Goal: Task Accomplishment & Management: Manage account settings

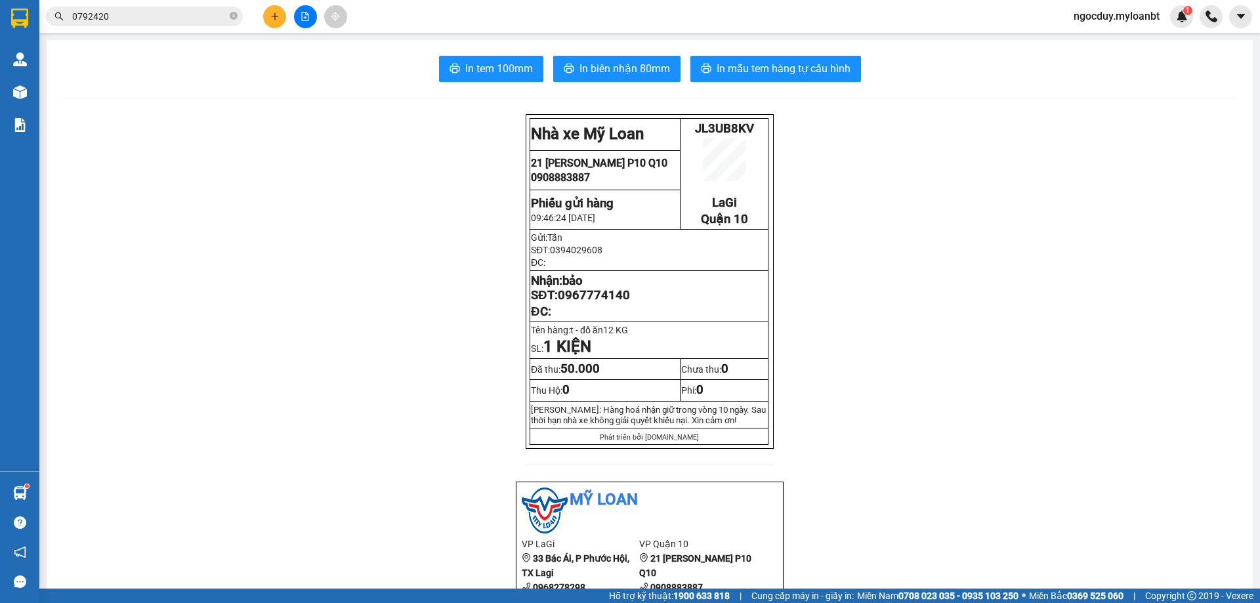
click at [232, 16] on icon "close-circle" at bounding box center [234, 16] width 8 height 8
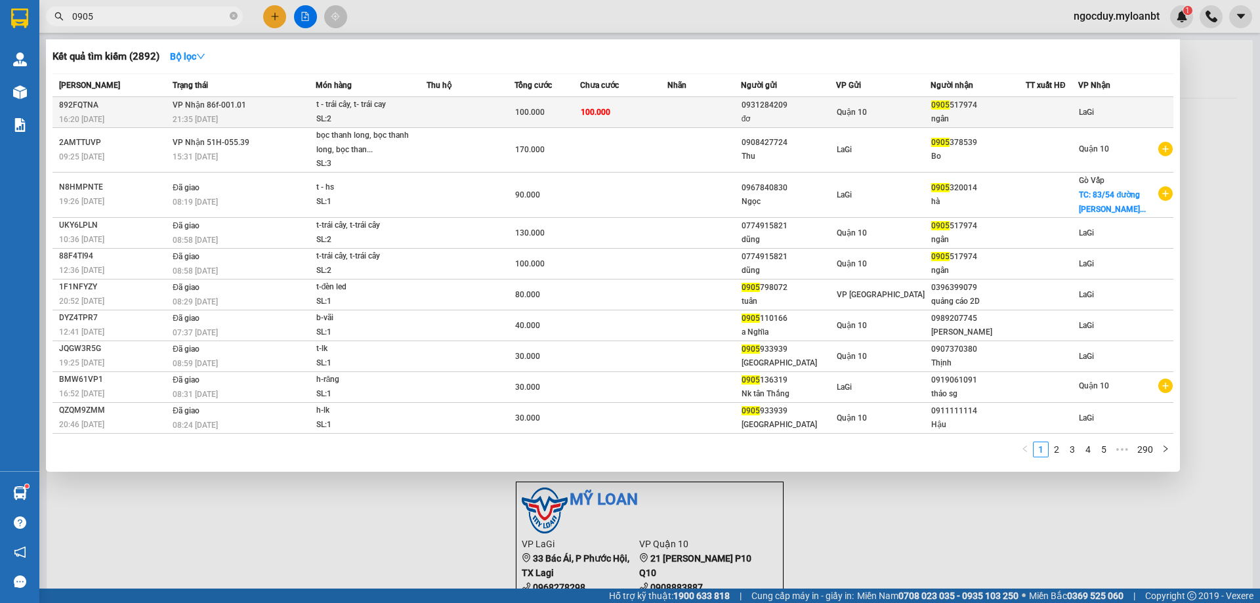
type input "0905"
click at [257, 106] on td "VP Nhận 86f-001.01 21:35 - 12/10" at bounding box center [242, 112] width 146 height 31
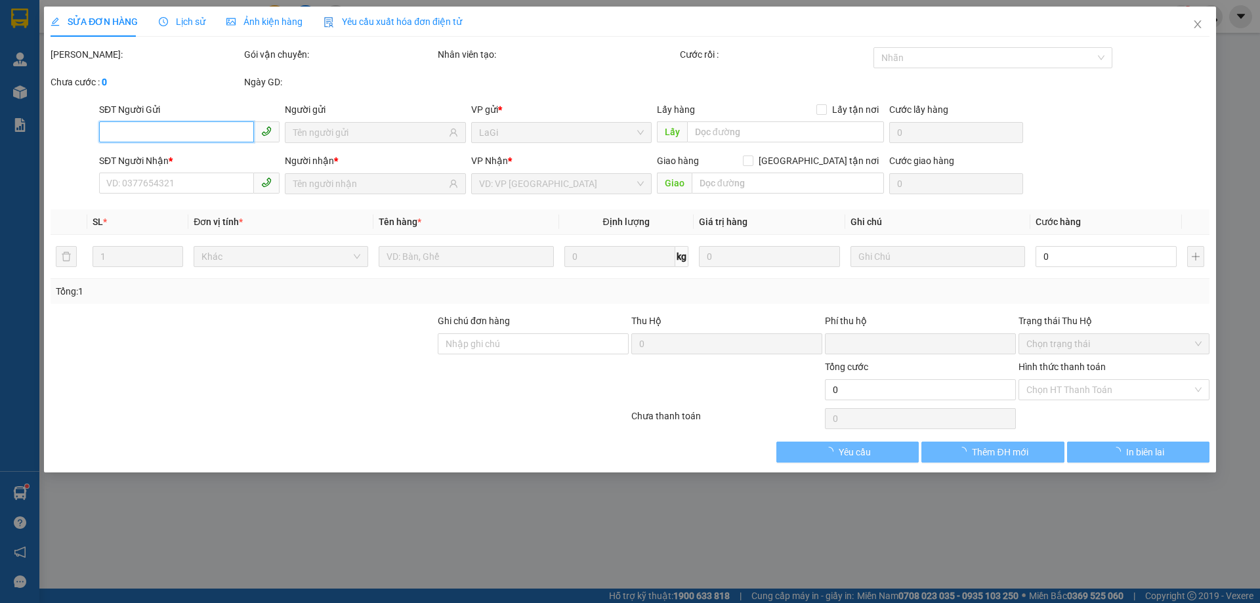
type input "0931284209"
type input "đơ"
type input "0905517974"
type input "ngân"
type input "0"
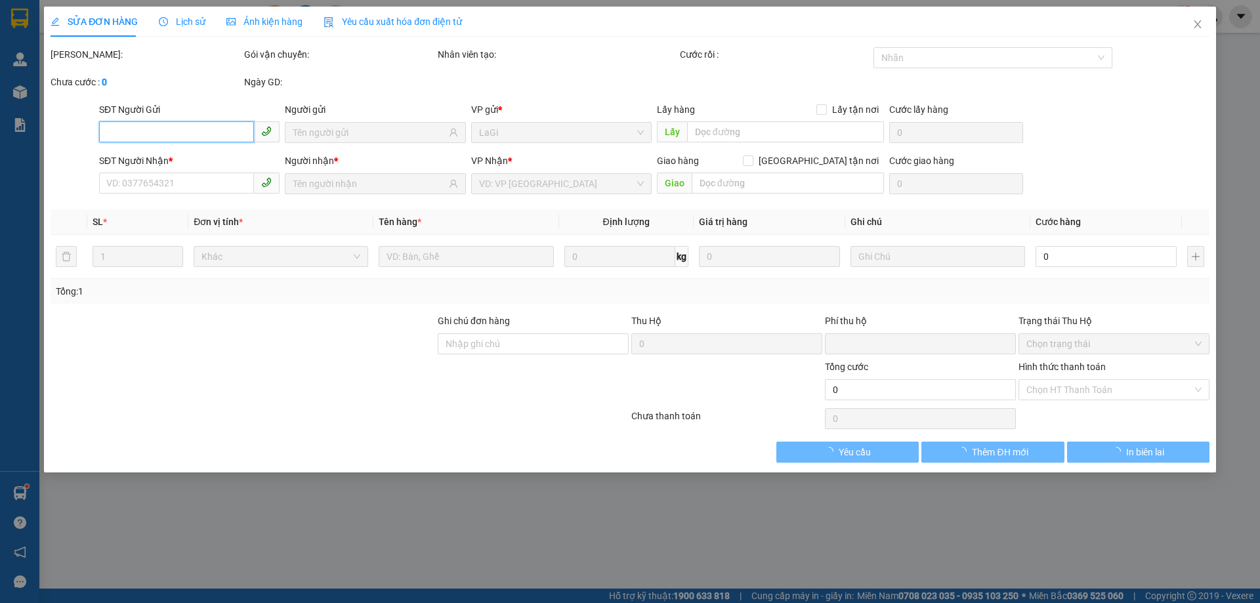
type input "100.000"
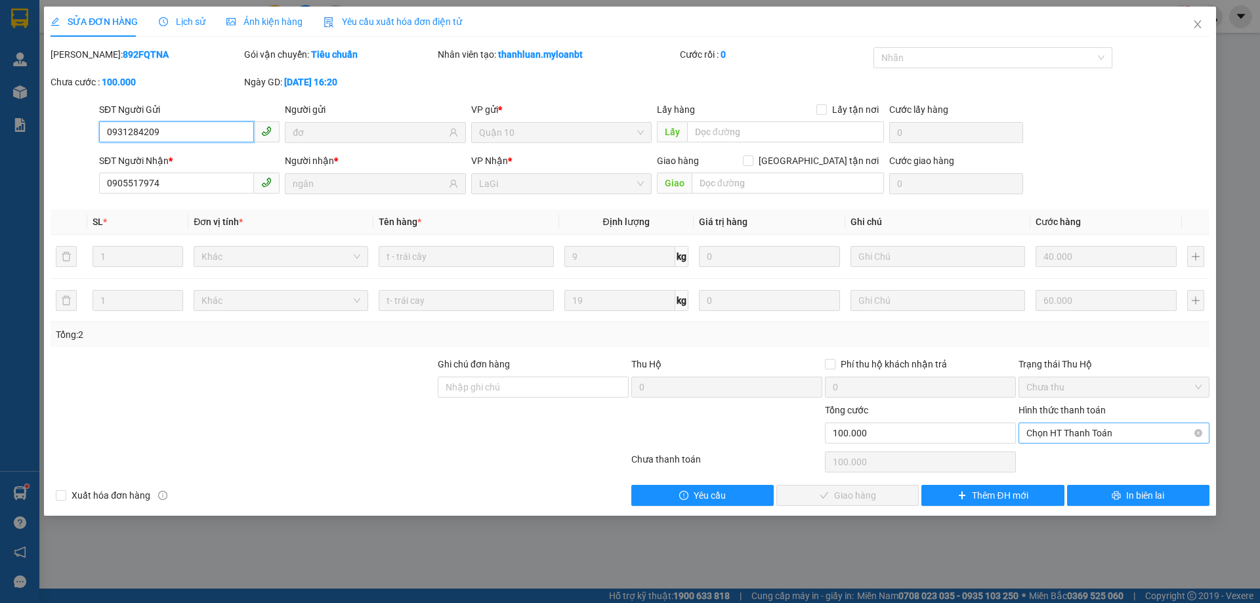
click at [1074, 430] on span "Chọn HT Thanh Toán" at bounding box center [1113, 433] width 175 height 20
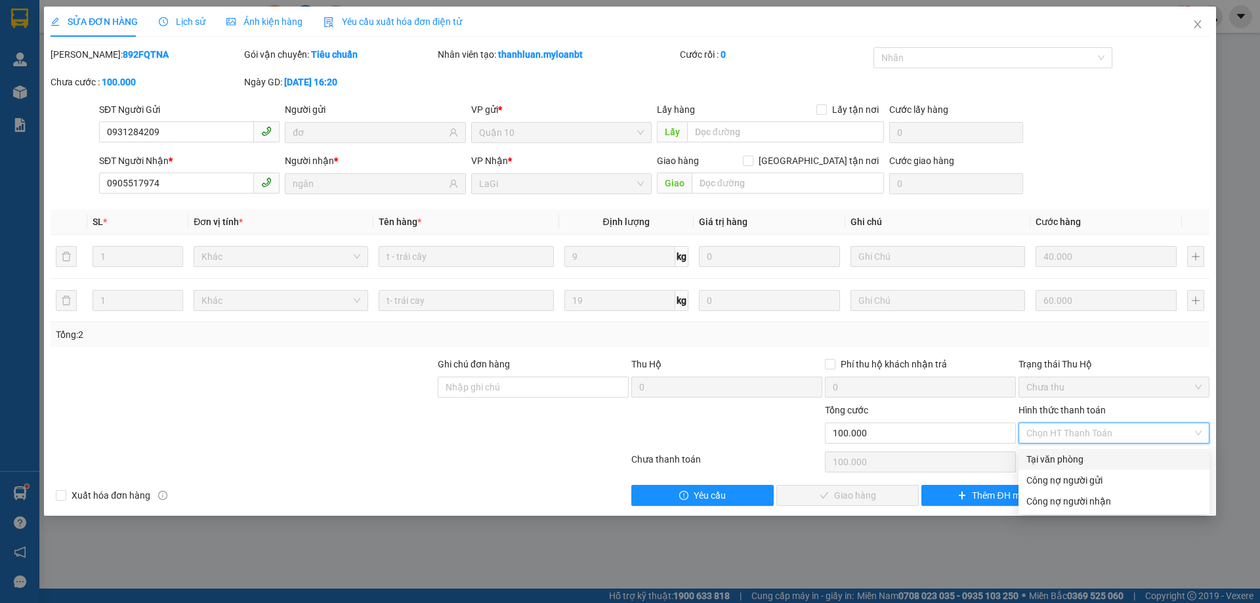
click at [1054, 458] on div "Tại văn phòng" at bounding box center [1113, 459] width 175 height 14
type input "0"
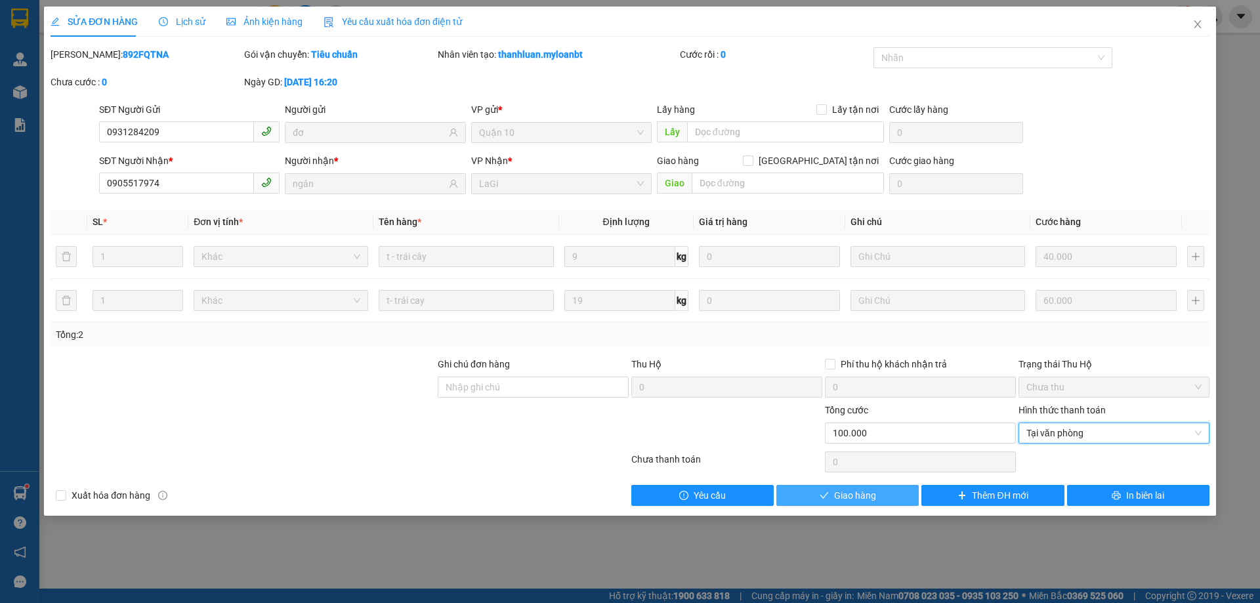
click at [881, 502] on button "Giao hàng" at bounding box center [847, 495] width 142 height 21
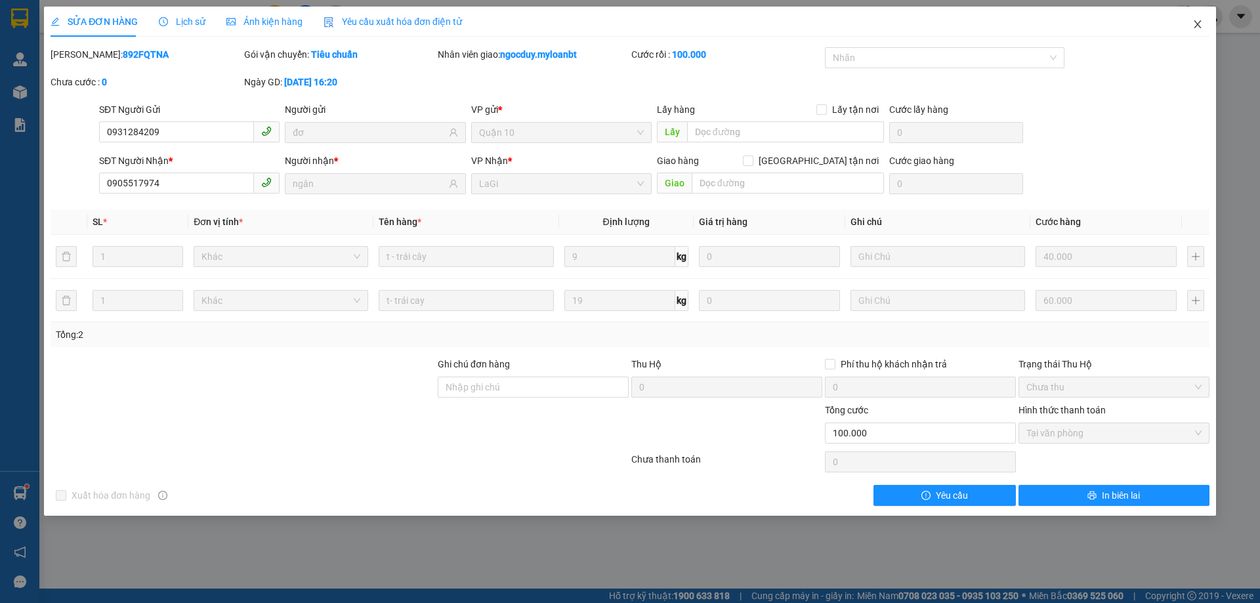
click at [1195, 24] on icon "close" at bounding box center [1197, 24] width 11 height 11
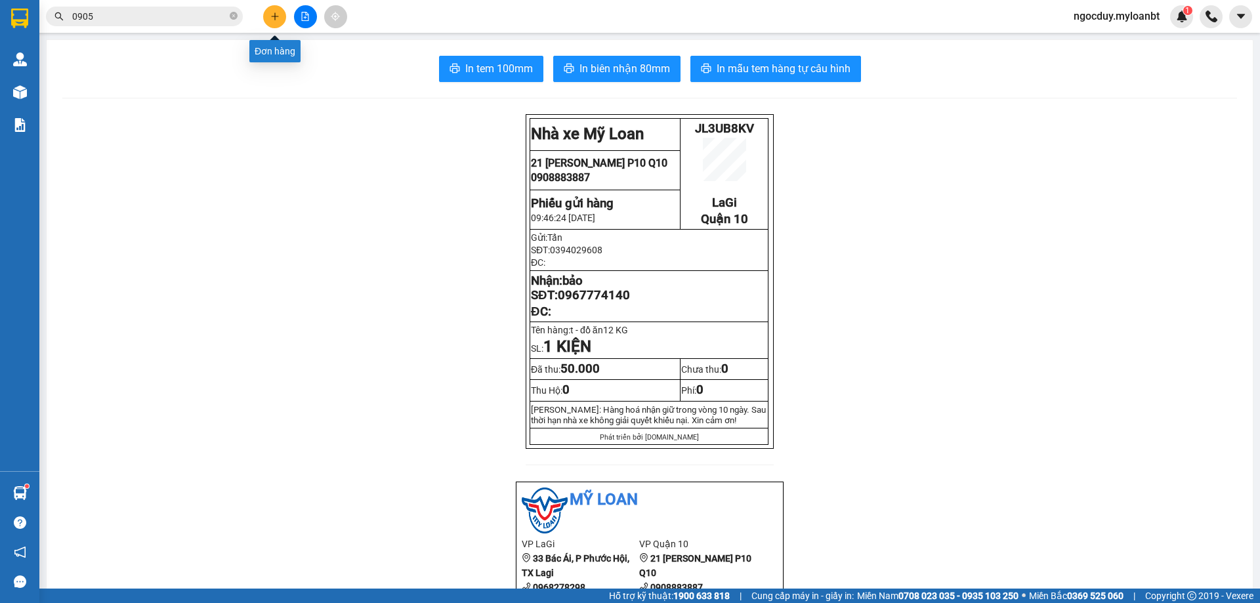
click at [272, 18] on icon "plus" at bounding box center [274, 16] width 9 height 9
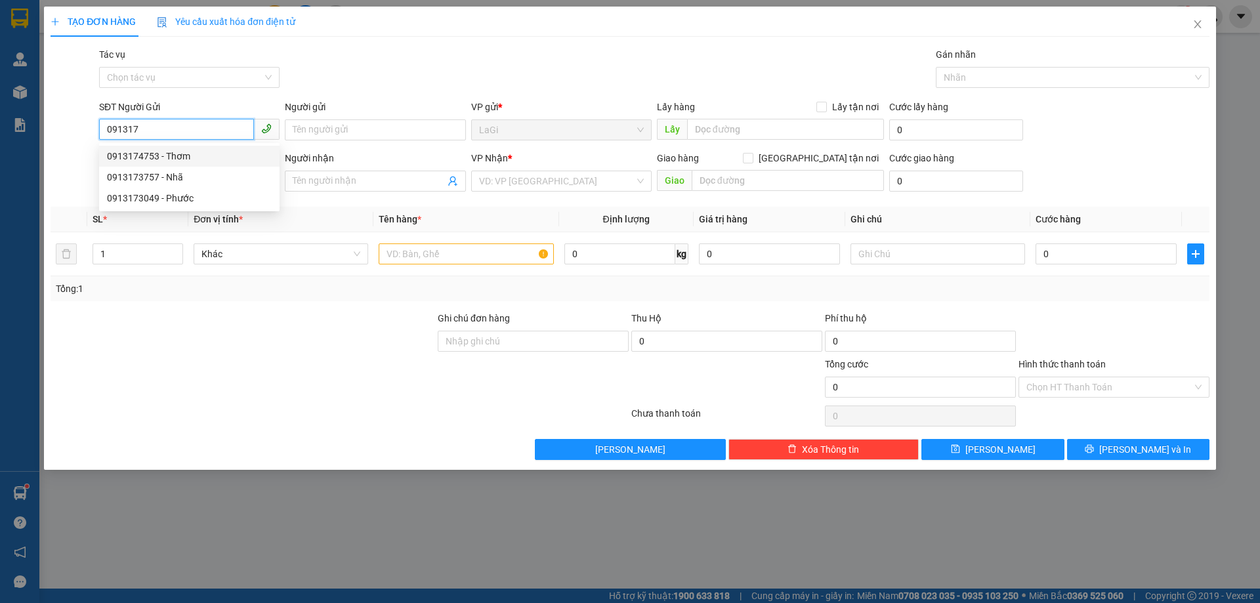
click at [200, 159] on div "0913174753 - Thơm" at bounding box center [189, 156] width 165 height 14
type input "0913174753"
type input "Thơm"
type input "0907899449"
type input "Chị Phương"
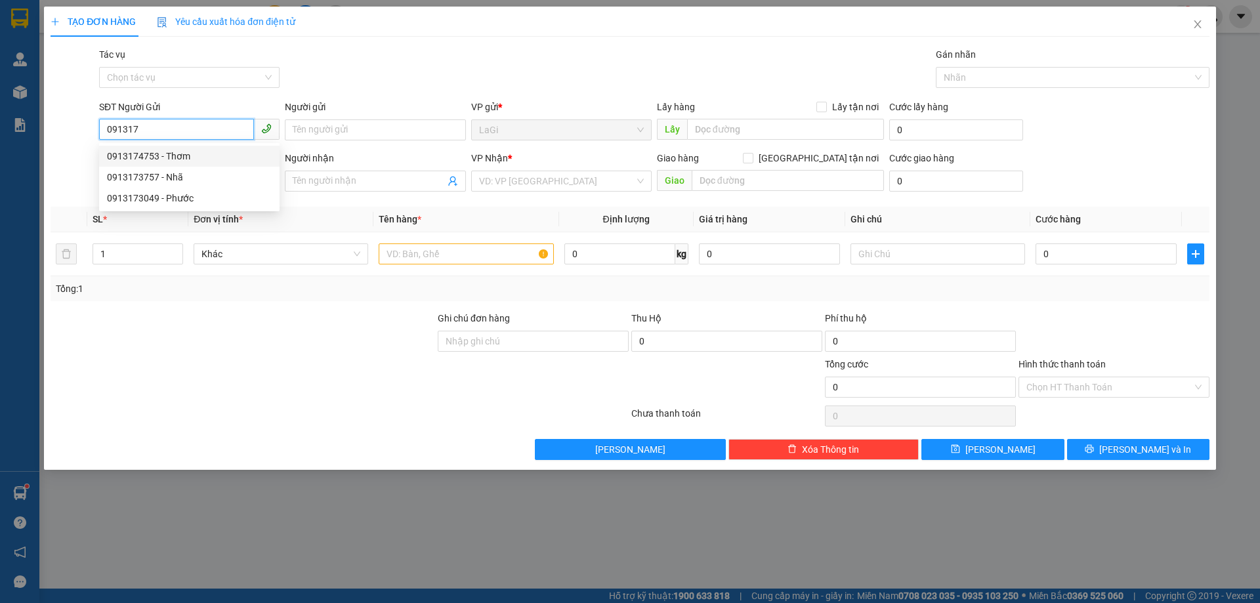
checkbox input "true"
type input "122/15/34 Bùi Tư Toàn An Lạc Q Bình Tân"
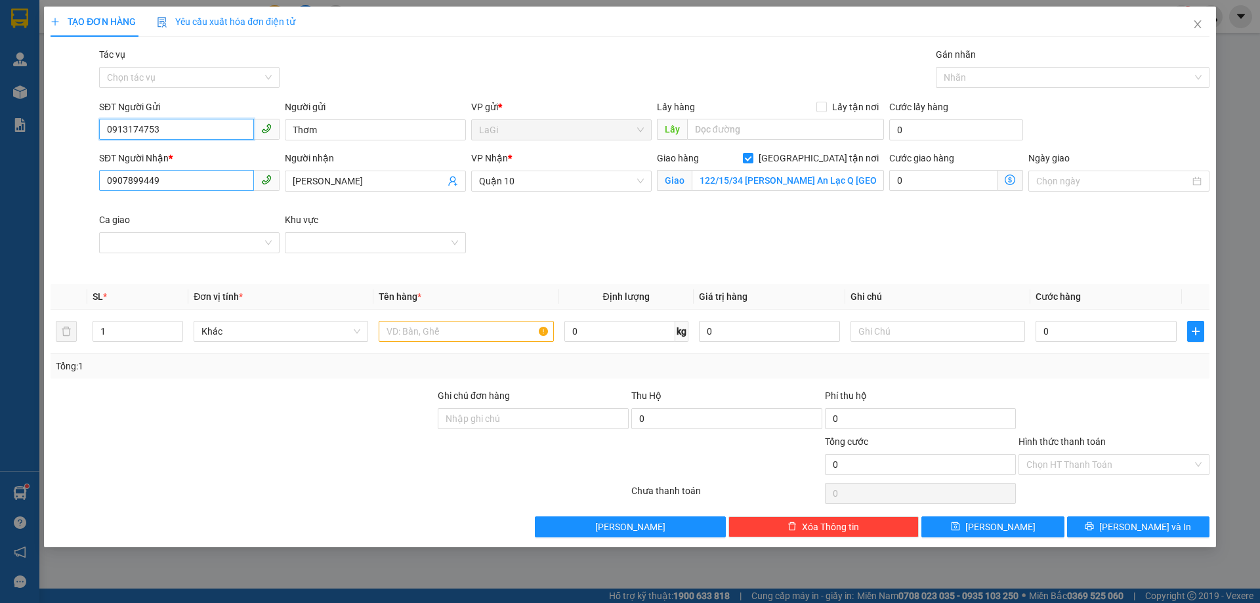
type input "0913174753"
click at [230, 180] on input "0907899449" at bounding box center [176, 180] width 155 height 21
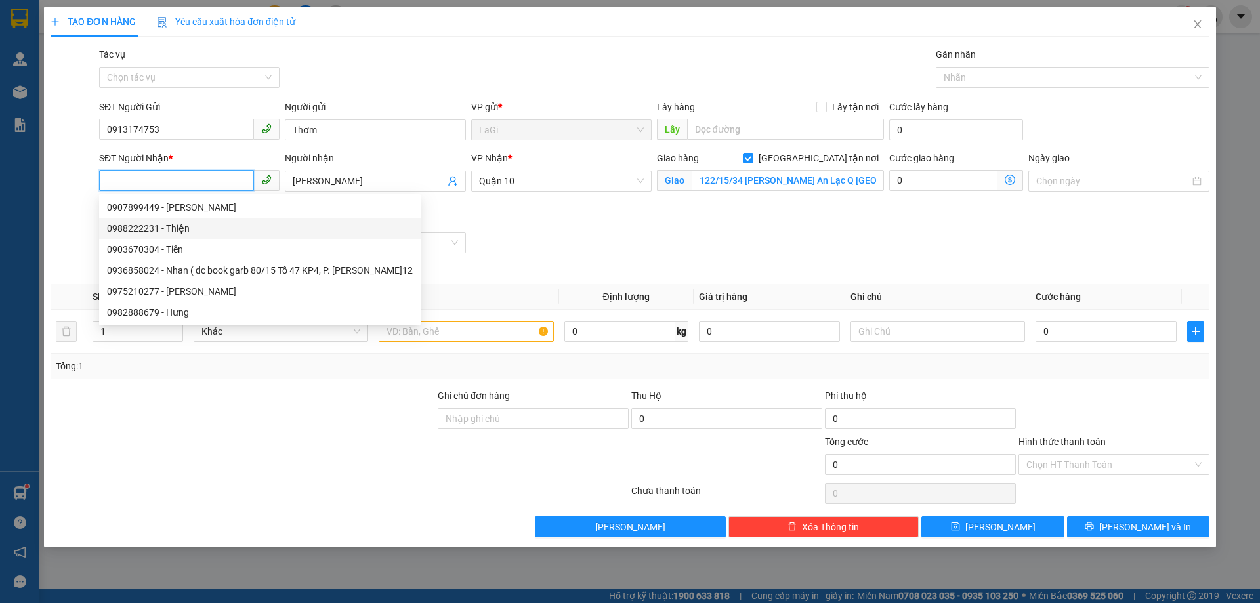
click at [209, 228] on div "0988222231 - Thiện" at bounding box center [260, 228] width 306 height 14
type input "0988222231"
type input "Thiện"
checkbox input "false"
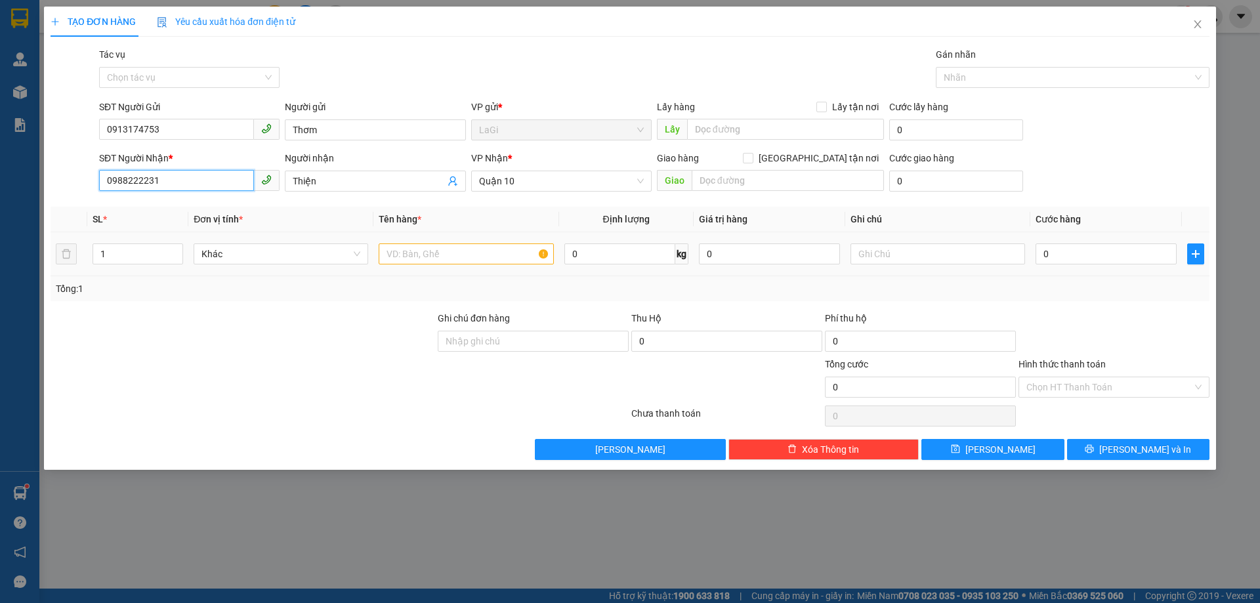
type input "0988222231"
click at [491, 253] on input "text" at bounding box center [466, 253] width 175 height 21
type input "t - đồ ăn"
click at [1120, 256] on input "0" at bounding box center [1106, 253] width 141 height 21
type input "3"
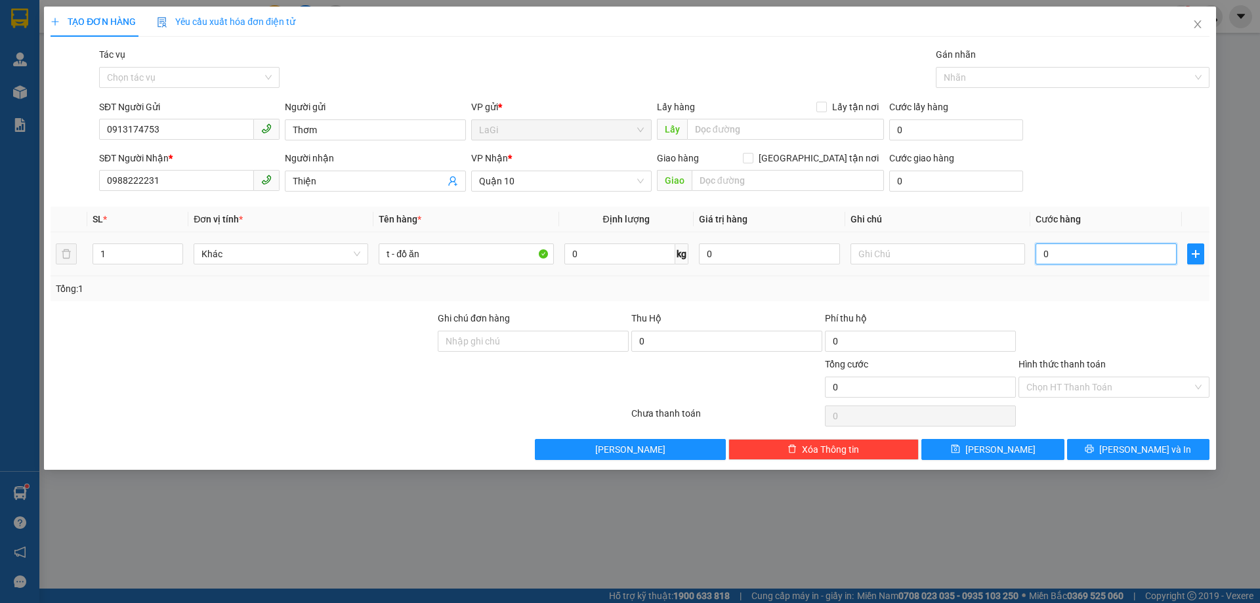
type input "3"
type input "30"
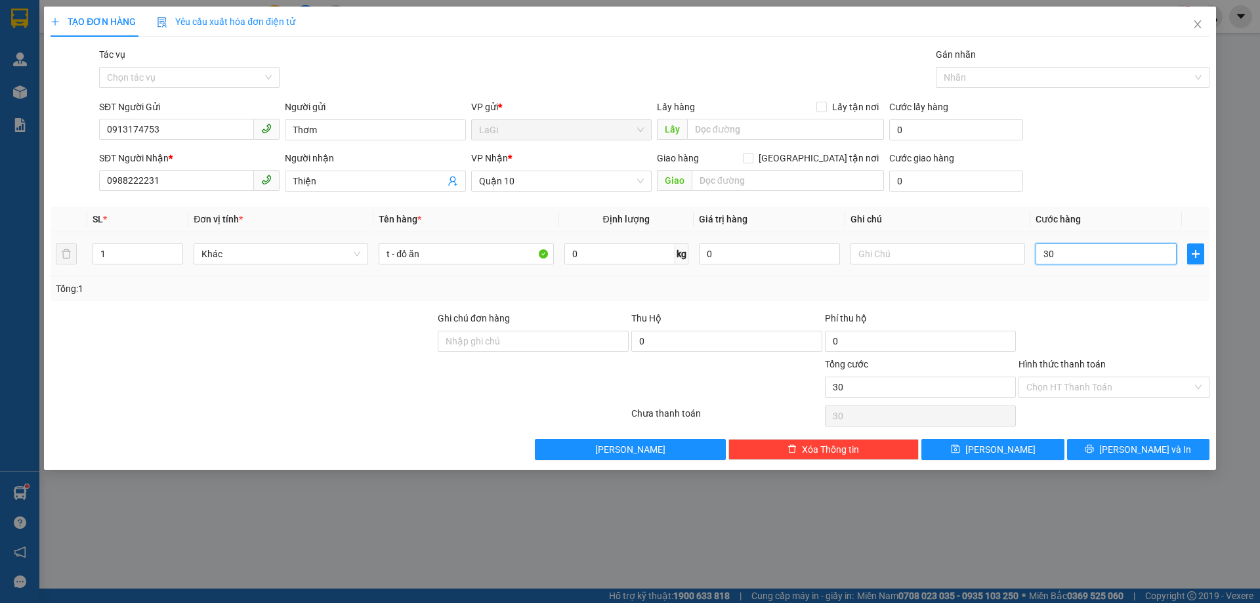
type input "300"
type input "3.000"
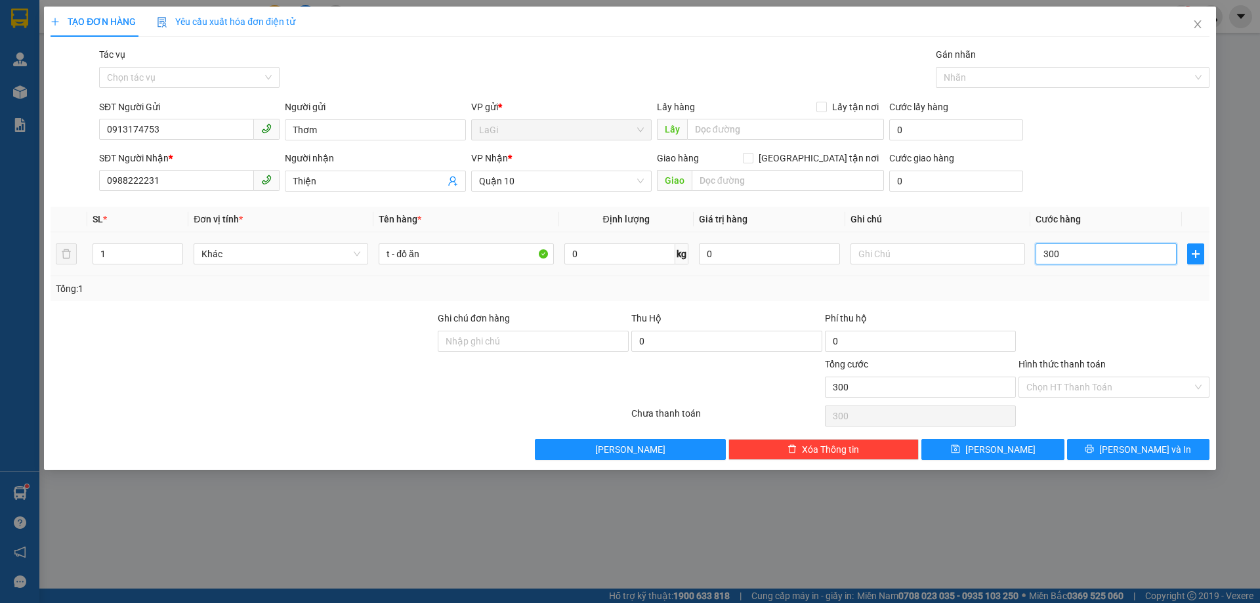
type input "3.000"
type input "30.000"
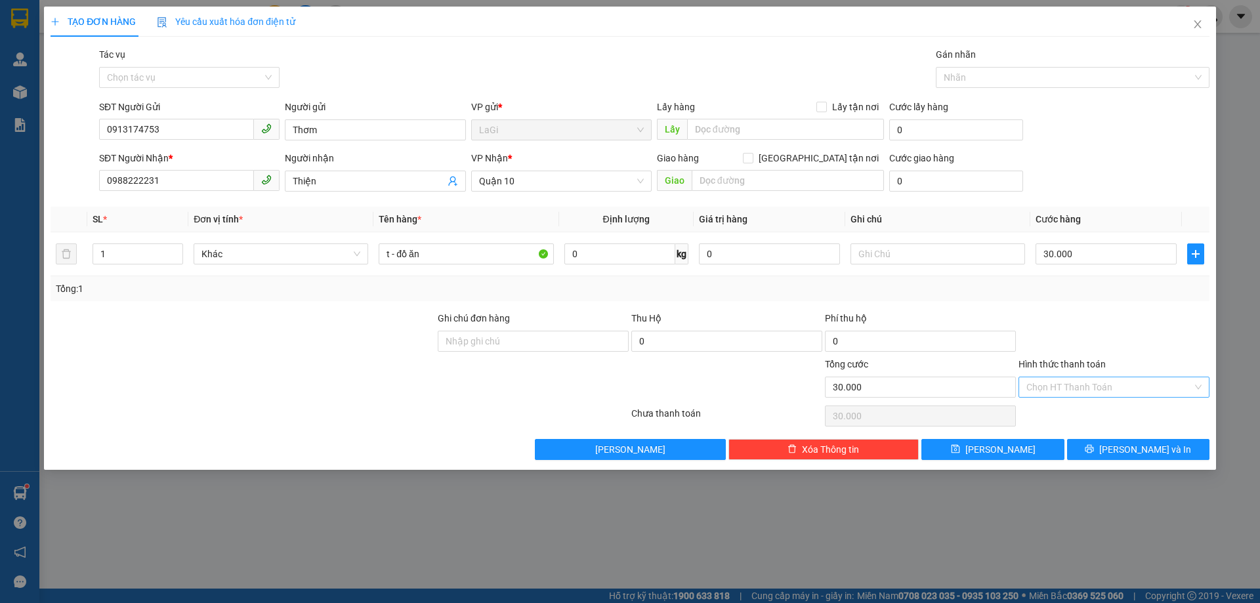
click at [1136, 391] on input "Hình thức thanh toán" at bounding box center [1109, 387] width 166 height 20
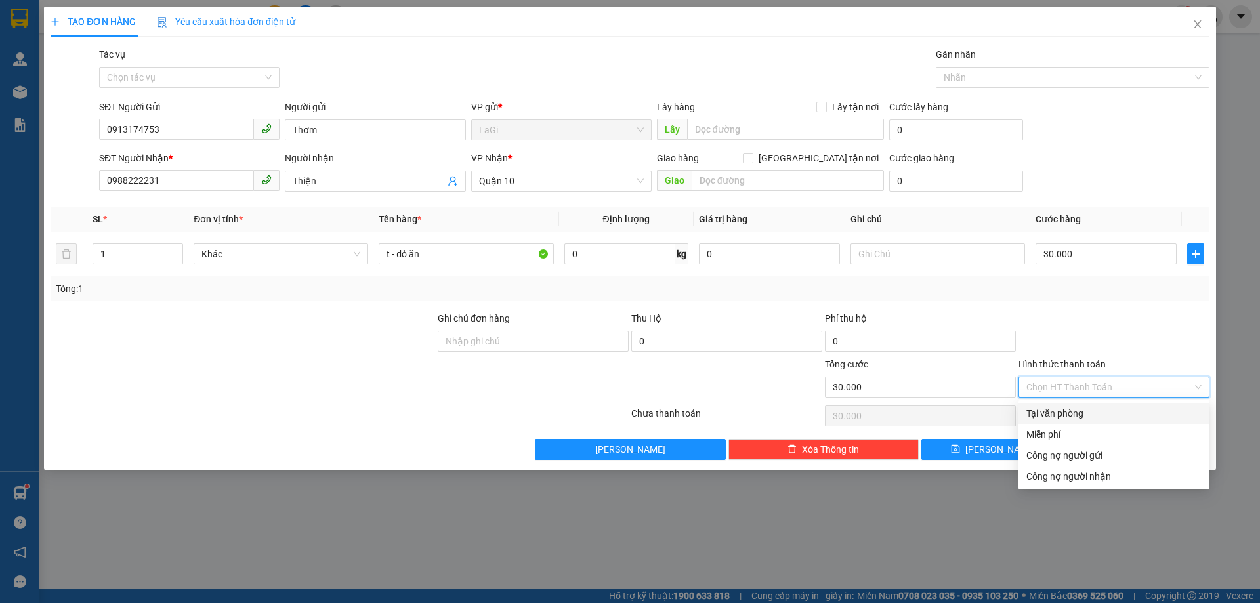
click at [1120, 411] on div "Tại văn phòng" at bounding box center [1113, 413] width 175 height 14
type input "0"
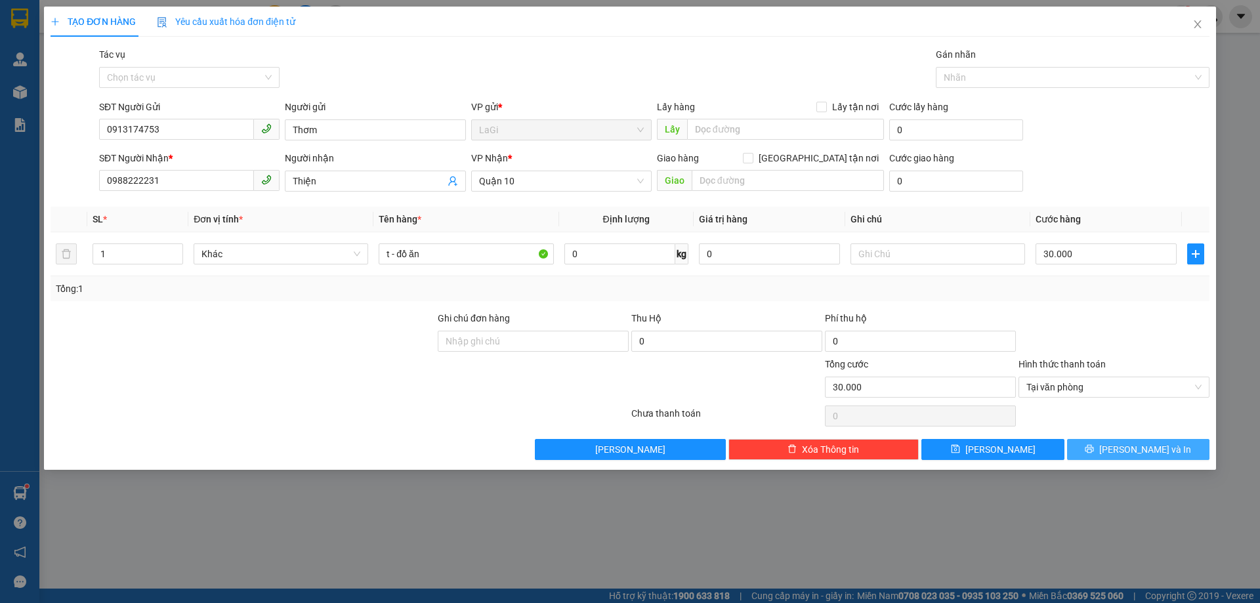
click at [1131, 452] on span "[PERSON_NAME] và In" at bounding box center [1145, 449] width 92 height 14
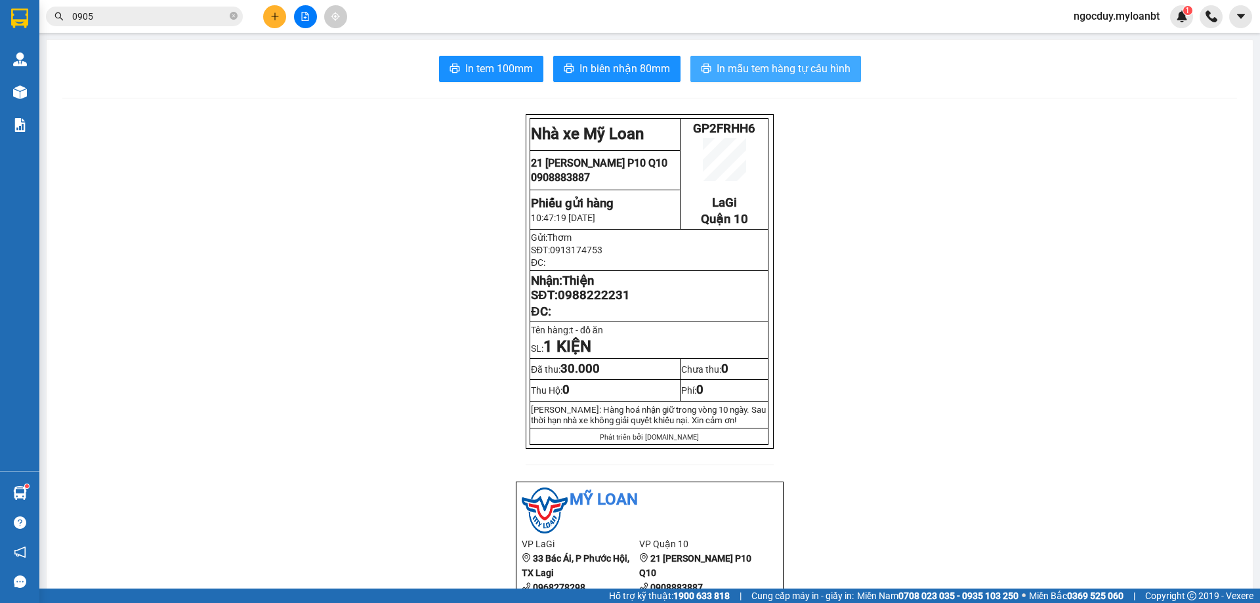
click at [754, 67] on span "In mẫu tem hàng tự cấu hình" at bounding box center [784, 68] width 134 height 16
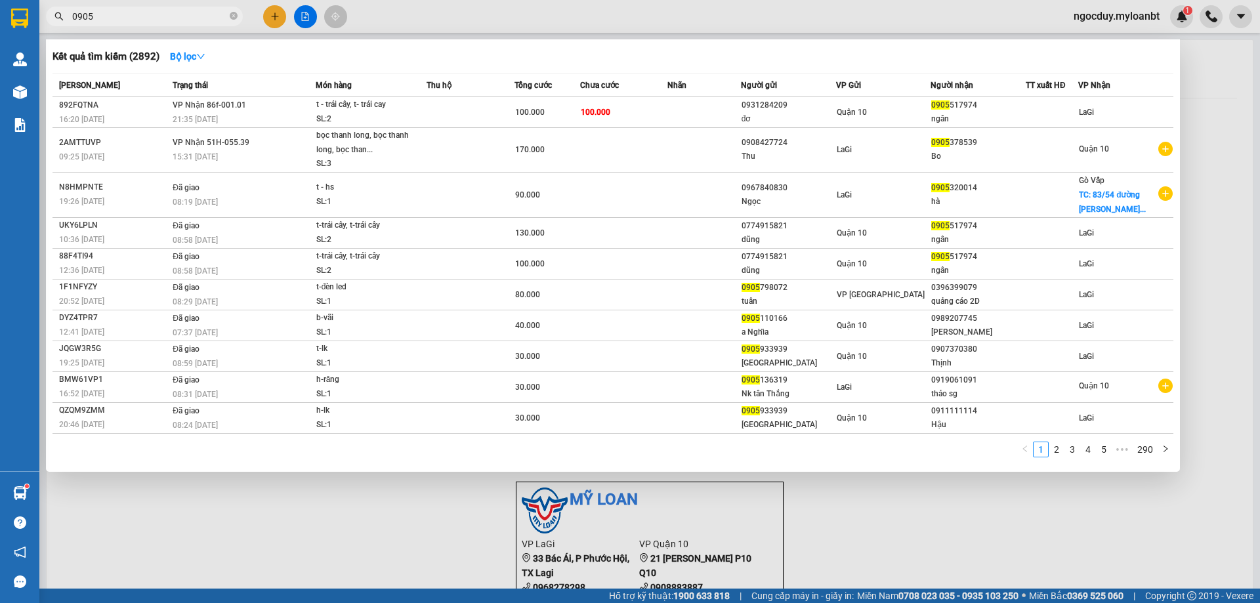
click at [188, 19] on input "0905" at bounding box center [149, 16] width 155 height 14
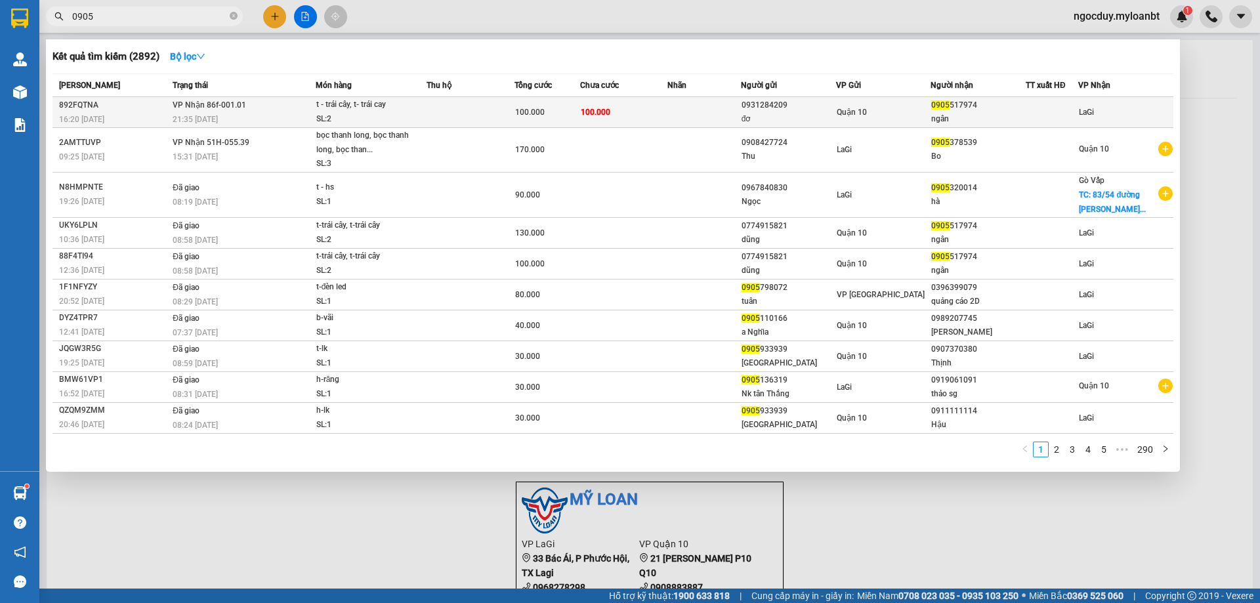
click at [400, 108] on div "t - trái cây, t- trái cay" at bounding box center [365, 105] width 98 height 14
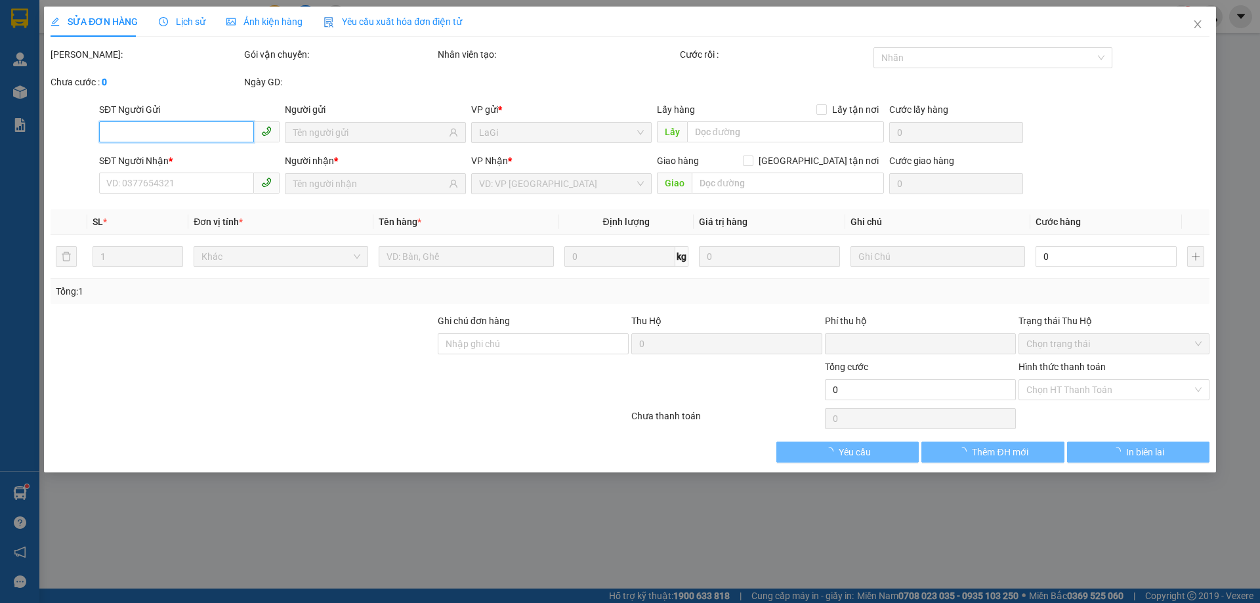
type input "0931284209"
type input "đơ"
type input "0905517974"
type input "ngân"
type input "0"
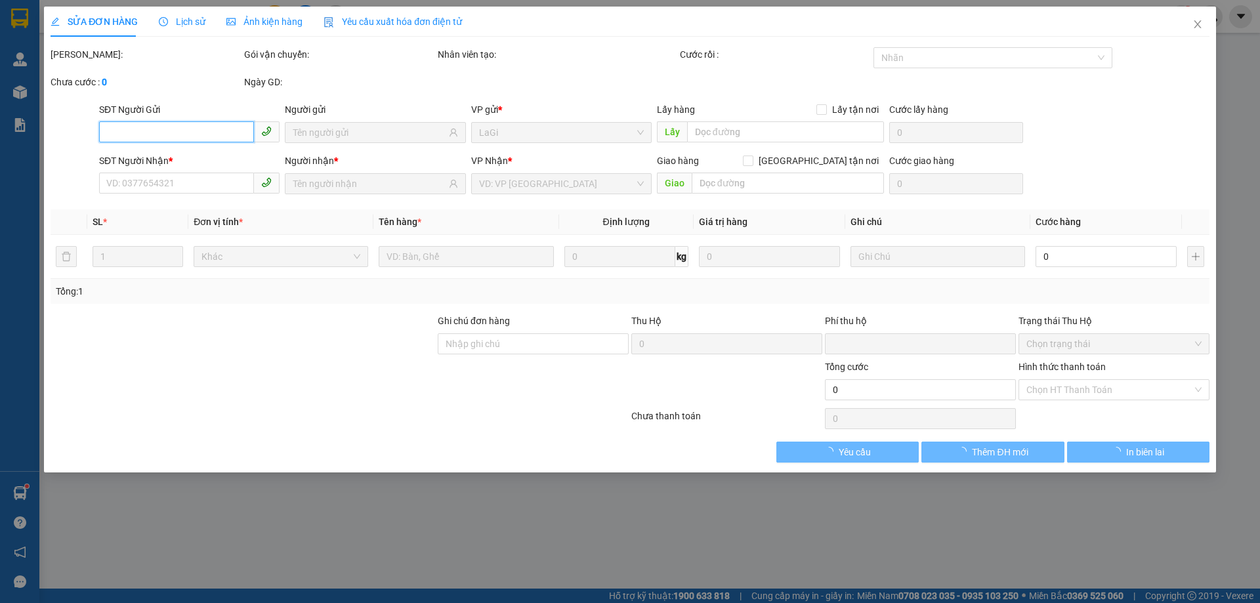
type input "100.000"
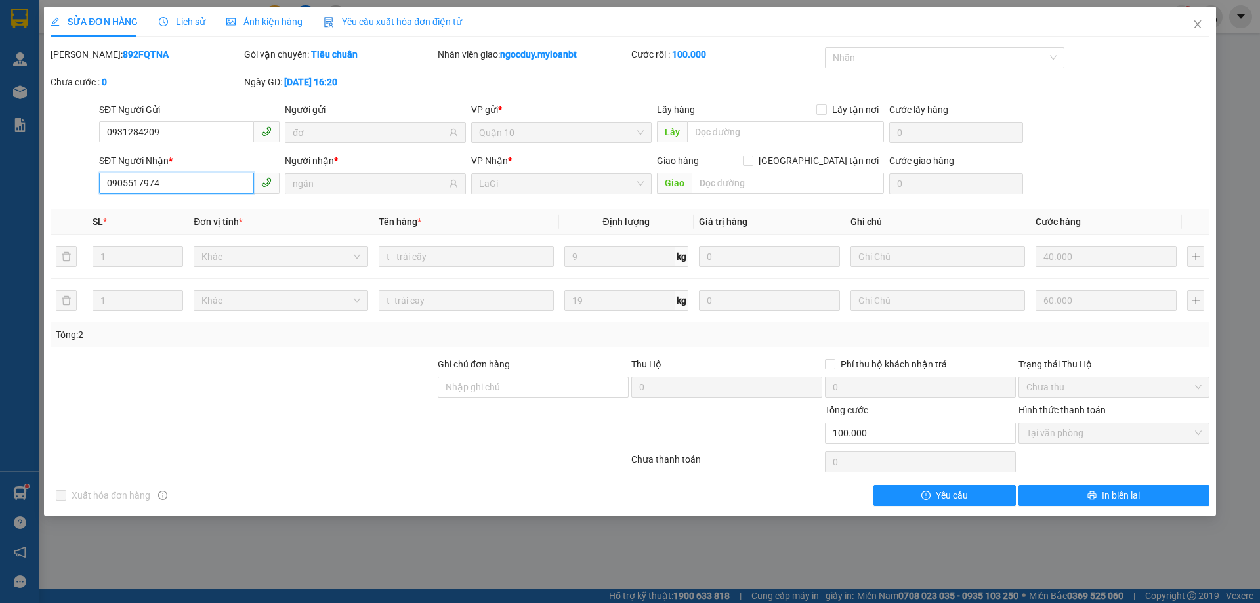
click at [222, 177] on input "0905517974" at bounding box center [176, 183] width 155 height 21
click at [1195, 24] on icon "close" at bounding box center [1197, 24] width 11 height 11
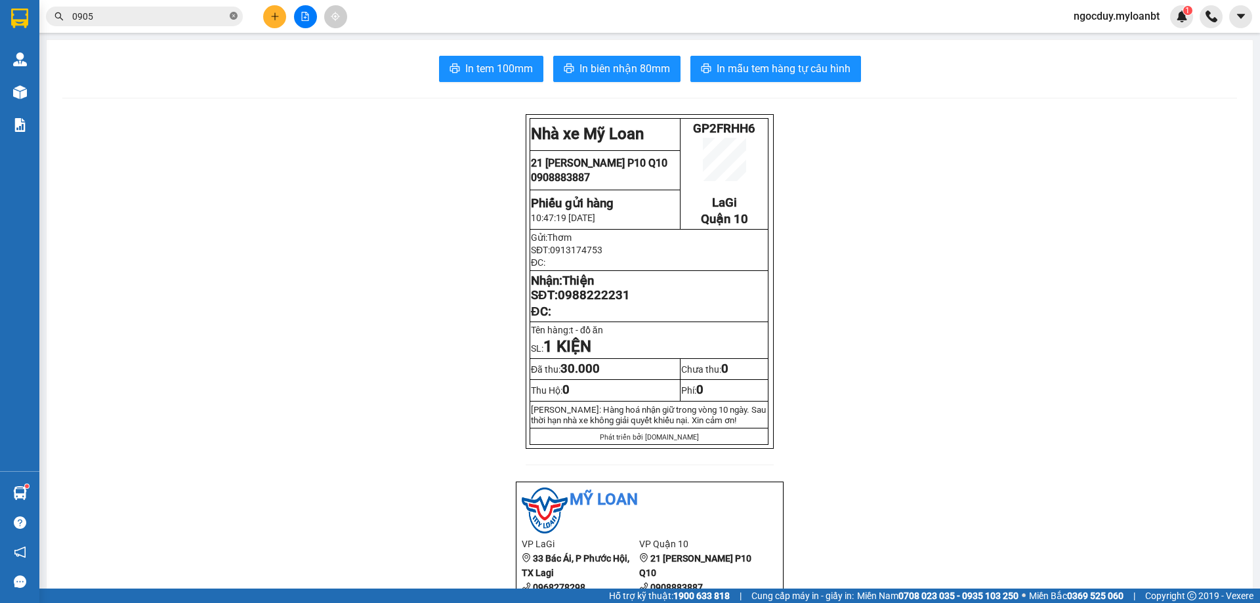
click at [231, 21] on span at bounding box center [234, 17] width 8 height 12
paste input "0905517974"
type input "0905517974"
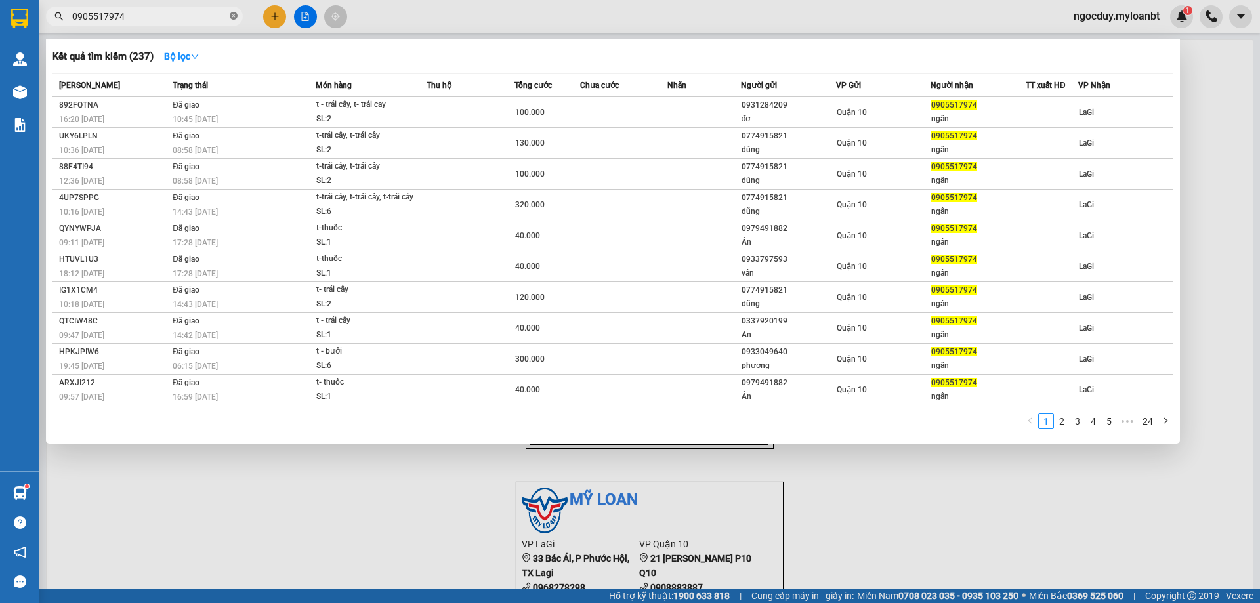
click at [231, 21] on span at bounding box center [234, 17] width 8 height 12
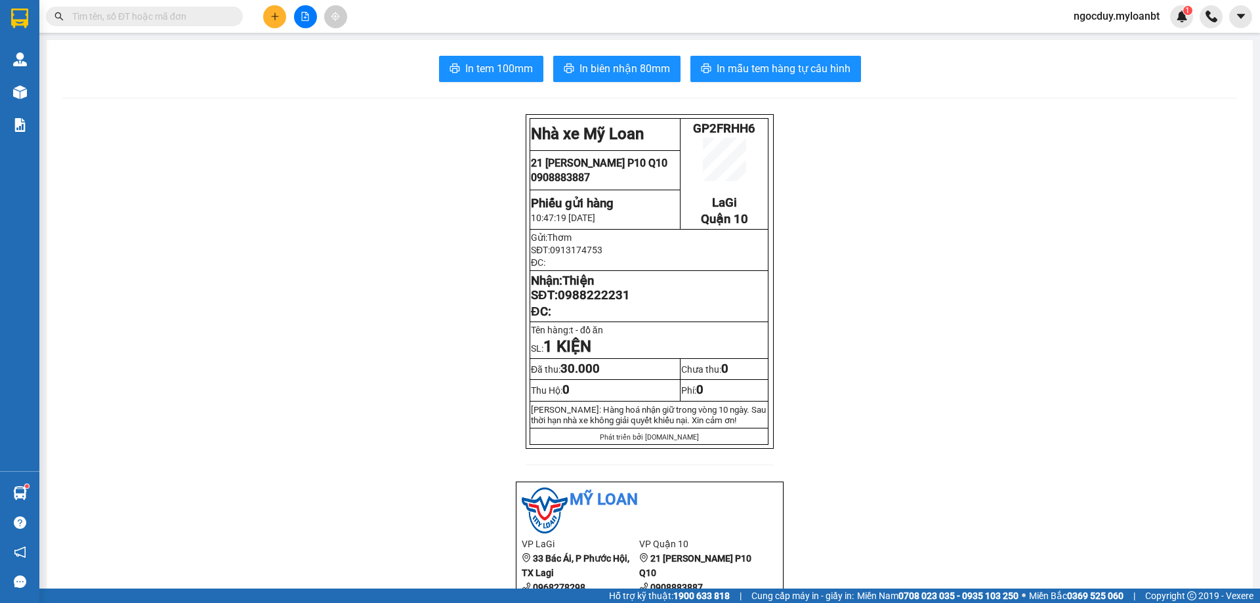
click at [273, 16] on icon "plus" at bounding box center [274, 16] width 7 height 1
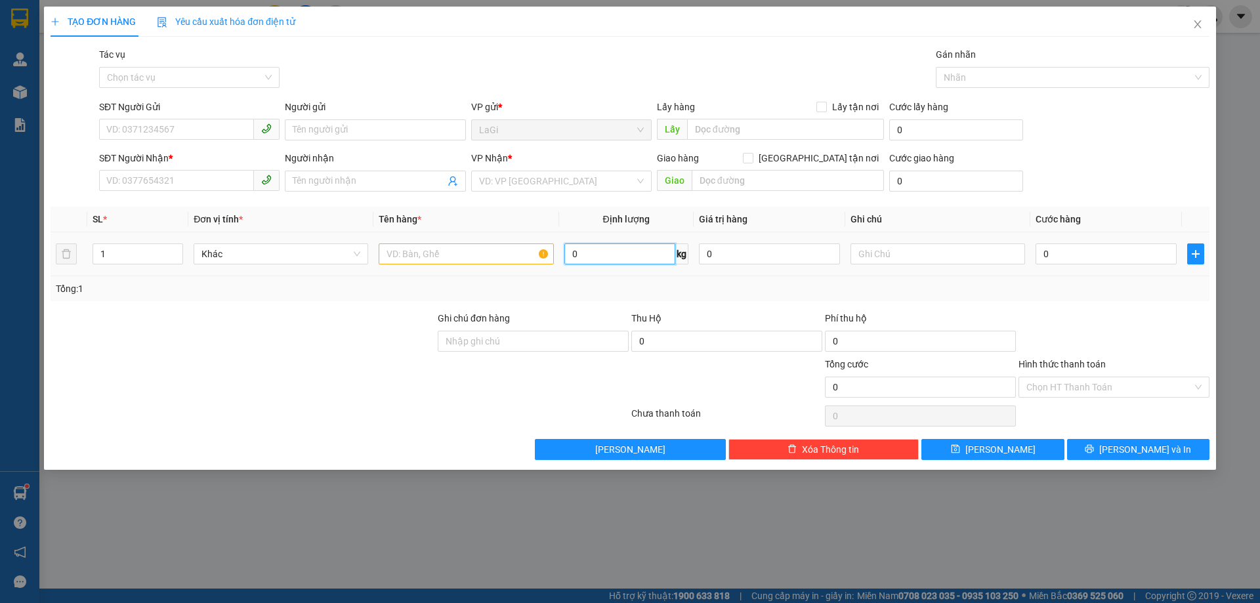
click at [613, 259] on input "0" at bounding box center [619, 253] width 111 height 21
type input "11"
click at [180, 113] on div "SĐT Người Gửi" at bounding box center [189, 107] width 180 height 14
click at [180, 119] on input "SĐT Người Gửi" at bounding box center [176, 129] width 155 height 21
click at [191, 123] on input "SĐT Người Gửi" at bounding box center [176, 129] width 155 height 21
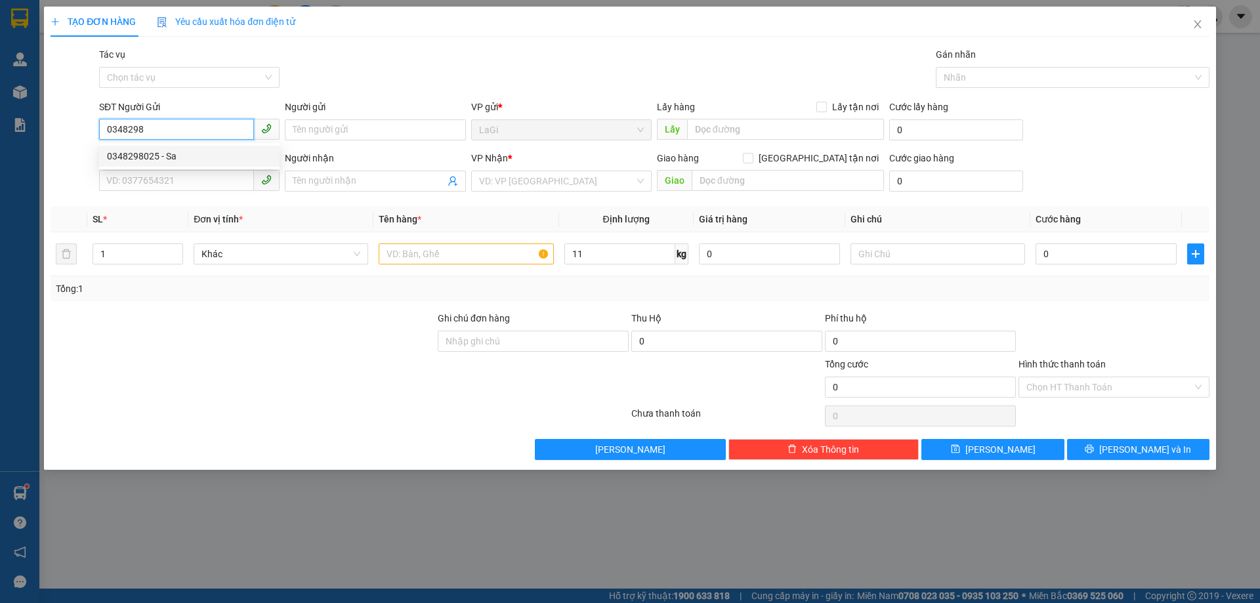
click at [191, 150] on div "0348298025 - Sa" at bounding box center [189, 156] width 165 height 14
type input "0348298025"
type input "Sa"
type input "0938400200"
type input "Khánh"
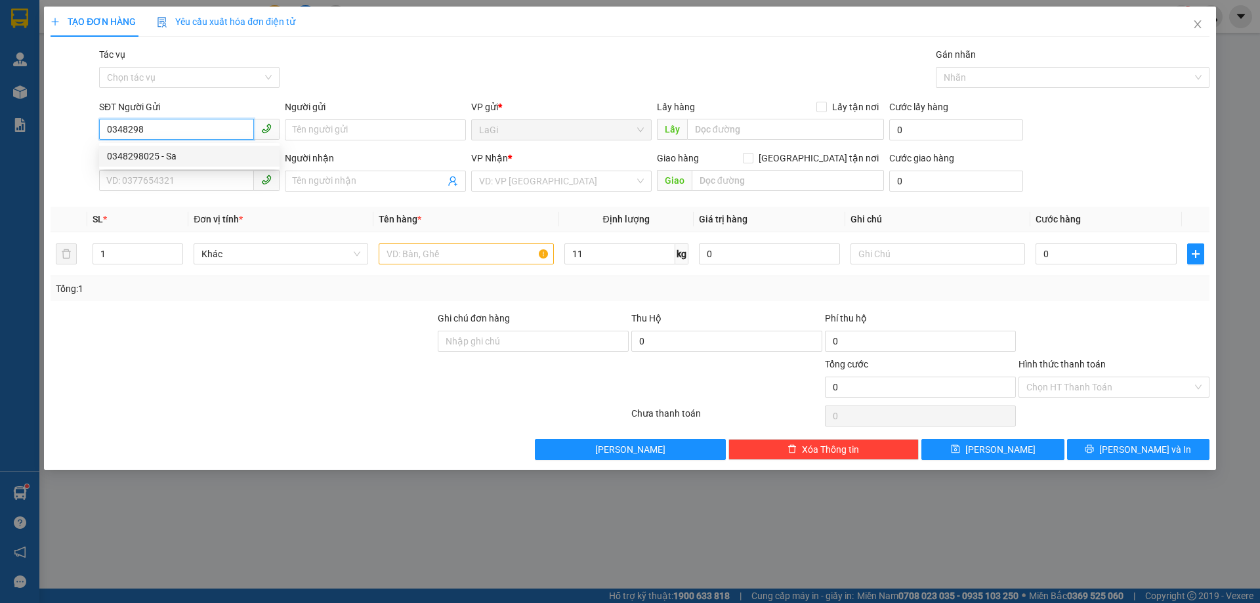
checkbox input "true"
type input "40/28 Chung Thị Minh, hiệp thành q12"
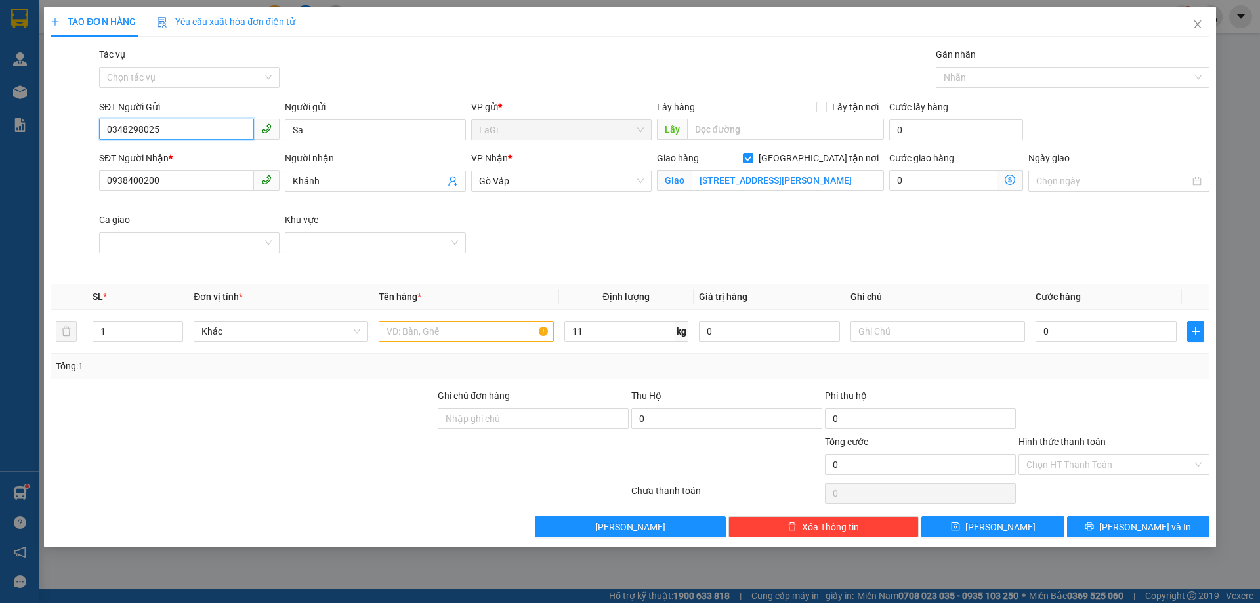
click at [167, 127] on input "0348298025" at bounding box center [176, 129] width 155 height 21
type input "0348298025"
click at [518, 327] on input "text" at bounding box center [466, 331] width 175 height 21
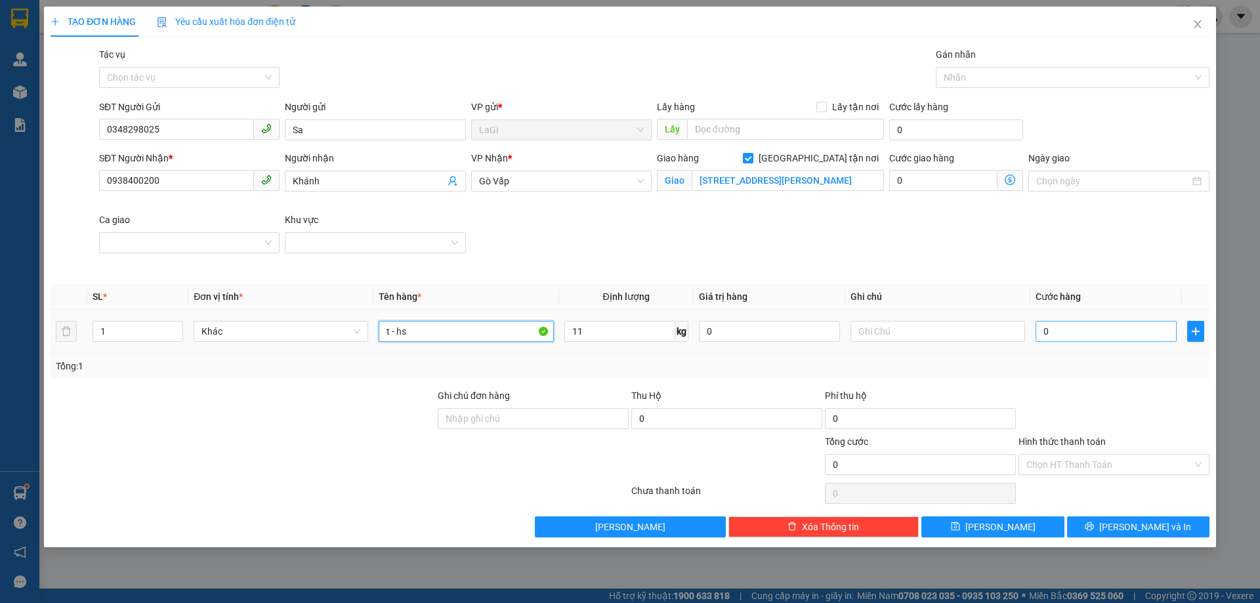
type input "t - hs"
click at [1054, 335] on input "0" at bounding box center [1106, 331] width 141 height 21
type input "1"
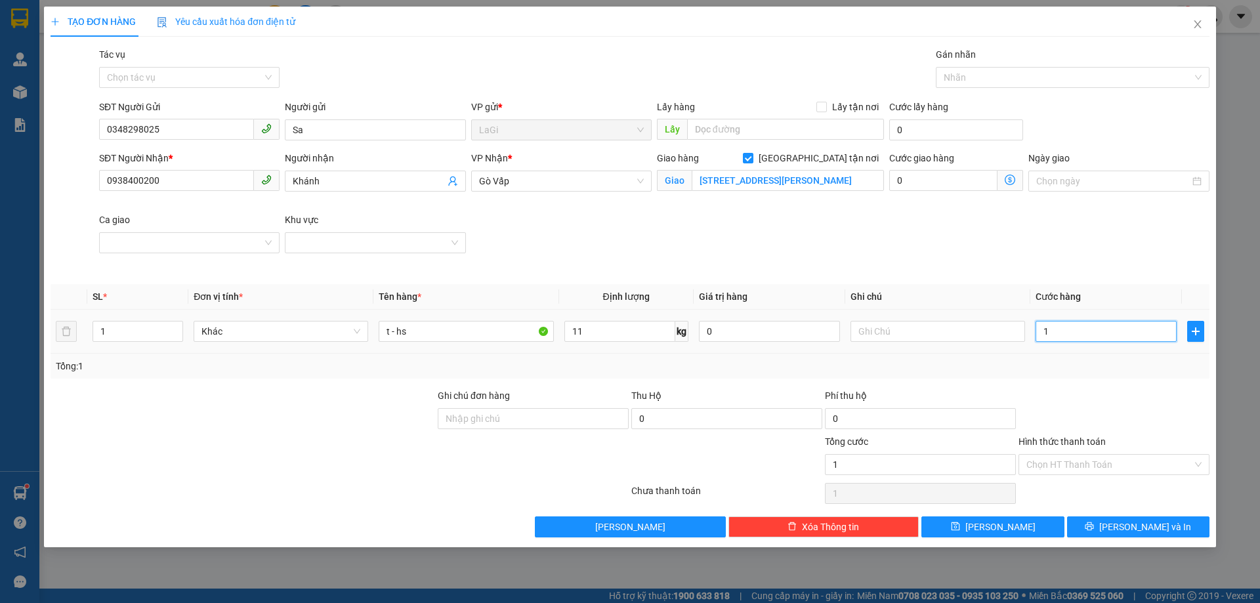
type input "11"
type input "110"
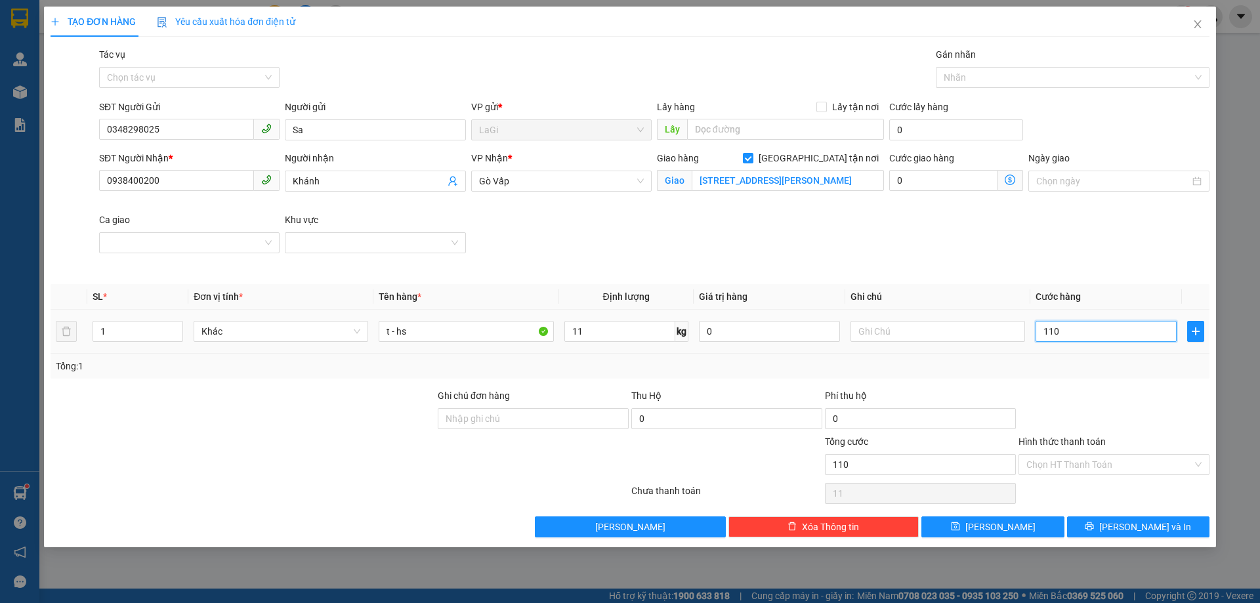
type input "110"
type input "1.100"
type input "11.000"
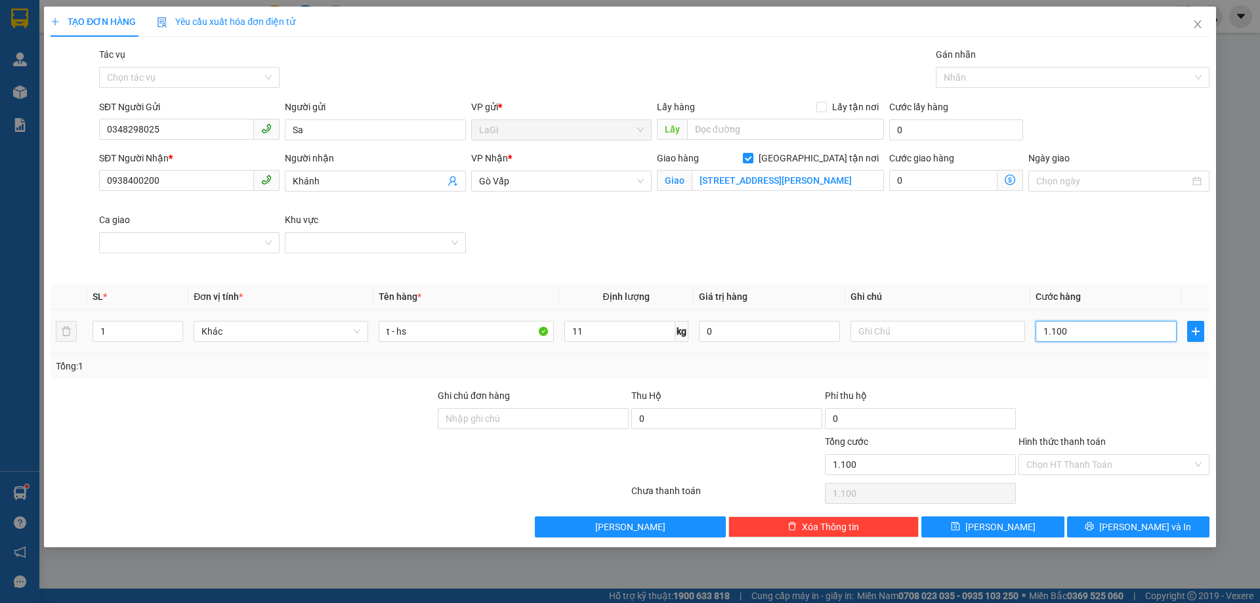
type input "11.000"
type input "110.000"
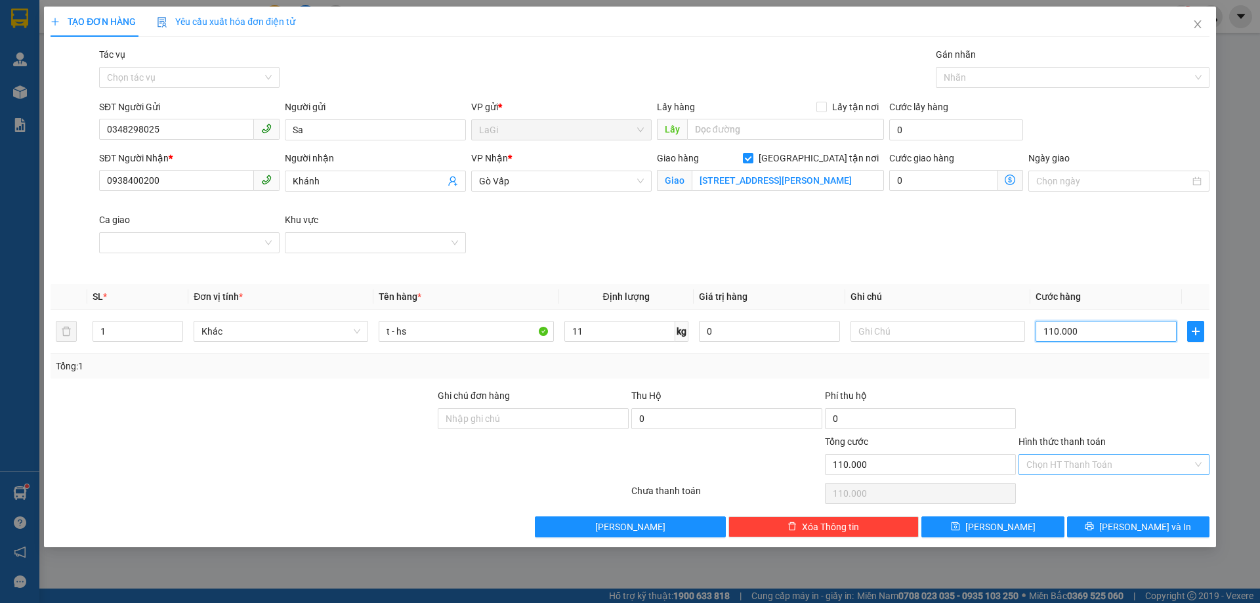
type input "110.000"
click at [1074, 460] on input "Hình thức thanh toán" at bounding box center [1109, 465] width 166 height 20
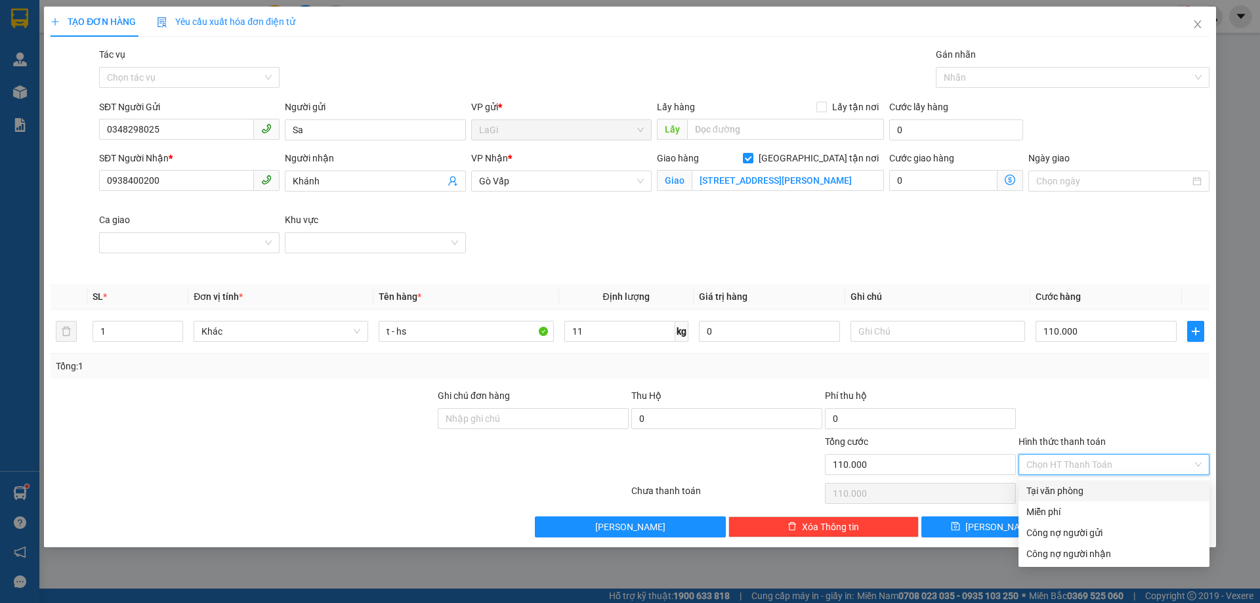
click at [1069, 490] on div "Tại văn phòng" at bounding box center [1113, 491] width 175 height 14
type input "0"
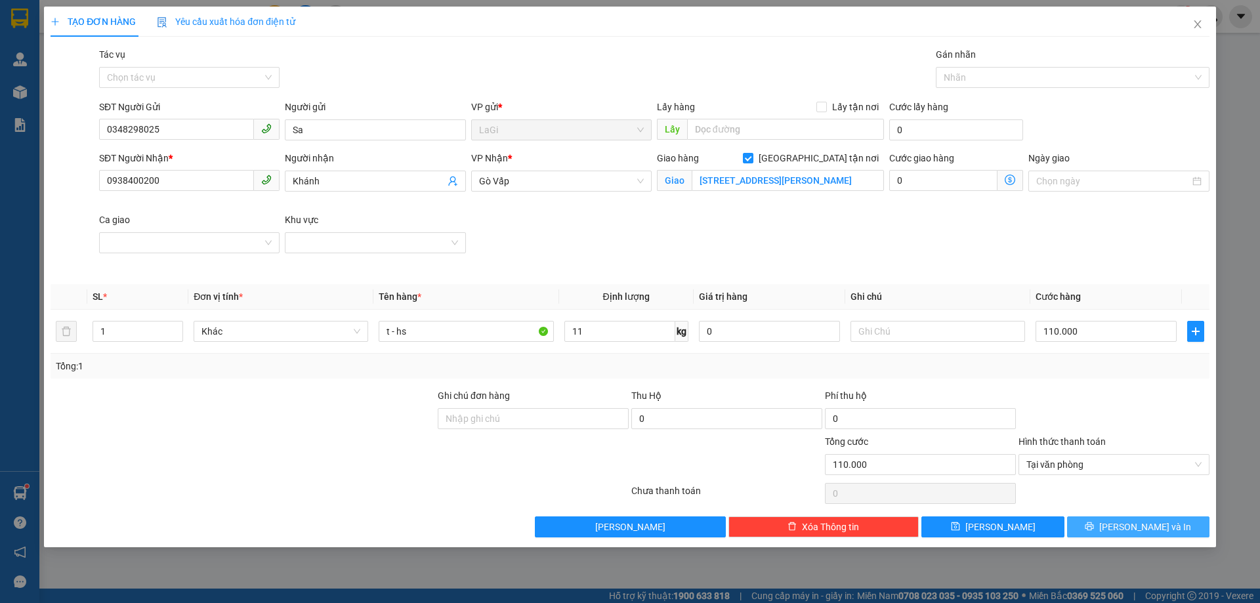
click at [1096, 518] on button "[PERSON_NAME] và In" at bounding box center [1138, 526] width 142 height 21
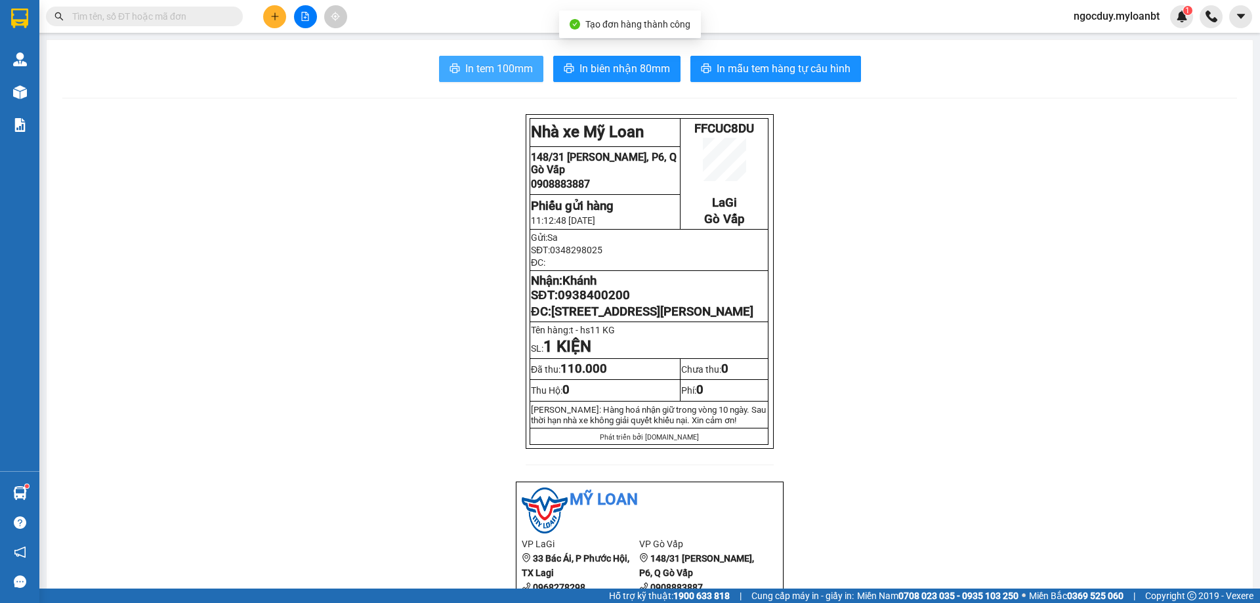
click at [493, 63] on span "In tem 100mm" at bounding box center [499, 68] width 68 height 16
click at [276, 16] on icon "plus" at bounding box center [274, 16] width 9 height 9
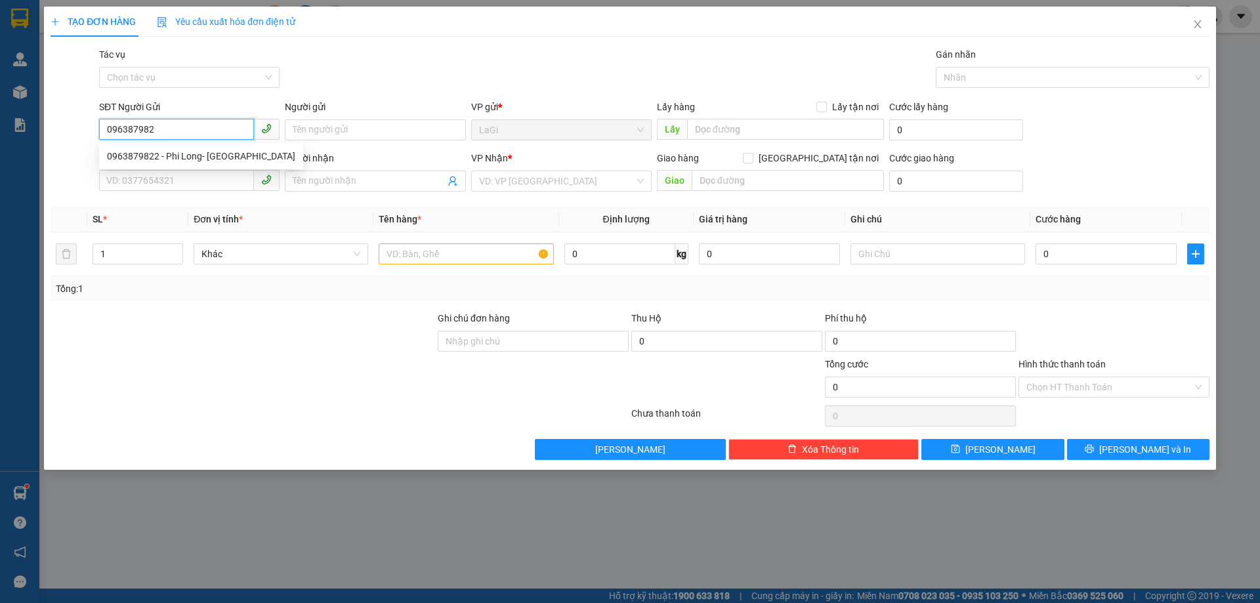
type input "0963879822"
click at [221, 159] on div "0963879822 - Phi Long- Tân Hải" at bounding box center [201, 156] width 188 height 14
type input "Phi Long- [GEOGRAPHIC_DATA]"
type input "0947816176"
type input "VCM"
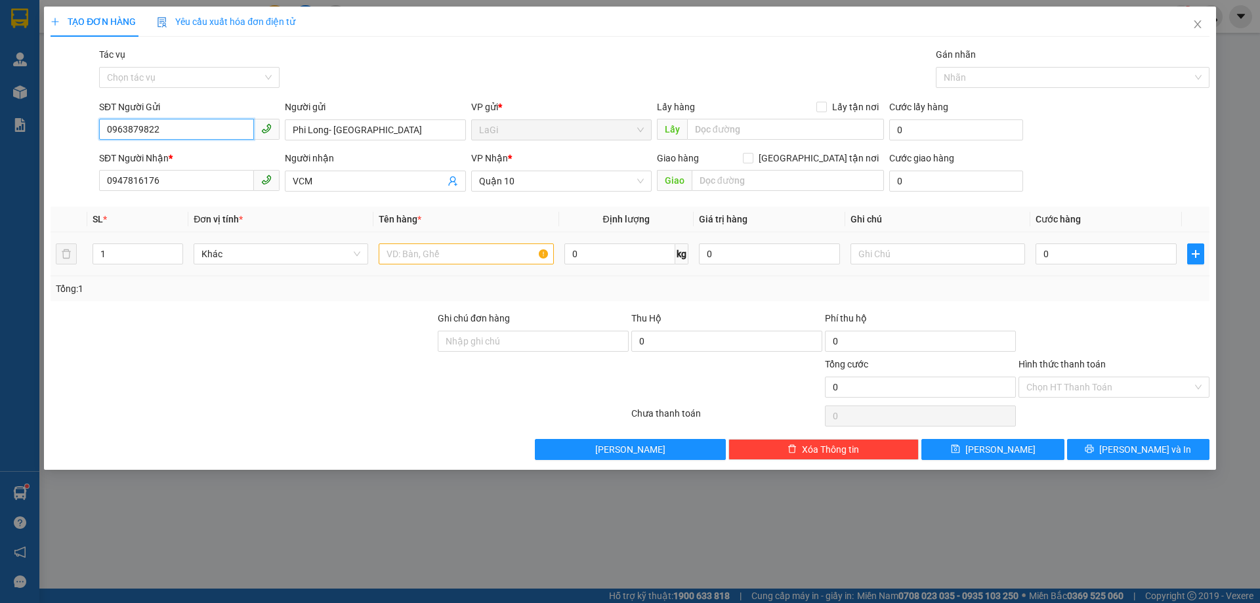
type input "0963879822"
click at [402, 260] on input "text" at bounding box center [466, 253] width 175 height 21
click at [213, 185] on input "0947816176" at bounding box center [176, 180] width 155 height 21
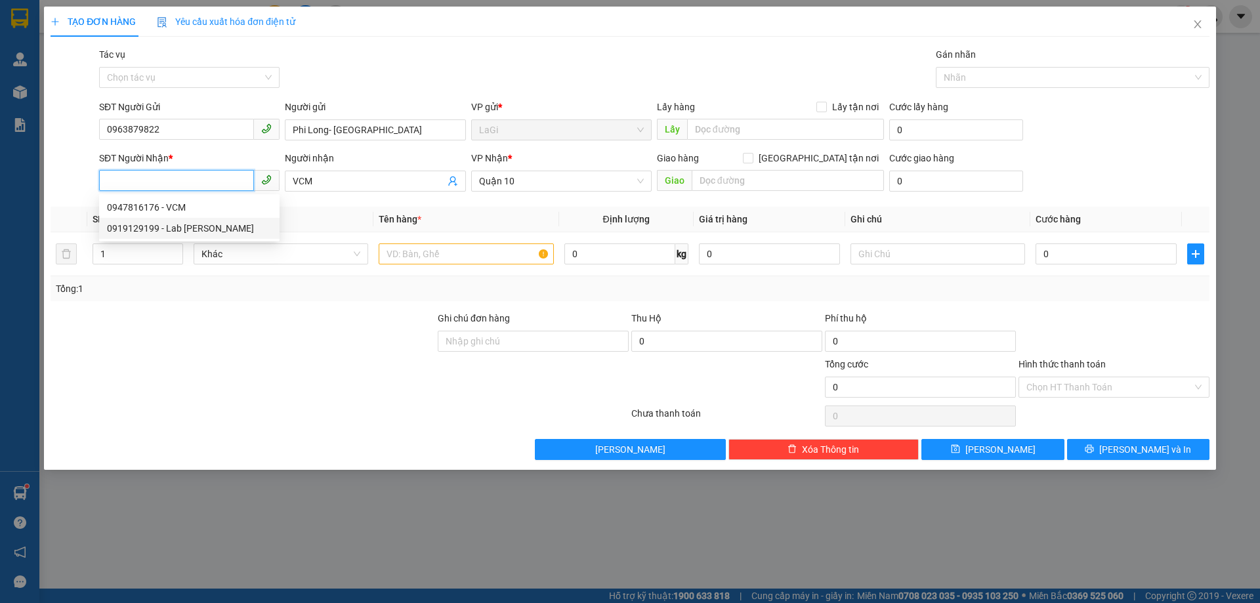
click at [223, 224] on div "0919129199 - Lab Nguyễn Long" at bounding box center [189, 228] width 165 height 14
type input "0919129199"
type input "Lab [PERSON_NAME]"
type input "0919129199"
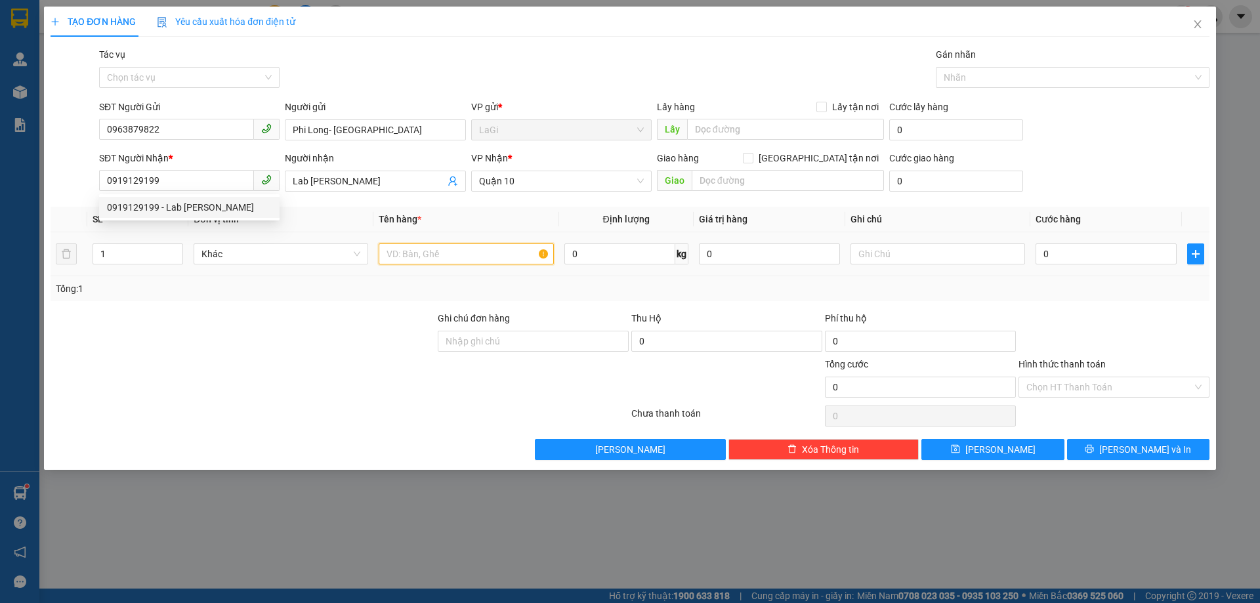
click at [437, 250] on input "text" at bounding box center [466, 253] width 175 height 21
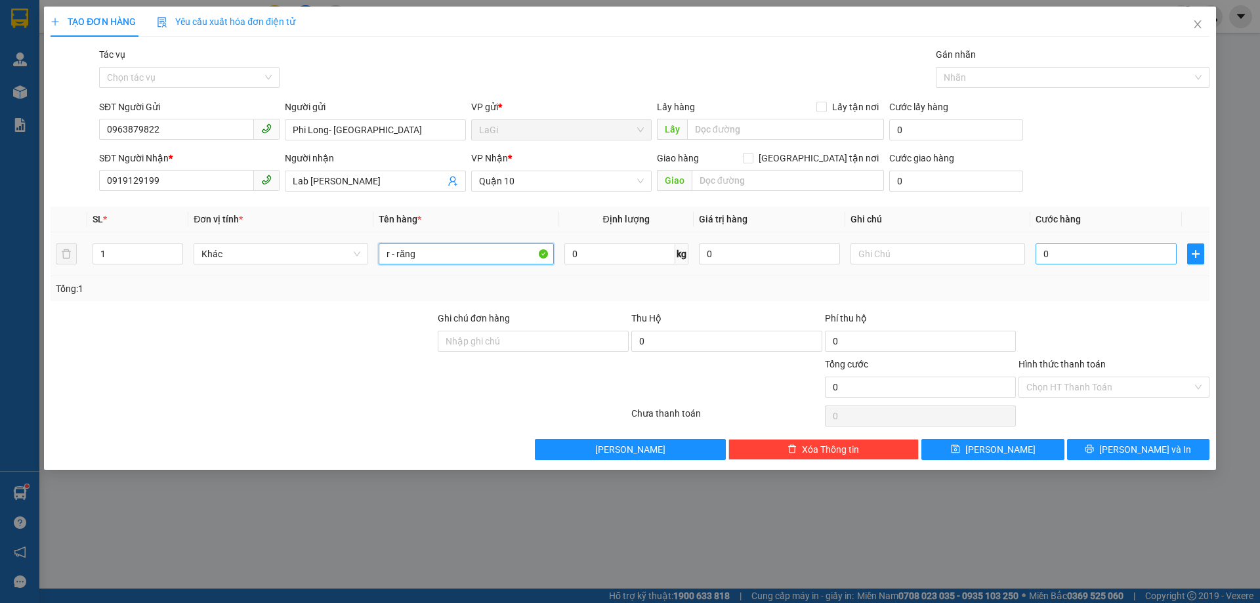
type input "r - răng"
click at [1095, 263] on input "0" at bounding box center [1106, 253] width 141 height 21
type input "3"
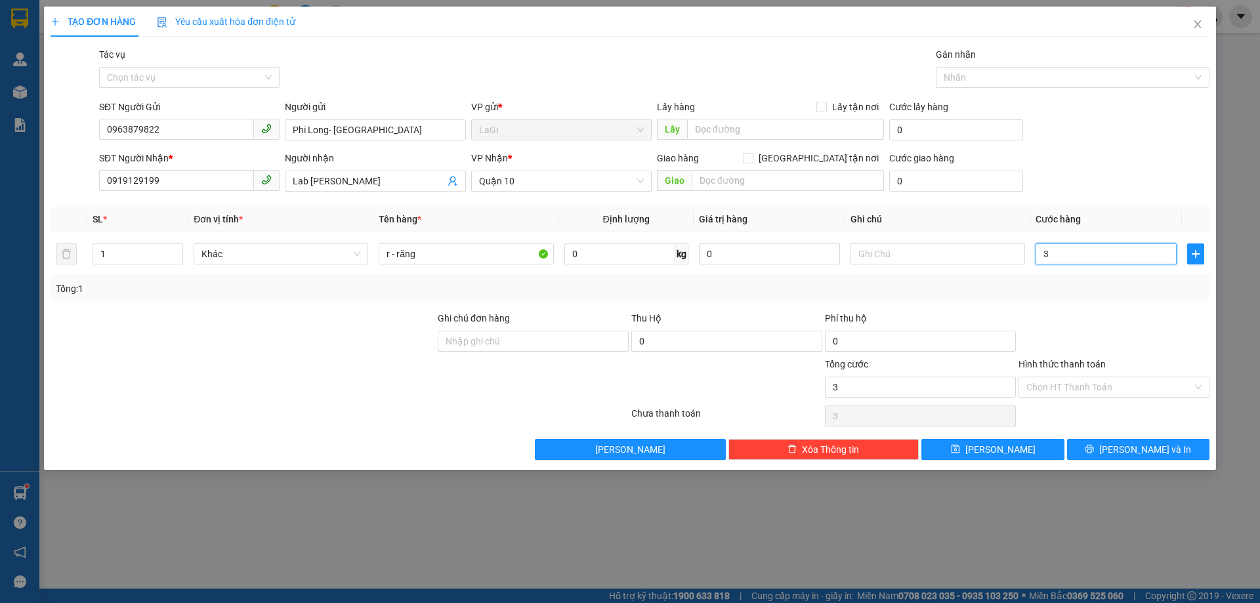
type input "30"
type input "300"
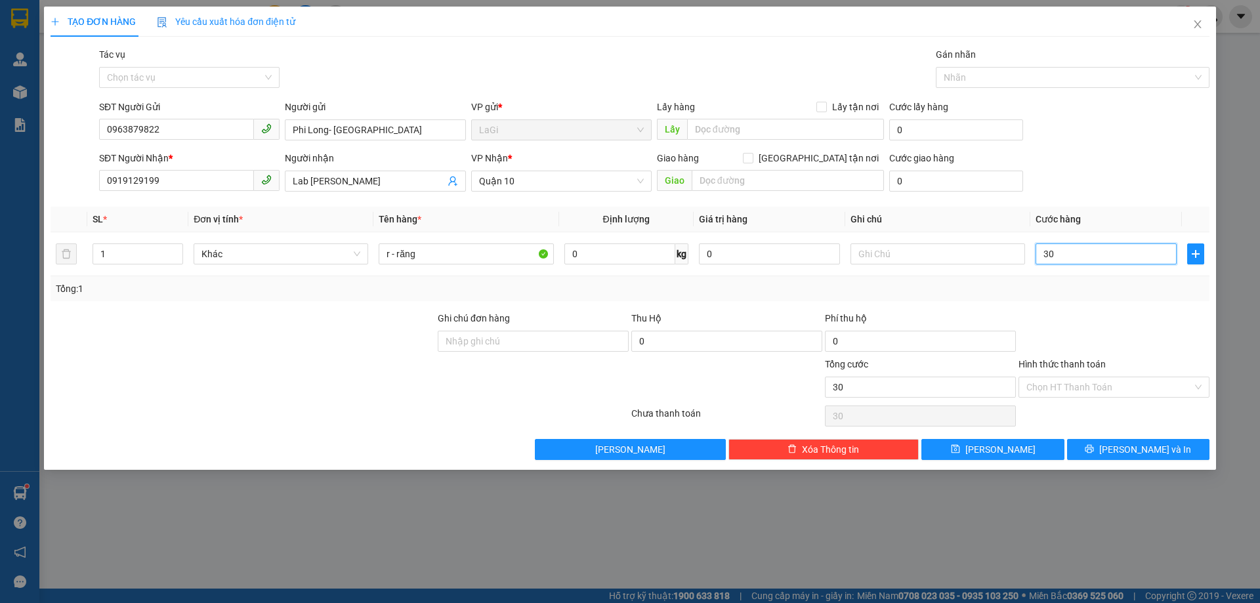
type input "300"
type input "3.000"
type input "30.000"
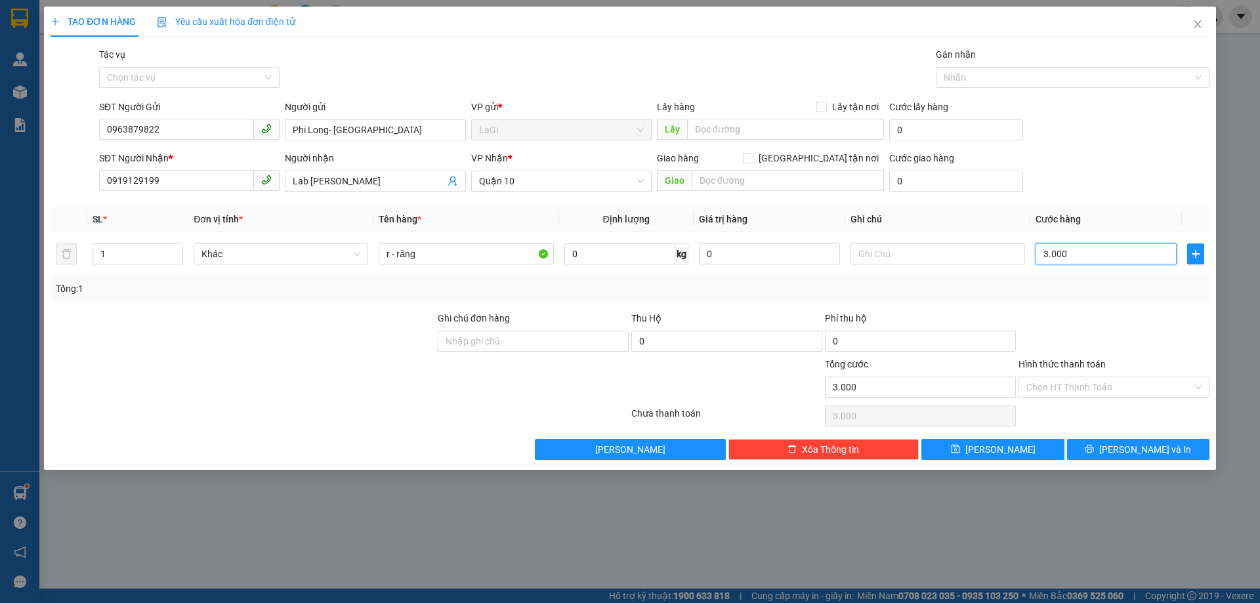
type input "30.000"
click at [1122, 383] on input "Hình thức thanh toán" at bounding box center [1109, 387] width 166 height 20
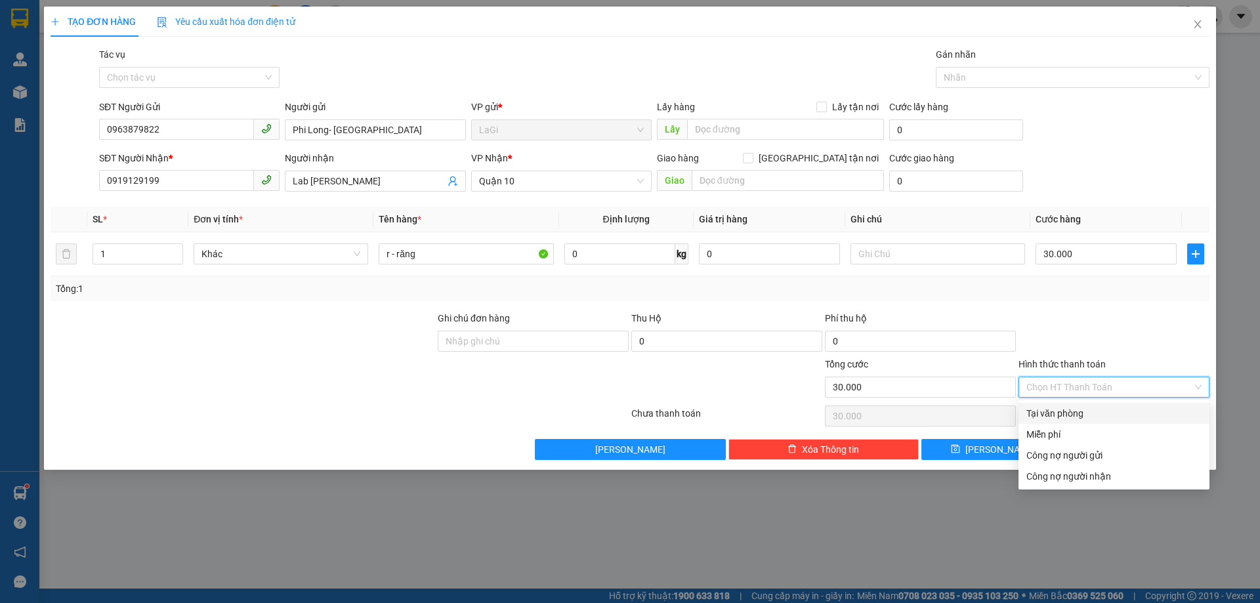
click at [1085, 409] on div "Tại văn phòng" at bounding box center [1113, 413] width 175 height 14
type input "0"
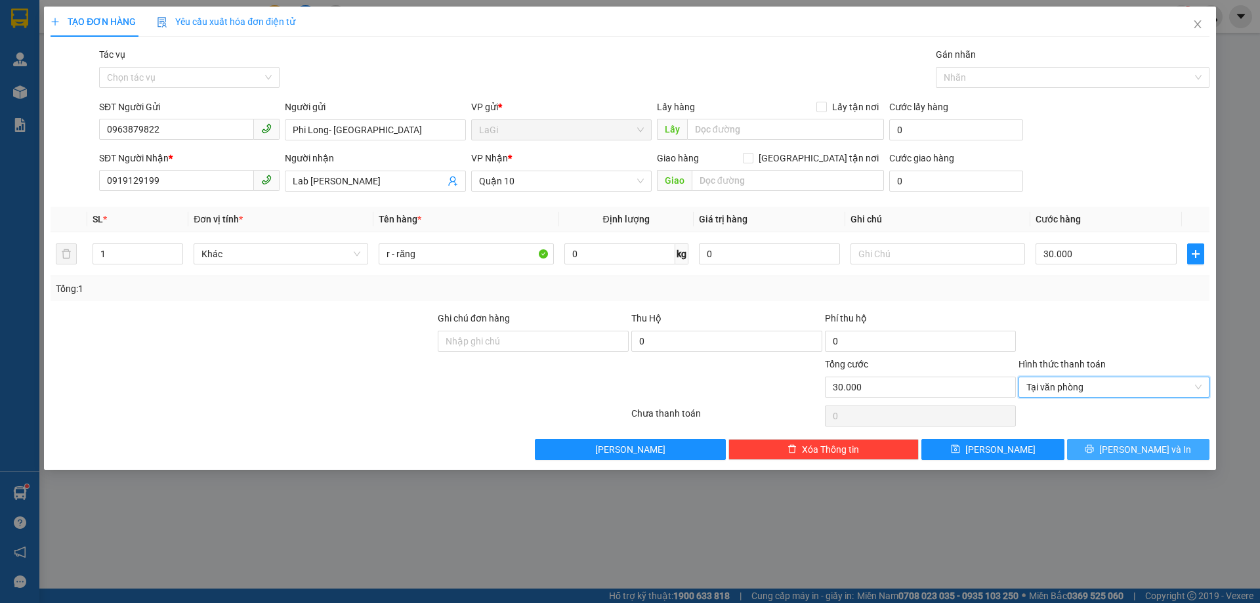
click at [1099, 449] on button "[PERSON_NAME] và In" at bounding box center [1138, 449] width 142 height 21
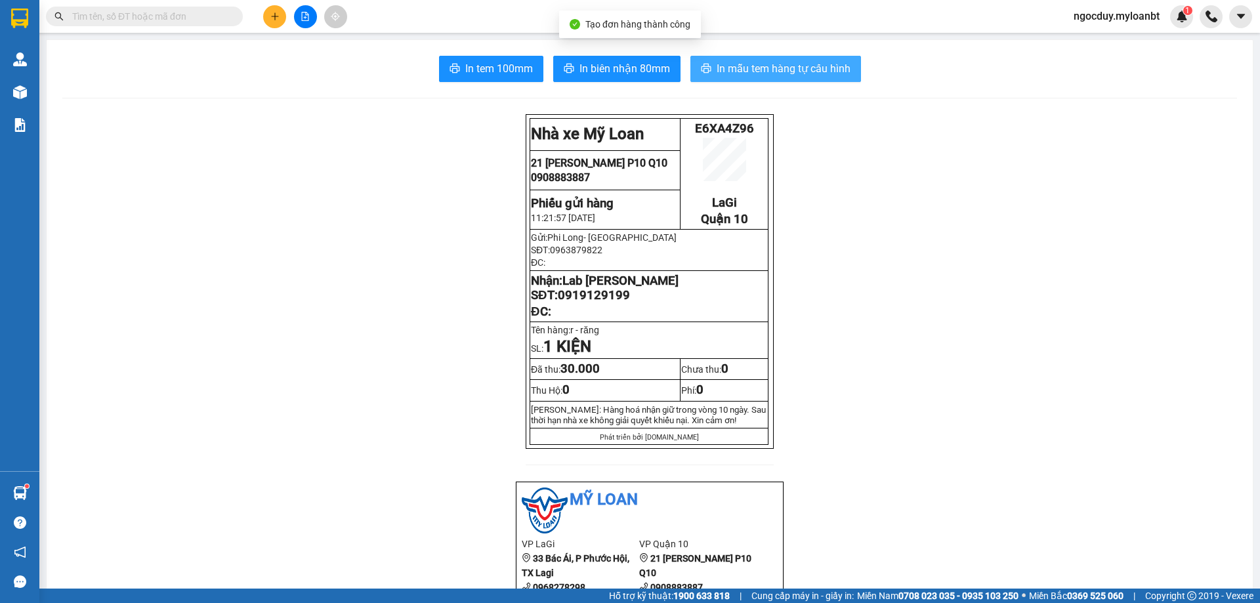
click at [759, 77] on span "In mẫu tem hàng tự cấu hình" at bounding box center [784, 68] width 134 height 16
click at [765, 67] on span "In mẫu tem hàng tự cấu hình" at bounding box center [784, 68] width 134 height 16
click at [795, 62] on span "In mẫu tem hàng tự cấu hình" at bounding box center [784, 68] width 134 height 16
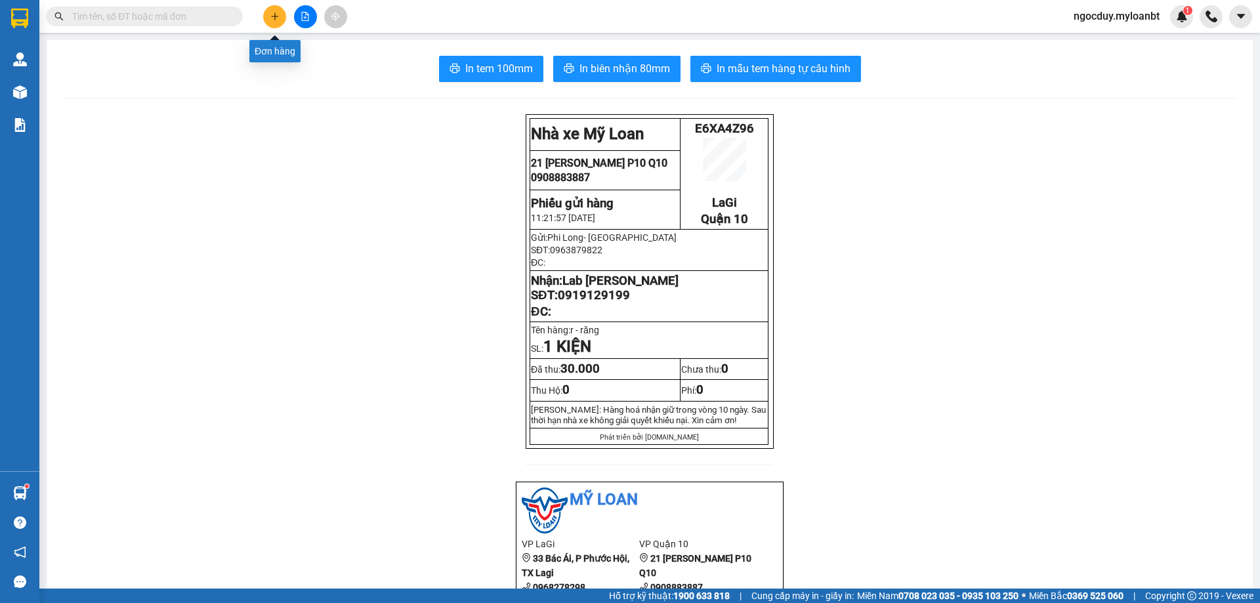
click at [270, 22] on button at bounding box center [274, 16] width 23 height 23
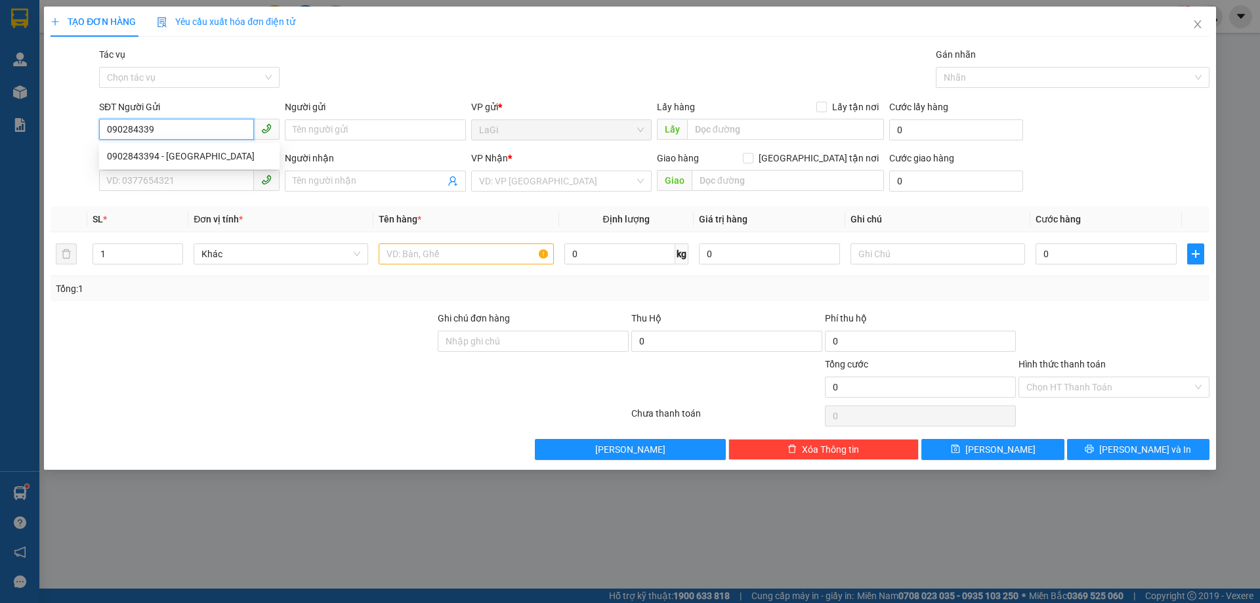
type input "0902843394"
click at [217, 149] on div "0902843394 - Nk Thuận An" at bounding box center [189, 156] width 165 height 14
type input "Nk Thuận An"
type input "0948105599"
type input "labo3s"
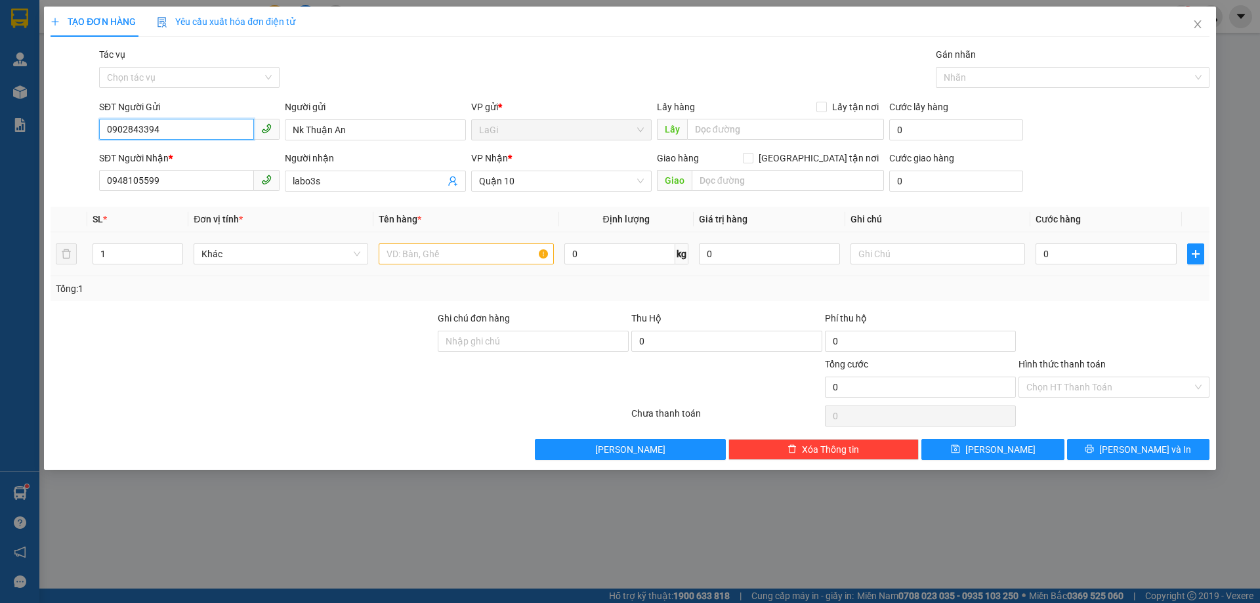
type input "0902843394"
click at [476, 256] on input "text" at bounding box center [466, 253] width 175 height 21
type input "h - răng"
click at [1047, 243] on div "0" at bounding box center [1106, 254] width 141 height 26
click at [1065, 255] on input "0" at bounding box center [1106, 253] width 141 height 21
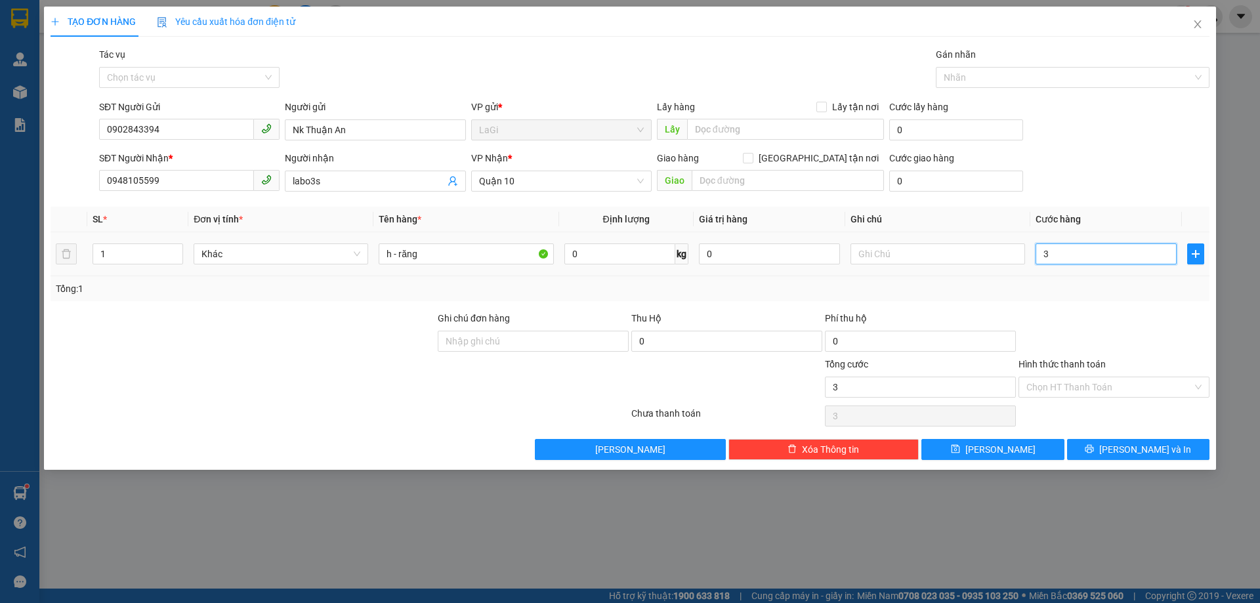
type input "3"
type input "30"
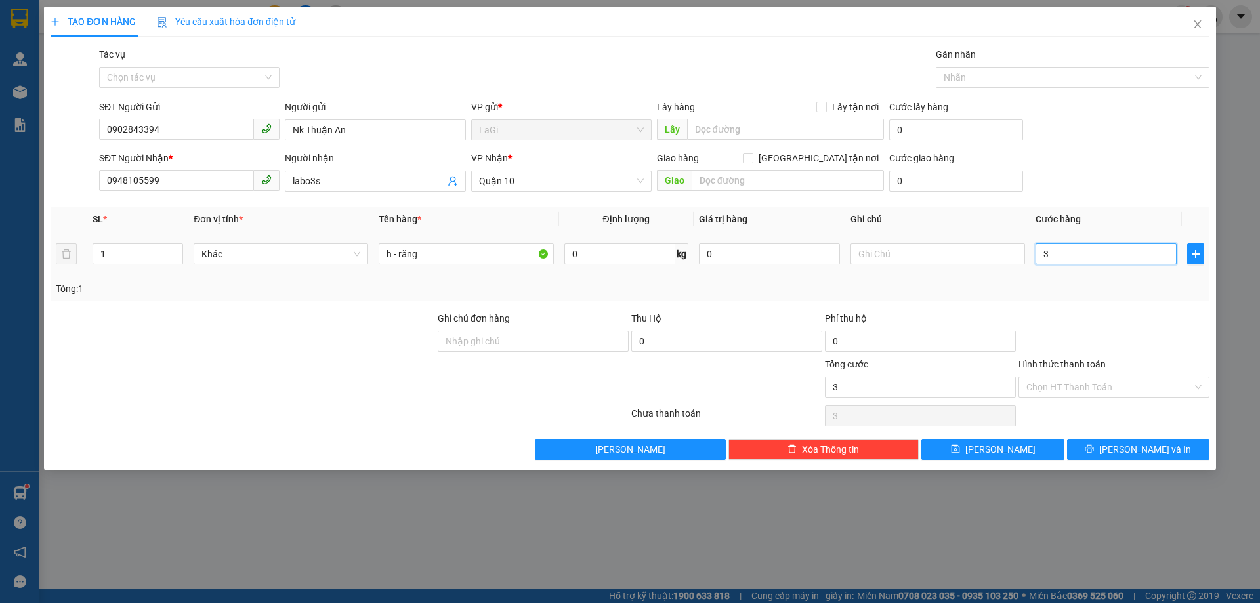
type input "30"
type input "300"
type input "3.000"
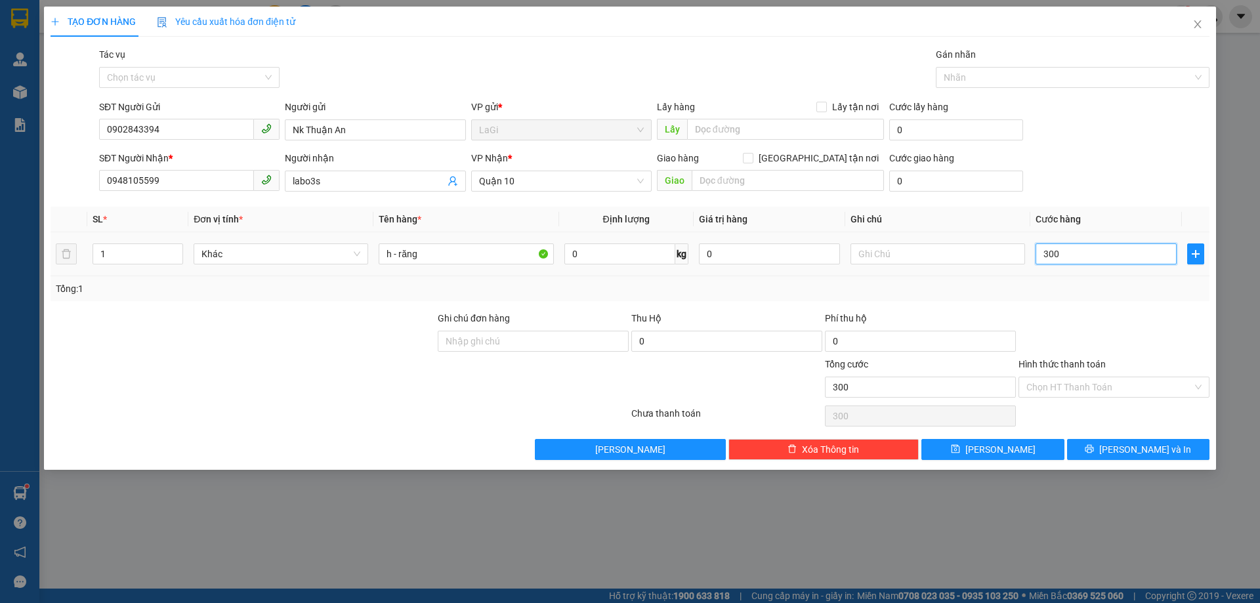
type input "3.000"
type input "30.000"
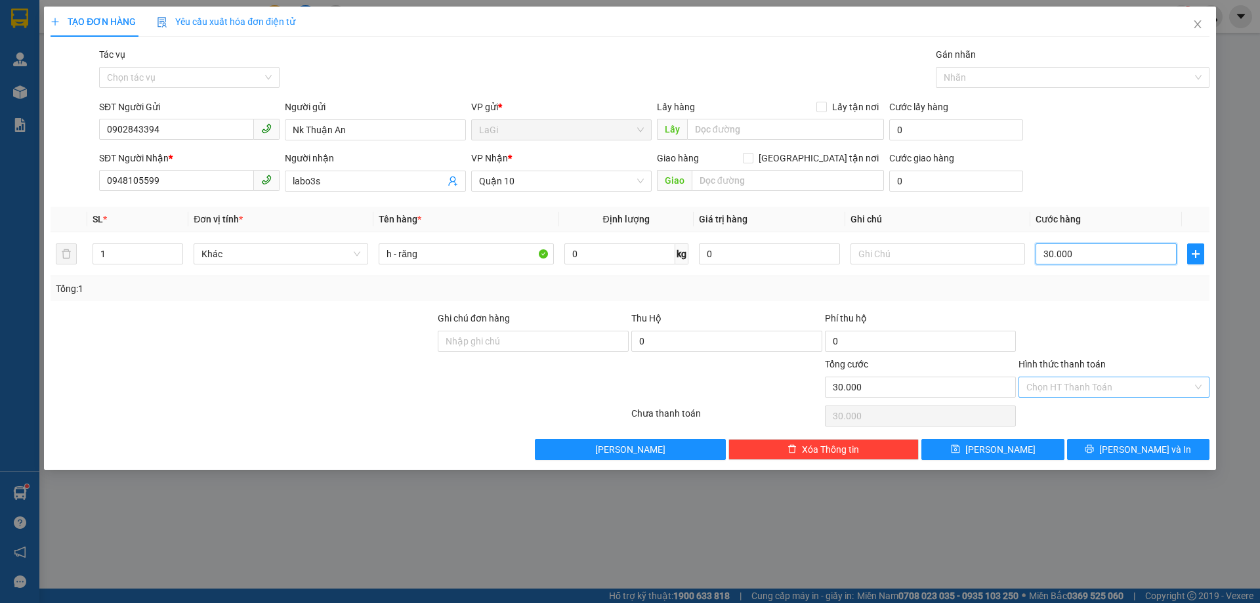
type input "30.000"
click at [1096, 380] on input "Hình thức thanh toán" at bounding box center [1109, 387] width 166 height 20
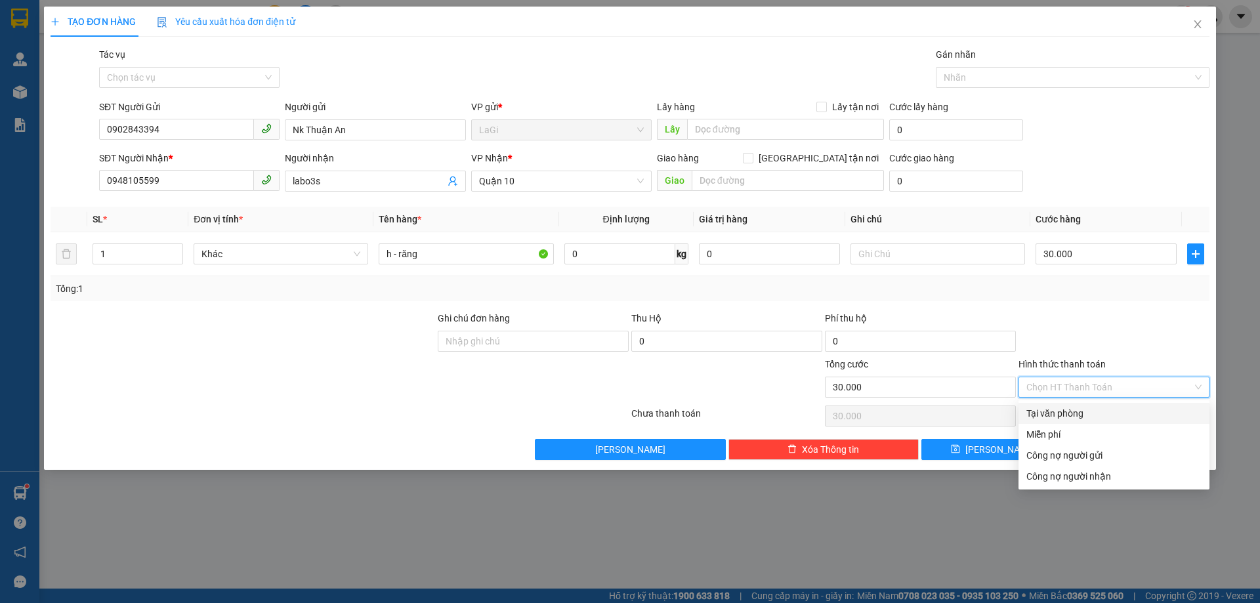
click at [1110, 408] on div "Tại văn phòng" at bounding box center [1113, 413] width 175 height 14
type input "0"
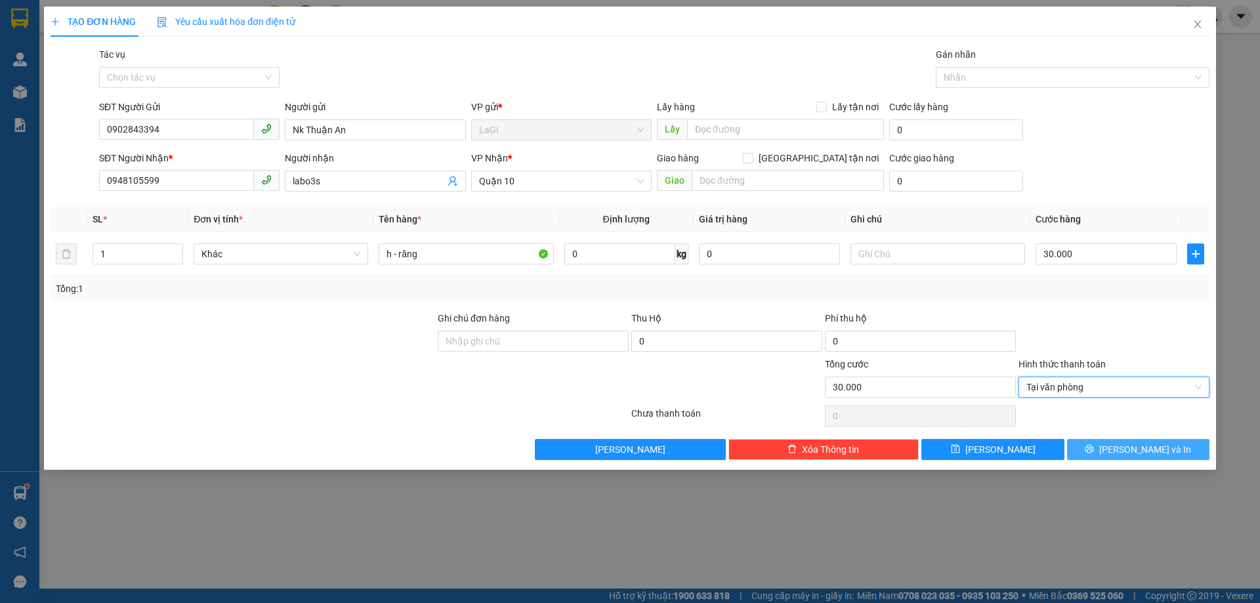
click at [1094, 446] on icon "printer" at bounding box center [1089, 448] width 9 height 9
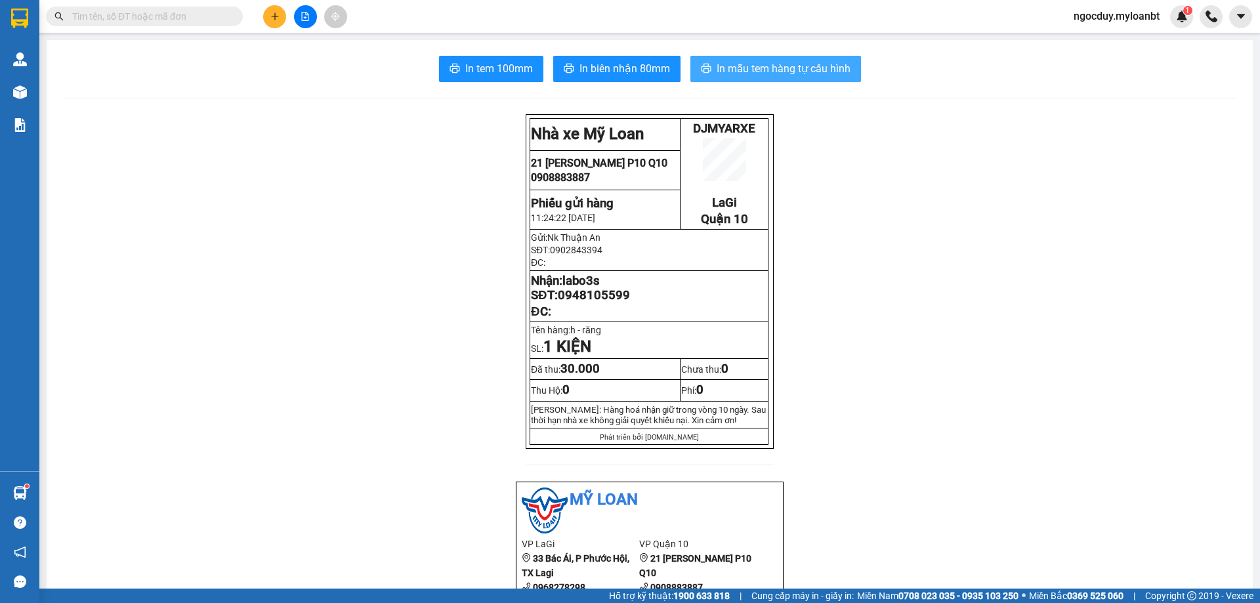
click at [772, 68] on span "In mẫu tem hàng tự cấu hình" at bounding box center [784, 68] width 134 height 16
click at [271, 21] on button at bounding box center [274, 16] width 23 height 23
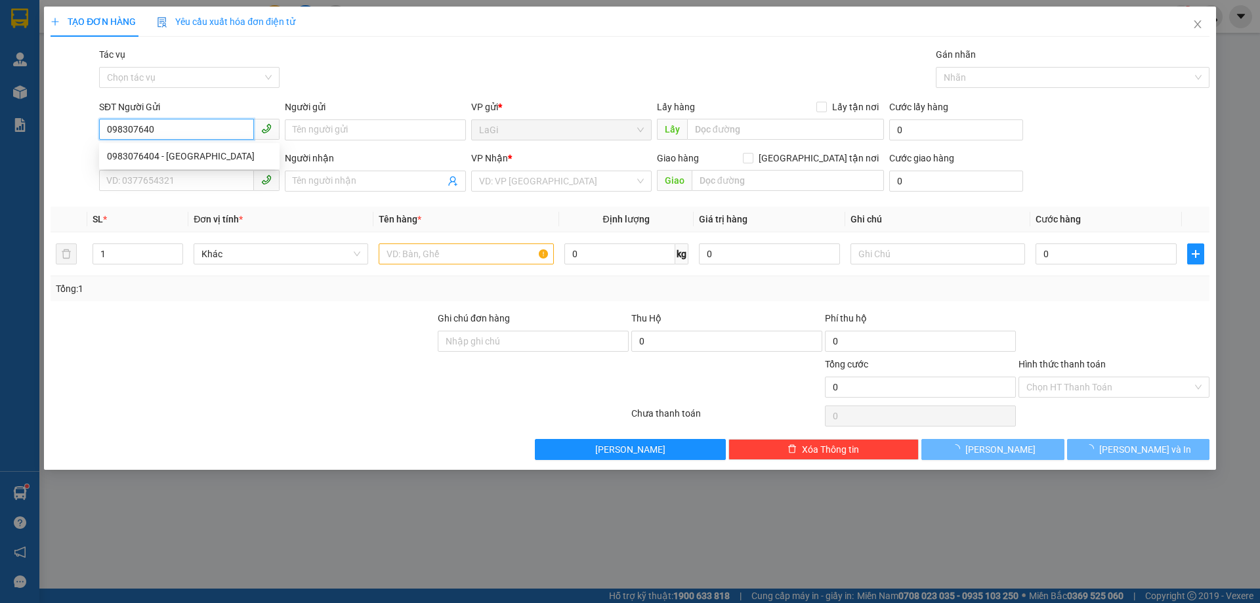
type input "0983076404"
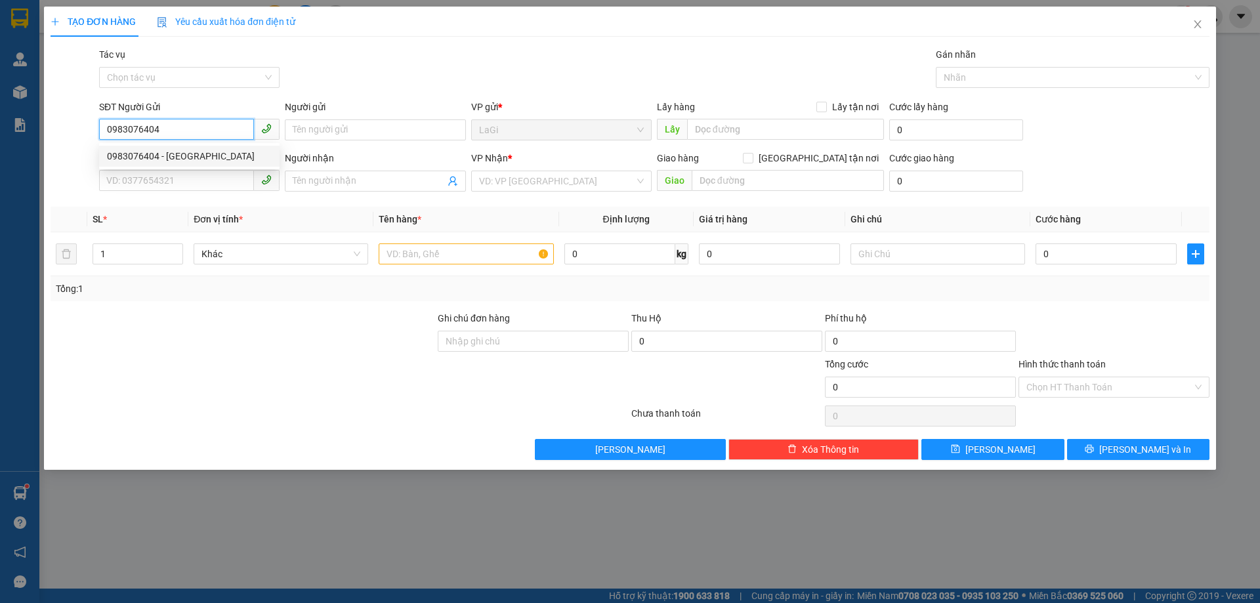
click at [213, 159] on div "0983076404 - NK Thuận An" at bounding box center [189, 156] width 165 height 14
type input "NK Thuận An"
type input "0378681989"
type input "Dental Lab"
type input "0983076404"
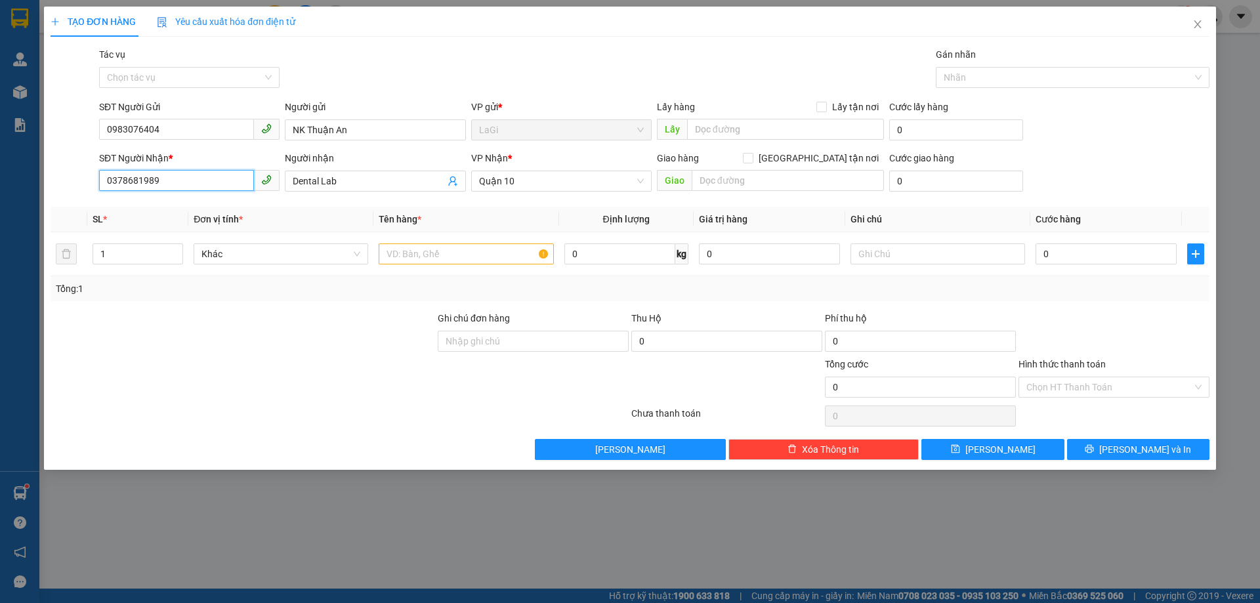
click at [221, 180] on input "0378681989" at bounding box center [176, 180] width 155 height 21
click at [244, 321] on div at bounding box center [242, 334] width 387 height 46
click at [520, 248] on input "text" at bounding box center [466, 253] width 175 height 21
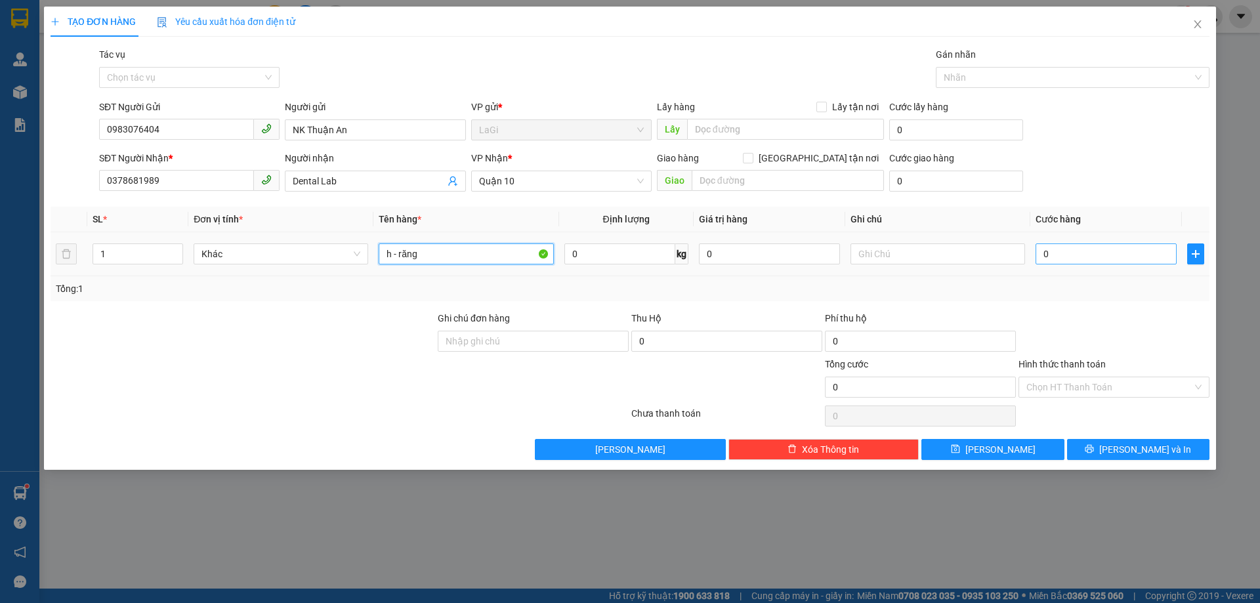
type input "h - răng"
click at [1156, 247] on input "0" at bounding box center [1106, 253] width 141 height 21
type input "3"
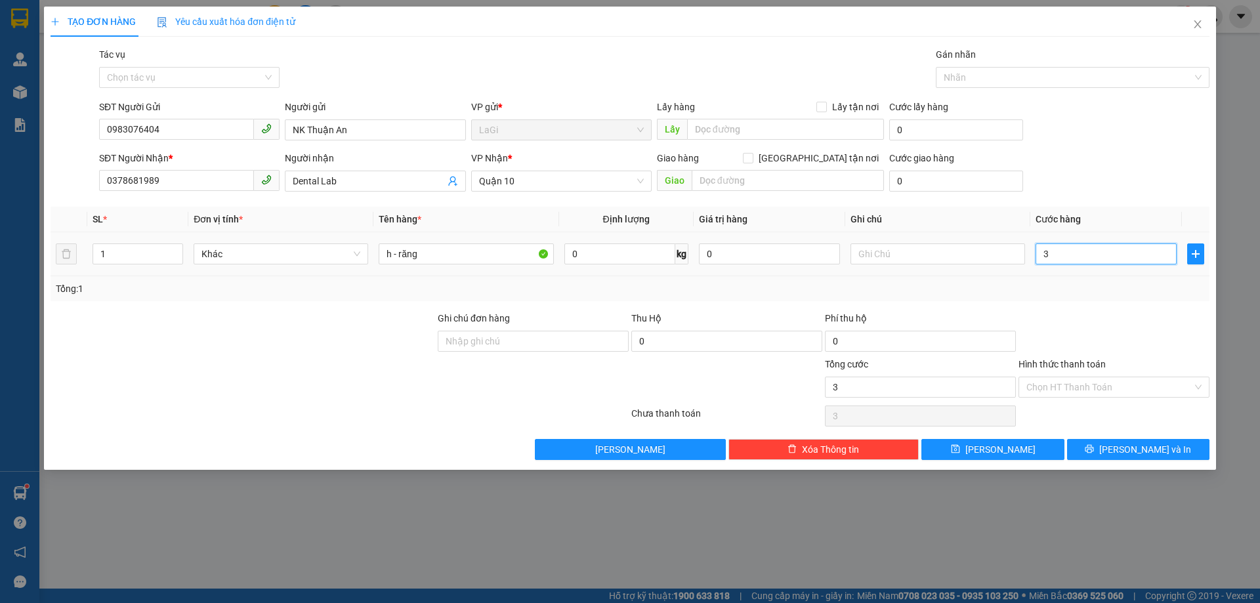
type input "30"
type input "300"
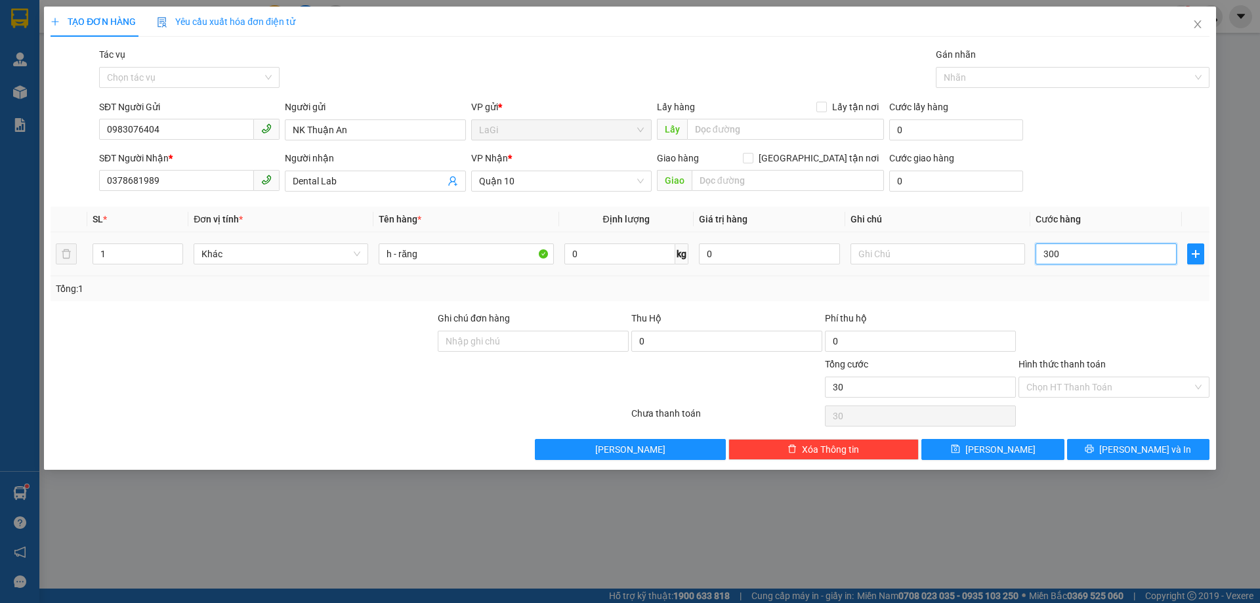
type input "300"
type input "3.000"
type input "30.000"
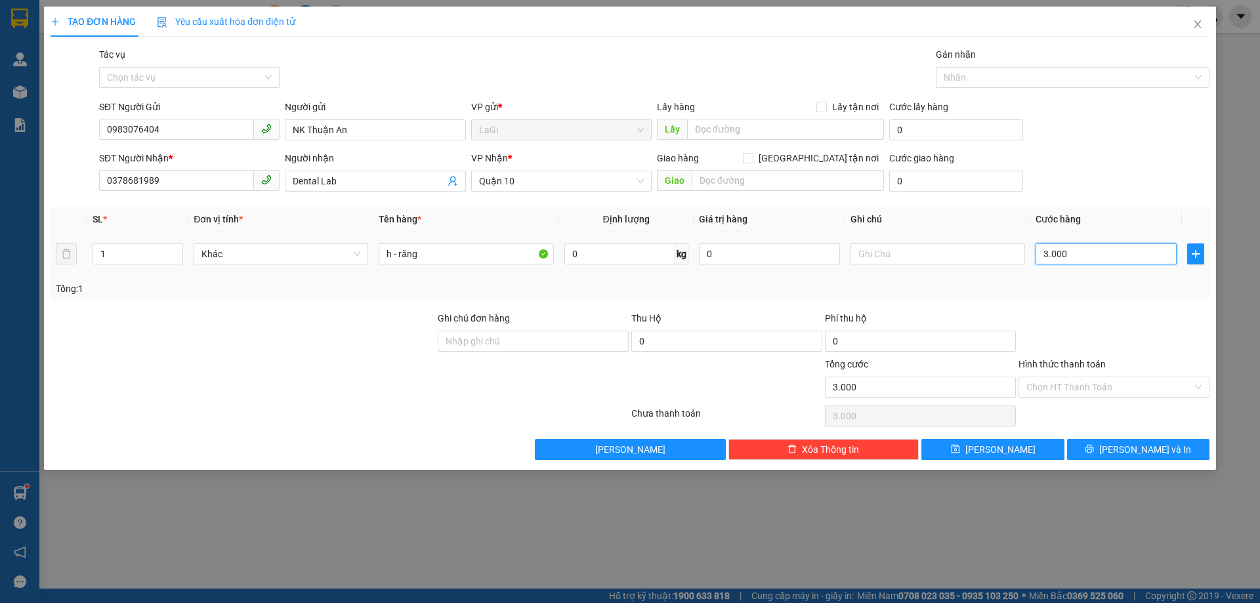
type input "30.000"
click at [1110, 394] on input "Hình thức thanh toán" at bounding box center [1109, 387] width 166 height 20
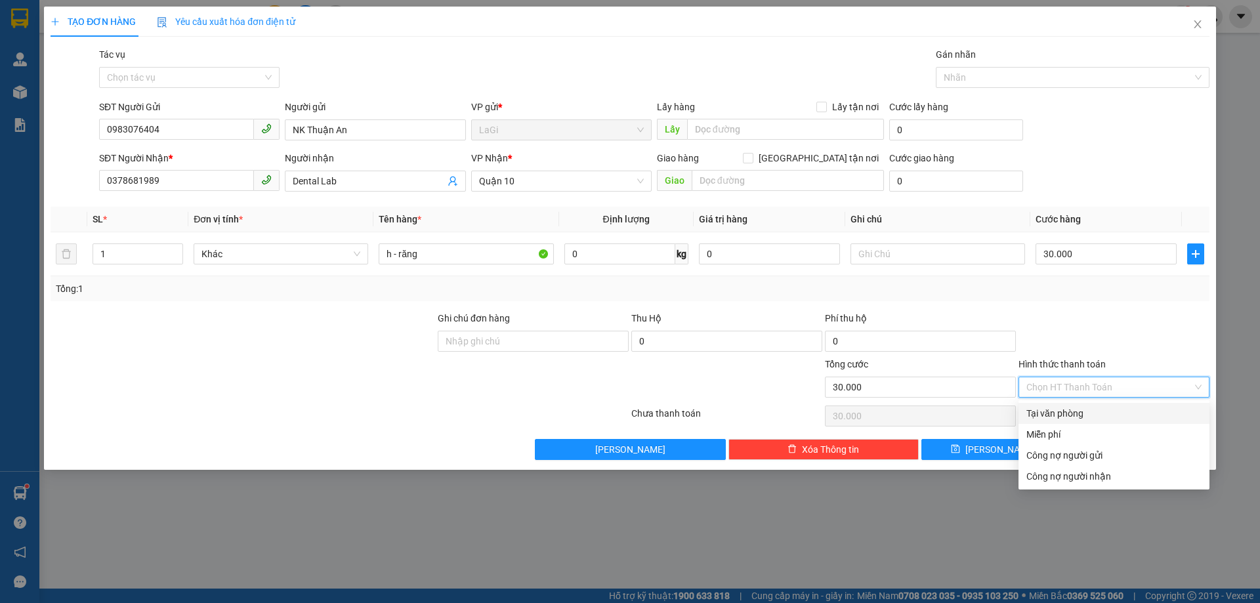
click at [1104, 412] on div "Tại văn phòng" at bounding box center [1113, 413] width 175 height 14
type input "0"
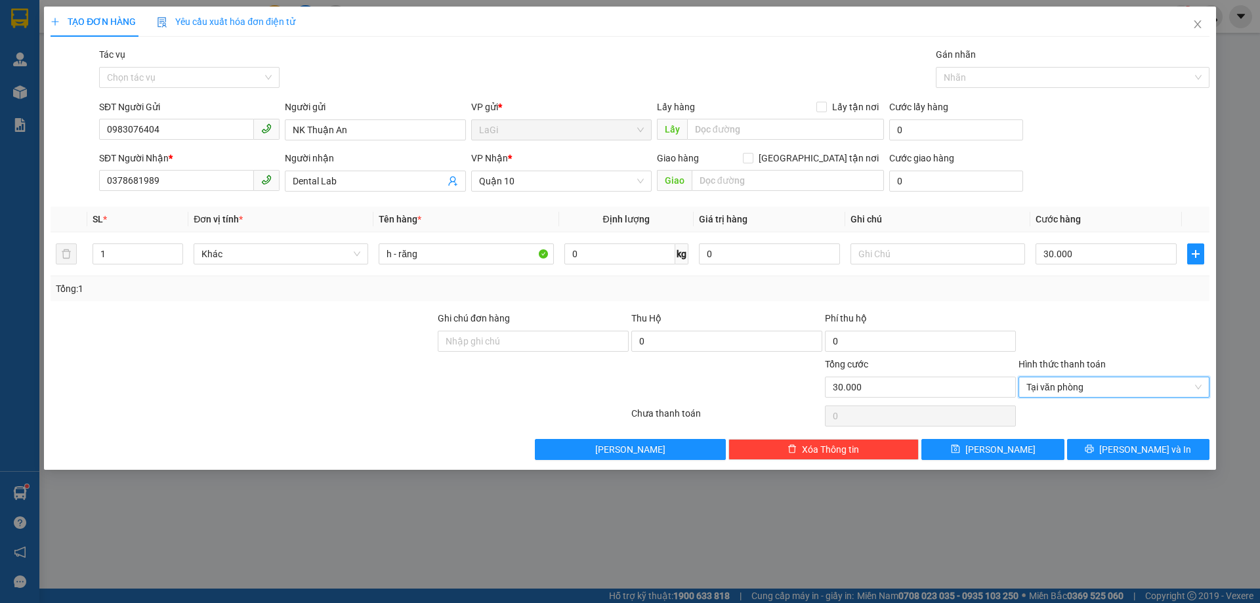
click at [1116, 463] on div "TẠO ĐƠN HÀNG Yêu cầu xuất hóa đơn điện tử Transit Pickup Surcharge Ids Transit …" at bounding box center [630, 238] width 1172 height 463
click at [1094, 452] on icon "printer" at bounding box center [1089, 448] width 9 height 9
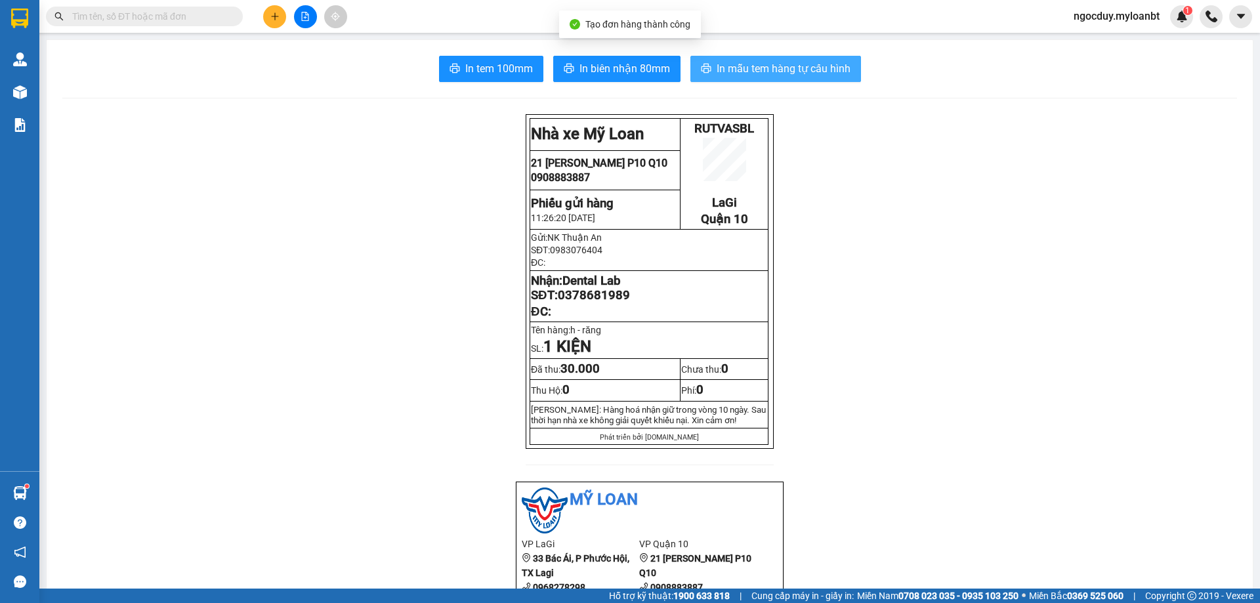
click at [718, 64] on span "In mẫu tem hàng tự cấu hình" at bounding box center [784, 68] width 134 height 16
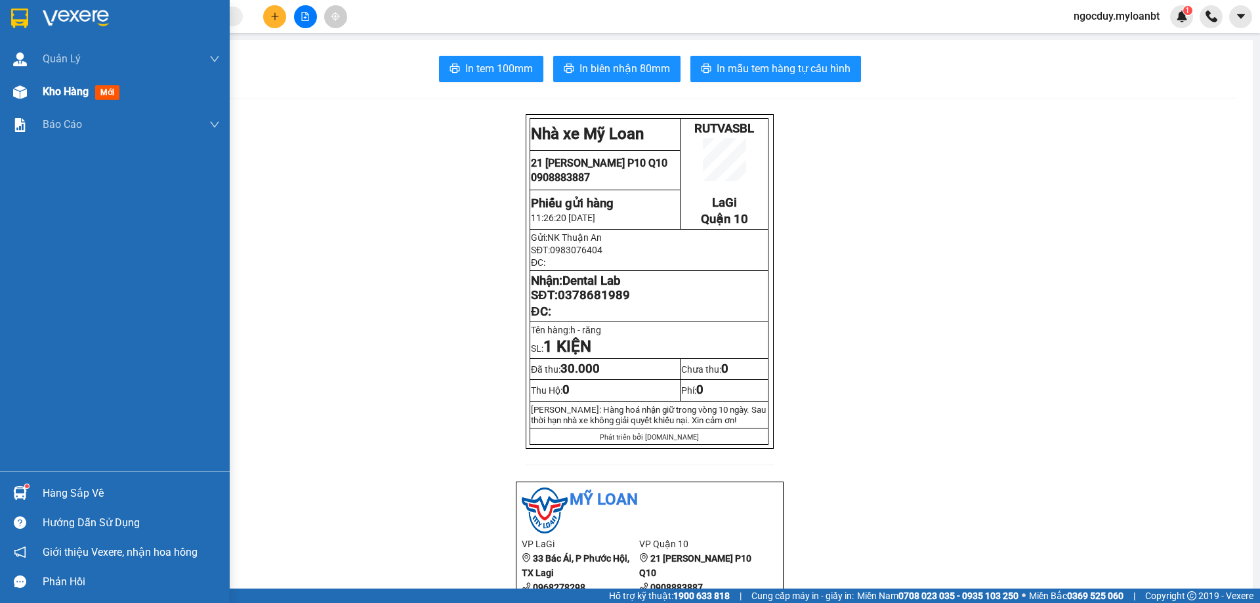
click at [73, 95] on span "Kho hàng" at bounding box center [66, 91] width 46 height 12
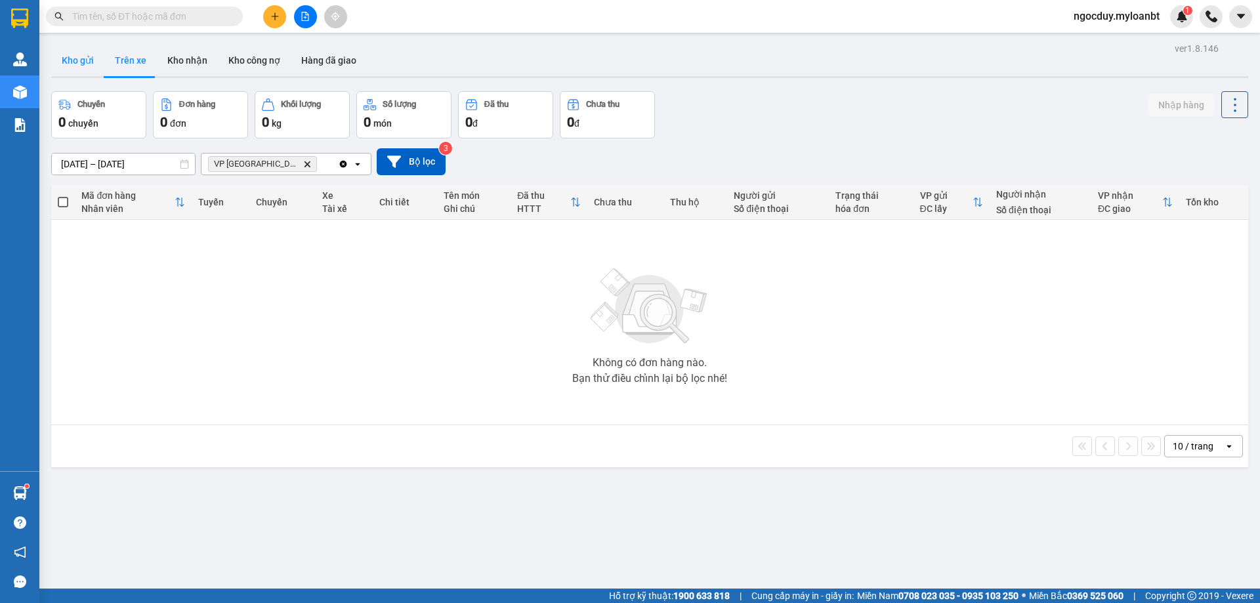
click at [66, 60] on button "Kho gửi" at bounding box center [77, 61] width 53 height 32
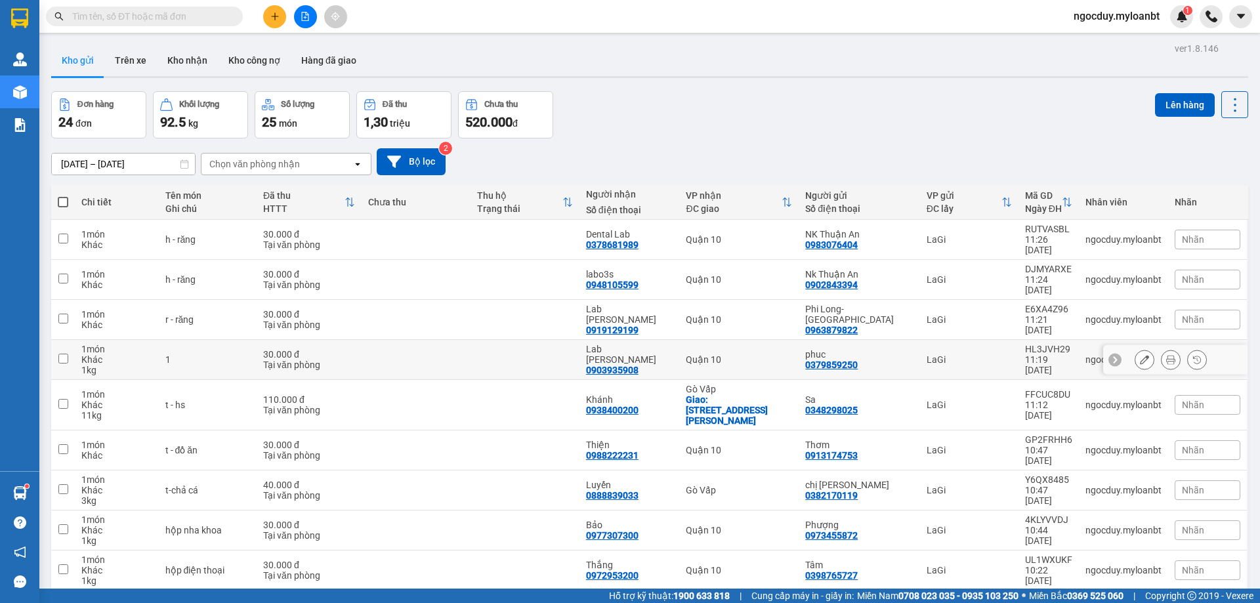
scroll to position [60, 0]
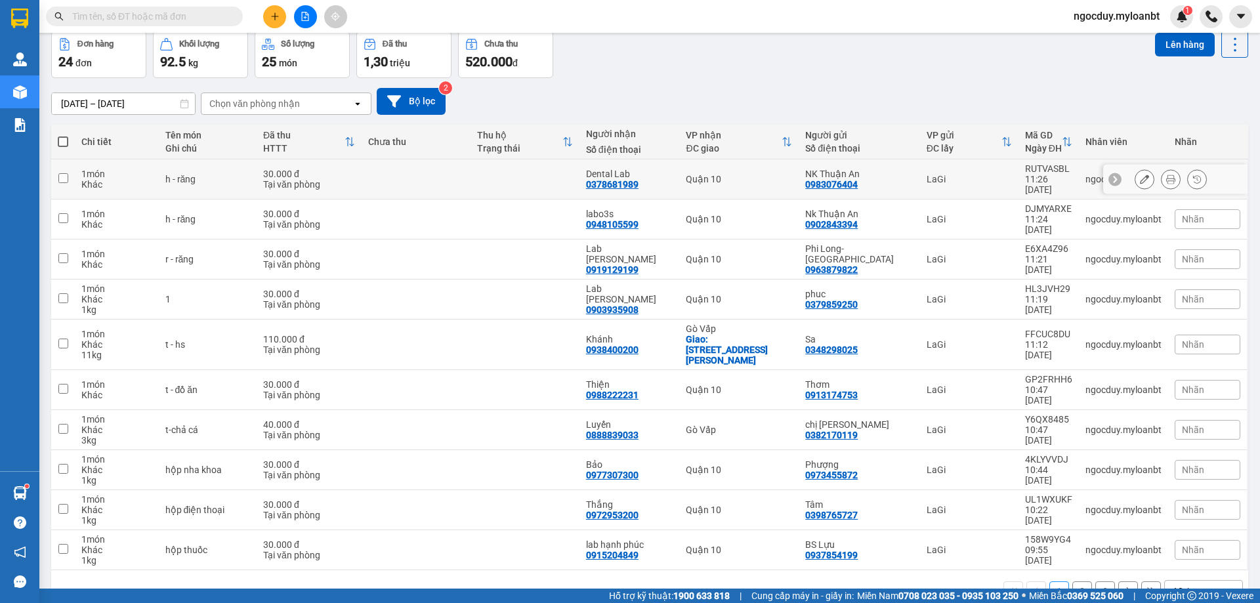
click at [62, 176] on input "checkbox" at bounding box center [63, 178] width 10 height 10
checkbox input "true"
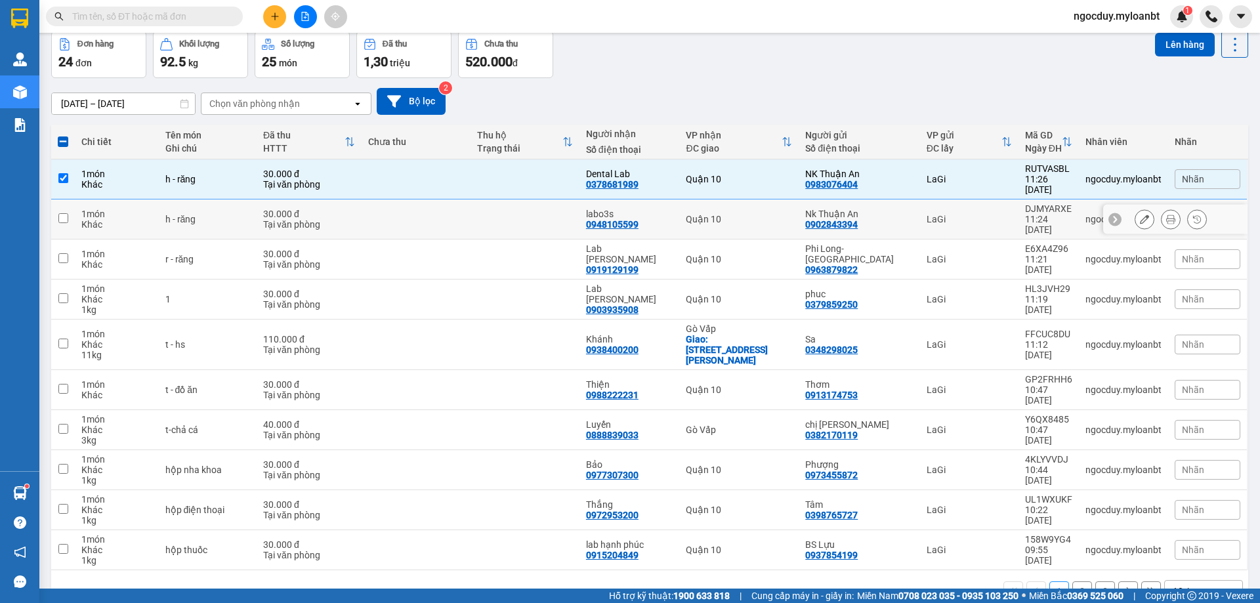
click at [67, 213] on input "checkbox" at bounding box center [63, 218] width 10 height 10
checkbox input "true"
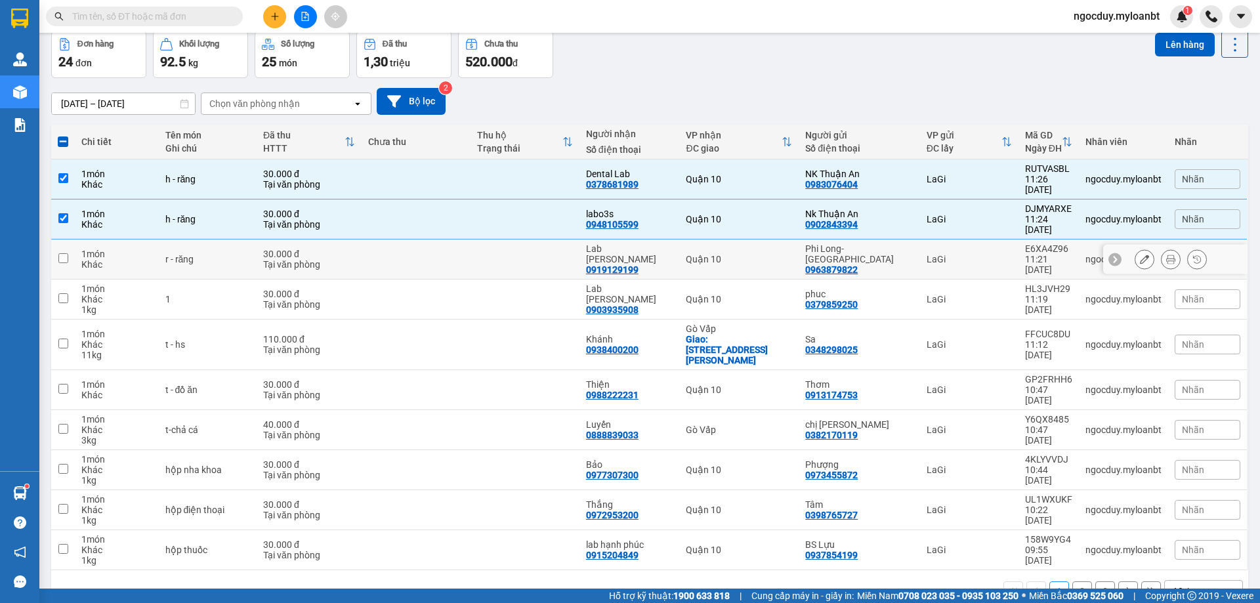
click at [67, 253] on input "checkbox" at bounding box center [63, 258] width 10 height 10
checkbox input "true"
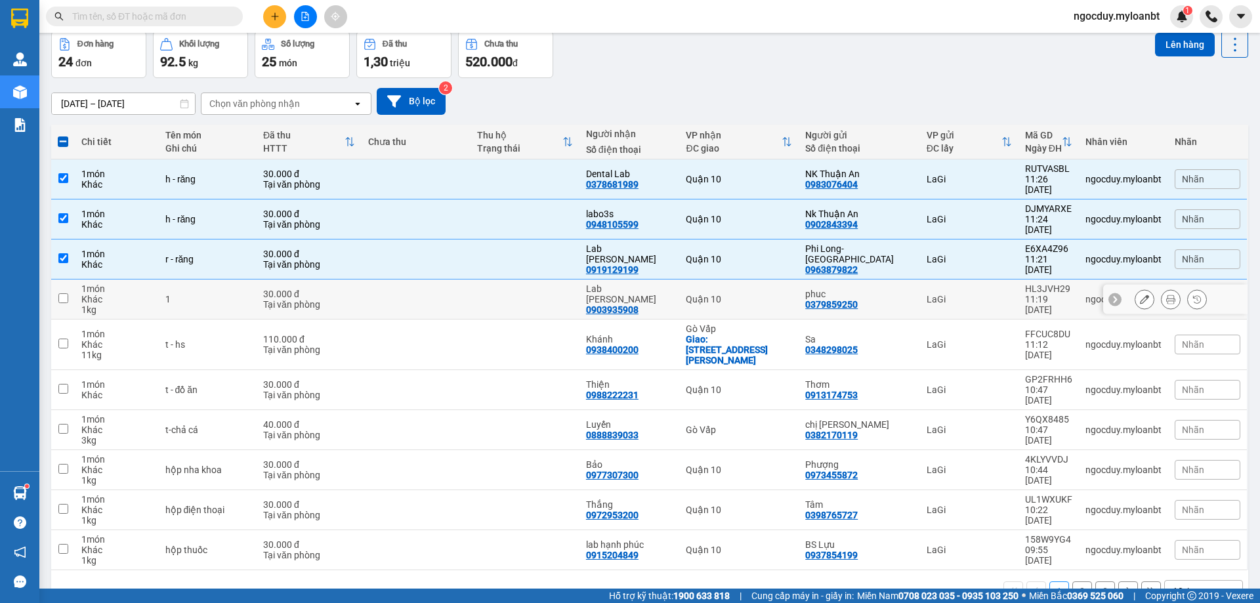
click at [65, 293] on input "checkbox" at bounding box center [63, 298] width 10 height 10
checkbox input "true"
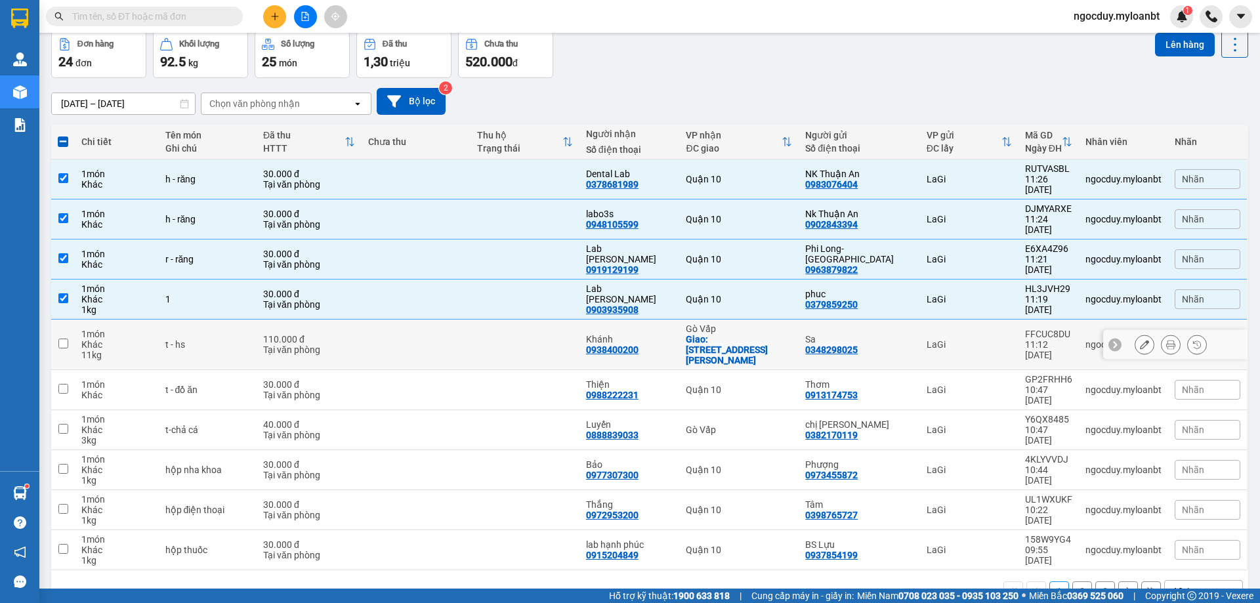
click at [72, 320] on td at bounding box center [63, 345] width 24 height 51
checkbox input "true"
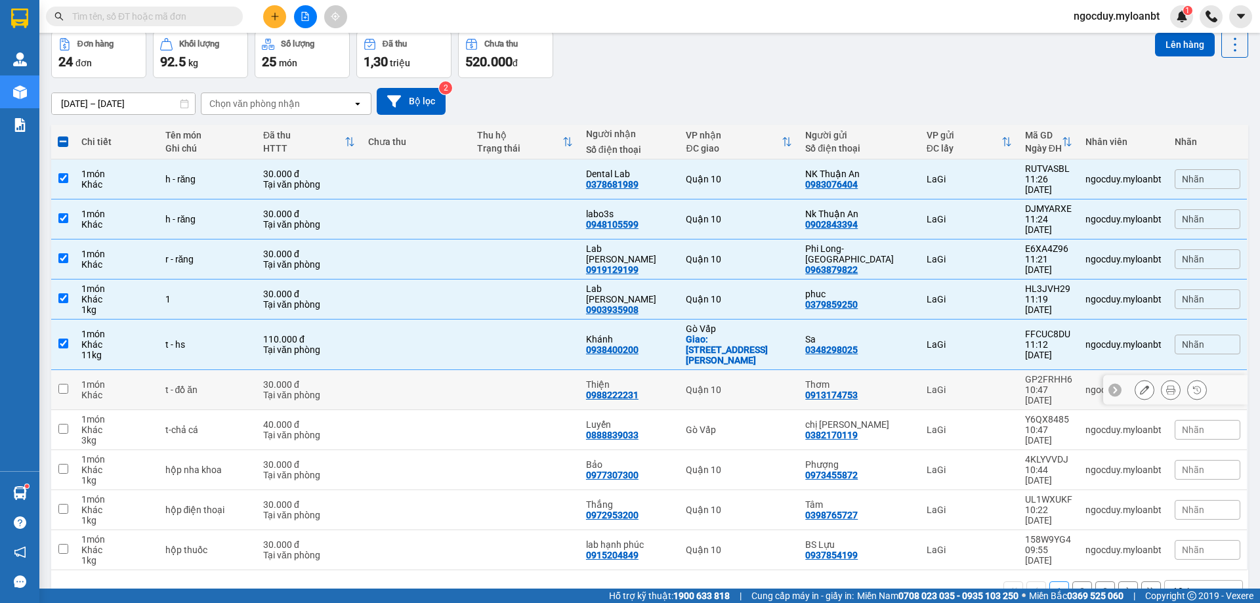
click at [66, 384] on input "checkbox" at bounding box center [63, 389] width 10 height 10
checkbox input "true"
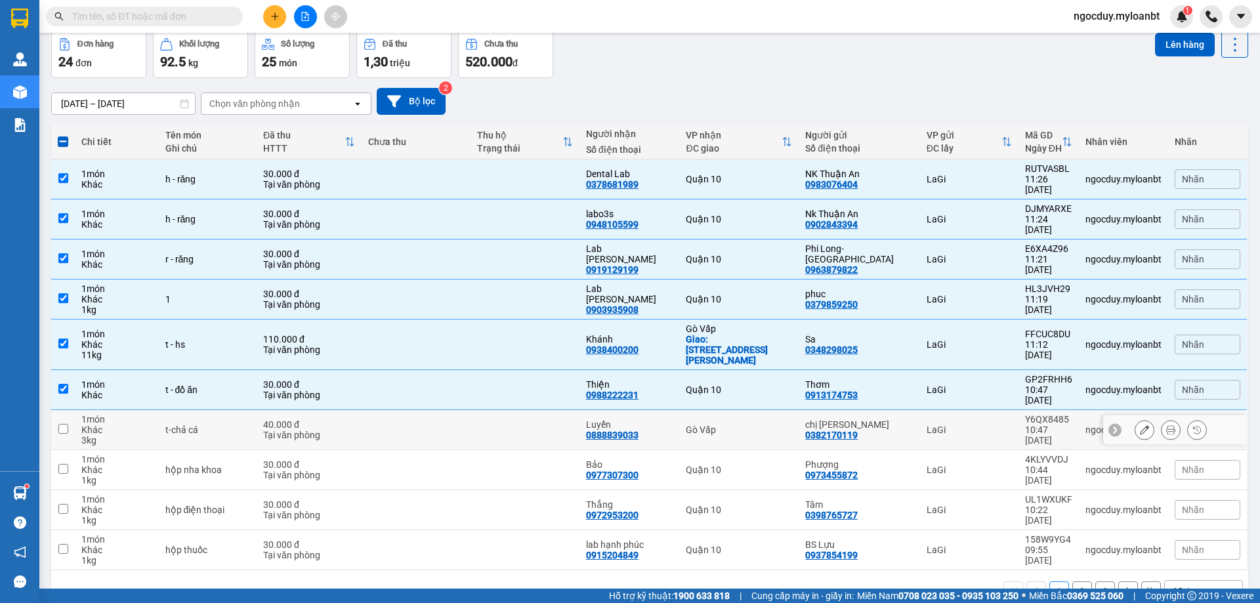
click at [64, 424] on input "checkbox" at bounding box center [63, 429] width 10 height 10
checkbox input "true"
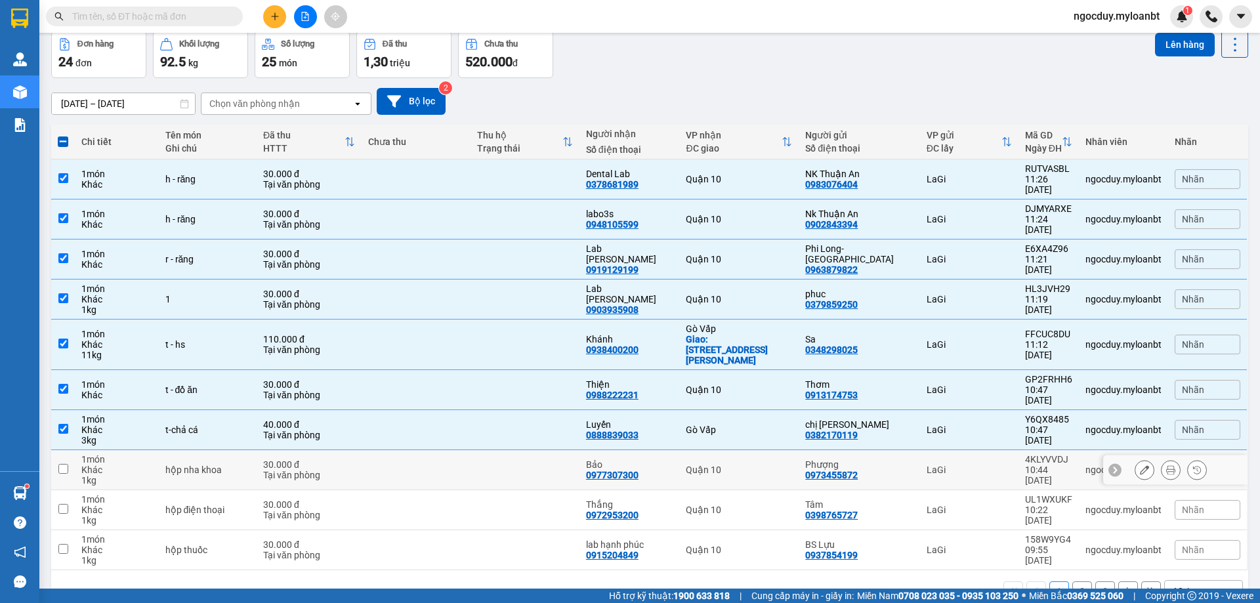
click at [63, 464] on input "checkbox" at bounding box center [63, 469] width 10 height 10
checkbox input "true"
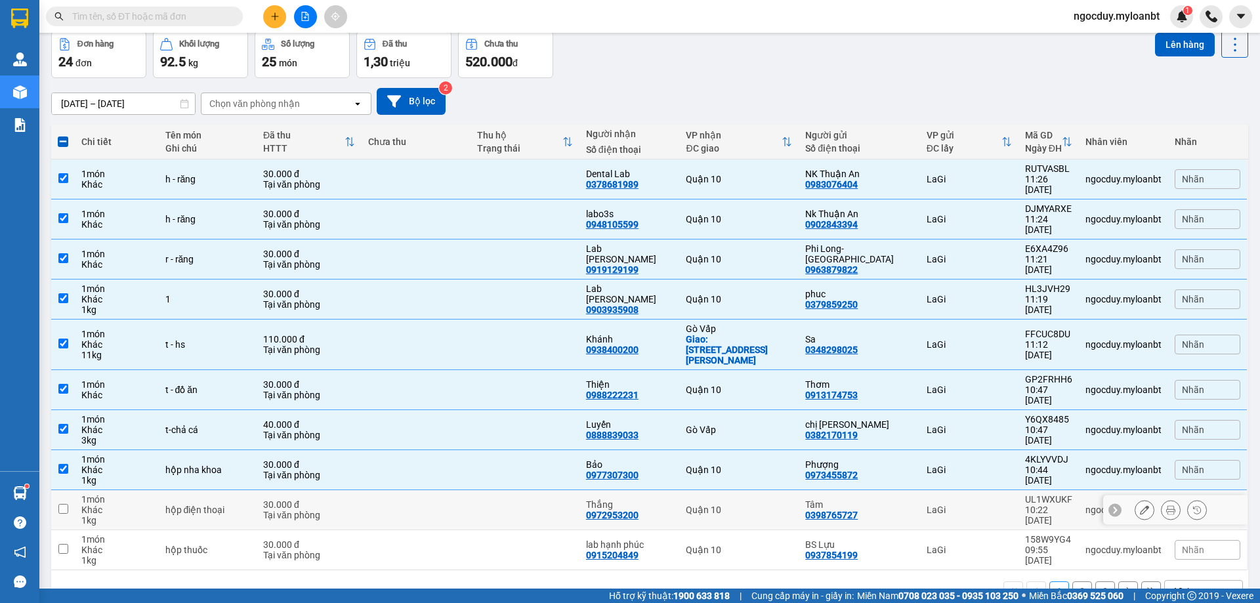
click at [69, 490] on td at bounding box center [63, 510] width 24 height 40
checkbox input "true"
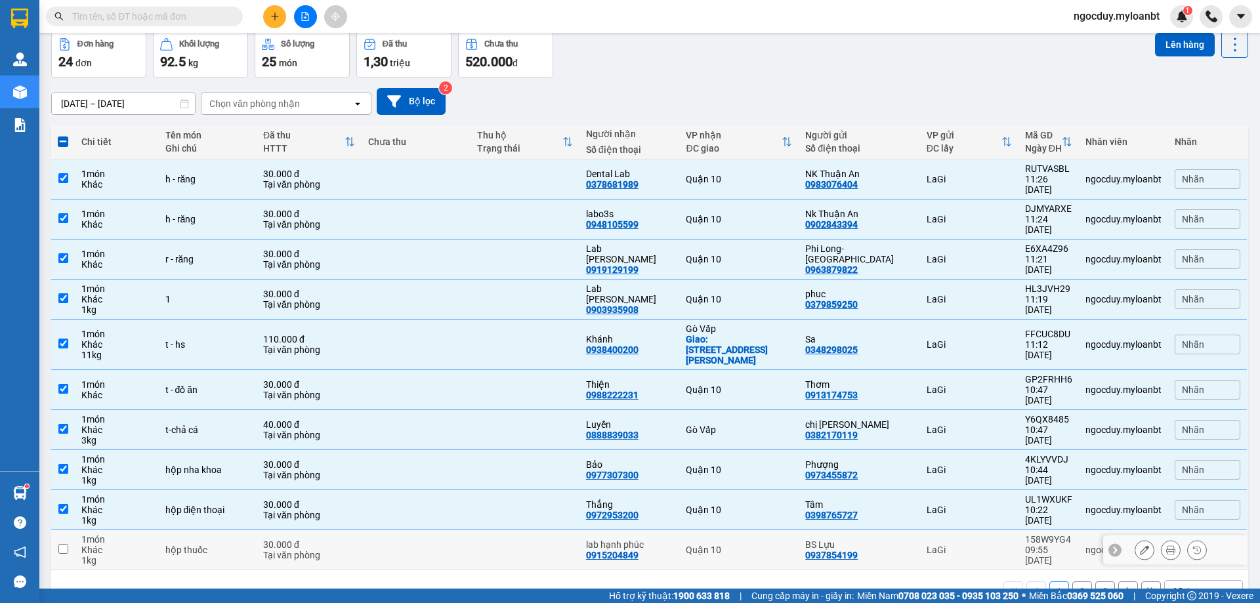
click at [58, 544] on input "checkbox" at bounding box center [63, 549] width 10 height 10
checkbox input "true"
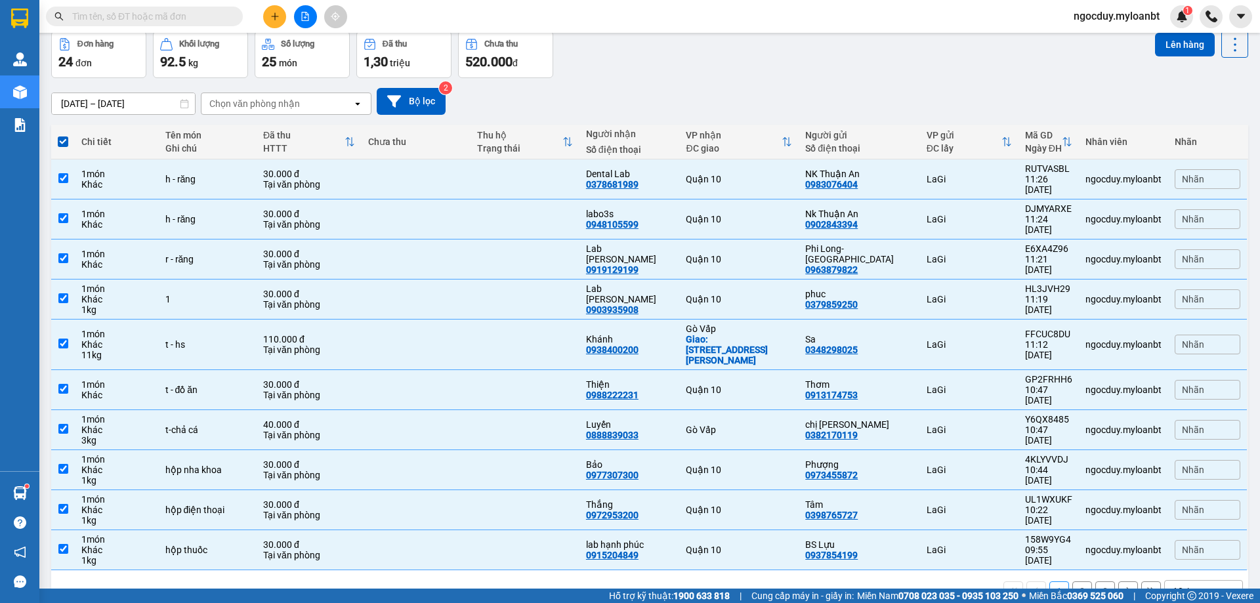
click at [1076, 581] on button "2" at bounding box center [1082, 591] width 20 height 20
checkbox input "false"
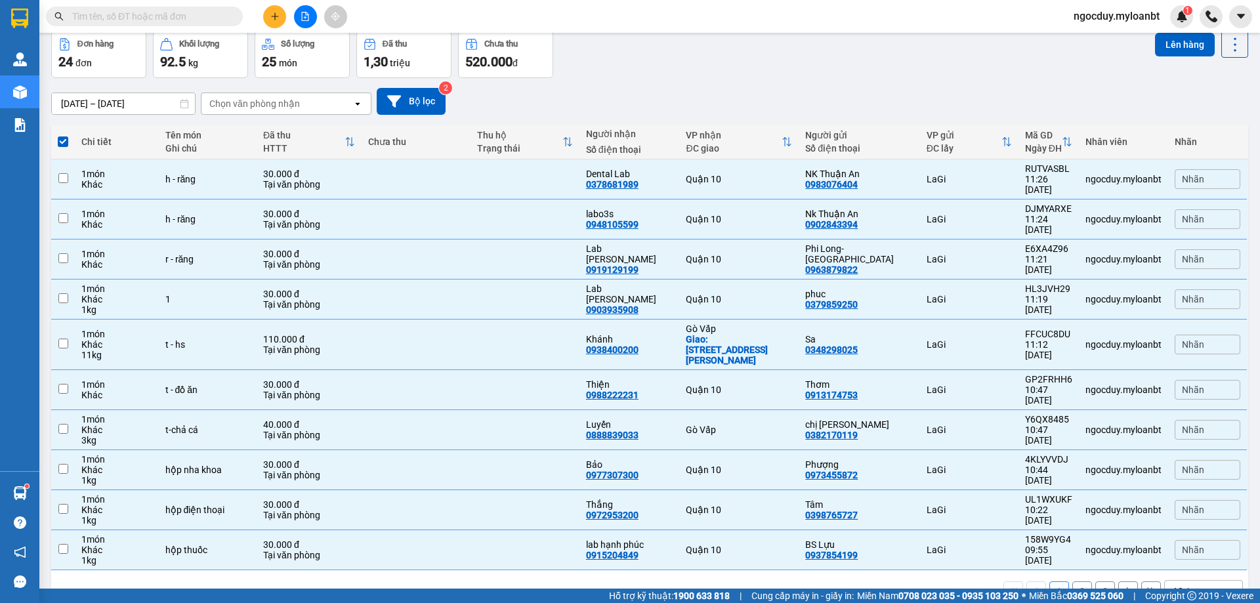
checkbox input "false"
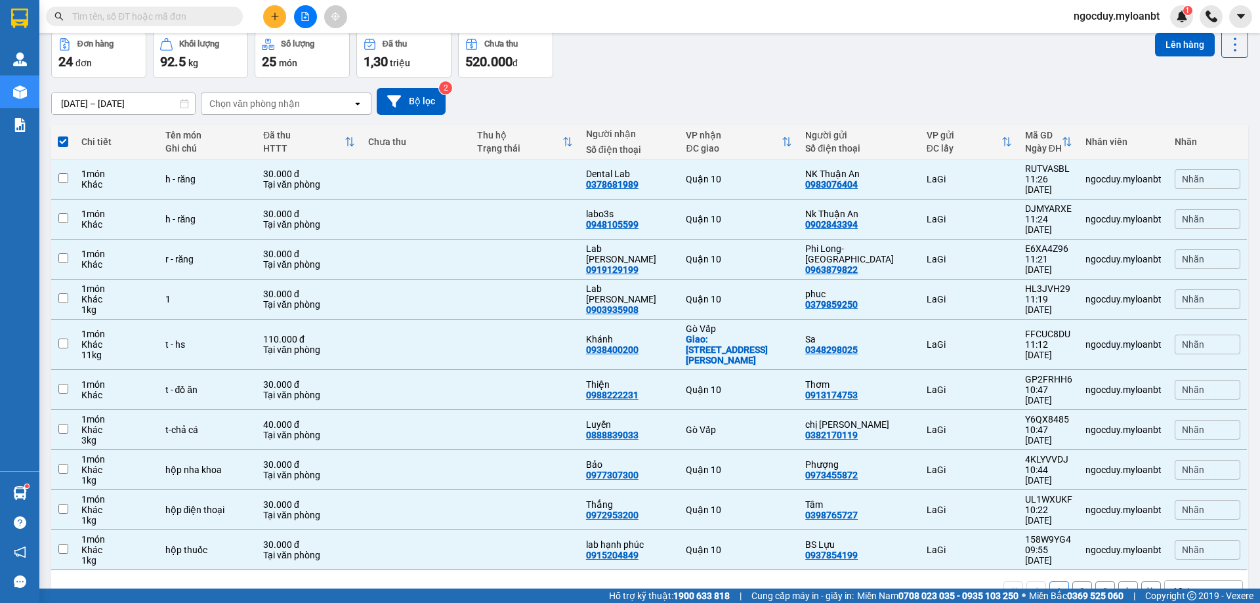
checkbox input "false"
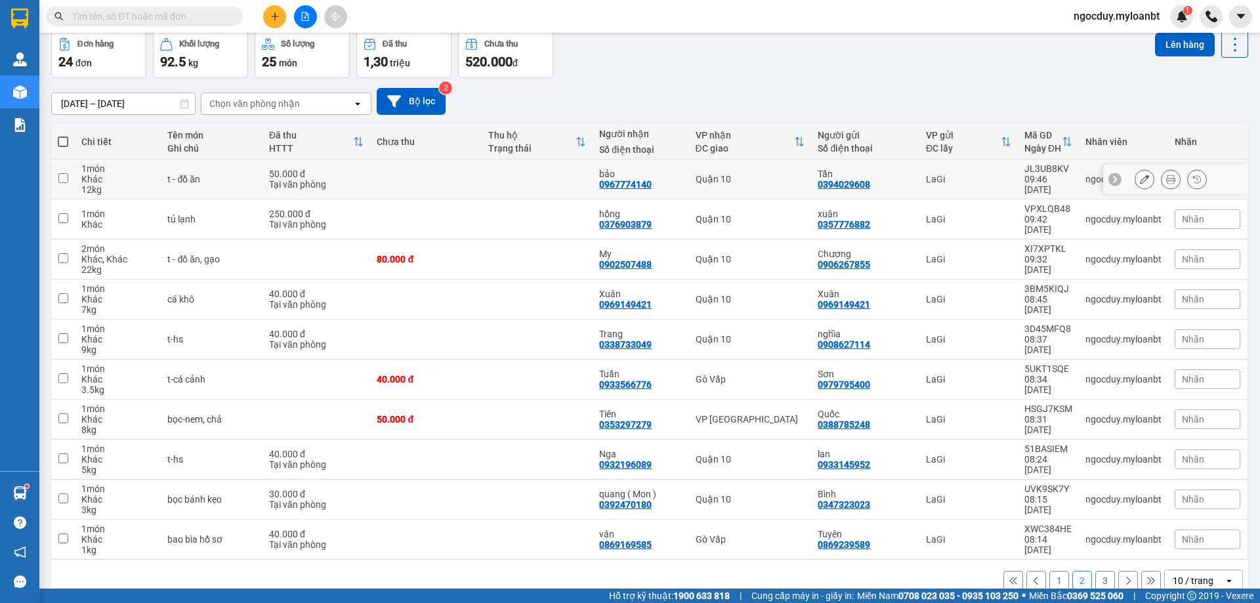
click at [64, 178] on input "checkbox" at bounding box center [63, 178] width 10 height 10
checkbox input "true"
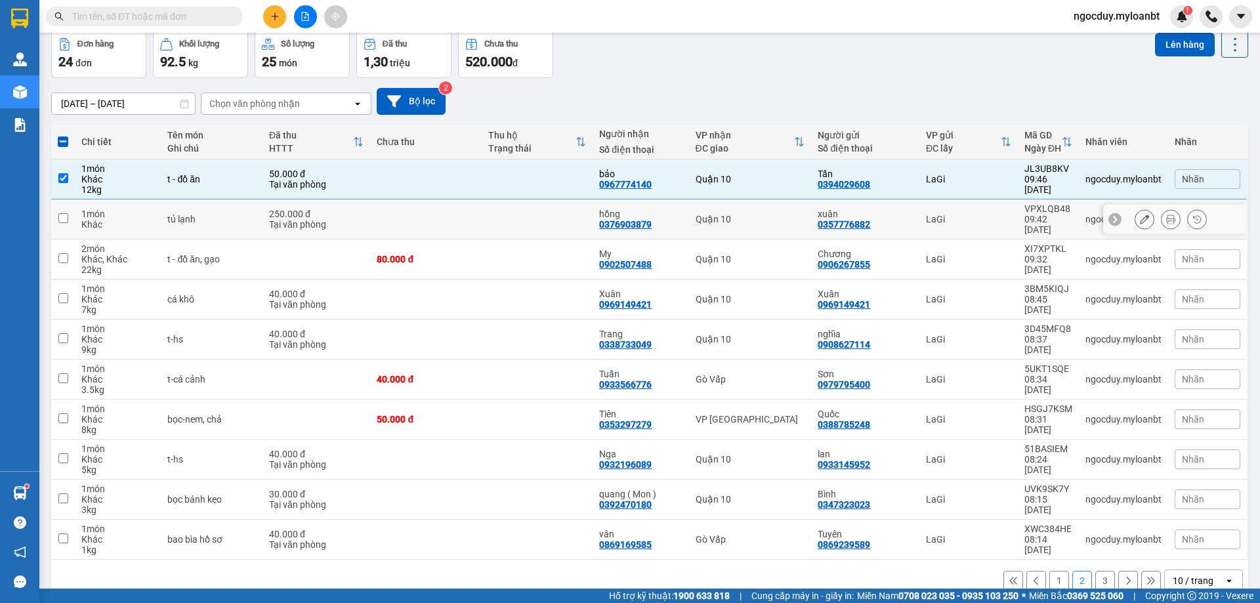
click at [67, 213] on input "checkbox" at bounding box center [63, 218] width 10 height 10
checkbox input "true"
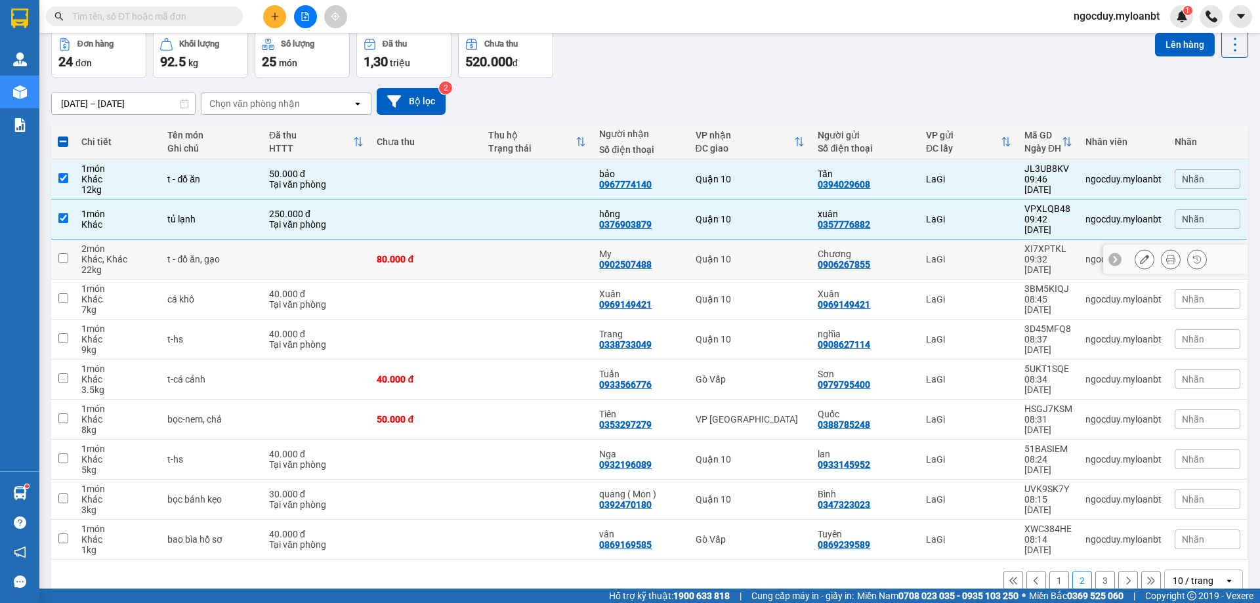
click at [66, 255] on td at bounding box center [63, 260] width 24 height 40
checkbox input "true"
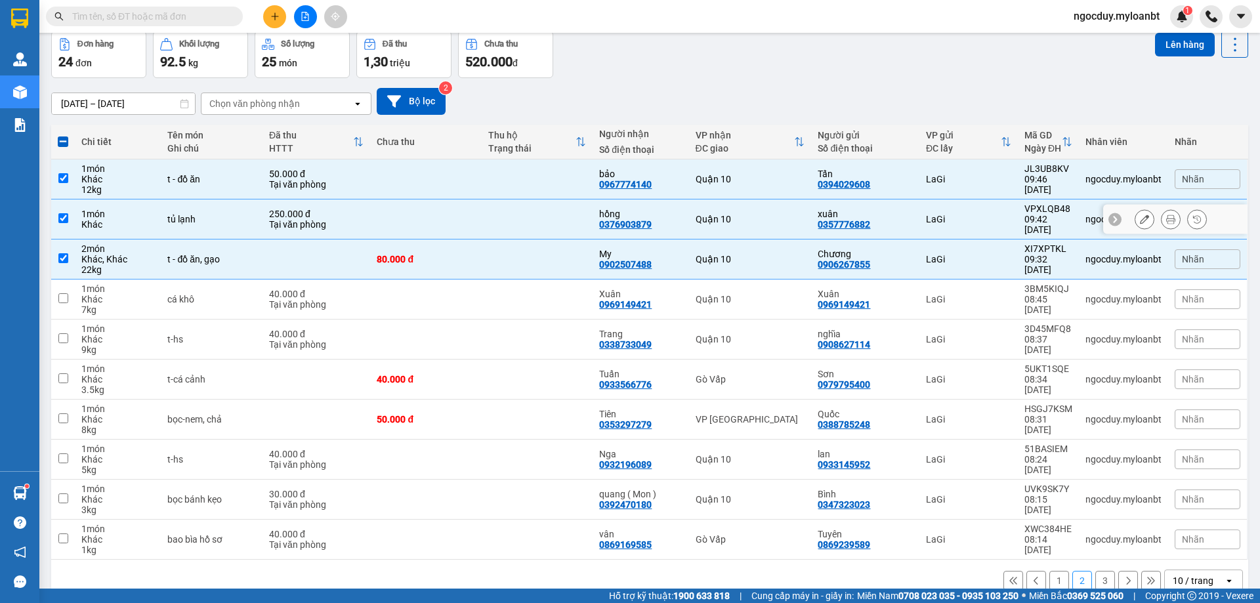
click at [62, 214] on input "checkbox" at bounding box center [63, 218] width 10 height 10
checkbox input "false"
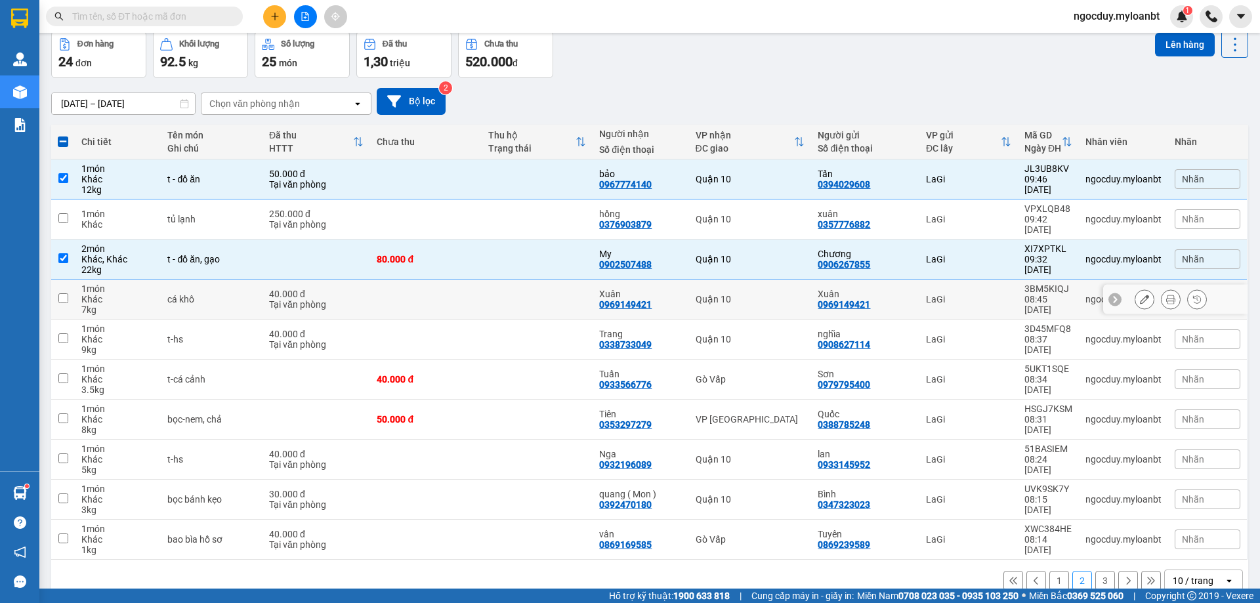
click at [67, 293] on input "checkbox" at bounding box center [63, 298] width 10 height 10
checkbox input "true"
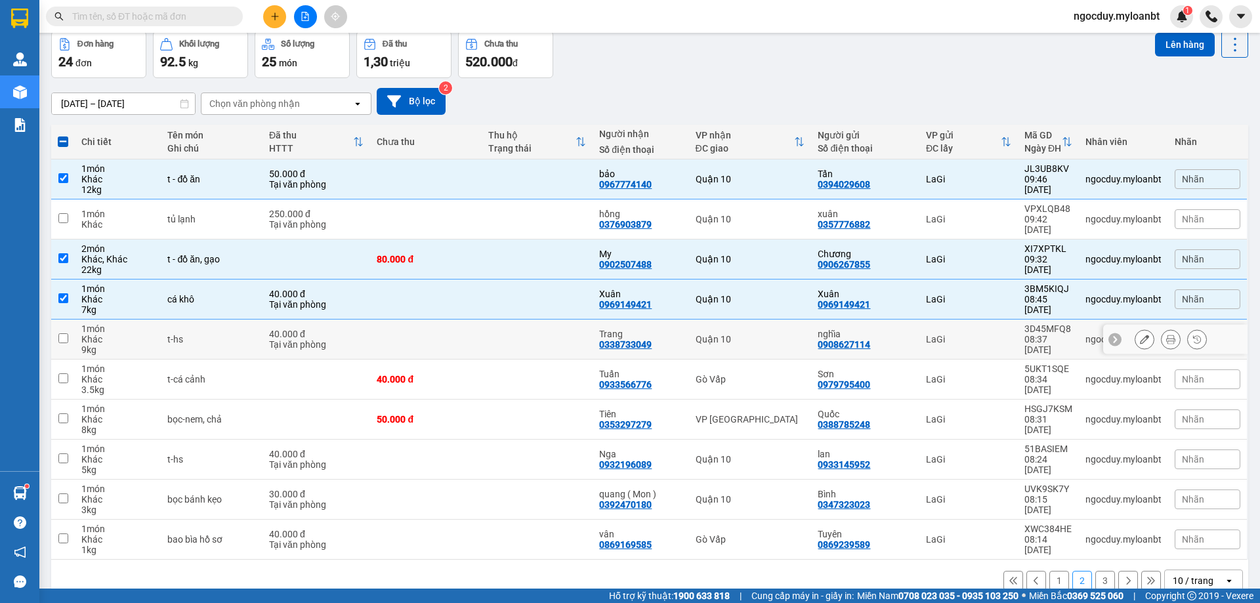
click at [68, 331] on td at bounding box center [63, 340] width 24 height 40
checkbox input "true"
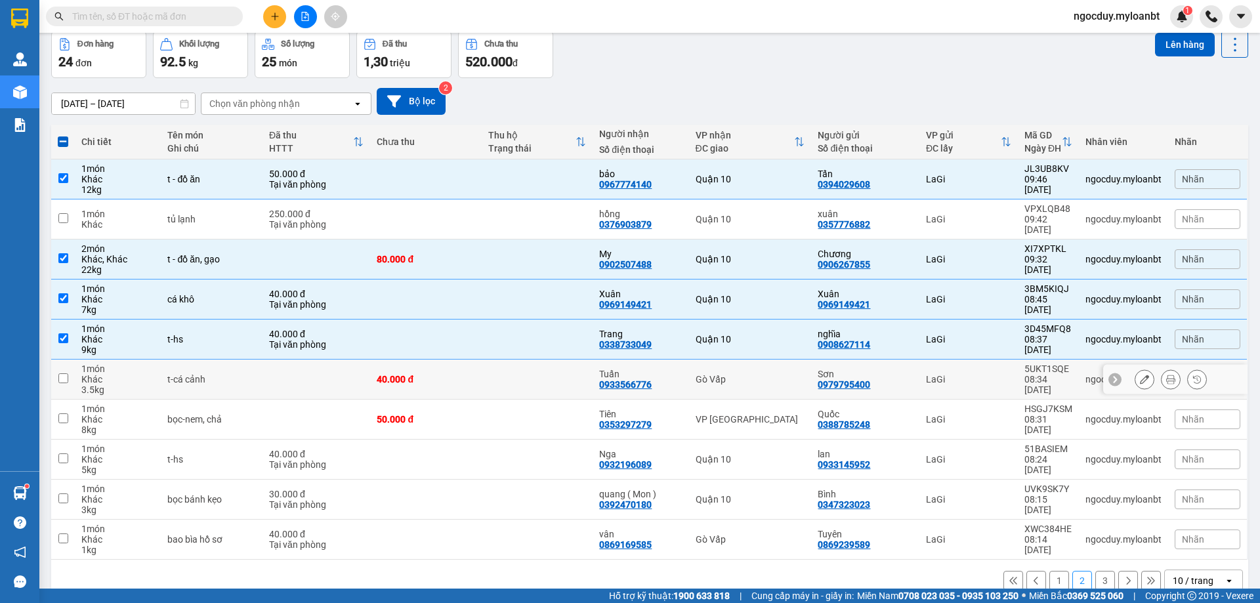
click at [62, 373] on td at bounding box center [63, 380] width 24 height 40
checkbox input "true"
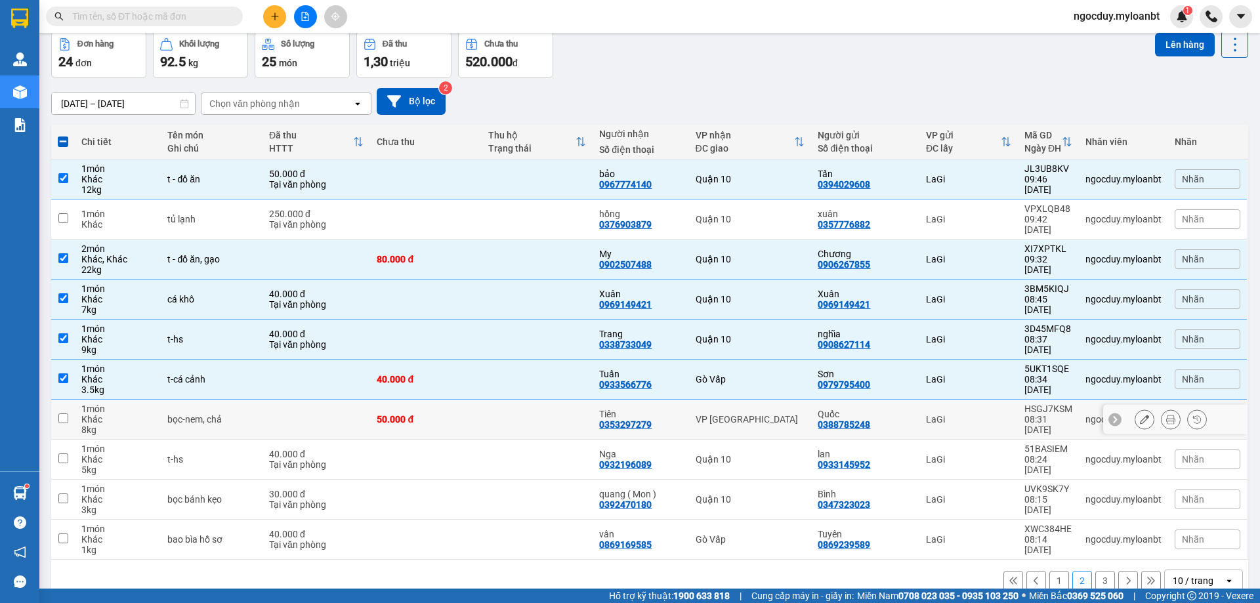
click at [60, 413] on input "checkbox" at bounding box center [63, 418] width 10 height 10
checkbox input "true"
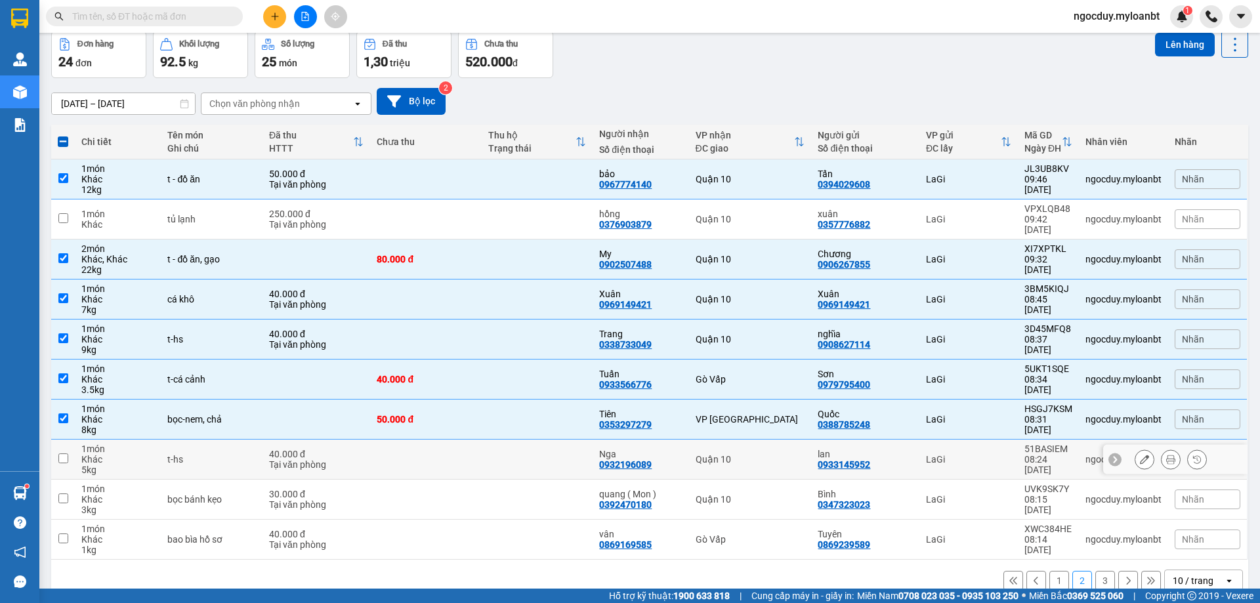
click at [72, 449] on td at bounding box center [63, 460] width 24 height 40
checkbox input "true"
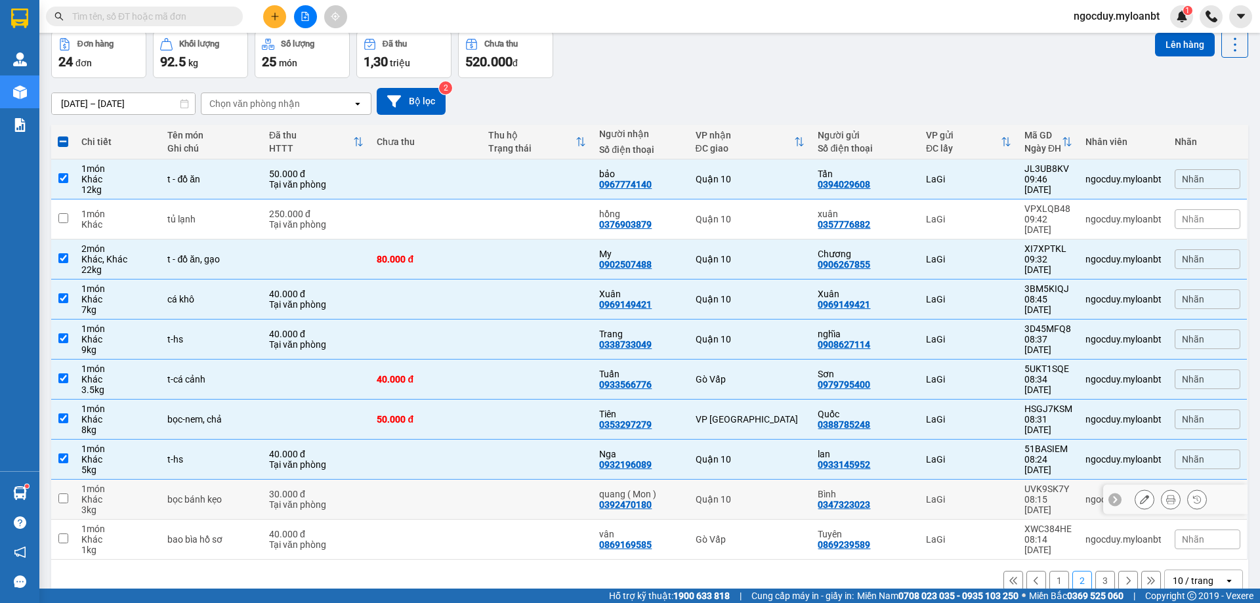
click at [64, 494] on input "checkbox" at bounding box center [63, 499] width 10 height 10
checkbox input "true"
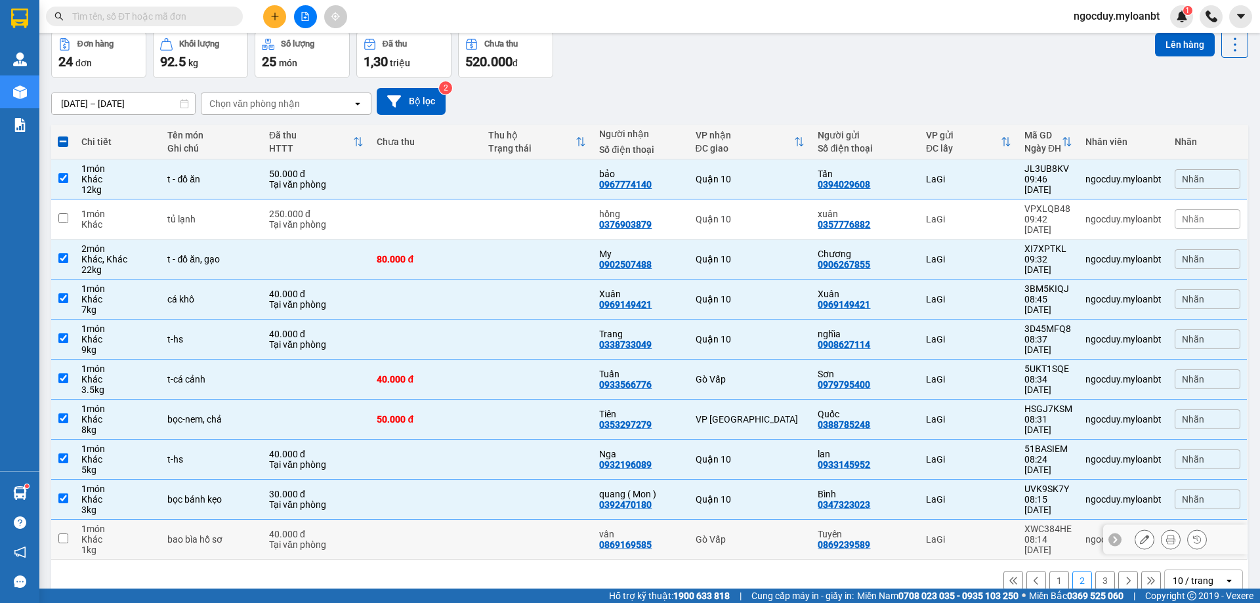
click at [59, 534] on input "checkbox" at bounding box center [63, 539] width 10 height 10
checkbox input "true"
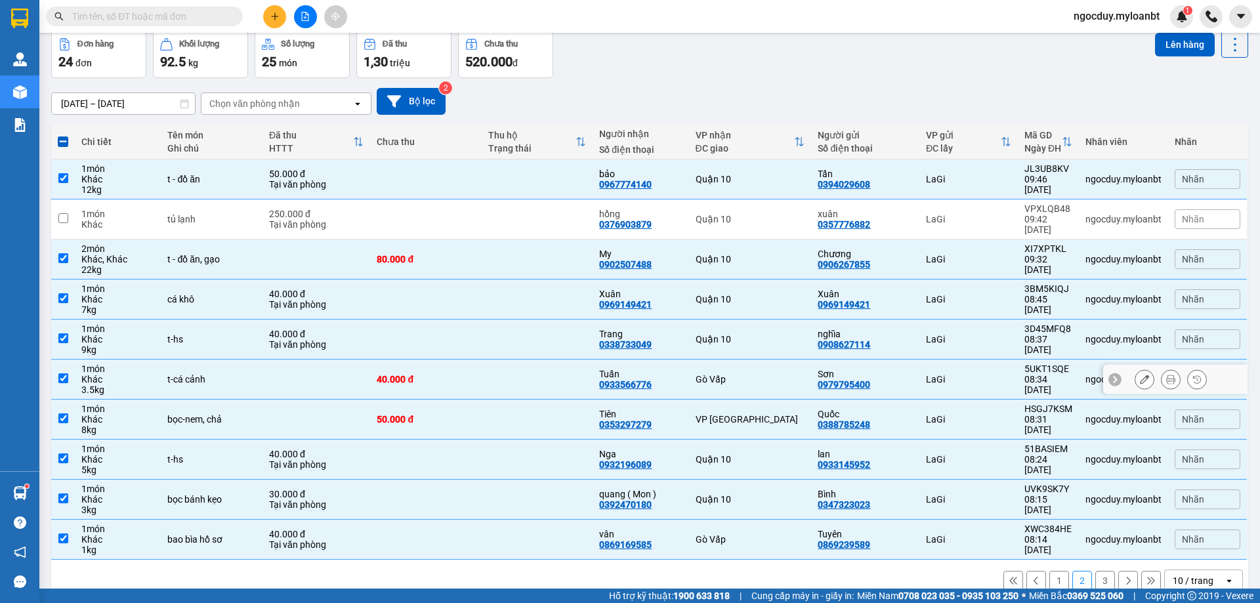
scroll to position [75, 0]
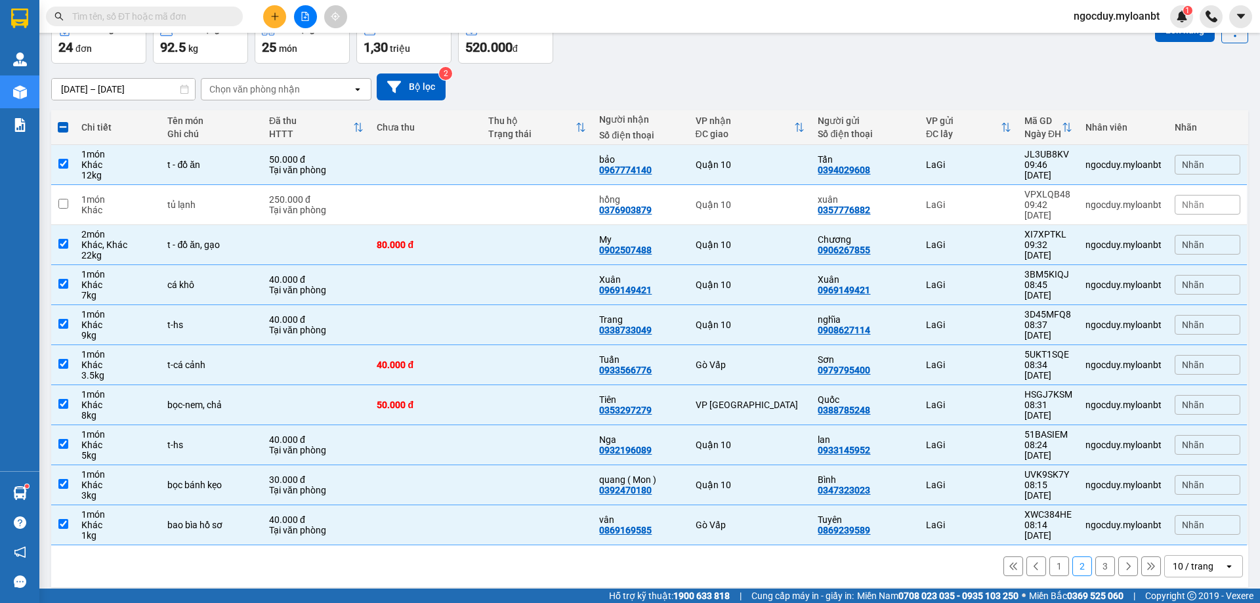
click at [1095, 560] on button "3" at bounding box center [1105, 567] width 20 height 20
checkbox input "false"
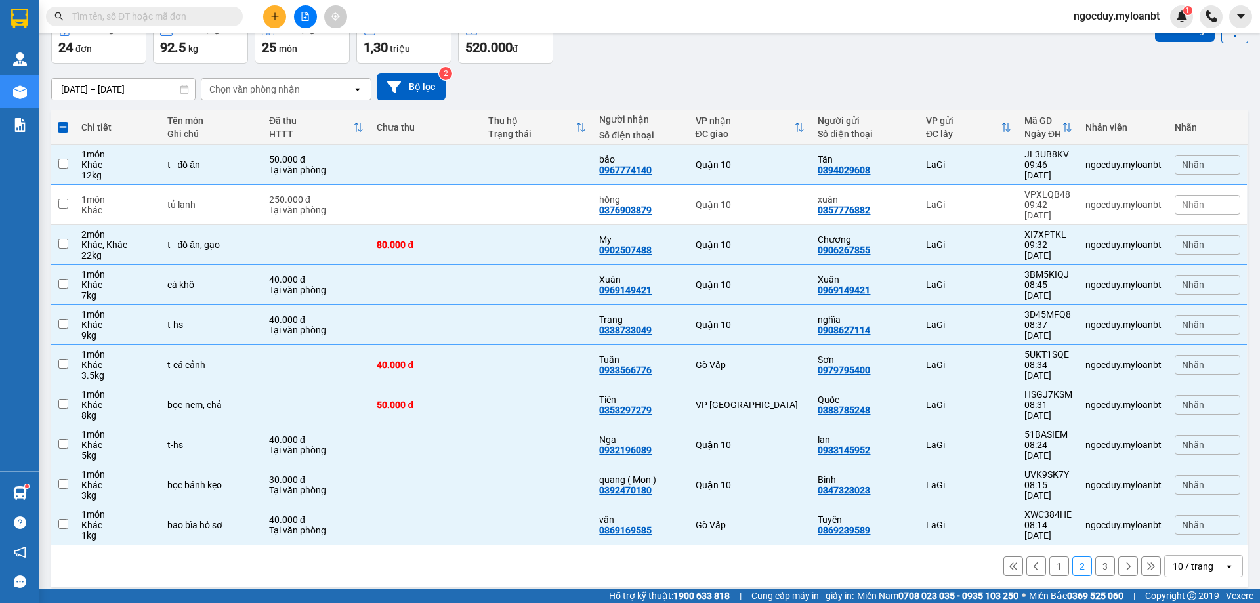
checkbox input "false"
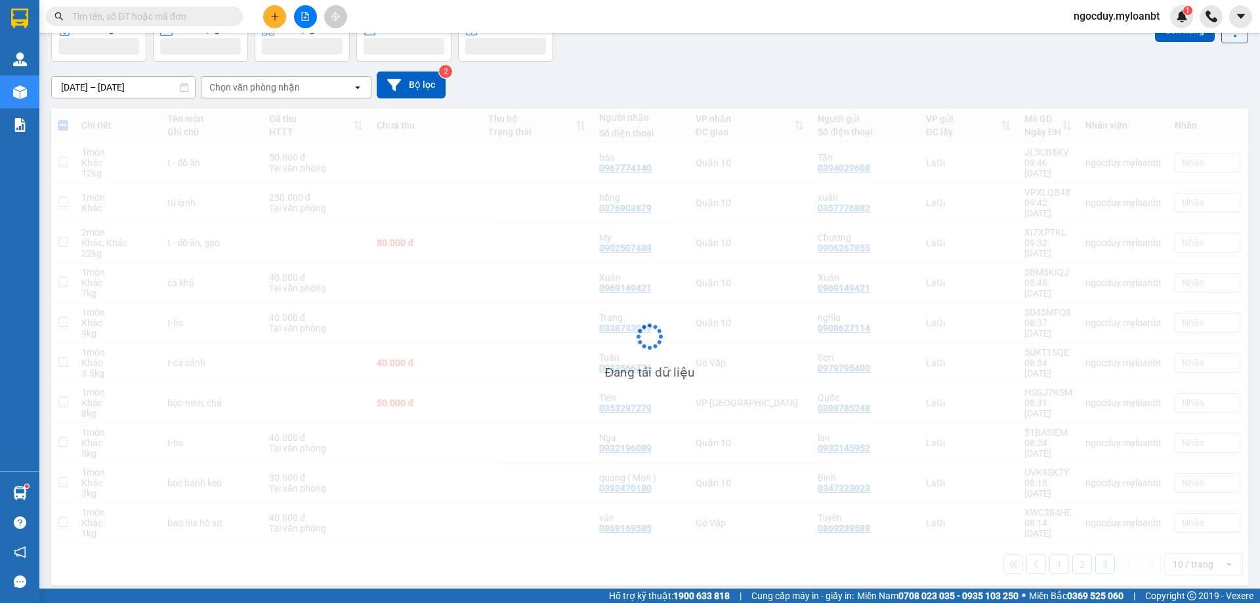
scroll to position [60, 0]
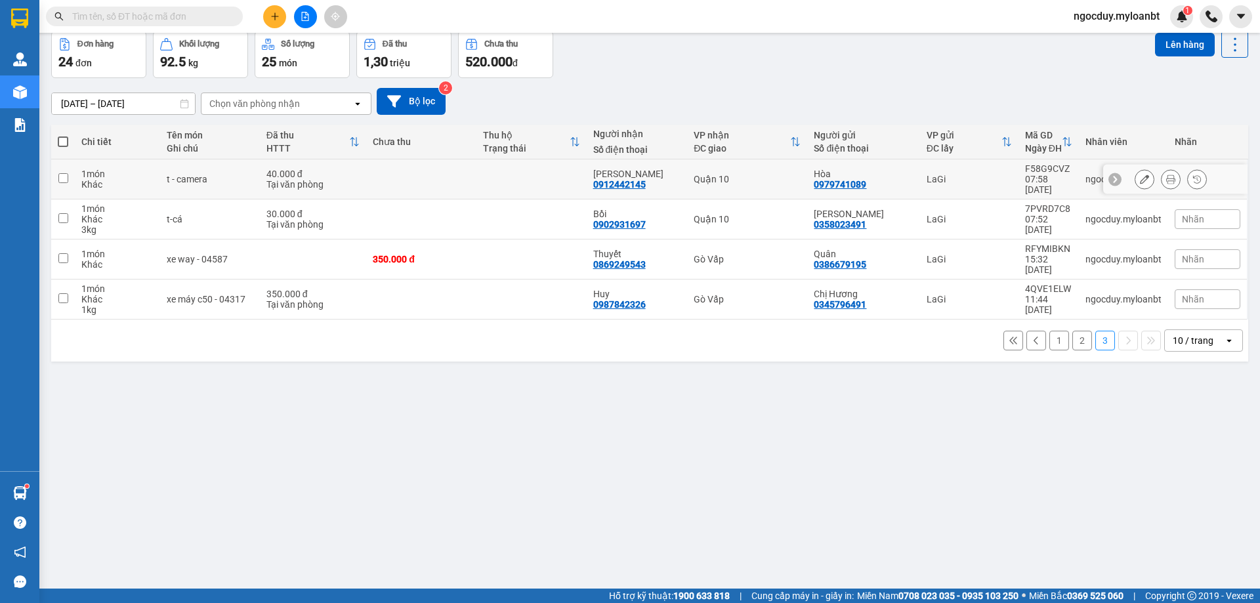
click at [64, 174] on input "checkbox" at bounding box center [63, 178] width 10 height 10
checkbox input "true"
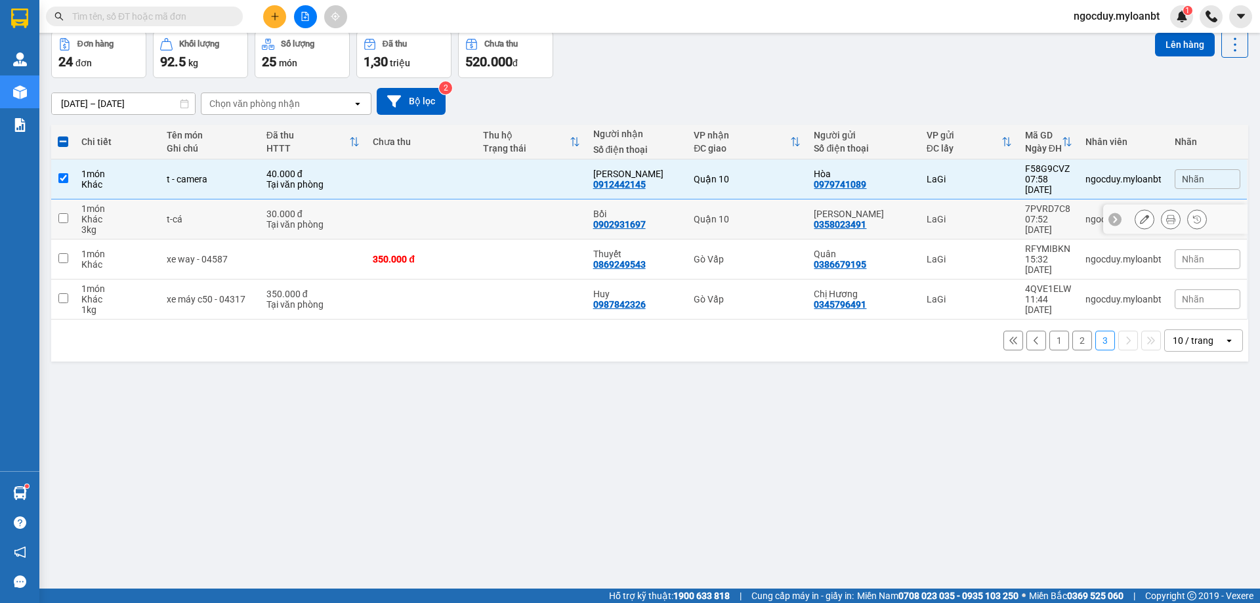
click at [67, 213] on input "checkbox" at bounding box center [63, 218] width 10 height 10
checkbox input "true"
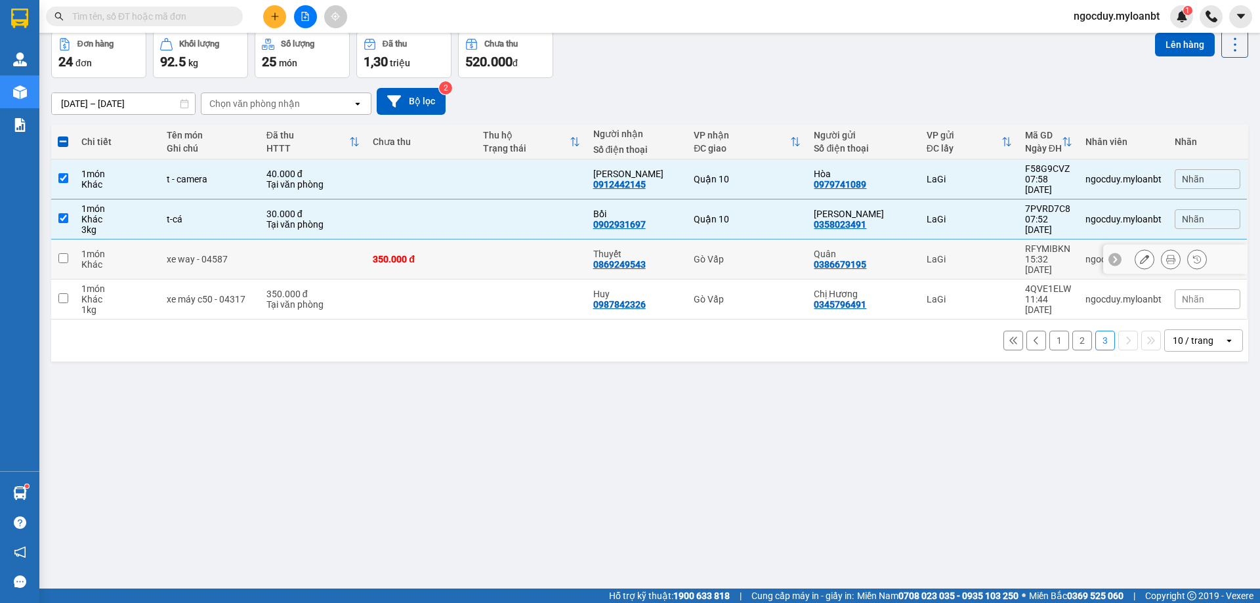
click at [65, 253] on input "checkbox" at bounding box center [63, 258] width 10 height 10
checkbox input "true"
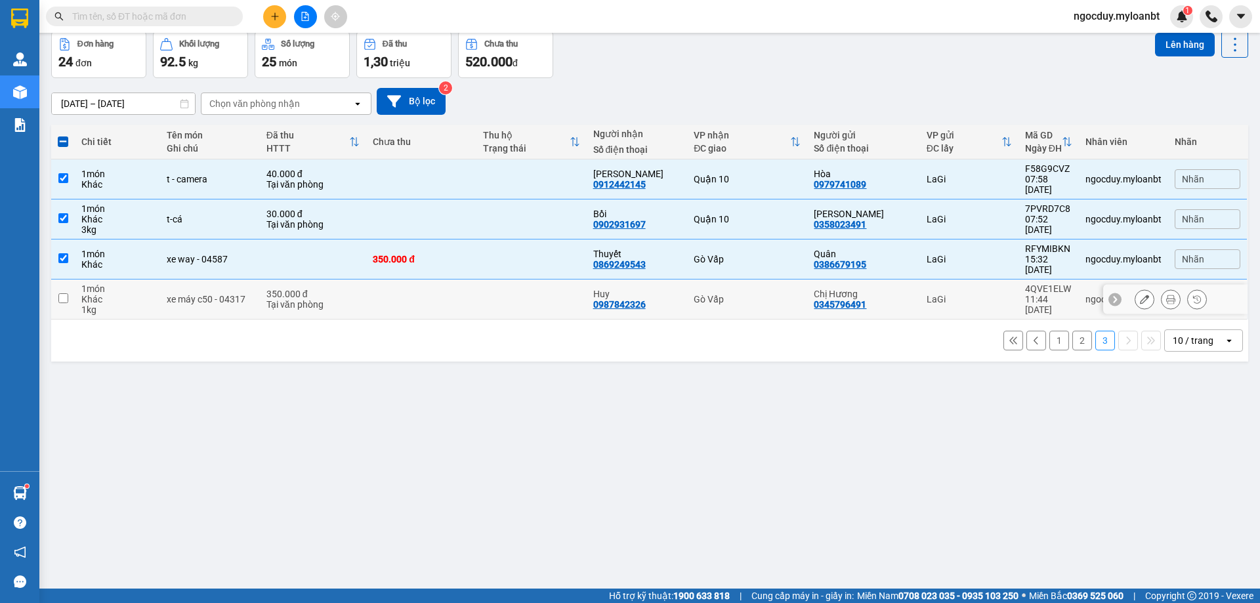
click at [66, 283] on td at bounding box center [63, 300] width 24 height 40
checkbox input "true"
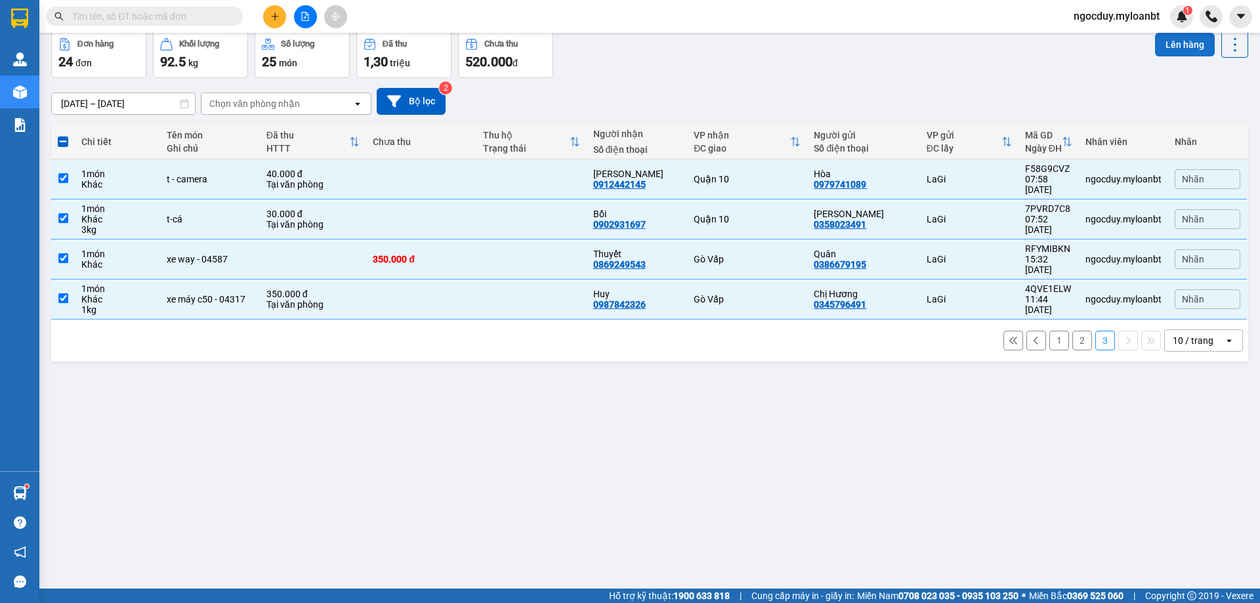
click at [1167, 46] on button "Lên hàng" at bounding box center [1185, 45] width 60 height 24
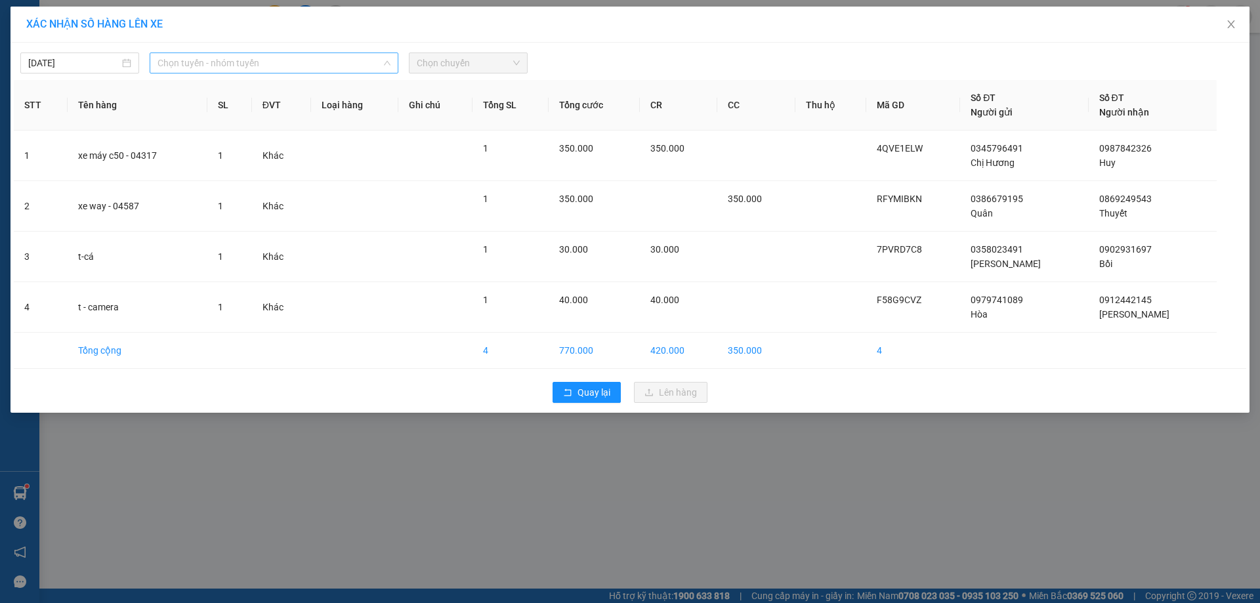
click at [375, 64] on span "Chọn tuyến - nhóm tuyến" at bounding box center [274, 63] width 233 height 20
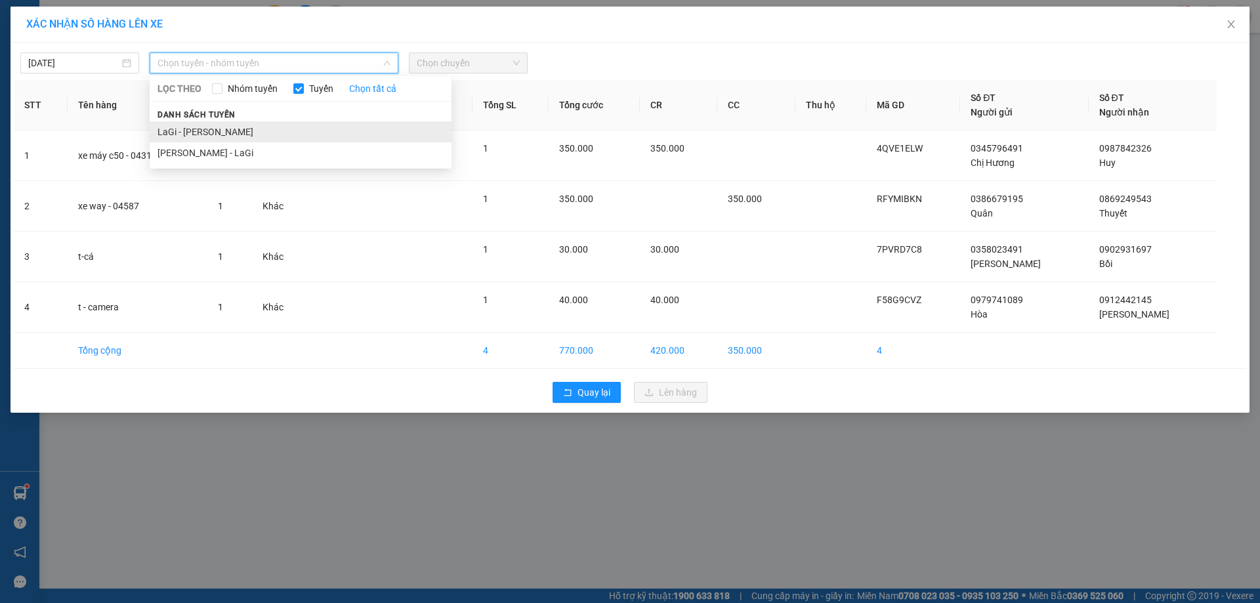
click at [240, 131] on li "LaGi - [PERSON_NAME]" at bounding box center [301, 131] width 302 height 21
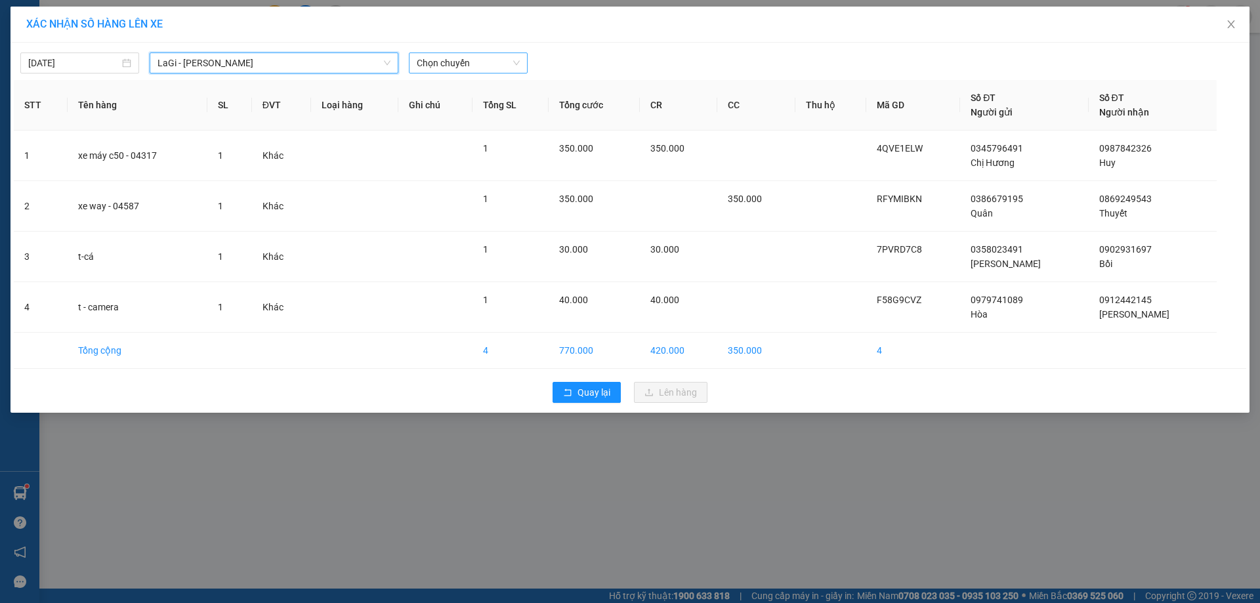
click at [442, 68] on span "Chọn chuyến" at bounding box center [468, 63] width 103 height 20
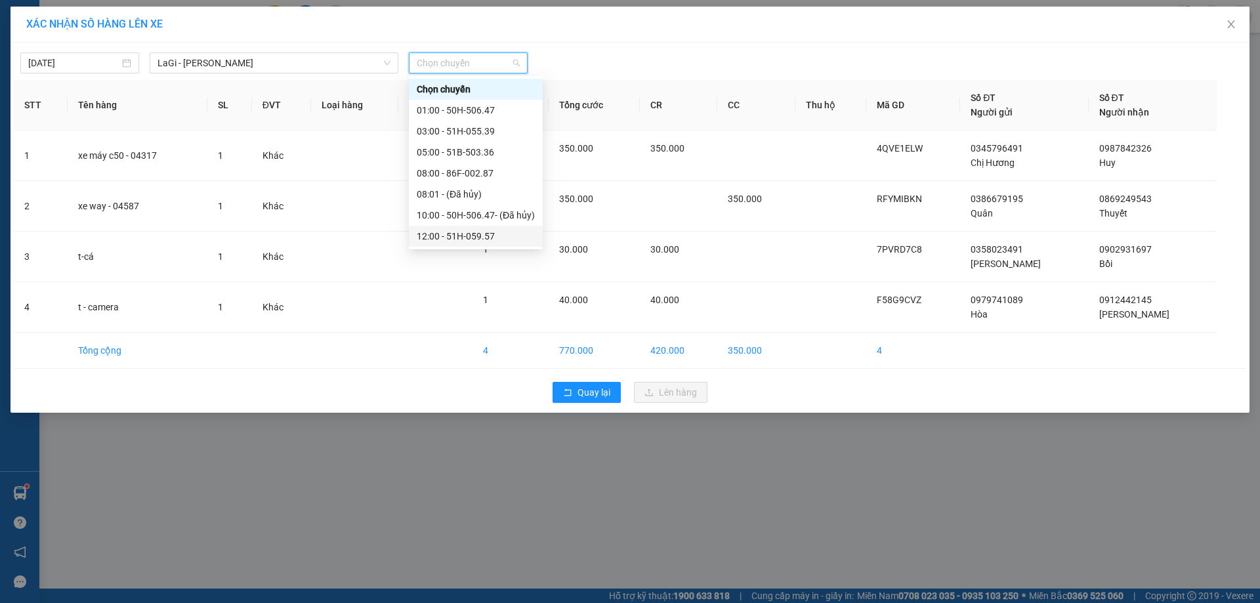
click at [465, 240] on div "12:00 - 51H-059.57" at bounding box center [476, 236] width 118 height 14
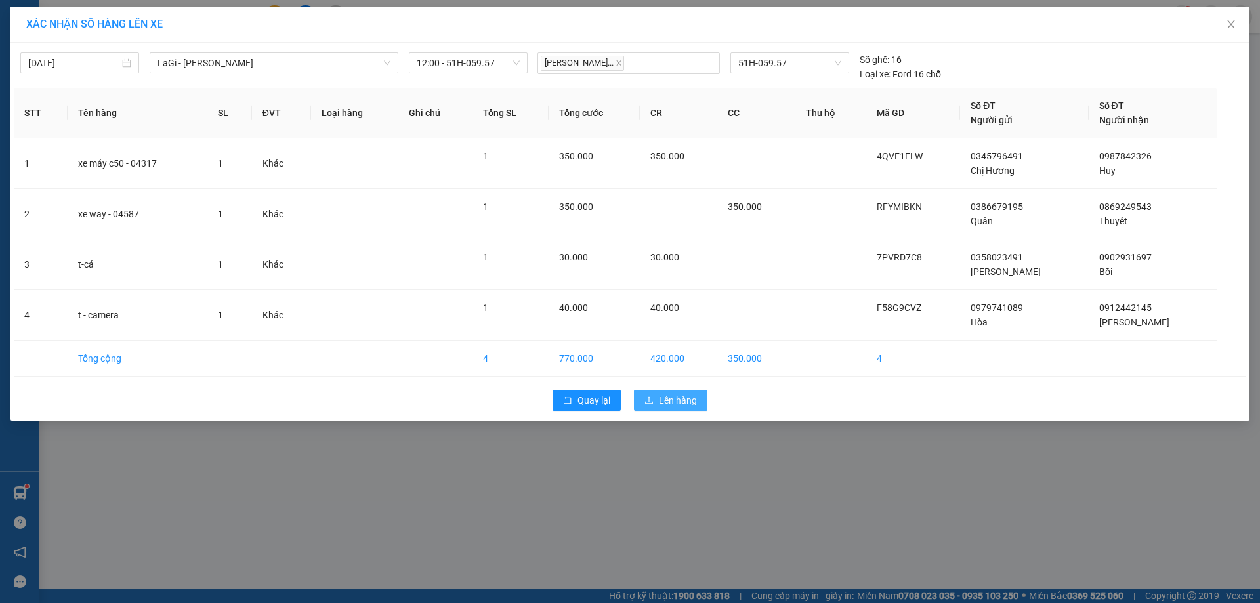
click at [673, 396] on span "Lên hàng" at bounding box center [678, 400] width 38 height 14
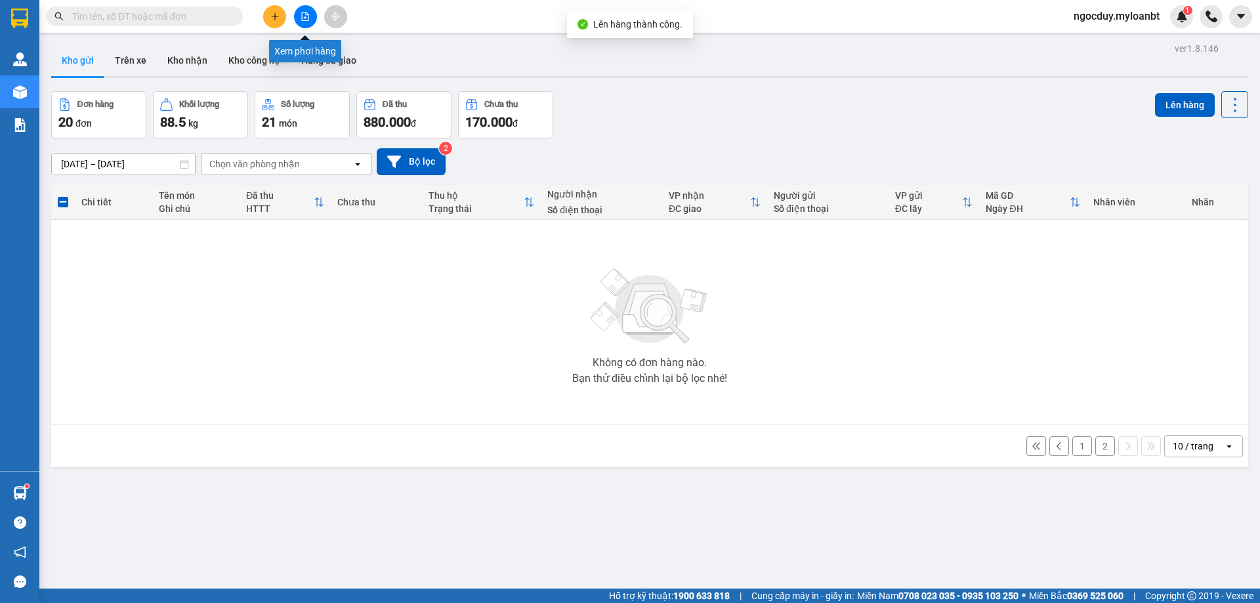
click at [302, 17] on icon "file-add" at bounding box center [305, 16] width 7 height 9
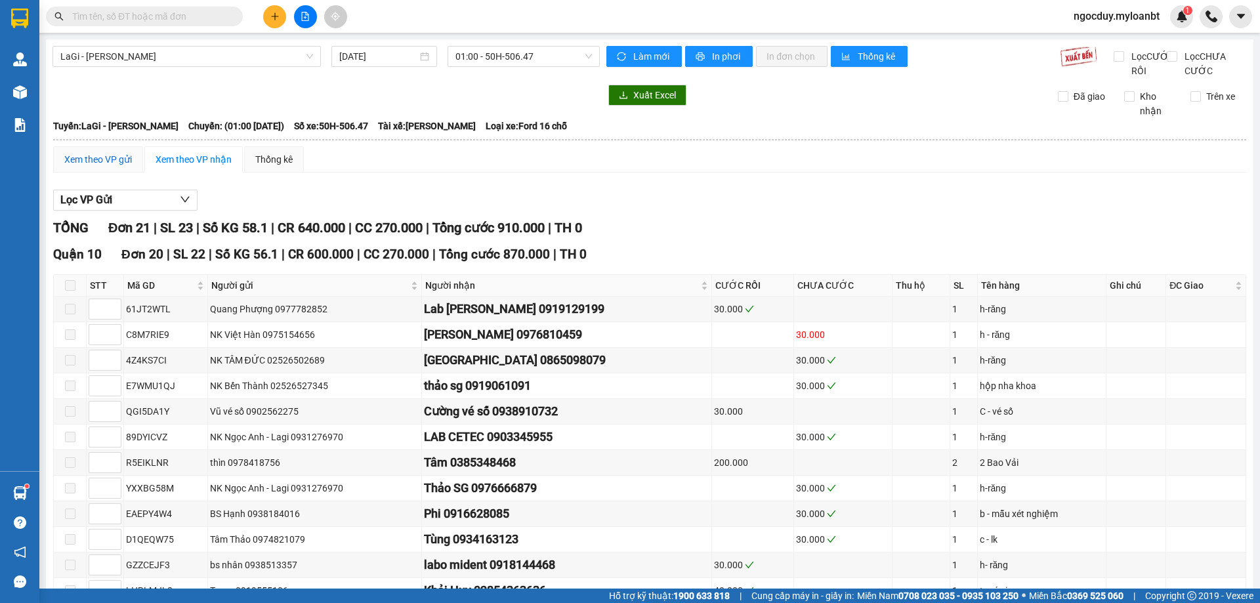
click at [121, 167] on div "Xem theo VP gửi" at bounding box center [98, 159] width 68 height 14
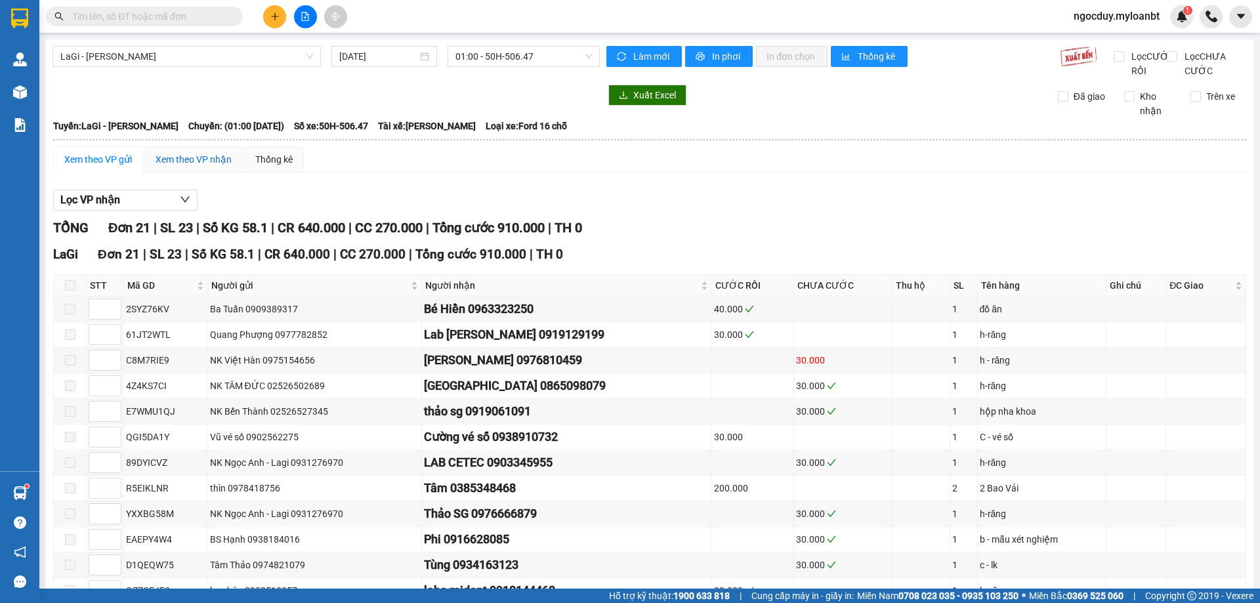
click at [173, 167] on div "Xem theo VP nhận" at bounding box center [194, 159] width 76 height 14
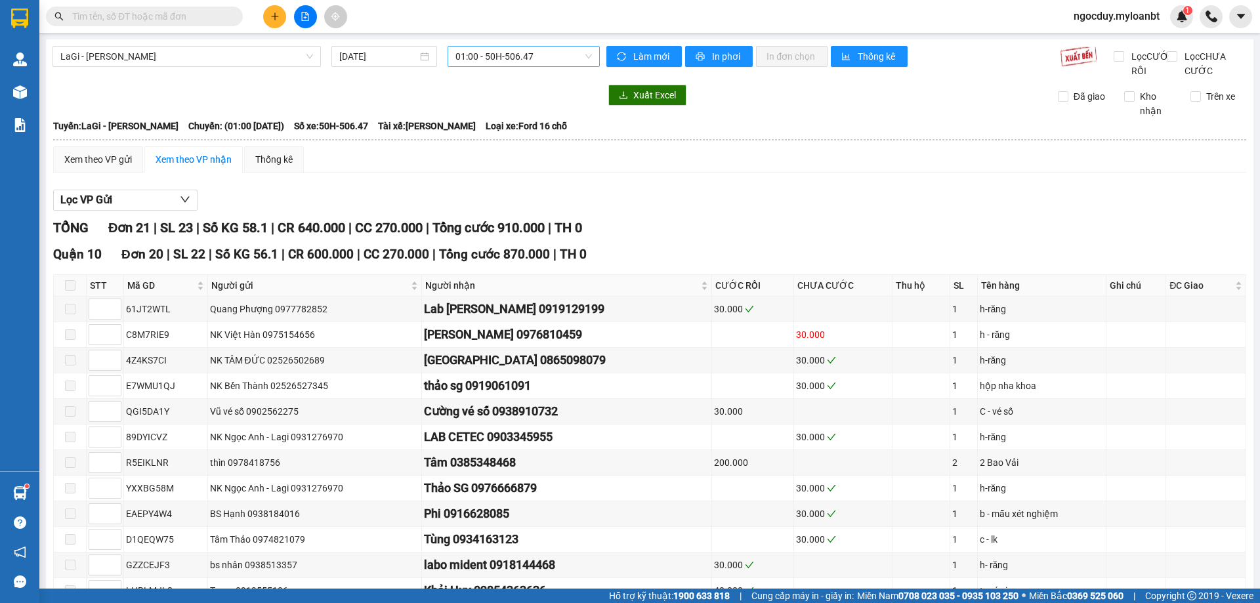
click at [528, 56] on span "01:00 - 50H-506.47" at bounding box center [523, 57] width 137 height 20
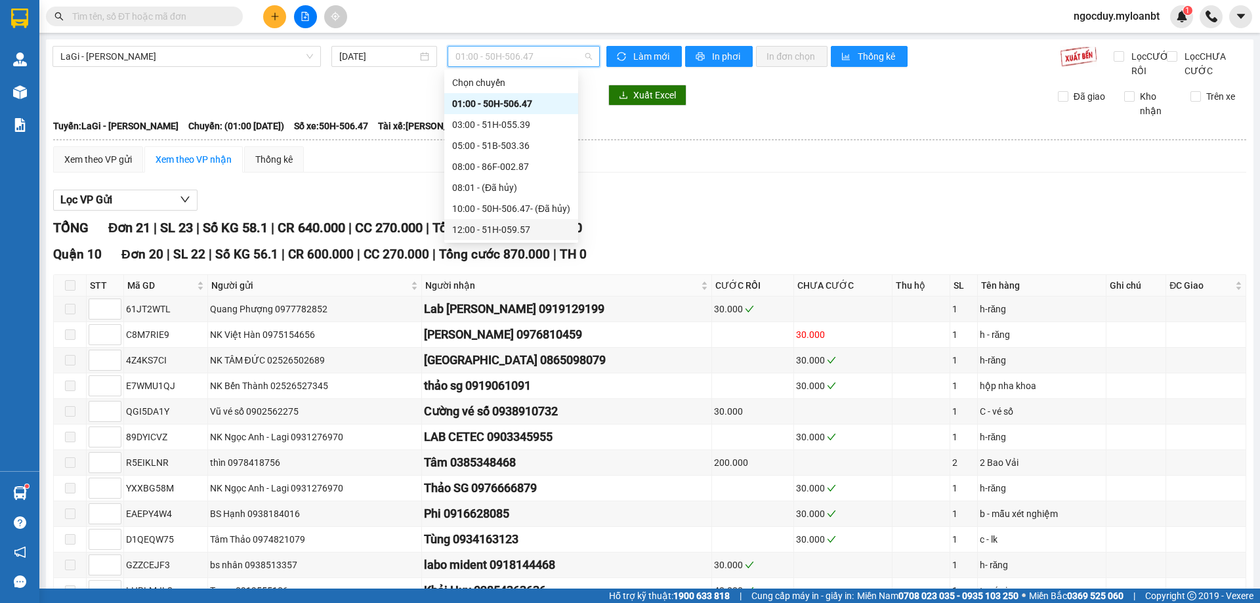
click at [501, 230] on div "12:00 - 51H-059.57" at bounding box center [511, 229] width 118 height 14
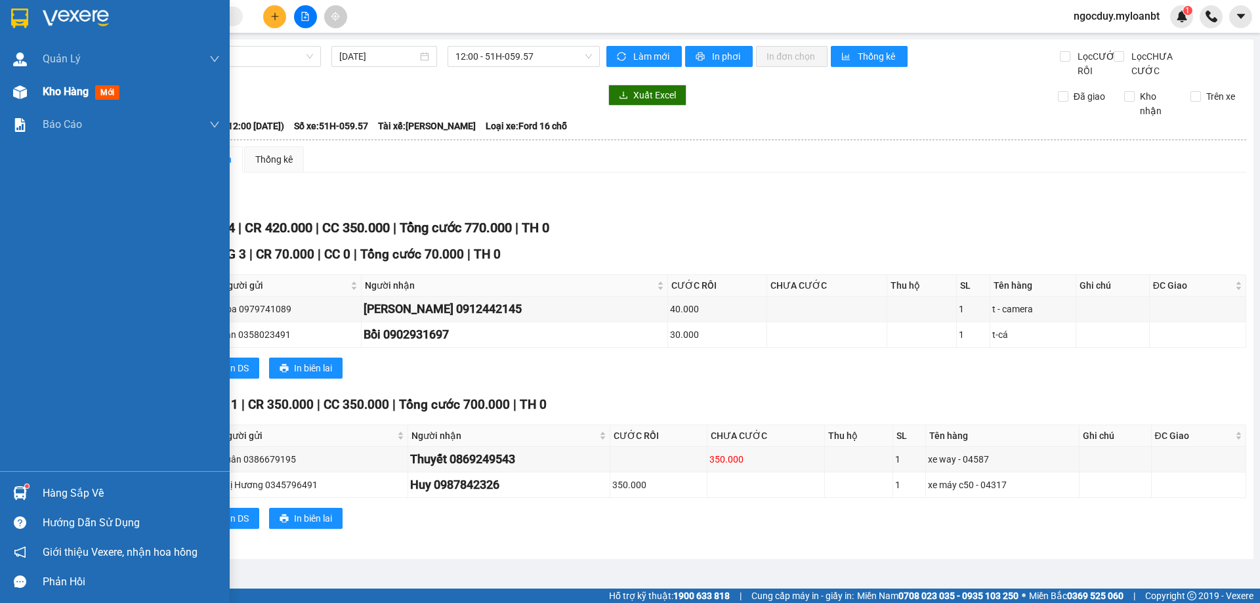
click at [65, 91] on span "Kho hàng" at bounding box center [66, 91] width 46 height 12
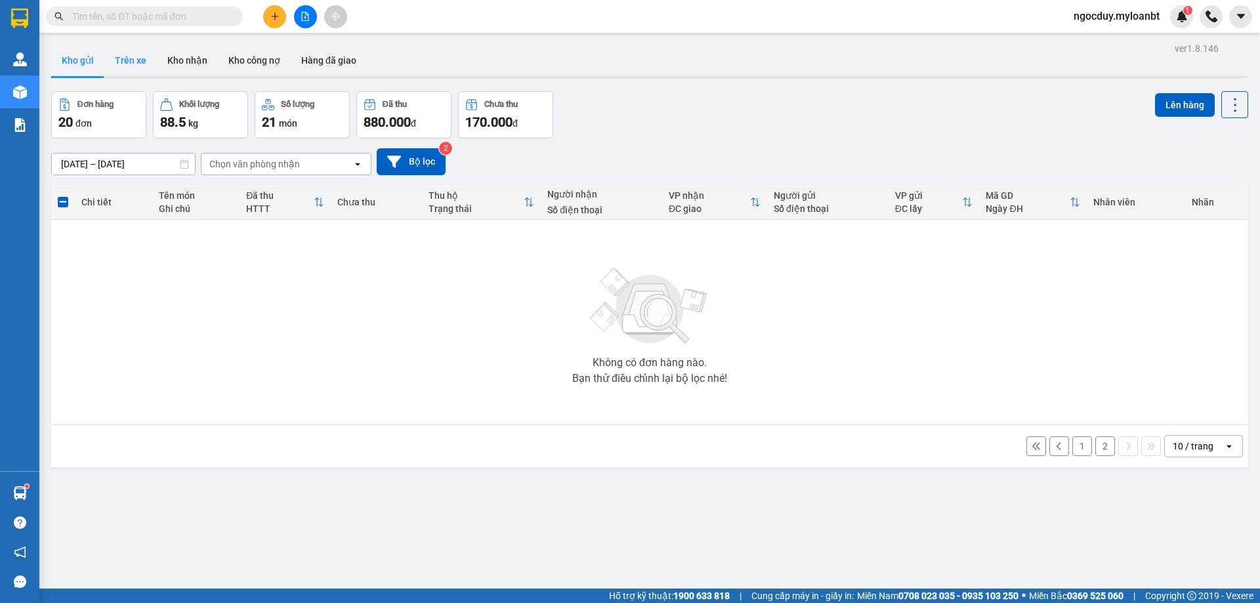
click at [141, 55] on button "Trên xe" at bounding box center [130, 61] width 53 height 32
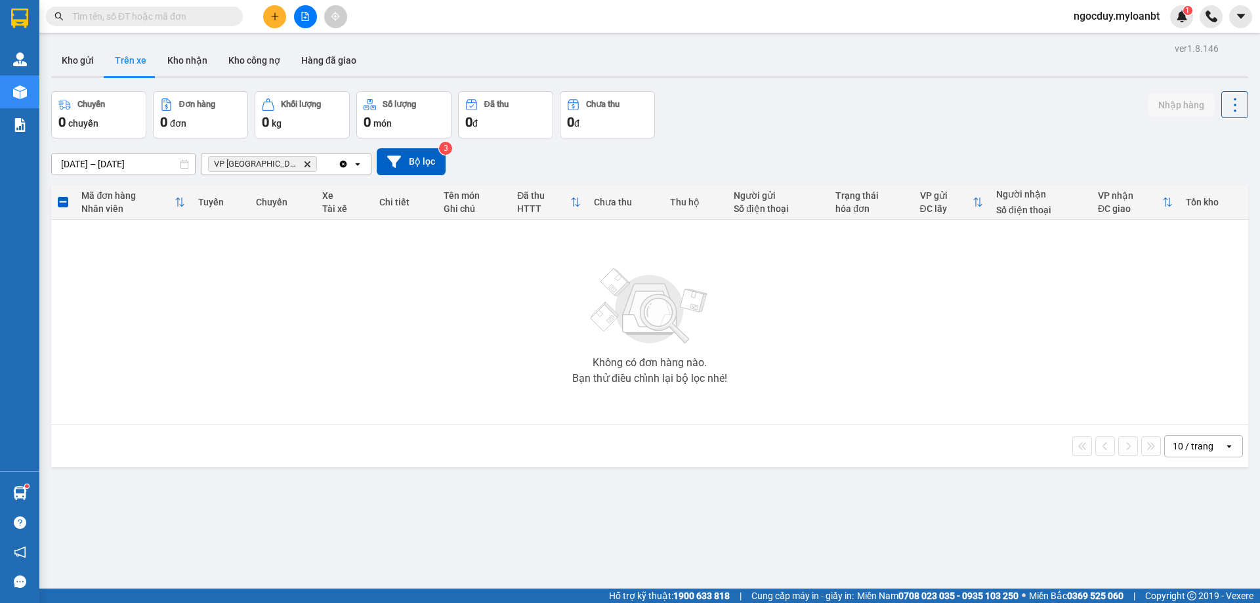
click at [303, 161] on icon "Delete" at bounding box center [307, 164] width 8 height 8
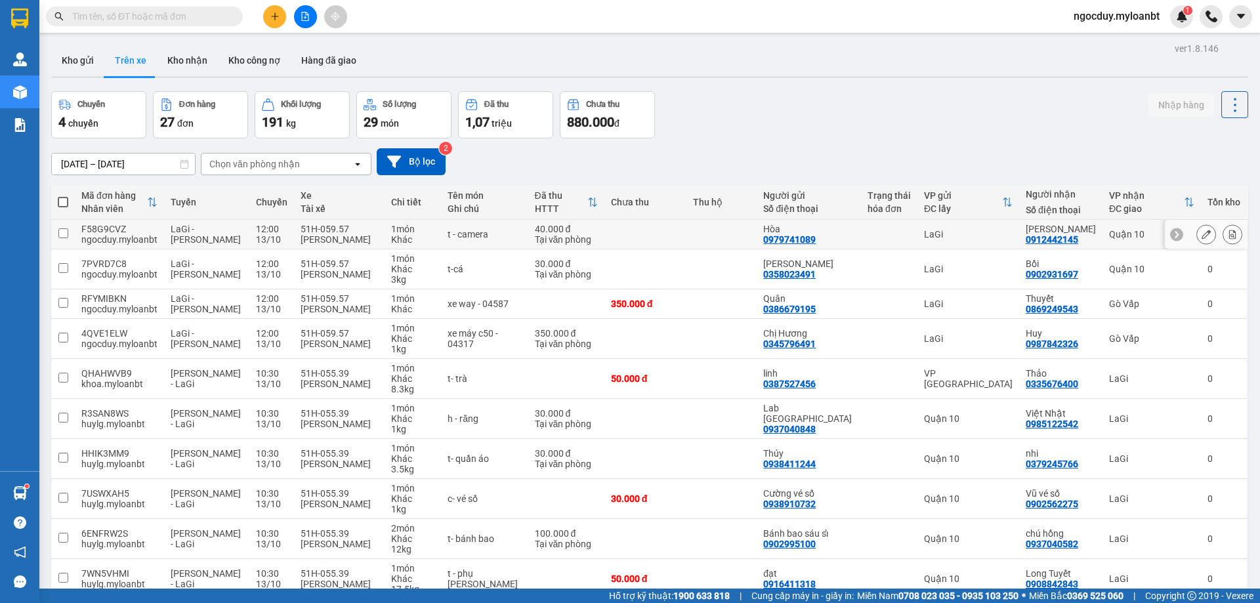
scroll to position [66, 0]
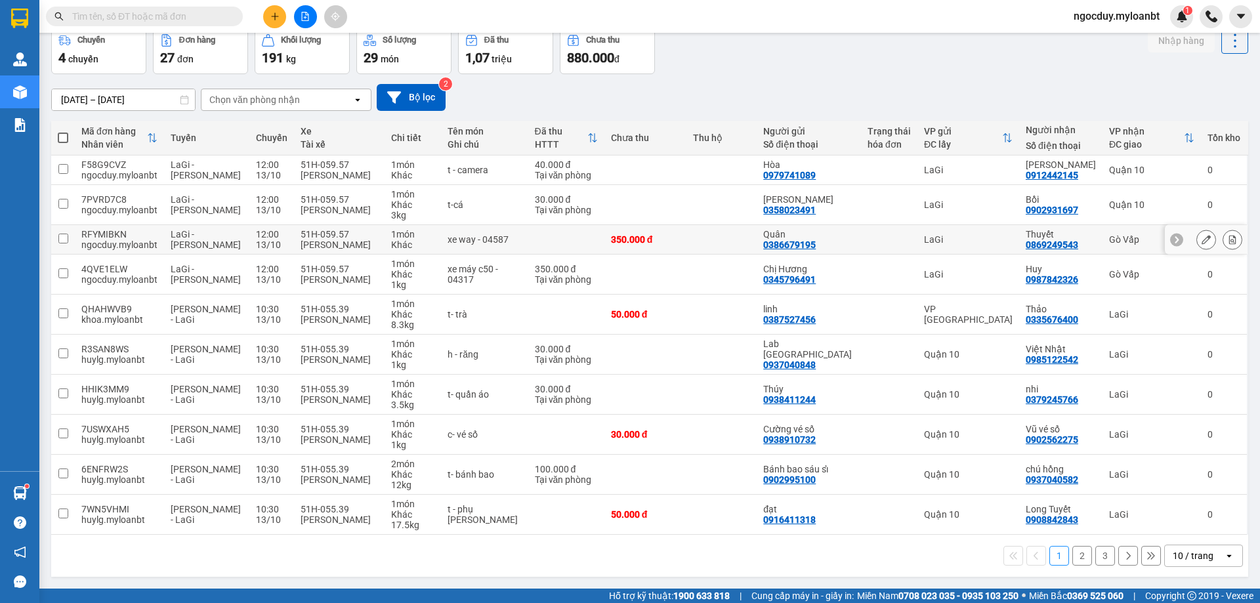
click at [64, 243] on input "checkbox" at bounding box center [63, 239] width 10 height 10
checkbox input "true"
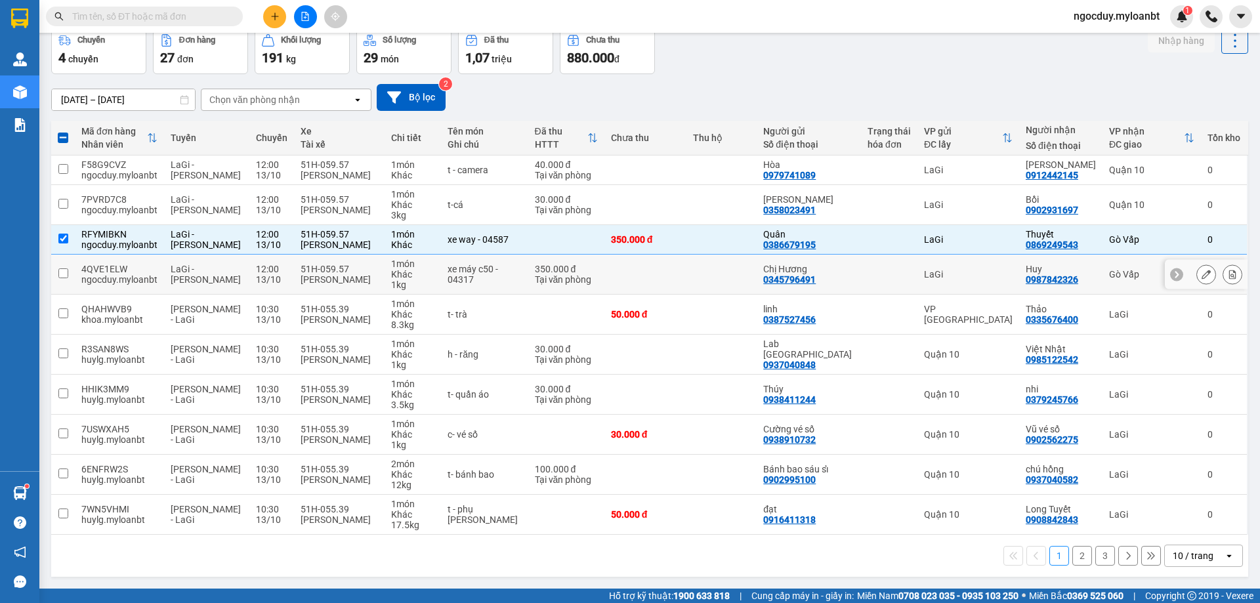
click at [66, 278] on input "checkbox" at bounding box center [63, 273] width 10 height 10
checkbox input "true"
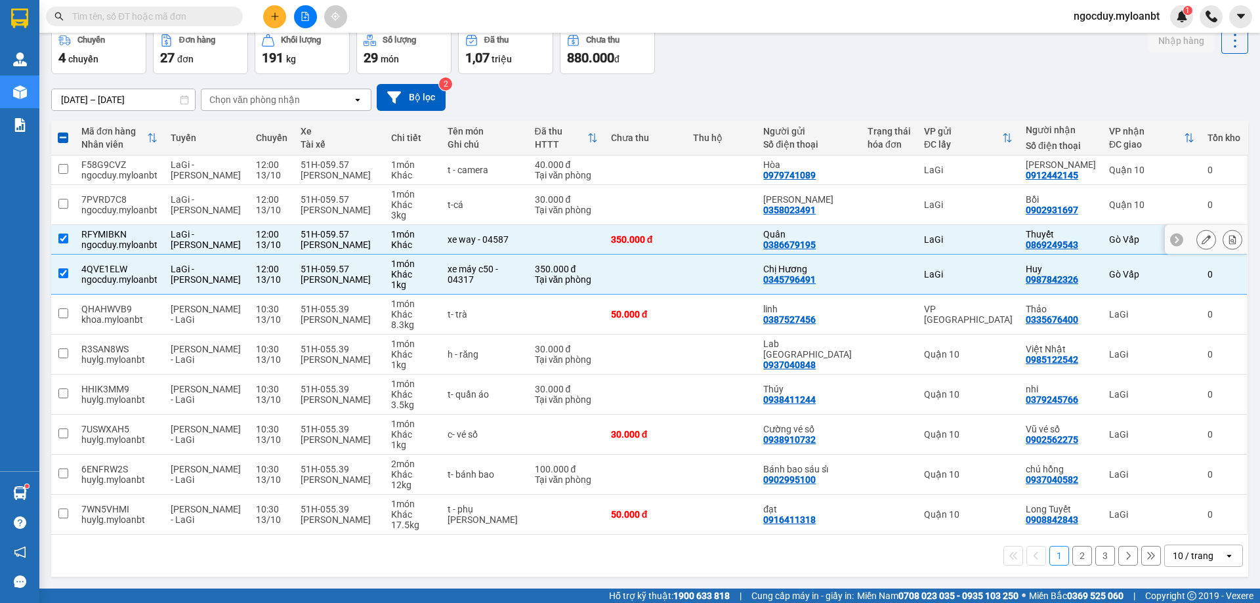
scroll to position [0, 0]
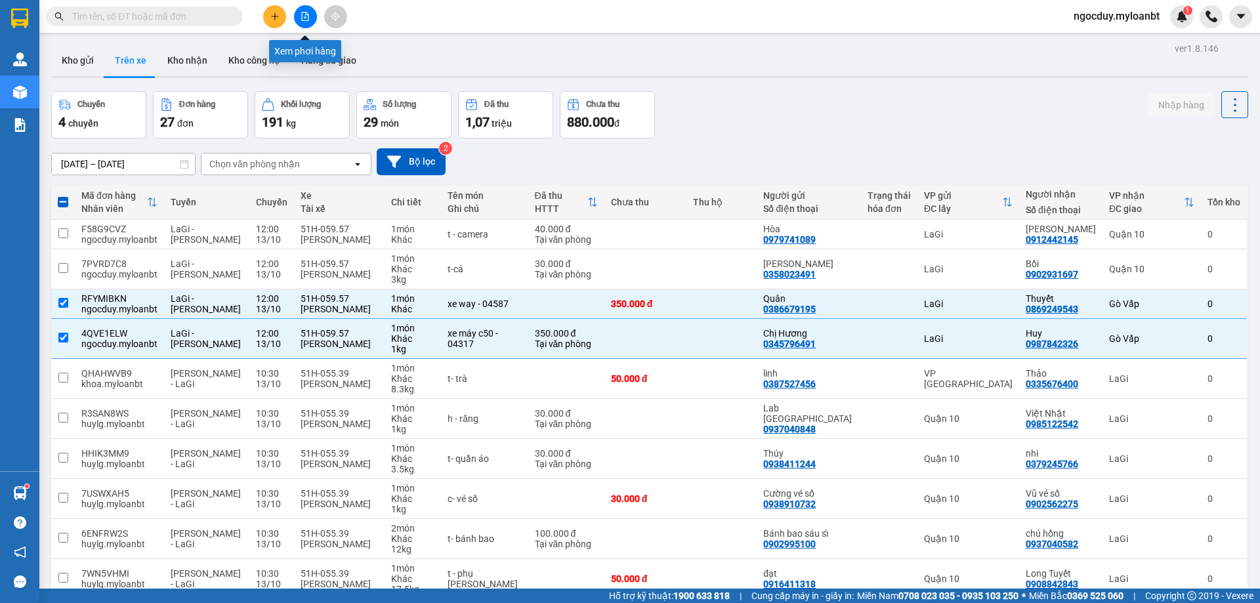
click at [305, 18] on icon "file-add" at bounding box center [305, 16] width 7 height 9
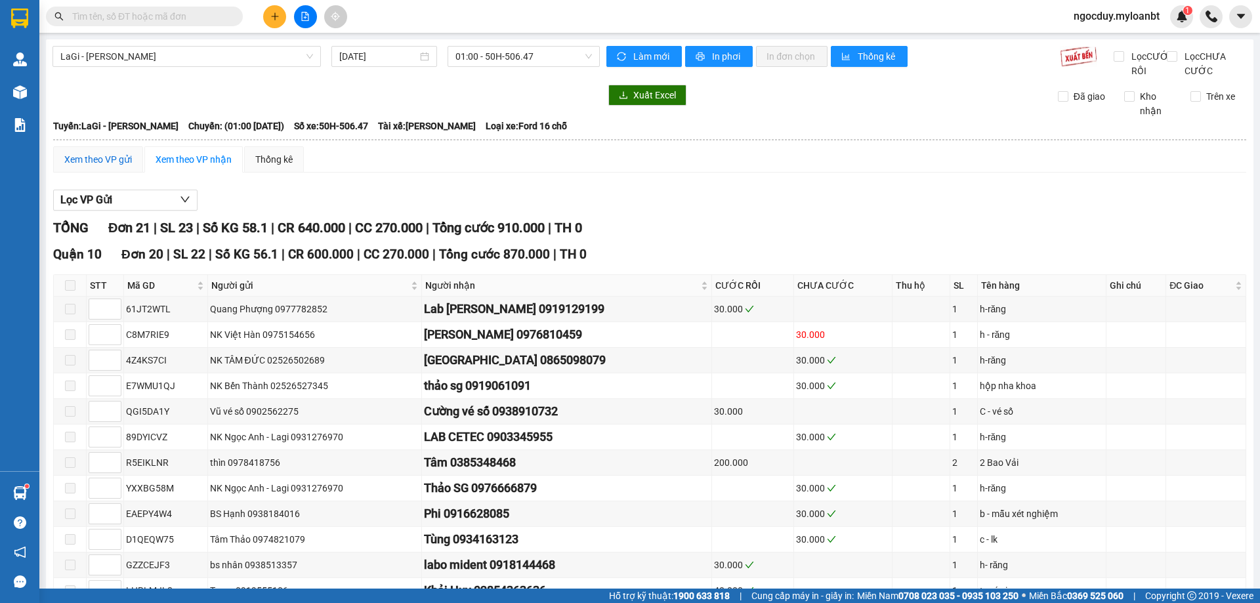
click at [122, 167] on div "Xem theo VP gửi" at bounding box center [98, 159] width 68 height 14
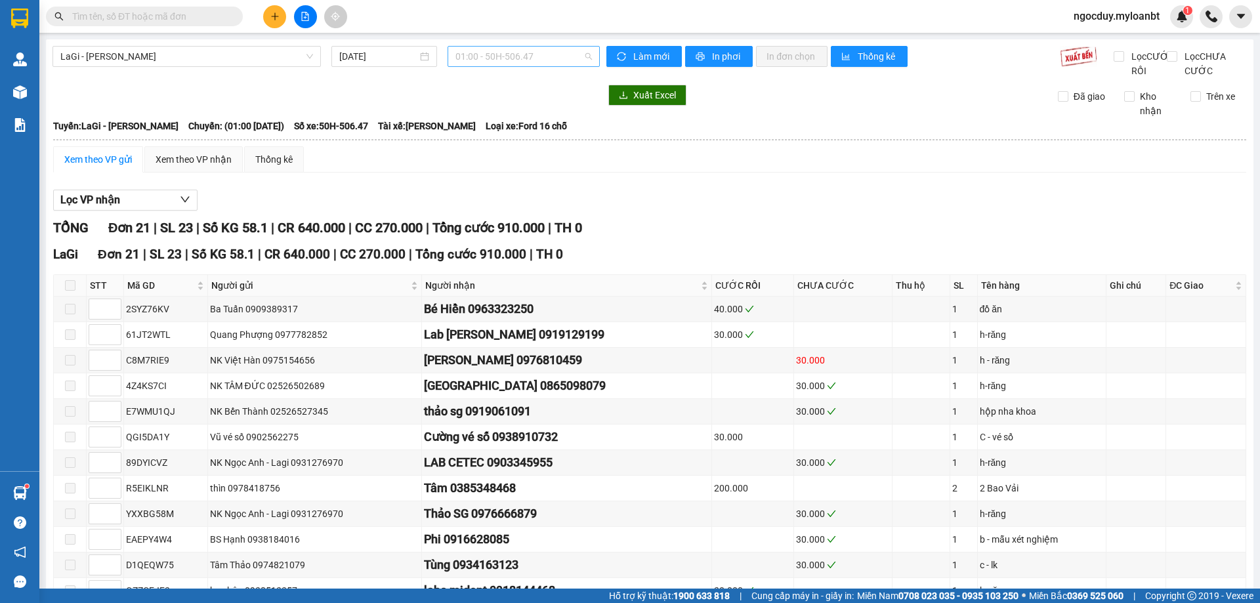
click at [494, 49] on span "01:00 - 50H-506.47" at bounding box center [523, 57] width 137 height 20
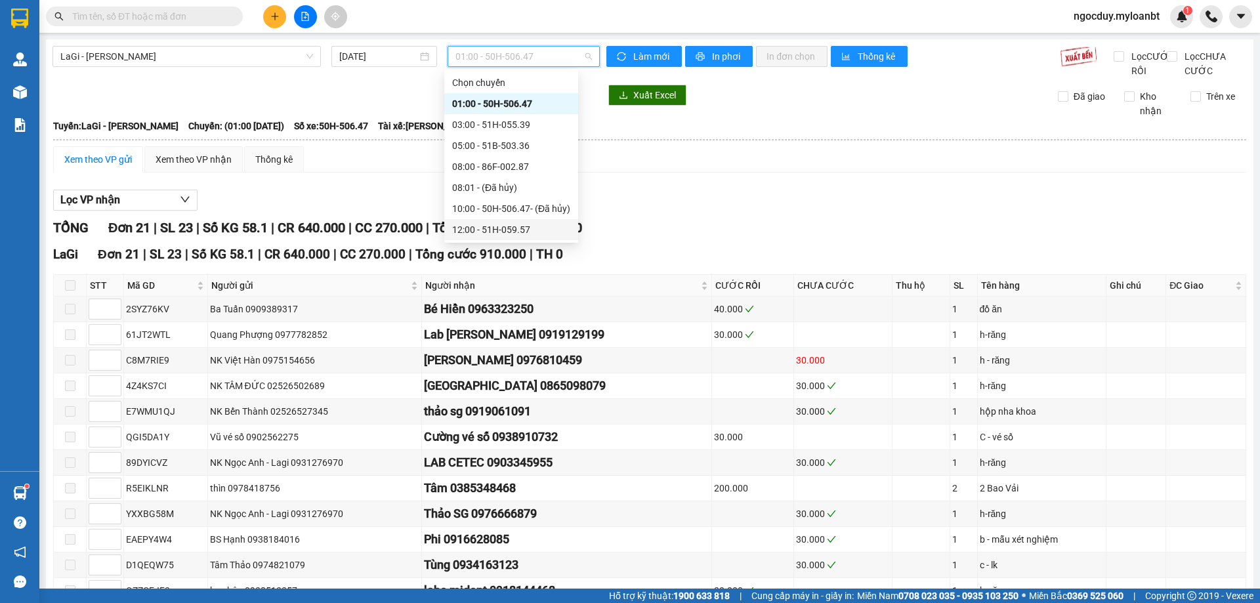
click at [502, 230] on div "12:00 - 51H-059.57" at bounding box center [511, 229] width 118 height 14
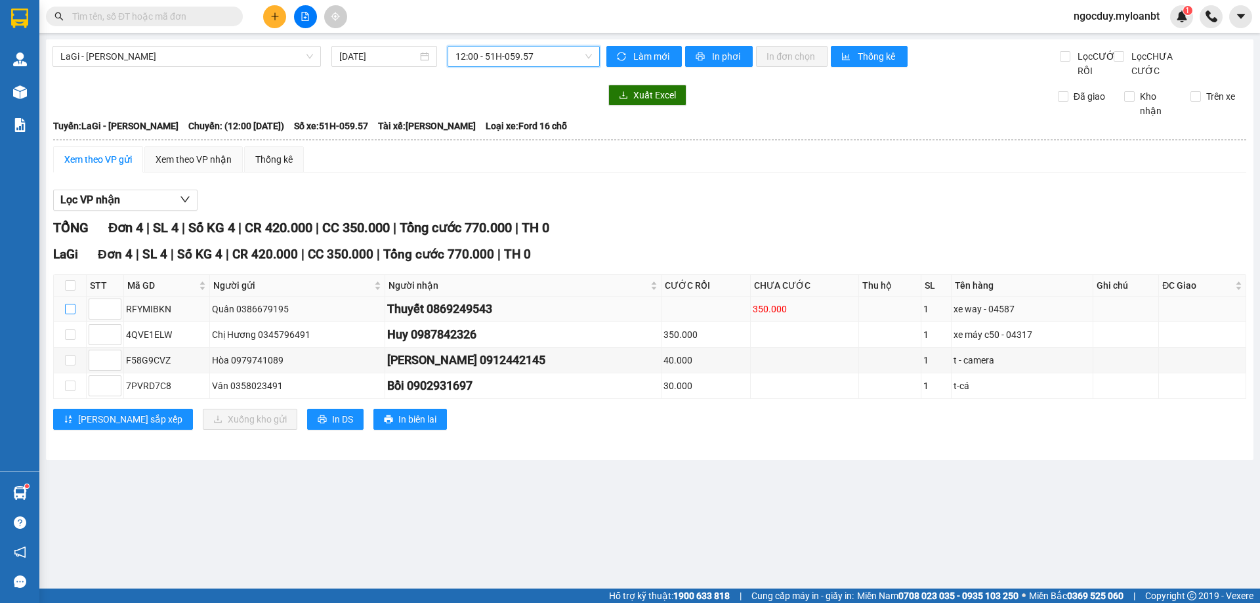
click at [74, 314] on input "checkbox" at bounding box center [70, 309] width 11 height 11
checkbox input "true"
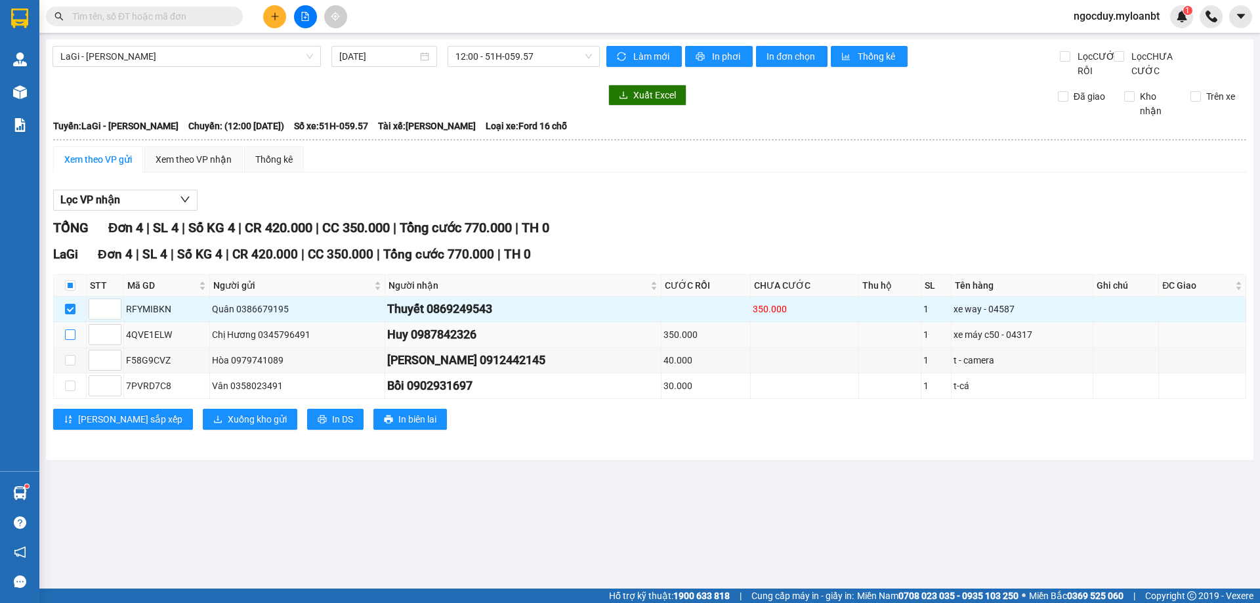
click at [69, 340] on input "checkbox" at bounding box center [70, 334] width 11 height 11
checkbox input "true"
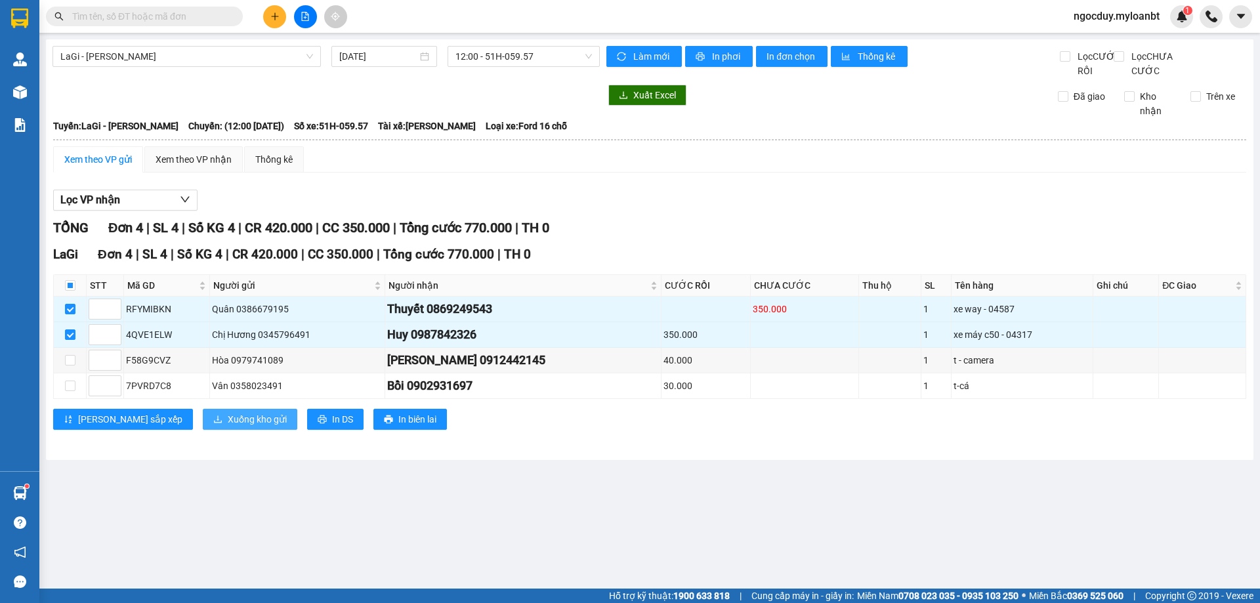
click at [228, 427] on span "Xuống kho gửi" at bounding box center [257, 419] width 59 height 14
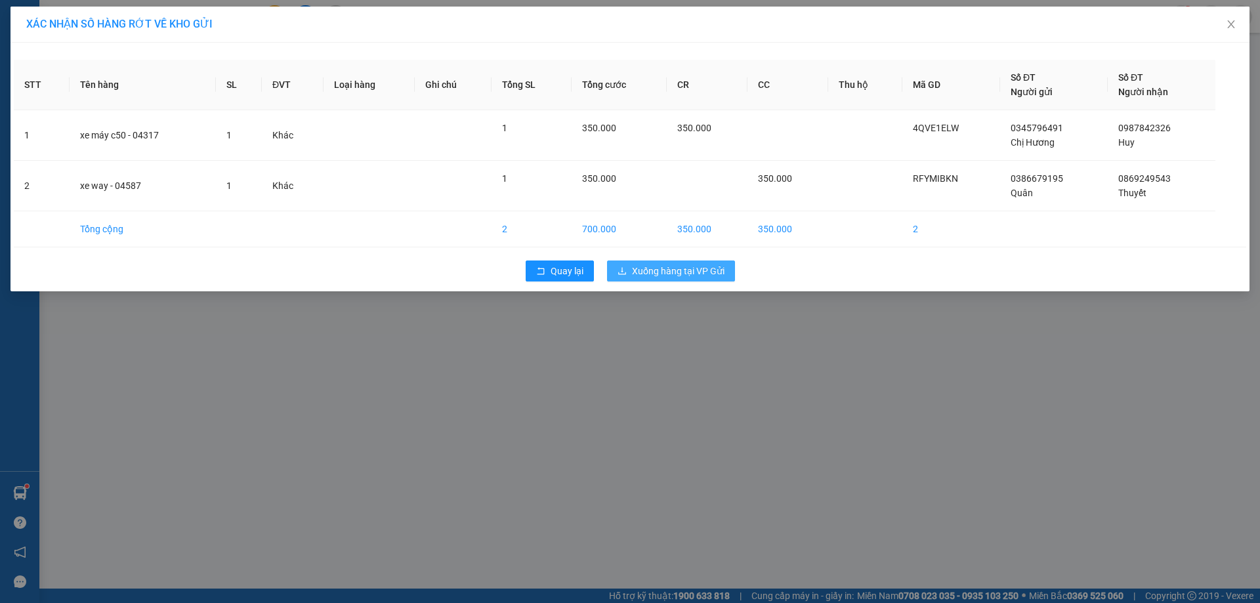
click at [641, 268] on span "Xuống hàng tại VP Gửi" at bounding box center [678, 271] width 93 height 14
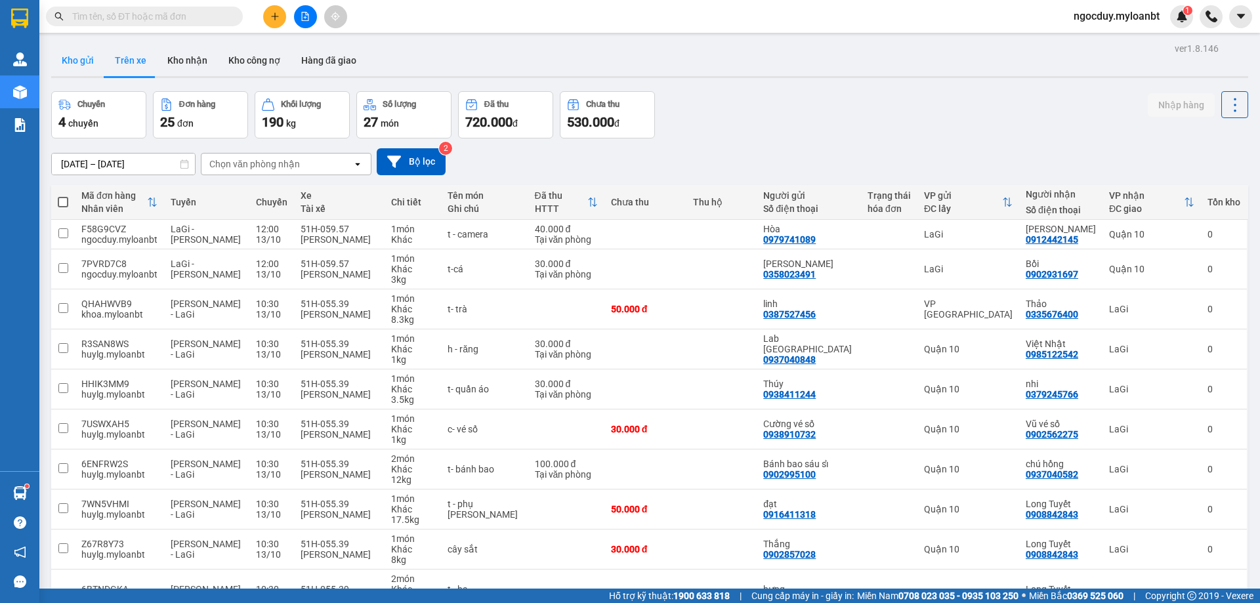
click at [95, 65] on button "Kho gửi" at bounding box center [77, 61] width 53 height 32
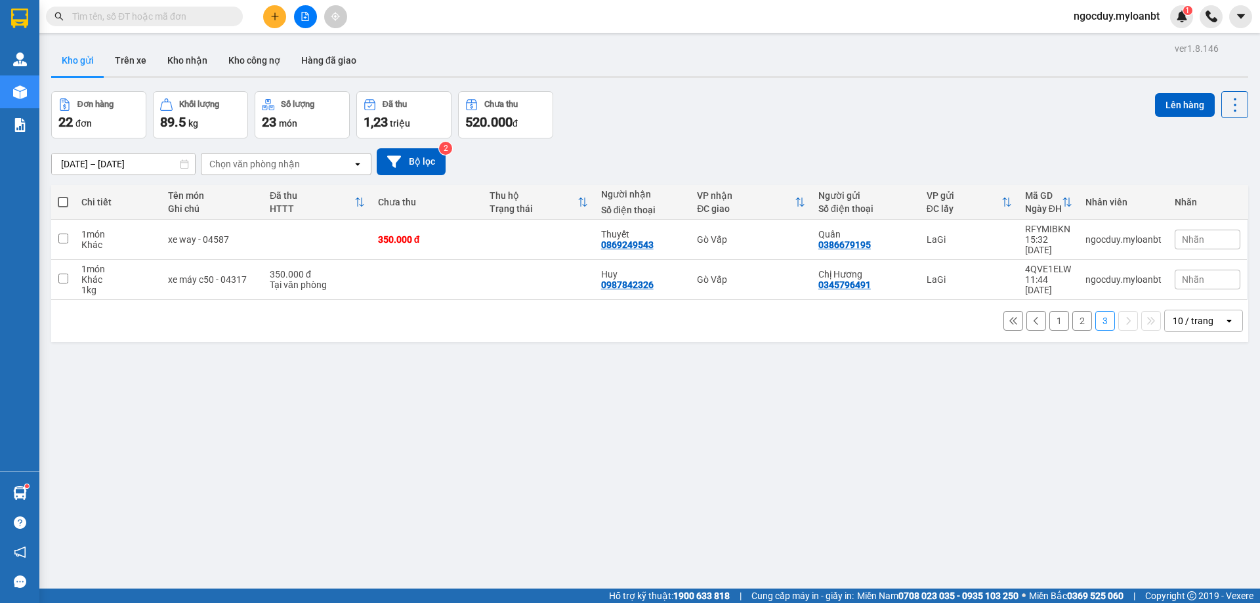
click at [95, 65] on button "Kho gửi" at bounding box center [77, 61] width 53 height 32
click at [307, 20] on icon "file-add" at bounding box center [305, 16] width 7 height 9
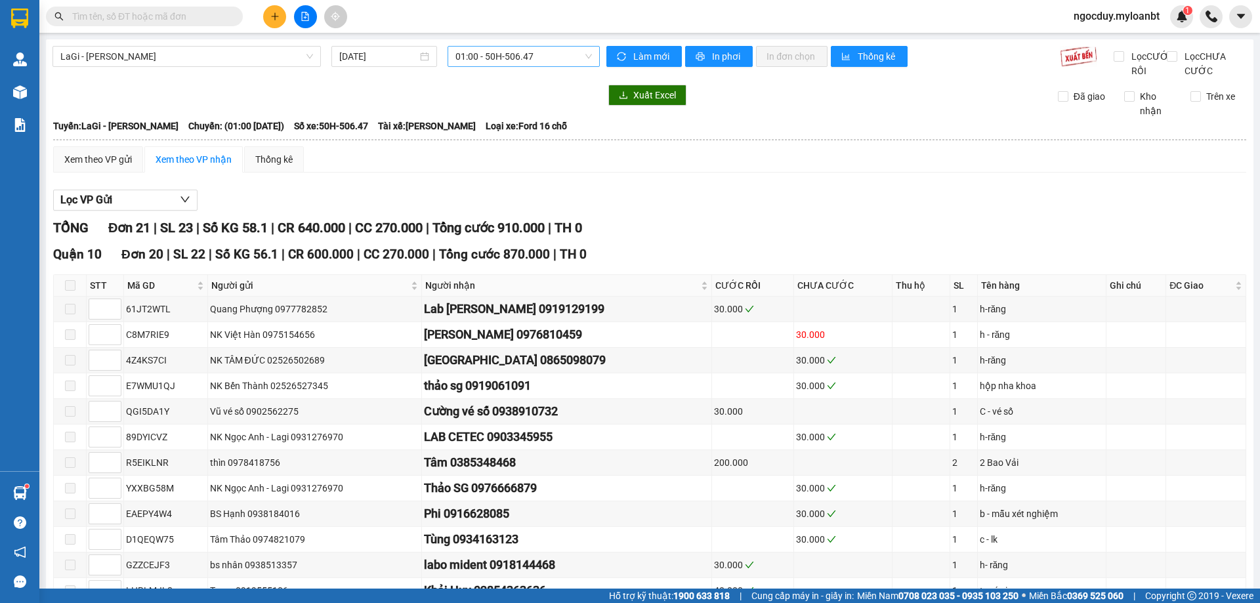
click at [484, 56] on span "01:00 - 50H-506.47" at bounding box center [523, 57] width 137 height 20
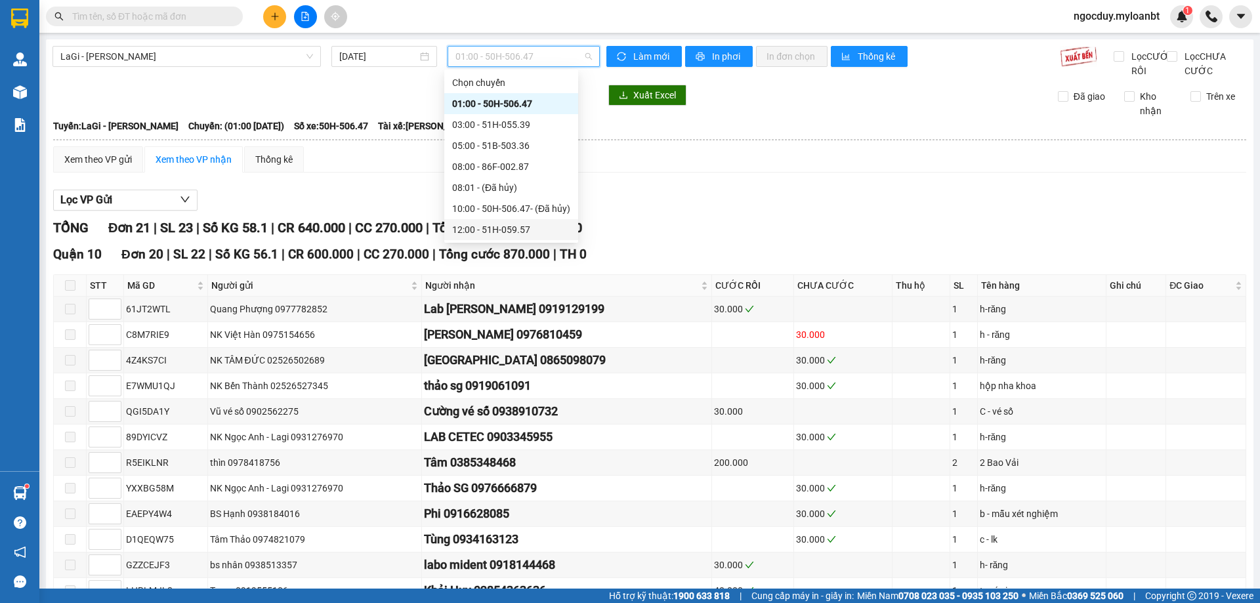
click at [480, 234] on div "12:00 - 51H-059.57" at bounding box center [511, 229] width 118 height 14
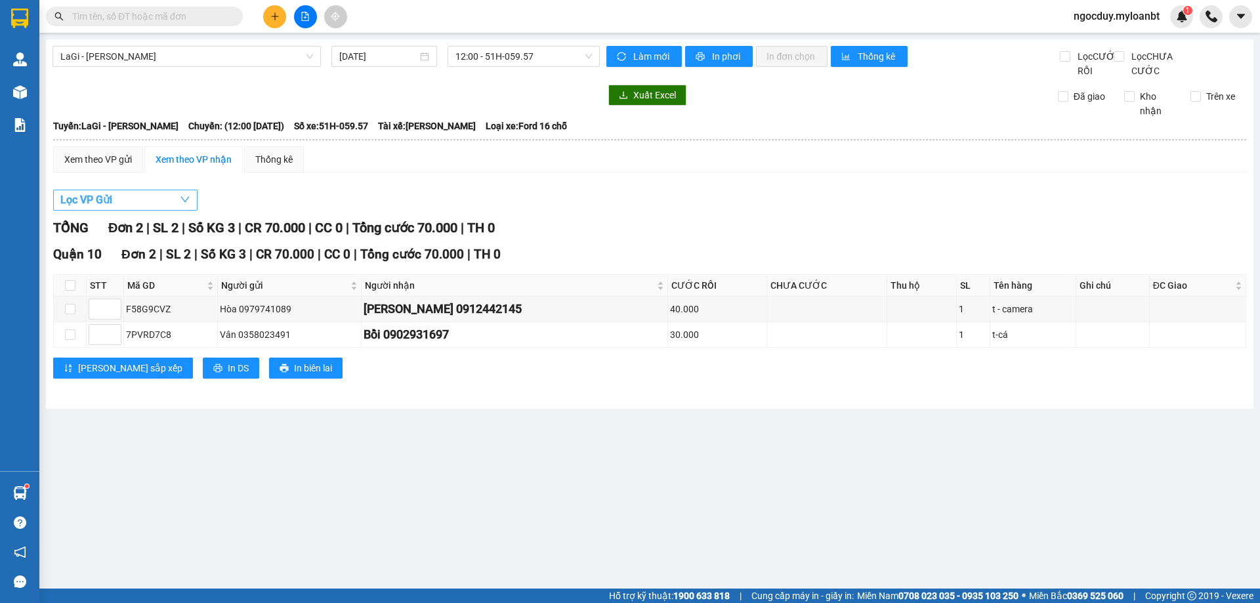
click at [176, 211] on button "Lọc VP Gửi" at bounding box center [125, 200] width 144 height 21
click at [226, 202] on div "Lọc VP Gửi TỔNG Đơn 2 | SL 2 | Số KG 3 | CR 70.000 | CC 0 | Tổng cước 70.000 |…" at bounding box center [649, 289] width 1193 height 212
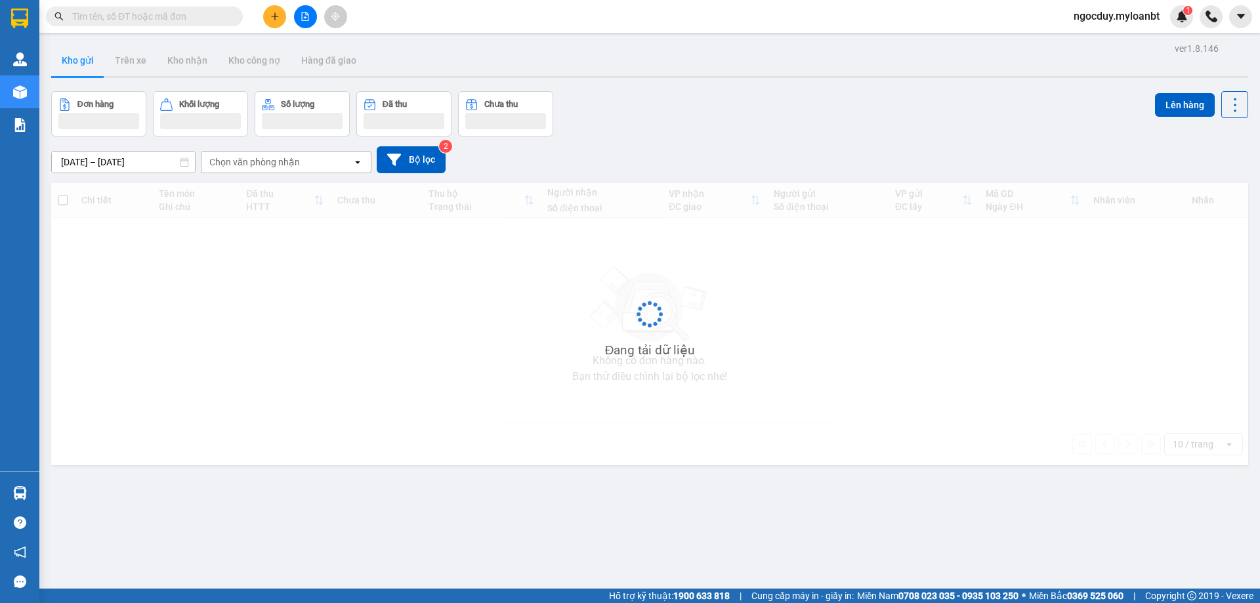
click at [204, 14] on input "text" at bounding box center [149, 16] width 155 height 14
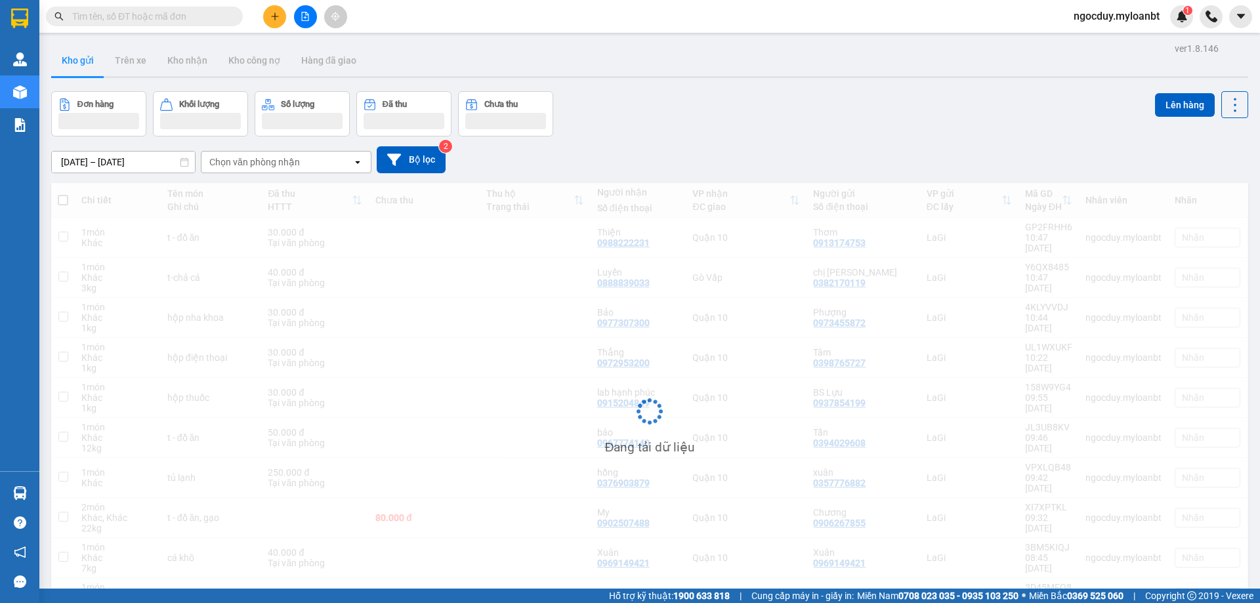
paste input "0348298025"
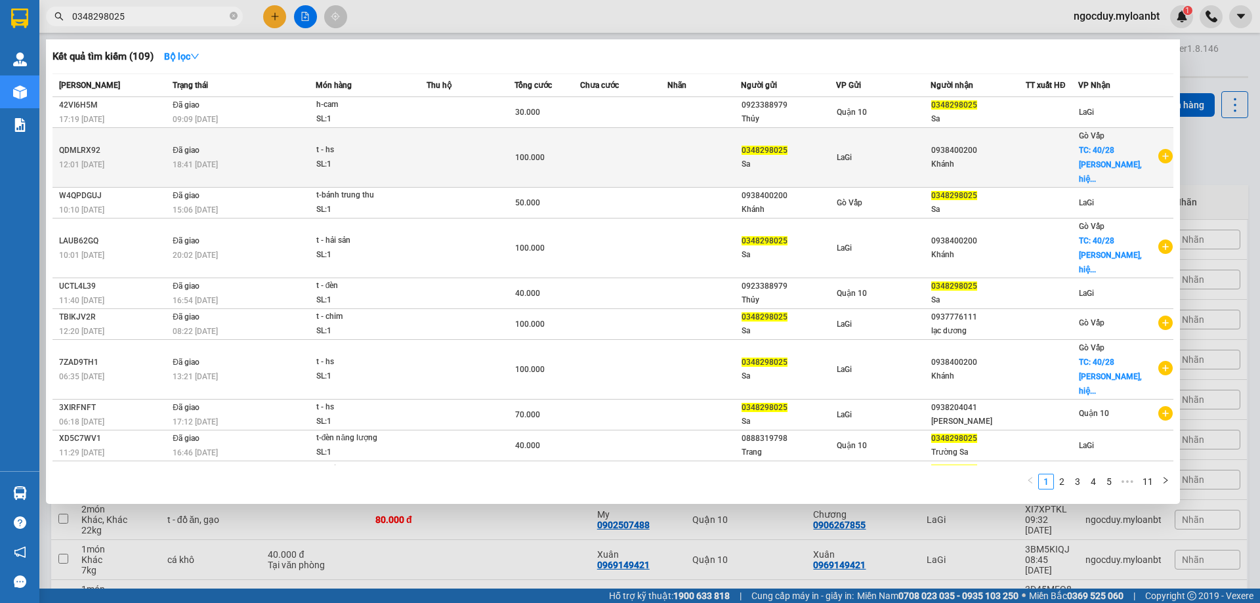
type input "0348298025"
click at [929, 150] on div "LaGi" at bounding box center [884, 157] width 94 height 14
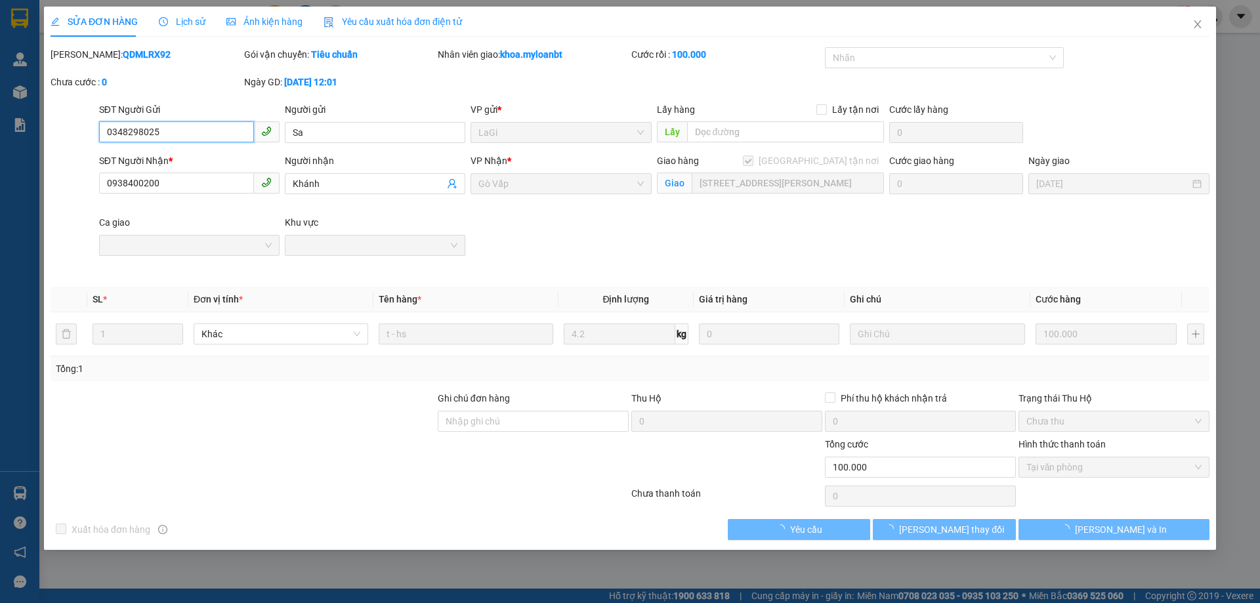
type input "0348298025"
type input "0938400200"
checkbox input "true"
type input "[STREET_ADDRESS][PERSON_NAME]"
type input "0"
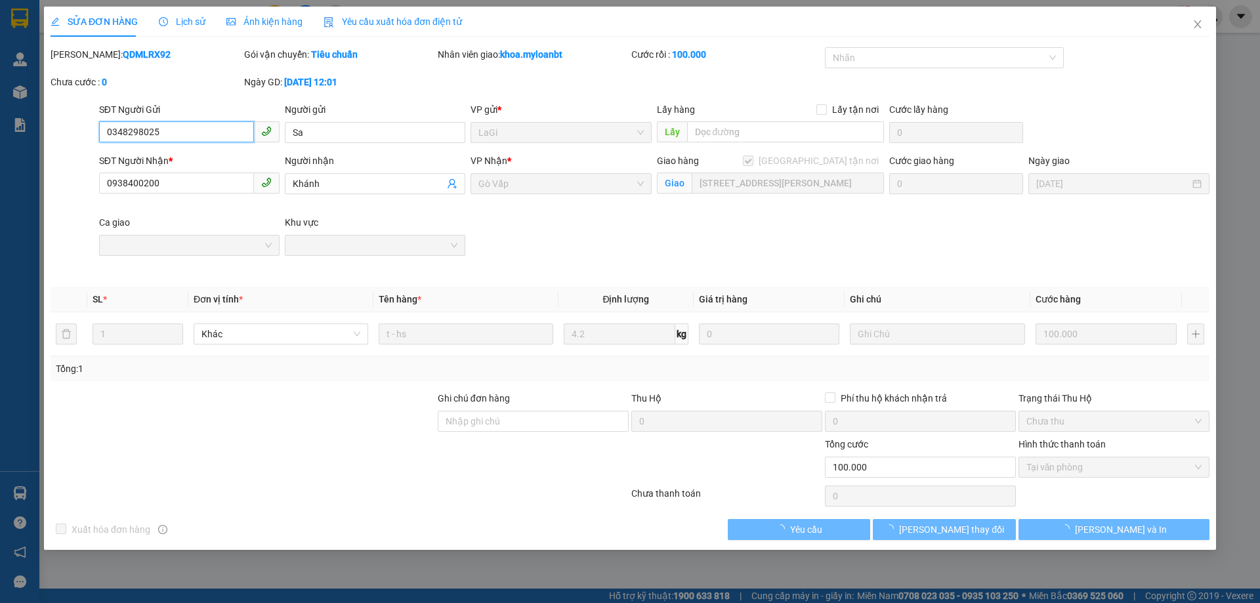
type input "100.000"
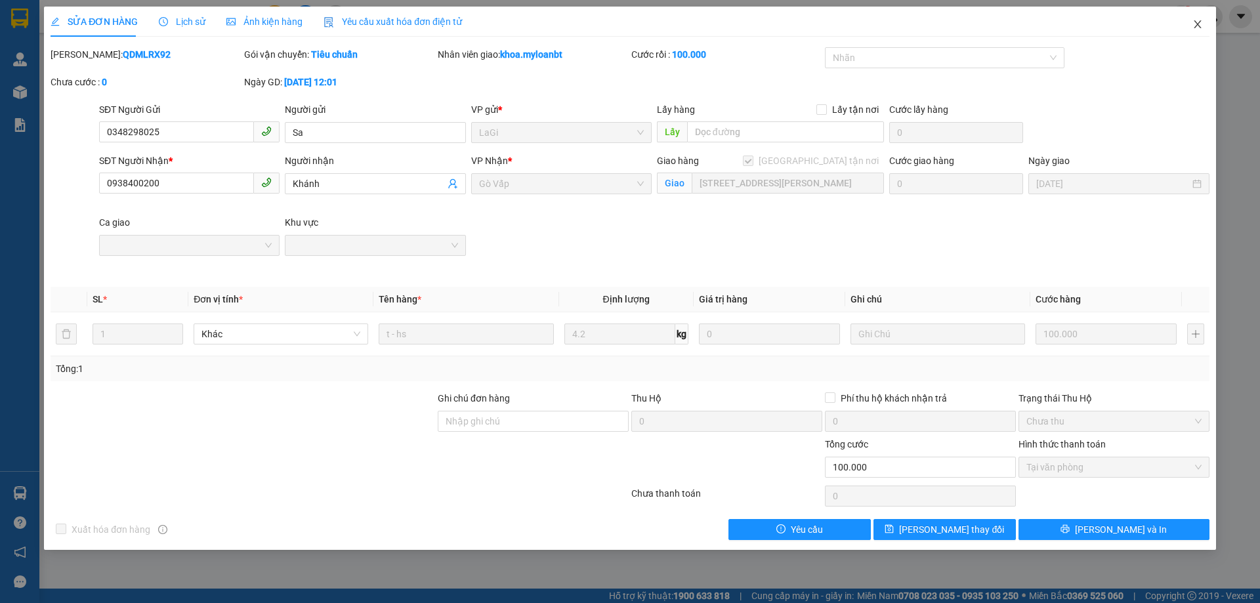
click at [1200, 25] on icon "close" at bounding box center [1197, 24] width 11 height 11
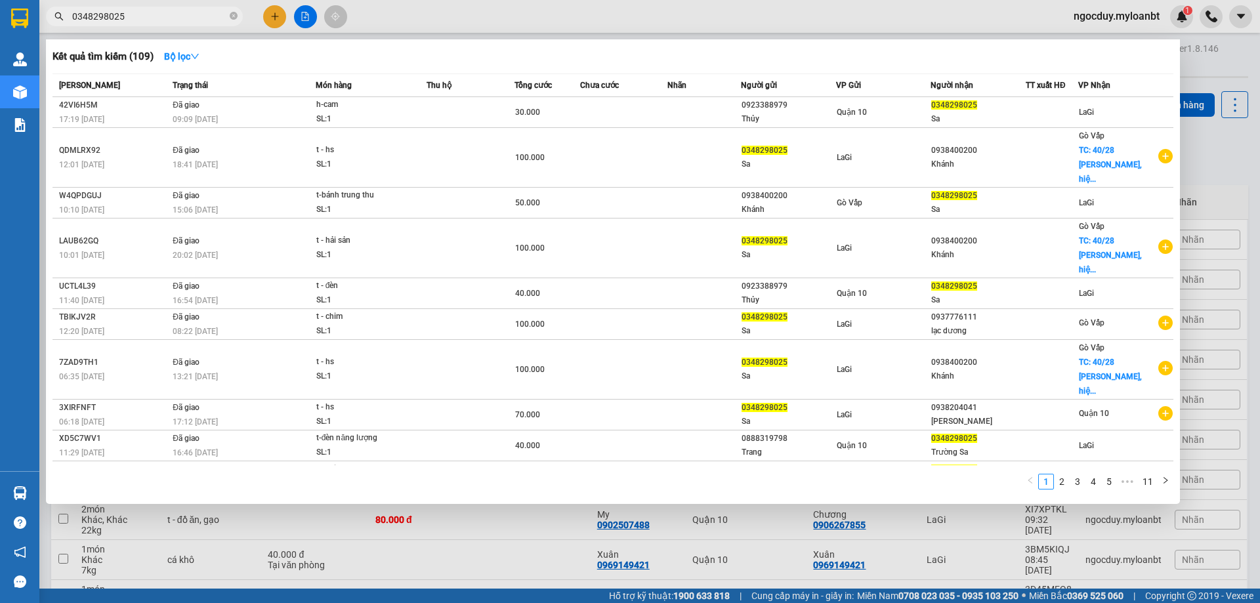
click at [131, 16] on input "0348298025" at bounding box center [149, 16] width 155 height 14
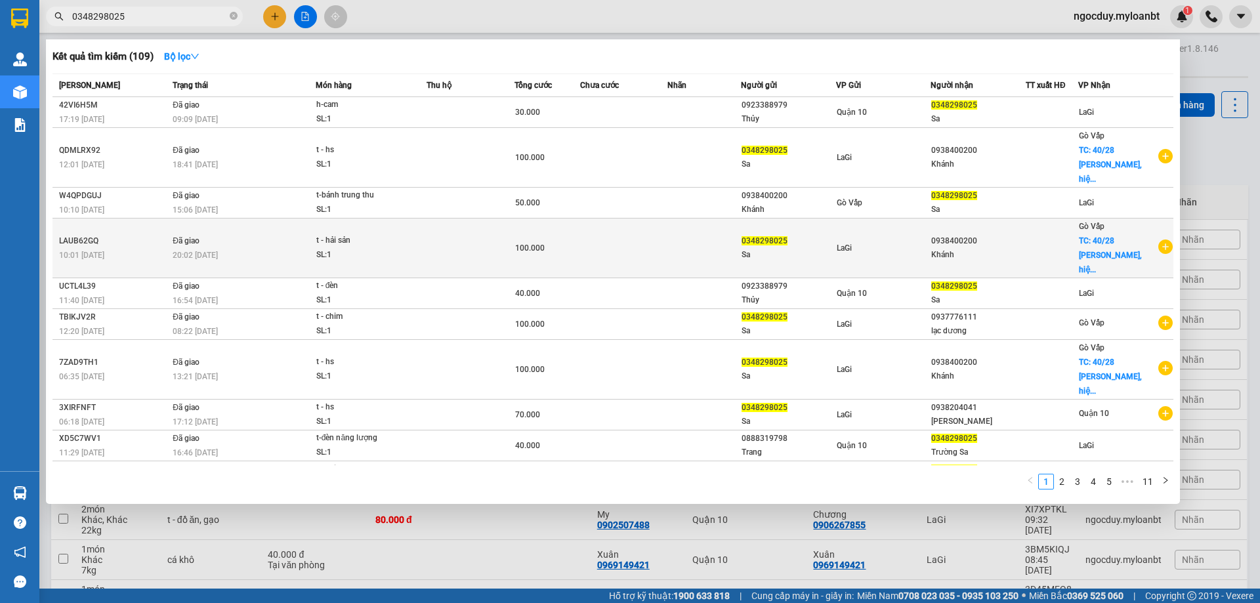
click at [1011, 234] on div "0938400200" at bounding box center [978, 241] width 94 height 14
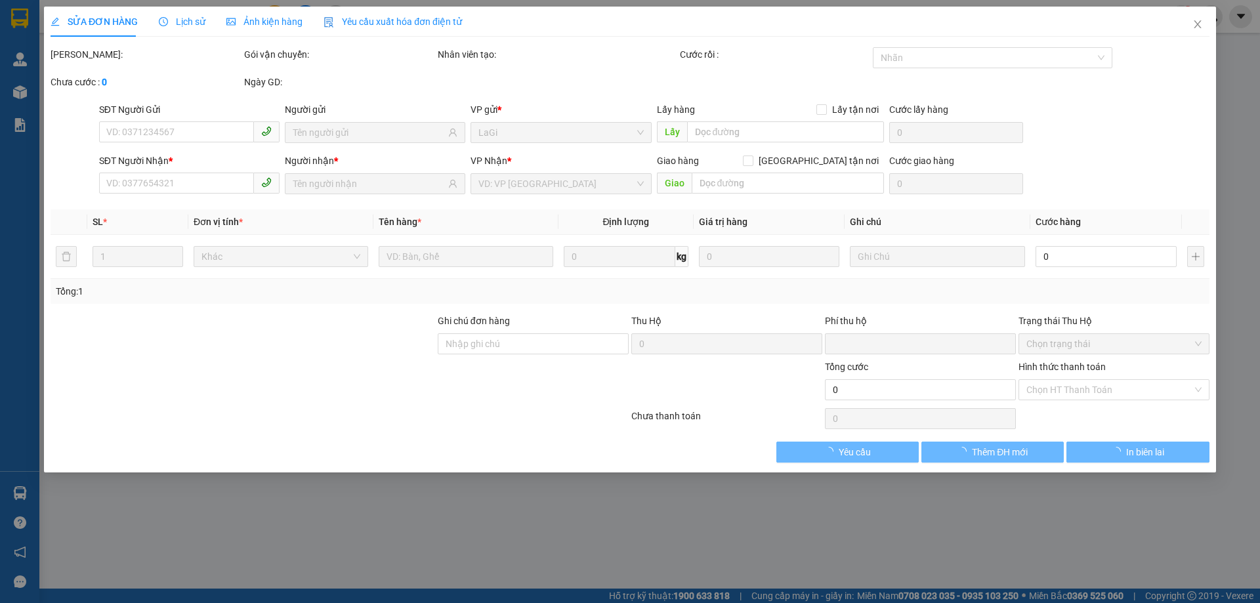
type input "0348298025"
type input "0938400200"
checkbox input "true"
type input "[STREET_ADDRESS][PERSON_NAME]"
type input "0"
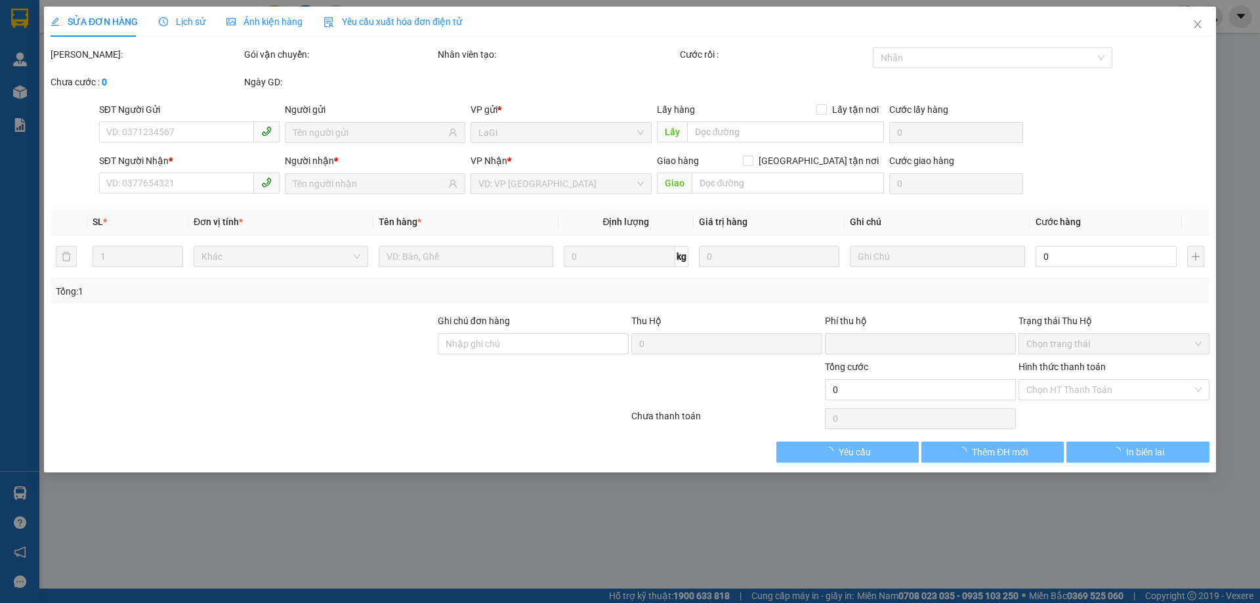
type input "100.000"
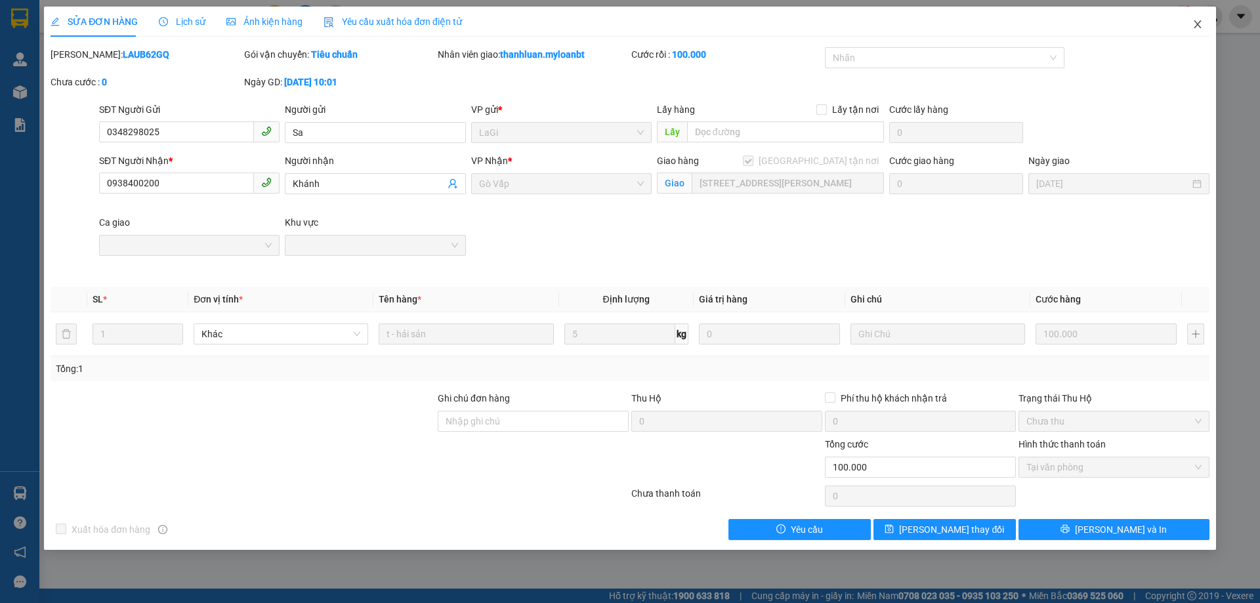
click at [1192, 22] on icon "close" at bounding box center [1197, 24] width 11 height 11
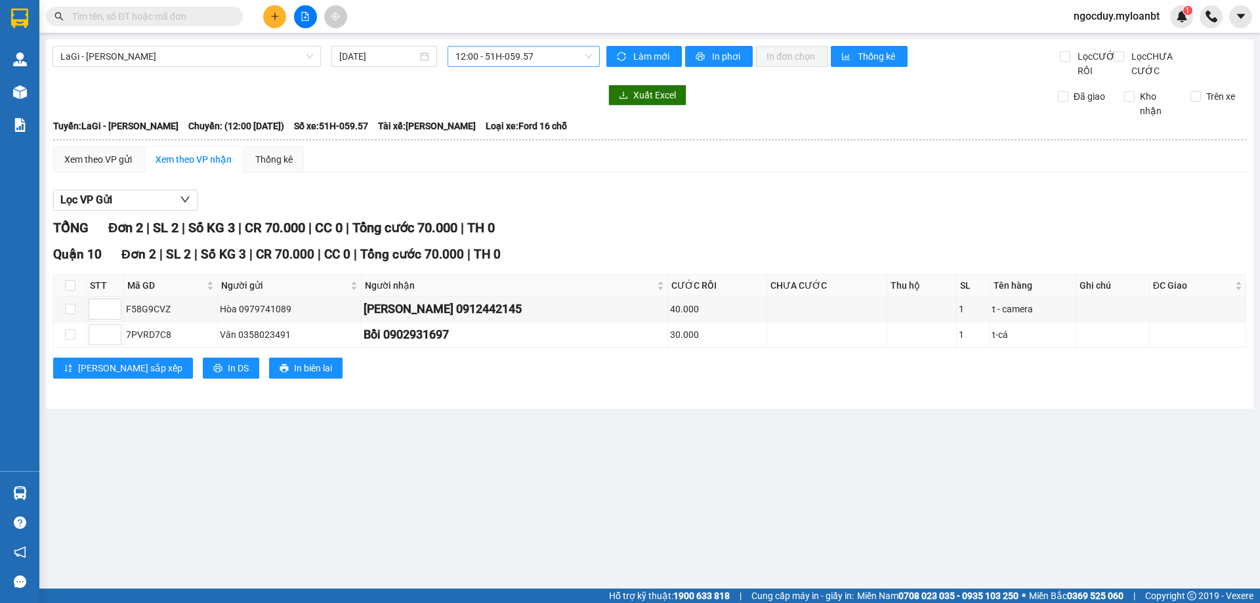
click at [495, 53] on span "12:00 - 51H-059.57" at bounding box center [523, 57] width 137 height 20
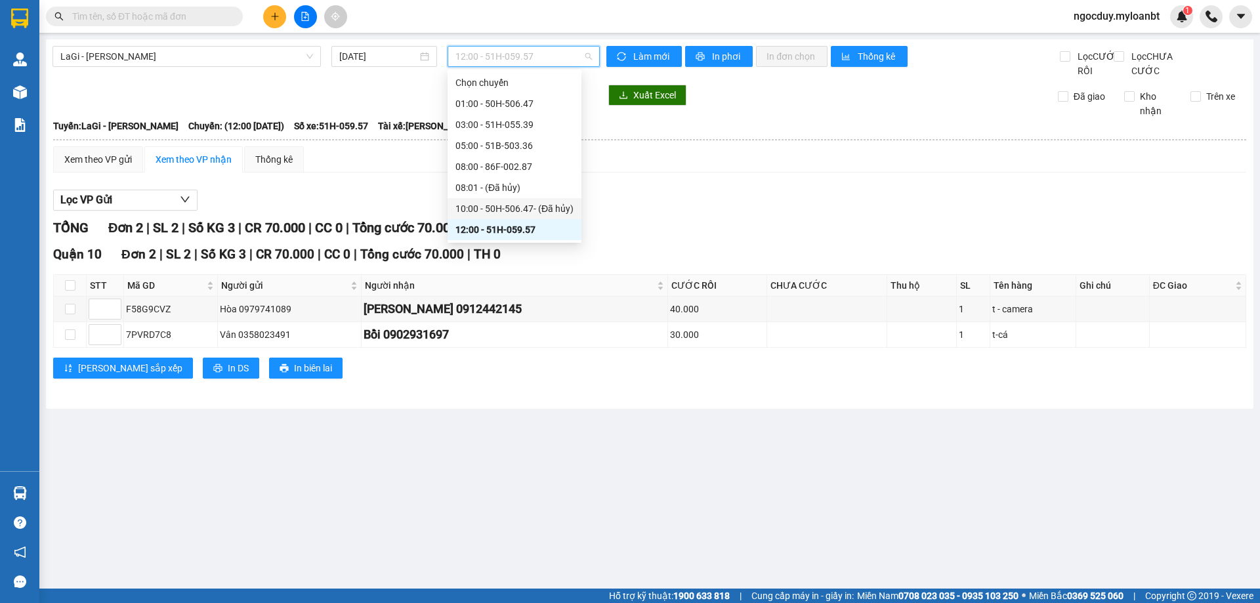
click at [523, 206] on div "10:00 - 50H-506.47 - (Đã hủy)" at bounding box center [514, 208] width 118 height 14
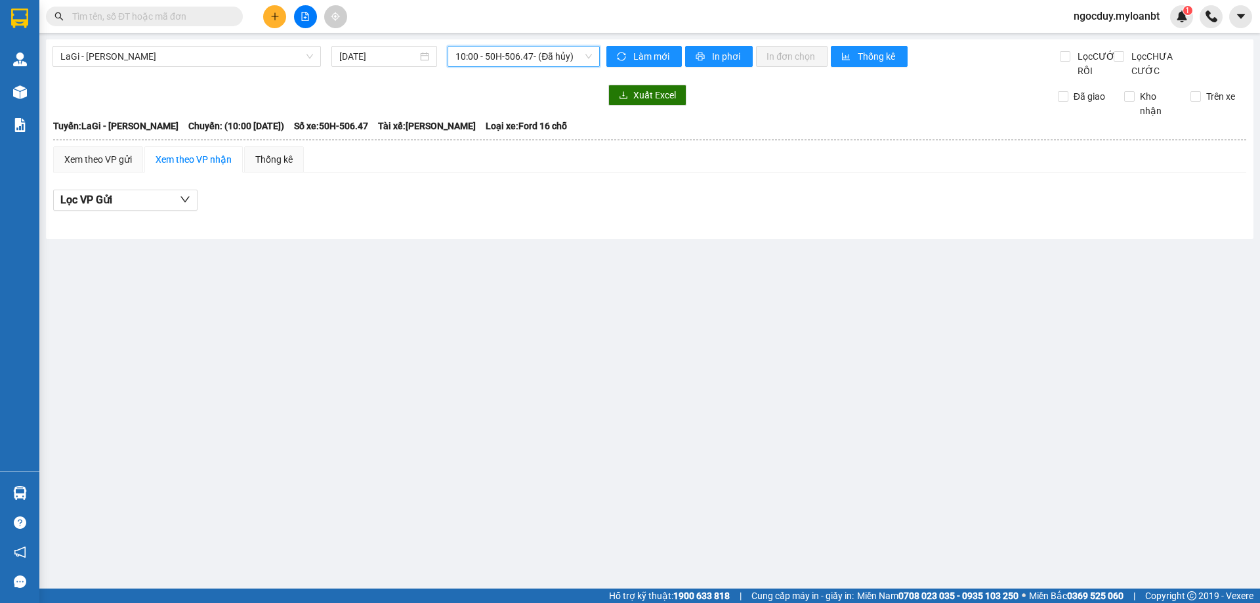
click at [515, 58] on span "10:00 - 50H-506.47 - (Đã hủy)" at bounding box center [523, 57] width 137 height 20
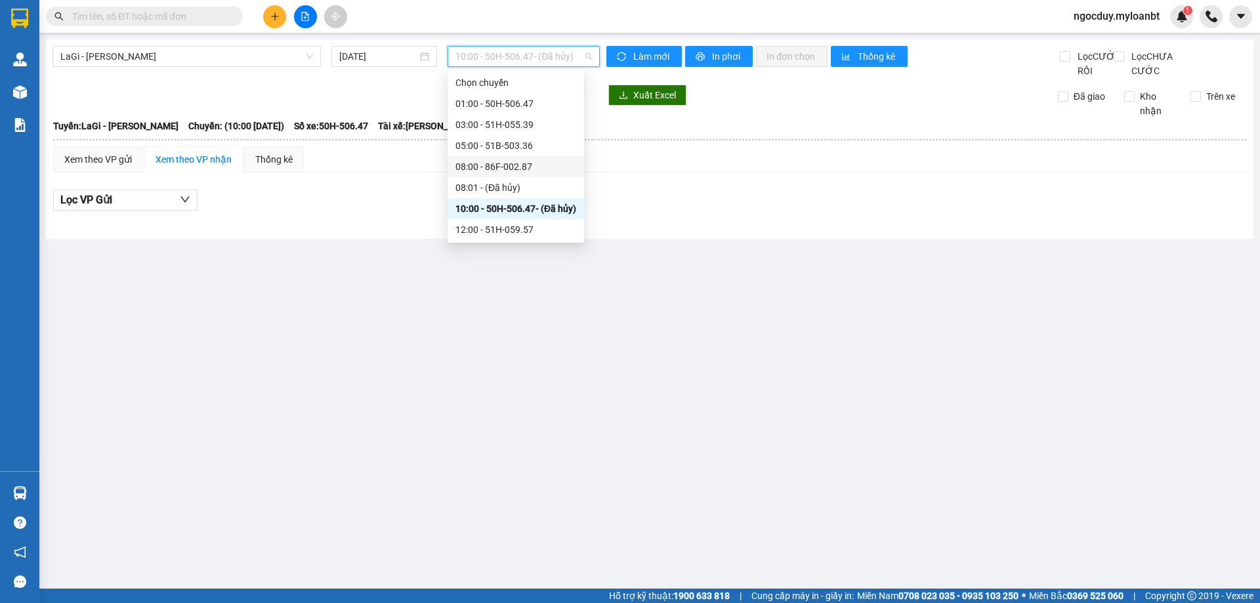
click at [518, 162] on div "08:00 - 86F-002.87" at bounding box center [515, 166] width 121 height 14
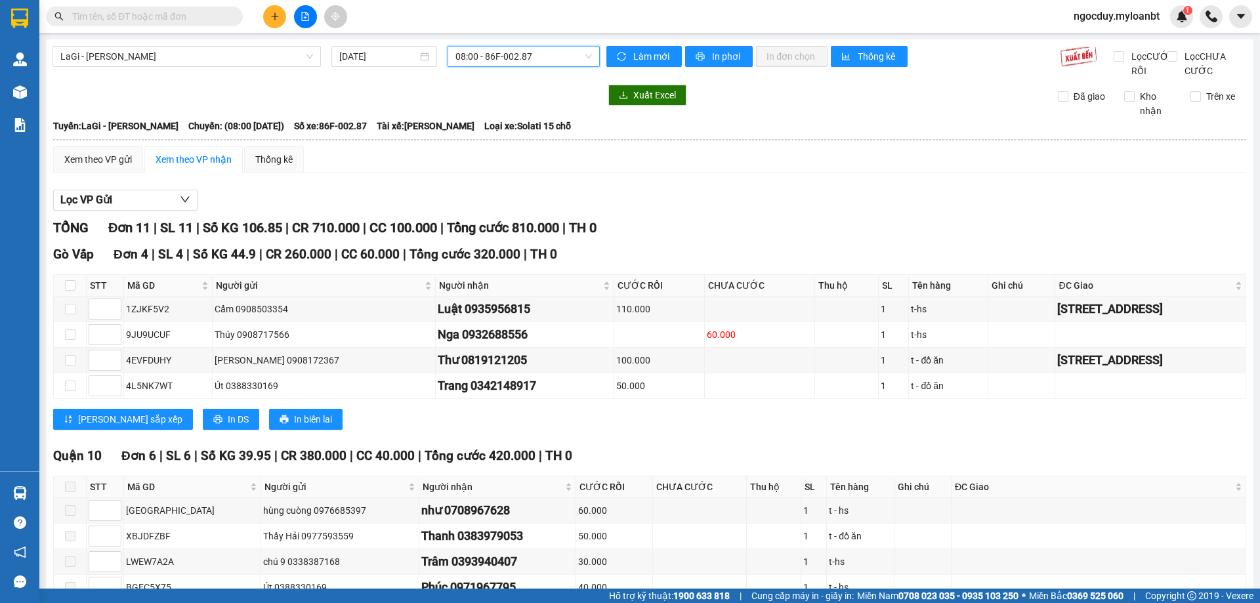
click at [530, 53] on span "08:00 - 86F-002.87" at bounding box center [523, 57] width 137 height 20
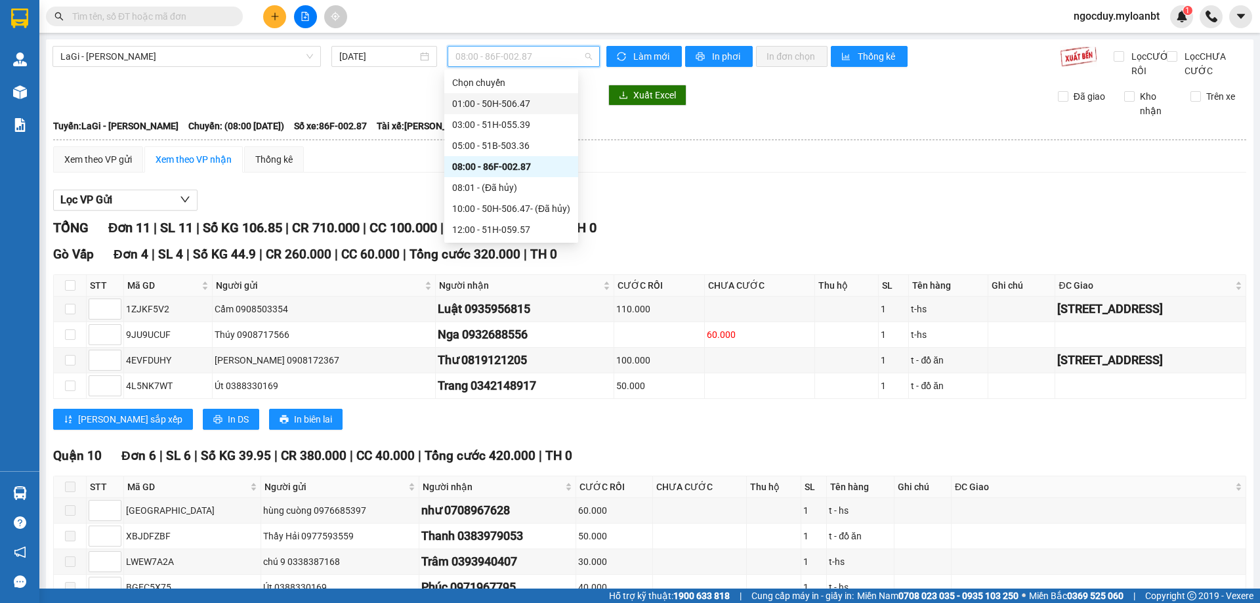
click at [530, 100] on div "01:00 - 50H-506.47" at bounding box center [511, 103] width 118 height 14
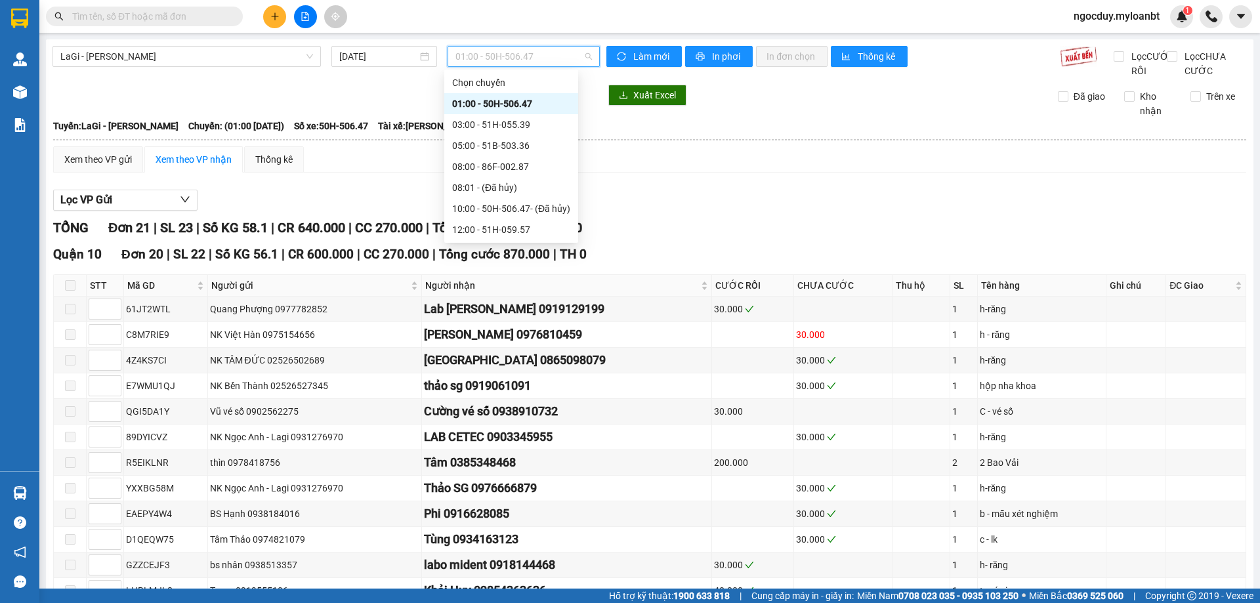
click at [557, 54] on span "01:00 - 50H-506.47" at bounding box center [523, 57] width 137 height 20
click at [551, 123] on div "03:00 - 51H-055.39" at bounding box center [511, 124] width 118 height 14
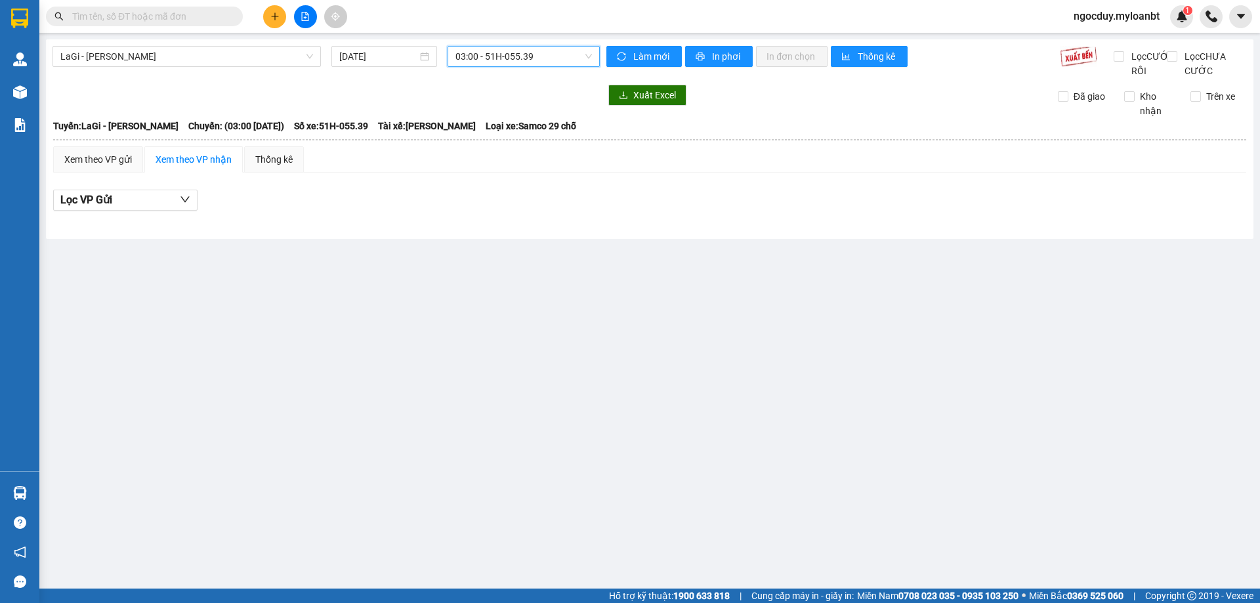
click at [547, 54] on span "03:00 - 51H-055.39" at bounding box center [523, 57] width 137 height 20
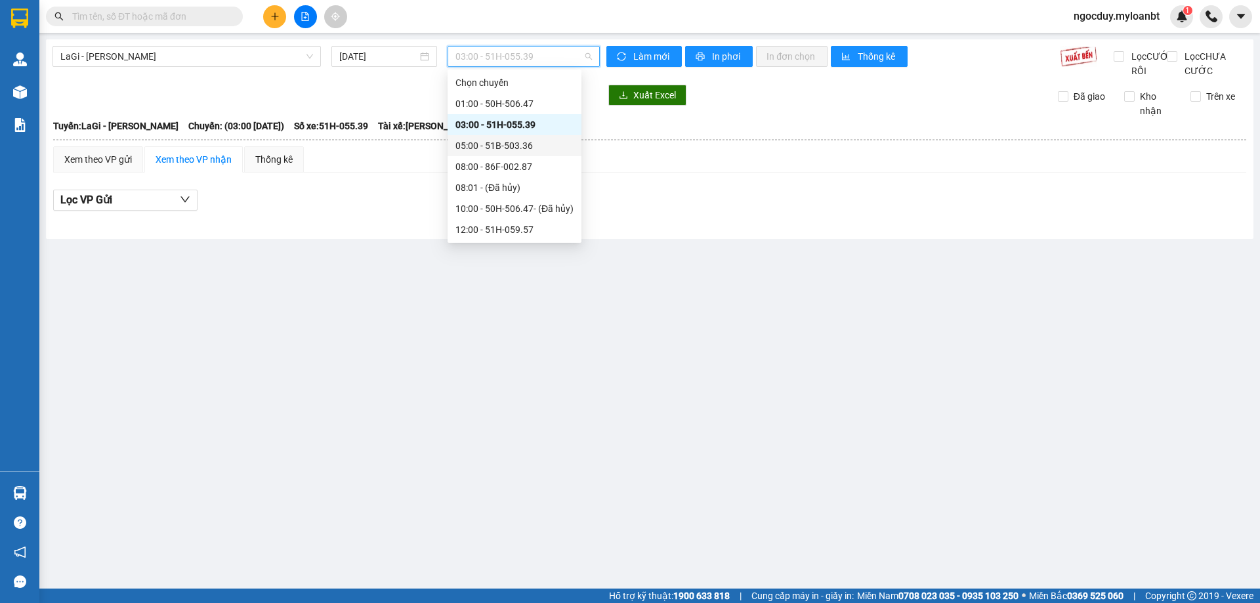
click at [516, 143] on div "05:00 - 51B-503.36" at bounding box center [514, 145] width 118 height 14
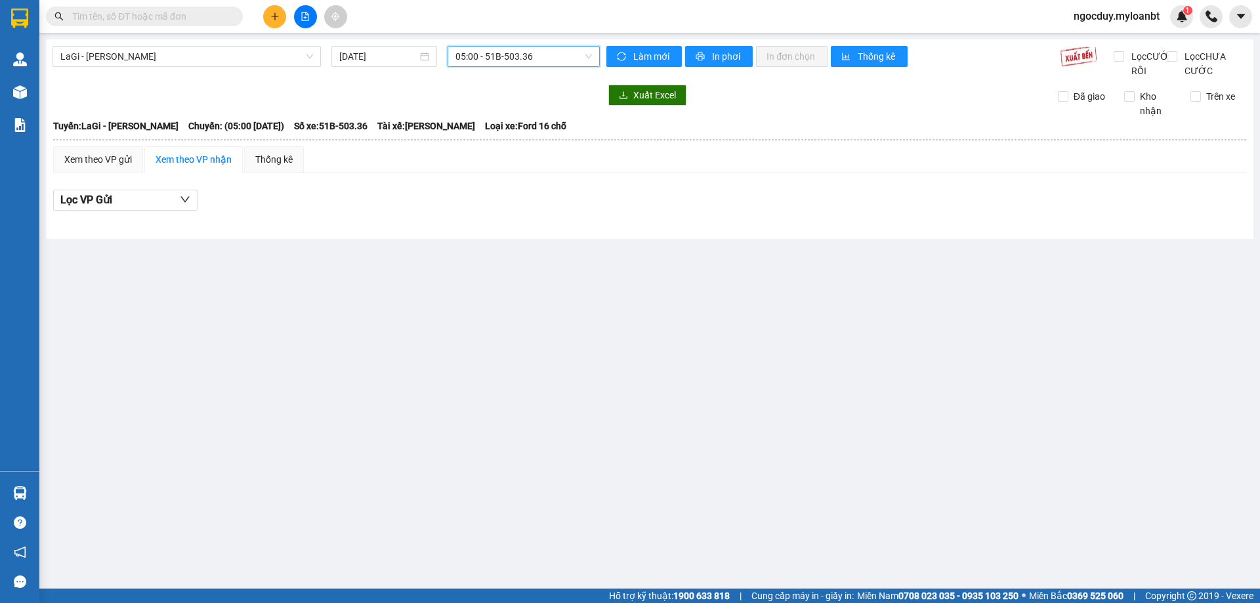
click at [510, 49] on span "05:00 - 51B-503.36" at bounding box center [523, 57] width 137 height 20
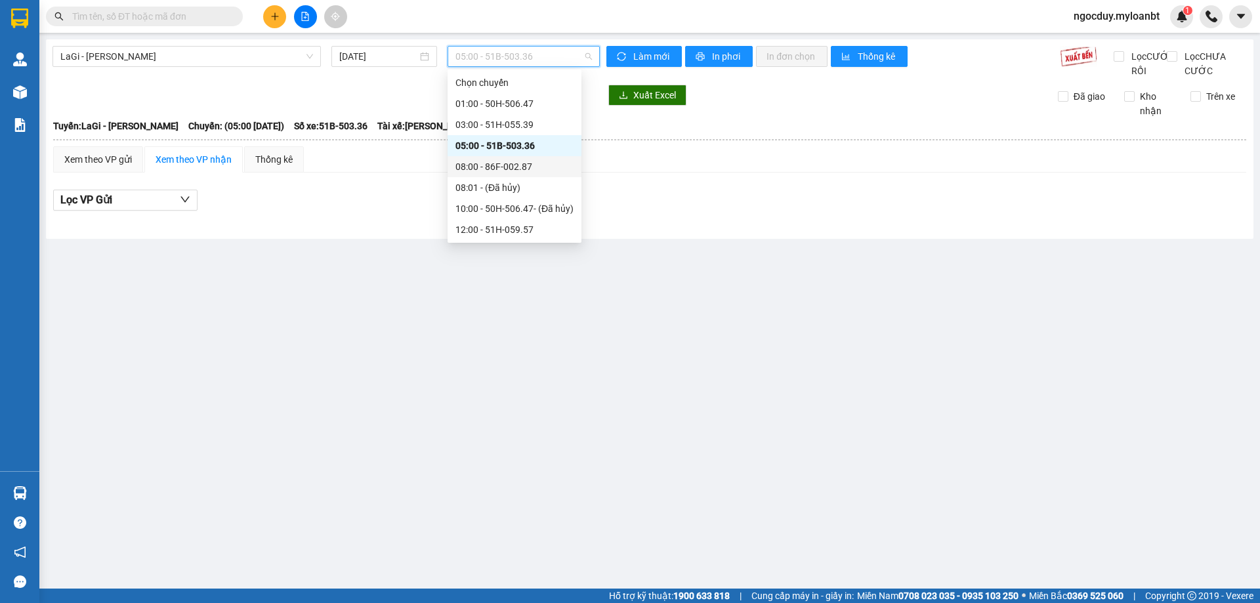
click at [537, 167] on div "08:00 - 86F-002.87" at bounding box center [514, 166] width 118 height 14
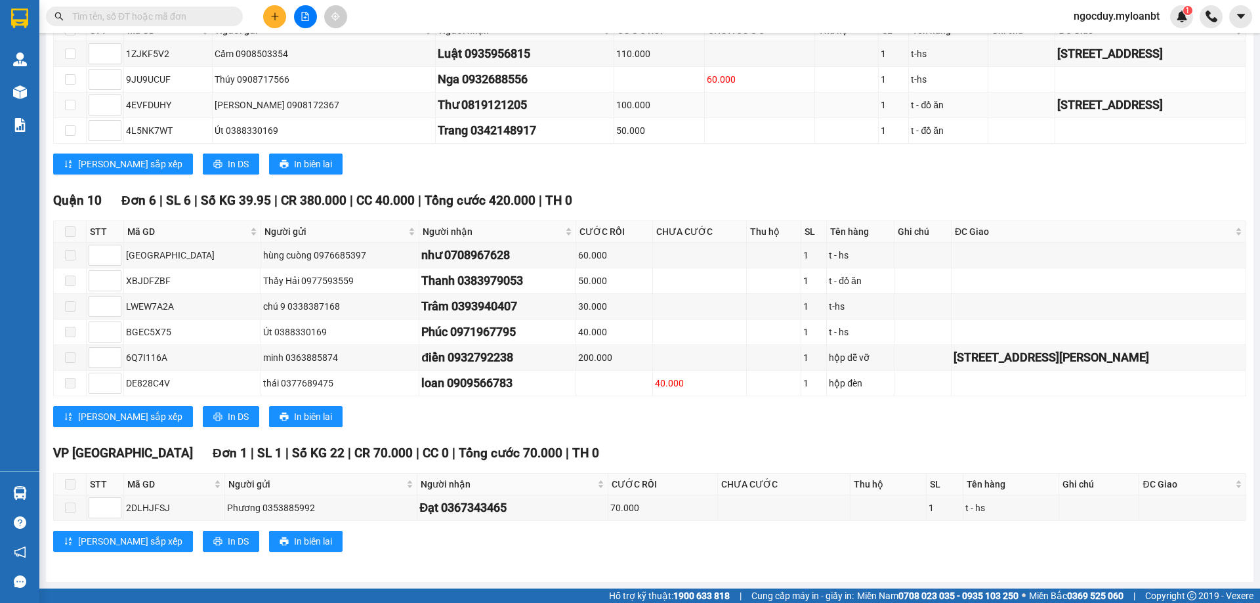
scroll to position [7, 0]
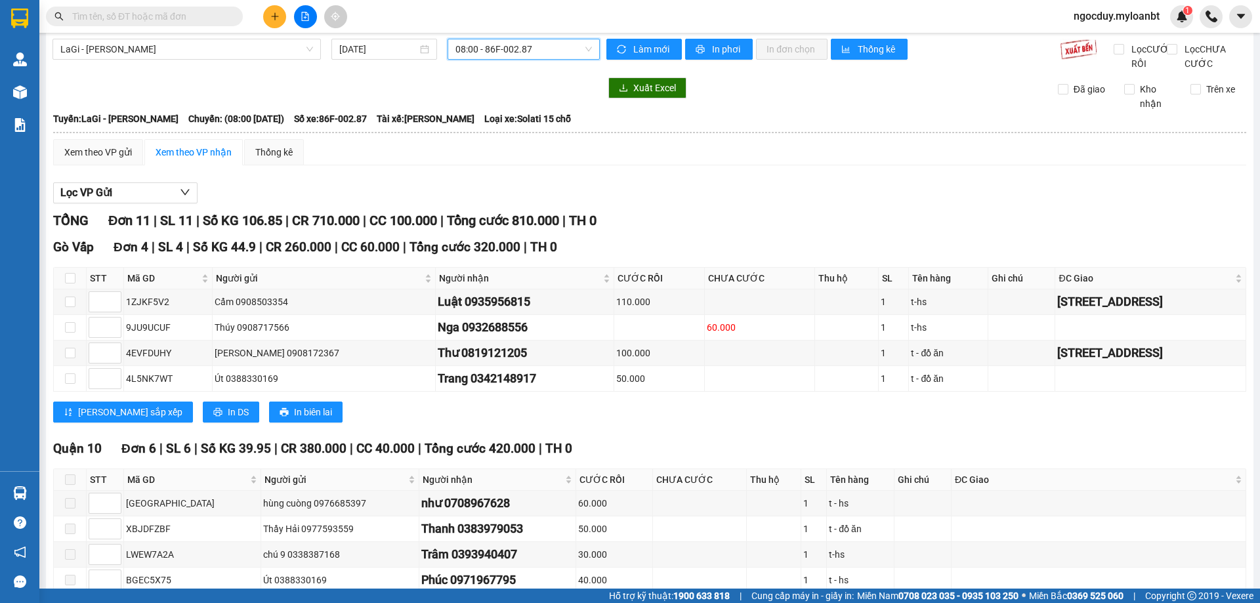
click at [558, 46] on span "08:00 - 86F-002.87" at bounding box center [523, 49] width 137 height 20
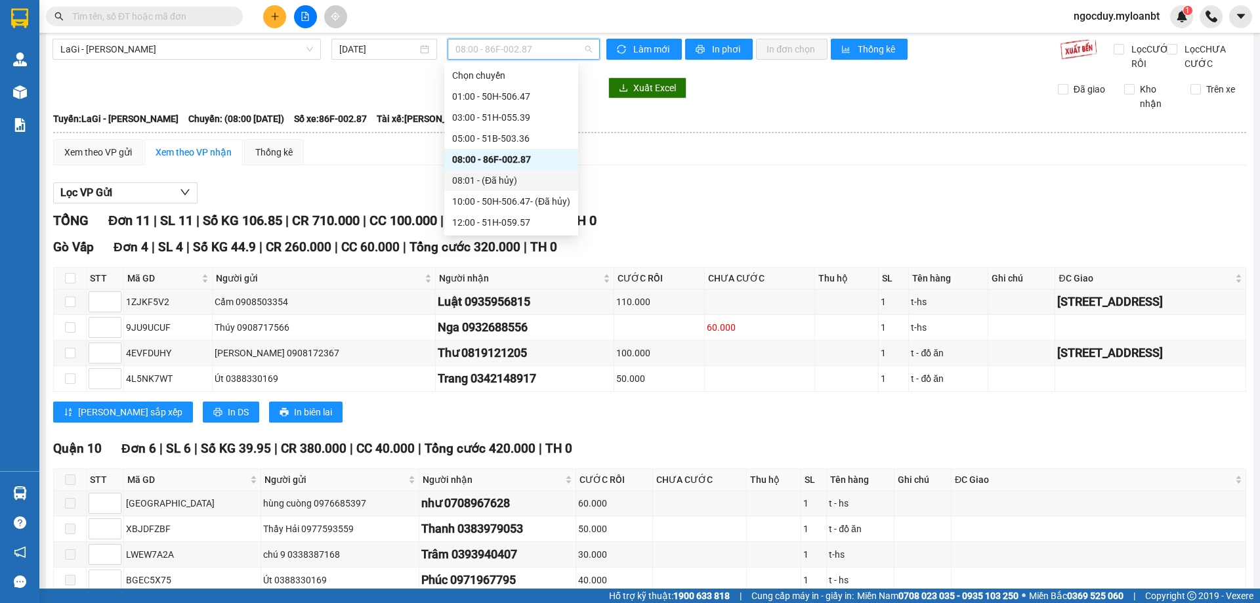
scroll to position [63, 0]
click at [545, 172] on div "14:00 - 51H-059.57 - (Đã hủy)" at bounding box center [511, 180] width 134 height 21
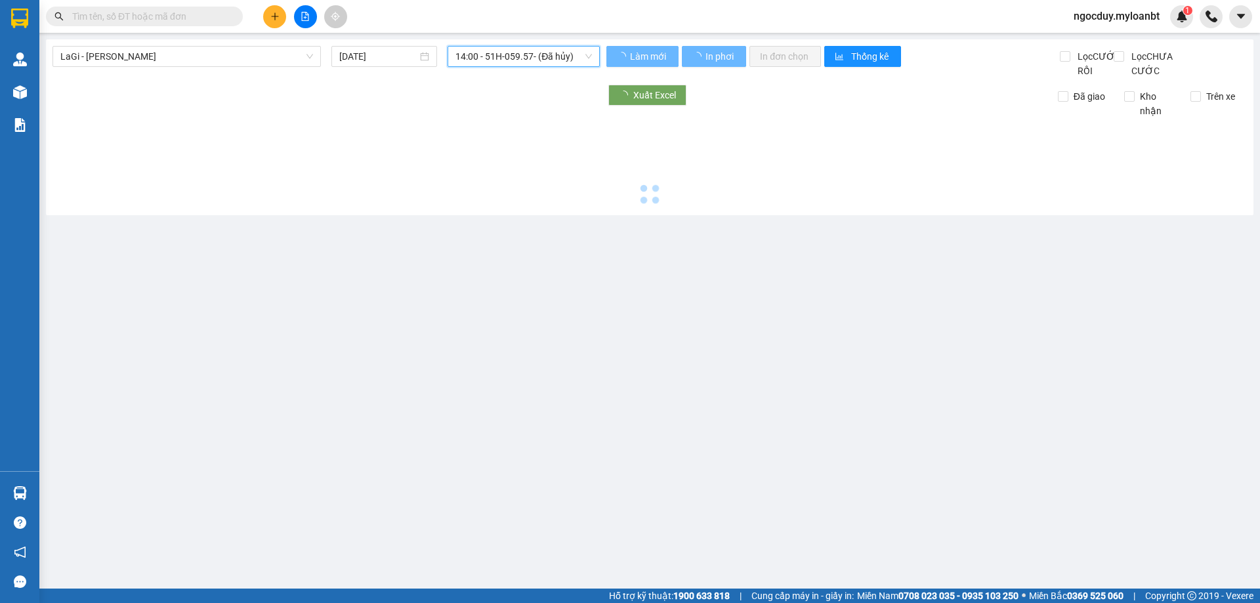
scroll to position [0, 0]
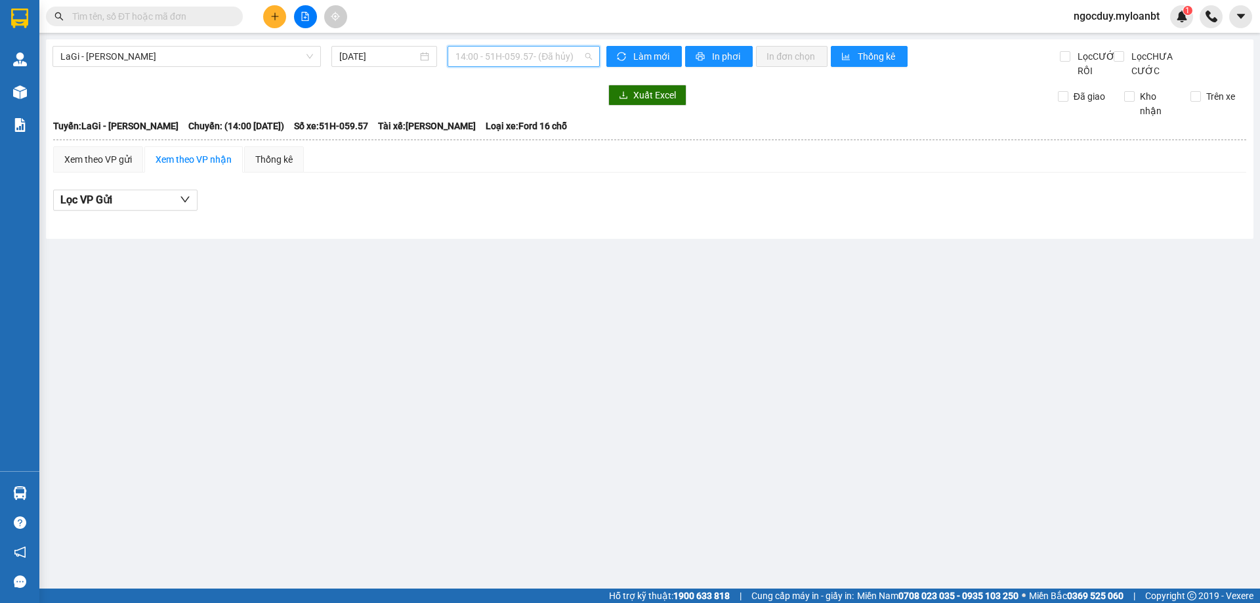
click at [532, 56] on span "14:00 - 51H-059.57 - (Đã hủy)" at bounding box center [523, 57] width 137 height 20
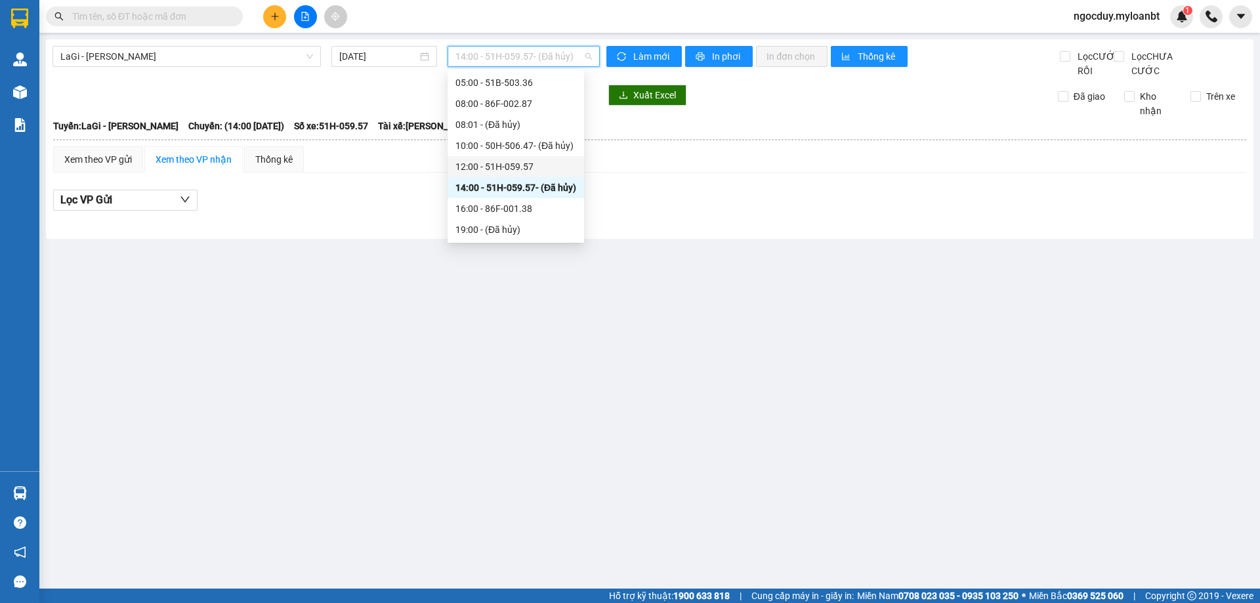
click at [540, 165] on div "12:00 - 51H-059.57" at bounding box center [515, 166] width 121 height 14
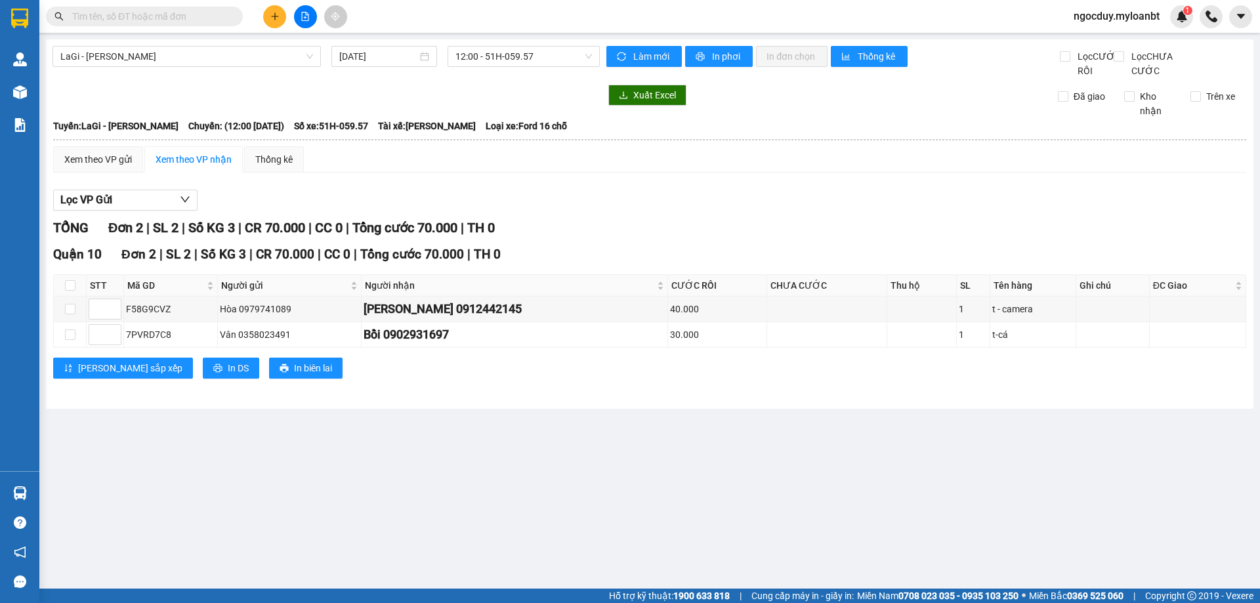
click at [223, 167] on div "Xem theo VP nhận" at bounding box center [194, 159] width 76 height 14
click at [96, 167] on div "Xem theo VP gửi" at bounding box center [98, 159] width 68 height 14
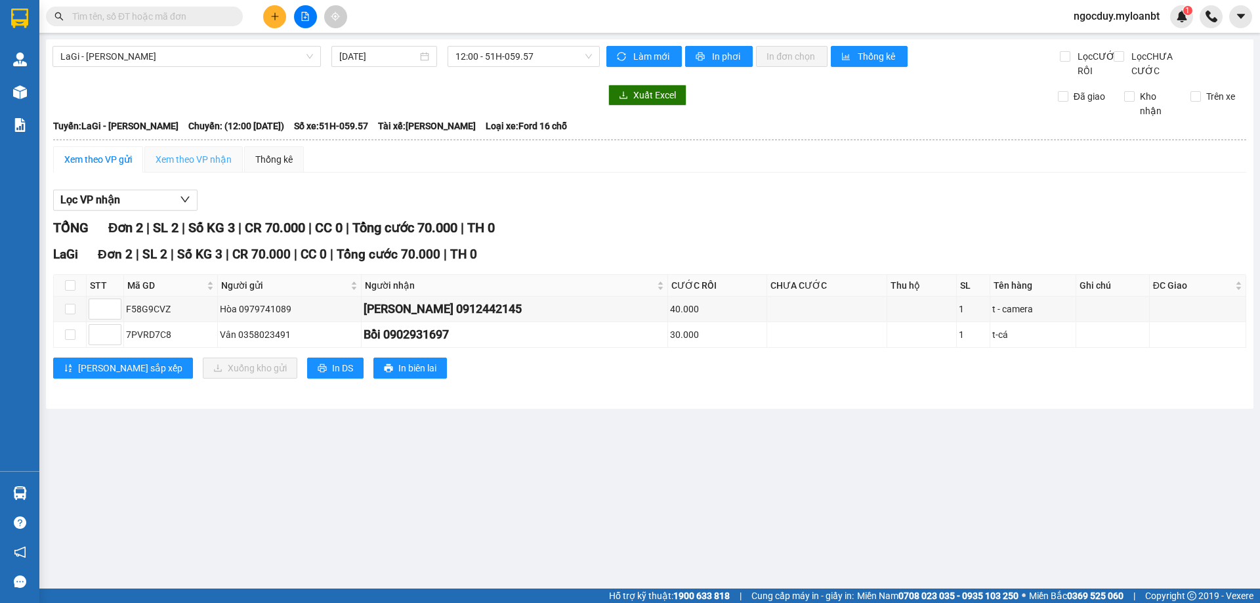
click at [218, 173] on div "Xem theo VP nhận" at bounding box center [193, 159] width 98 height 26
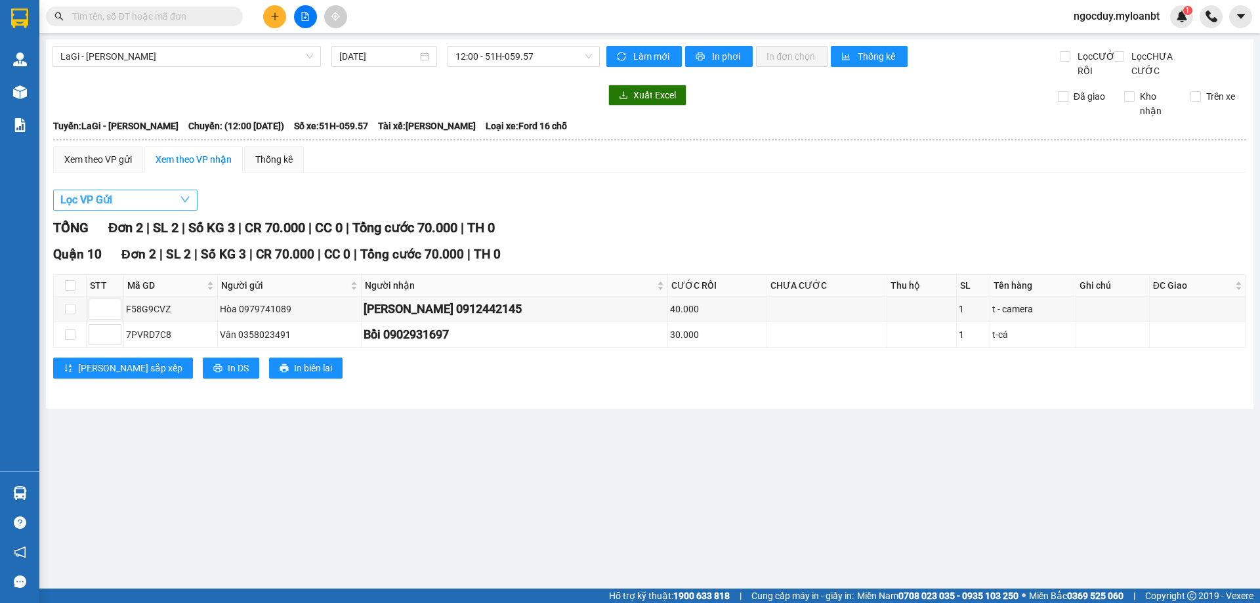
click at [180, 205] on icon "down" at bounding box center [185, 199] width 11 height 11
click at [70, 310] on input "VP [GEOGRAPHIC_DATA]" at bounding box center [69, 310] width 11 height 11
checkbox input "true"
click at [81, 337] on button "Lọc" at bounding box center [82, 329] width 36 height 21
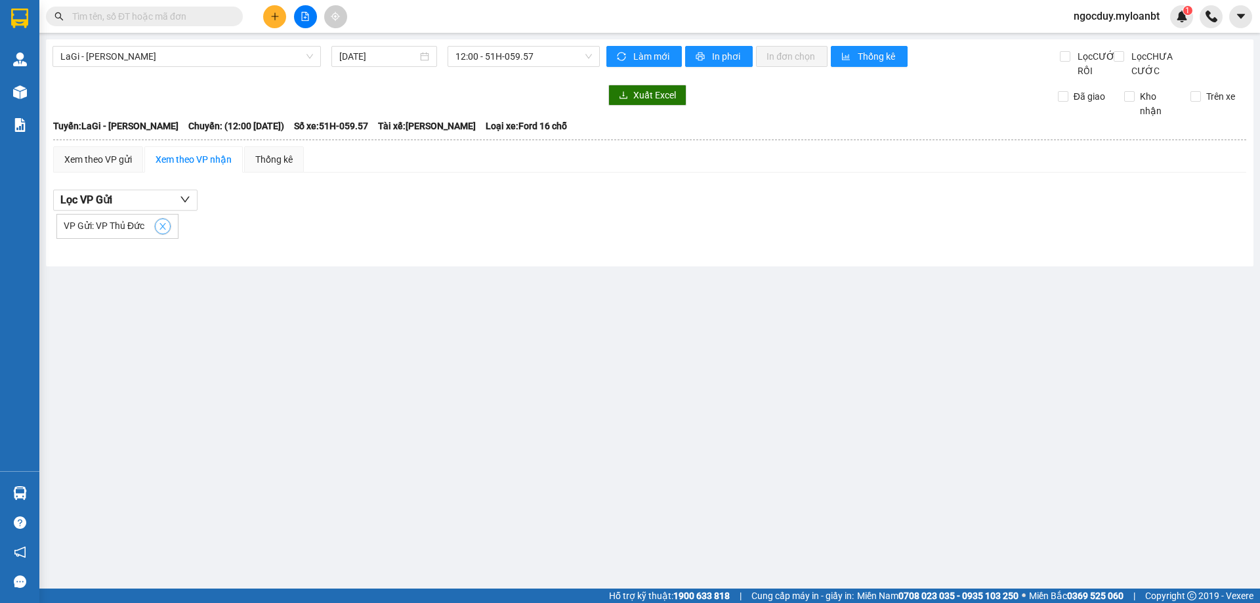
click at [159, 231] on icon "close" at bounding box center [162, 226] width 9 height 9
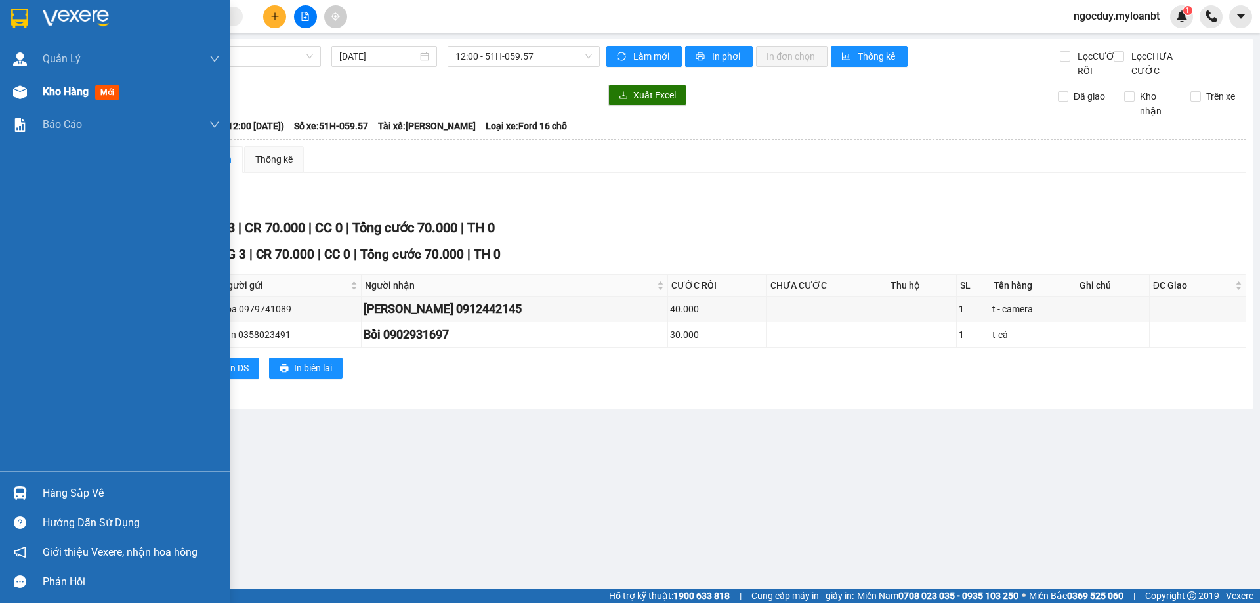
click at [39, 93] on div "Kho hàng mới" at bounding box center [115, 91] width 230 height 33
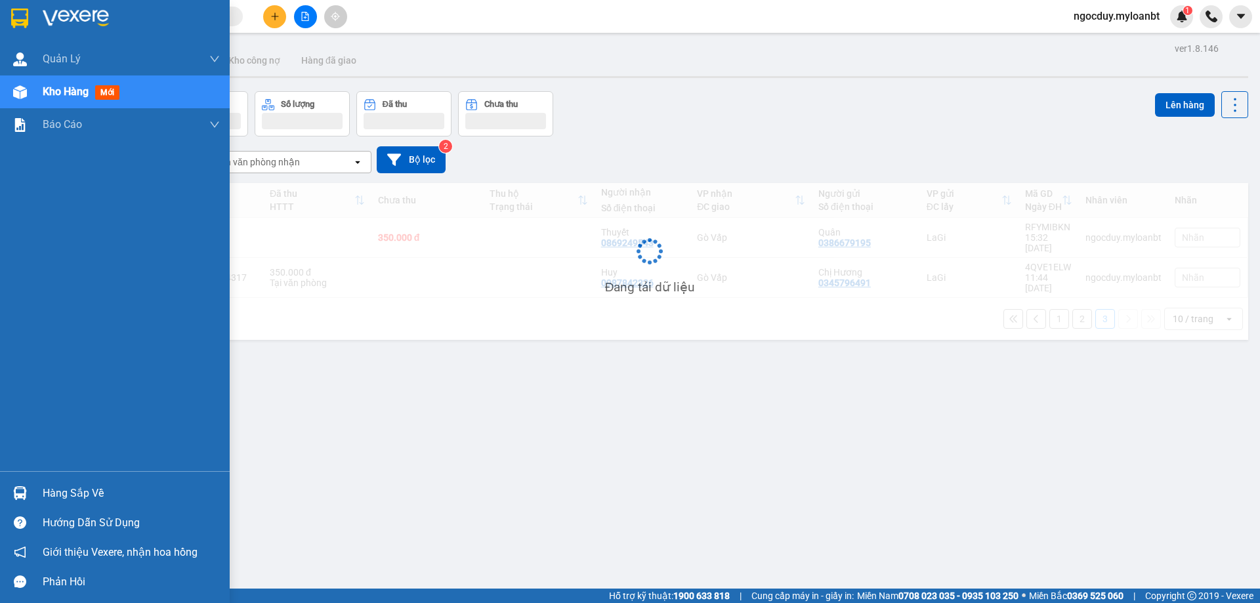
click at [39, 93] on div "Kho hàng mới" at bounding box center [115, 91] width 230 height 33
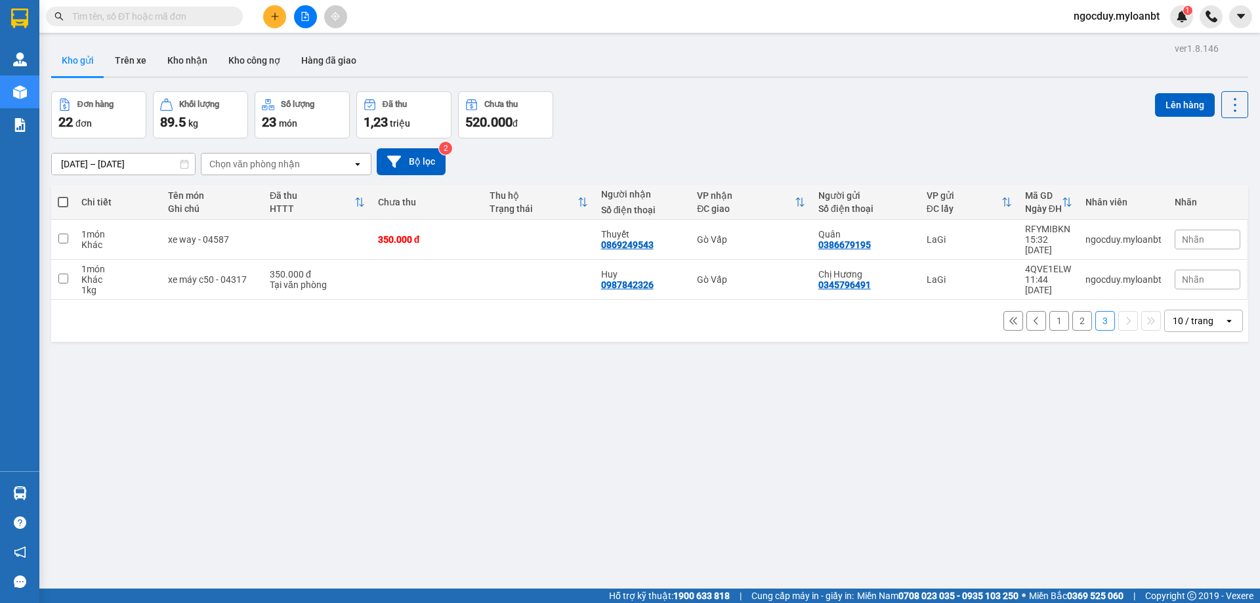
click at [1051, 311] on button "1" at bounding box center [1059, 321] width 20 height 20
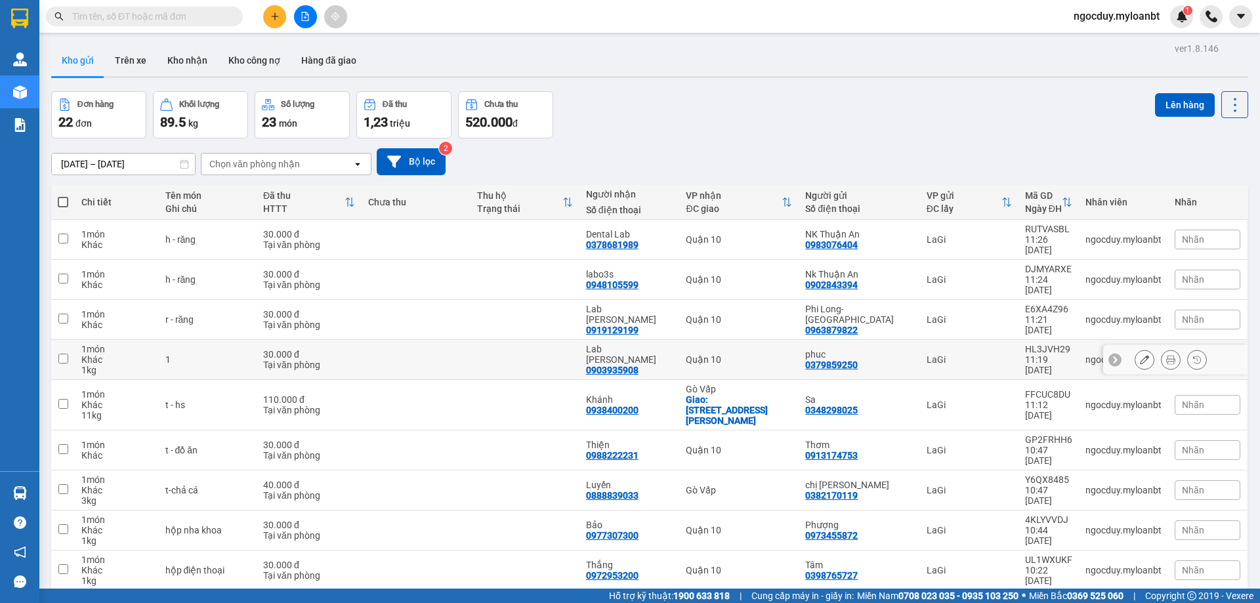
scroll to position [60, 0]
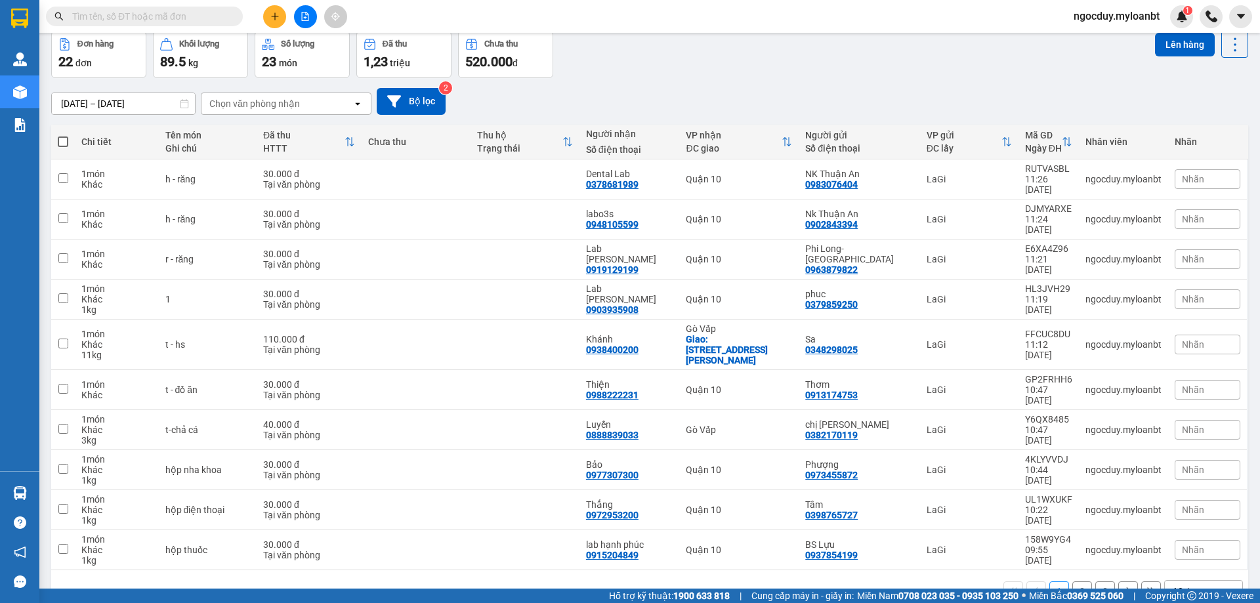
click at [66, 144] on span at bounding box center [63, 142] width 11 height 11
click at [63, 135] on input "checkbox" at bounding box center [63, 135] width 0 height 0
checkbox input "true"
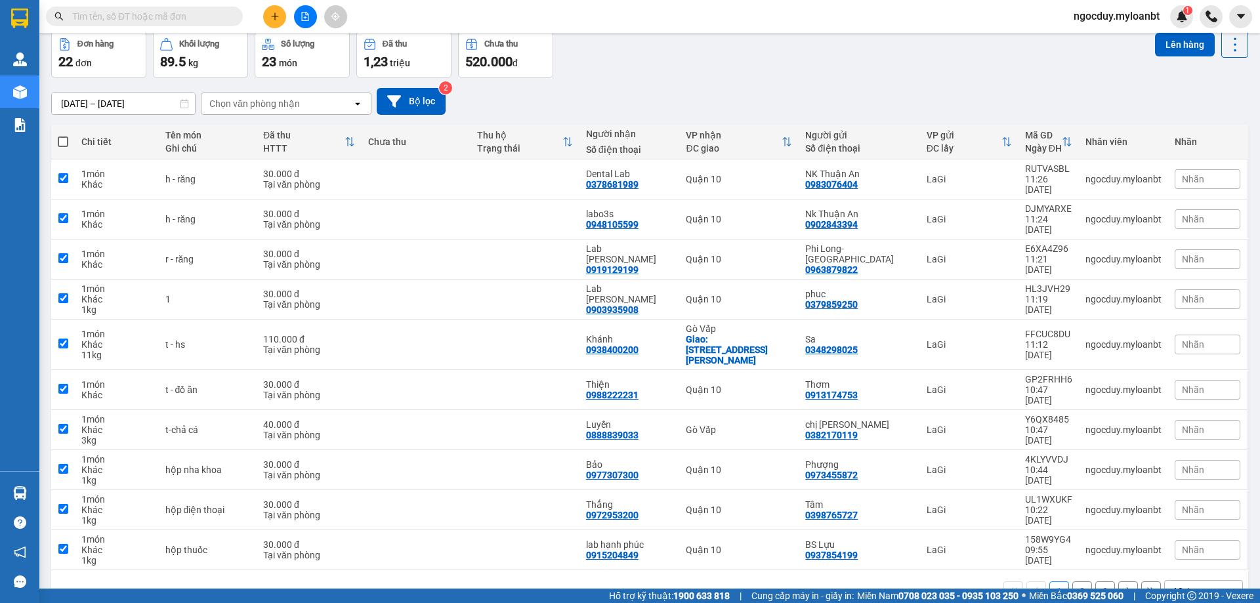
checkbox input "true"
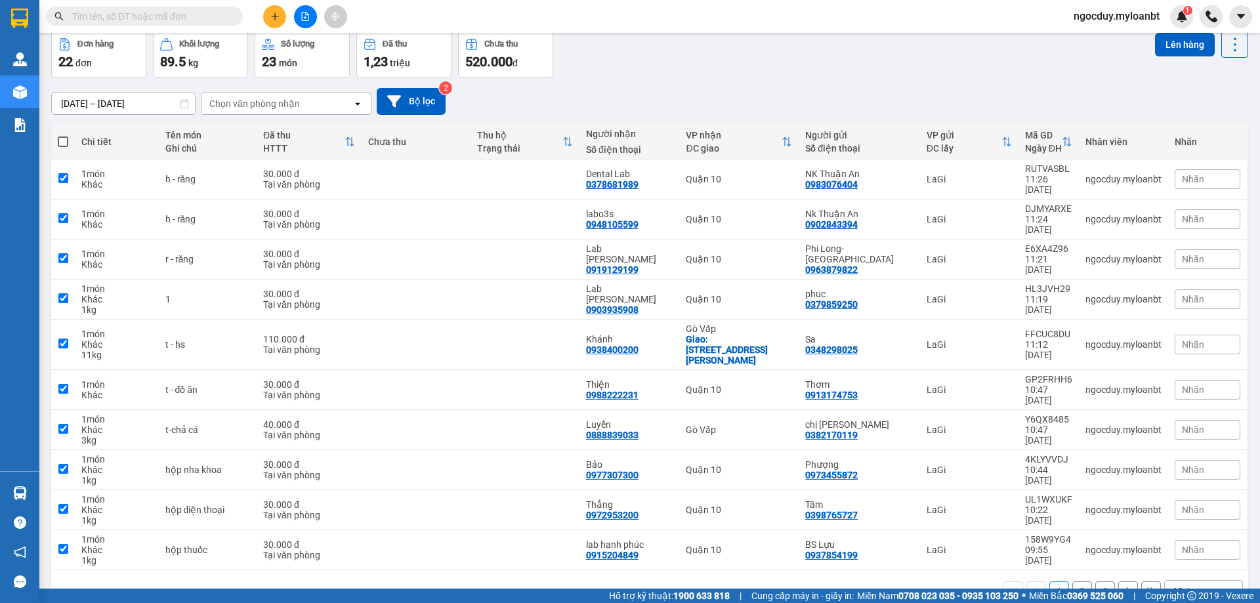
checkbox input "true"
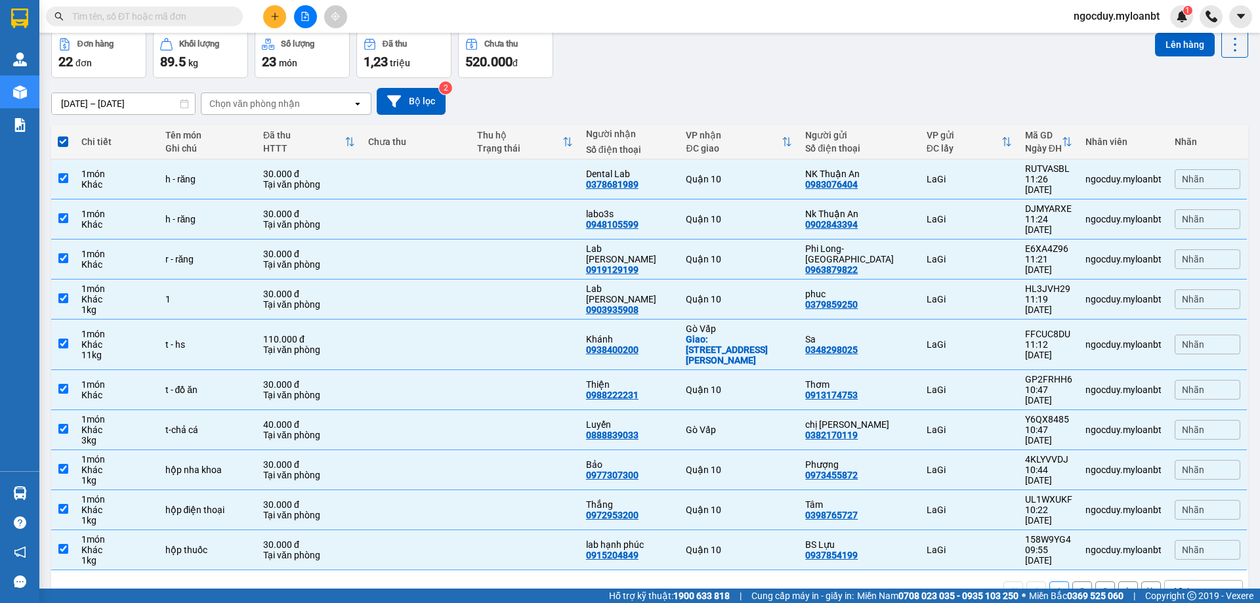
scroll to position [0, 0]
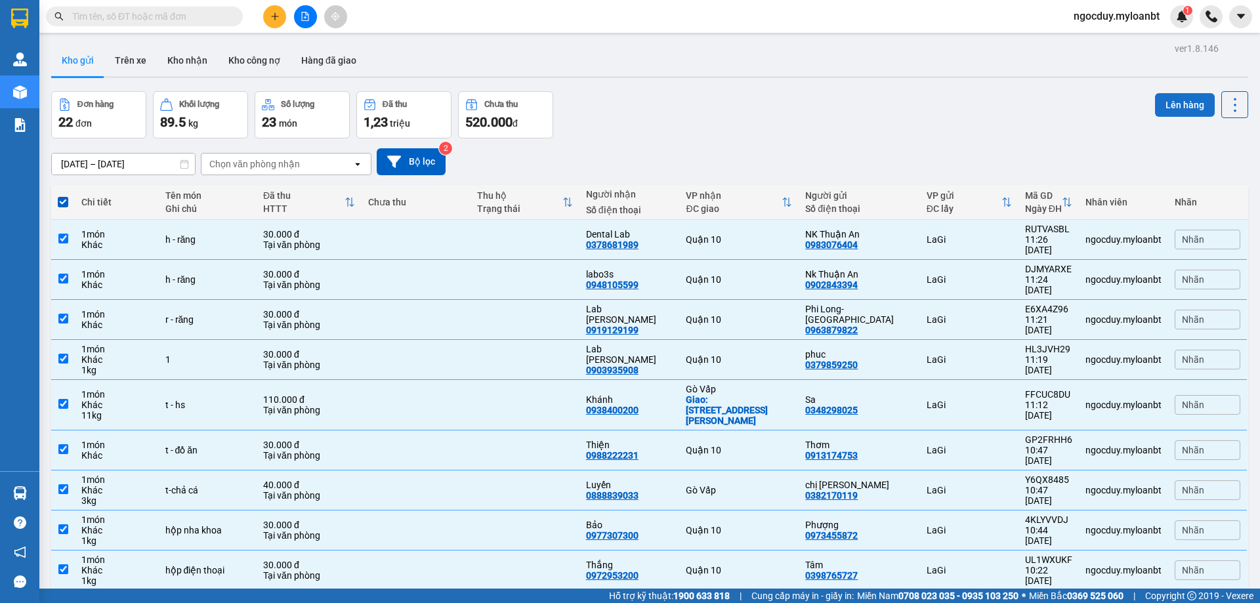
click at [1162, 111] on button "Lên hàng" at bounding box center [1185, 105] width 60 height 24
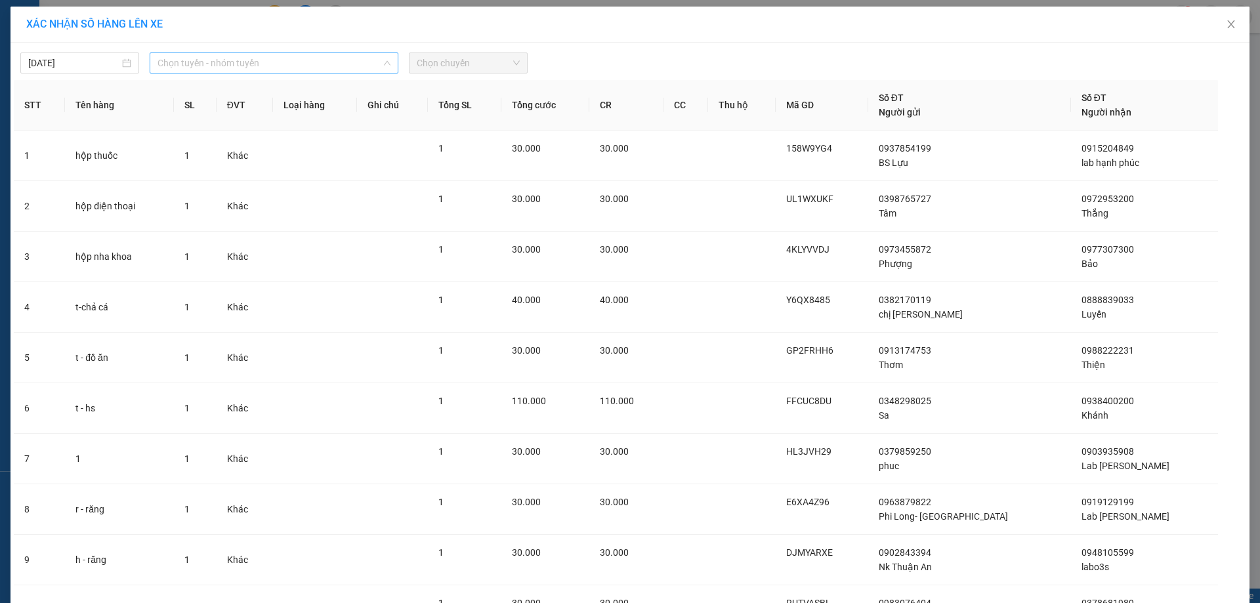
click at [251, 67] on span "Chọn tuyến - nhóm tuyến" at bounding box center [274, 63] width 233 height 20
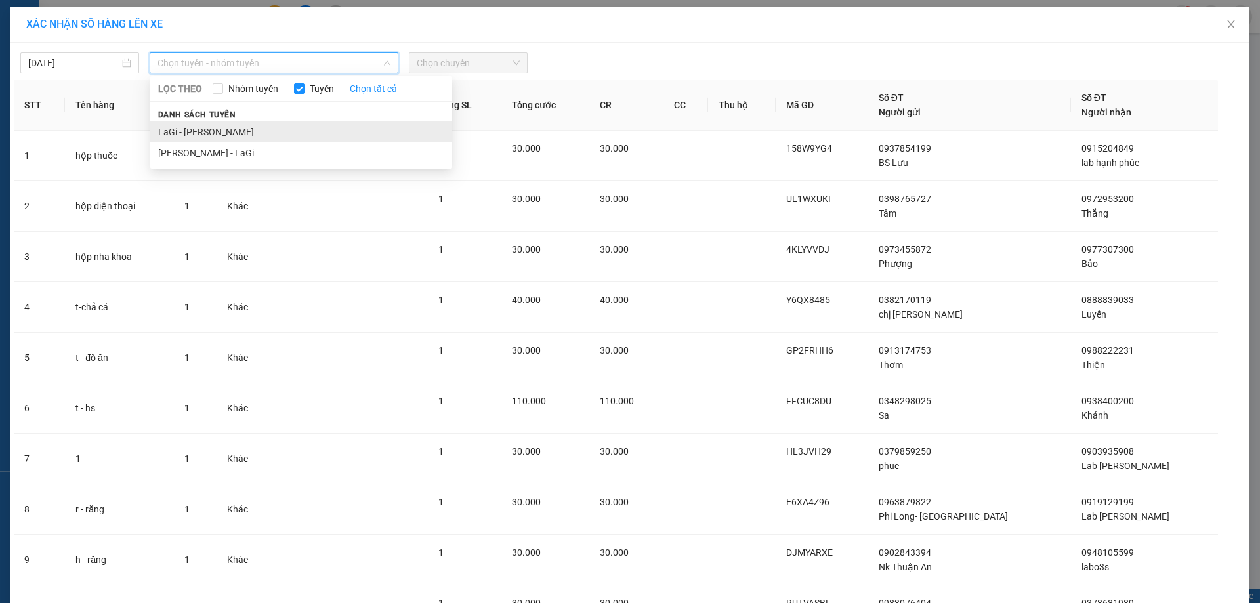
click at [218, 127] on li "LaGi - [PERSON_NAME]" at bounding box center [301, 131] width 302 height 21
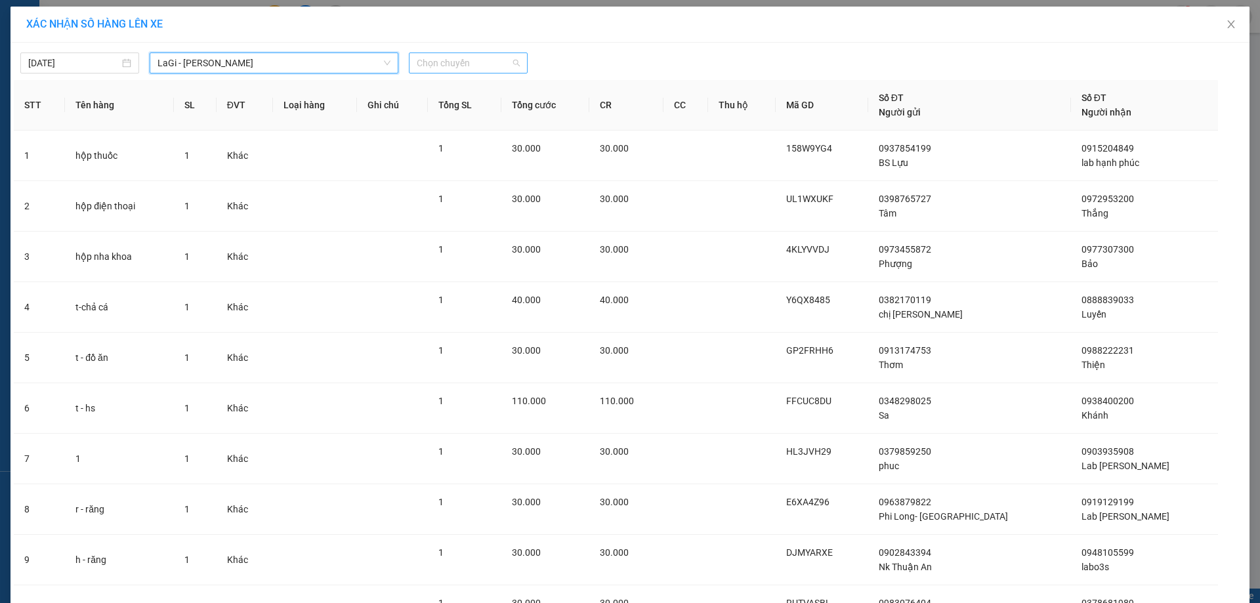
click at [438, 68] on span "Chọn chuyến" at bounding box center [468, 63] width 103 height 20
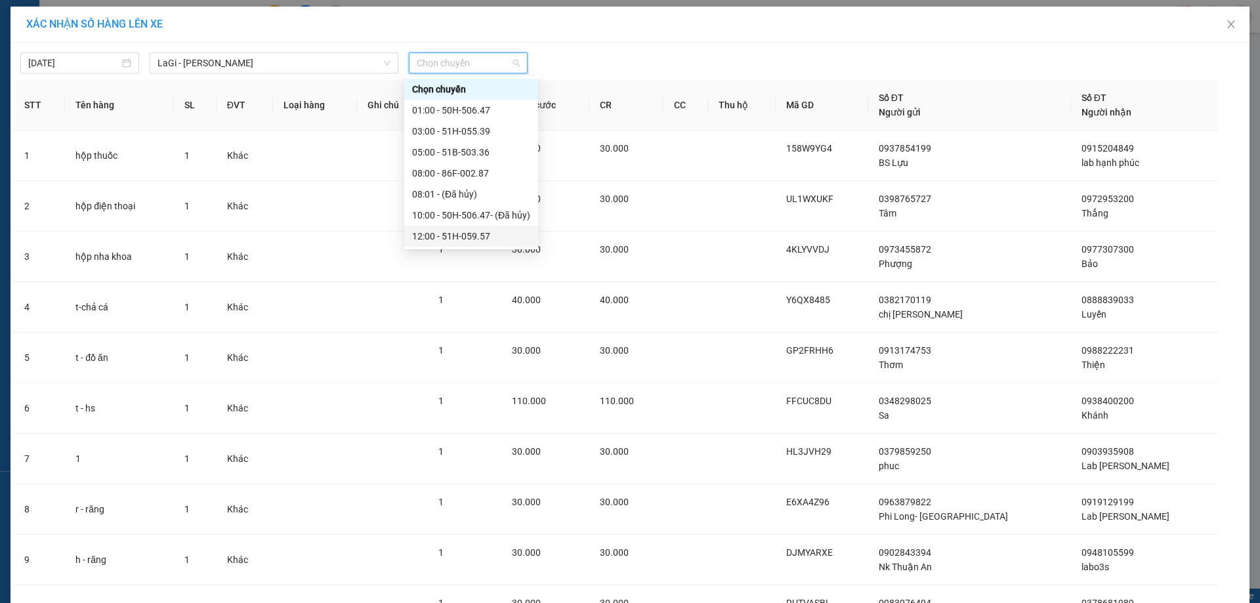
click at [465, 235] on div "12:00 - 51H-059.57" at bounding box center [471, 236] width 118 height 14
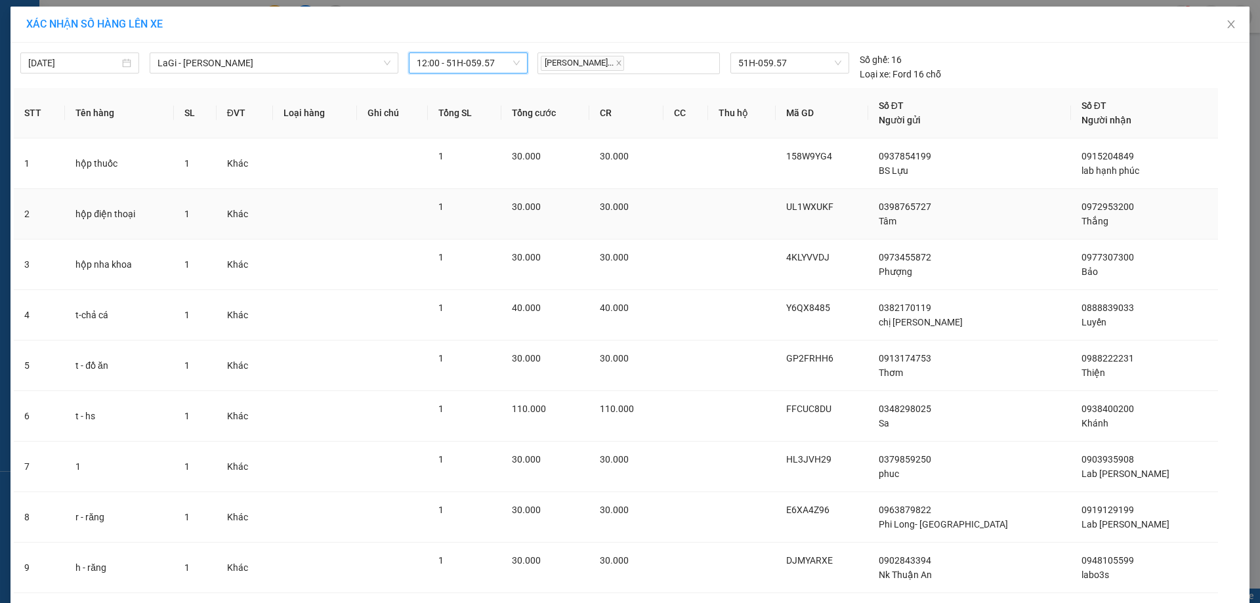
scroll to position [137, 0]
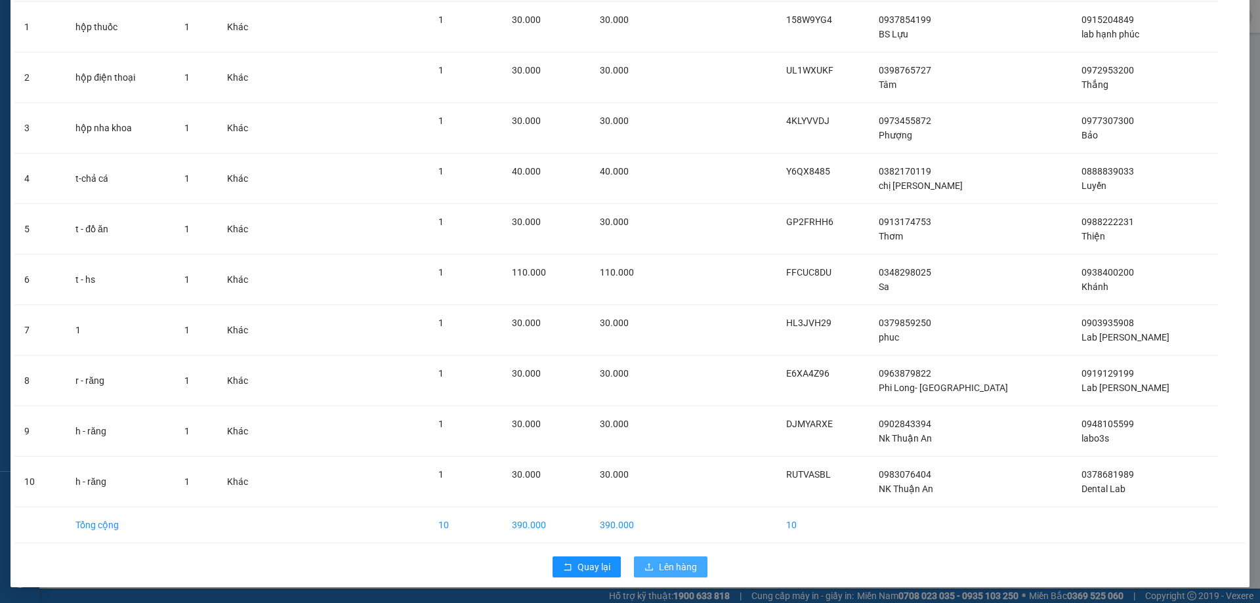
click at [660, 562] on span "Lên hàng" at bounding box center [678, 567] width 38 height 14
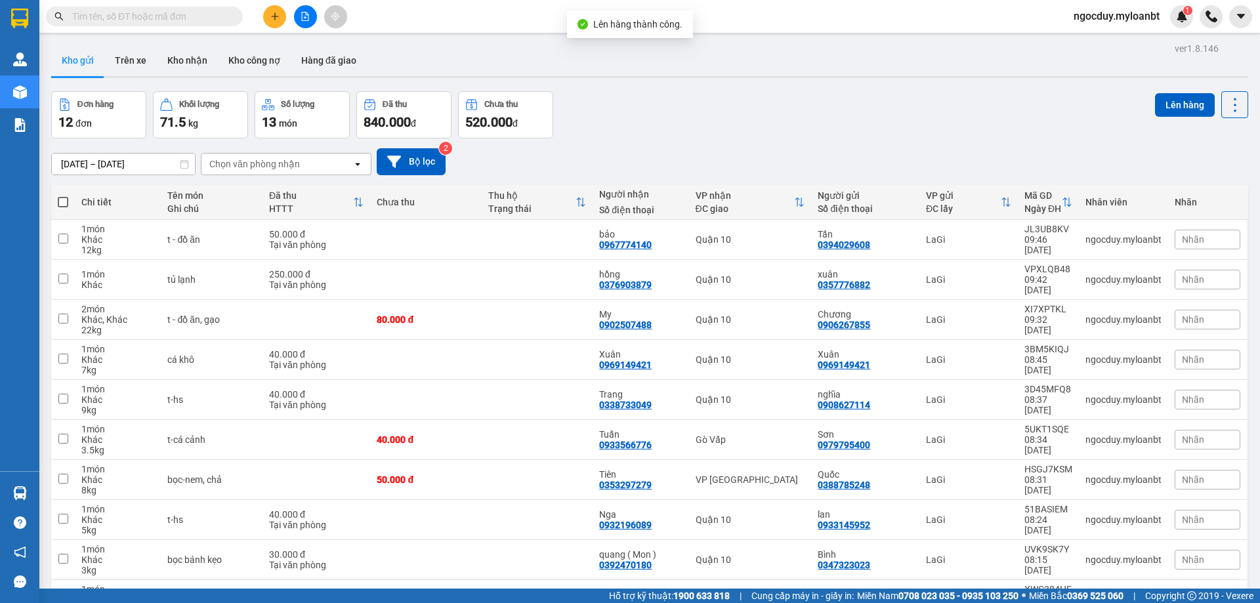
scroll to position [75, 0]
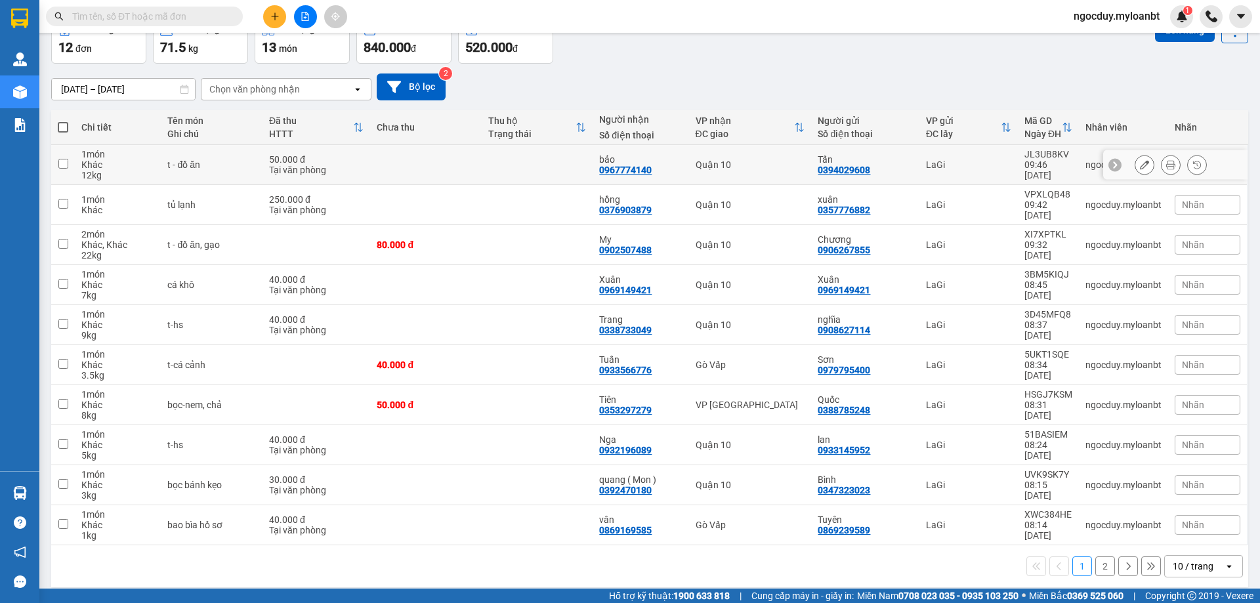
click at [63, 159] on input "checkbox" at bounding box center [63, 164] width 10 height 10
checkbox input "true"
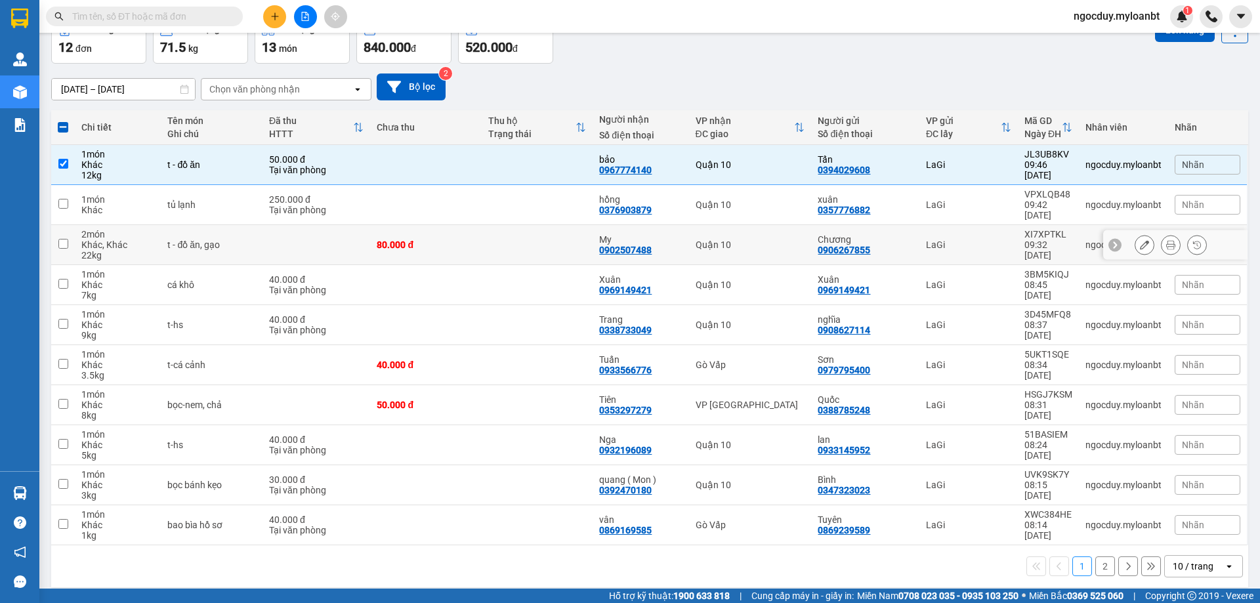
click at [64, 238] on td at bounding box center [63, 245] width 24 height 40
checkbox input "true"
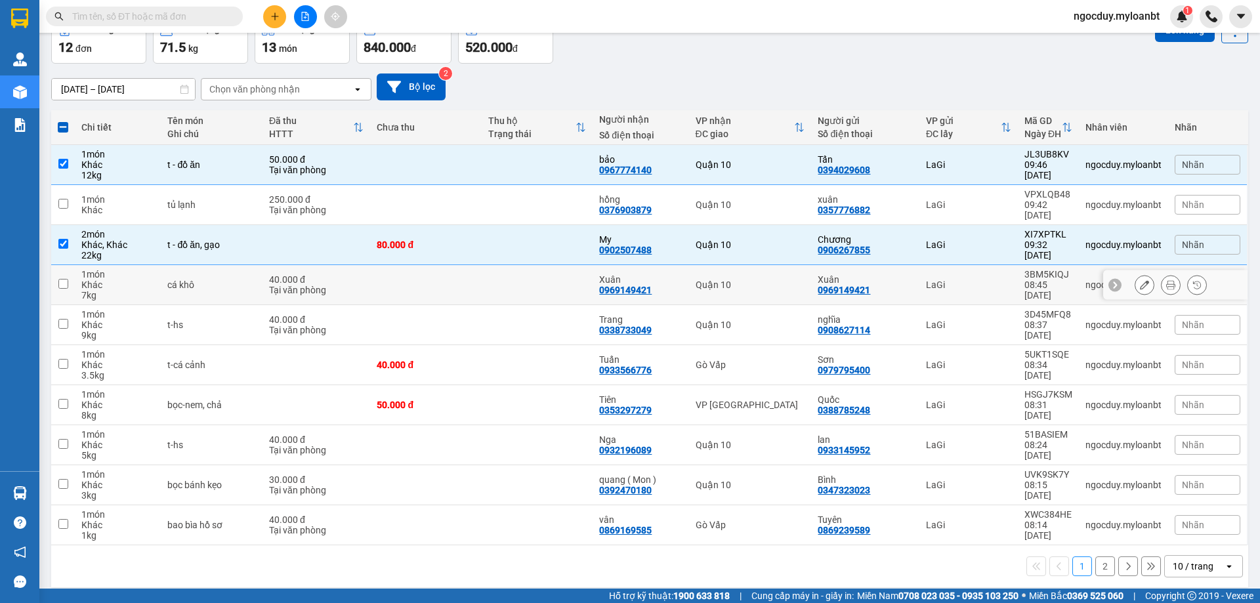
click at [62, 279] on td at bounding box center [63, 285] width 24 height 40
checkbox input "true"
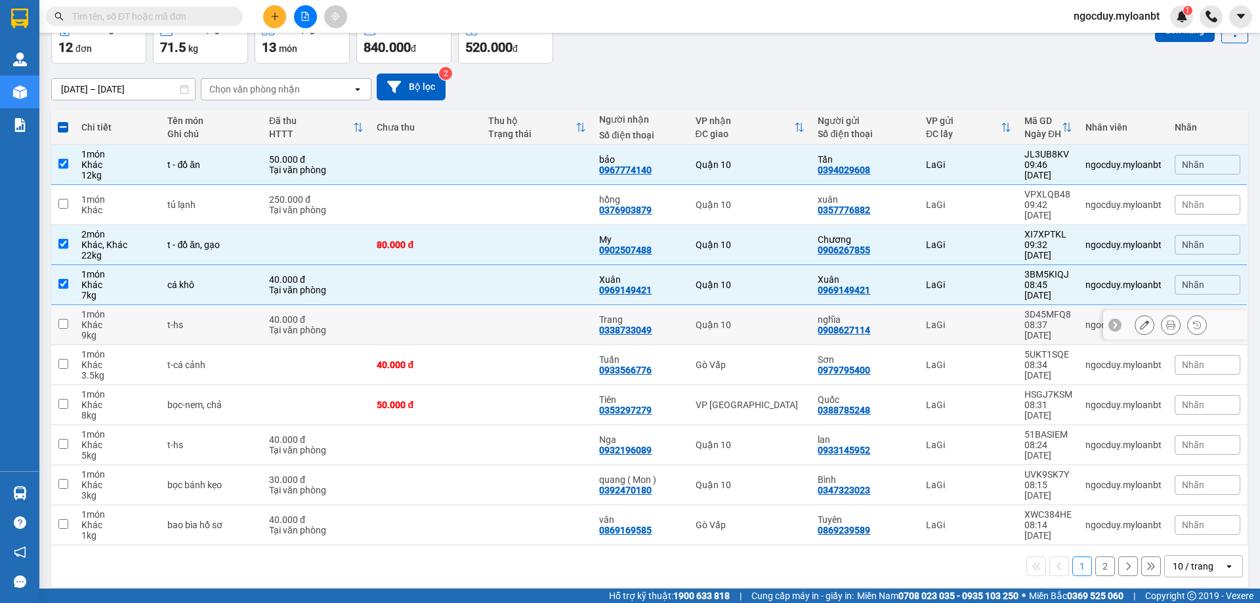
click at [65, 319] on input "checkbox" at bounding box center [63, 324] width 10 height 10
checkbox input "true"
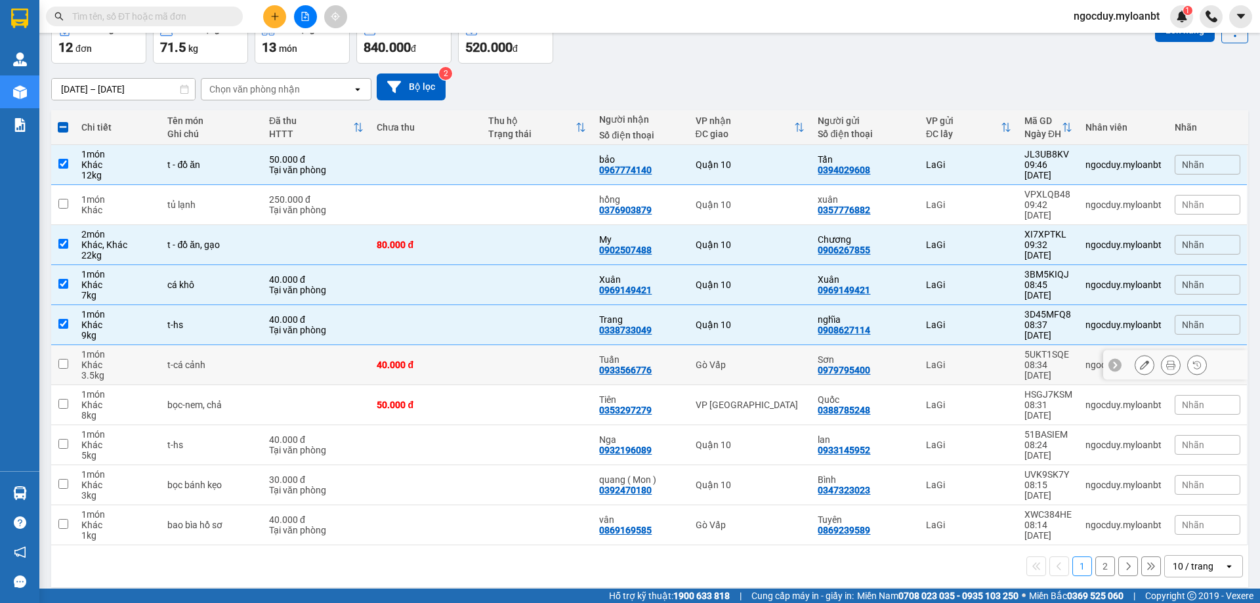
click at [60, 358] on td at bounding box center [63, 365] width 24 height 40
checkbox input "true"
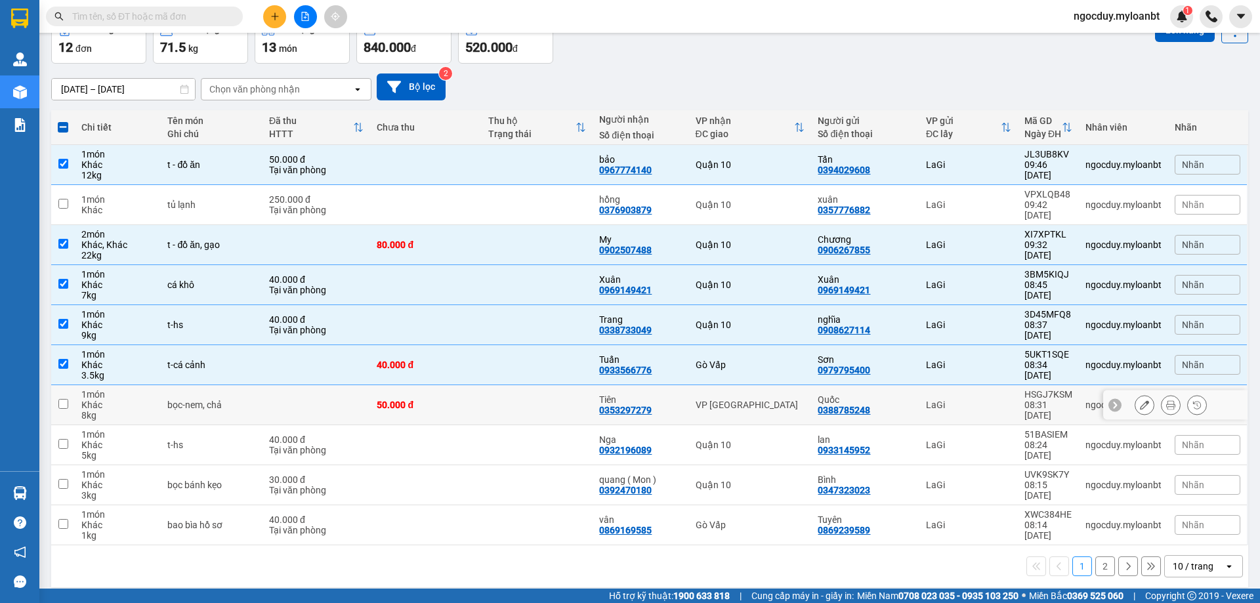
click at [65, 399] on input "checkbox" at bounding box center [63, 404] width 10 height 10
checkbox input "true"
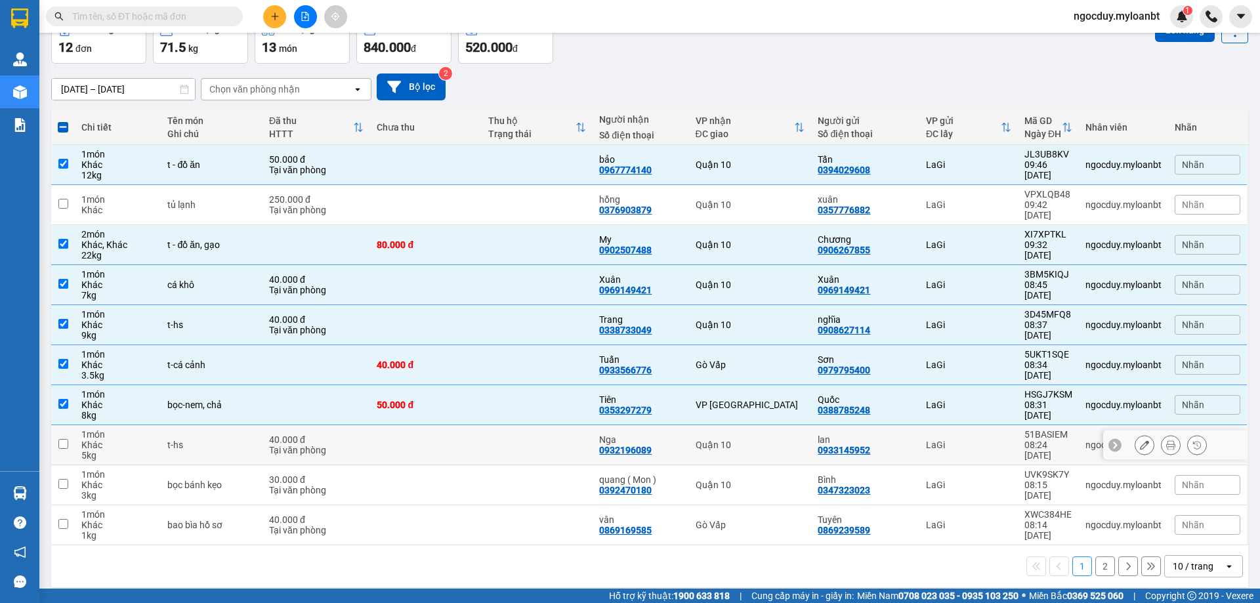
click at [60, 452] on td at bounding box center [63, 445] width 24 height 40
checkbox input "true"
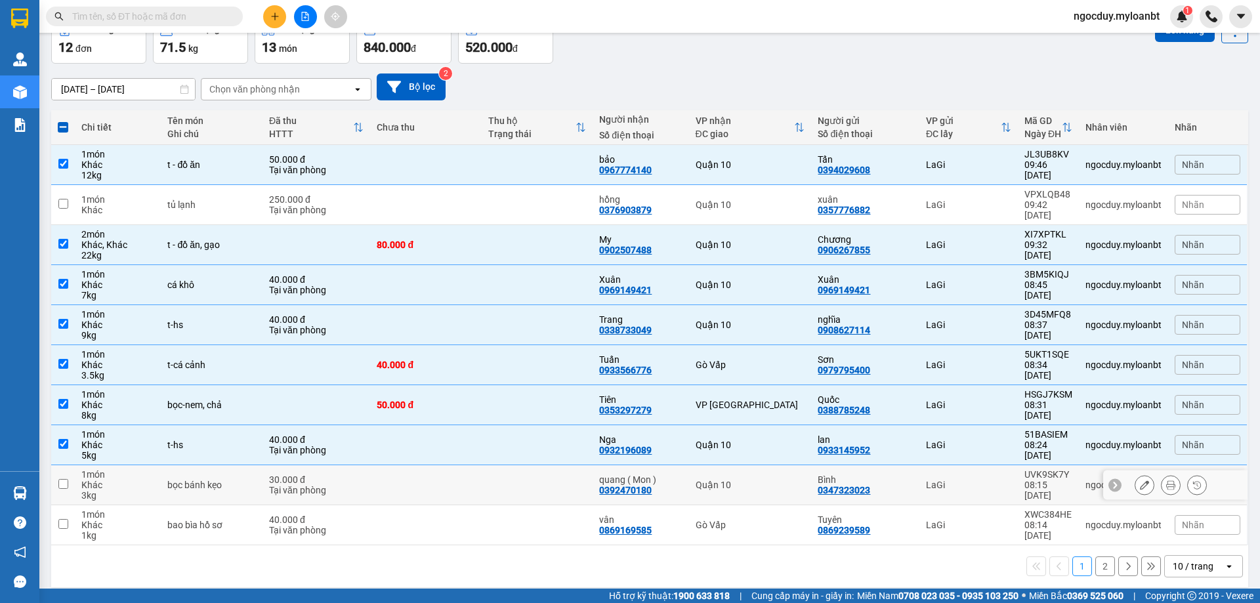
click at [62, 479] on input "checkbox" at bounding box center [63, 484] width 10 height 10
checkbox input "true"
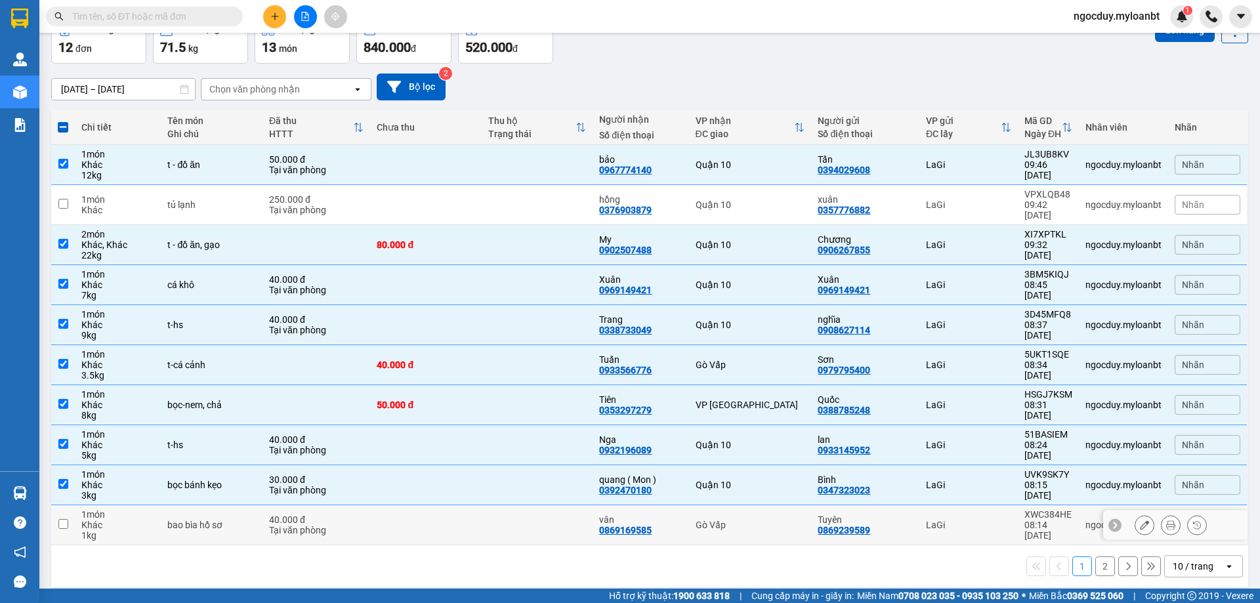
click at [56, 509] on td at bounding box center [63, 525] width 24 height 40
checkbox input "true"
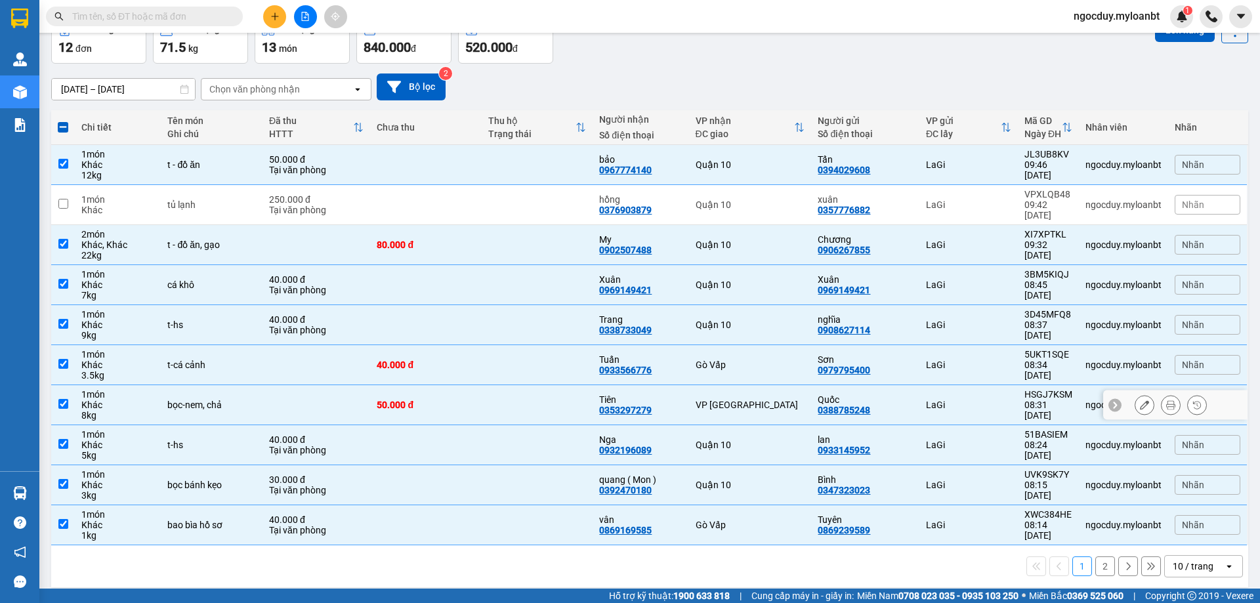
scroll to position [0, 0]
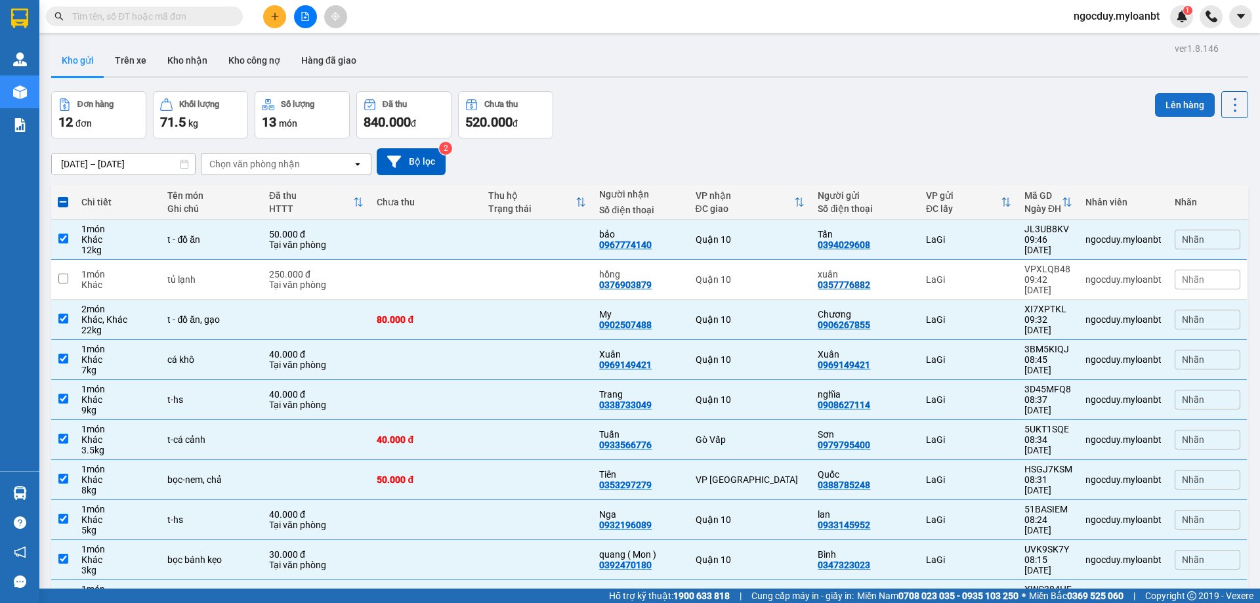
click at [1196, 102] on button "Lên hàng" at bounding box center [1185, 105] width 60 height 24
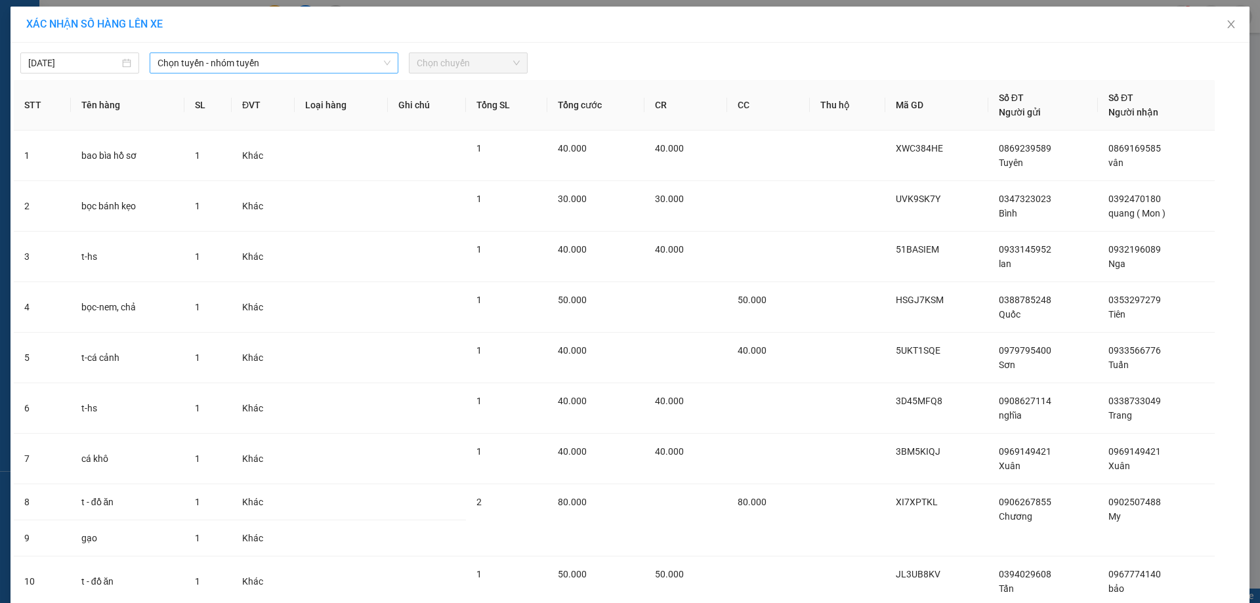
click at [347, 66] on span "Chọn tuyến - nhóm tuyến" at bounding box center [274, 63] width 233 height 20
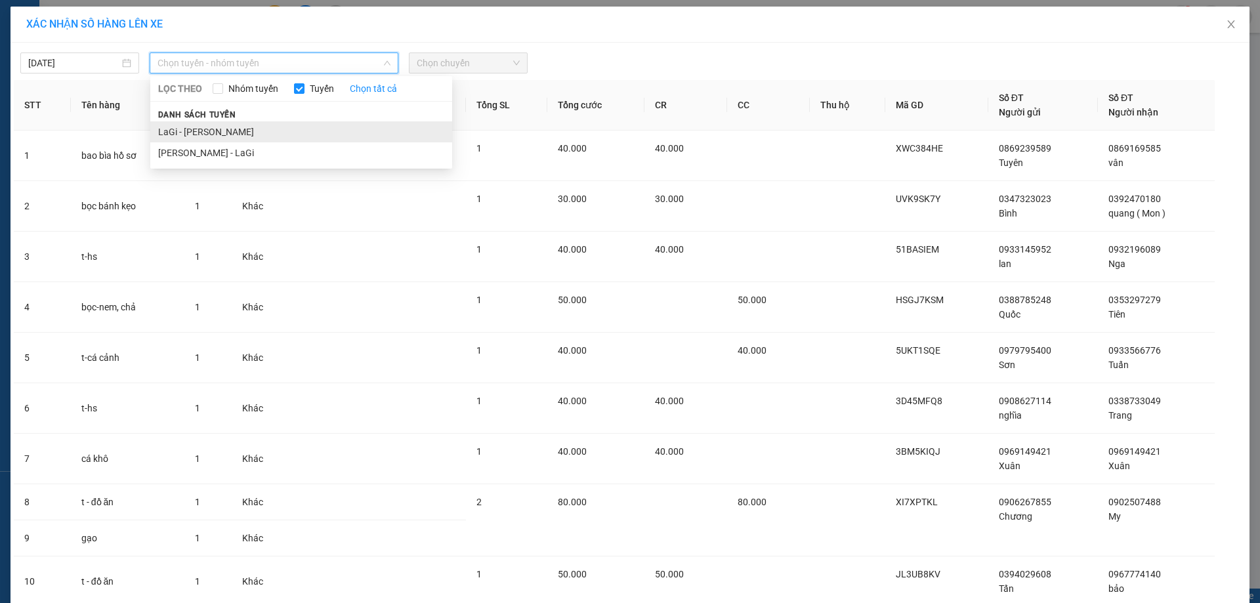
click at [245, 129] on li "LaGi - [PERSON_NAME]" at bounding box center [301, 131] width 302 height 21
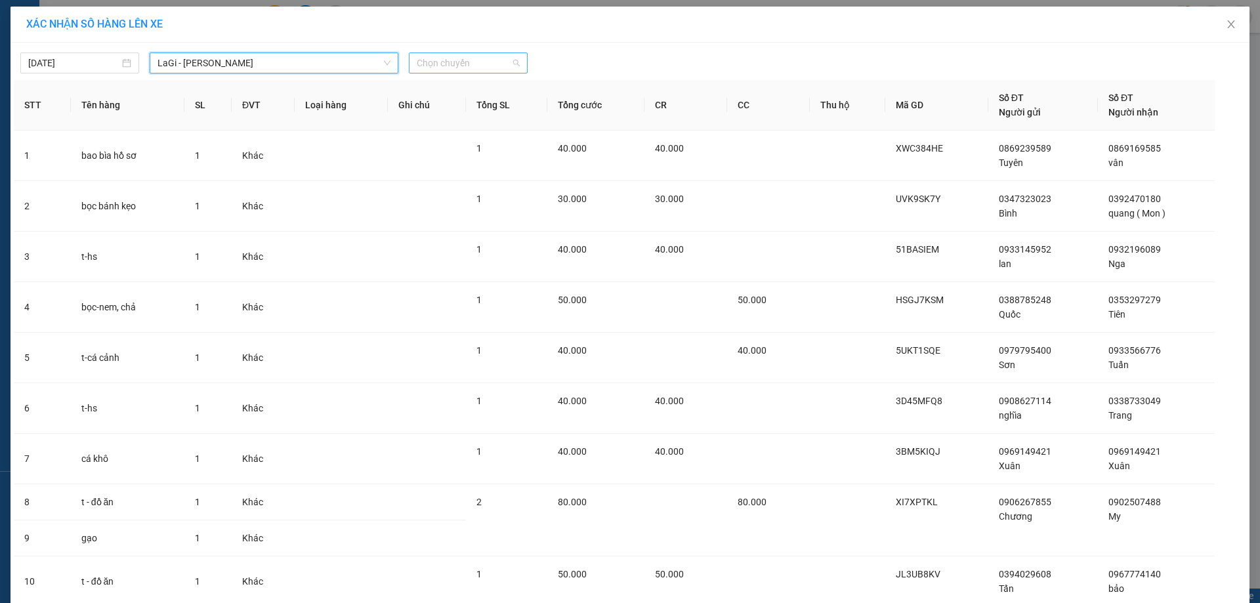
click at [469, 66] on span "Chọn chuyến" at bounding box center [468, 63] width 103 height 20
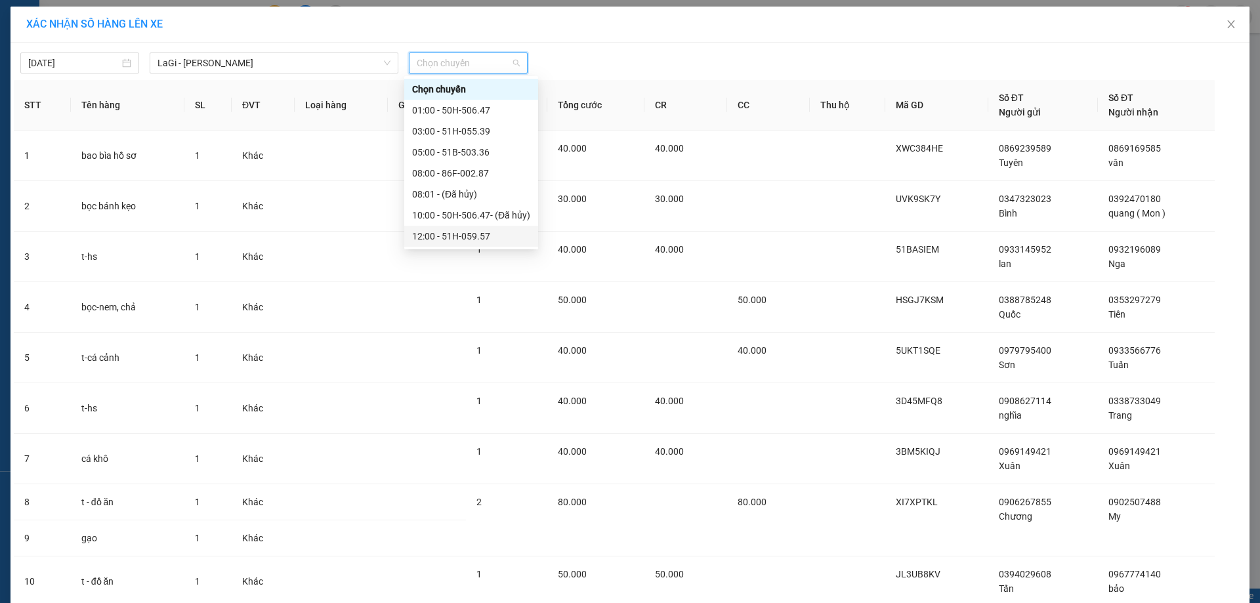
click at [450, 232] on div "12:00 - 51H-059.57" at bounding box center [471, 236] width 118 height 14
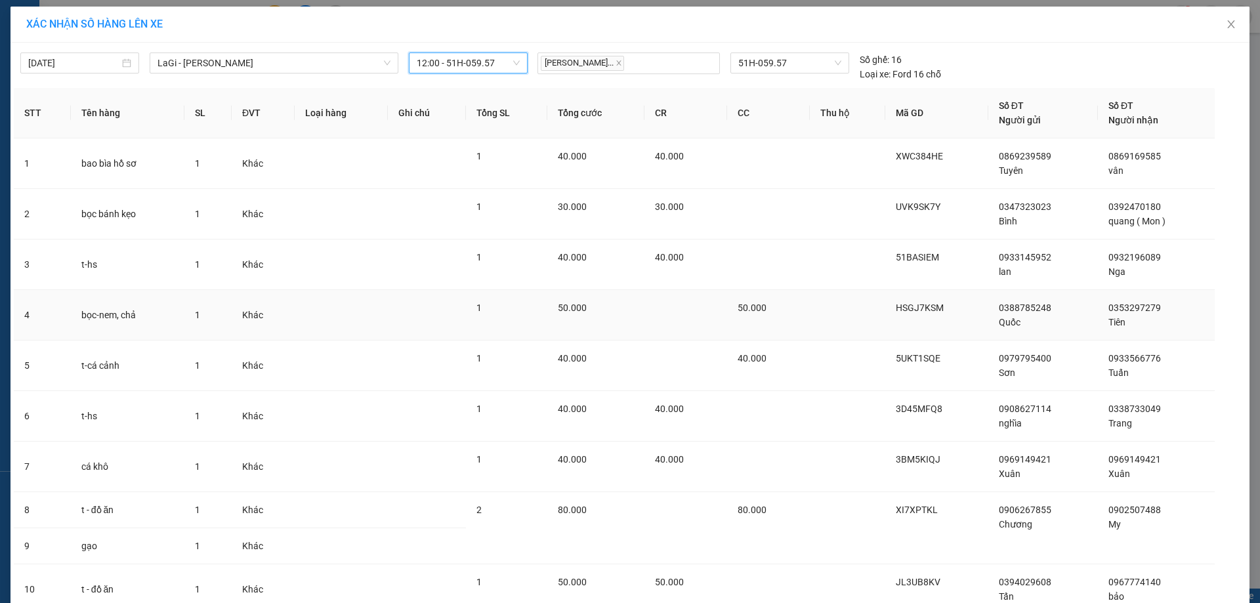
scroll to position [108, 0]
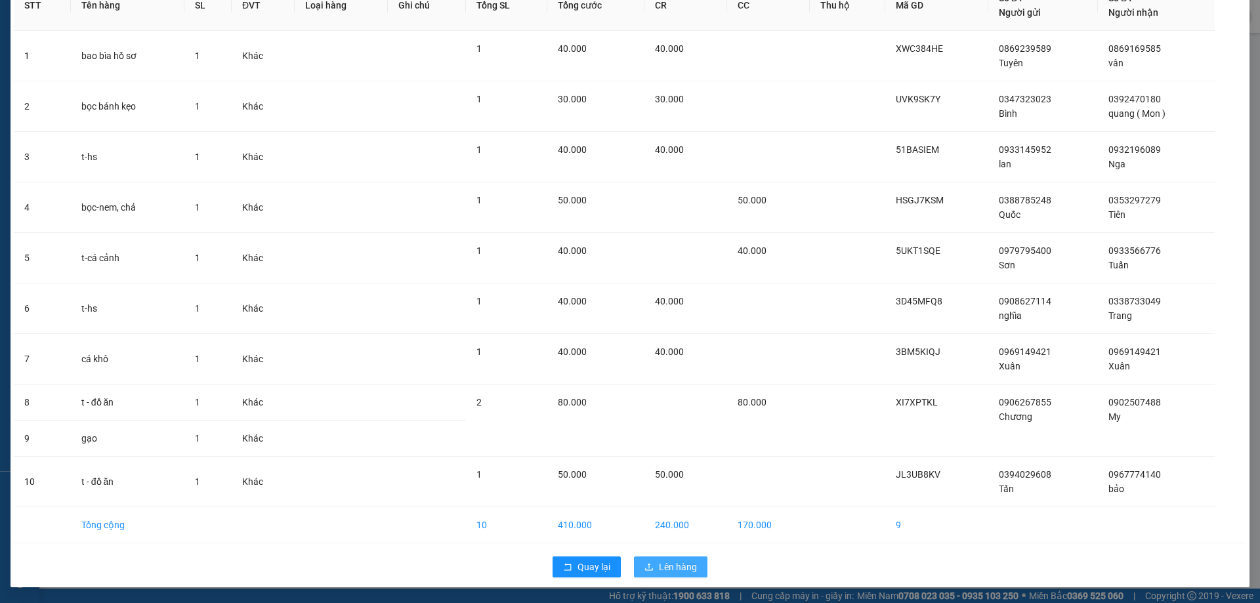
click at [662, 568] on span "Lên hàng" at bounding box center [678, 567] width 38 height 14
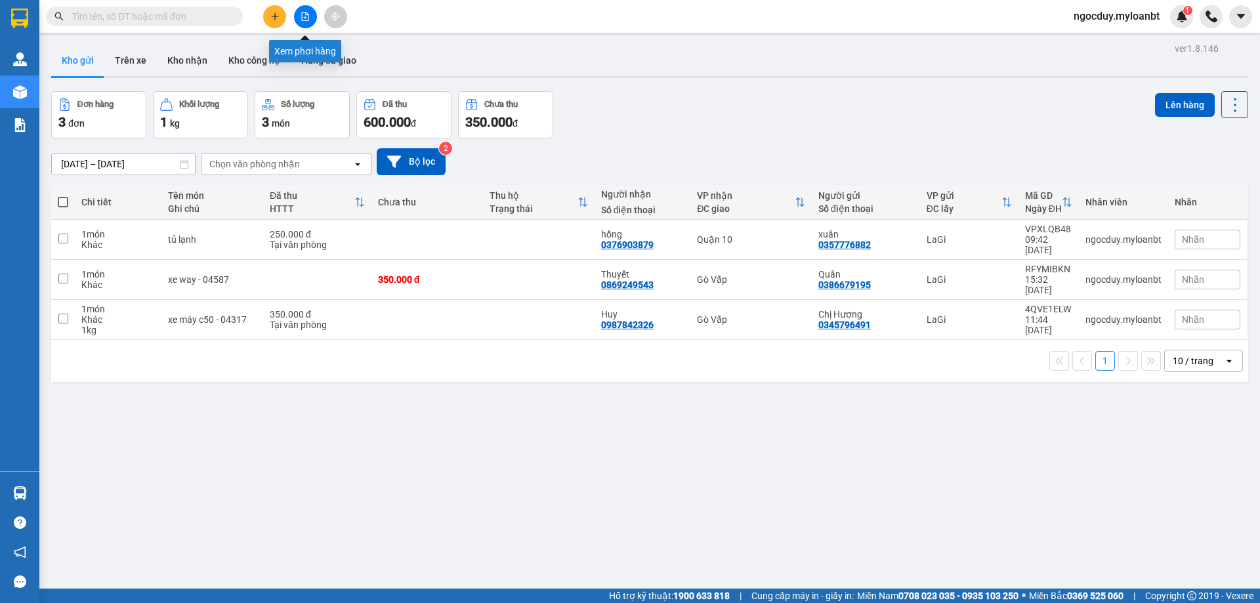
click at [303, 16] on icon "file-add" at bounding box center [305, 16] width 9 height 9
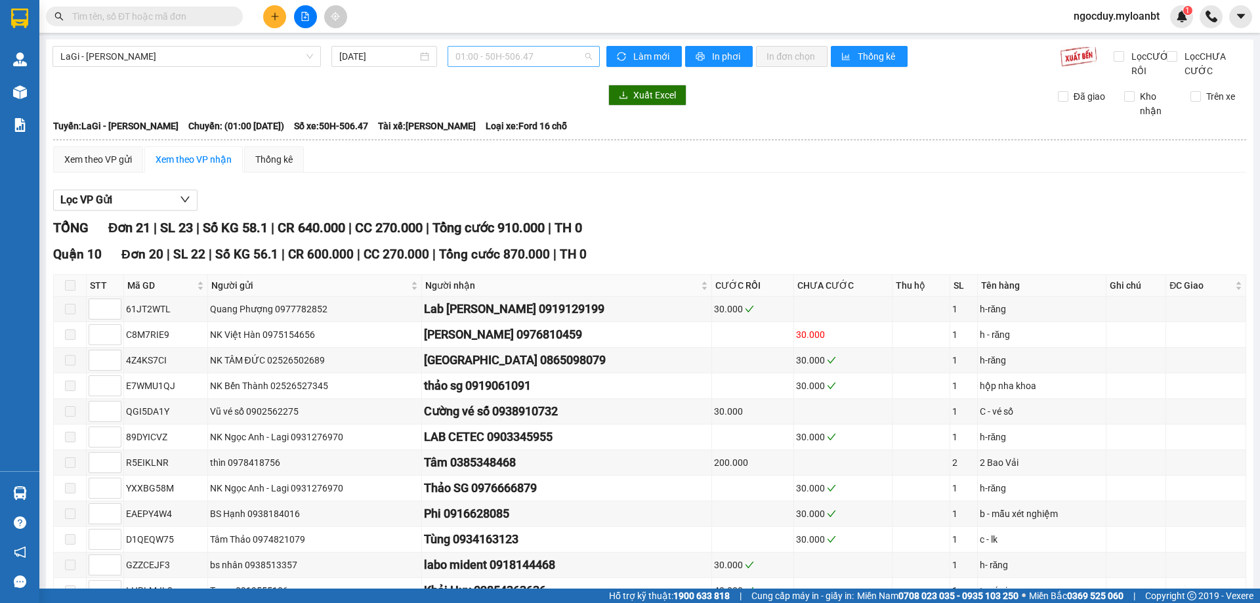
click at [566, 60] on span "01:00 - 50H-506.47" at bounding box center [523, 57] width 137 height 20
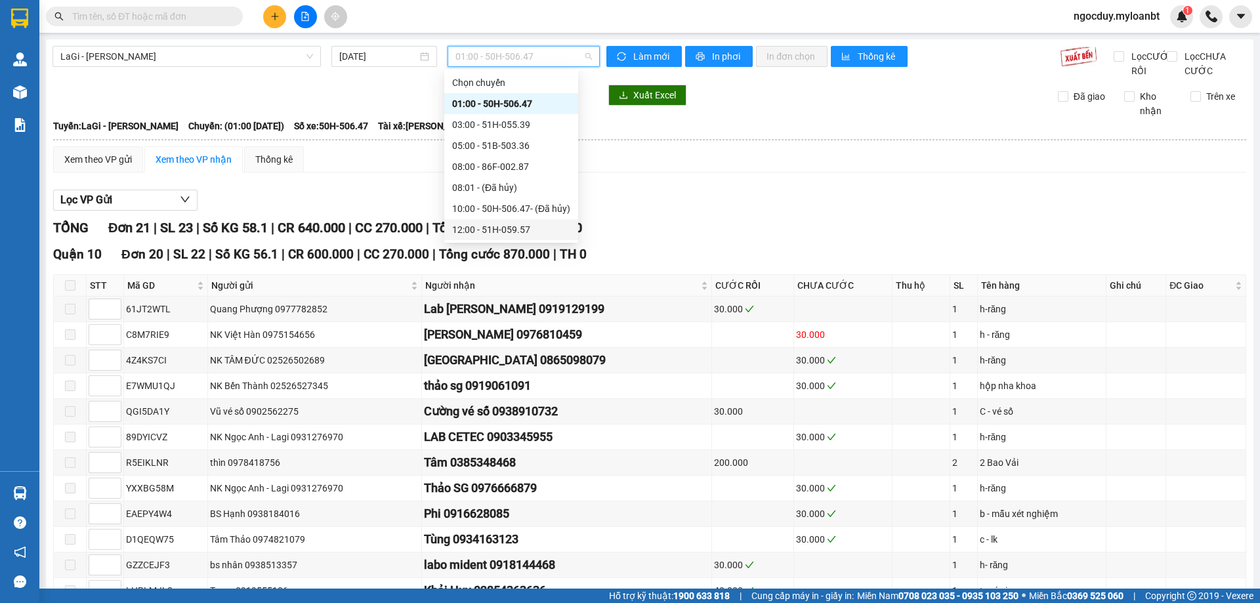
click at [507, 231] on div "12:00 - 51H-059.57" at bounding box center [511, 229] width 118 height 14
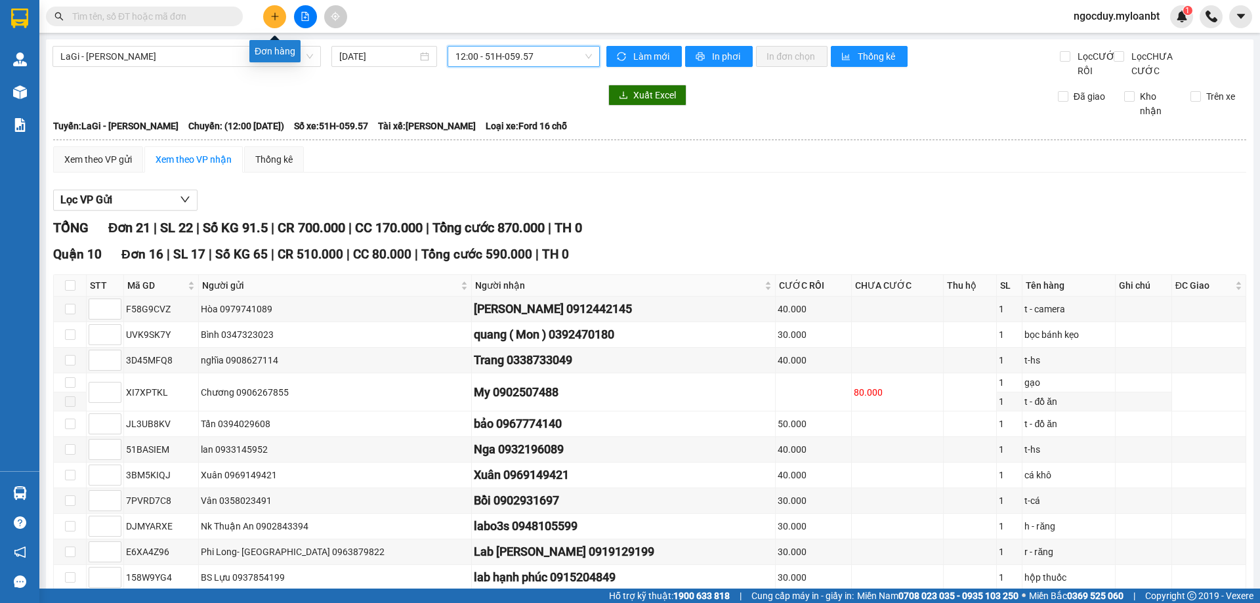
click at [270, 11] on button at bounding box center [274, 16] width 23 height 23
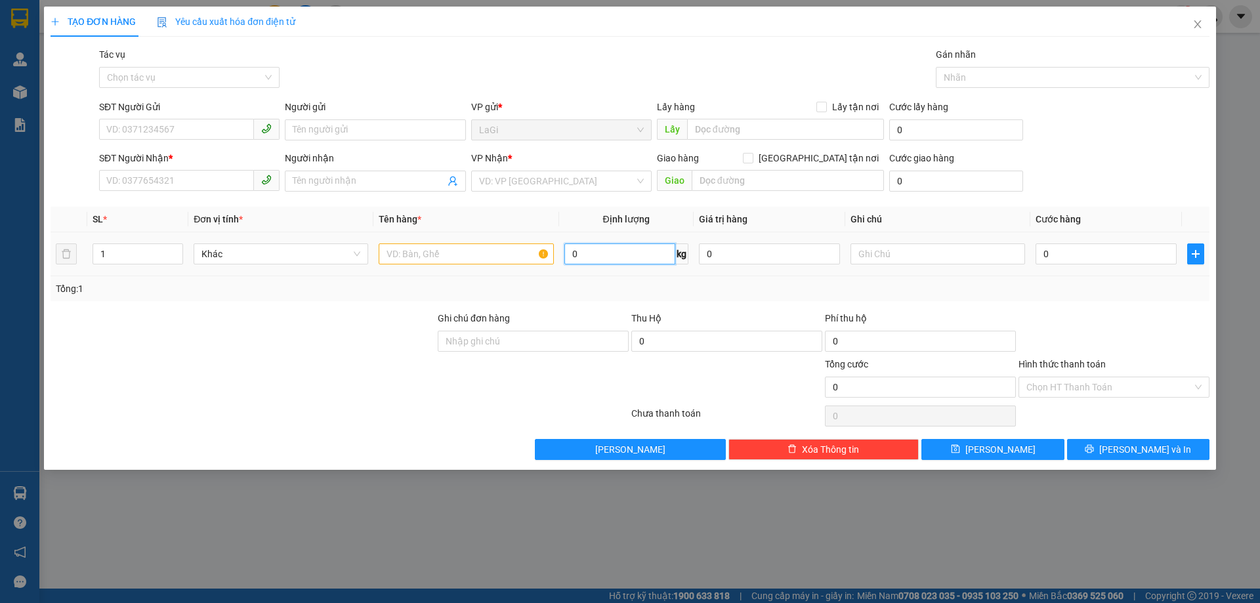
click at [619, 263] on input "0" at bounding box center [619, 253] width 111 height 21
type input "13"
click at [146, 129] on input "SĐT Người Gửi" at bounding box center [176, 129] width 155 height 21
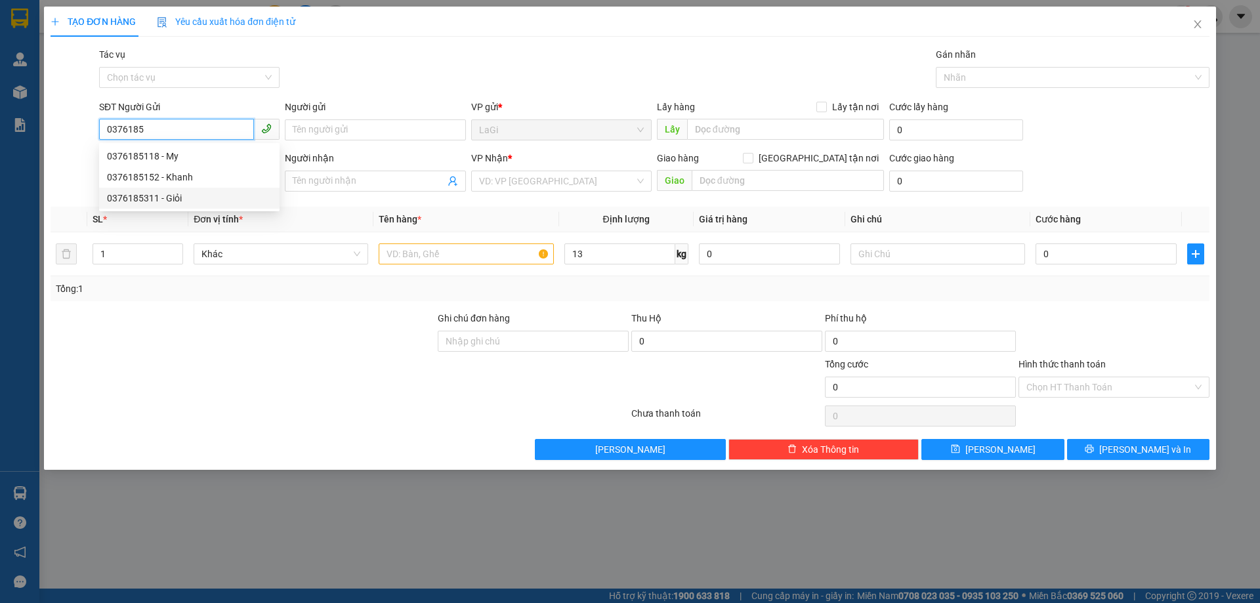
click at [170, 196] on div "0376185311 - Giỏi" at bounding box center [189, 198] width 165 height 14
type input "0376185311"
type input "Giỏi"
type input "0965078534"
type input "Viễn"
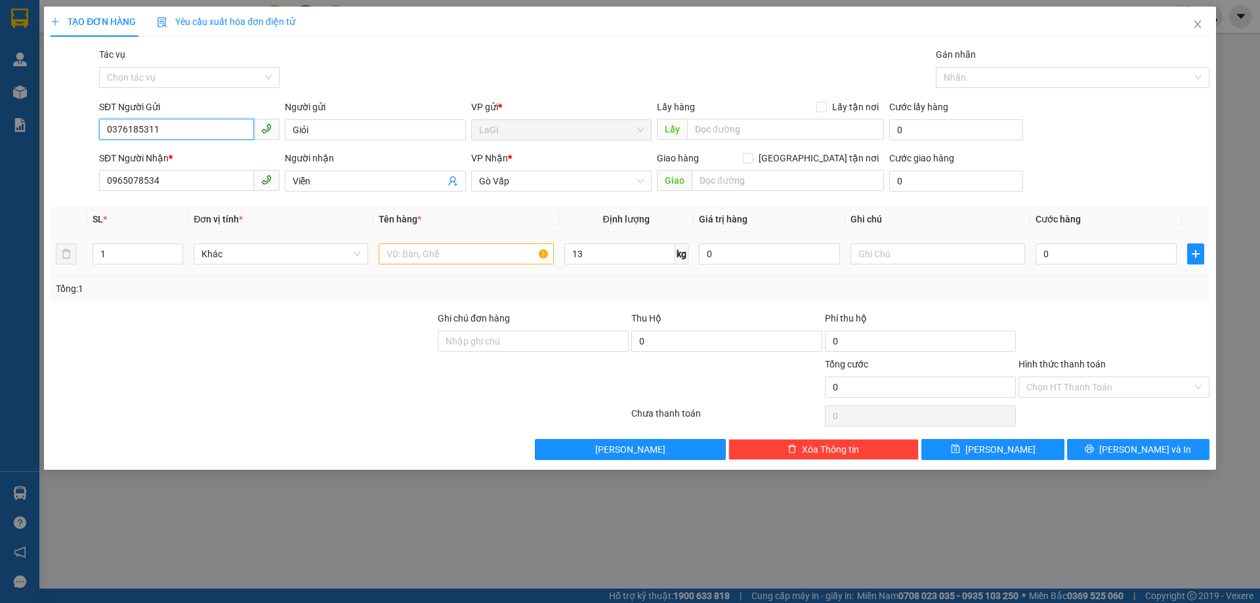
type input "0376185311"
click at [487, 251] on input "text" at bounding box center [466, 253] width 175 height 21
type input "t - đồ ăn"
click at [1064, 249] on input "0" at bounding box center [1106, 253] width 141 height 21
type input "6"
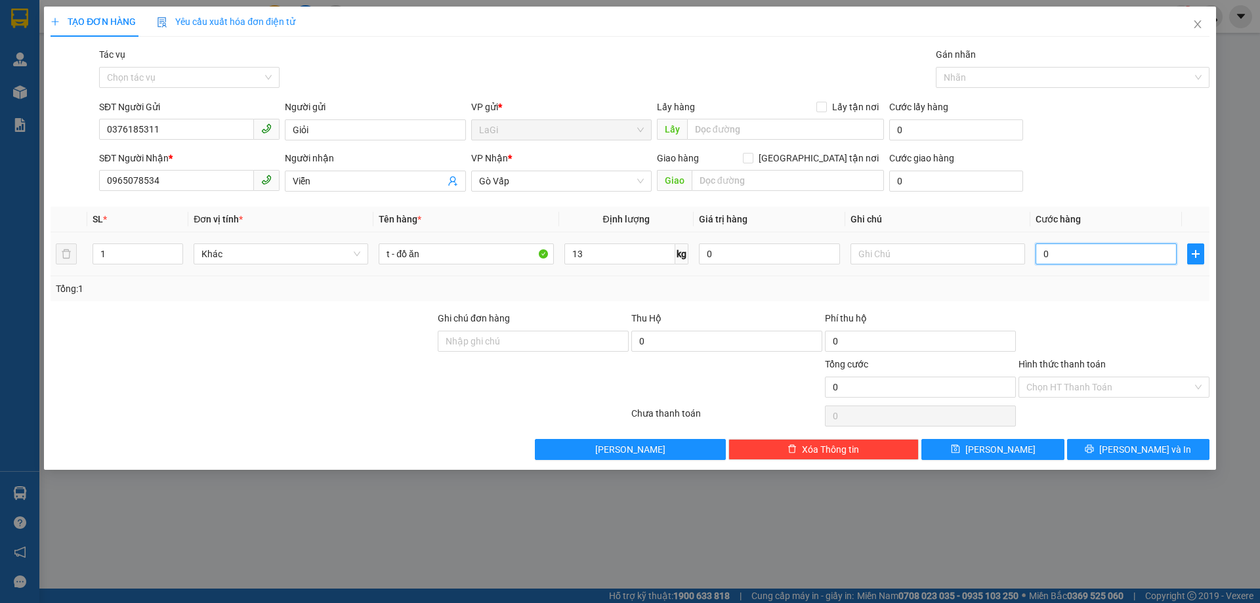
type input "6"
type input "60"
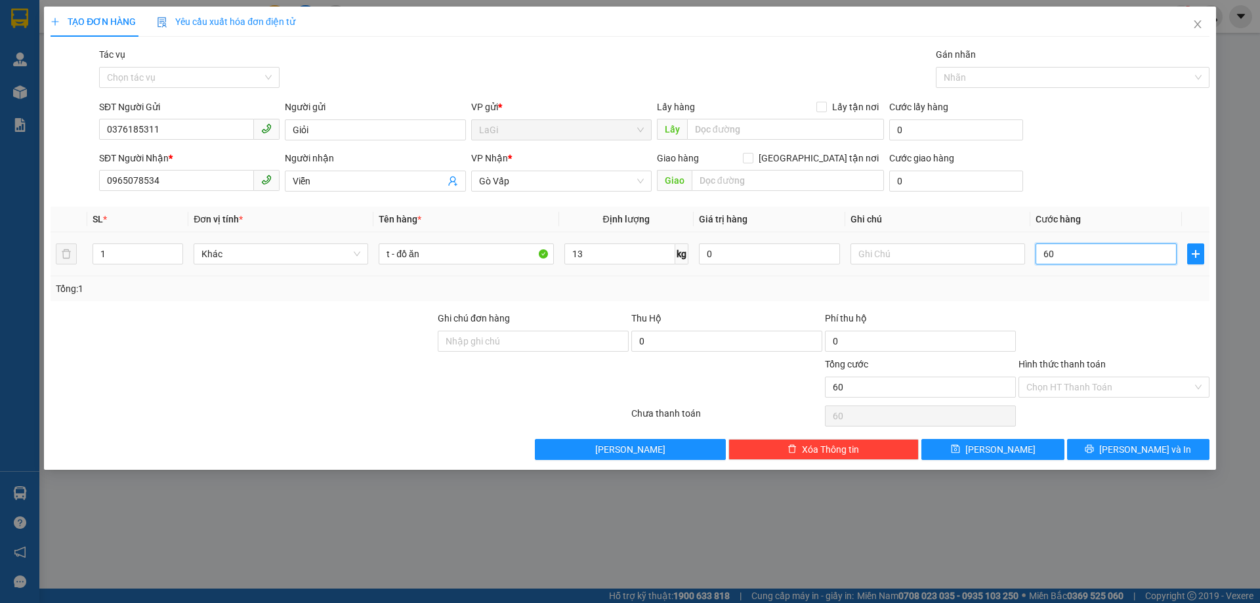
type input "600"
type input "6.000"
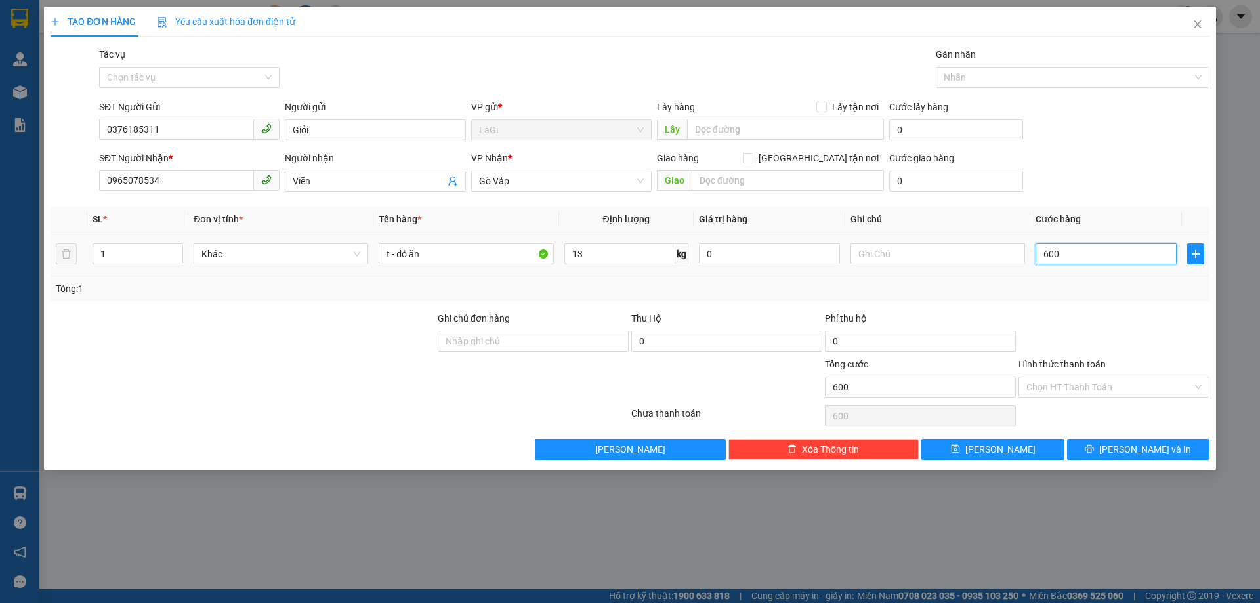
type input "6.000"
type input "60.000"
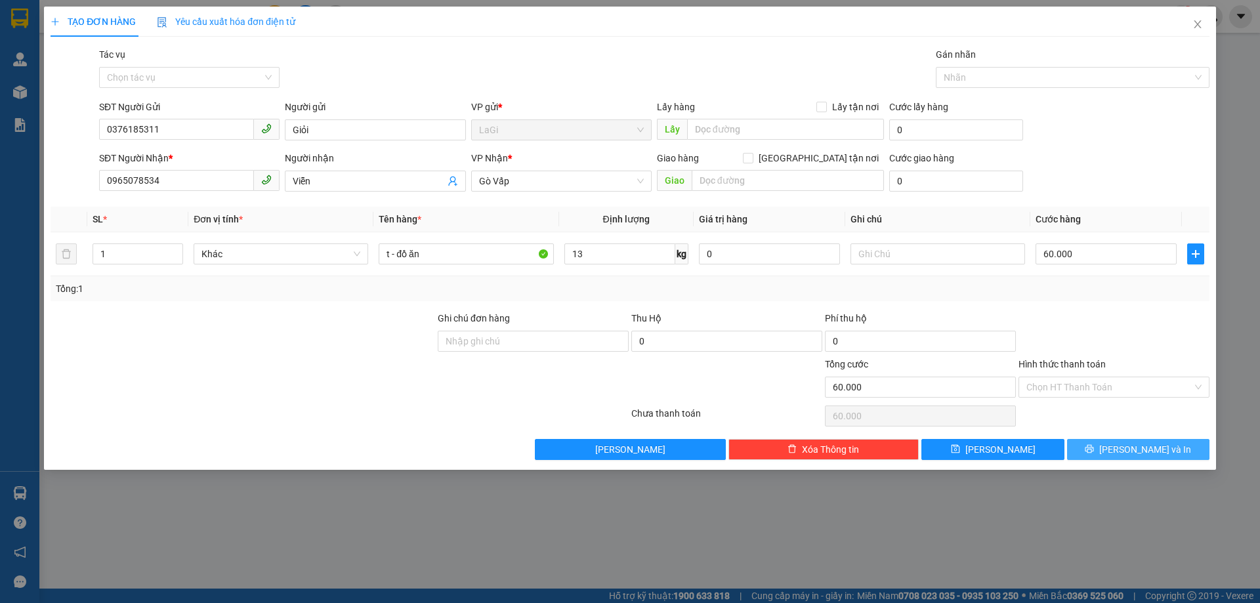
click at [1095, 440] on button "Lưu và In" at bounding box center [1138, 449] width 142 height 21
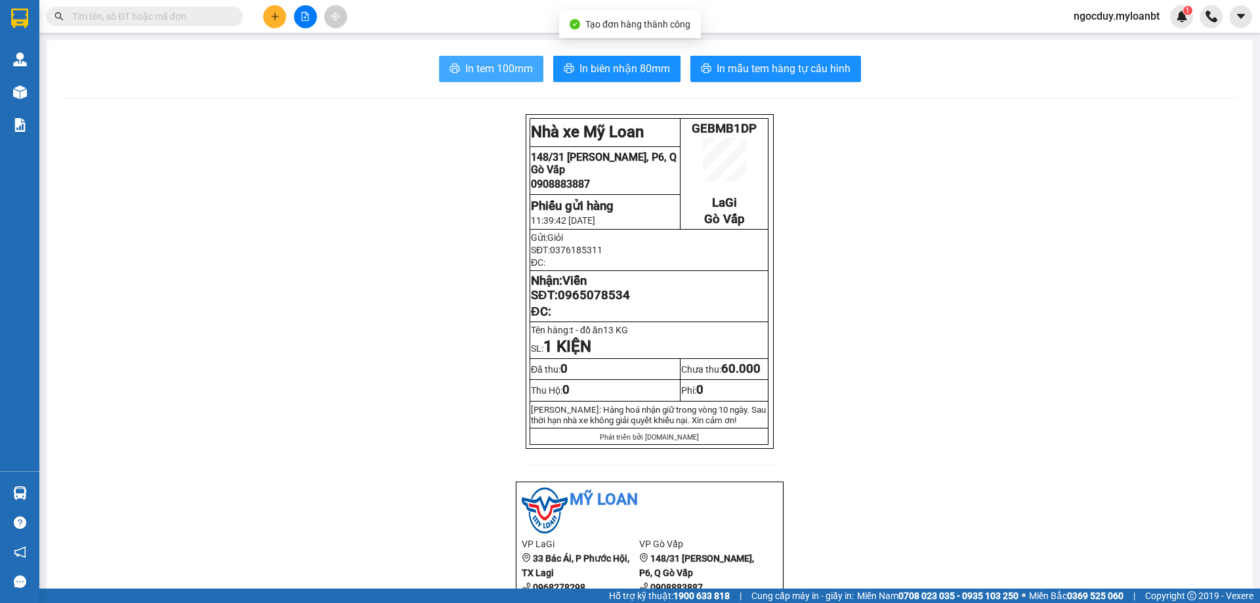
click at [467, 64] on span "In tem 100mm" at bounding box center [499, 68] width 68 height 16
click at [171, 16] on input "text" at bounding box center [149, 16] width 155 height 14
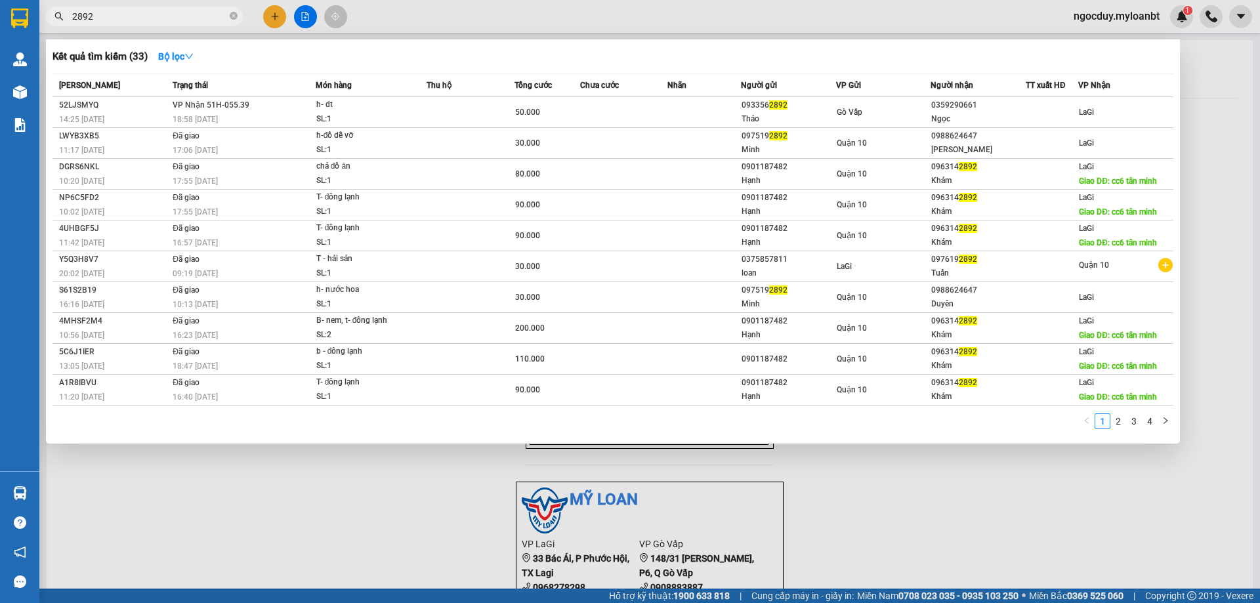
type input "2892"
click at [276, 16] on div at bounding box center [630, 301] width 1260 height 603
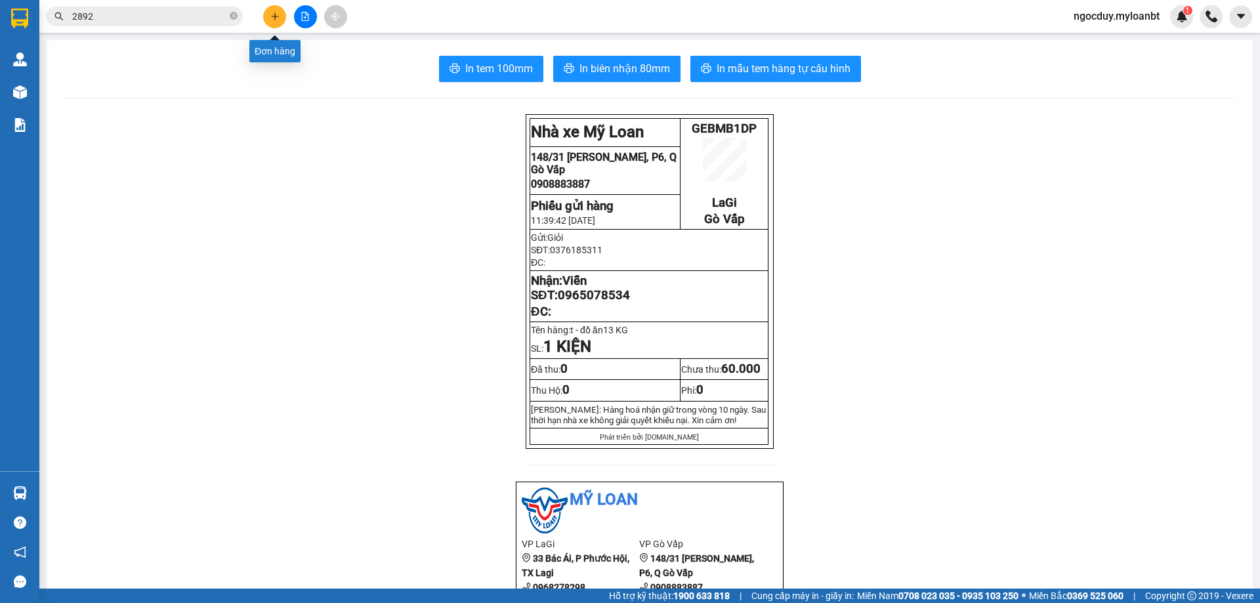
click at [276, 16] on icon "plus" at bounding box center [274, 16] width 9 height 9
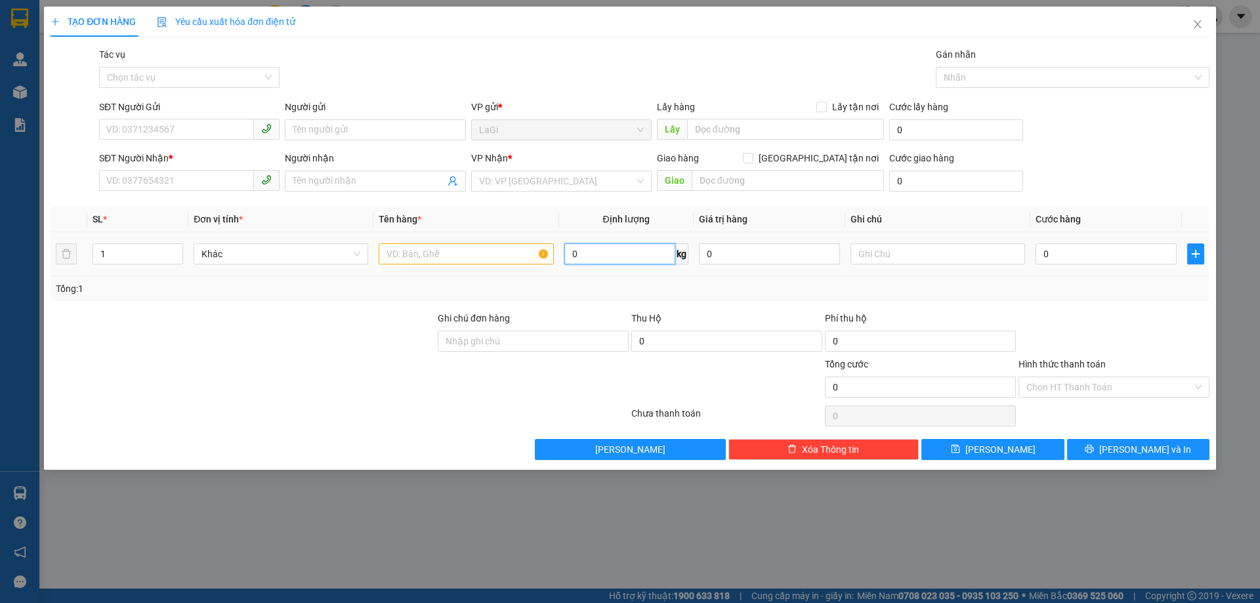
click at [580, 258] on input "0" at bounding box center [619, 253] width 111 height 21
type input "11"
click at [169, 127] on input "SĐT Người Gửi" at bounding box center [176, 129] width 155 height 21
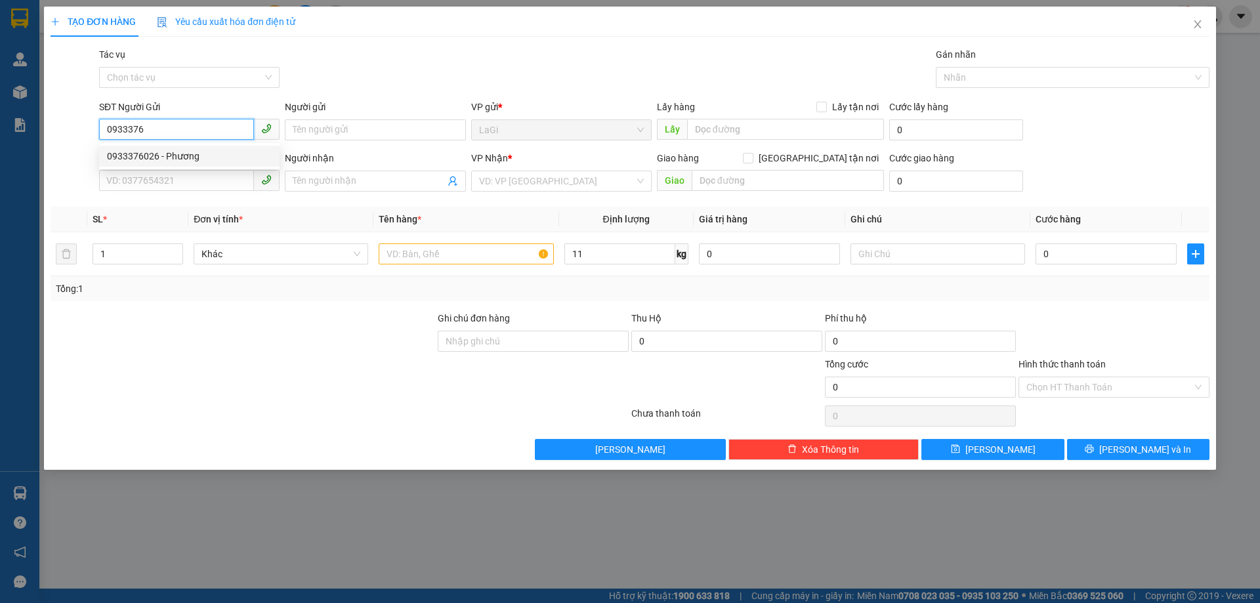
click at [214, 165] on div "0933376026 - Phương" at bounding box center [189, 156] width 180 height 21
type input "0933376026"
type input "Phương"
type input "0377588871"
type input "[PERSON_NAME]"
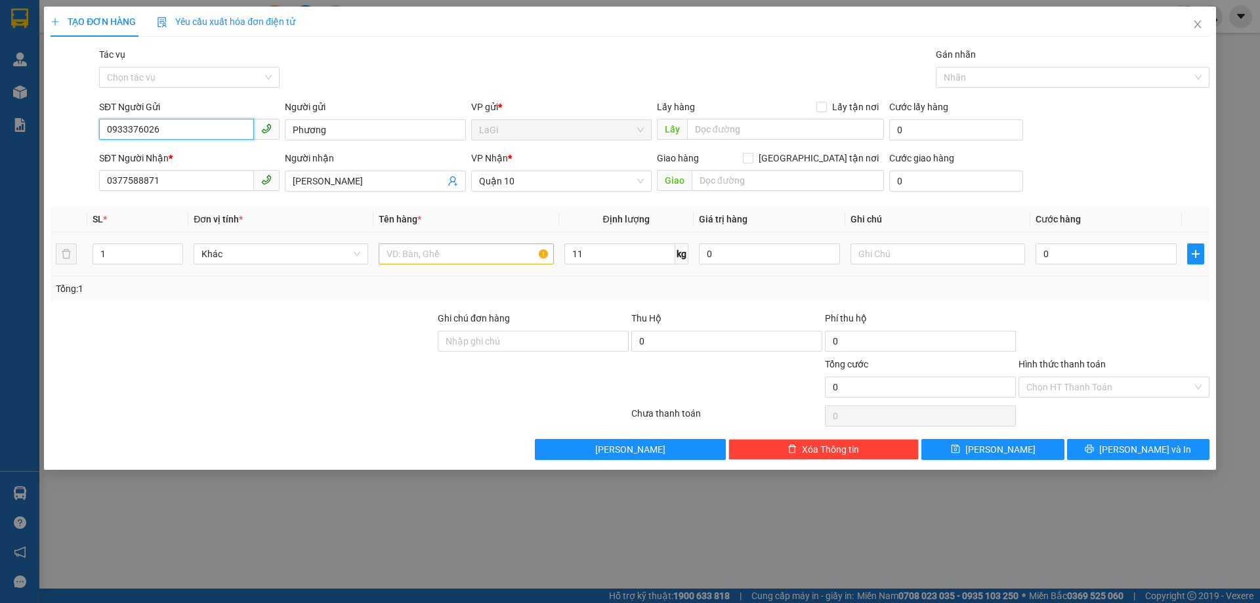
type input "0933376026"
click at [482, 255] on input "text" at bounding box center [466, 253] width 175 height 21
type input "t - đồ ăn"
click at [1130, 255] on input "0" at bounding box center [1106, 253] width 141 height 21
type input "5"
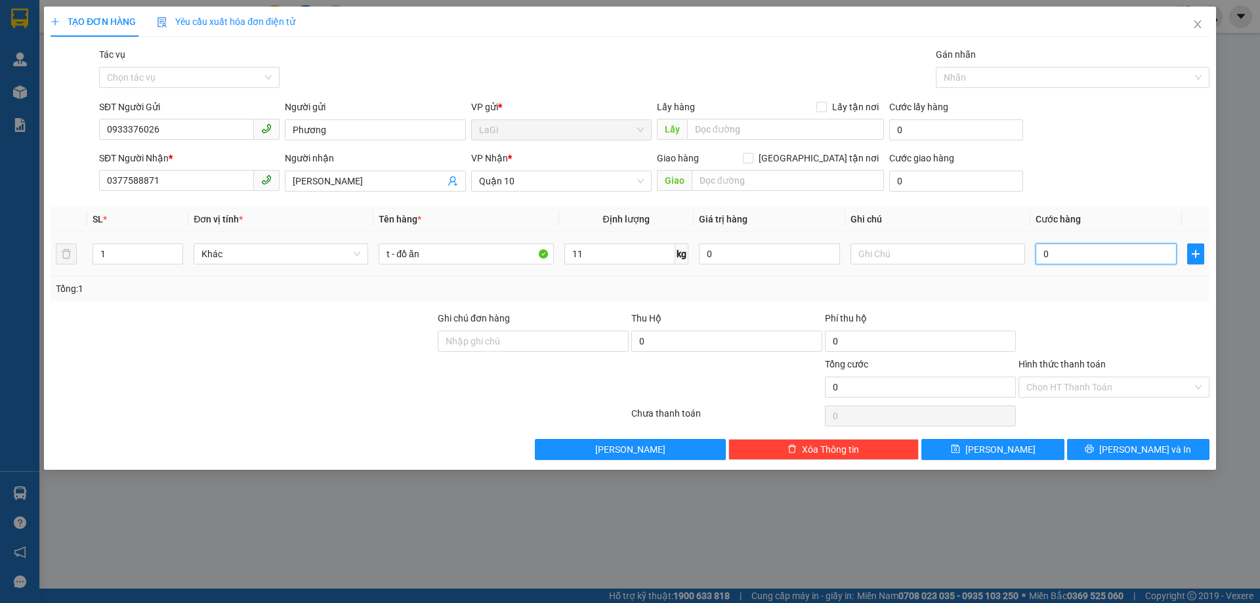
type input "5"
type input "50"
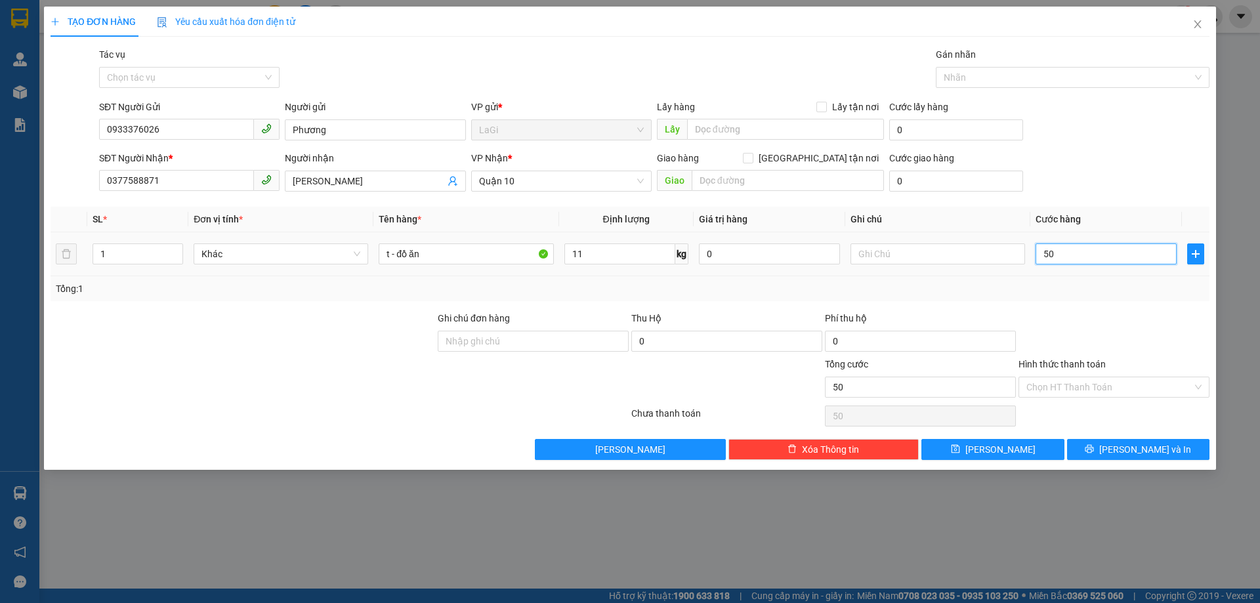
type input "500"
type input "5.000"
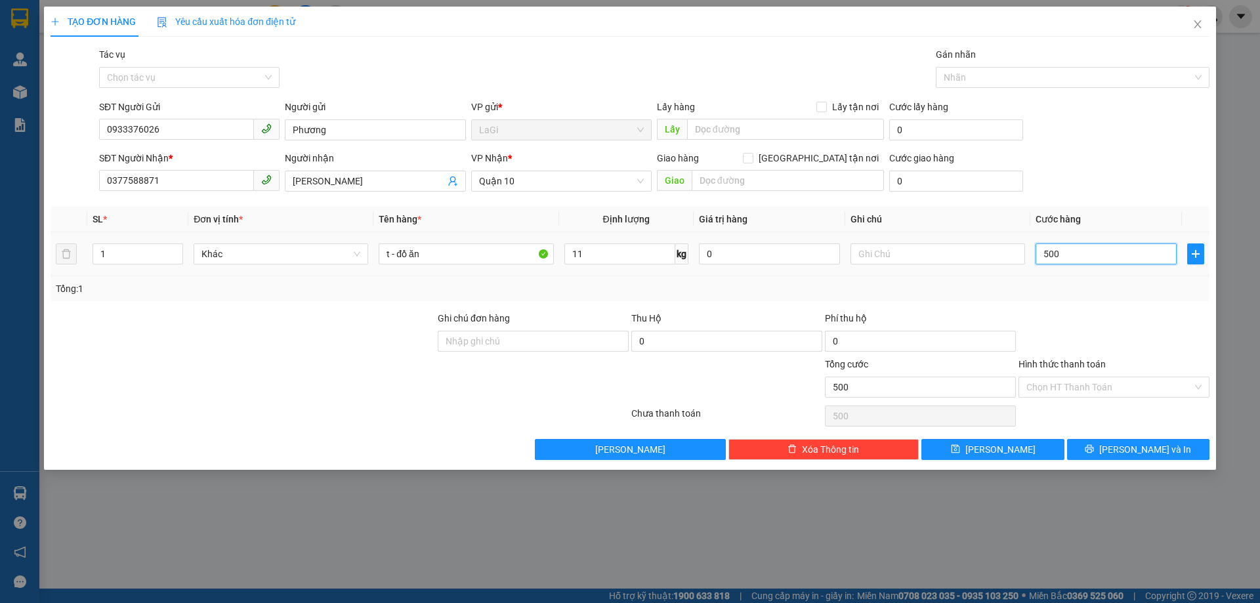
type input "5.000"
type input "50.000"
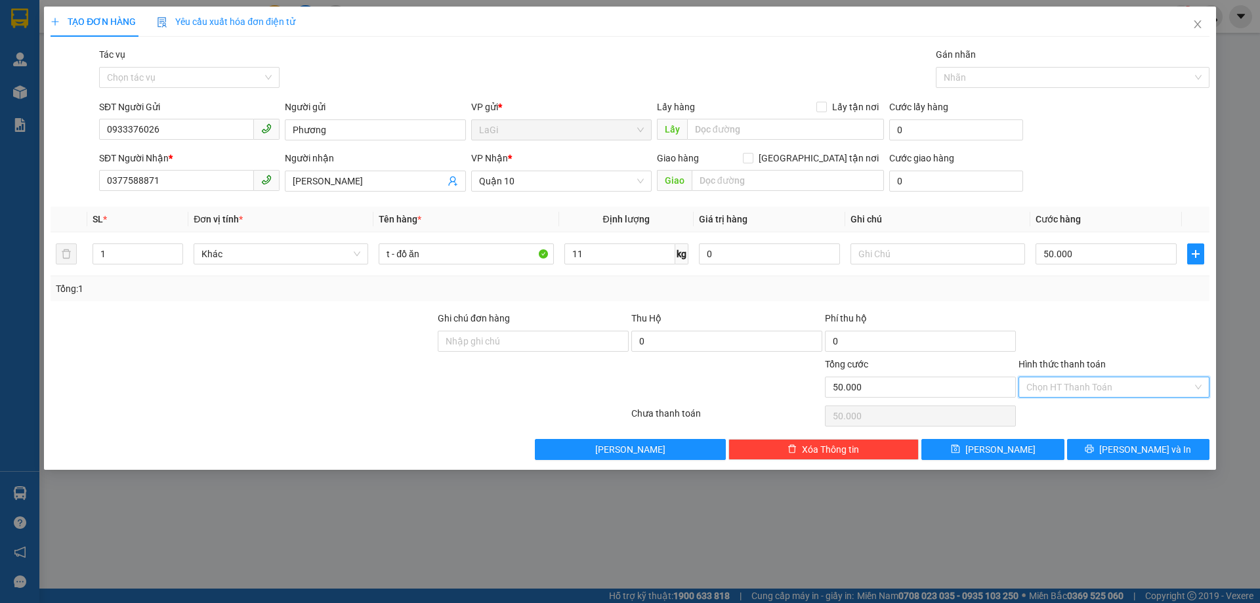
click at [1053, 382] on input "Hình thức thanh toán" at bounding box center [1109, 387] width 166 height 20
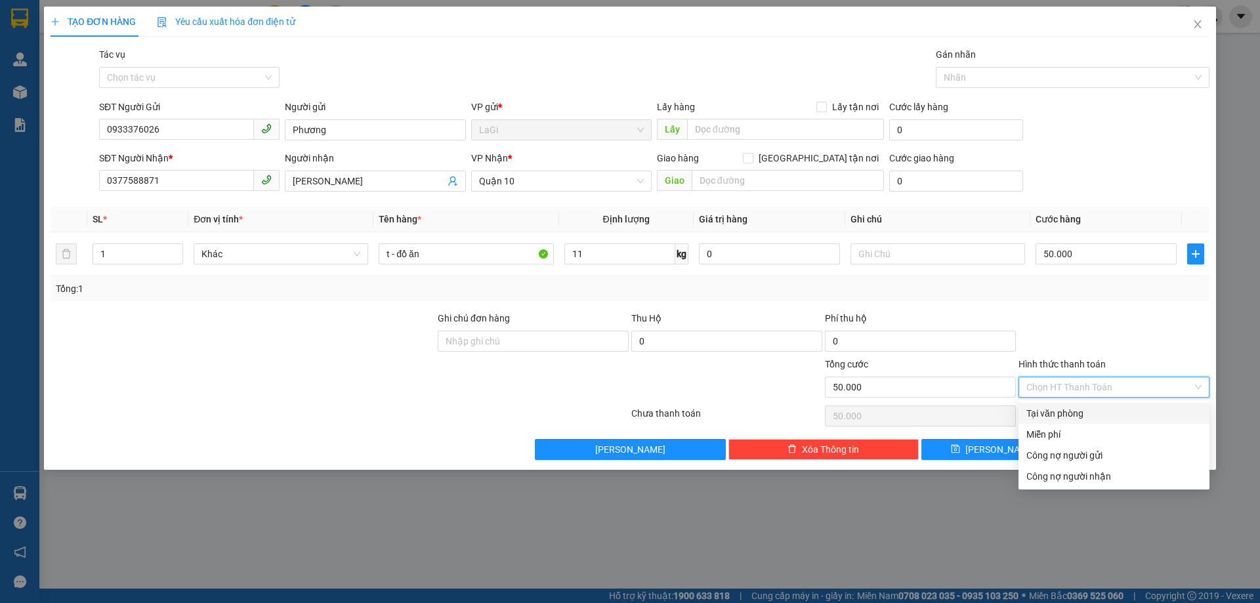
click at [1053, 411] on div "Tại văn phòng" at bounding box center [1113, 413] width 175 height 14
type input "0"
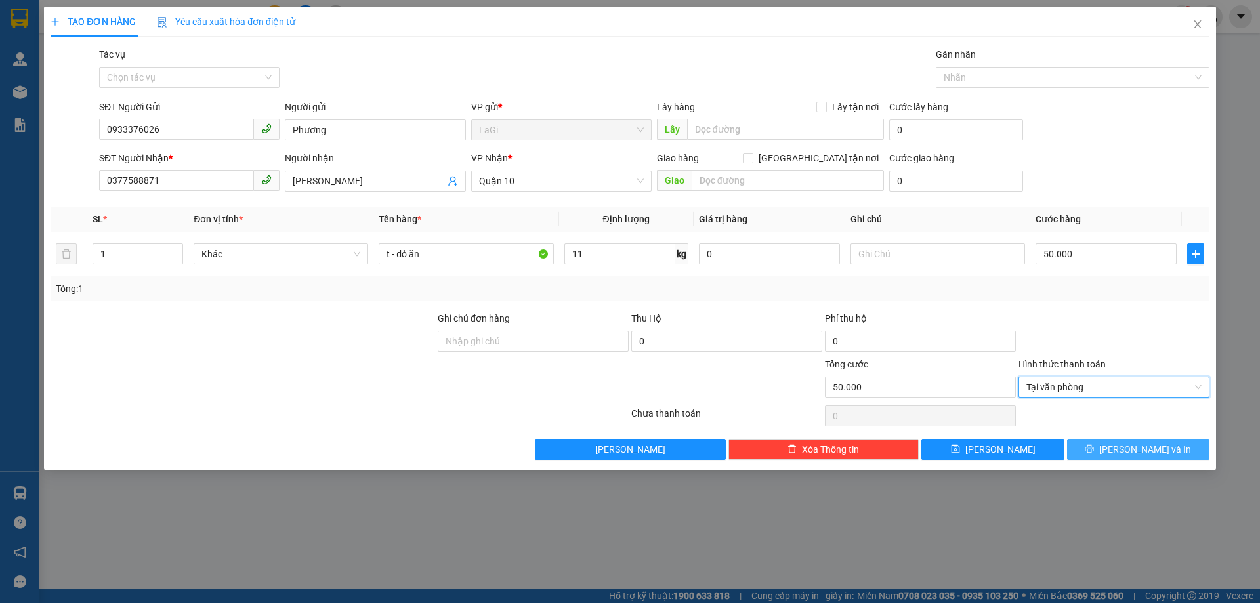
click at [1094, 453] on icon "printer" at bounding box center [1089, 449] width 9 height 9
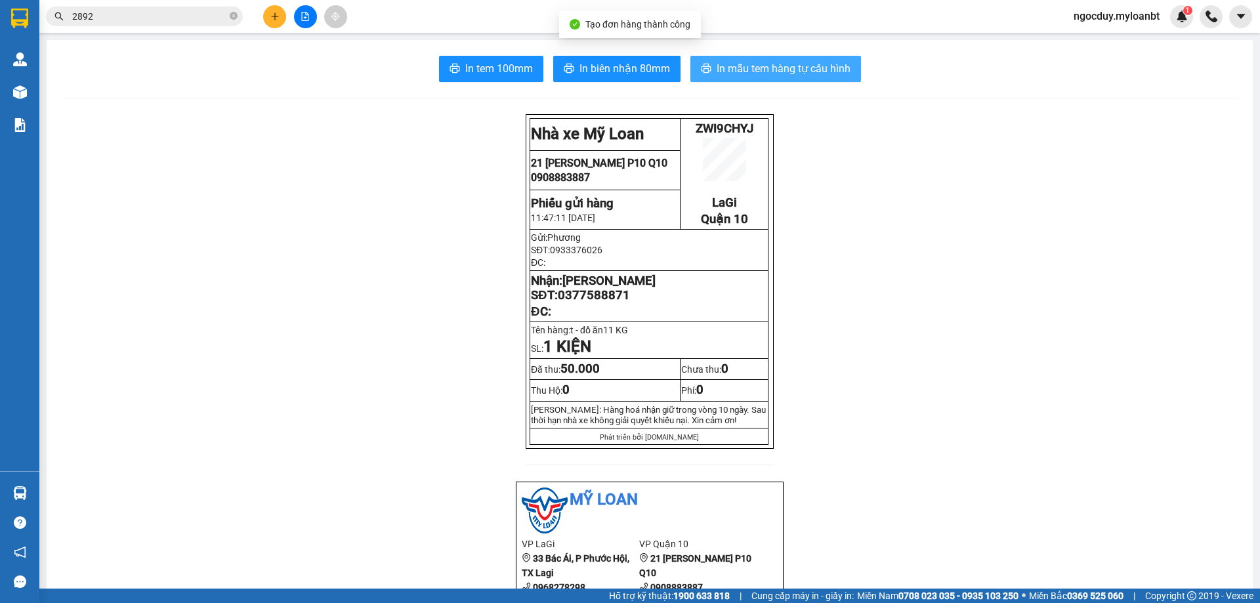
click at [730, 68] on span "In mẫu tem hàng tự cấu hình" at bounding box center [784, 68] width 134 height 16
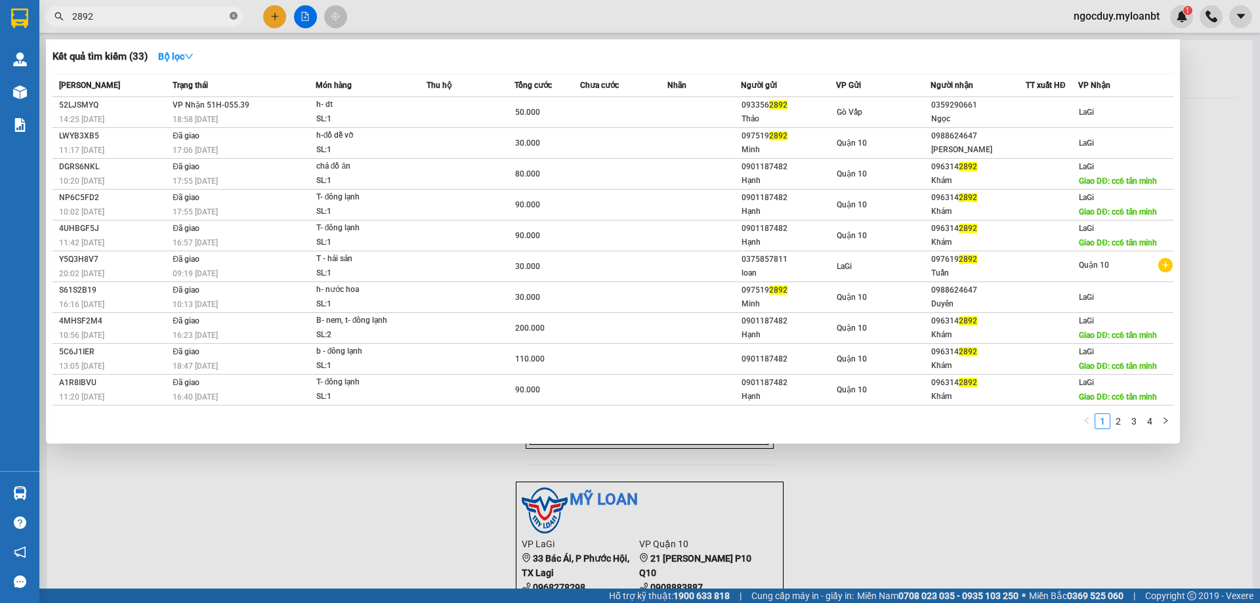
click at [235, 22] on span at bounding box center [234, 17] width 8 height 12
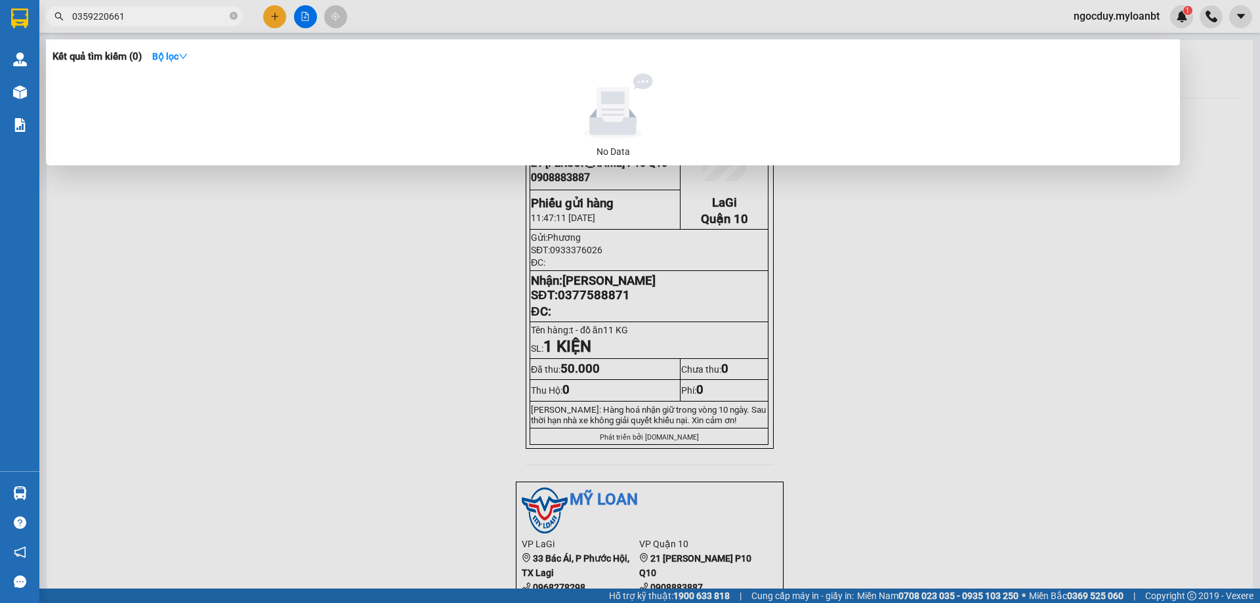
type input "0359220661"
click at [234, 20] on icon "close-circle" at bounding box center [234, 16] width 8 height 8
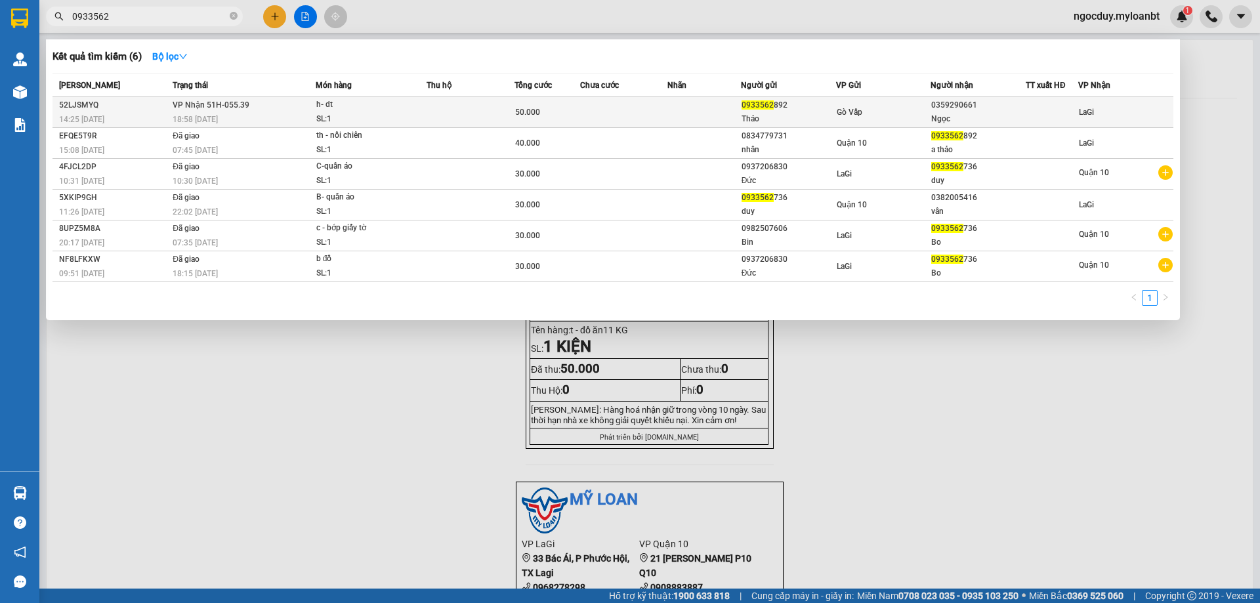
type input "0933562"
click at [826, 119] on div "Thảo" at bounding box center [789, 119] width 94 height 14
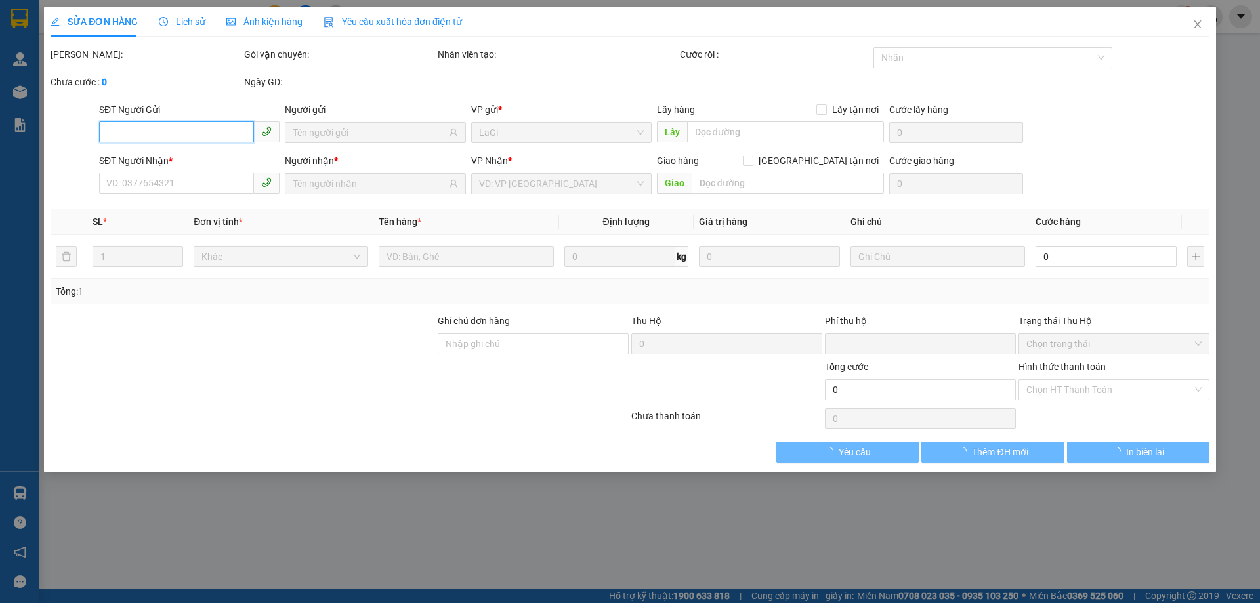
type input "0933562892"
type input "Thảo"
type input "0359290661"
type input "Ngọc"
type input "0"
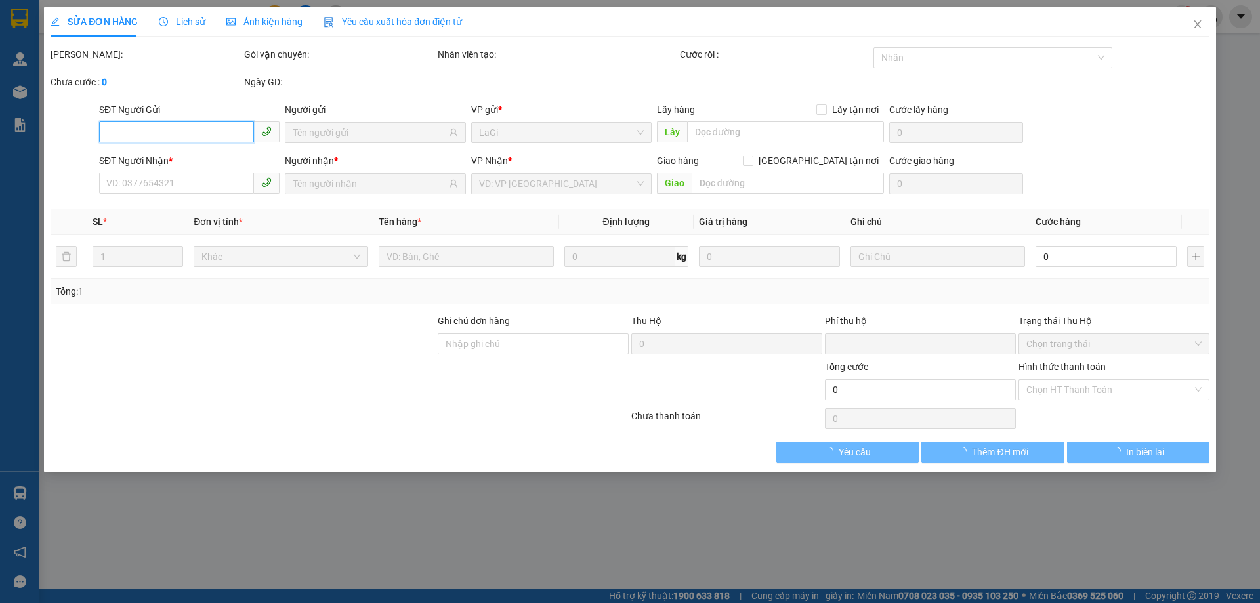
type input "50.000"
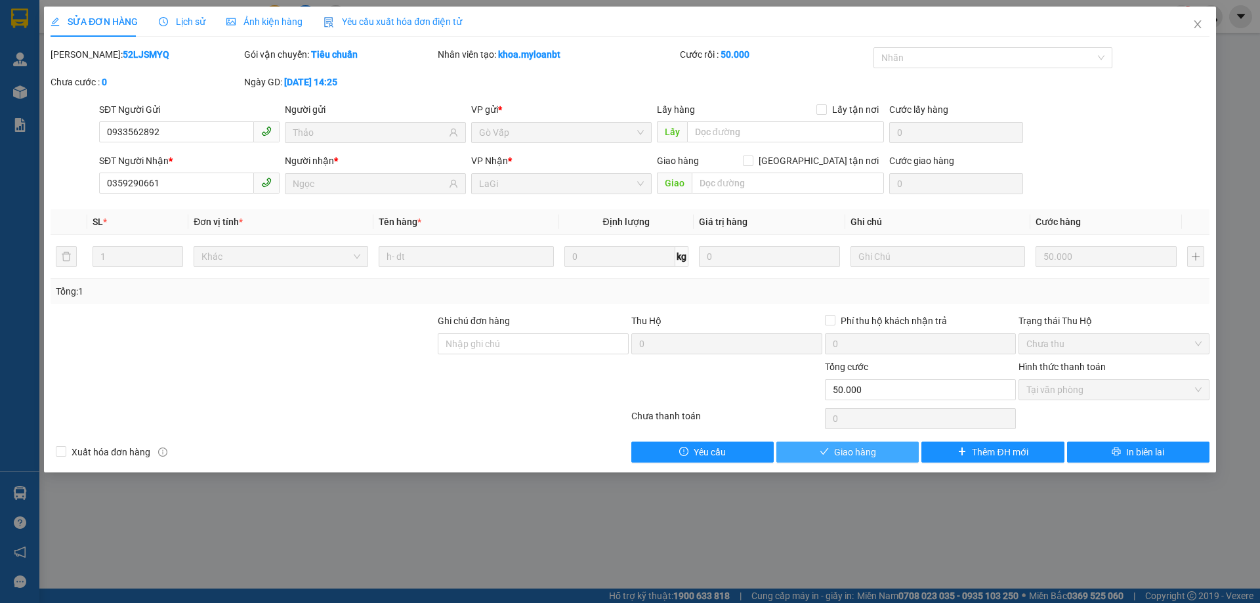
click at [816, 452] on button "Giao hàng" at bounding box center [847, 452] width 142 height 21
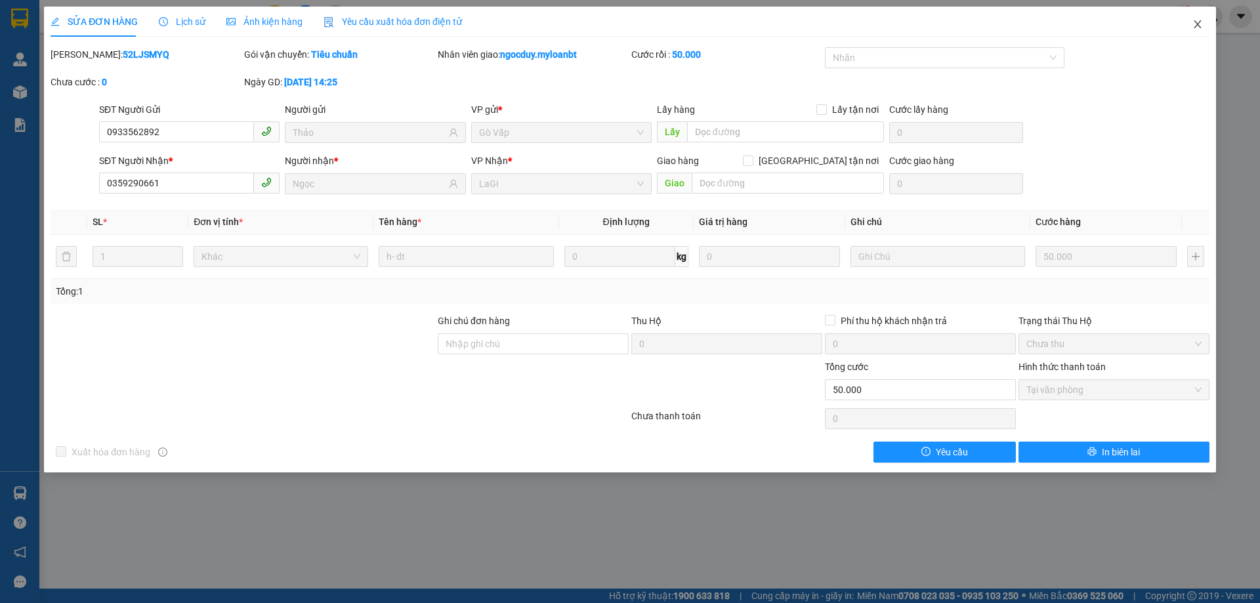
click at [1198, 23] on icon "close" at bounding box center [1197, 24] width 11 height 11
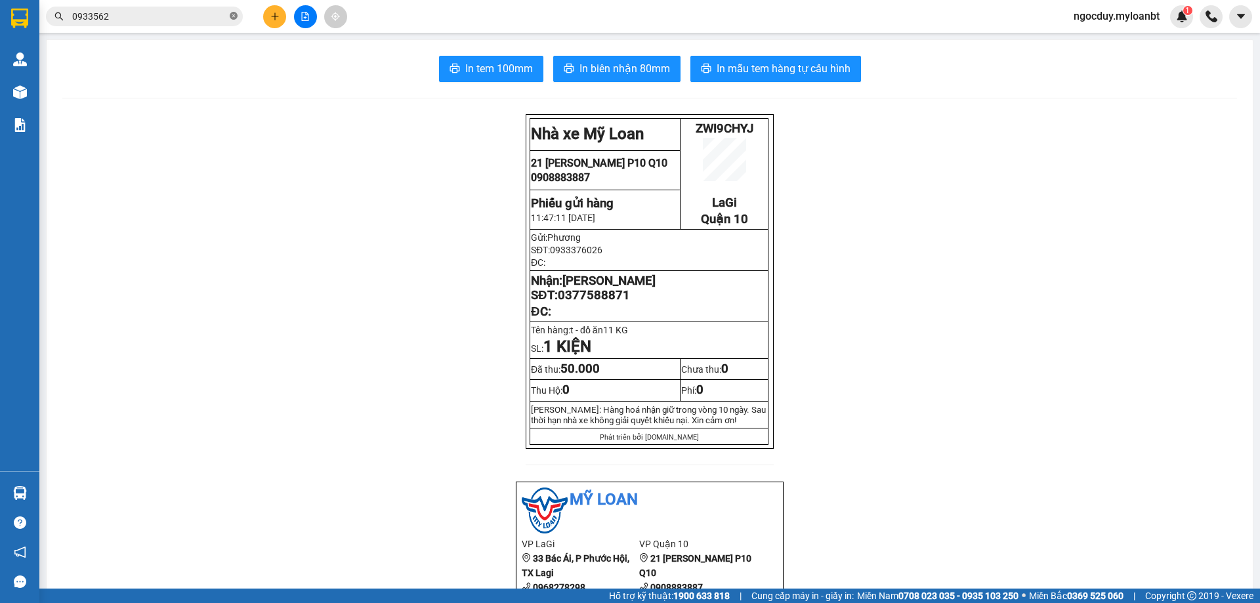
click at [232, 15] on icon "close-circle" at bounding box center [234, 16] width 8 height 8
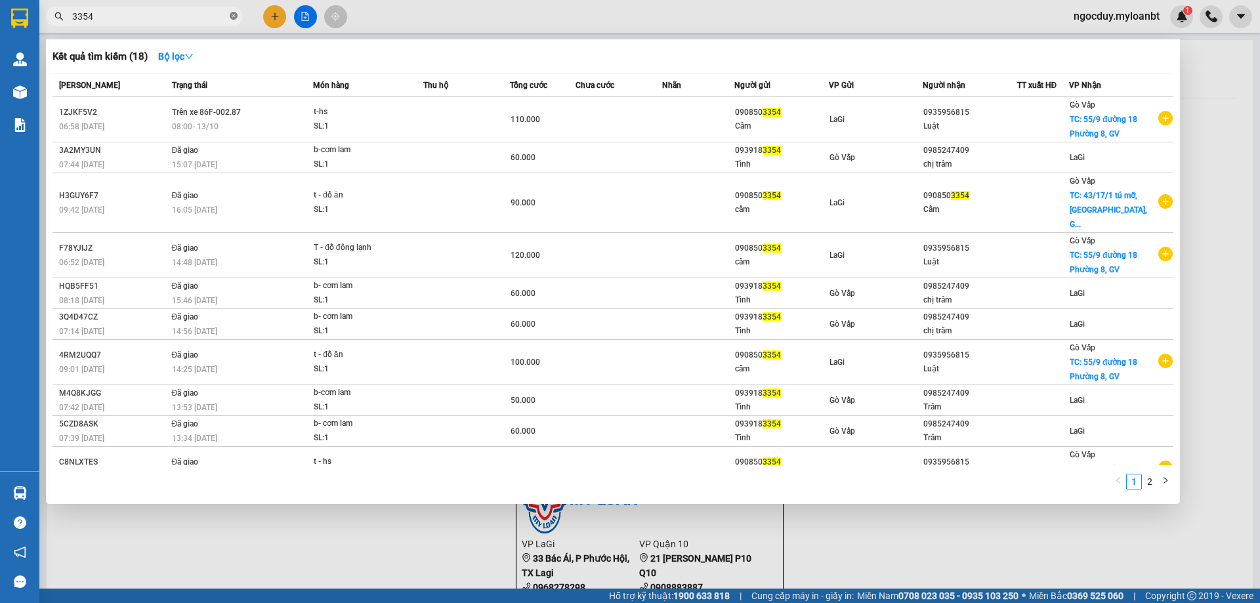
type input "3354"
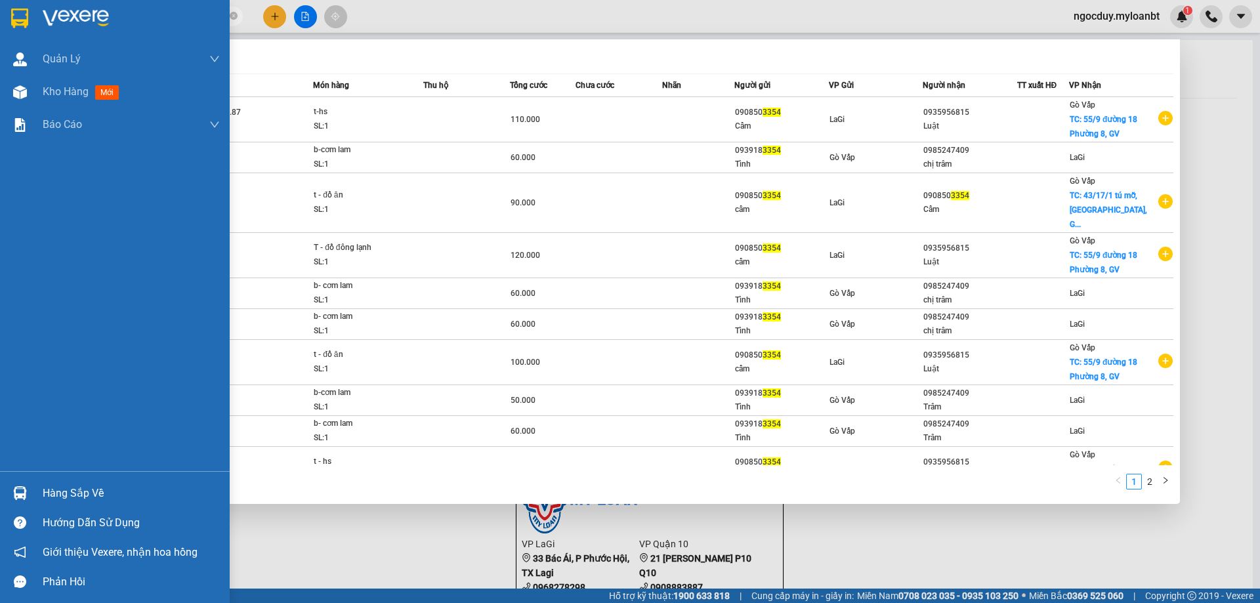
click at [57, 497] on div "Hàng sắp về" at bounding box center [131, 494] width 177 height 20
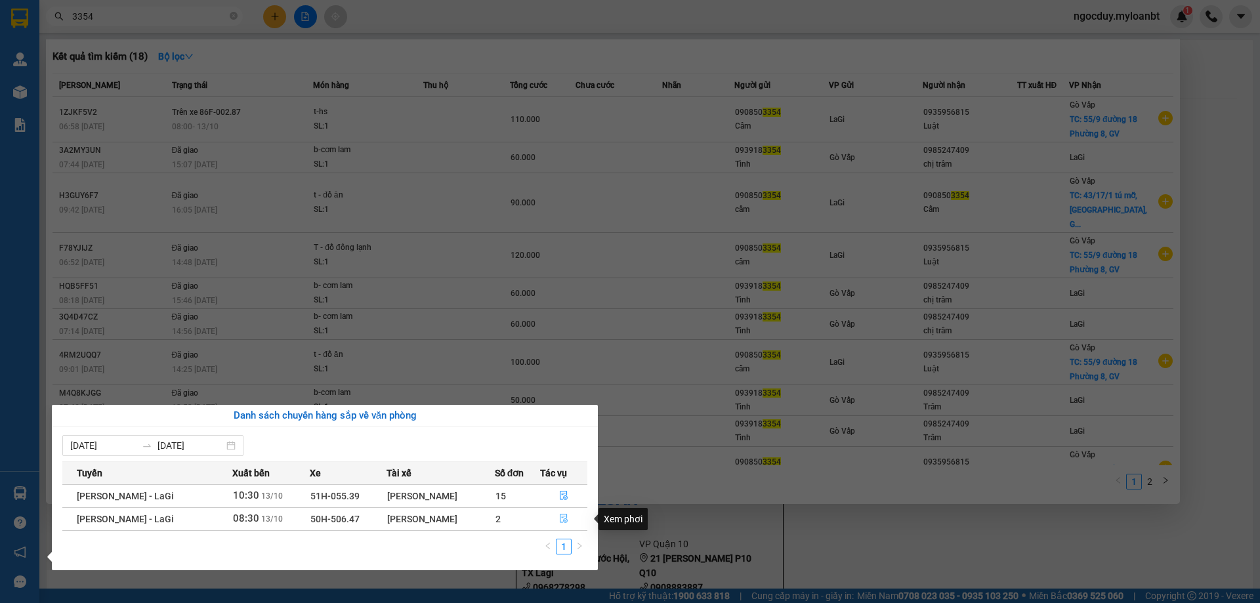
click at [566, 521] on icon "file-done" at bounding box center [564, 519] width 8 height 9
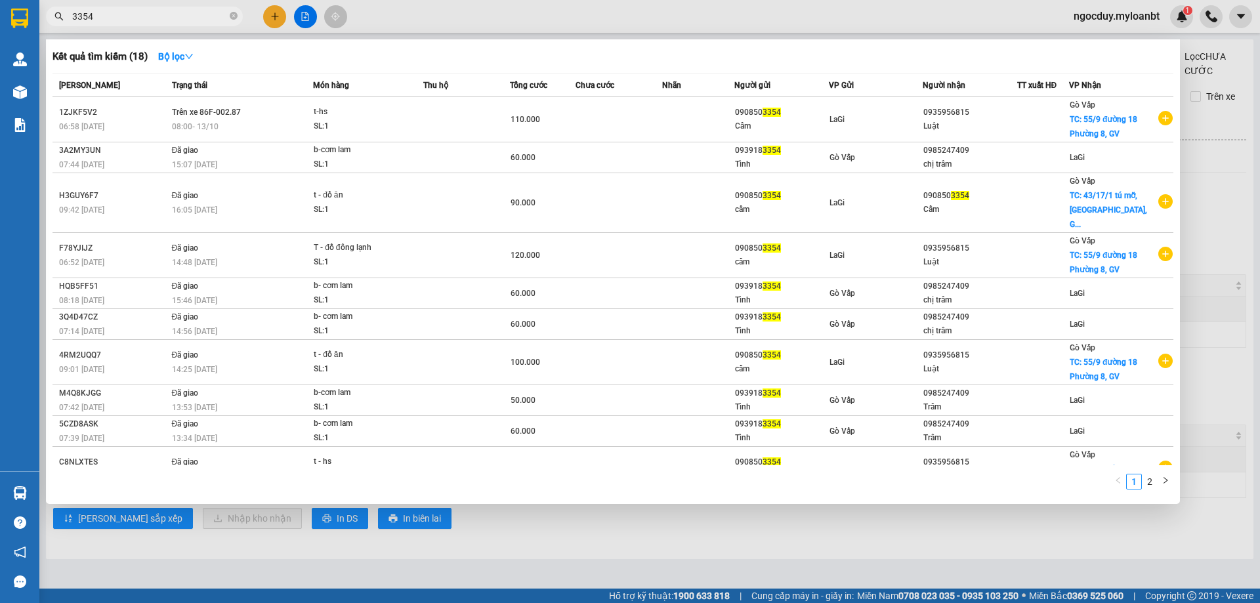
click at [1074, 22] on div at bounding box center [630, 301] width 1260 height 603
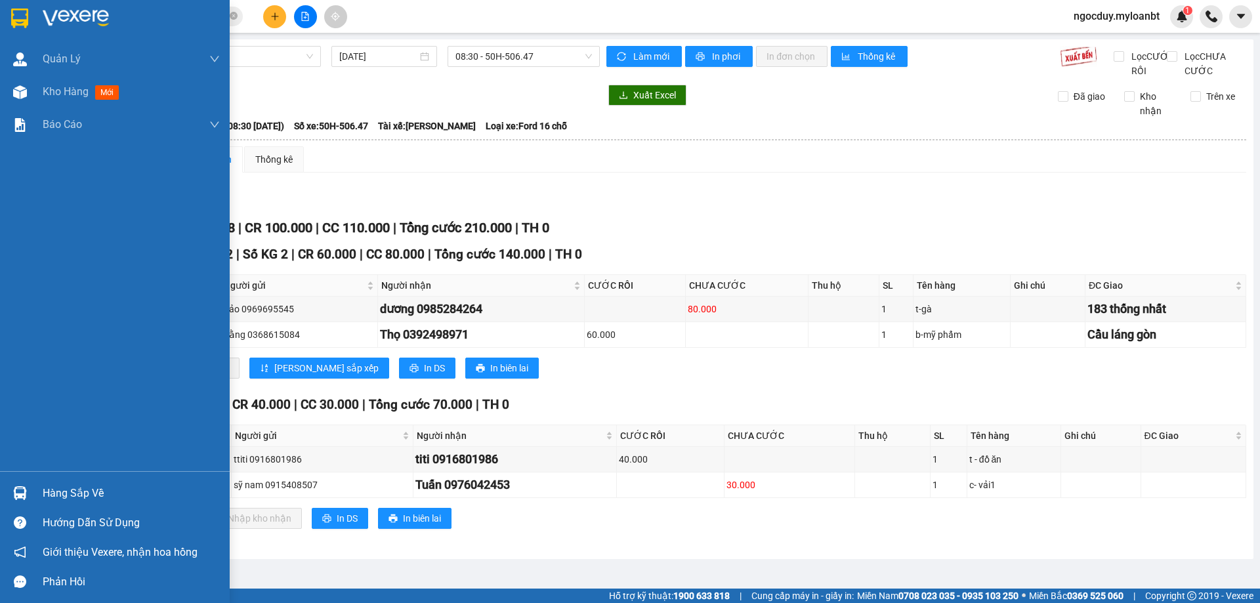
click at [87, 492] on div "Hàng sắp về" at bounding box center [131, 494] width 177 height 20
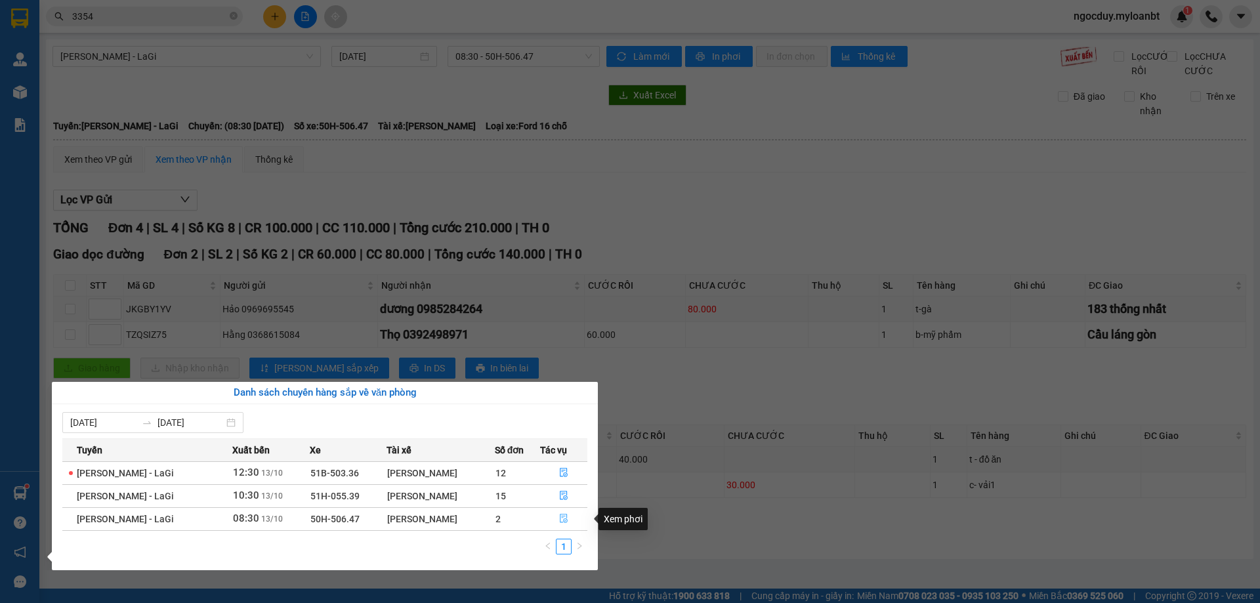
click at [565, 519] on icon "file-done" at bounding box center [563, 518] width 9 height 9
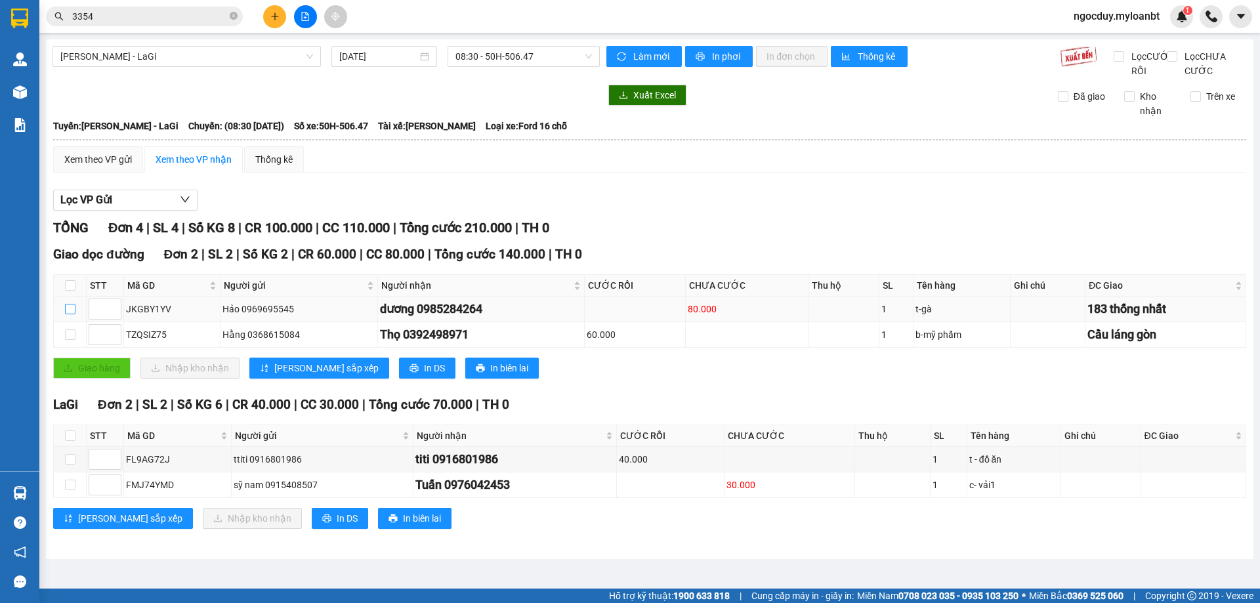
click at [68, 314] on input "checkbox" at bounding box center [70, 309] width 11 height 11
checkbox input "true"
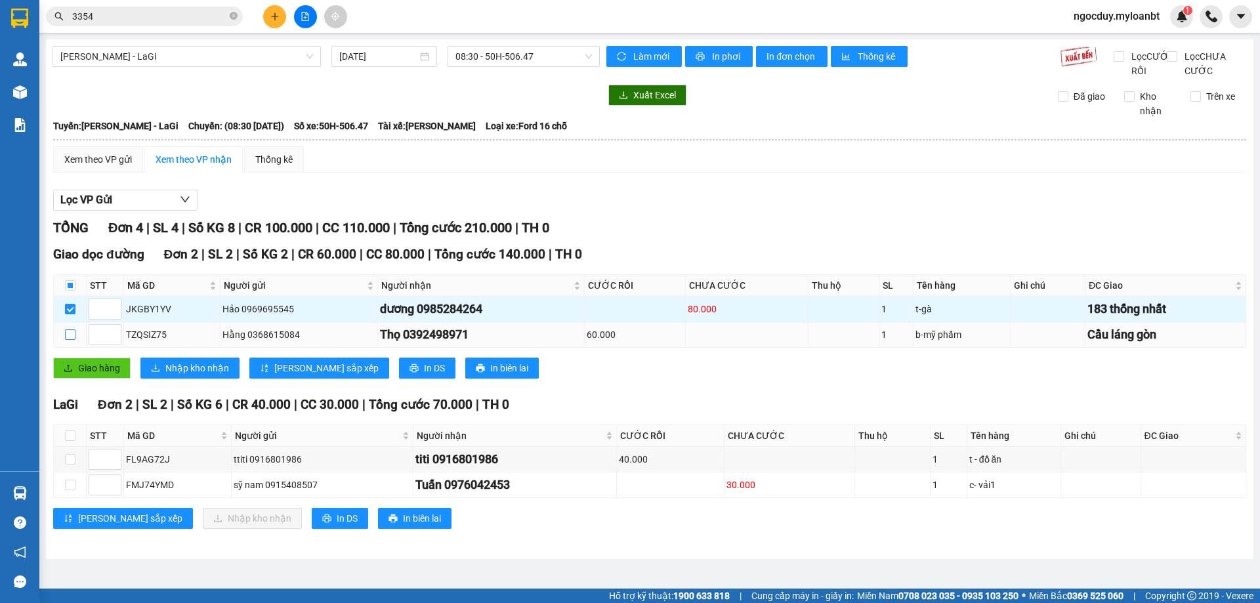
click at [69, 340] on input "checkbox" at bounding box center [70, 334] width 11 height 11
checkbox input "true"
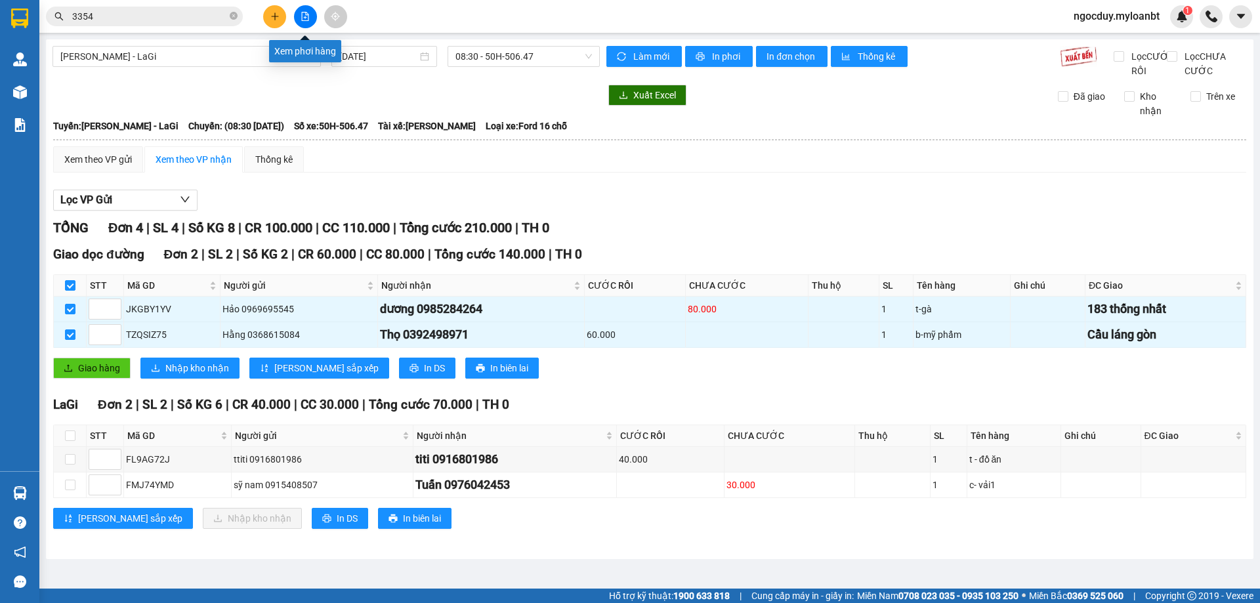
click at [310, 12] on button at bounding box center [305, 16] width 23 height 23
click at [307, 26] on button at bounding box center [305, 16] width 23 height 23
click at [296, 11] on button at bounding box center [305, 16] width 23 height 23
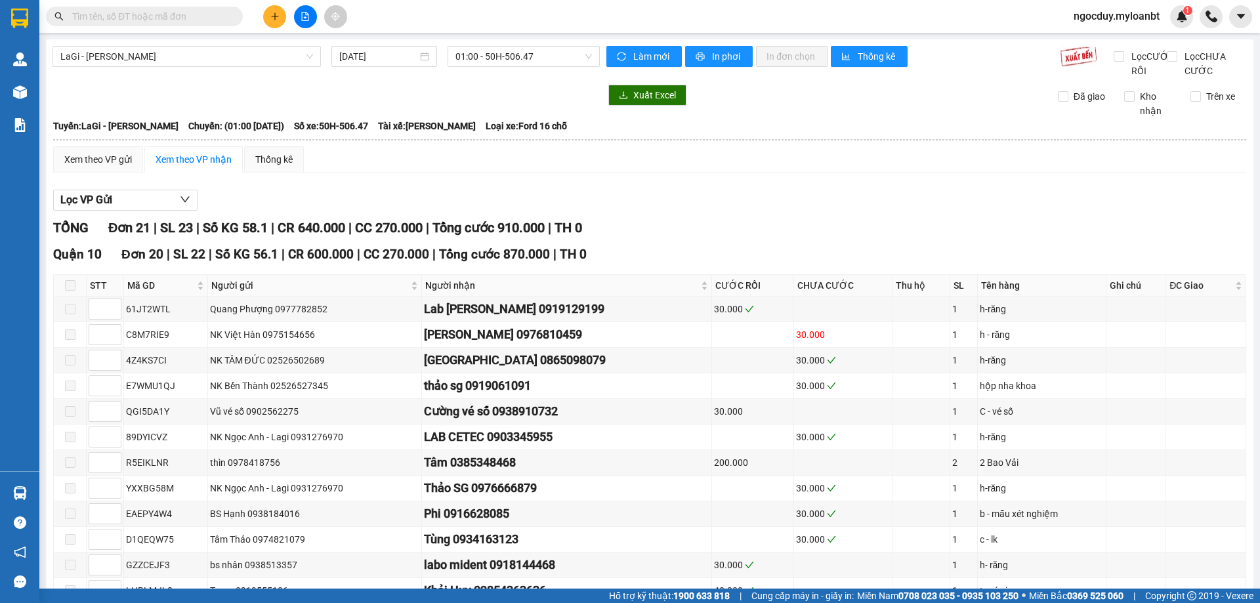
click at [303, 15] on icon "file-add" at bounding box center [305, 16] width 9 height 9
click at [309, 20] on icon "file-add" at bounding box center [305, 16] width 9 height 9
click at [515, 64] on span "01:00 - 50H-506.47" at bounding box center [523, 57] width 137 height 20
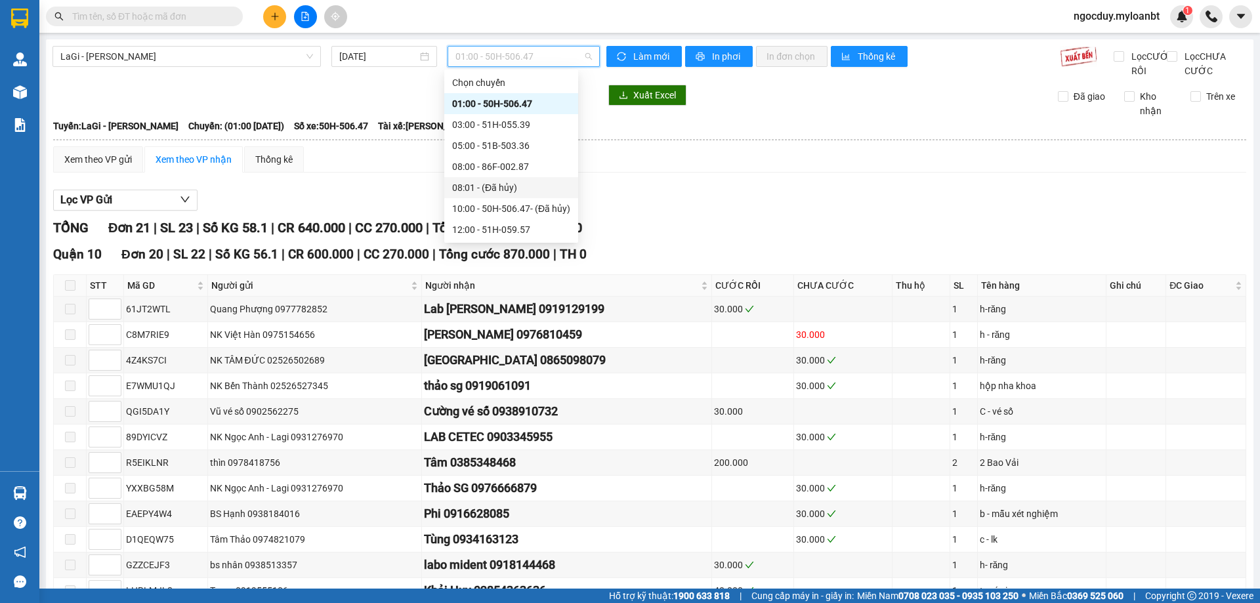
scroll to position [63, 0]
click at [229, 51] on span "LaGi - [PERSON_NAME]" at bounding box center [186, 57] width 253 height 20
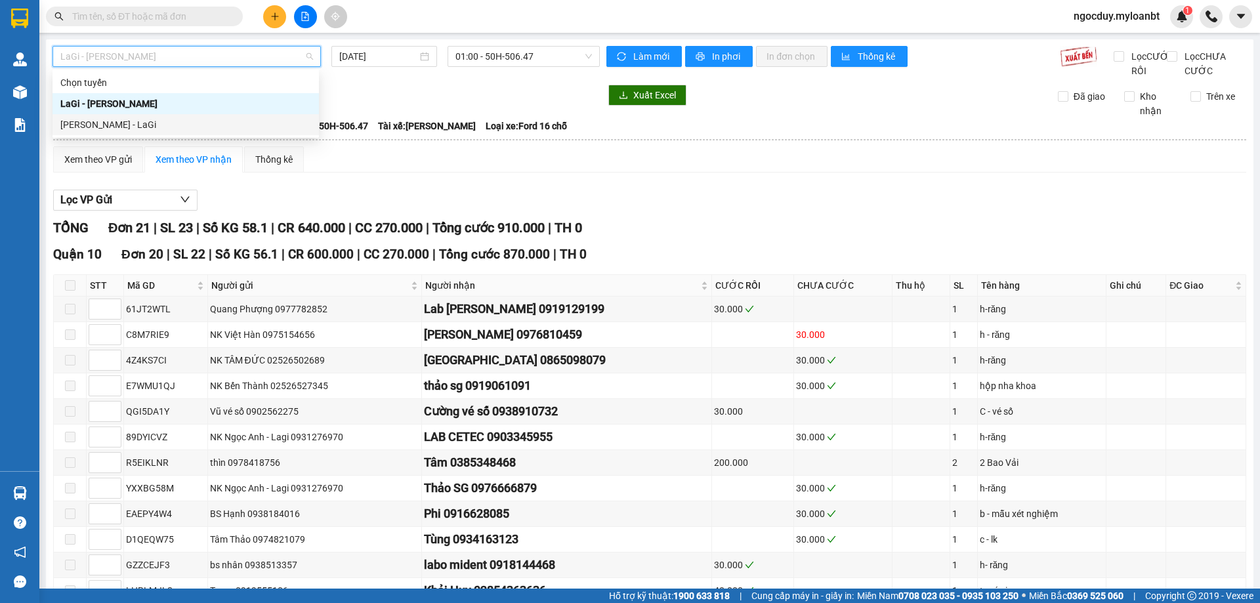
click at [184, 125] on div "[PERSON_NAME] - LaGi" at bounding box center [185, 124] width 251 height 14
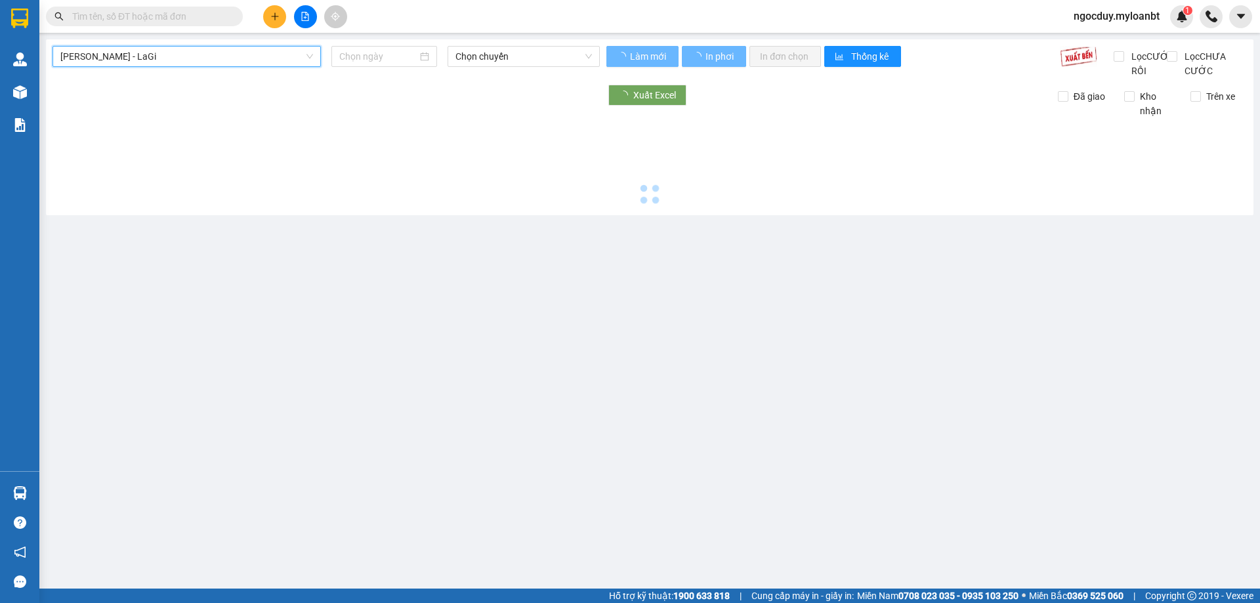
type input "[DATE]"
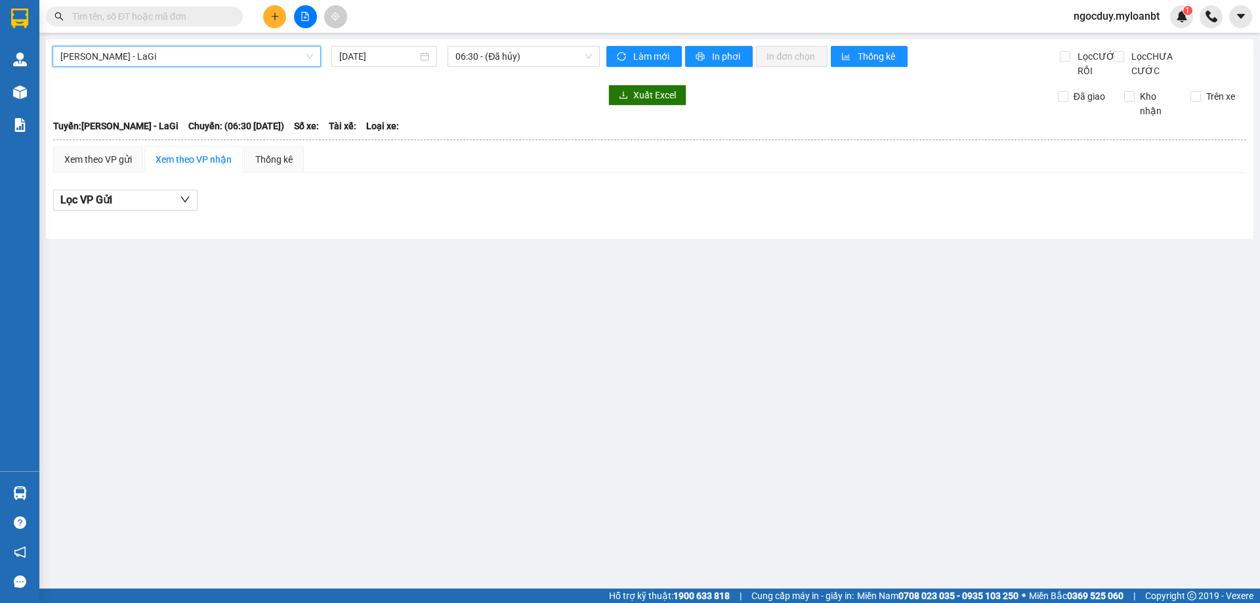
click at [597, 44] on div "[PERSON_NAME] - [GEOGRAPHIC_DATA][PERSON_NAME] - [GEOGRAPHIC_DATA] [DATE] 06:30…" at bounding box center [650, 139] width 1208 height 200
click at [574, 59] on span "06:30 - (Đã hủy)" at bounding box center [523, 57] width 137 height 20
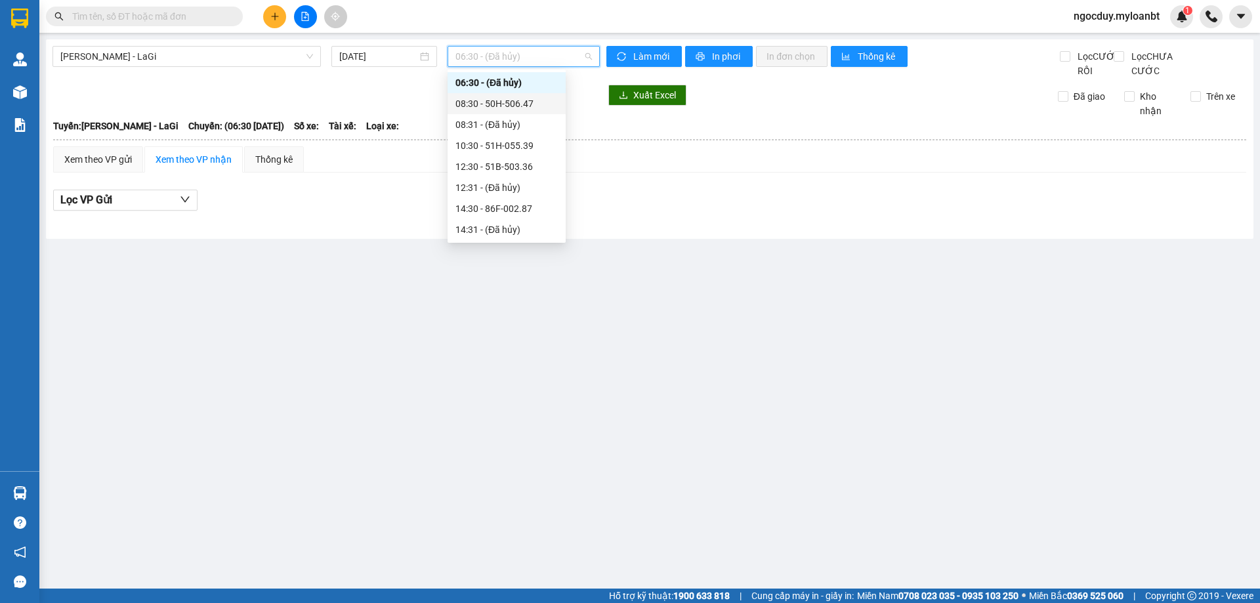
click at [505, 98] on div "08:30 - 50H-506.47" at bounding box center [506, 103] width 102 height 14
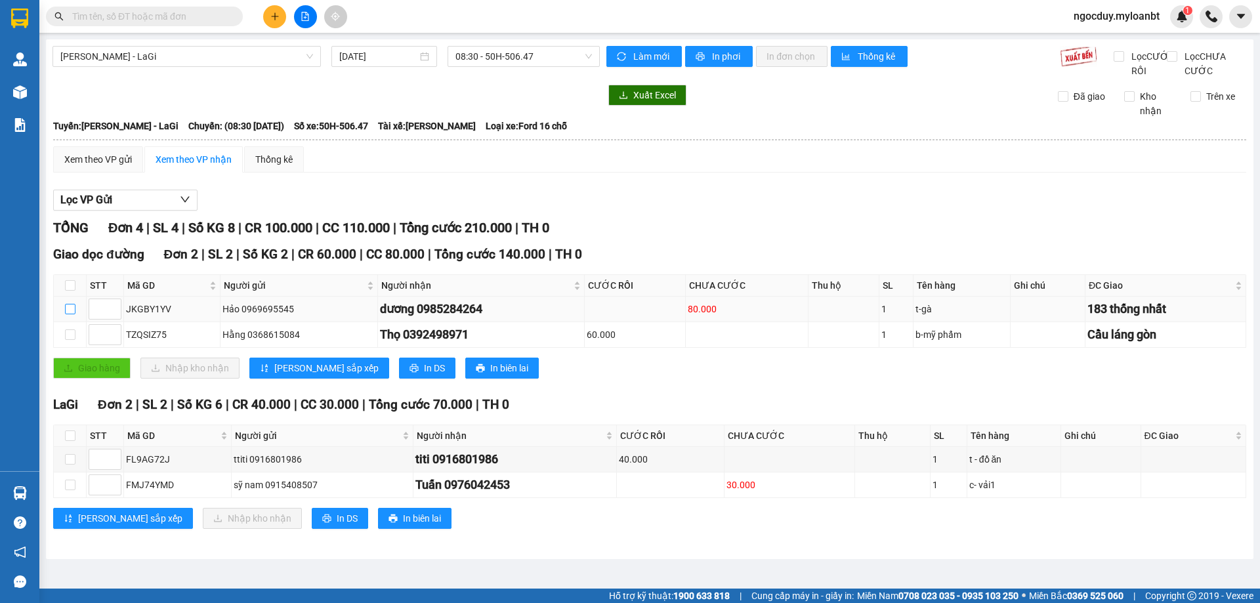
click at [72, 314] on input "checkbox" at bounding box center [70, 309] width 11 height 11
checkbox input "true"
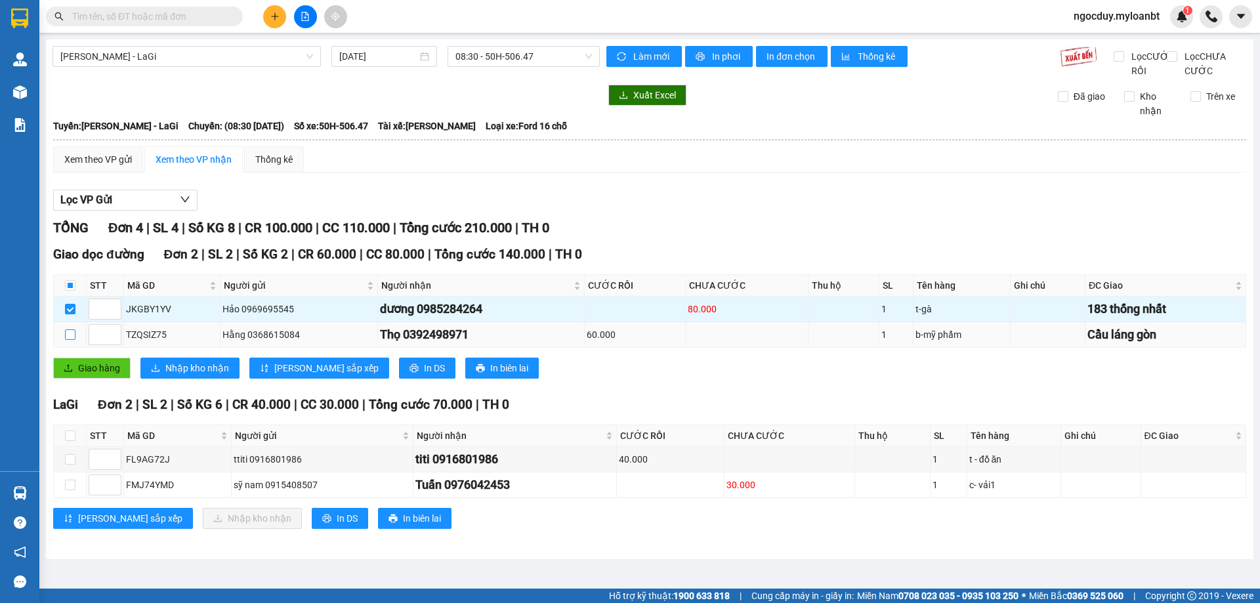
click at [74, 340] on input "checkbox" at bounding box center [70, 334] width 11 height 11
checkbox input "true"
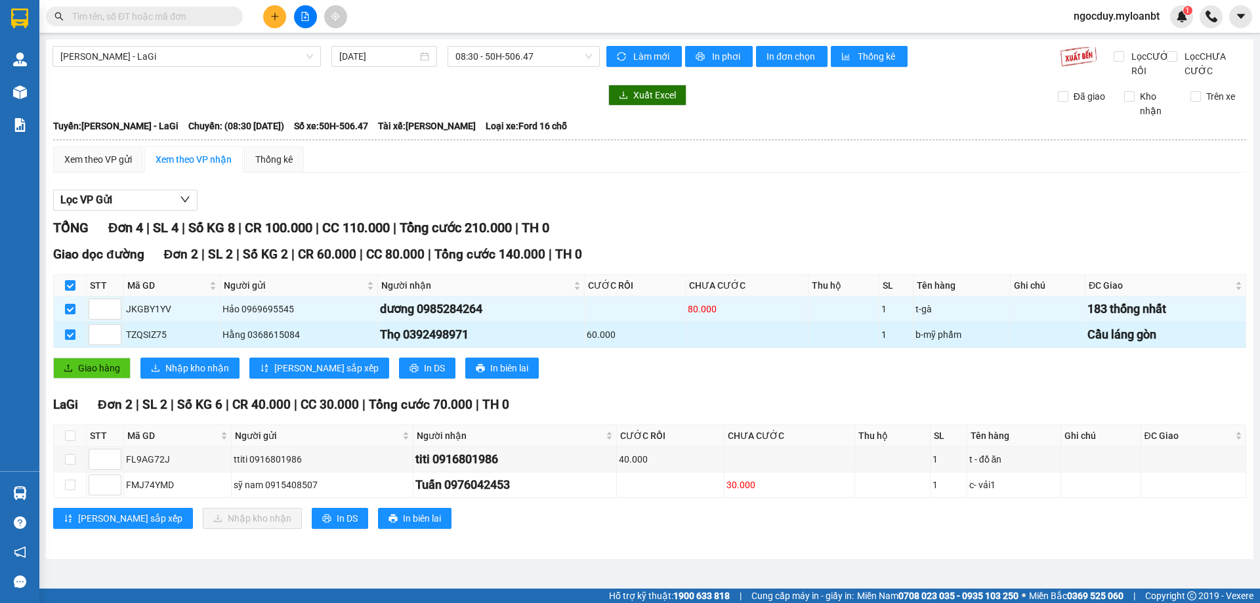
click at [74, 340] on input "checkbox" at bounding box center [70, 334] width 11 height 11
checkbox input "false"
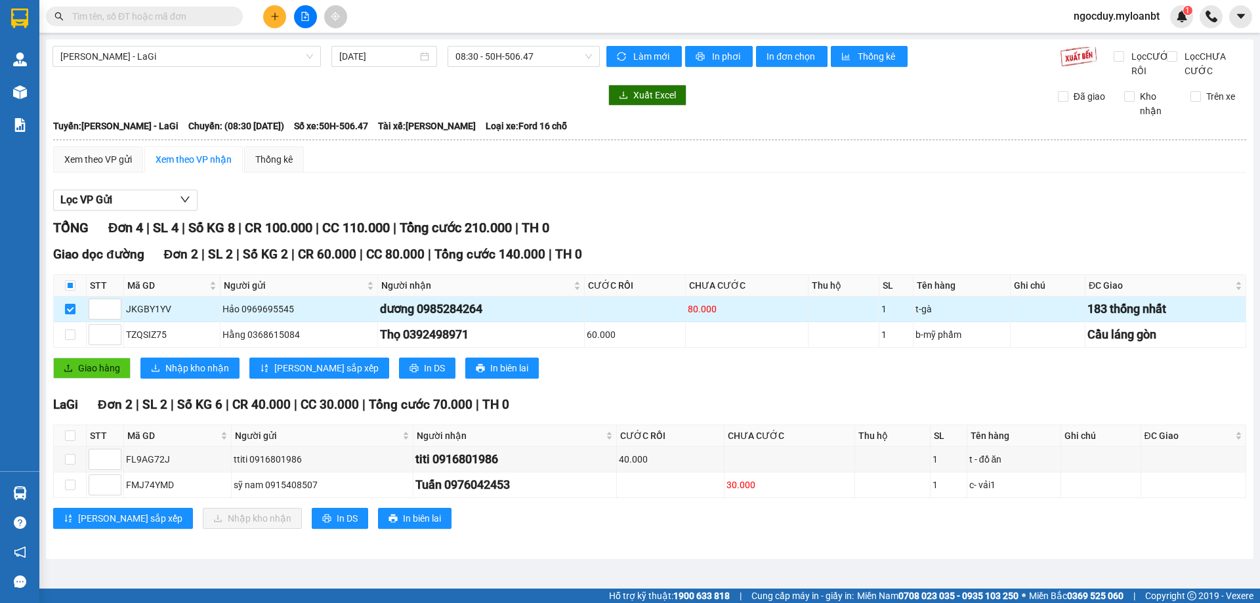
click at [68, 314] on input "checkbox" at bounding box center [70, 309] width 11 height 11
checkbox input "false"
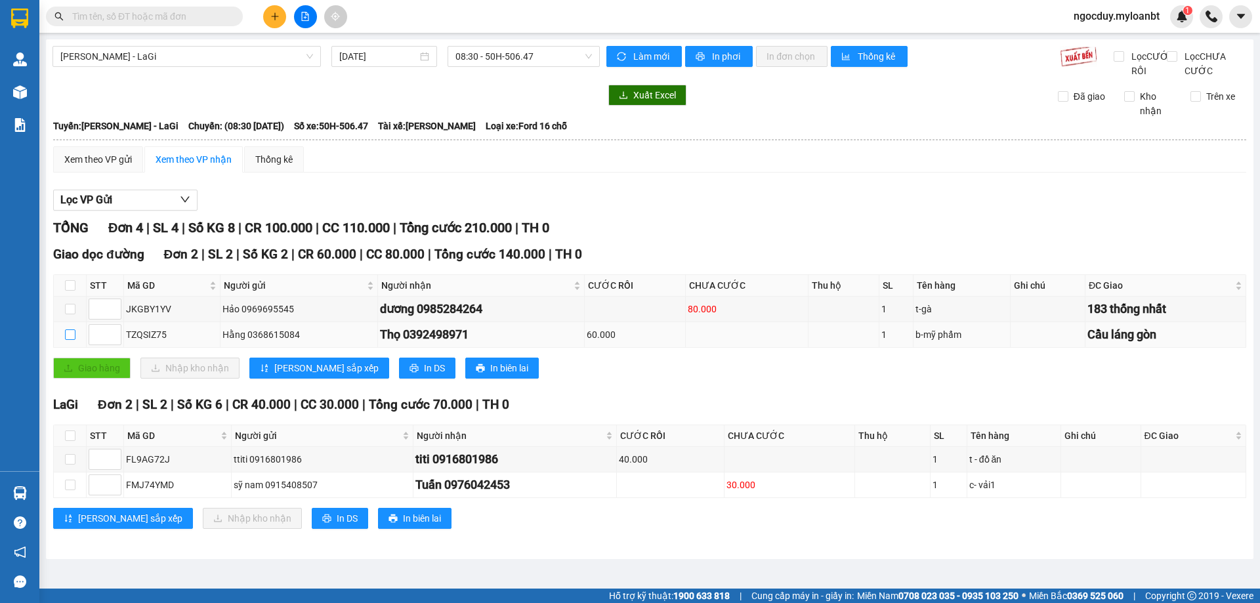
click at [67, 340] on input "checkbox" at bounding box center [70, 334] width 11 height 11
checkbox input "true"
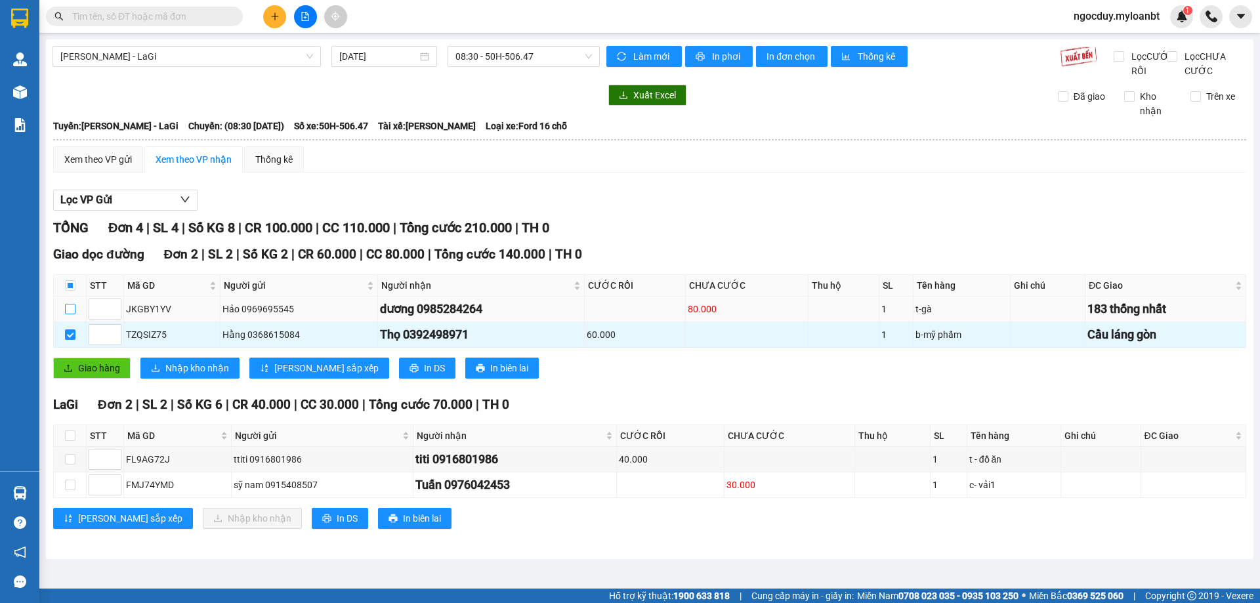
click at [71, 314] on input "checkbox" at bounding box center [70, 309] width 11 height 11
checkbox input "true"
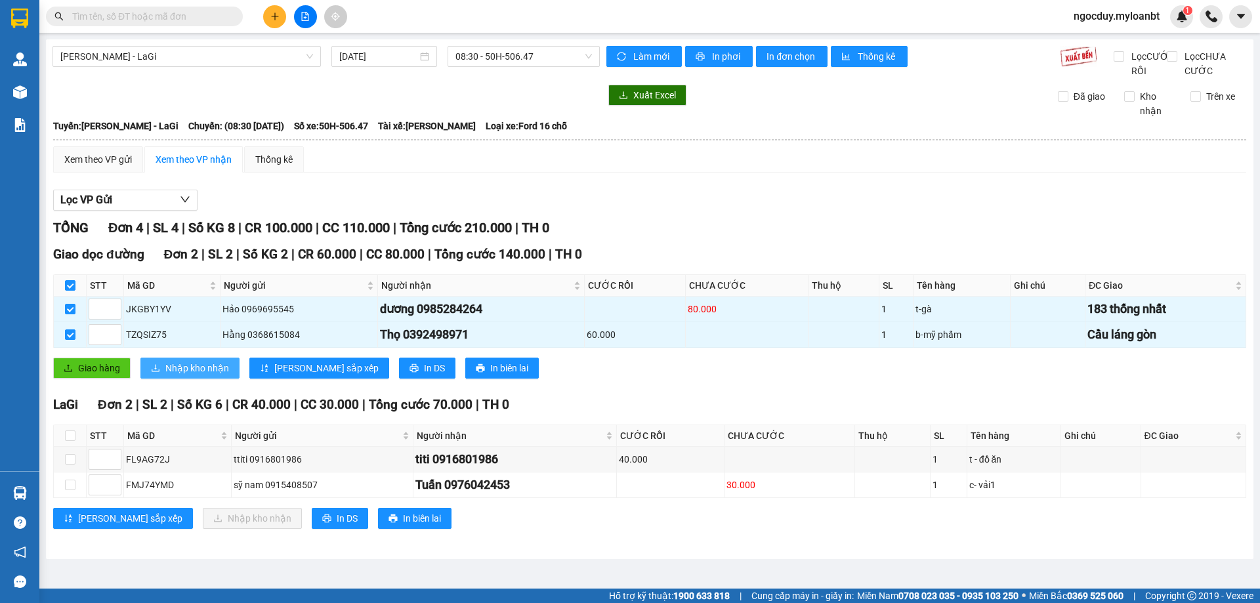
click at [179, 375] on span "Nhập kho nhận" at bounding box center [197, 368] width 64 height 14
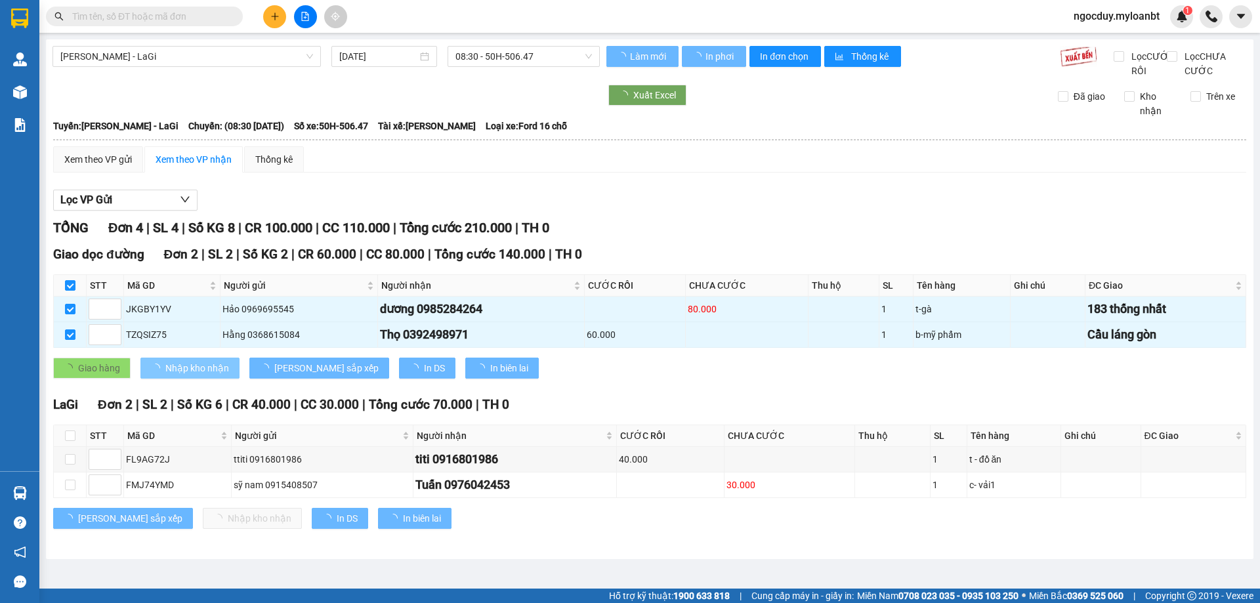
checkbox input "false"
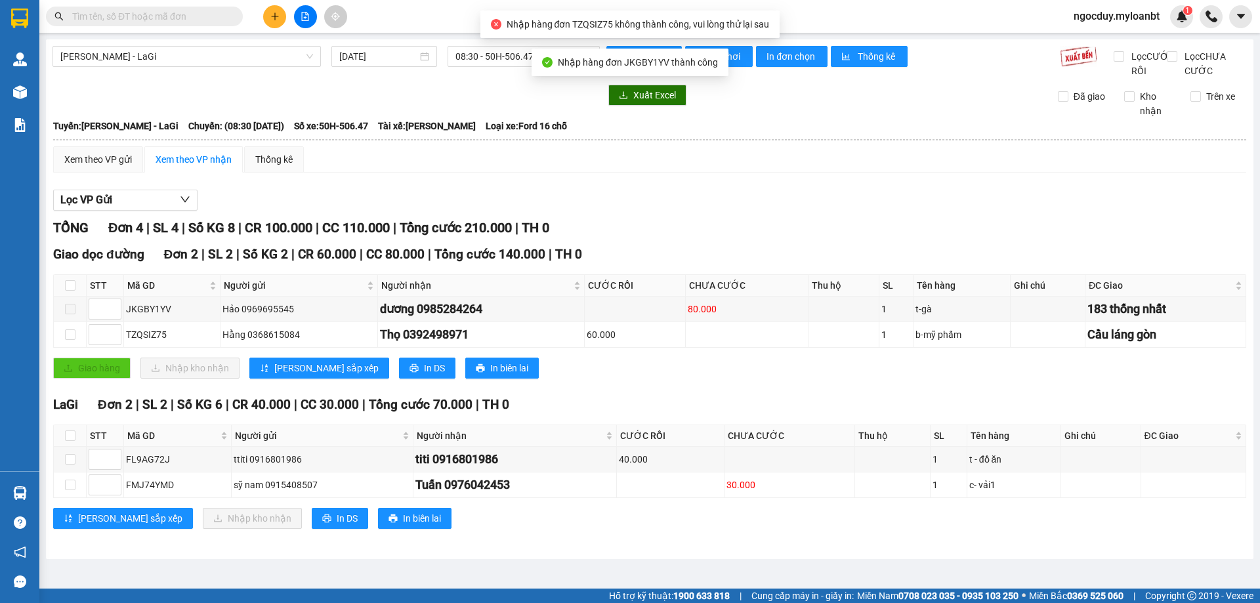
click at [236, 18] on span at bounding box center [234, 16] width 8 height 14
click at [226, 16] on input "text" at bounding box center [149, 16] width 155 height 14
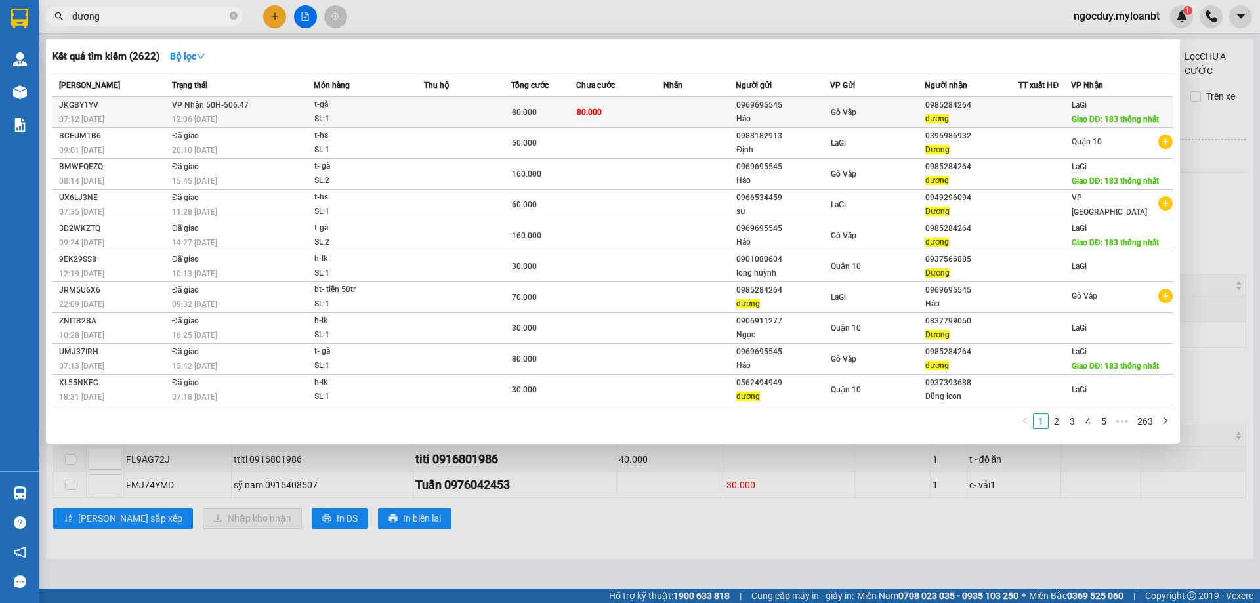
type input "dương"
click at [761, 111] on div "0969695545" at bounding box center [782, 105] width 93 height 14
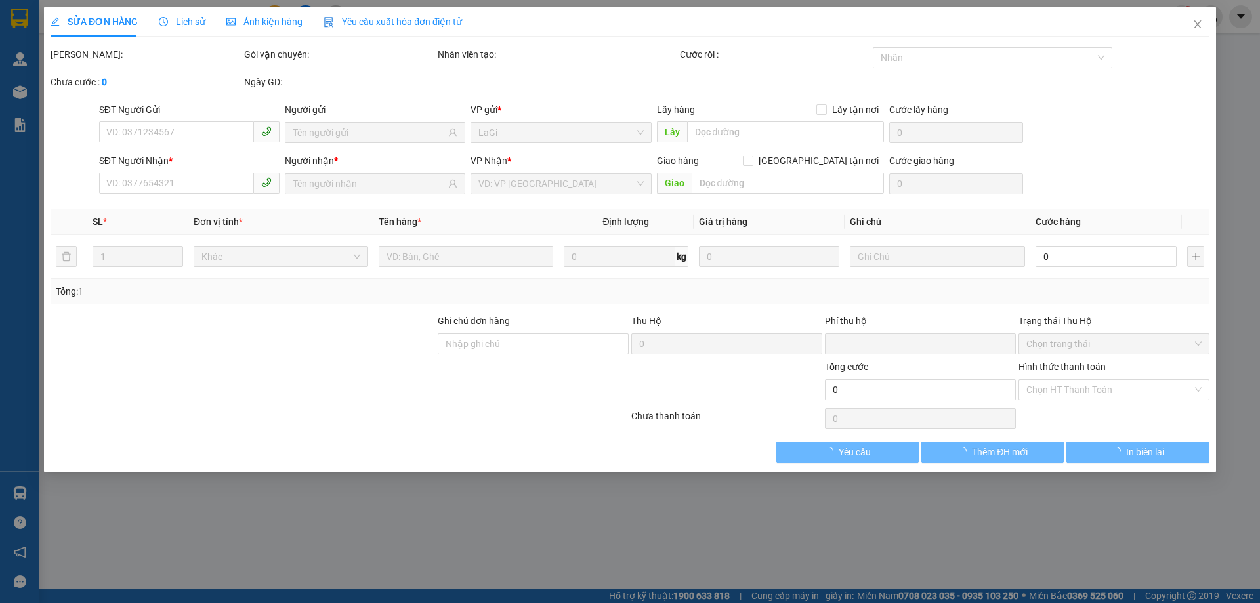
type input "0969695545"
type input "Hảo"
type input "0985284264"
type input "dương"
type input "183 thống nhất"
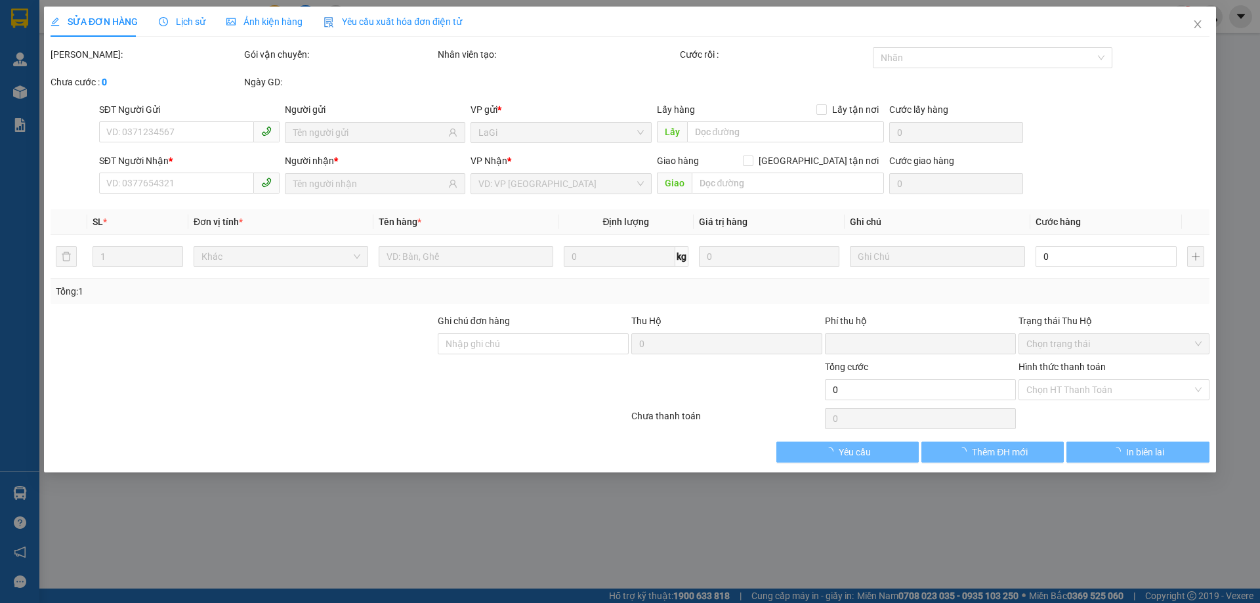
type input "0"
type input "80.000"
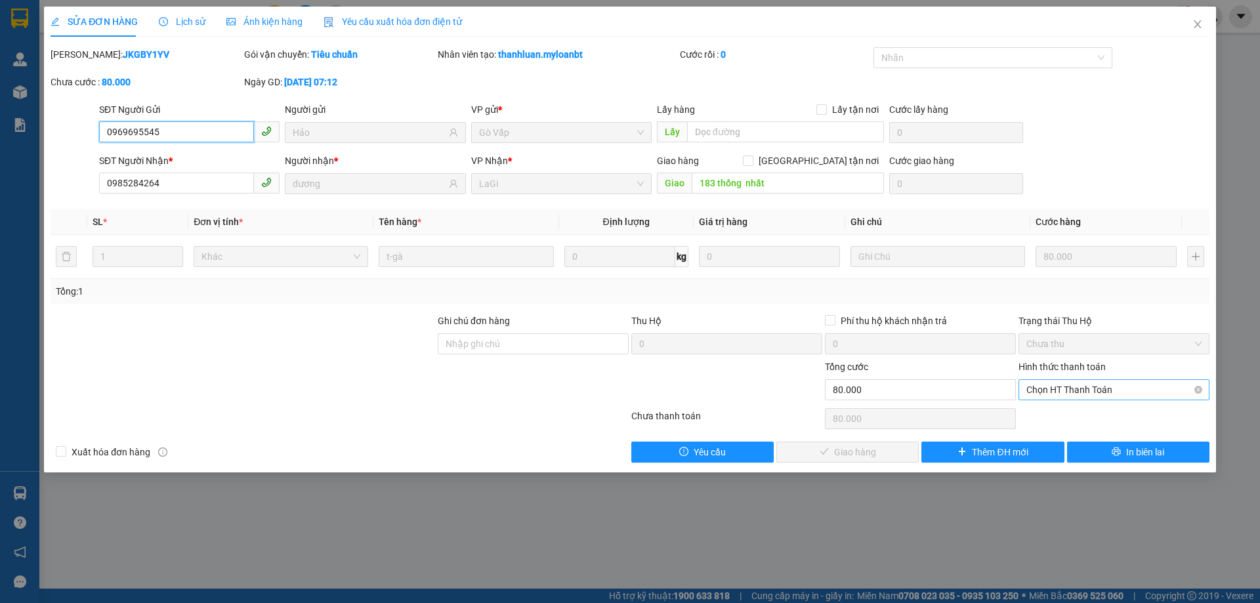
click at [1077, 386] on span "Chọn HT Thanh Toán" at bounding box center [1113, 390] width 175 height 20
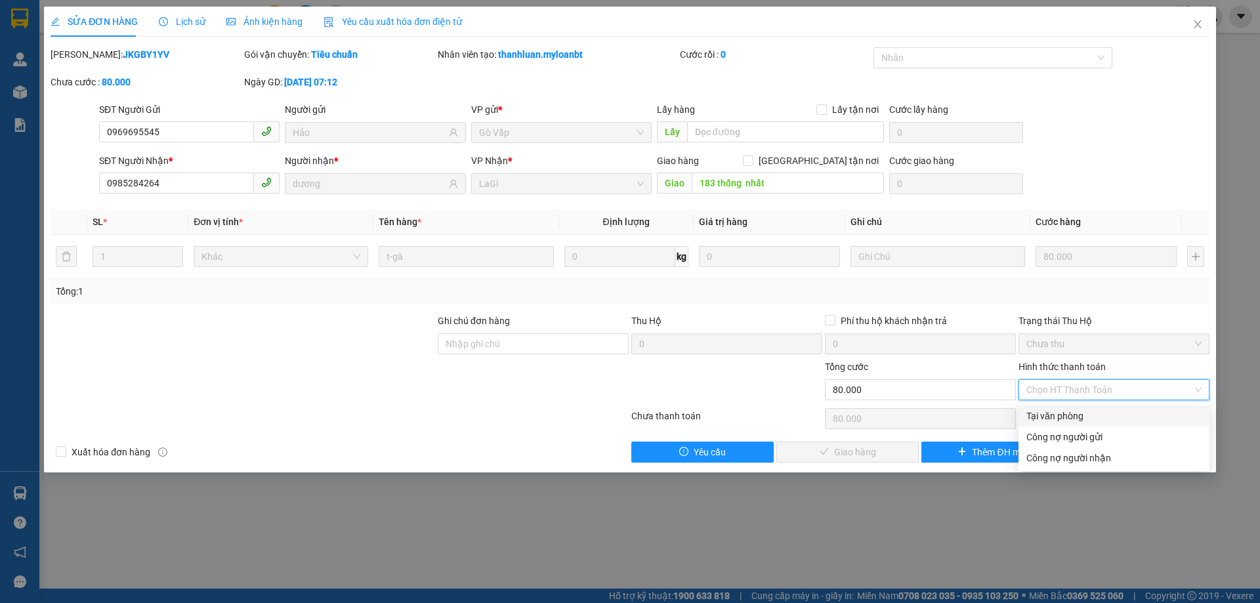
click at [1074, 412] on div "Tại văn phòng" at bounding box center [1113, 416] width 175 height 14
type input "0"
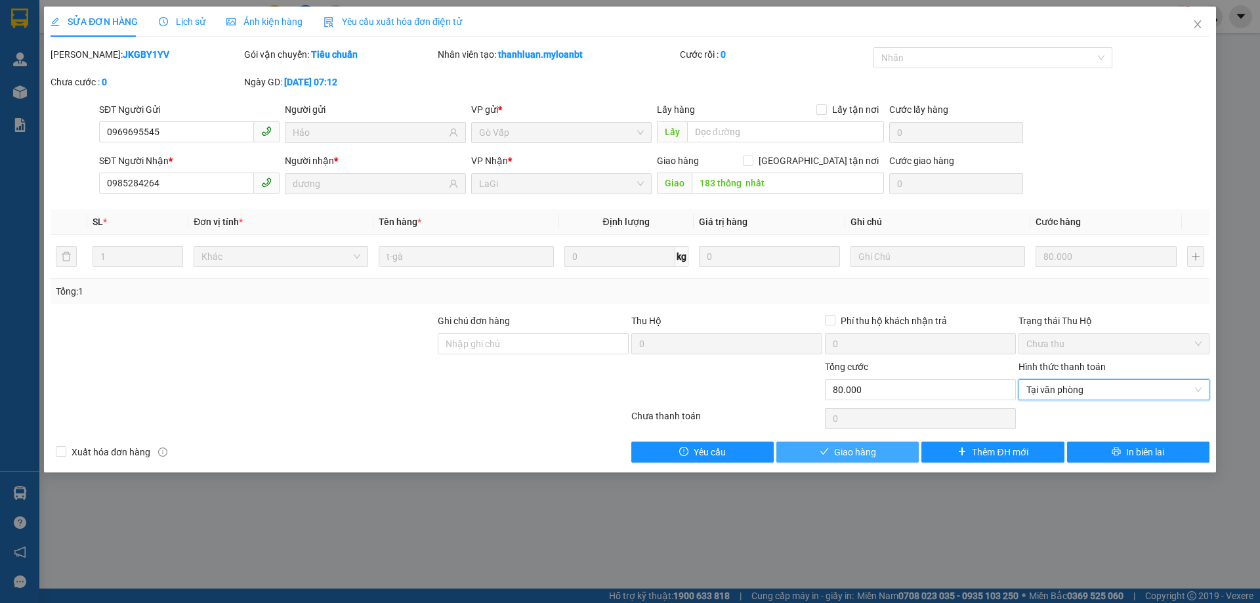
click at [902, 454] on button "Giao hàng" at bounding box center [847, 452] width 142 height 21
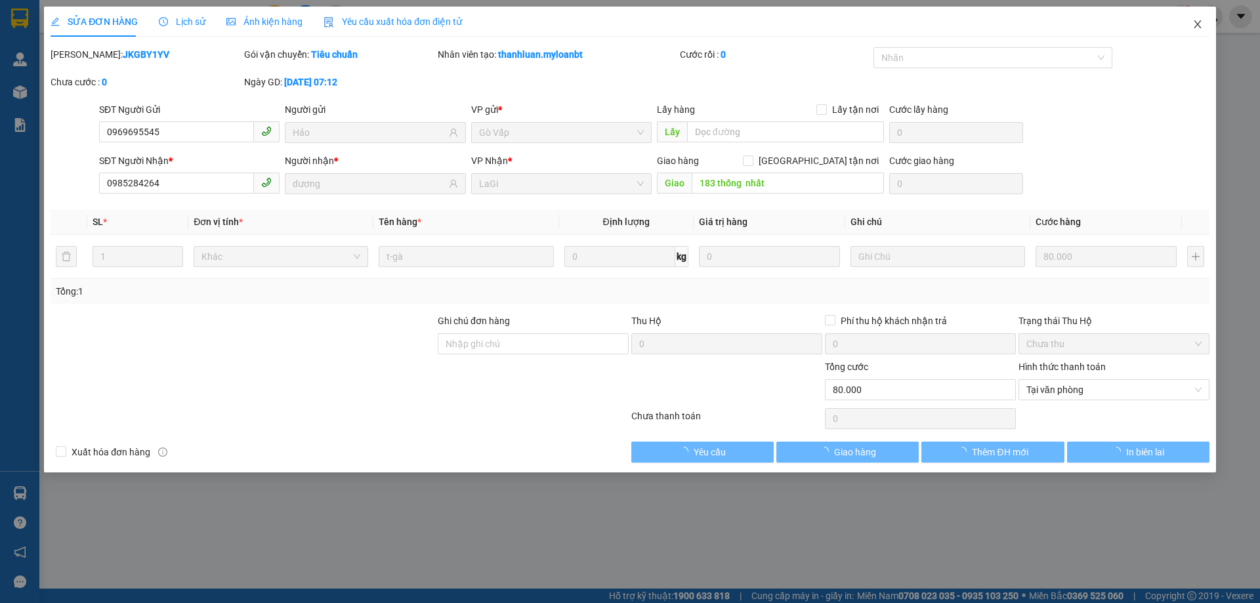
click at [1198, 26] on icon "close" at bounding box center [1197, 24] width 11 height 11
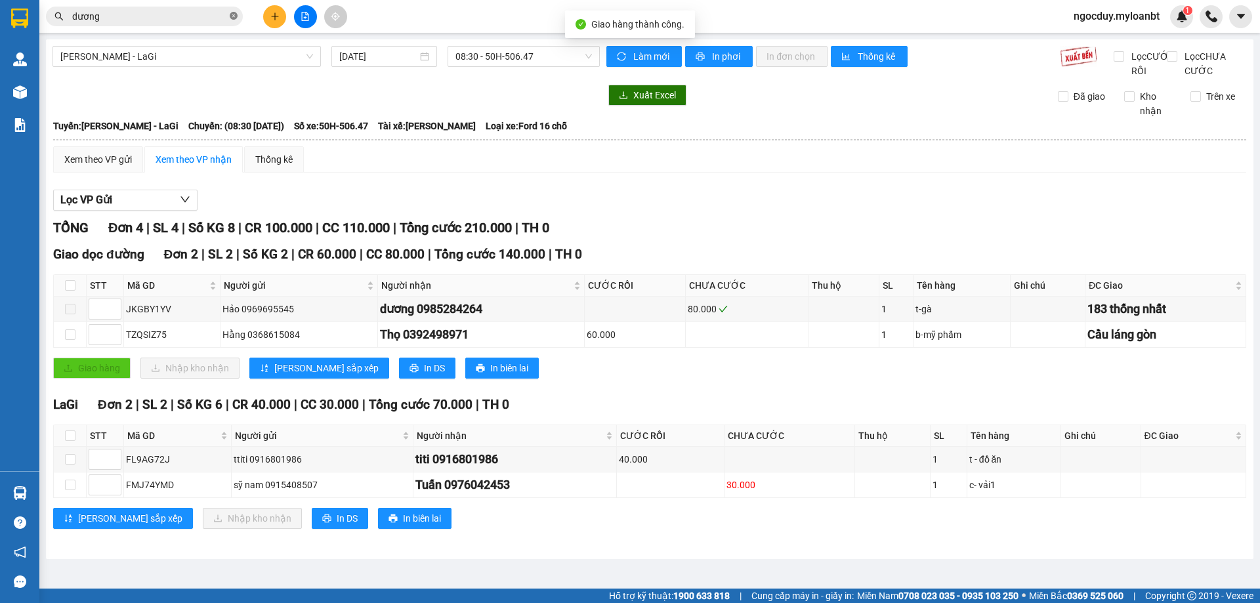
click at [232, 16] on icon "close-circle" at bounding box center [234, 16] width 8 height 8
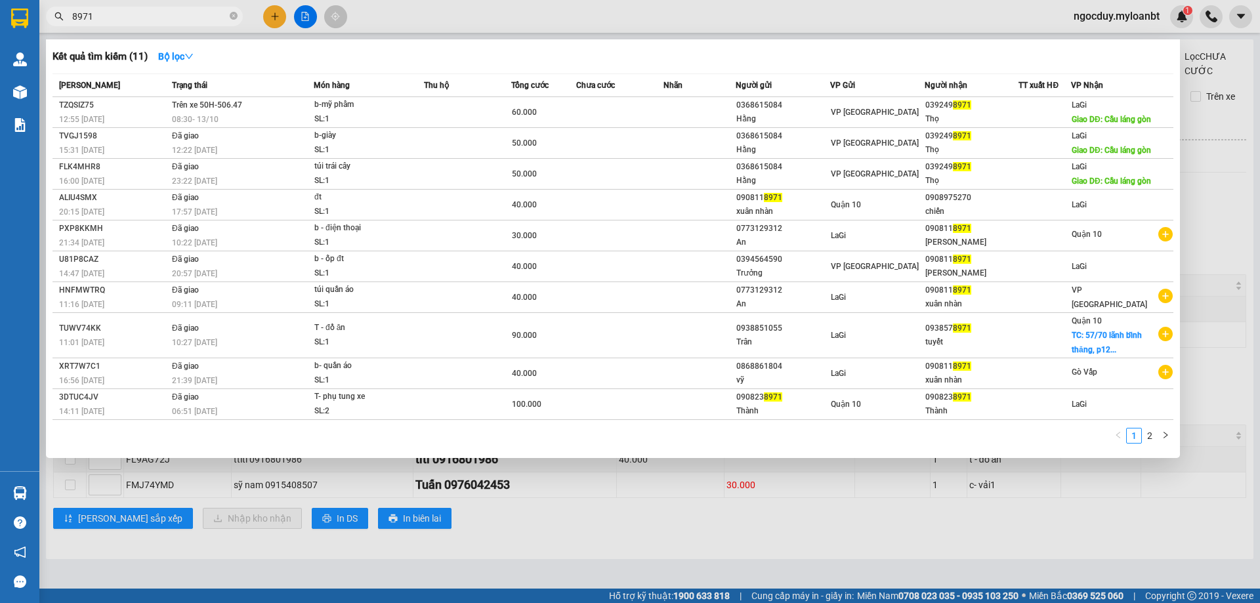
type input "8971"
click at [1248, 200] on div at bounding box center [630, 301] width 1260 height 603
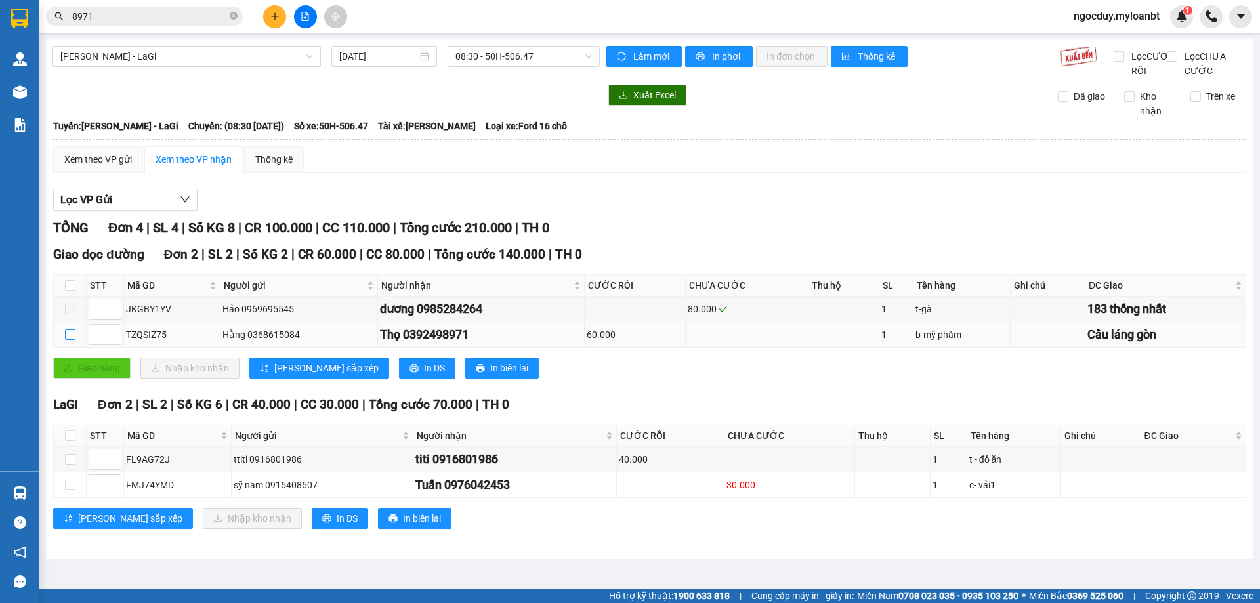
click at [71, 340] on input "checkbox" at bounding box center [70, 334] width 11 height 11
checkbox input "true"
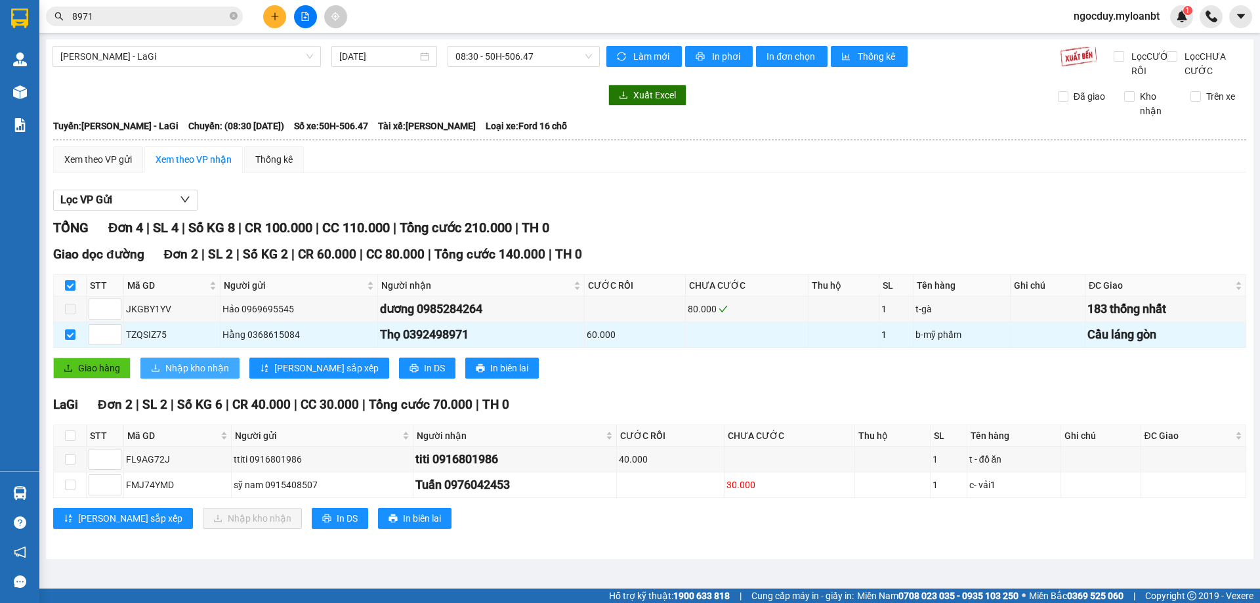
click at [214, 375] on span "Nhập kho nhận" at bounding box center [197, 368] width 64 height 14
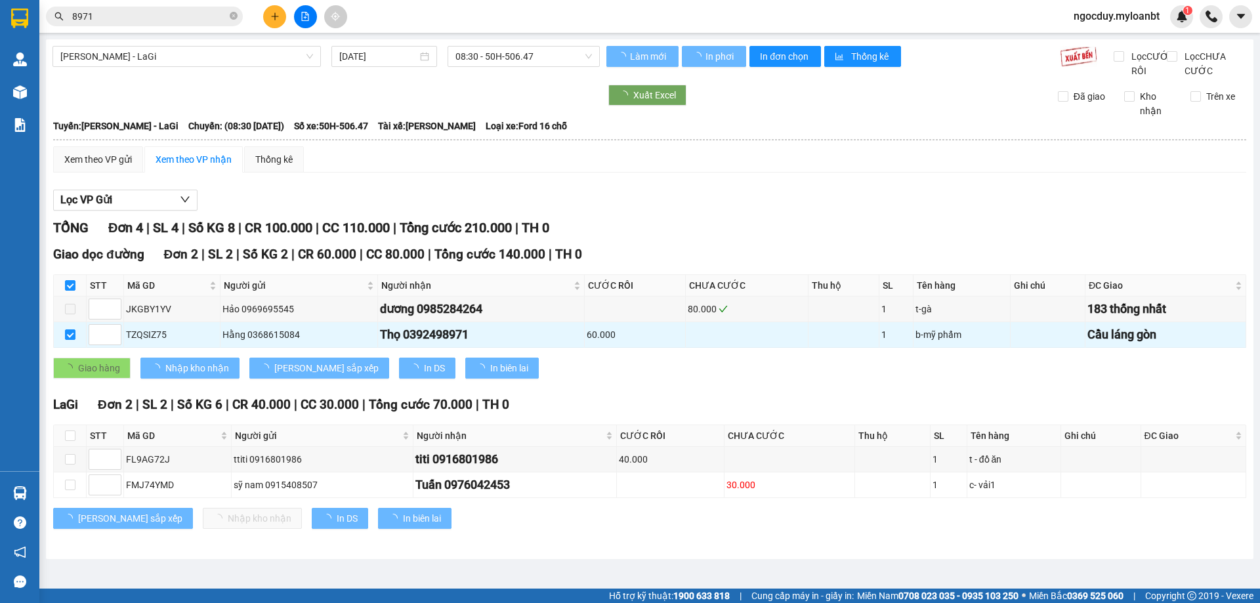
checkbox input "false"
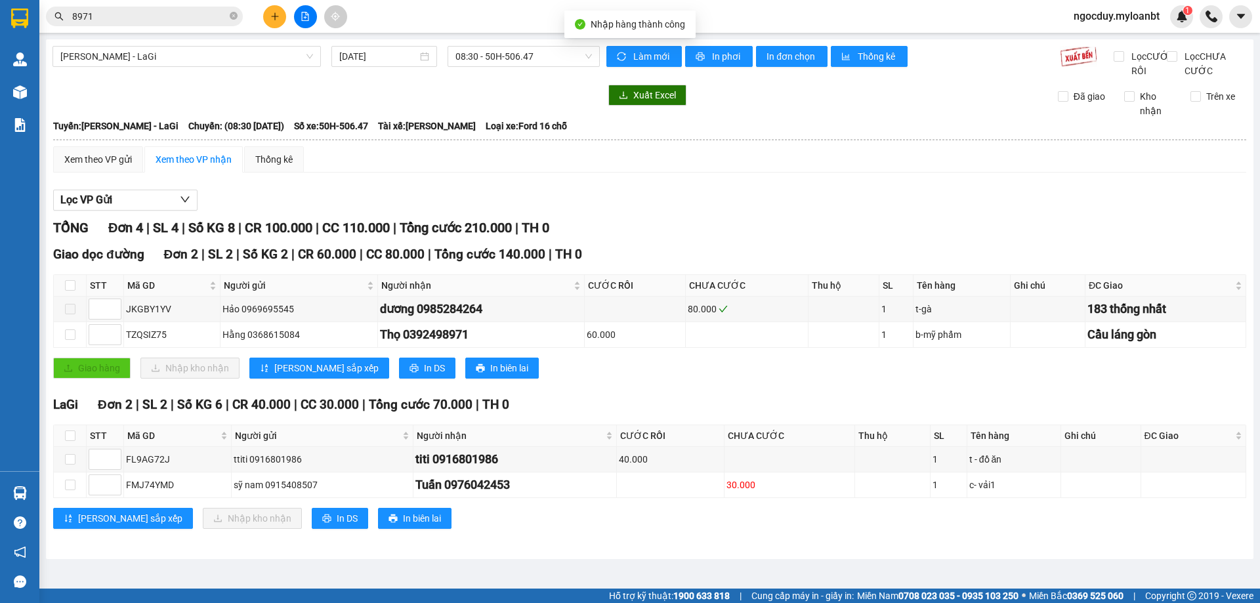
click at [194, 23] on input "8971" at bounding box center [149, 16] width 155 height 14
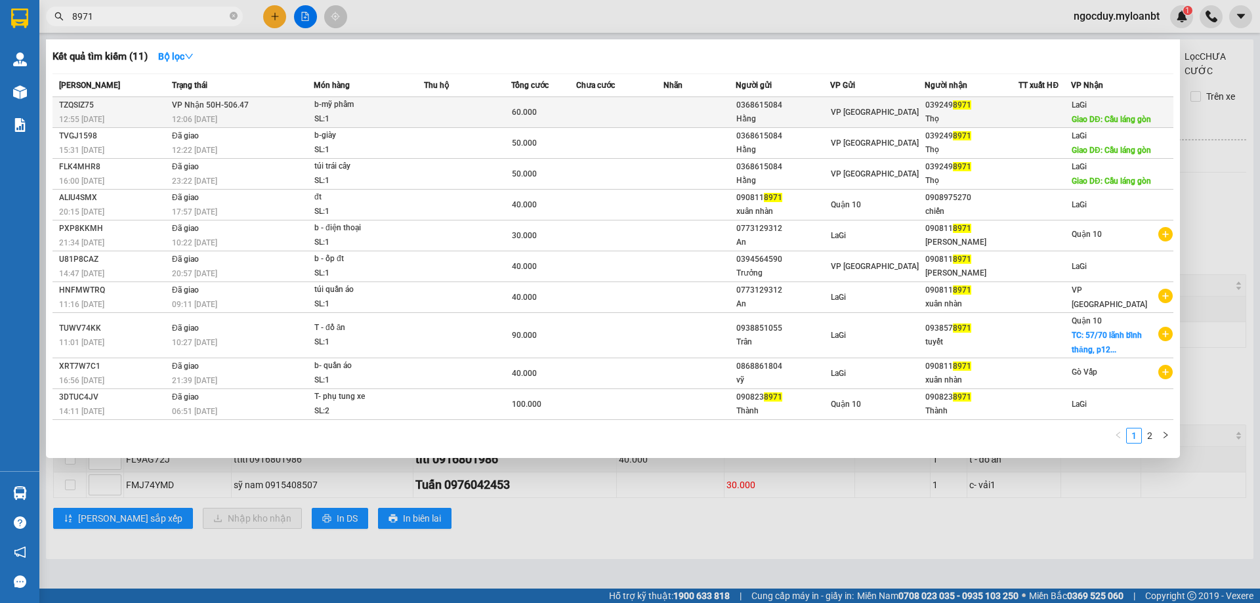
click at [371, 112] on div "b-mỹ phẩm" at bounding box center [363, 105] width 98 height 14
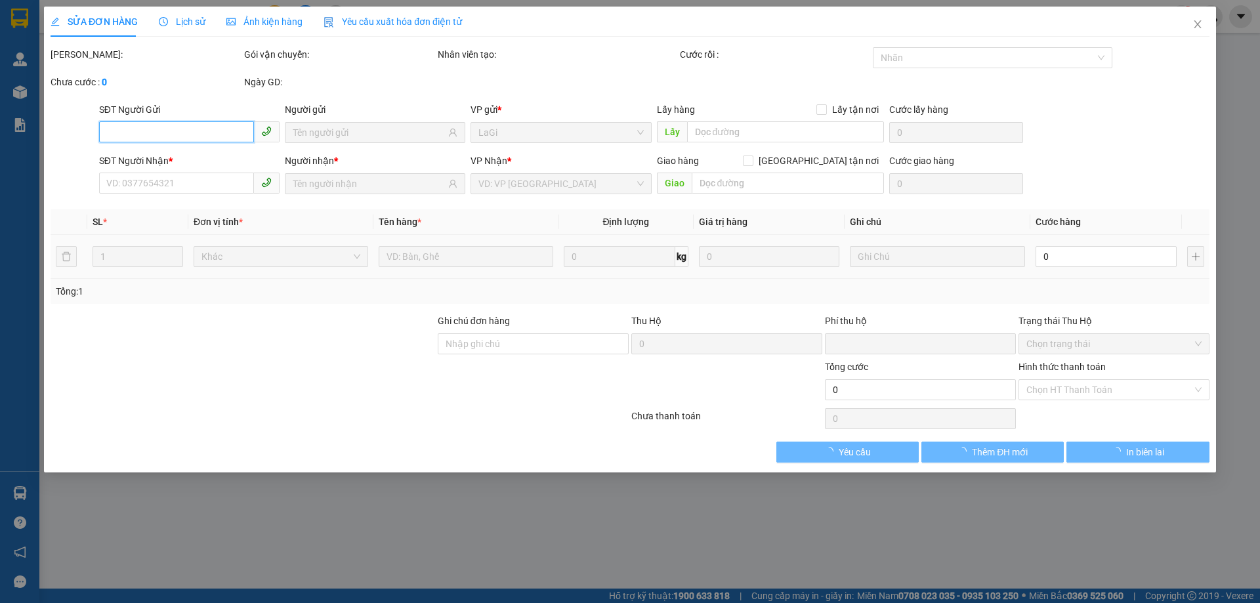
type input "0368615084"
type input "Hằng"
type input "0392498971"
type input "Thọ"
type input "Cầu láng gòn"
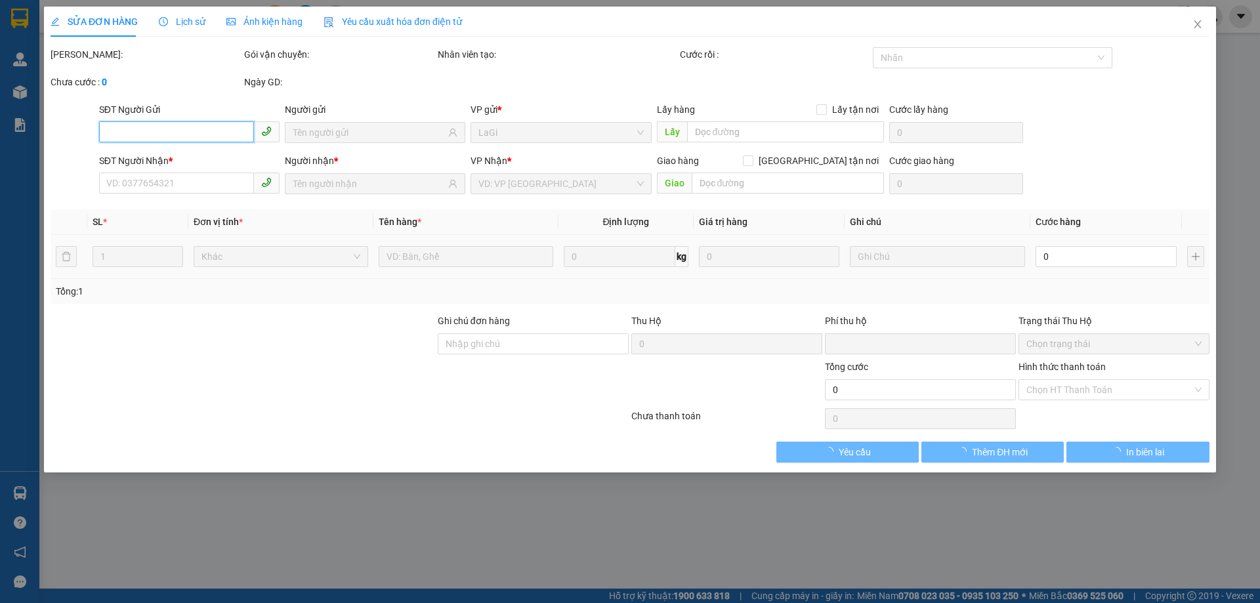
type input "20.000"
type input "0"
type input "60.000"
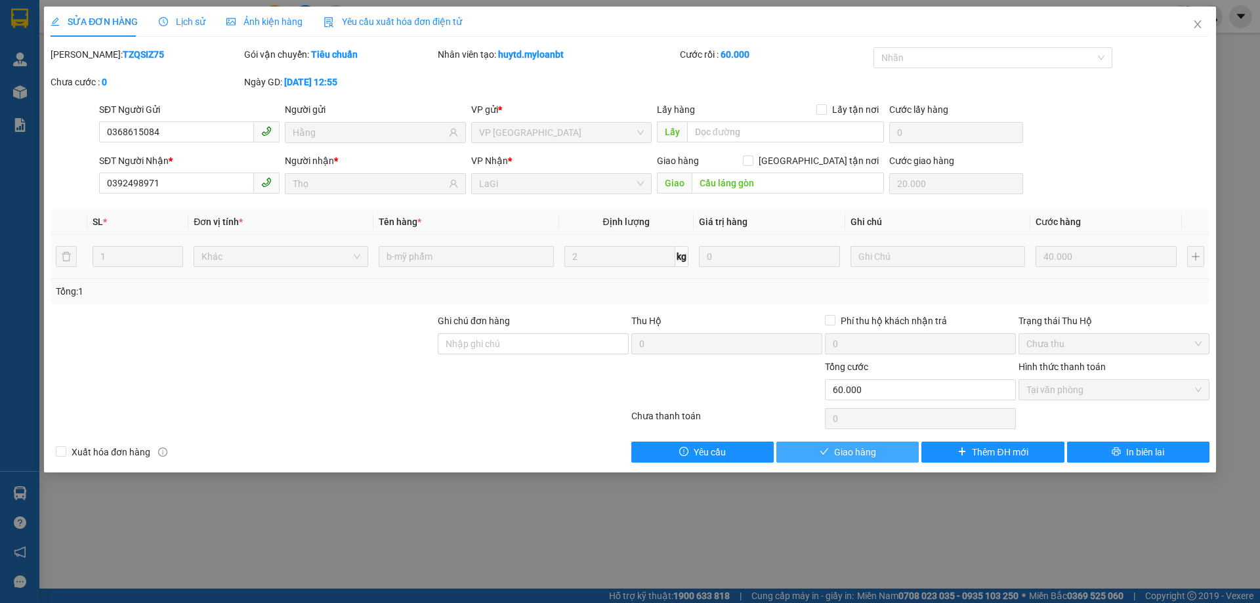
click at [876, 455] on button "Giao hàng" at bounding box center [847, 452] width 142 height 21
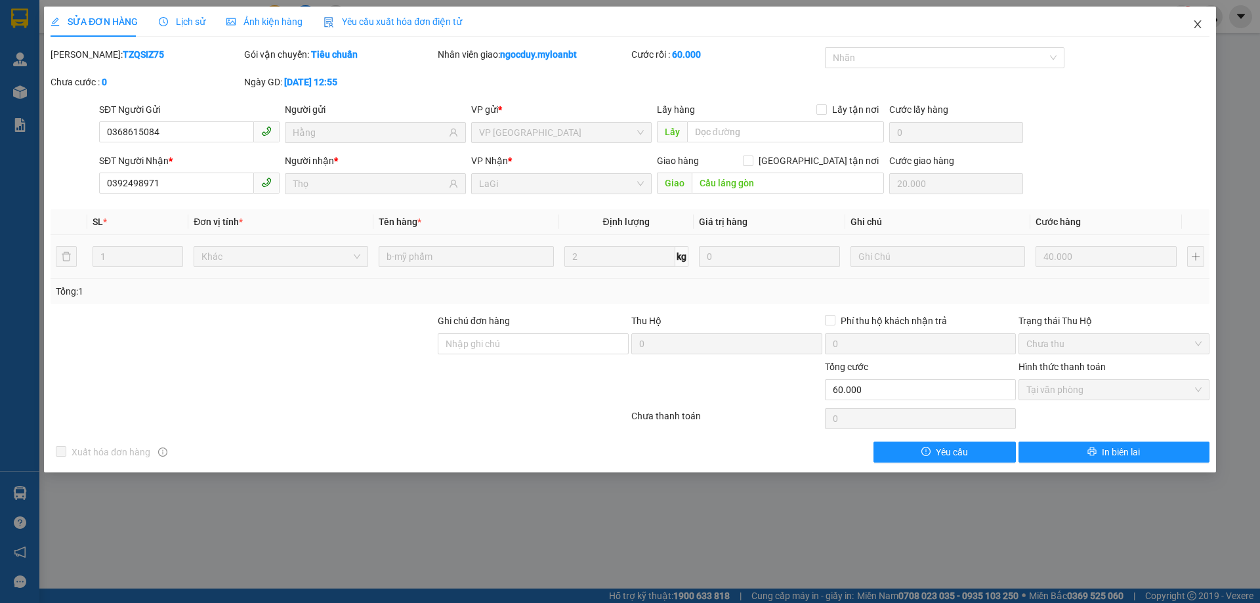
click at [1199, 24] on icon "close" at bounding box center [1197, 24] width 11 height 11
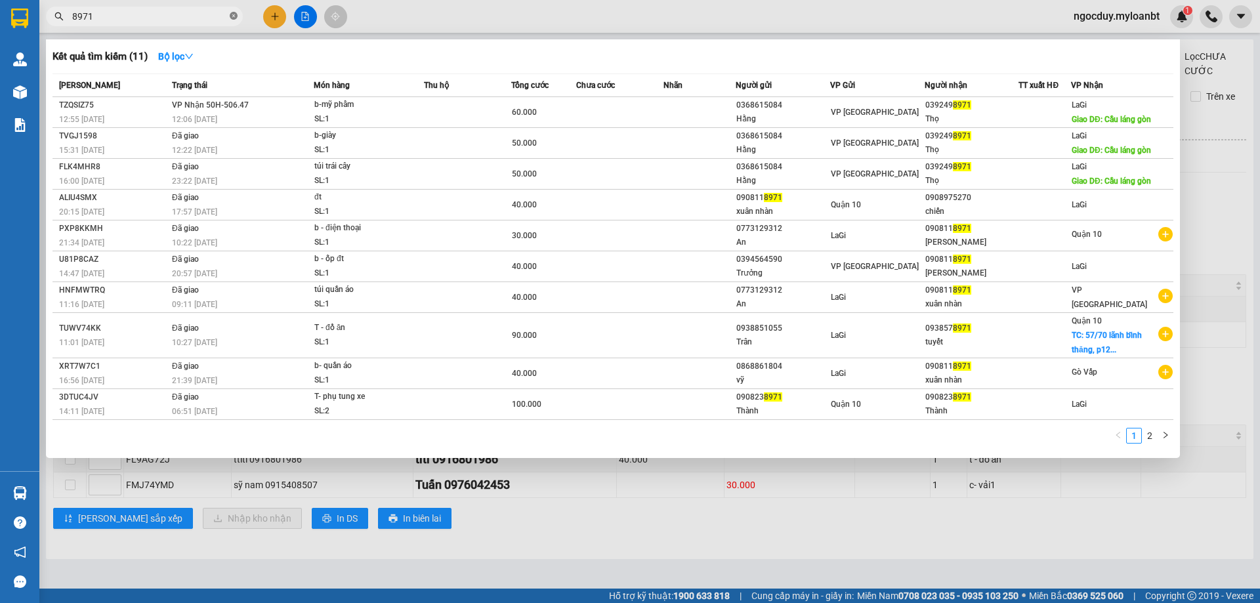
click at [233, 12] on span at bounding box center [234, 17] width 8 height 12
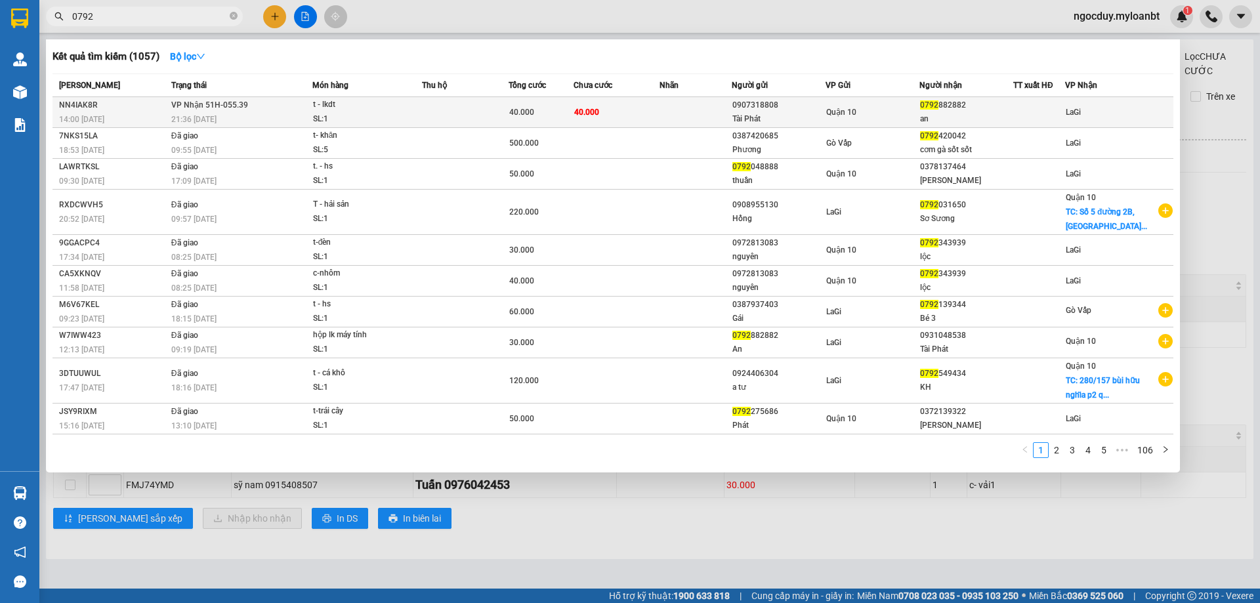
type input "0792"
click at [730, 107] on td at bounding box center [696, 112] width 72 height 31
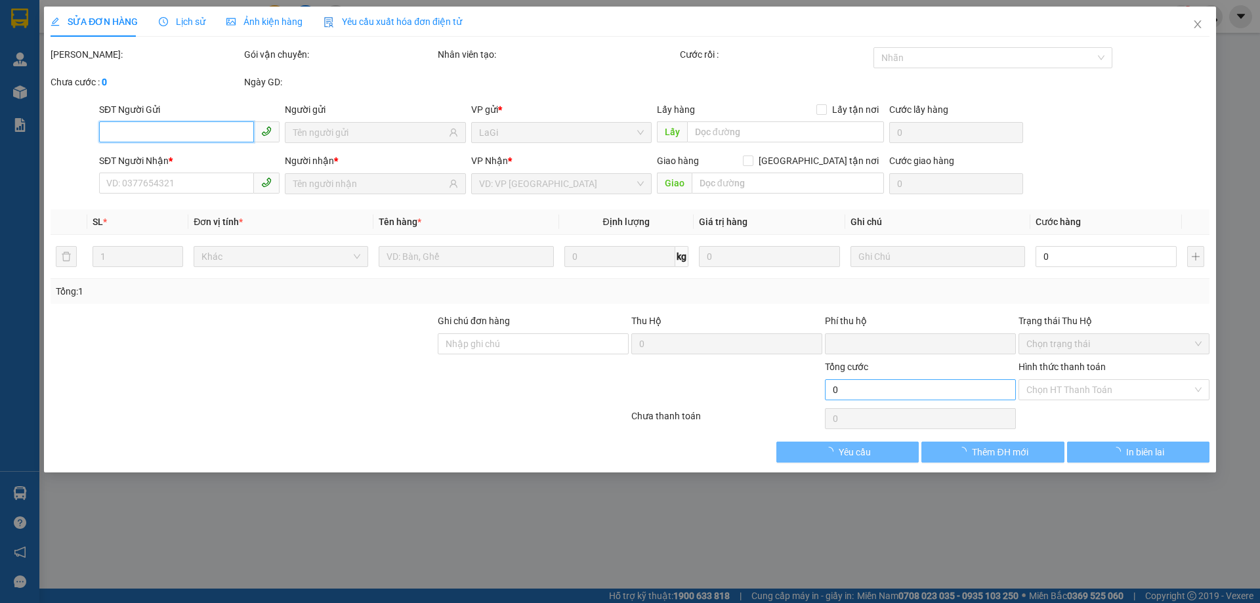
type input "0907318808"
type input "Tài Phát"
type input "0792882882"
type input "an"
type input "0"
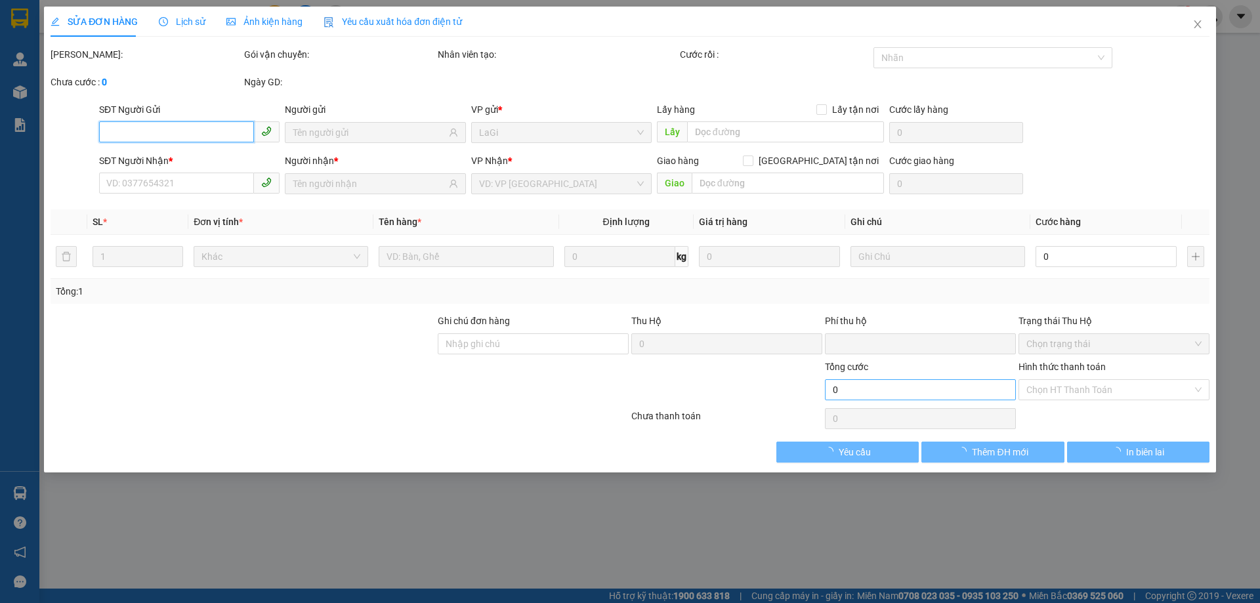
type input "40.000"
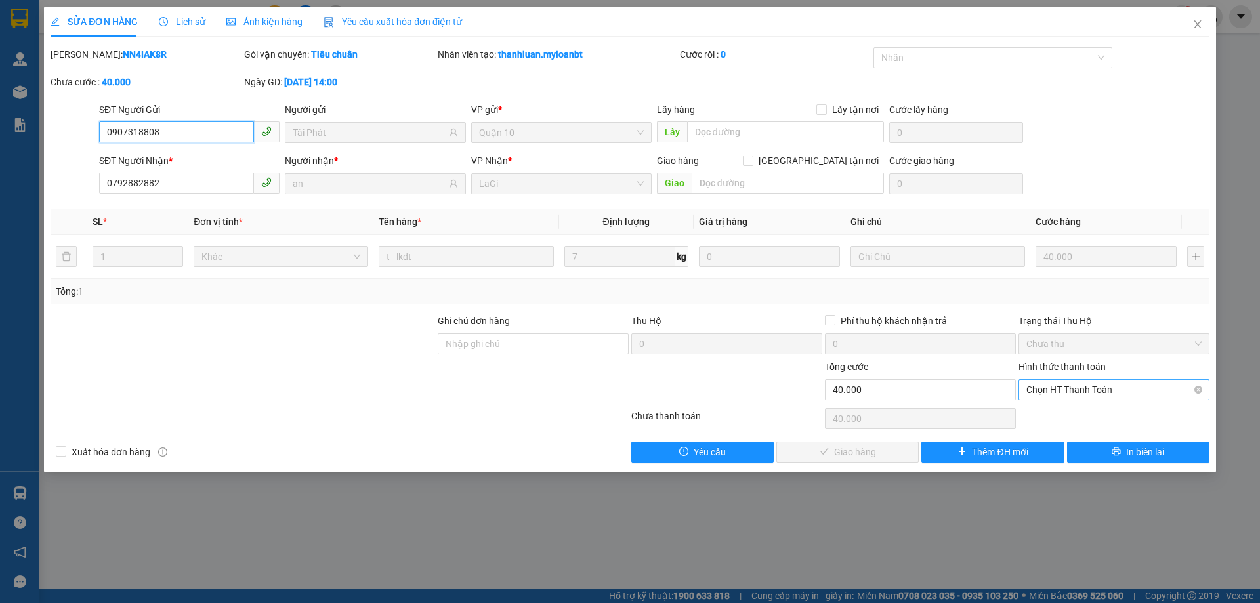
click at [1076, 381] on span "Chọn HT Thanh Toán" at bounding box center [1113, 390] width 175 height 20
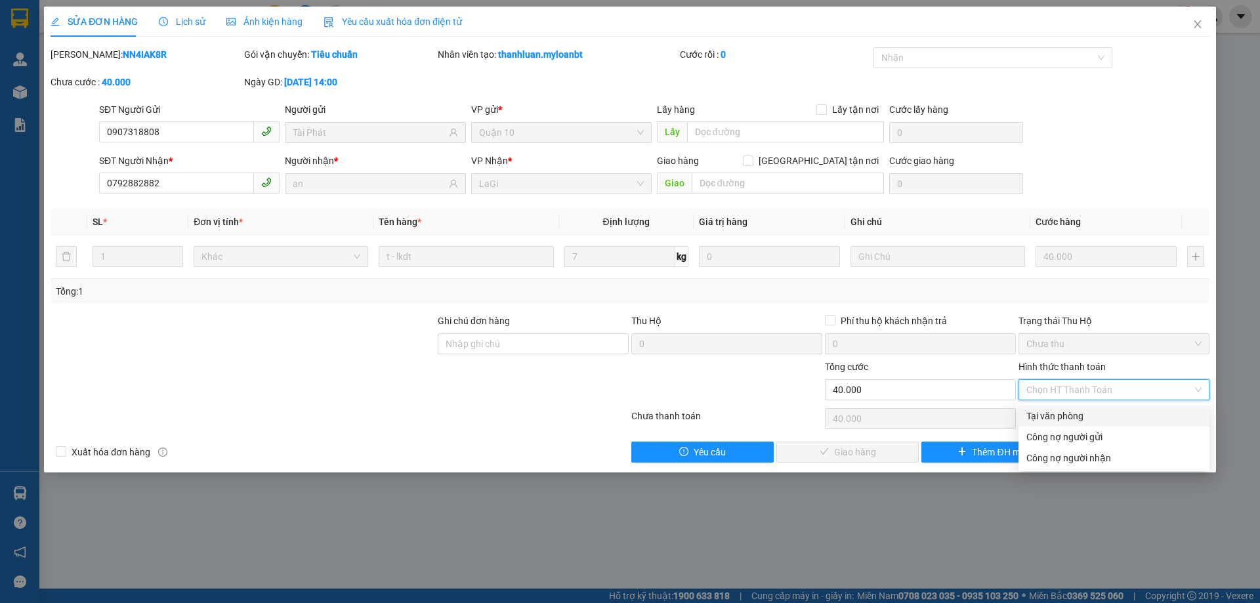
click at [1076, 412] on div "Tại văn phòng" at bounding box center [1113, 416] width 175 height 14
type input "0"
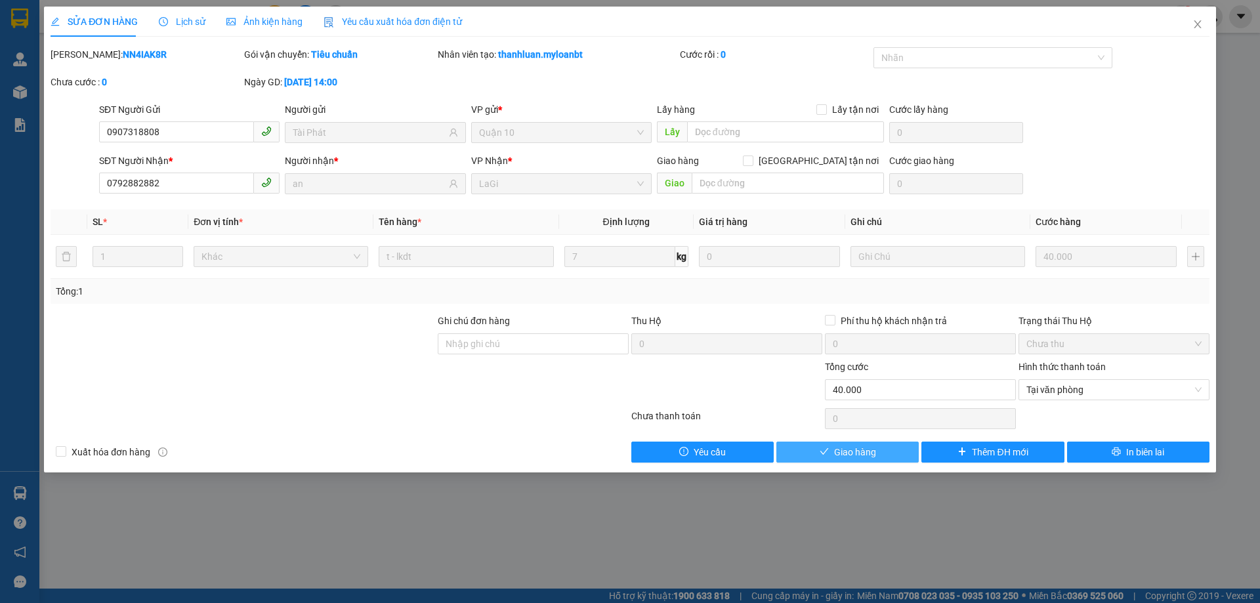
click at [858, 447] on span "Giao hàng" at bounding box center [855, 452] width 42 height 14
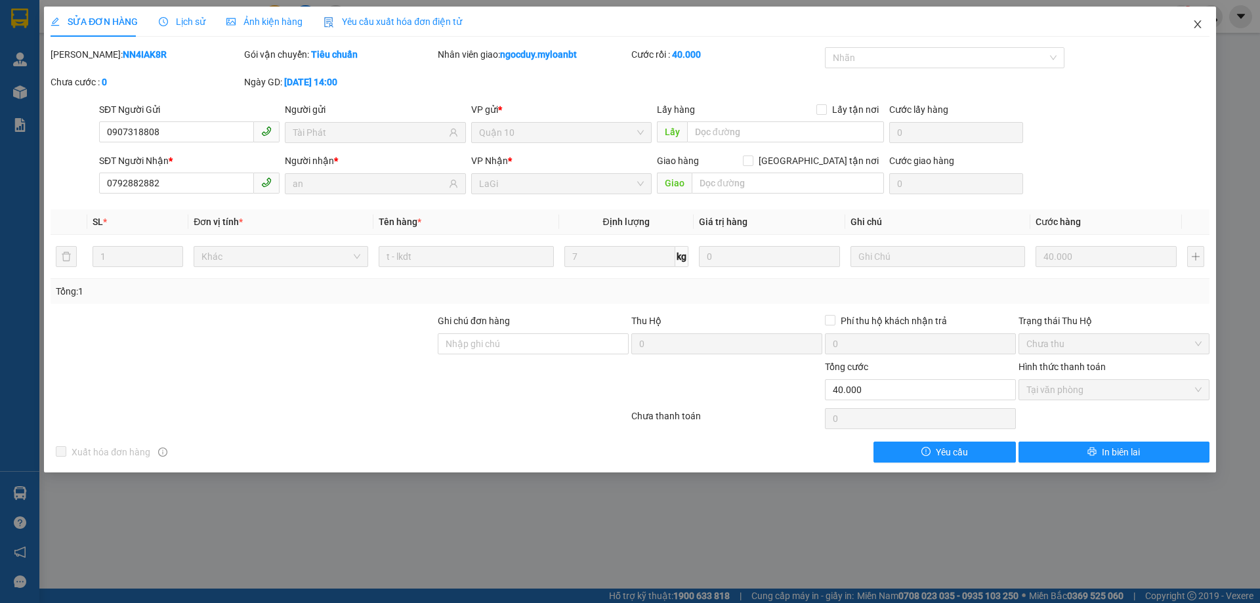
click at [1202, 21] on icon "close" at bounding box center [1197, 24] width 11 height 11
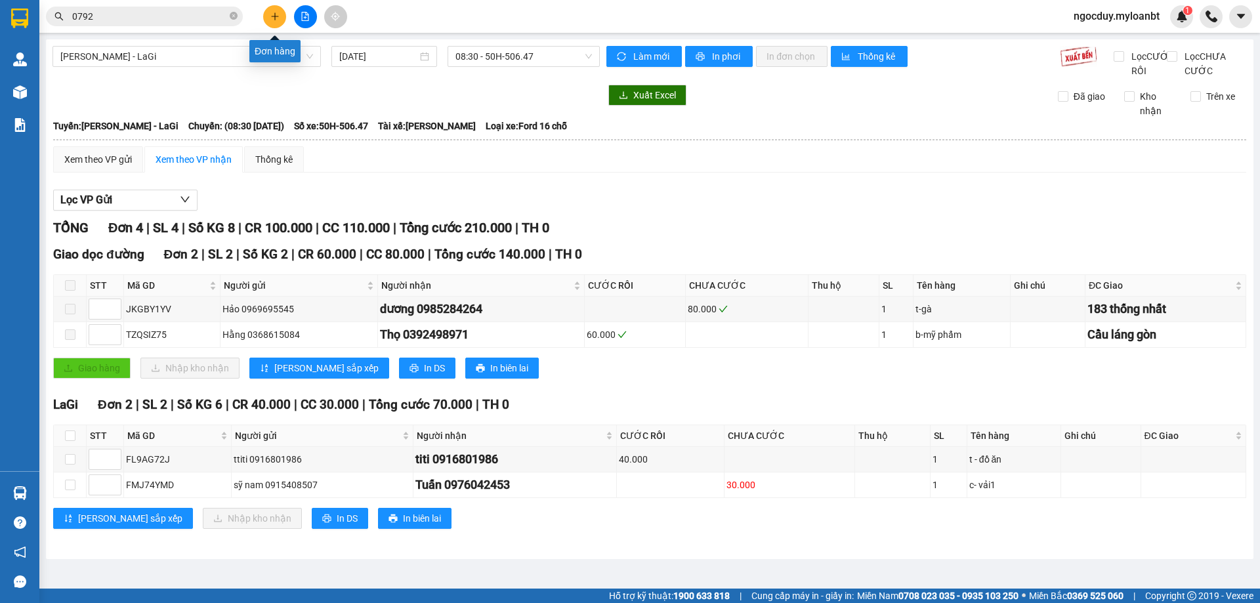
click at [274, 12] on icon "plus" at bounding box center [274, 16] width 9 height 9
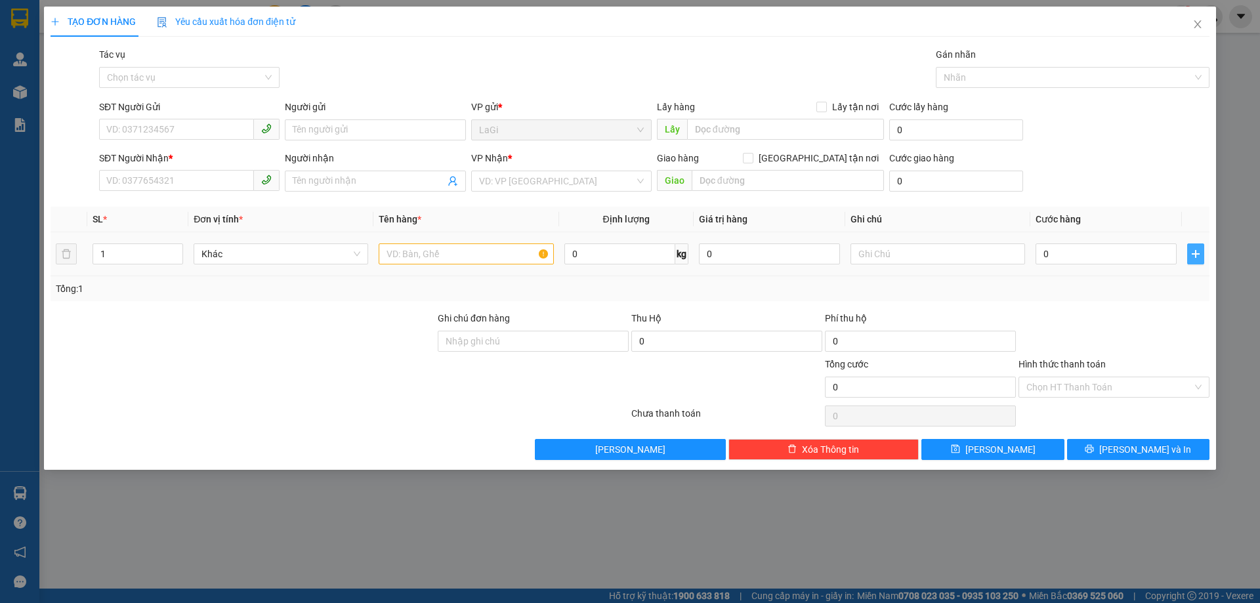
click at [1190, 256] on icon "plus" at bounding box center [1195, 254] width 11 height 11
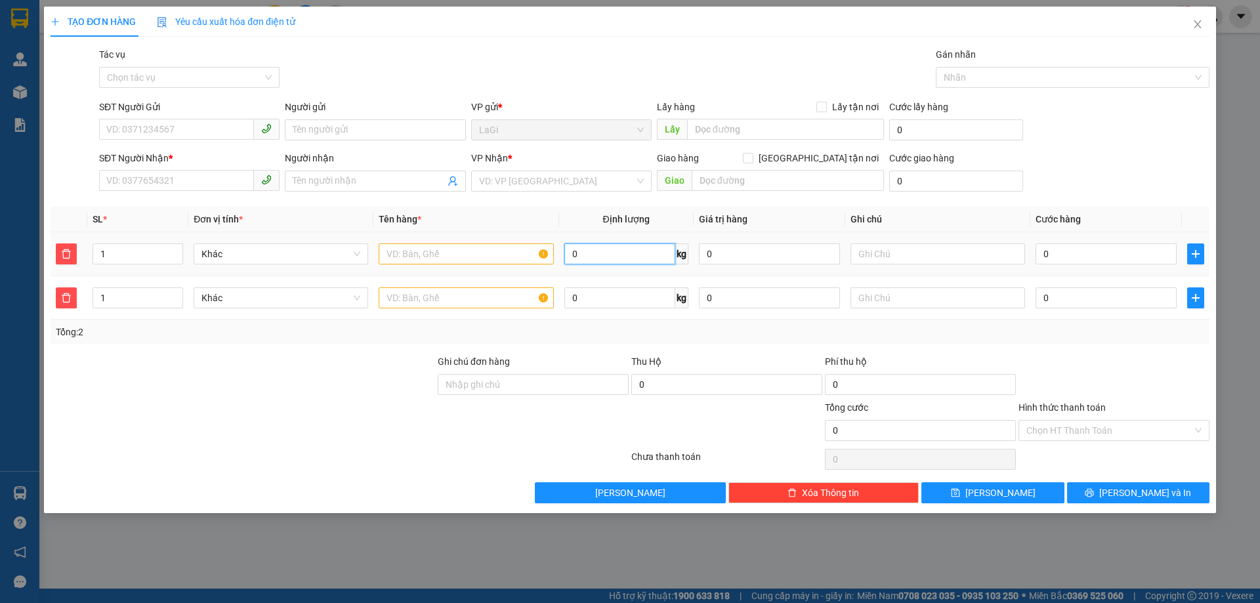
click at [589, 263] on input "0" at bounding box center [619, 253] width 111 height 21
type input "6"
click at [606, 292] on input "0" at bounding box center [619, 297] width 111 height 21
type input "34"
click at [434, 250] on input "text" at bounding box center [466, 253] width 175 height 21
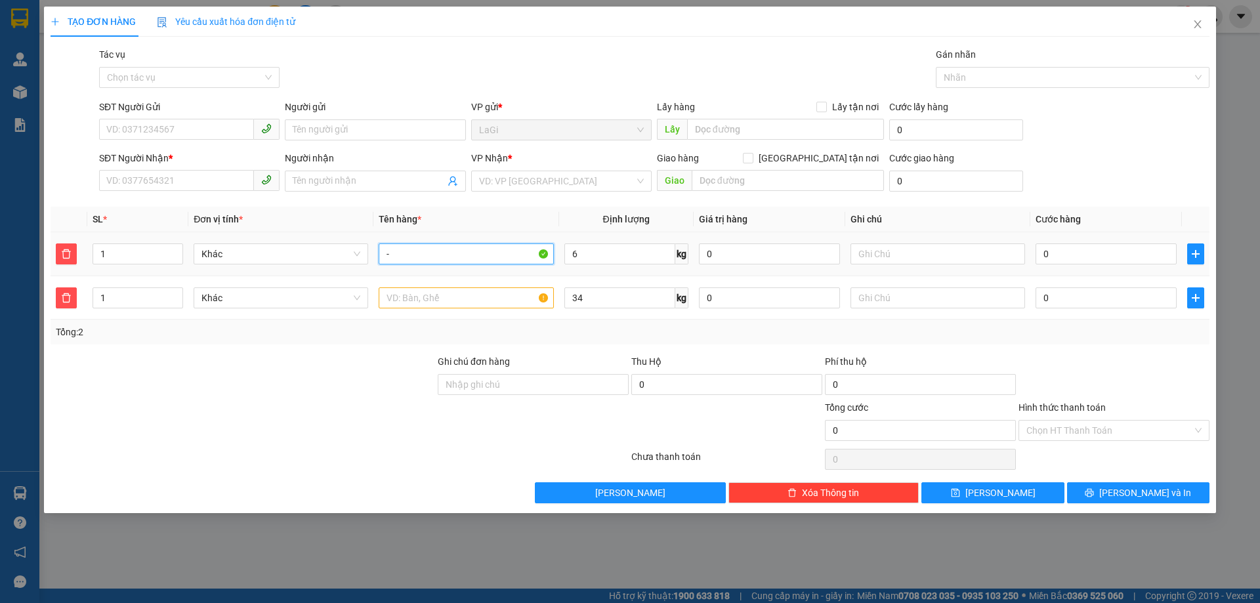
type input "-"
type input "t - ghẹ sống"
click at [483, 299] on input "text" at bounding box center [466, 297] width 175 height 21
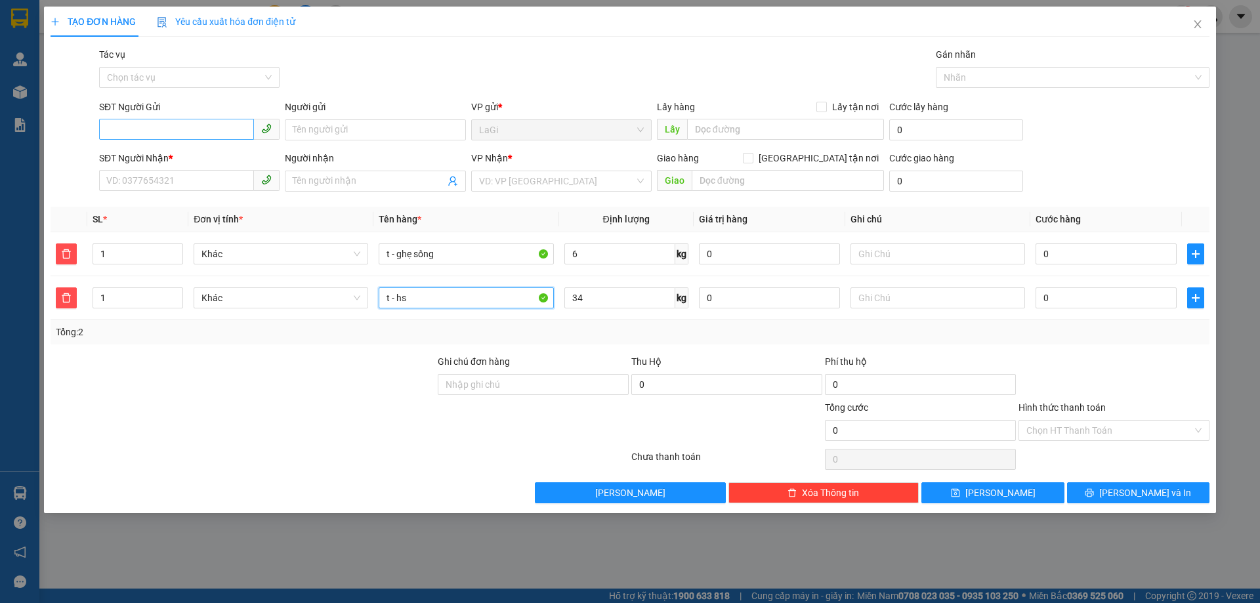
type input "t - hs"
click at [185, 131] on input "SĐT Người Gửi" at bounding box center [176, 129] width 155 height 21
type input "0785258118"
click at [223, 159] on div "0785258118 - chị 2 (ZaLo Trúc)" at bounding box center [189, 156] width 165 height 14
type input "chị 2 ([PERSON_NAME])"
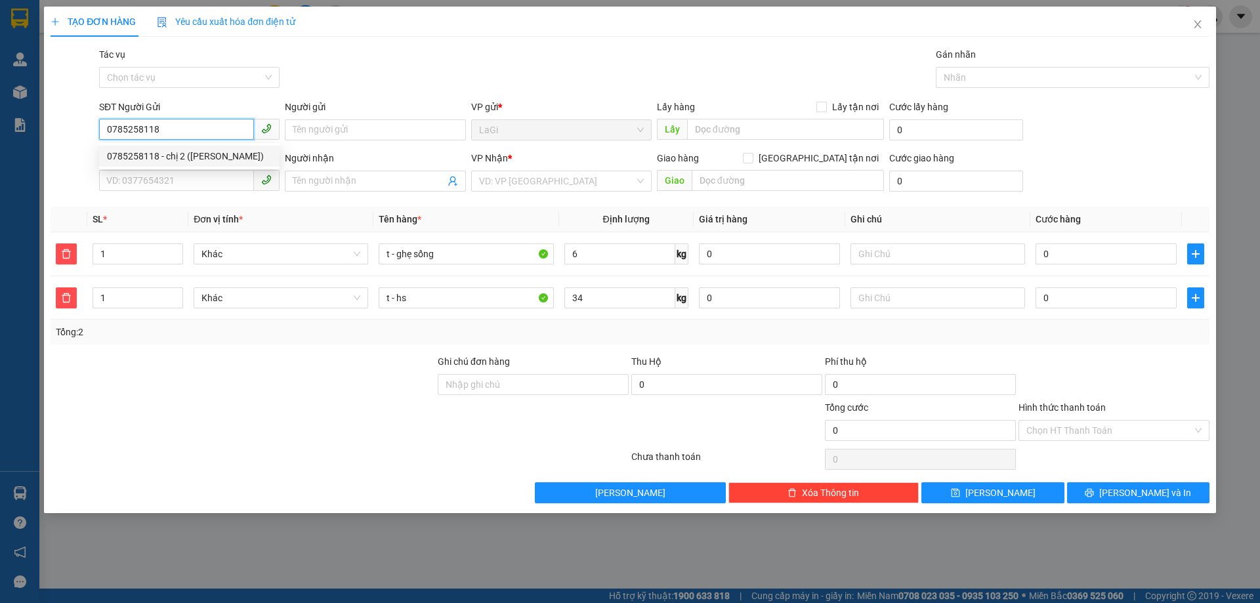
type input "0908791415"
type input "phượng"
checkbox input "true"
type input "92/4 nguyễn thái học p1 quận bình thạnh"
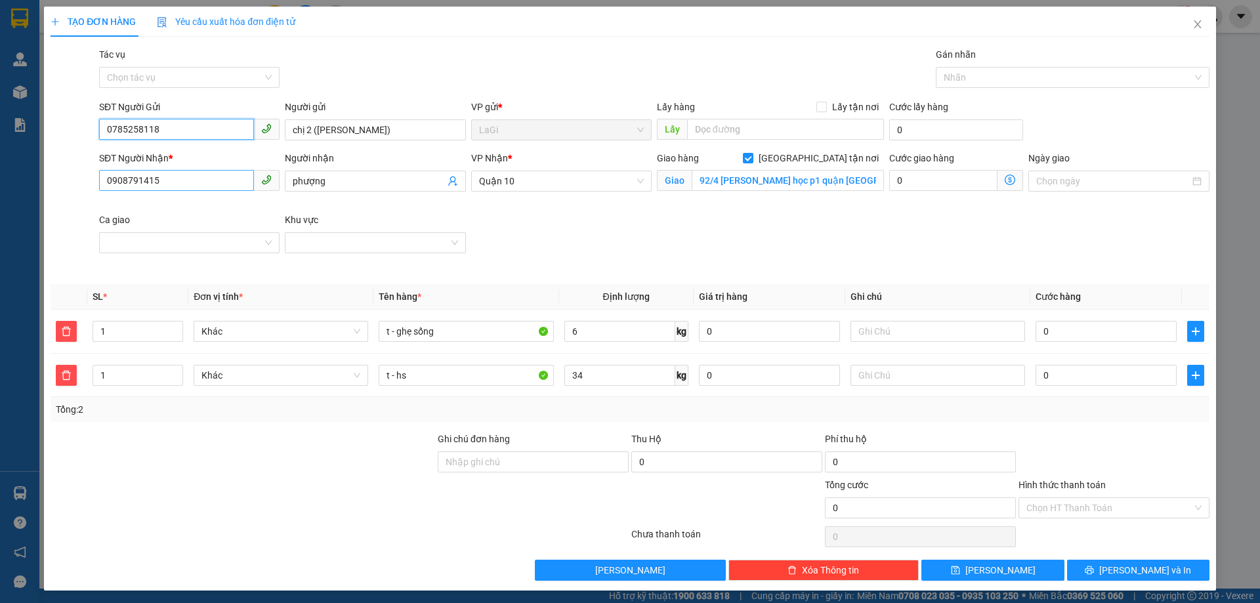
type input "0785258118"
click at [220, 188] on input "0908791415" at bounding box center [176, 180] width 155 height 21
type input "0908791415"
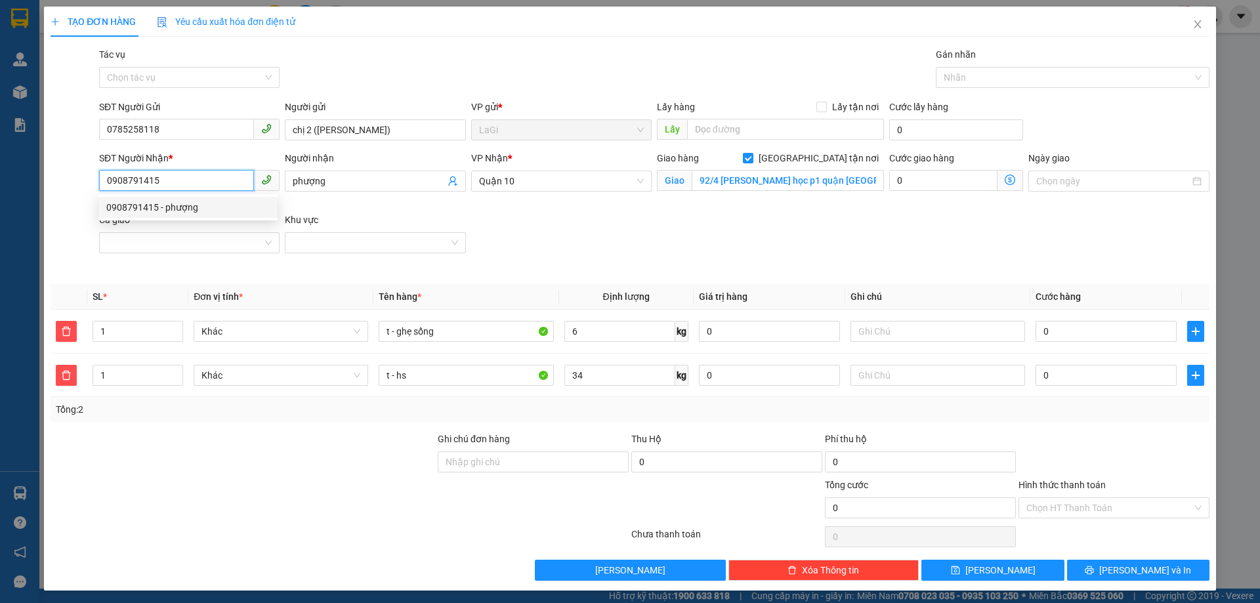
click at [228, 206] on div "0908791415 - phượng" at bounding box center [187, 207] width 163 height 14
type input "[STREET_ADDRESS][PERSON_NAME]"
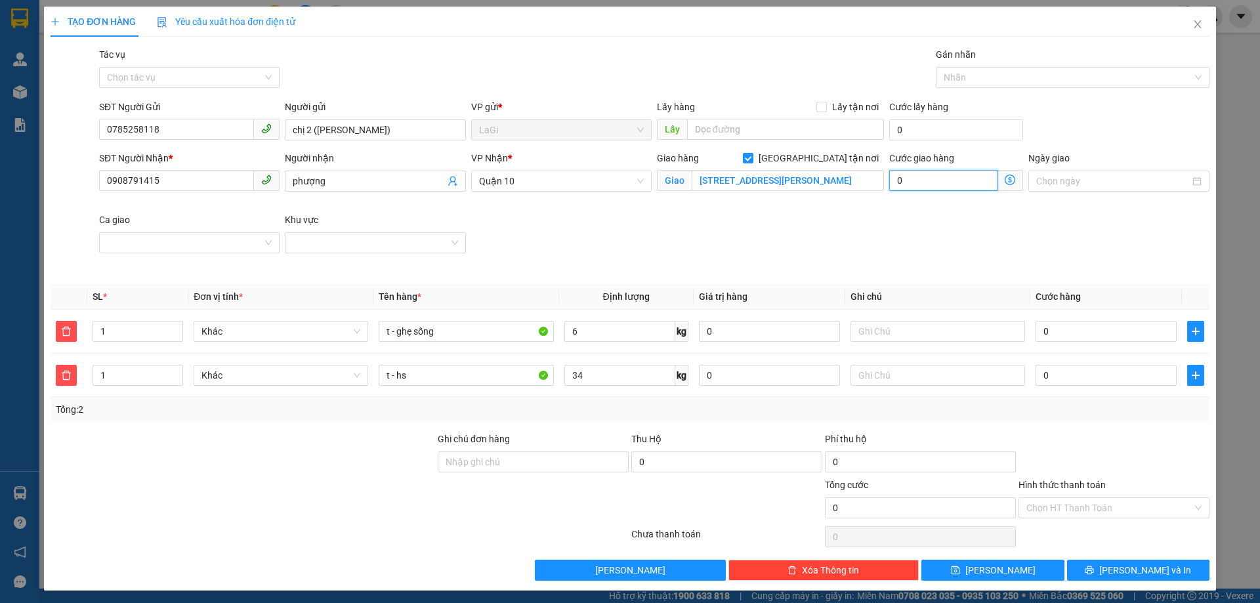
click at [901, 175] on input "0" at bounding box center [943, 180] width 108 height 21
type input "1"
type input "16"
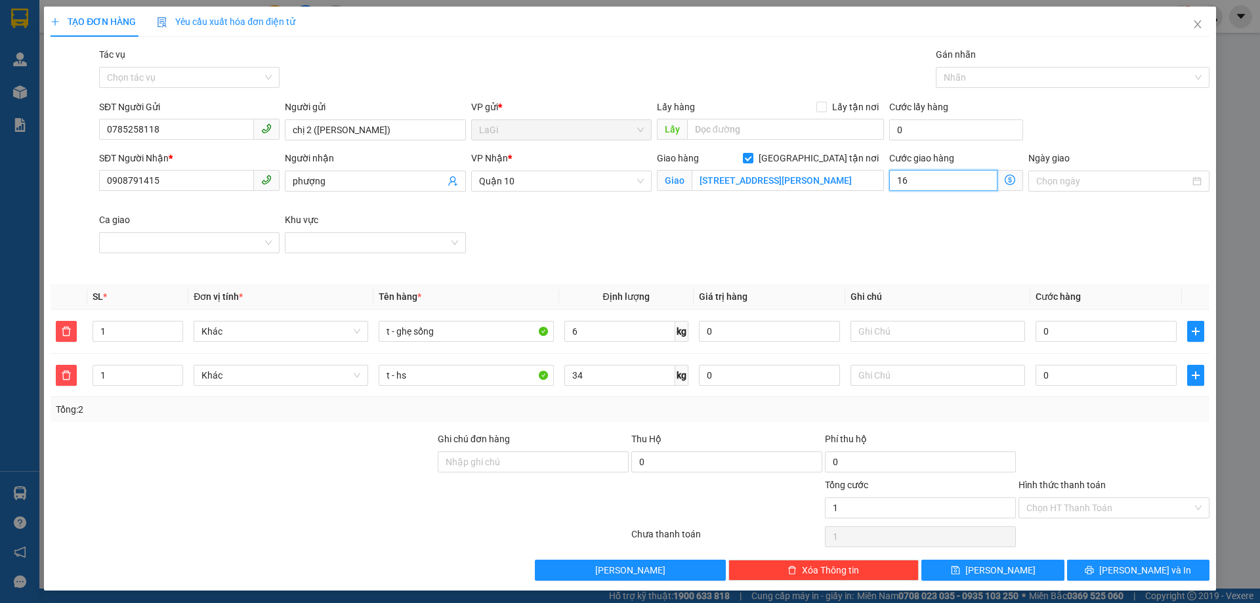
type input "16"
type input "160"
type input "1.600"
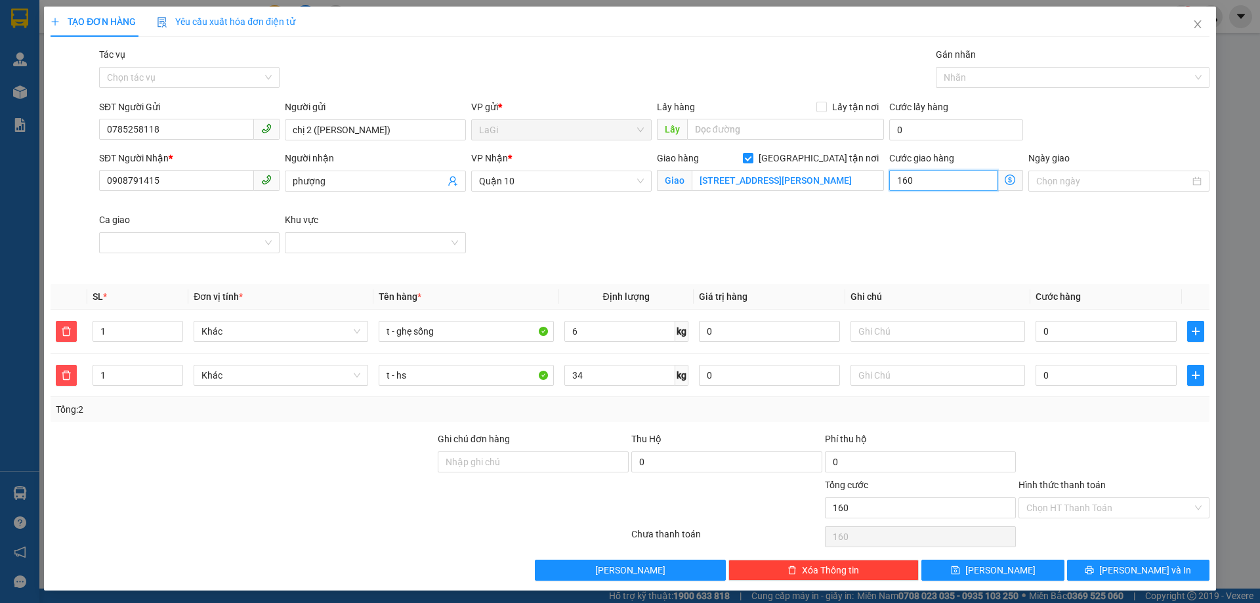
type input "1.600"
type input "16.000"
type input "160.000"
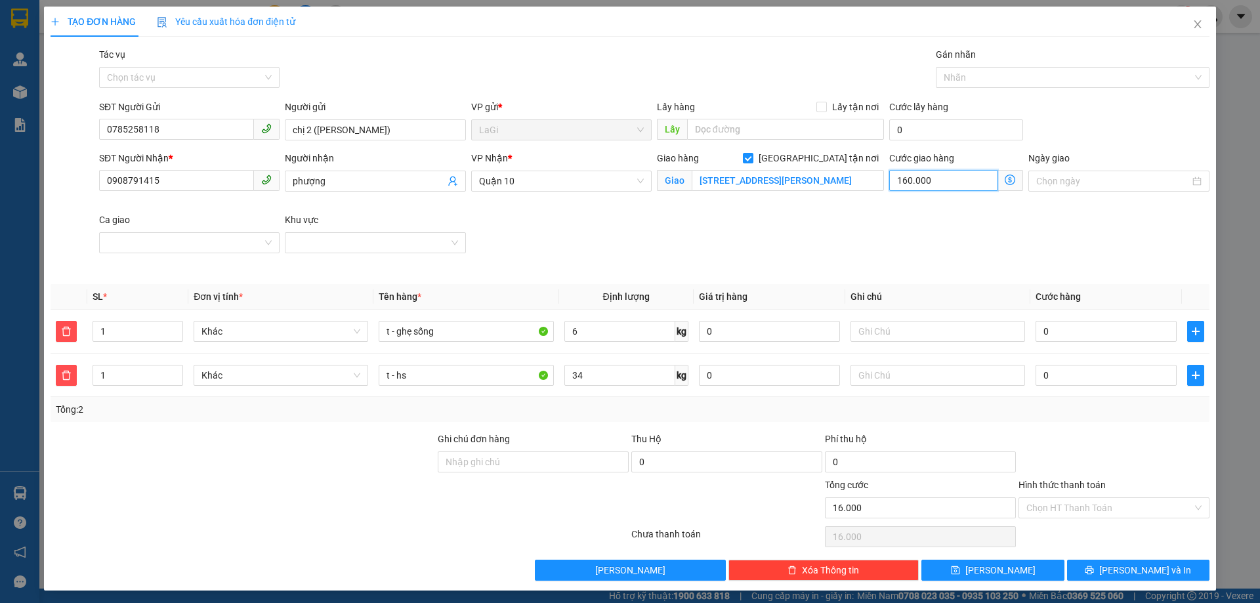
type input "160.000"
click at [1091, 322] on input "0" at bounding box center [1106, 331] width 141 height 21
type input "4"
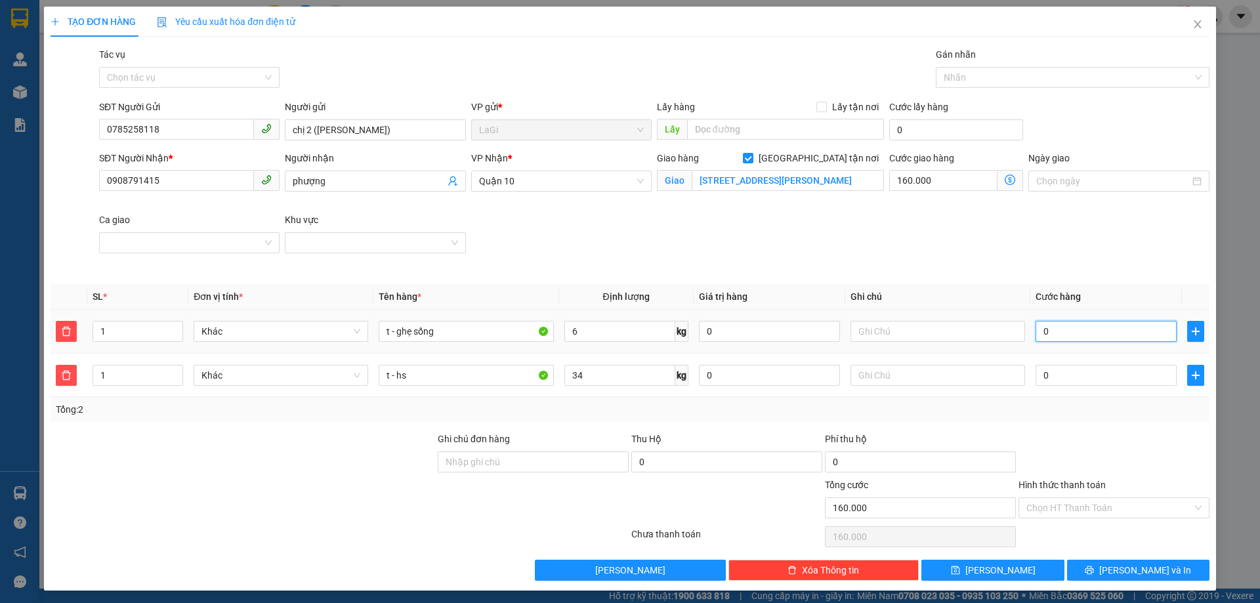
type input "160.004"
type input "40"
type input "160.040"
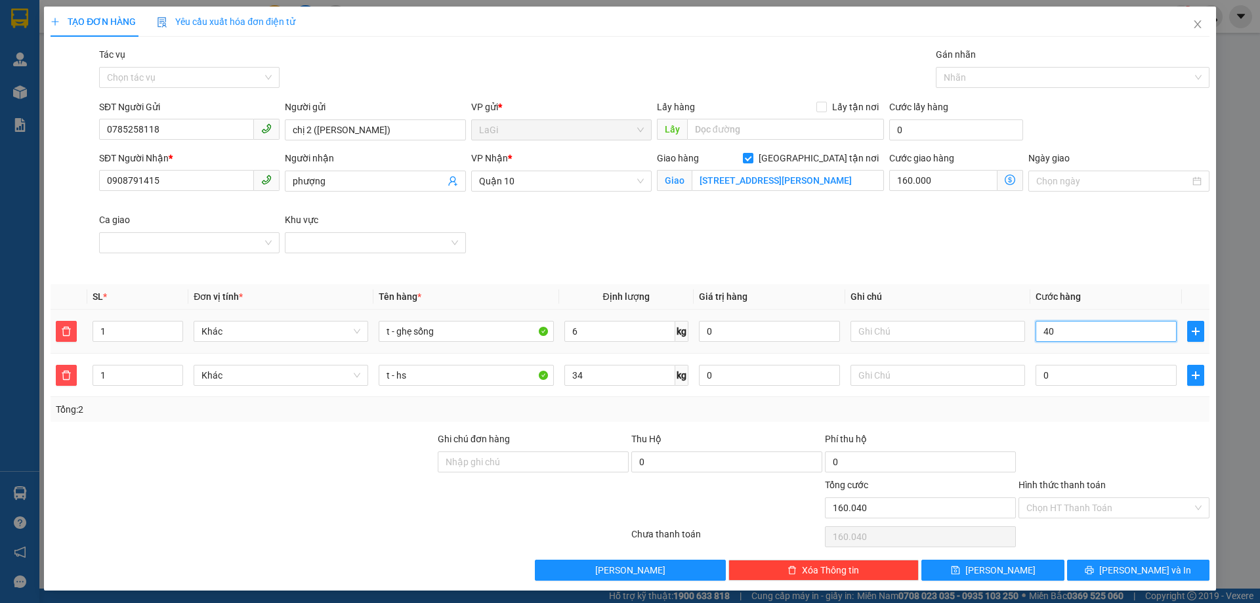
type input "400"
type input "160.400"
type input "4.000"
type input "164.000"
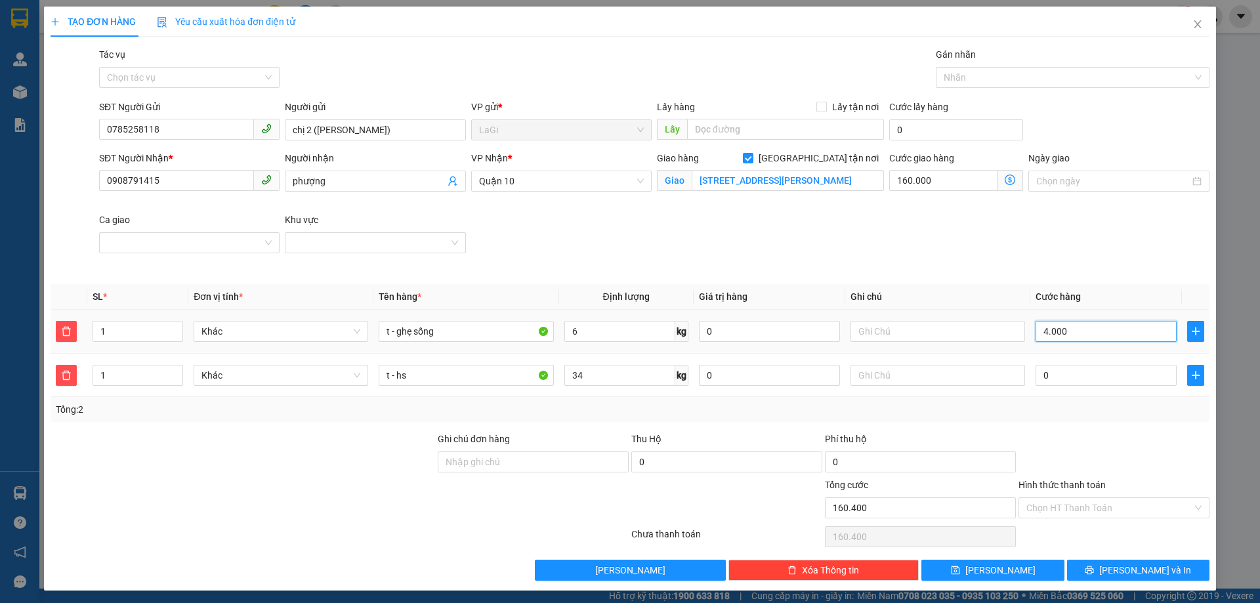
type input "164.000"
type input "40.000"
type input "200.000"
type input "40.000"
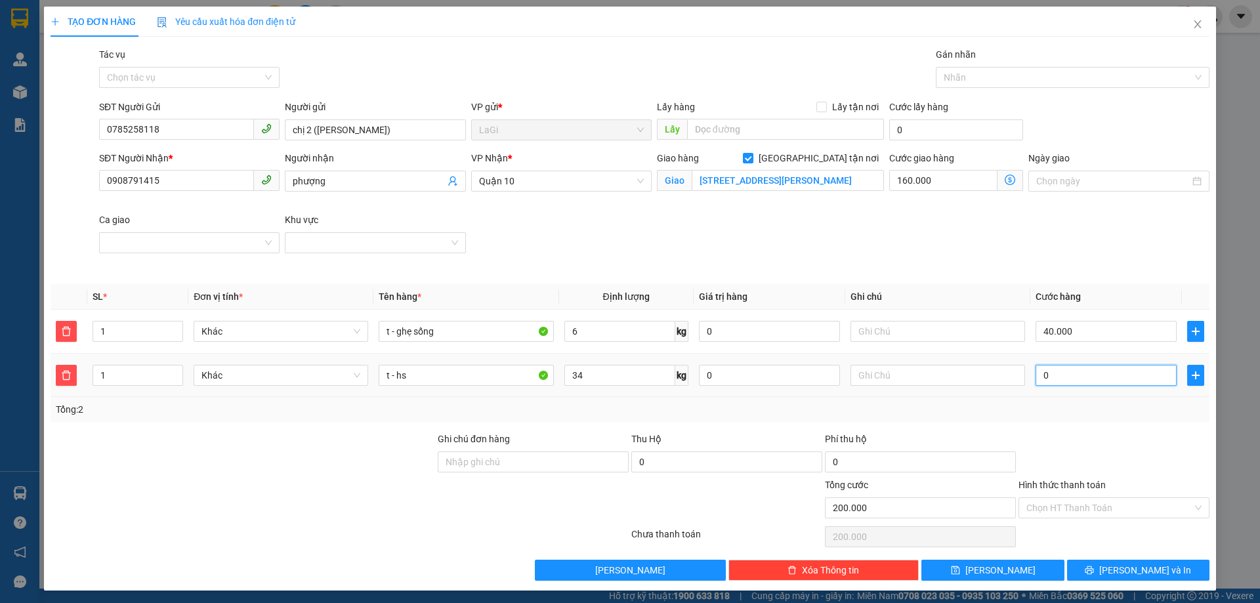
click at [1084, 376] on input "0" at bounding box center [1106, 375] width 141 height 21
type input "200.008"
type input "80"
type input "200.080"
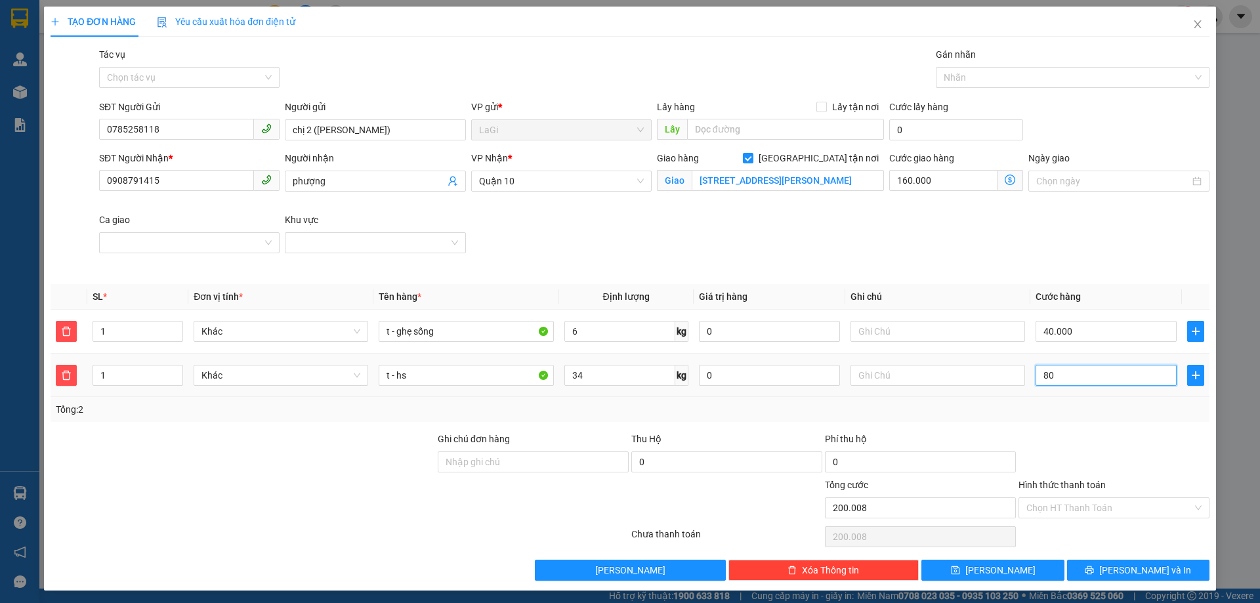
type input "200.080"
type input "800"
type input "200.800"
type input "8.000"
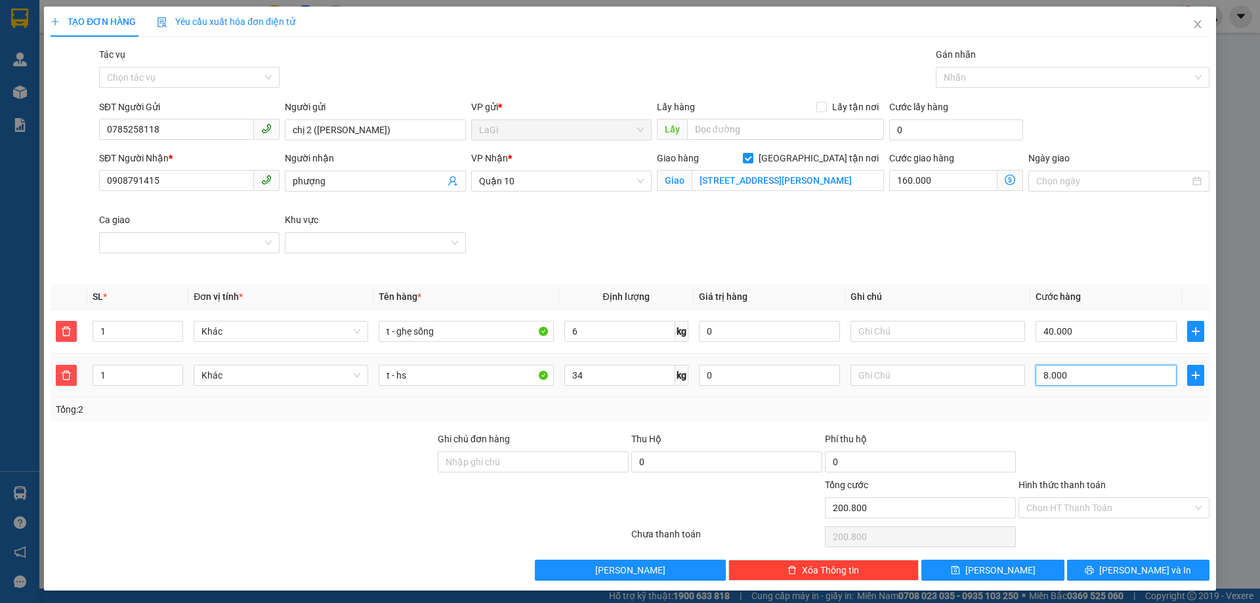
type input "208.000"
type input "80.000"
type input "280.000"
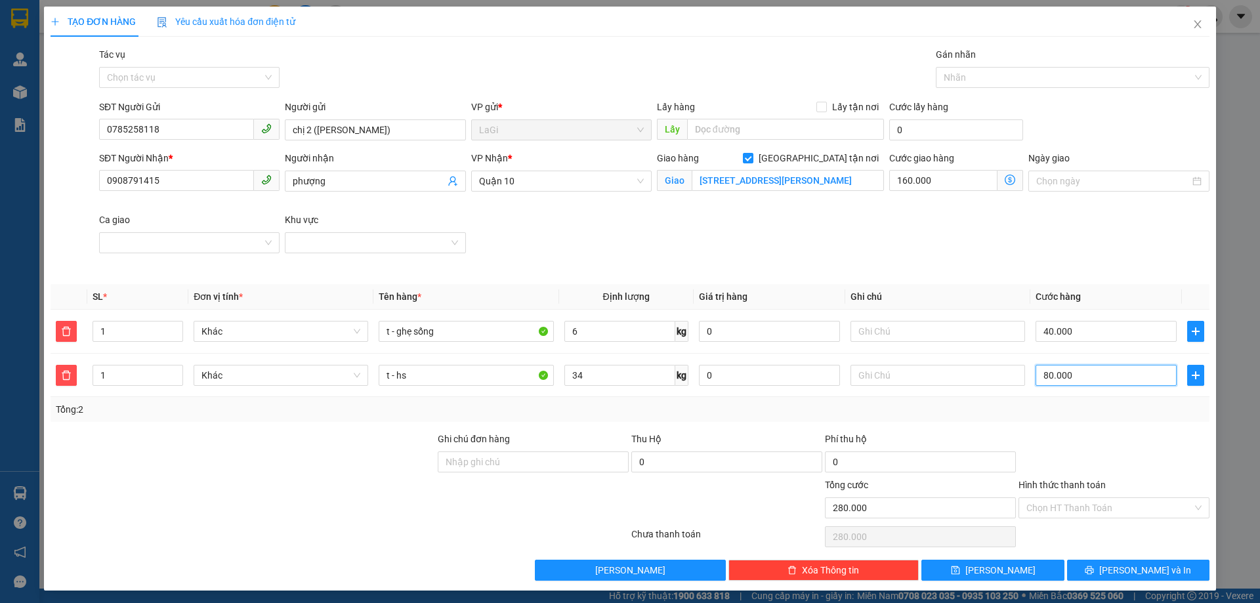
type input "80.000"
click at [1073, 418] on div "Tổng: 2" at bounding box center [630, 409] width 1159 height 25
click at [370, 179] on input "phượng" at bounding box center [369, 181] width 152 height 14
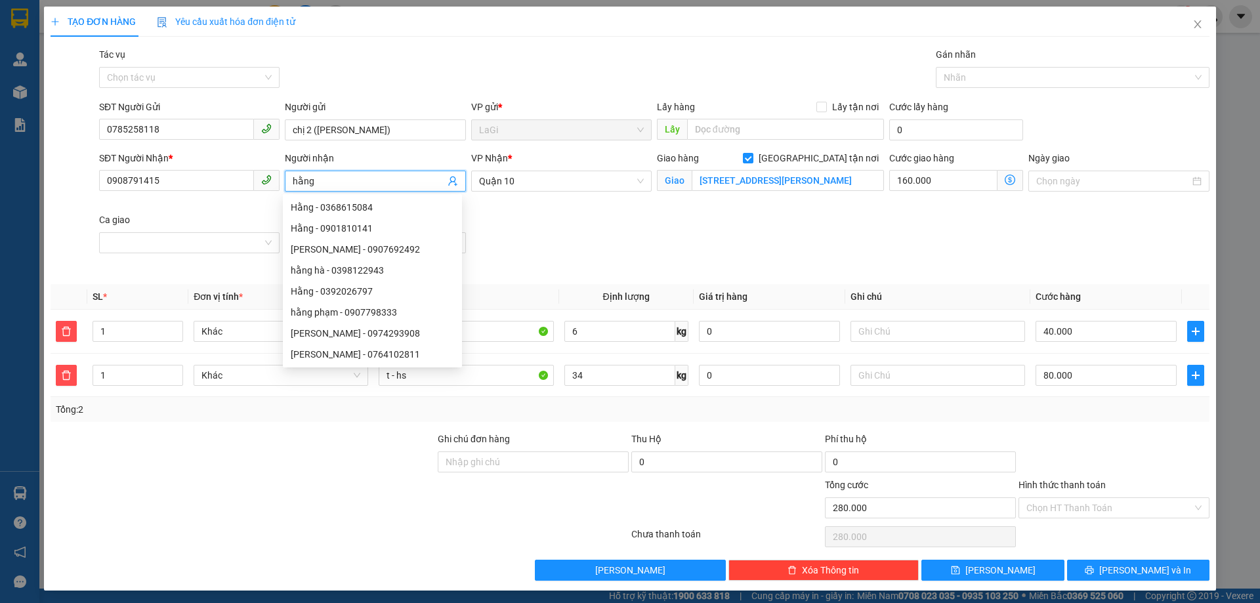
type input "hằng"
click at [520, 240] on div "SĐT Người Nhận * 0908791415 Người nhận hằng VP Nhận * Quận 10 Giao hàng Giao tậ…" at bounding box center [654, 212] width 1116 height 123
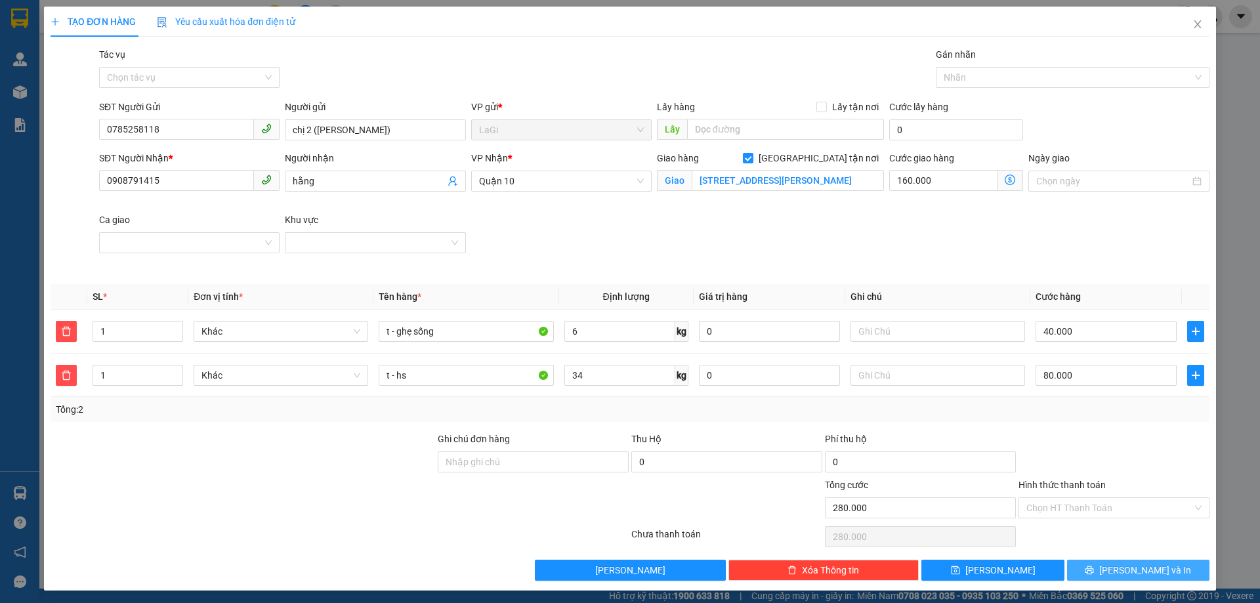
click at [1118, 566] on span "[PERSON_NAME] và In" at bounding box center [1145, 570] width 92 height 14
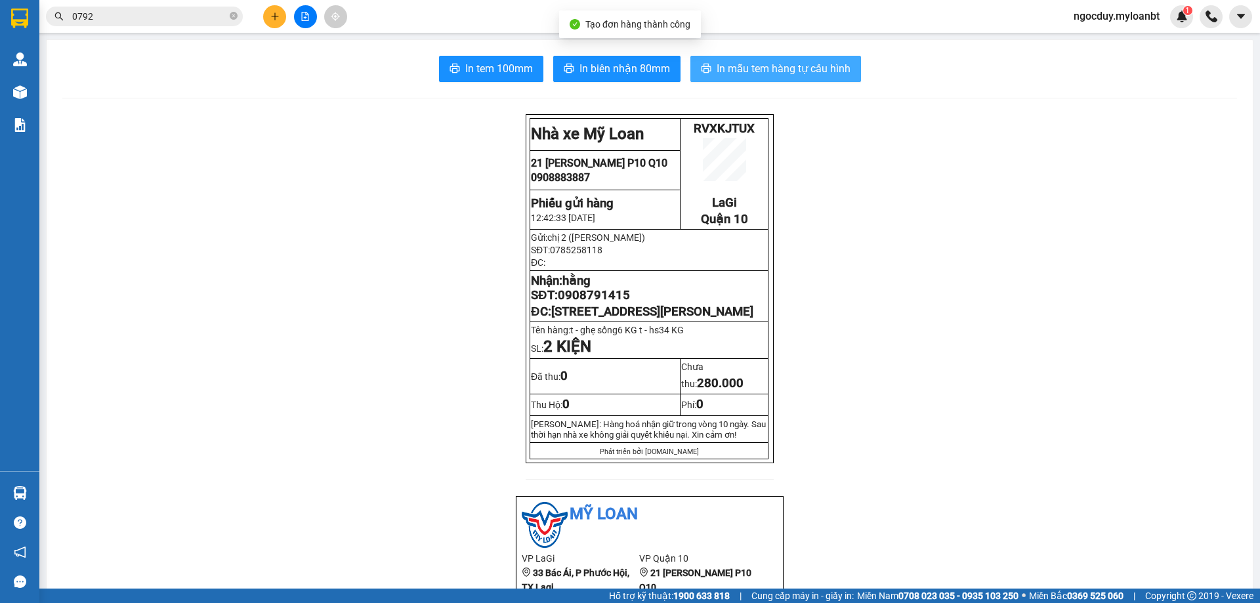
click at [738, 65] on span "In mẫu tem hàng tự cấu hình" at bounding box center [784, 68] width 134 height 16
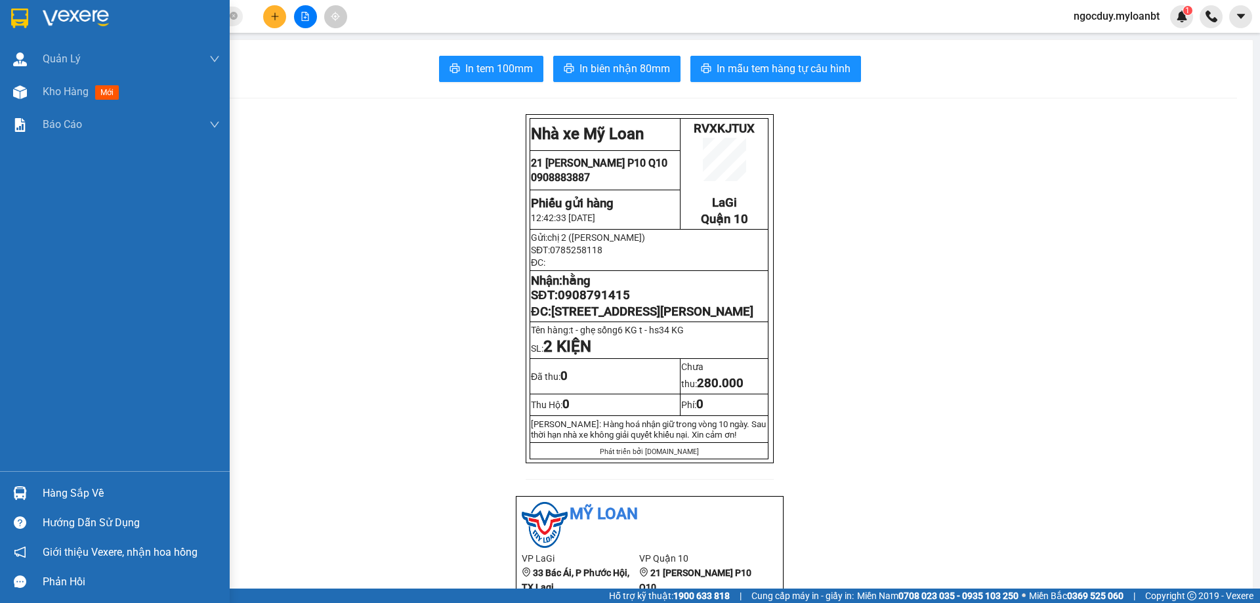
click at [87, 494] on div "Hàng sắp về" at bounding box center [131, 494] width 177 height 20
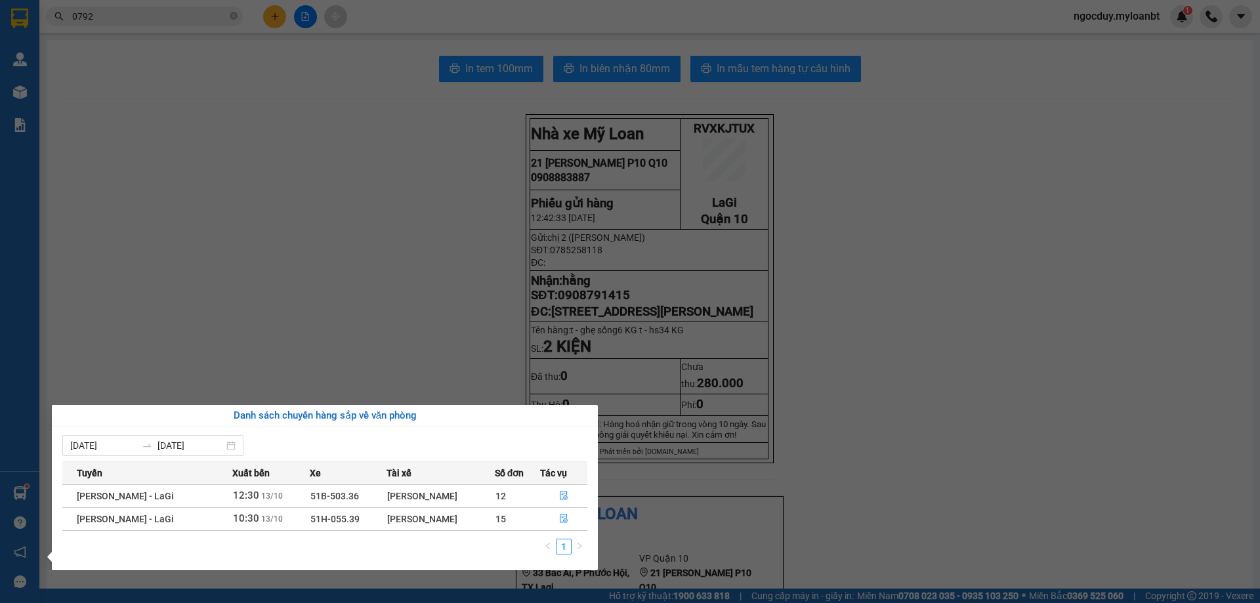
click at [463, 278] on section "Kết quả tìm kiếm ( 1057 ) Bộ lọc Mã ĐH Trạng thái Món hàng Thu hộ Tổng cước Chư…" at bounding box center [630, 301] width 1260 height 603
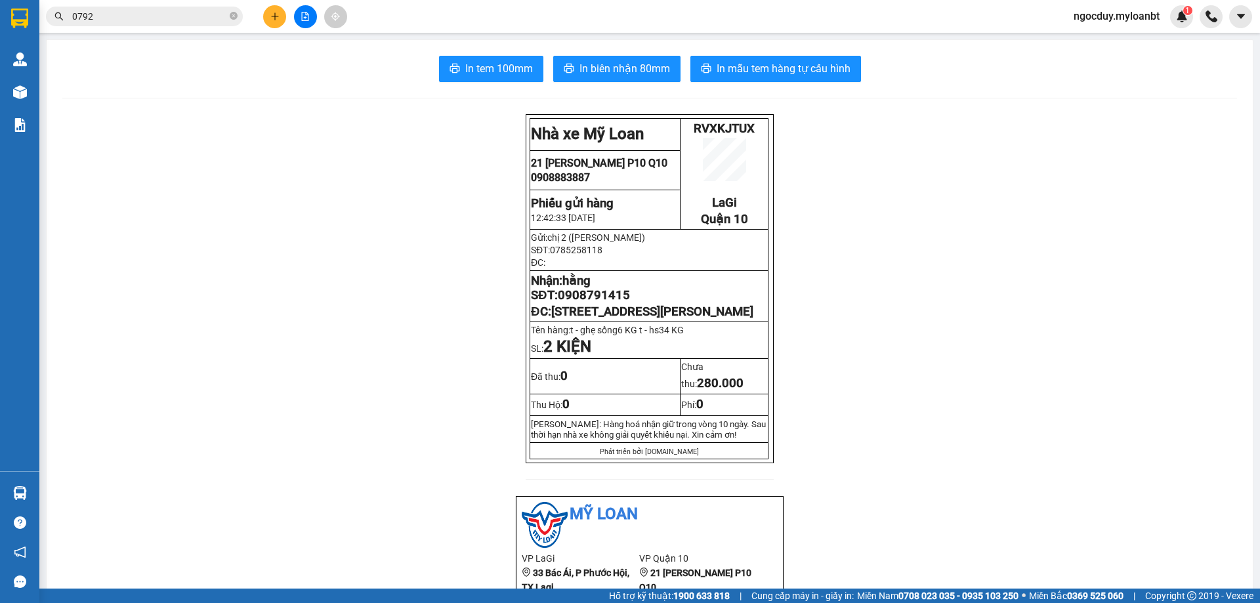
click at [298, 26] on div at bounding box center [305, 16] width 98 height 23
click at [302, 20] on icon "file-add" at bounding box center [305, 16] width 7 height 9
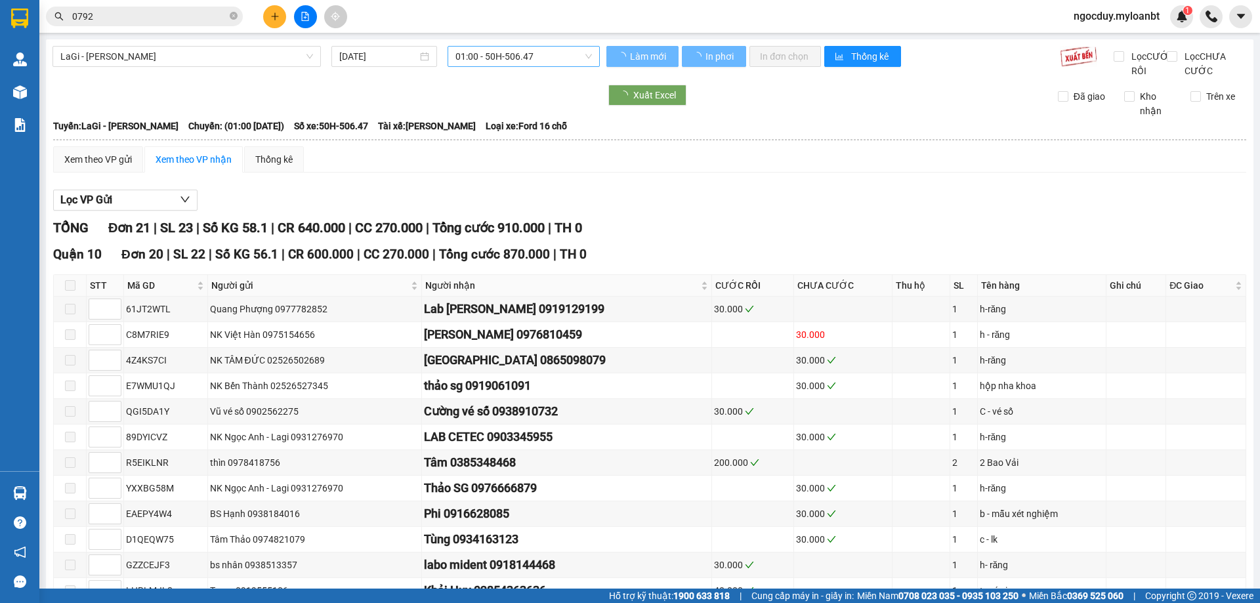
click at [493, 58] on span "01:00 - 50H-506.47" at bounding box center [523, 57] width 137 height 20
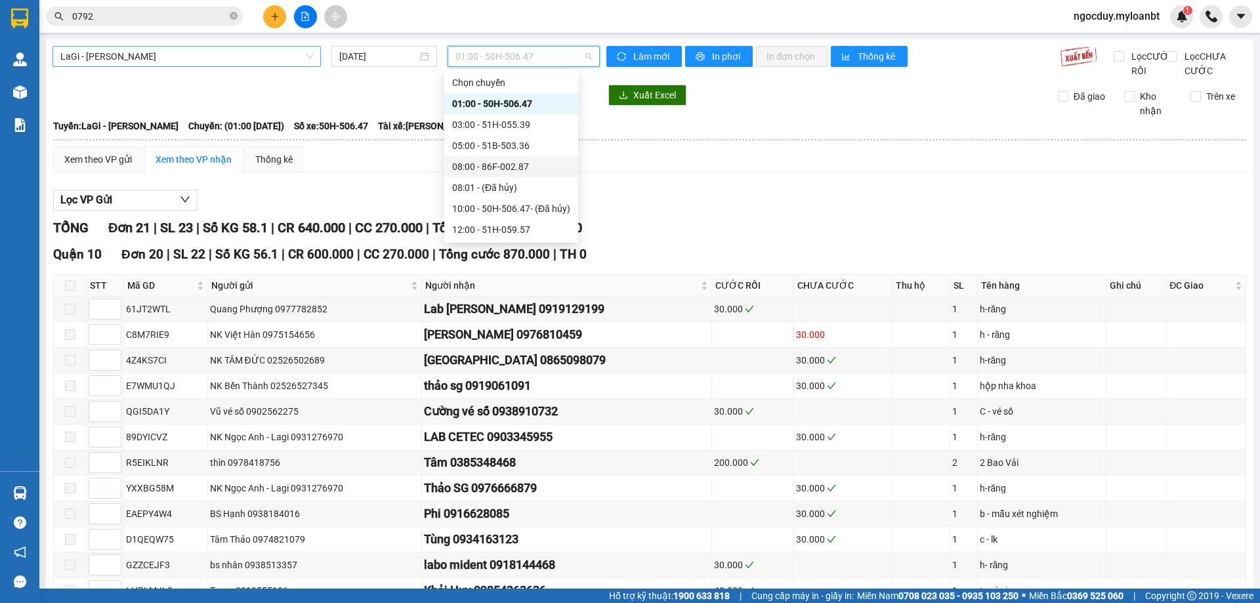
click at [154, 48] on span "LaGi - [PERSON_NAME]" at bounding box center [186, 57] width 253 height 20
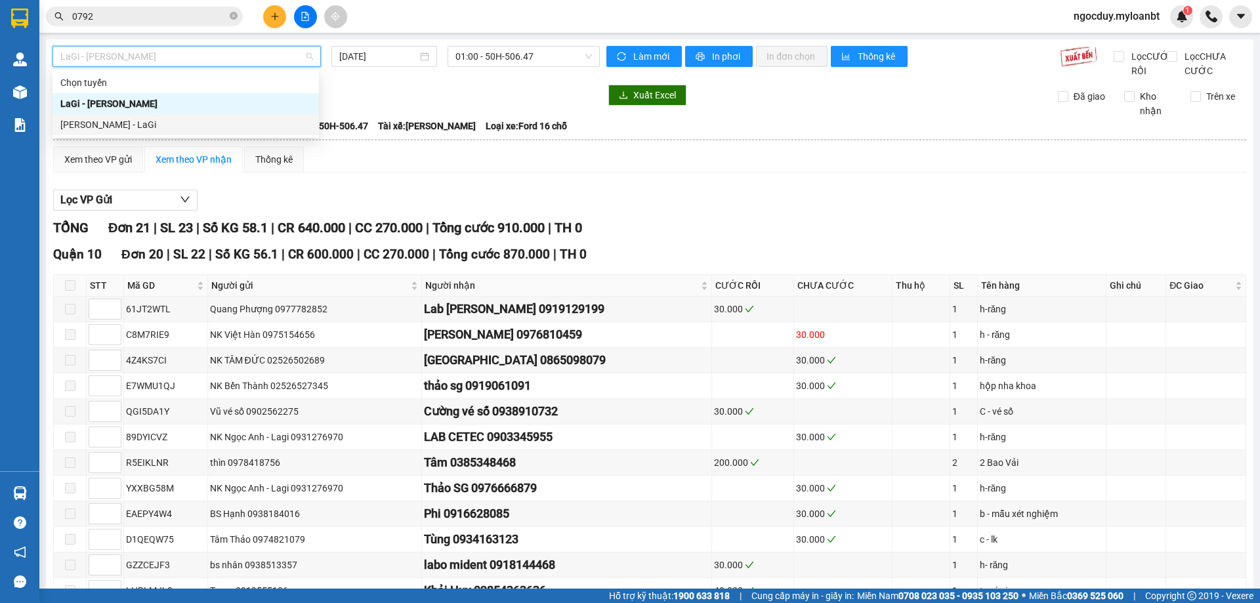
click at [143, 127] on div "[PERSON_NAME] - LaGi" at bounding box center [185, 124] width 251 height 14
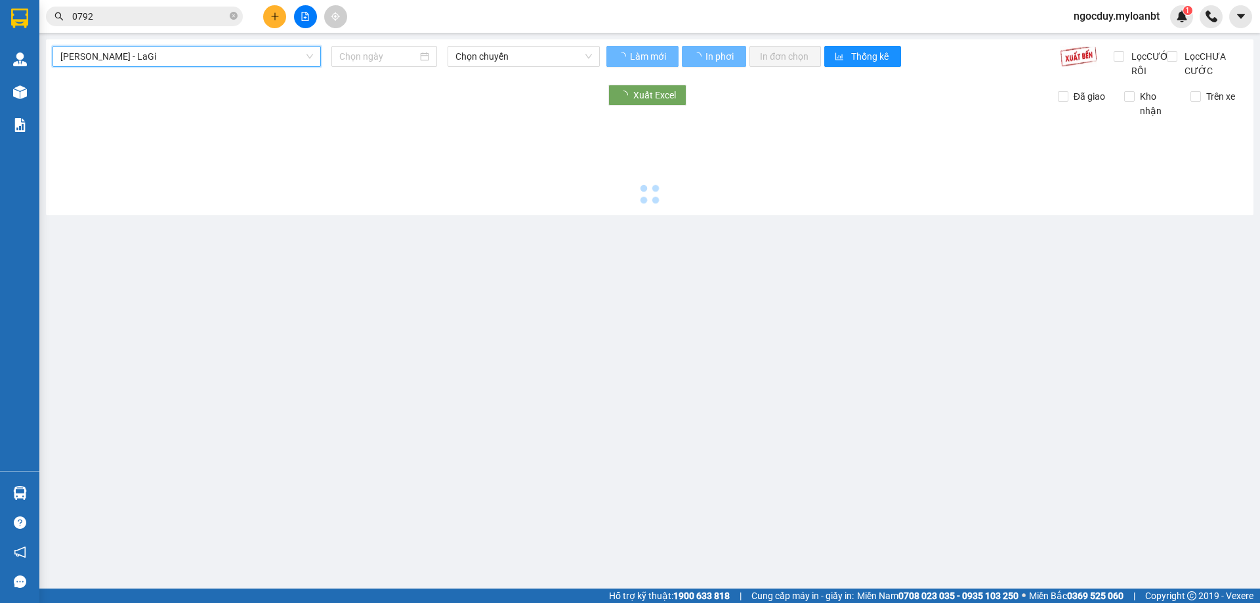
type input "[DATE]"
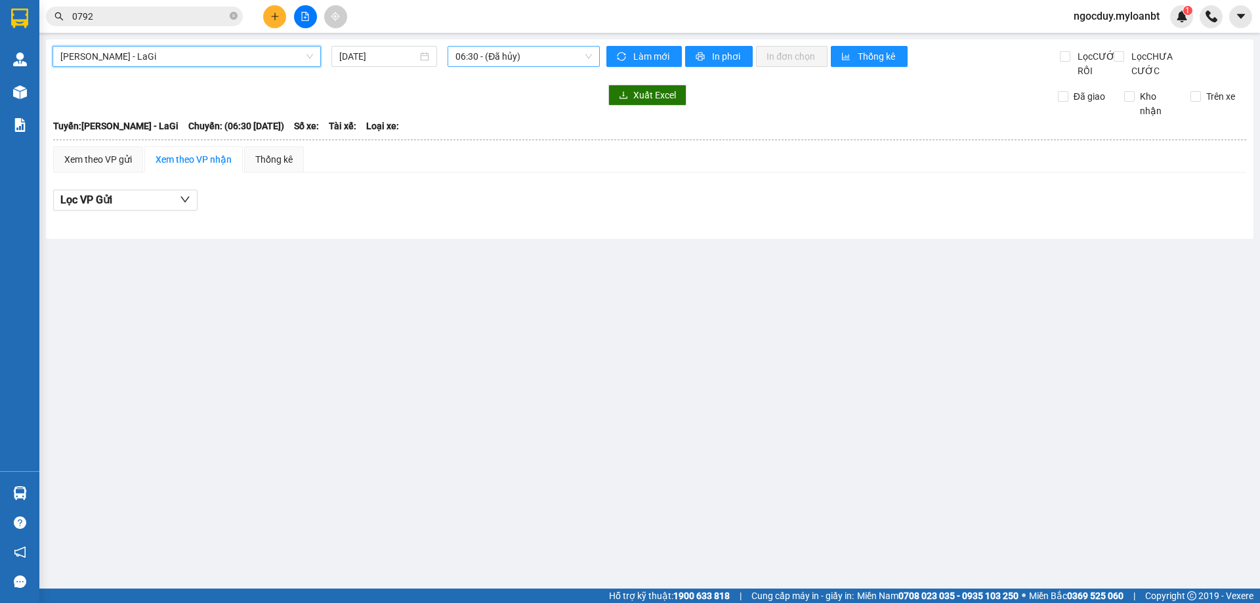
click at [511, 60] on span "06:30 - (Đã hủy)" at bounding box center [523, 57] width 137 height 20
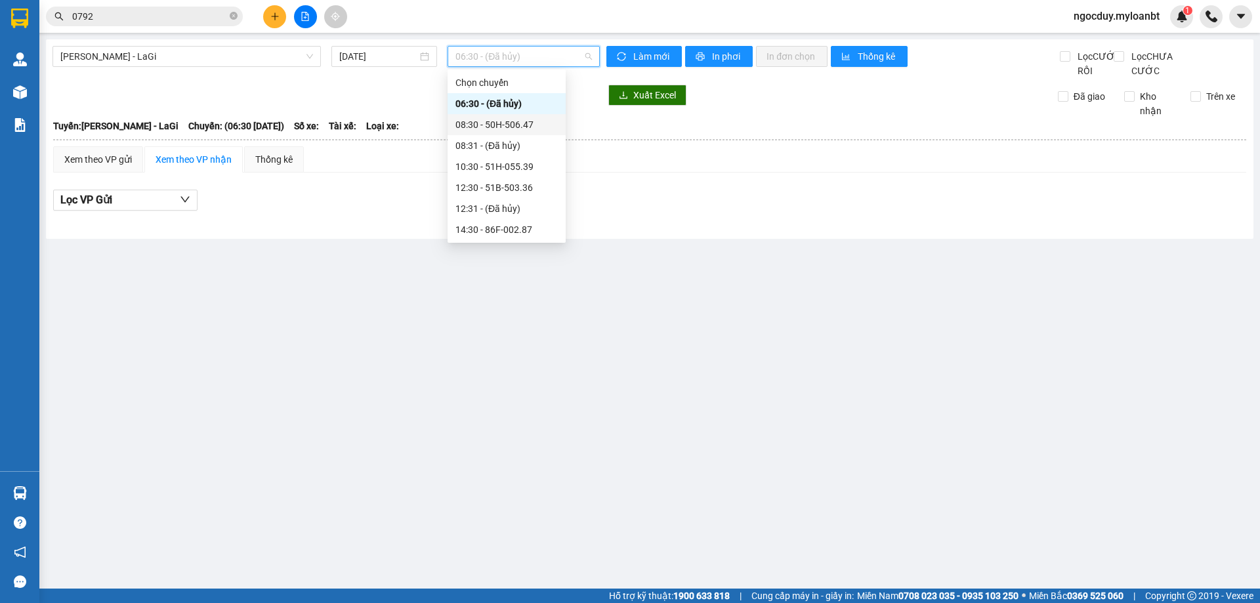
click at [500, 125] on div "08:30 - 50H-506.47" at bounding box center [506, 124] width 102 height 14
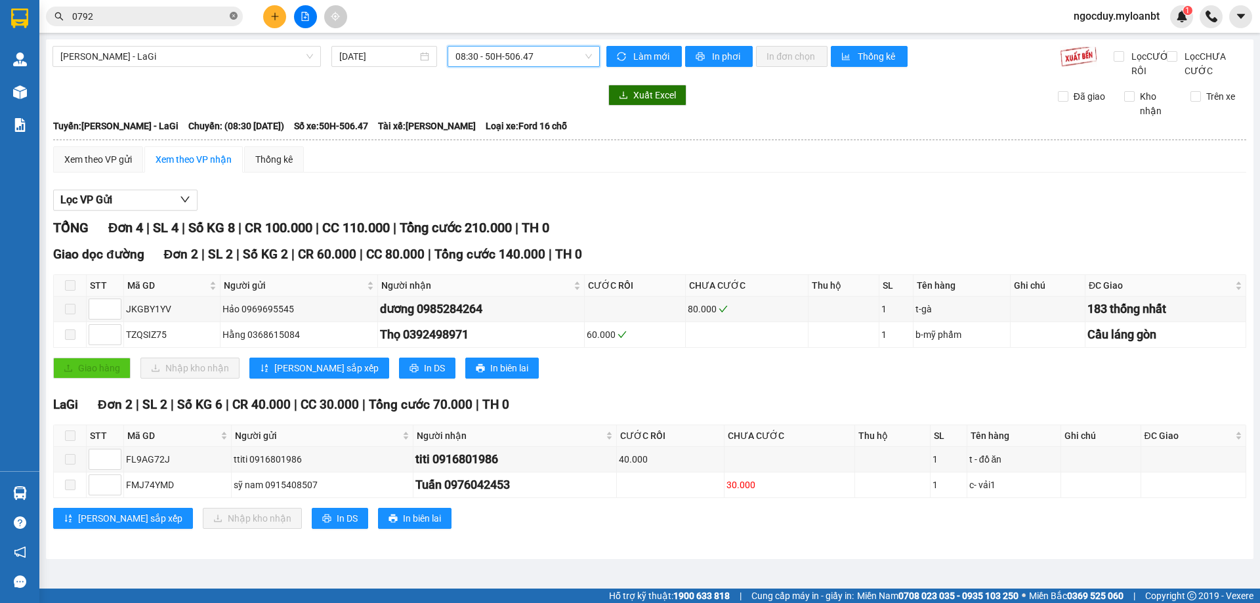
click at [232, 18] on icon "close-circle" at bounding box center [234, 16] width 8 height 8
click at [275, 9] on button at bounding box center [274, 16] width 23 height 23
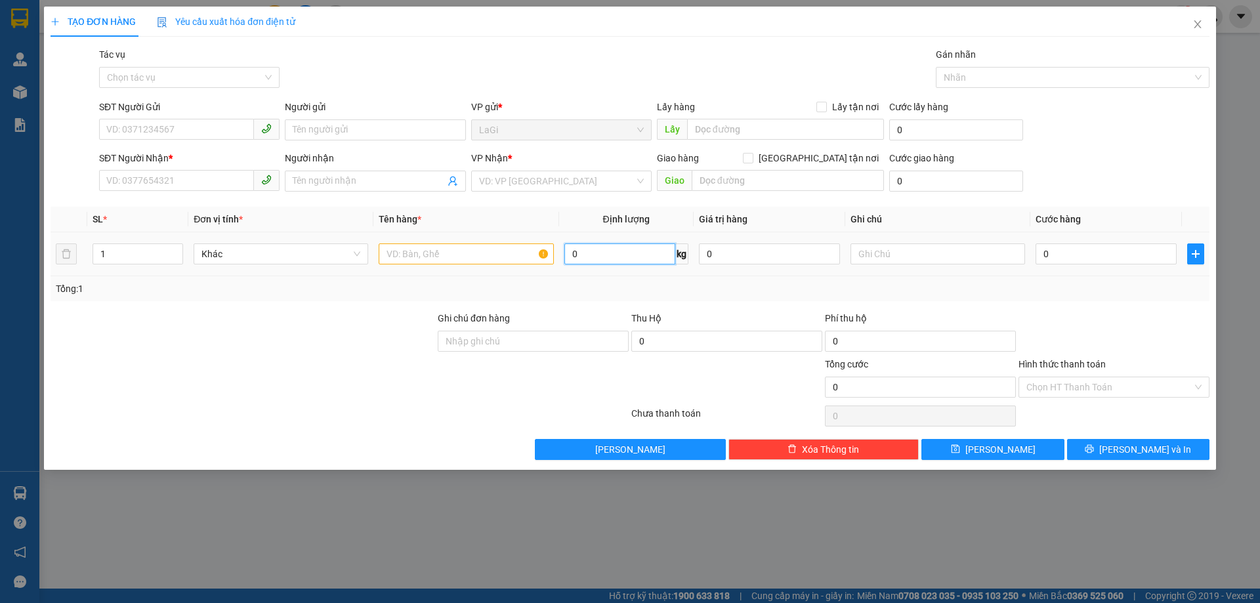
click at [597, 244] on input "0" at bounding box center [619, 253] width 111 height 21
type input "46"
click at [158, 122] on input "SĐT Người Gửi" at bounding box center [176, 129] width 155 height 21
click at [139, 131] on input "0978408756" at bounding box center [176, 129] width 155 height 21
type input "0978418756"
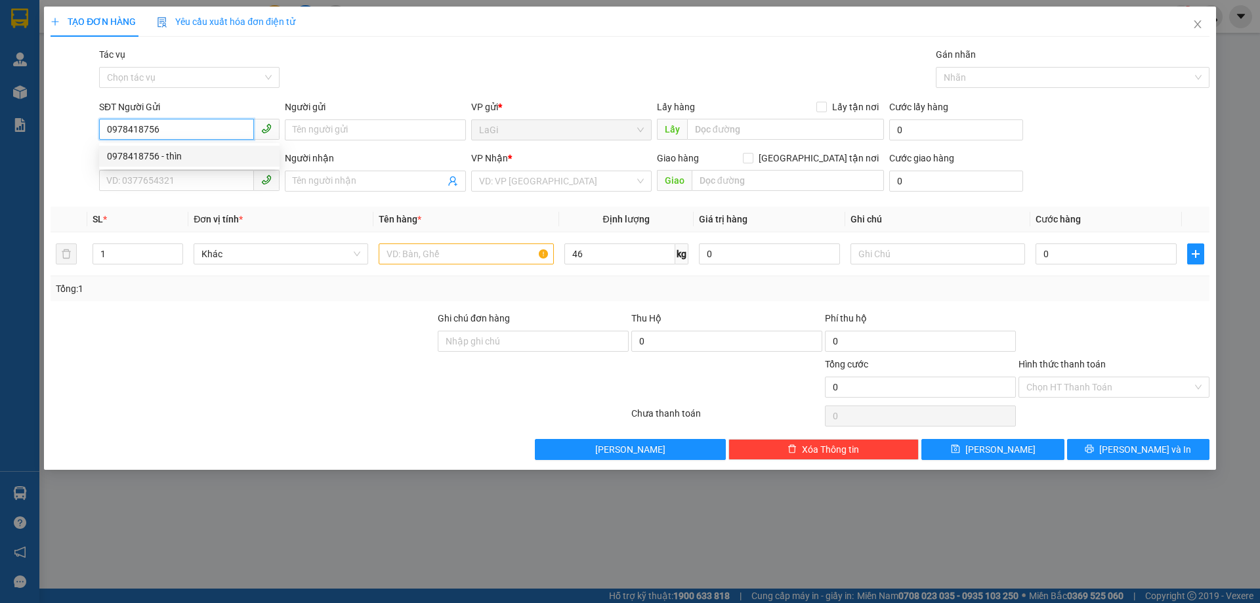
click at [225, 161] on div "0978418756 - thìn" at bounding box center [189, 156] width 165 height 14
type input "thìn"
type input "0385348468"
type input "Tâm"
type input "0978418756"
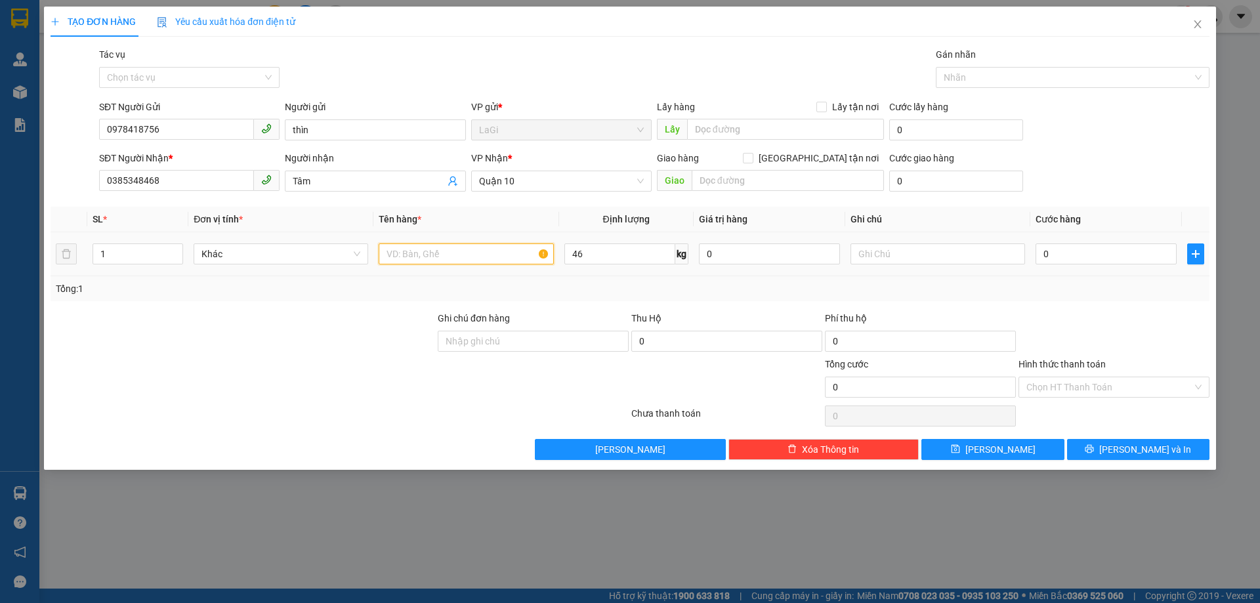
click at [483, 246] on input "text" at bounding box center [466, 253] width 175 height 21
type input "b - vải"
click at [1085, 246] on input "0" at bounding box center [1106, 253] width 141 height 21
type input "1"
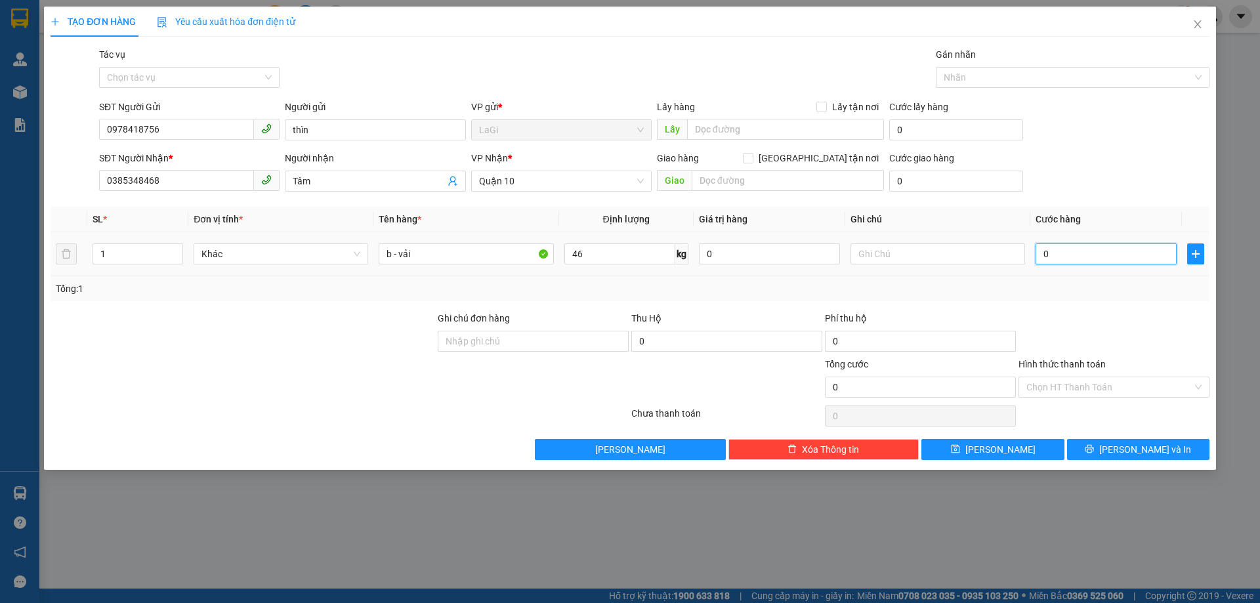
type input "1"
type input "10"
type input "100"
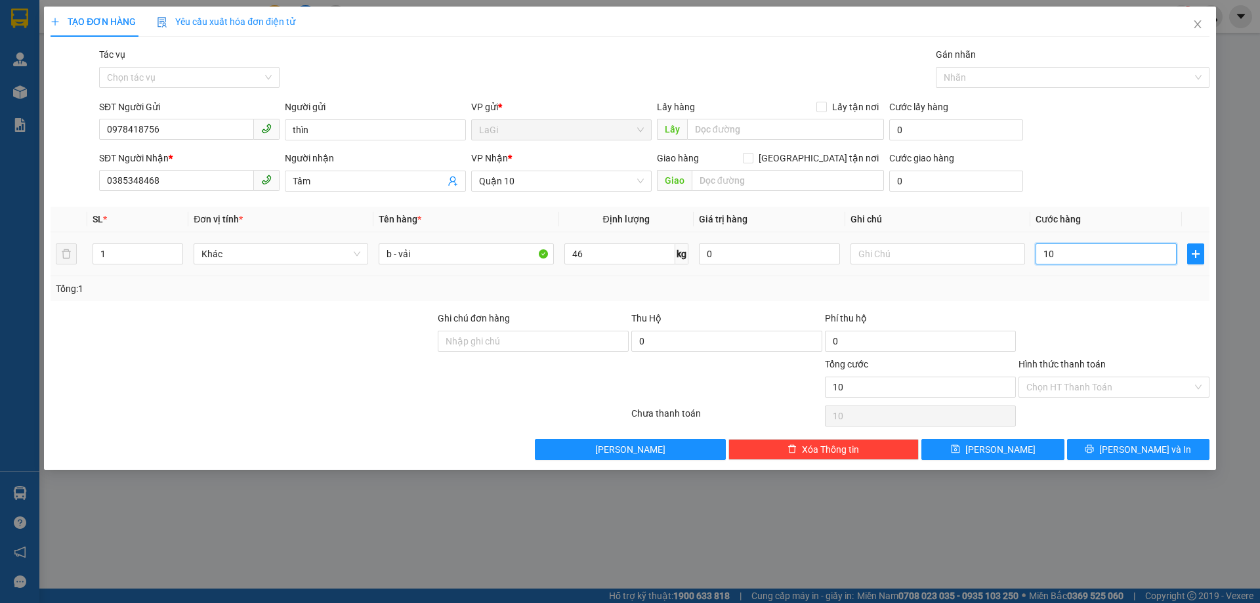
type input "100"
type input "1.000"
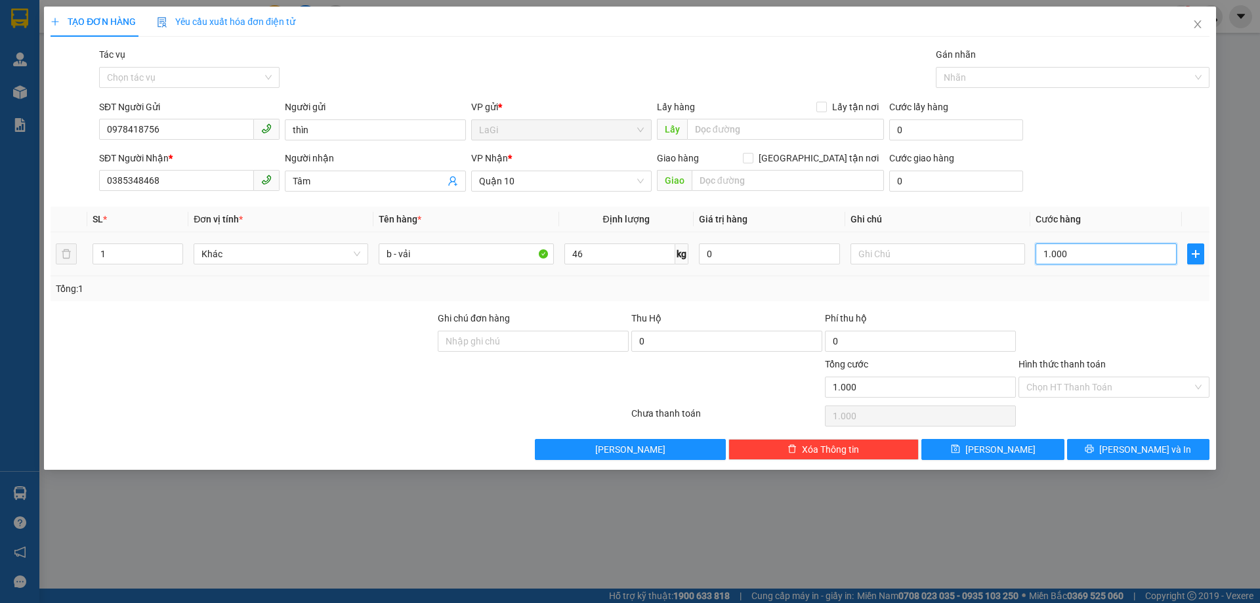
type input "10.000"
type input "100.000"
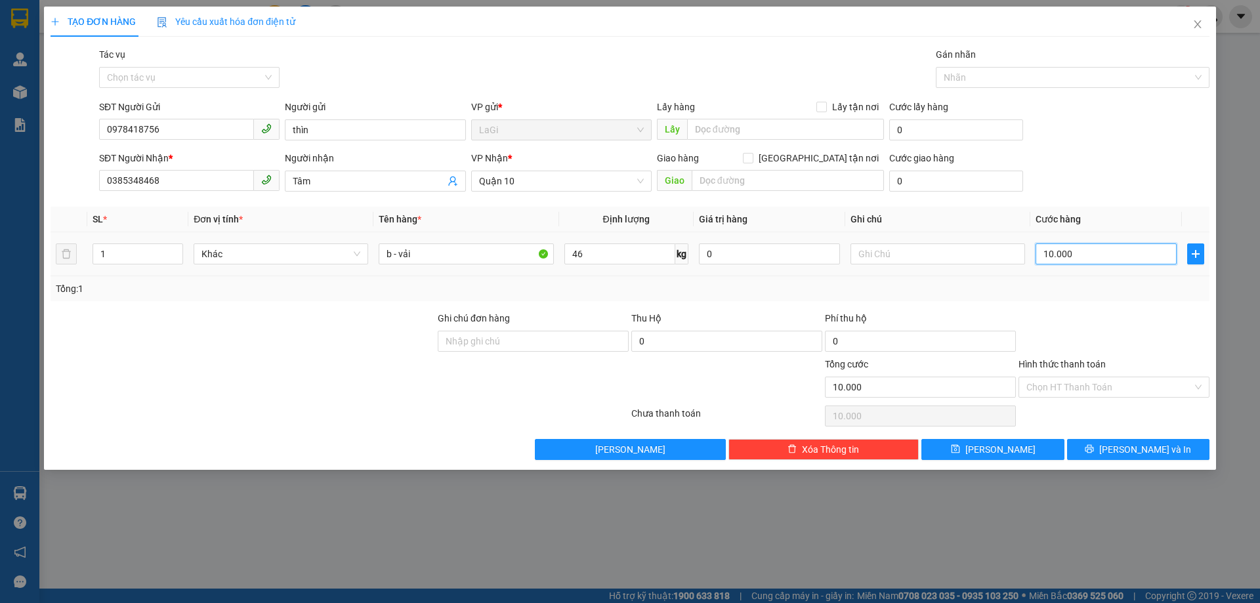
type input "100.000"
click at [1106, 334] on div at bounding box center [1114, 334] width 194 height 46
click at [1086, 392] on input "Hình thức thanh toán" at bounding box center [1109, 387] width 166 height 20
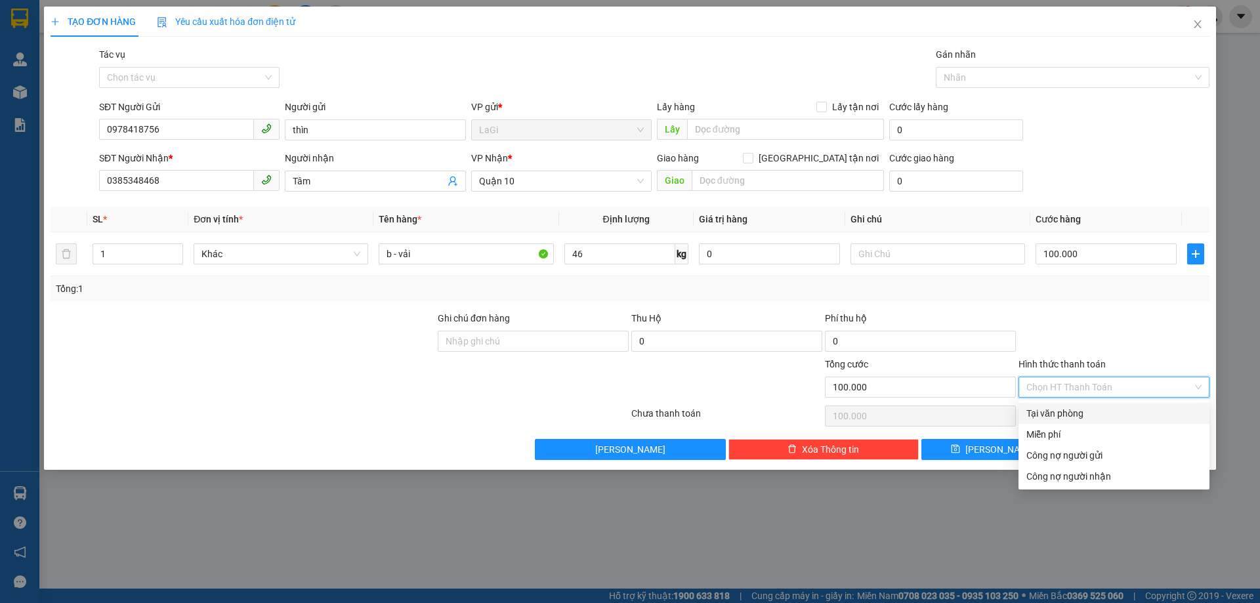
click at [1082, 407] on div "Tại văn phòng" at bounding box center [1113, 413] width 175 height 14
type input "0"
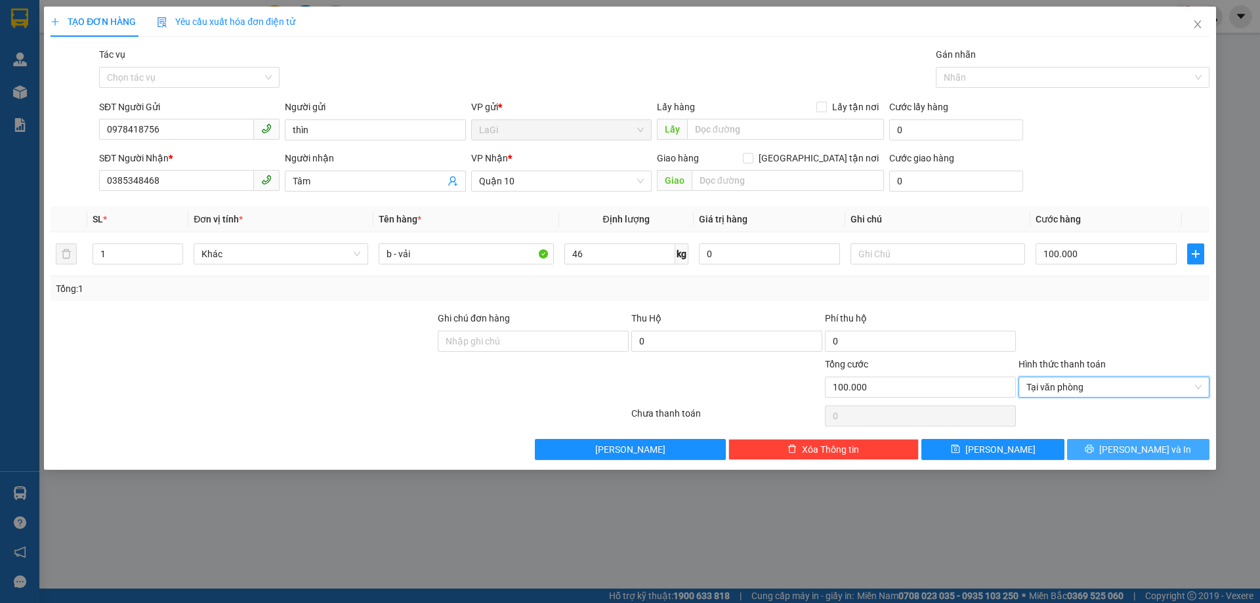
click at [1106, 439] on button "Lưu và In" at bounding box center [1138, 449] width 142 height 21
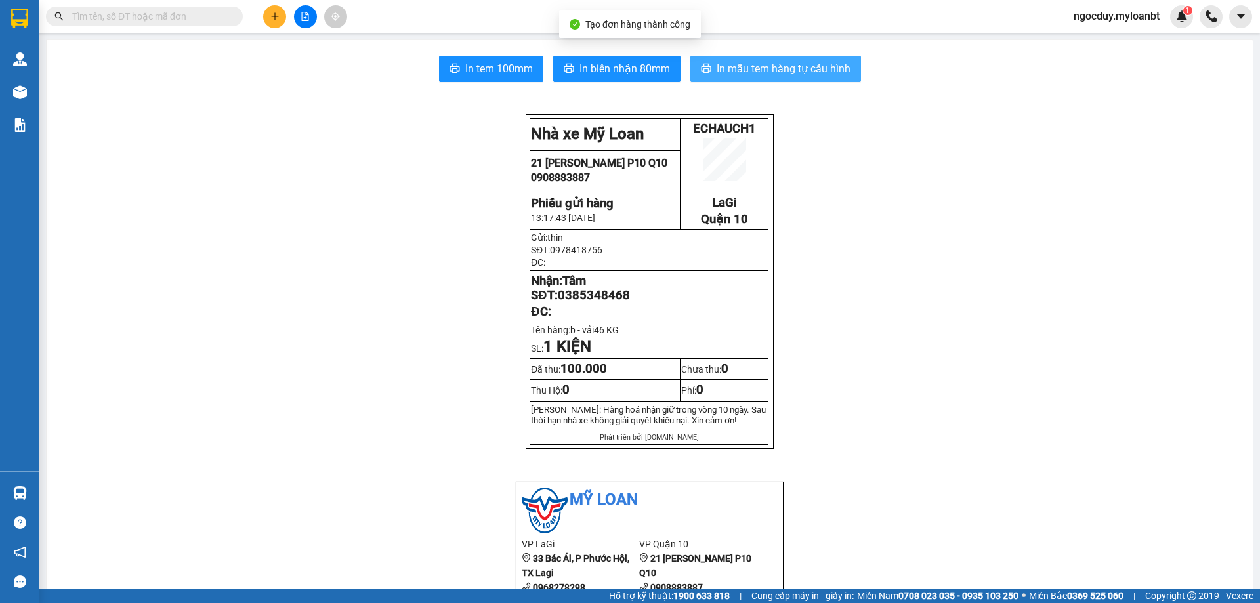
click at [768, 66] on span "In mẫu tem hàng tự cấu hình" at bounding box center [784, 68] width 134 height 16
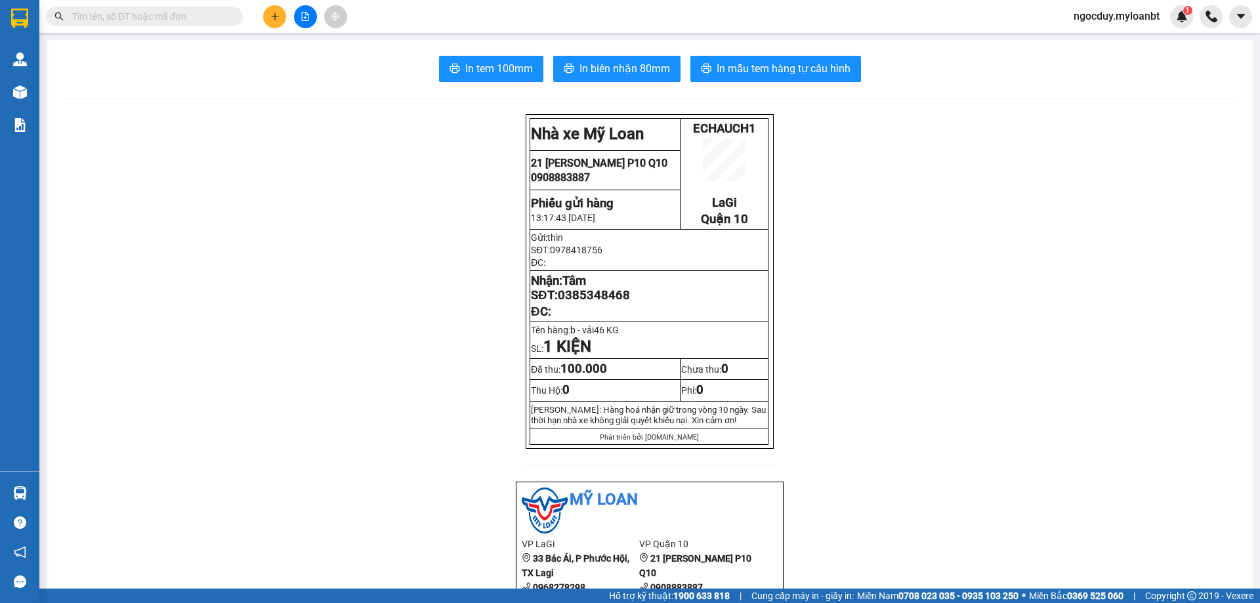
click at [137, 13] on input "text" at bounding box center [149, 16] width 155 height 14
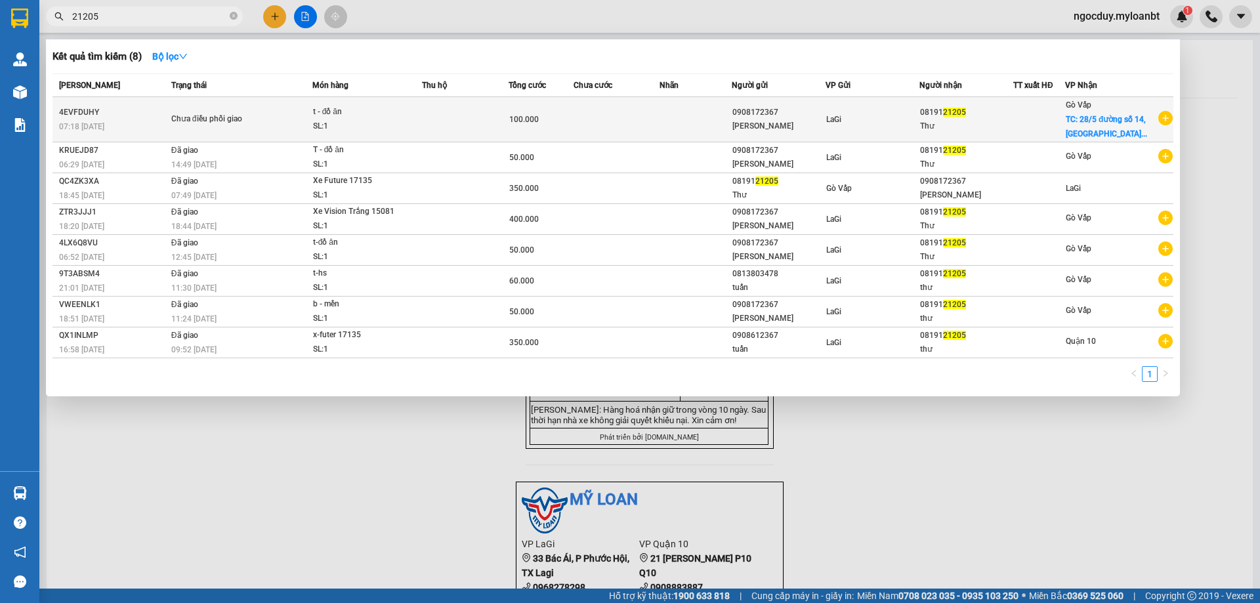
type input "21205"
click at [789, 114] on div "0908172367" at bounding box center [778, 113] width 93 height 14
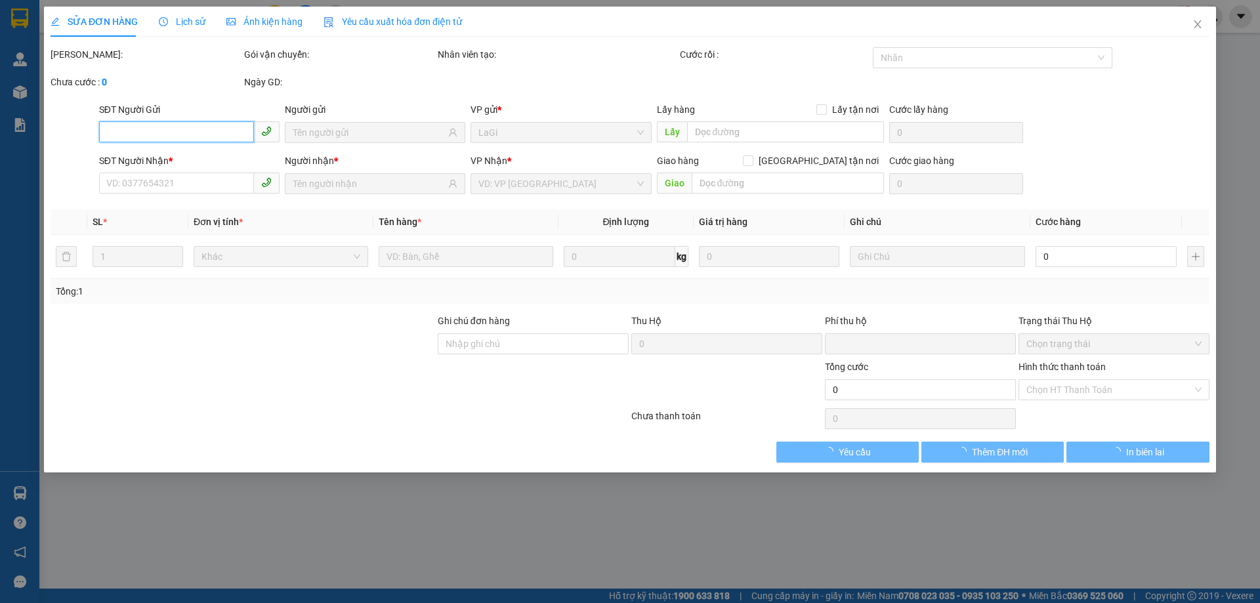
type input "0908172367"
type input "0819121205"
checkbox input "true"
type input "28/5 đường số 14, phường 8, gò vấp"
type input "0"
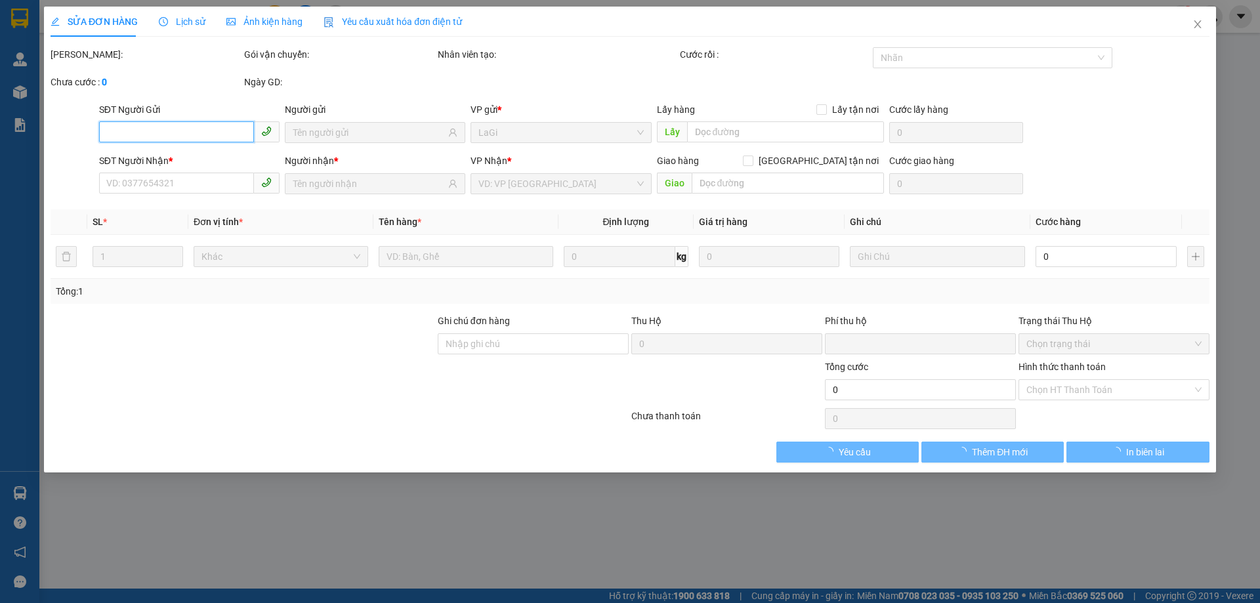
type input "100.000"
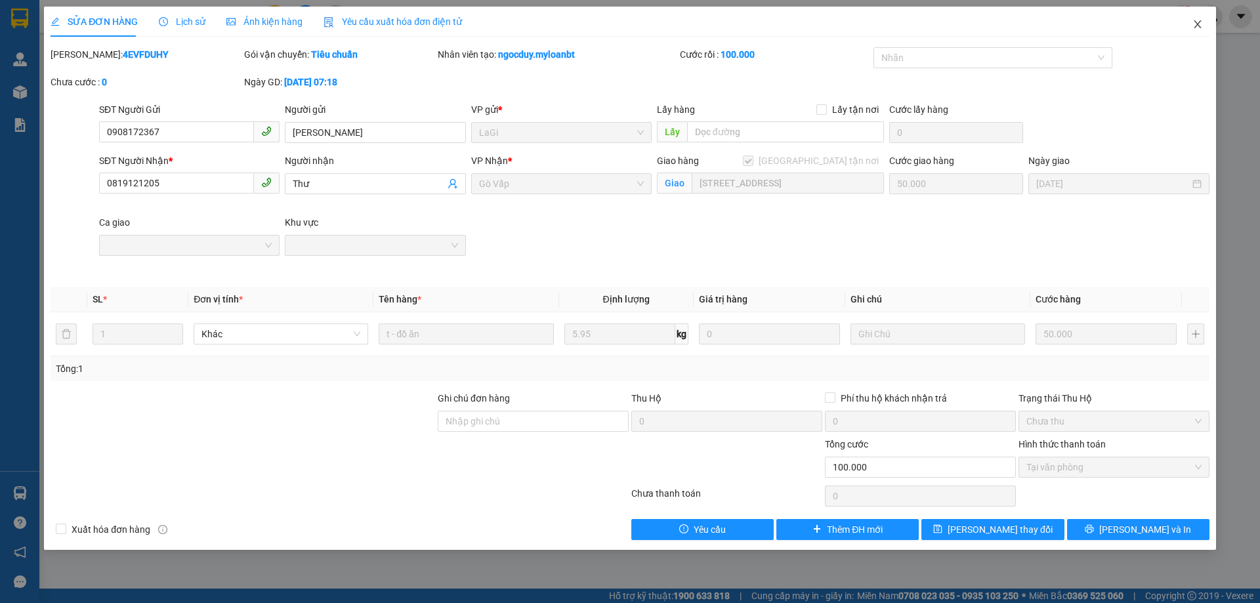
click at [1202, 25] on icon "close" at bounding box center [1197, 24] width 11 height 11
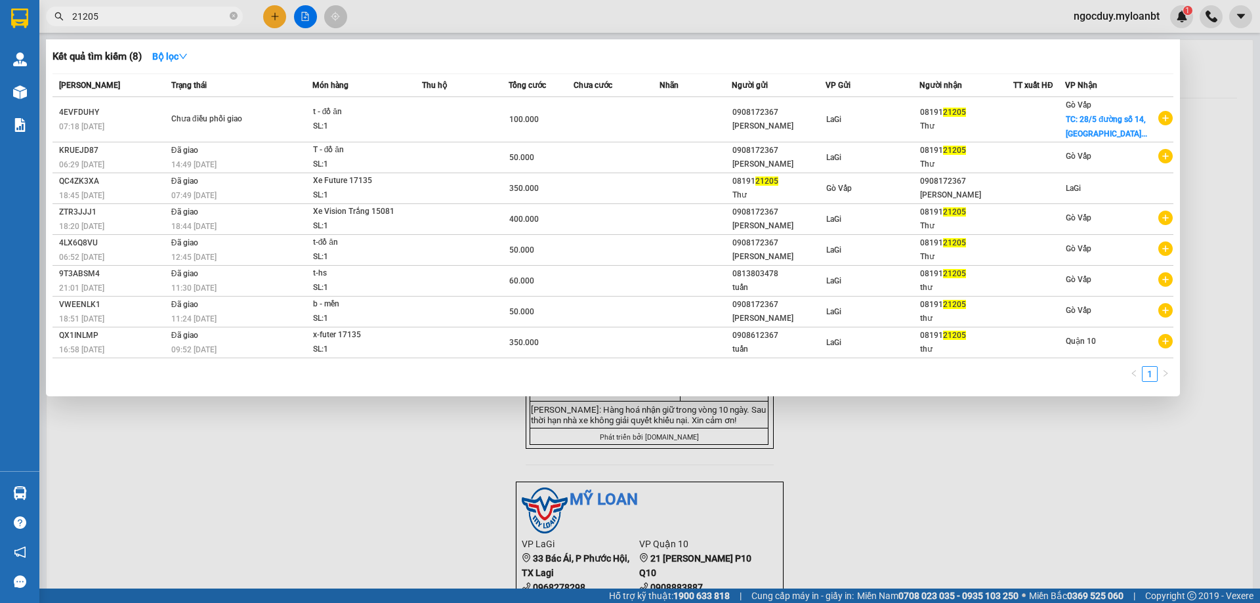
click at [167, 7] on span "21205" at bounding box center [144, 17] width 197 height 20
click at [175, 15] on input "21205" at bounding box center [149, 16] width 155 height 14
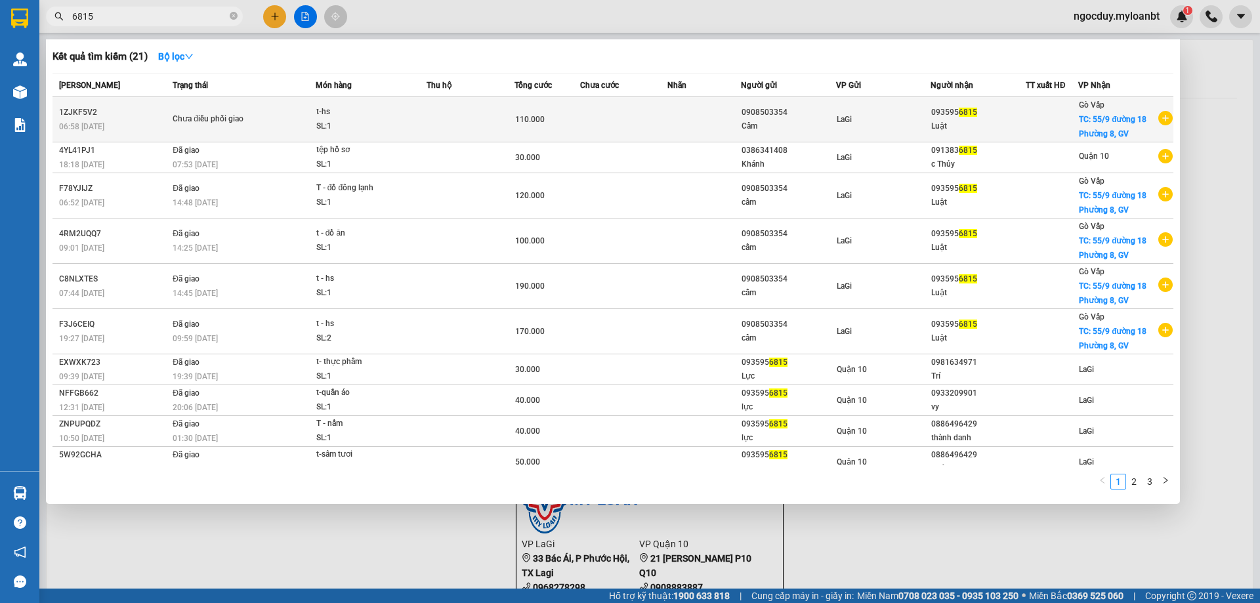
type input "6815"
click at [600, 102] on td at bounding box center [624, 119] width 88 height 45
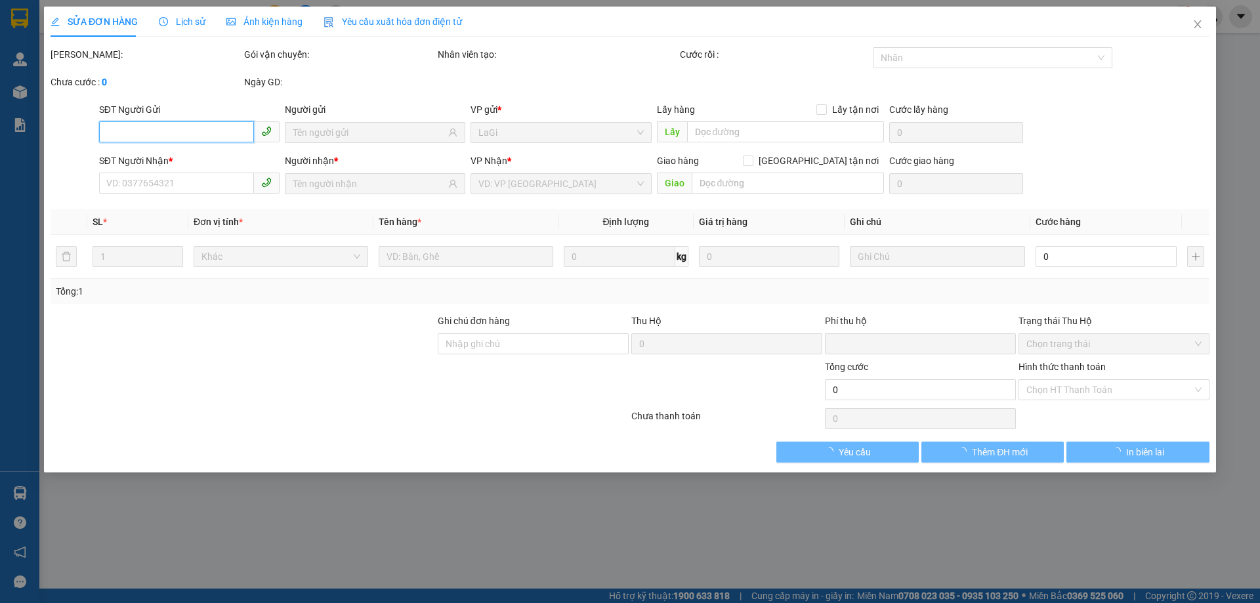
type input "0908503354"
type input "0935956815"
checkbox input "true"
type input "55/9 đường 18 Phường 8, GV"
type input "0"
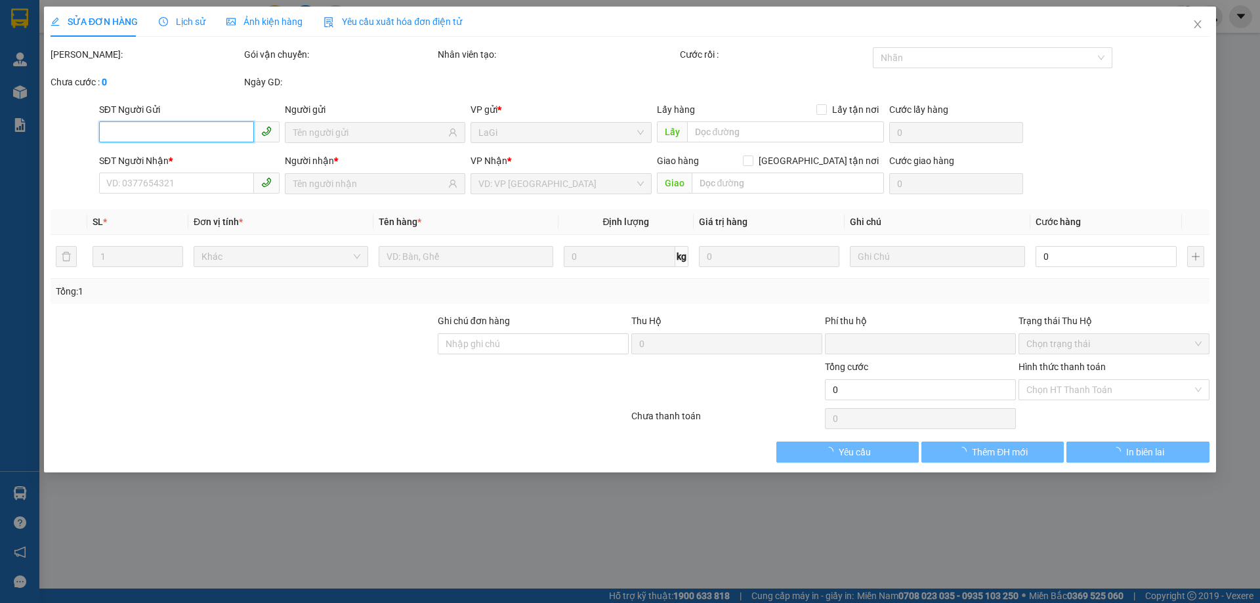
type input "110.000"
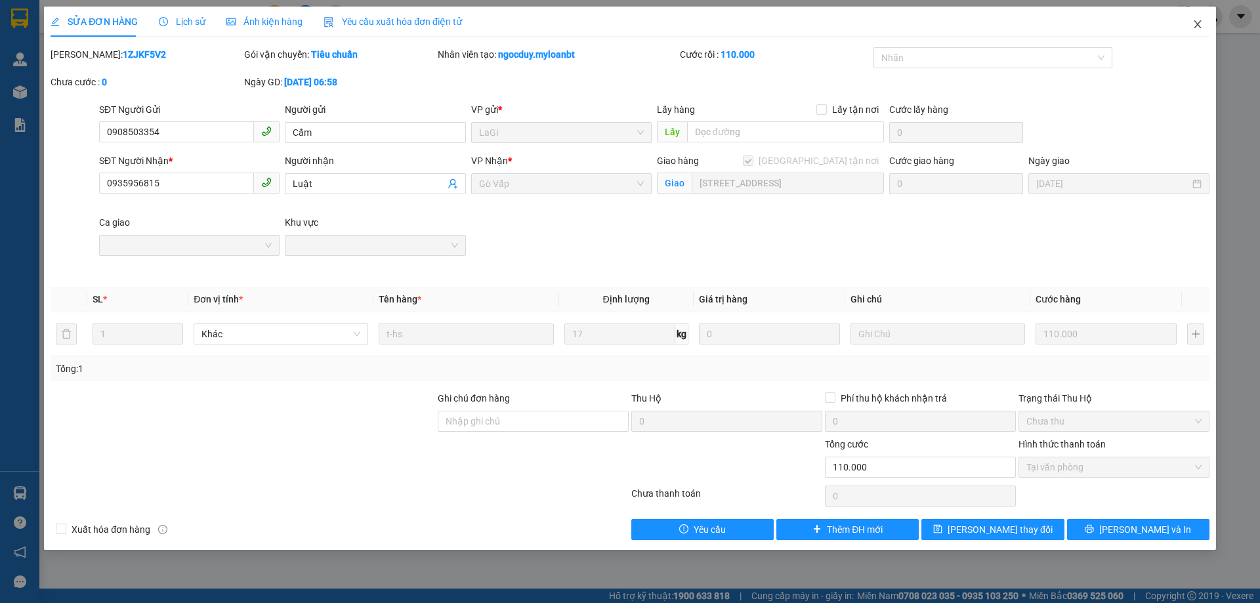
click at [1201, 24] on icon "close" at bounding box center [1197, 24] width 11 height 11
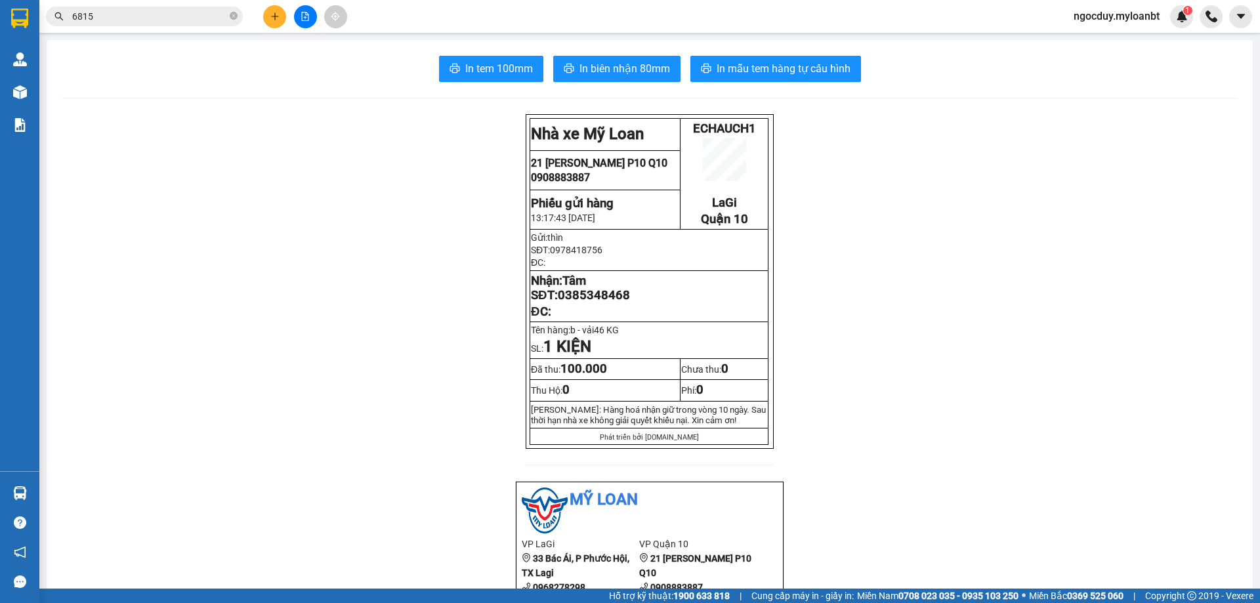
click at [229, 20] on span "6815" at bounding box center [144, 17] width 197 height 20
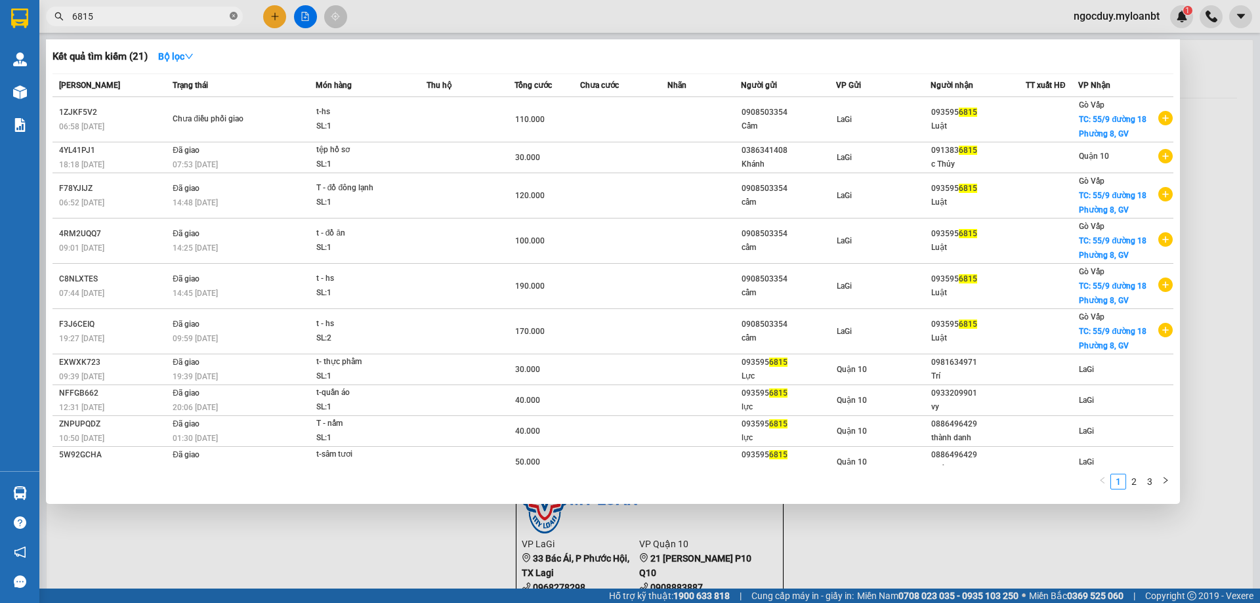
click at [232, 18] on icon "close-circle" at bounding box center [234, 16] width 8 height 8
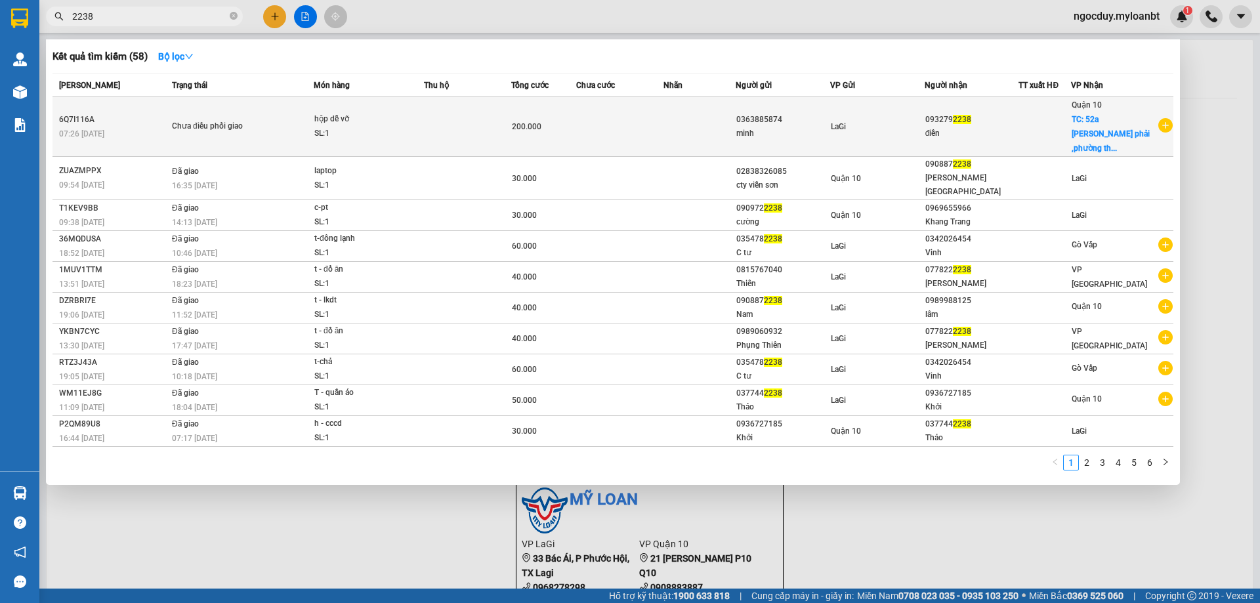
type input "2238"
click at [1128, 123] on span "TC: 52a võ thị phải ,phường th..." at bounding box center [1111, 134] width 78 height 38
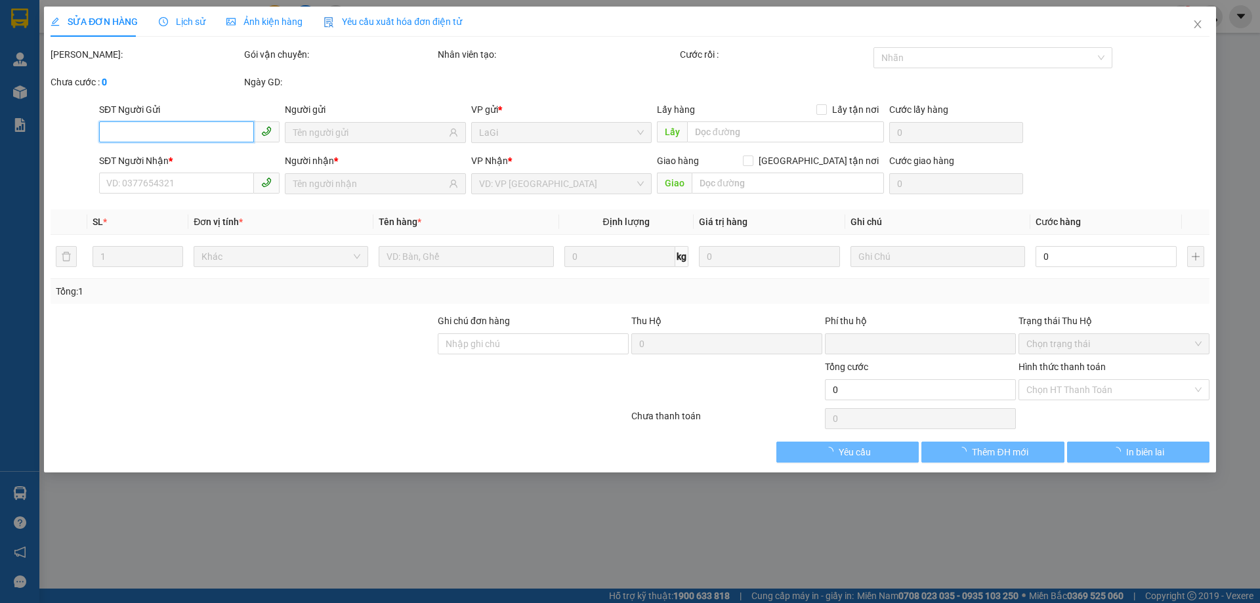
type input "0363885874"
type input "0932792238"
checkbox input "true"
type input "52a võ thị phải ,phường thới an, quận 12"
type input "0"
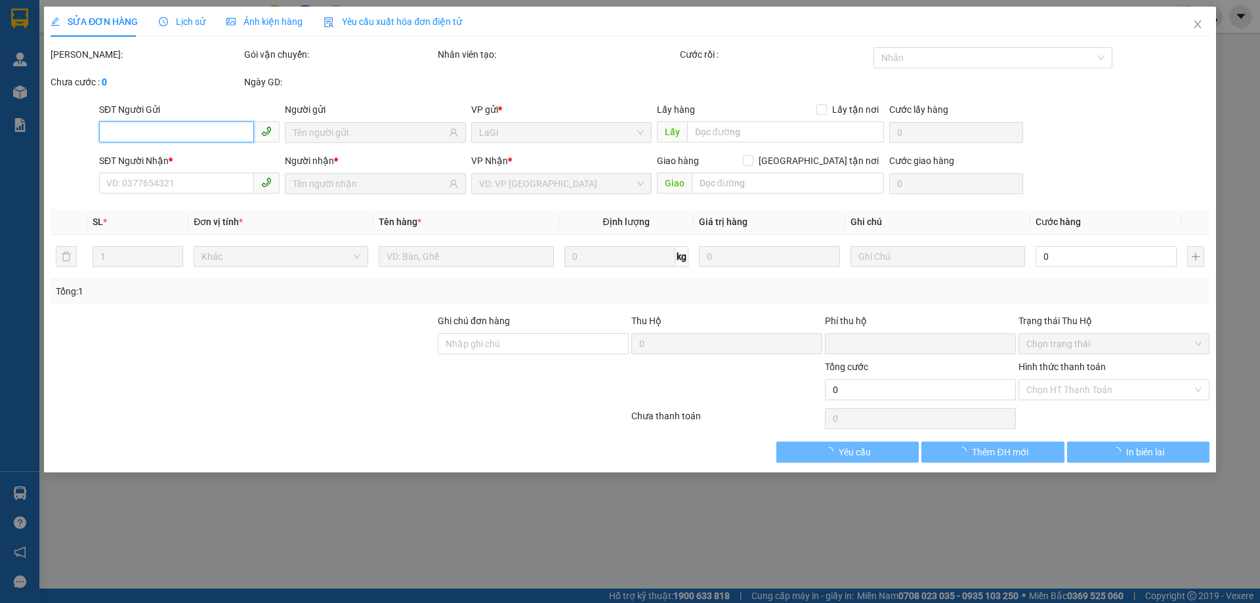
type input "200.000"
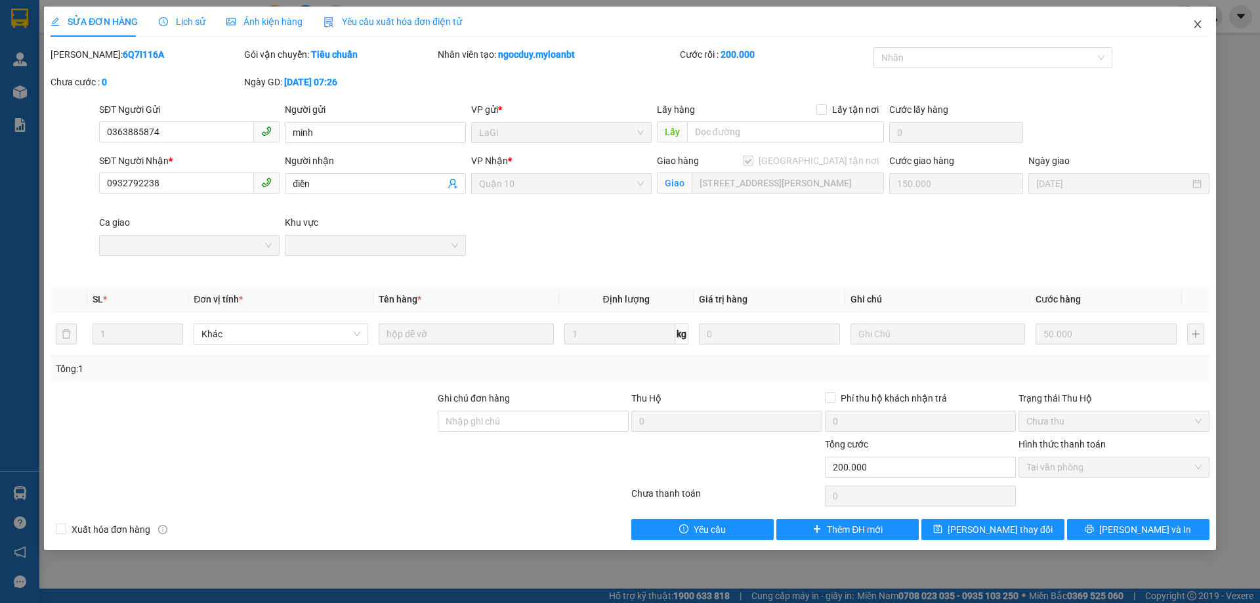
click at [1196, 26] on icon "close" at bounding box center [1197, 24] width 11 height 11
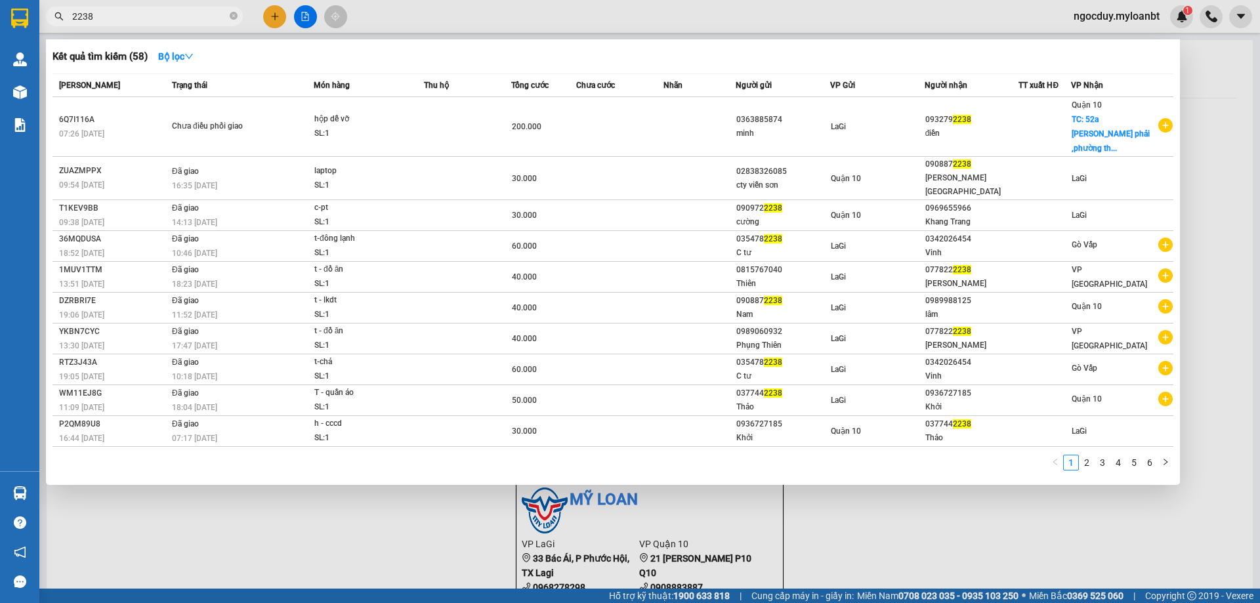
click at [192, 18] on input "2238" at bounding box center [149, 16] width 155 height 14
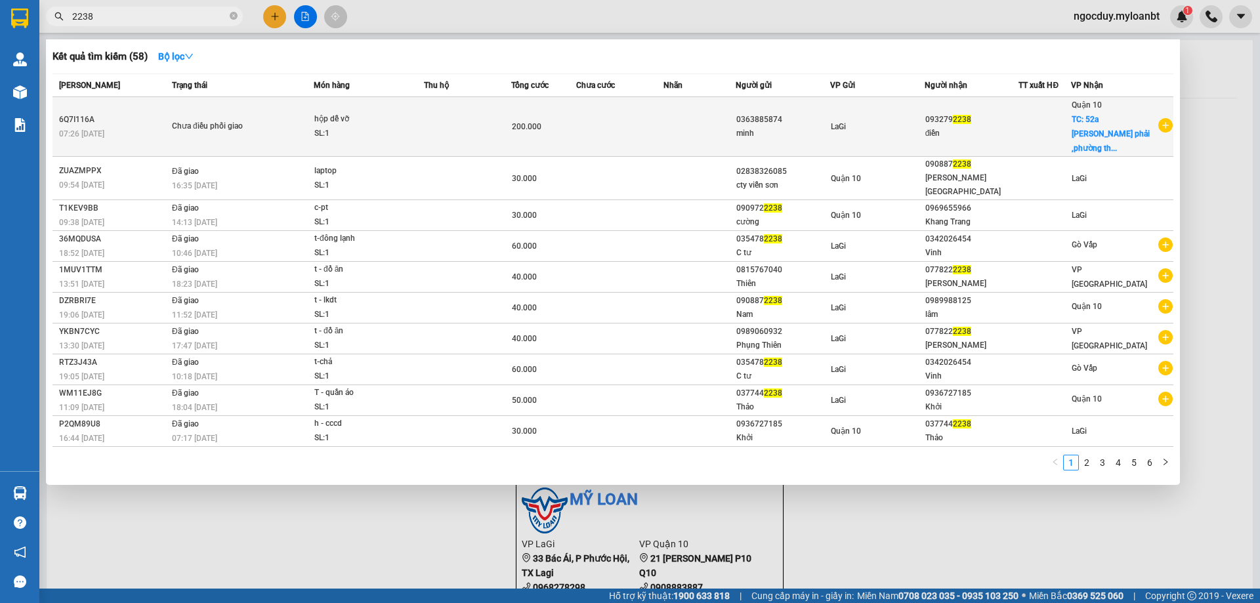
click at [742, 127] on div "minh" at bounding box center [782, 134] width 93 height 14
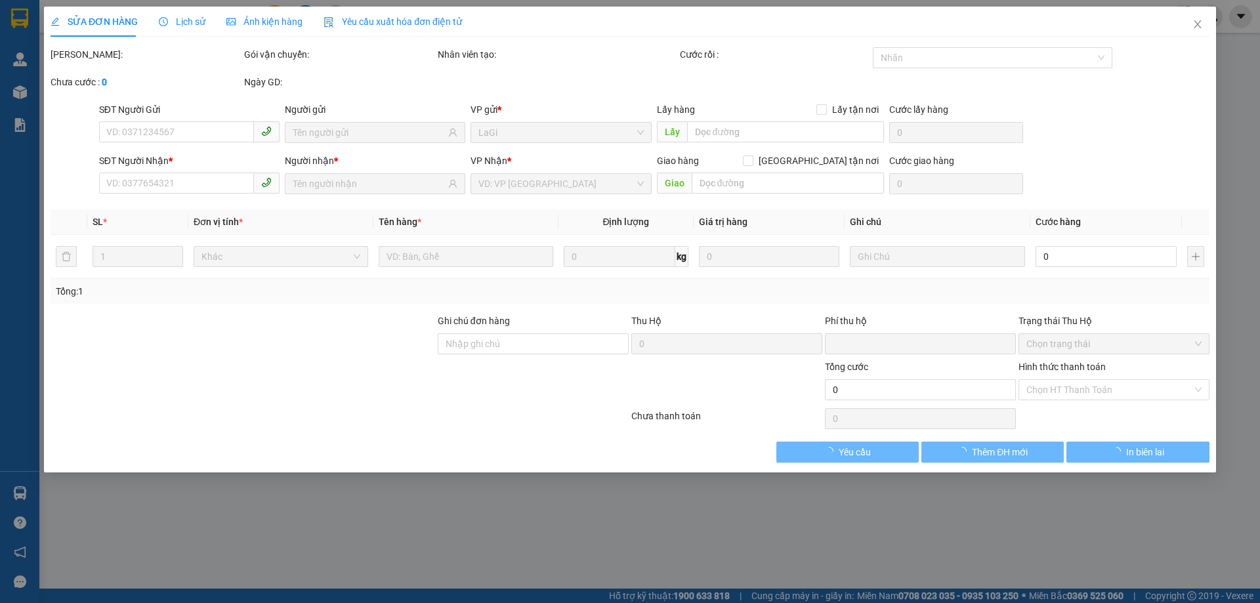
type input "0363885874"
type input "0932792238"
checkbox input "true"
type input "52a võ thị phải ,phường thới an, quận 12"
type input "0"
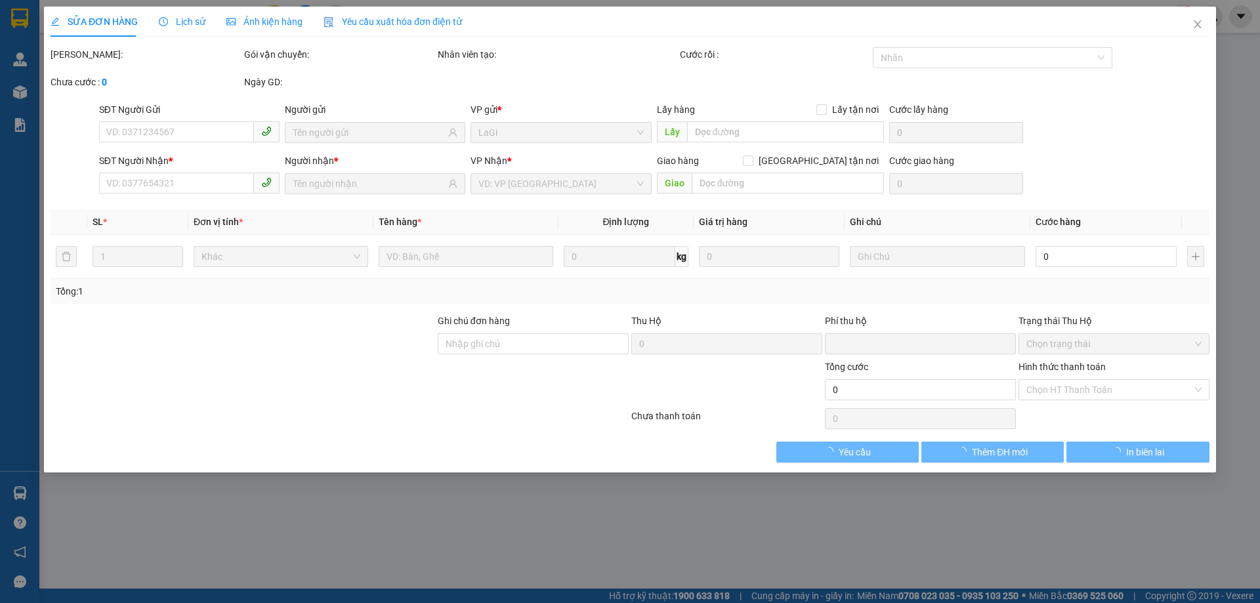
type input "200.000"
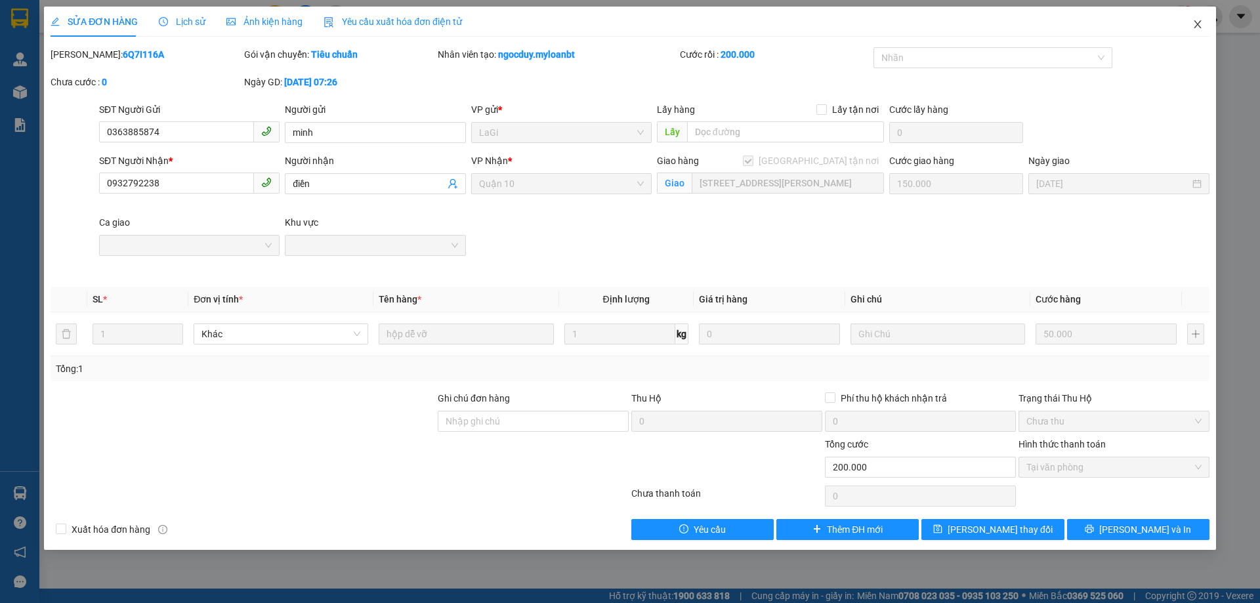
click at [1198, 22] on icon "close" at bounding box center [1197, 24] width 11 height 11
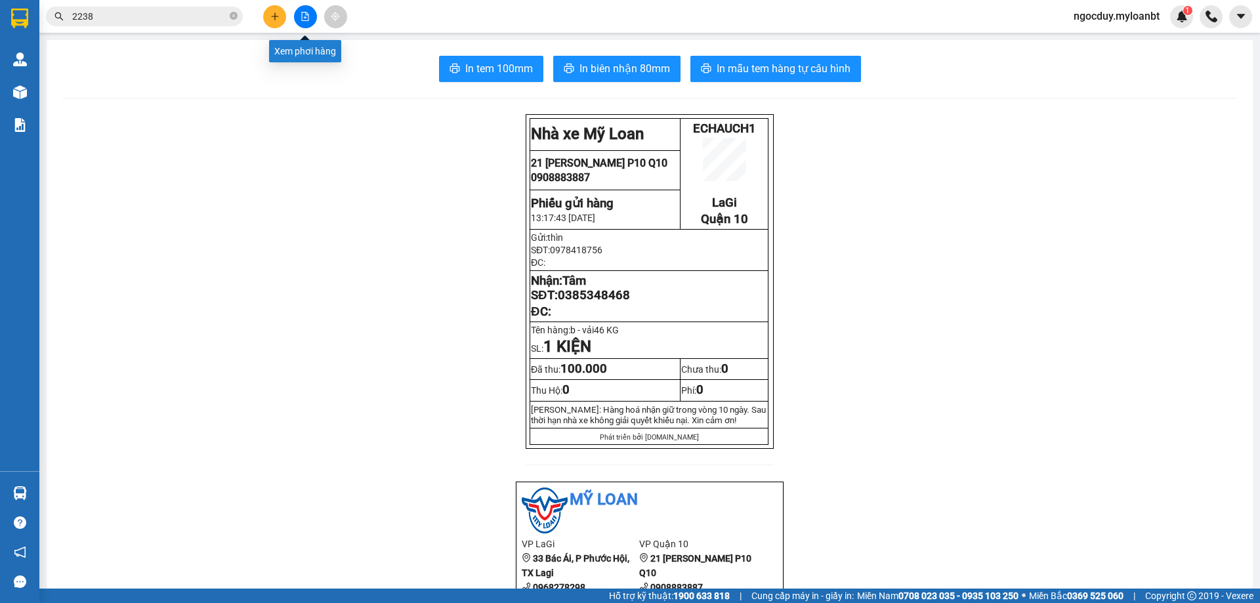
click at [306, 13] on icon "file-add" at bounding box center [305, 16] width 9 height 9
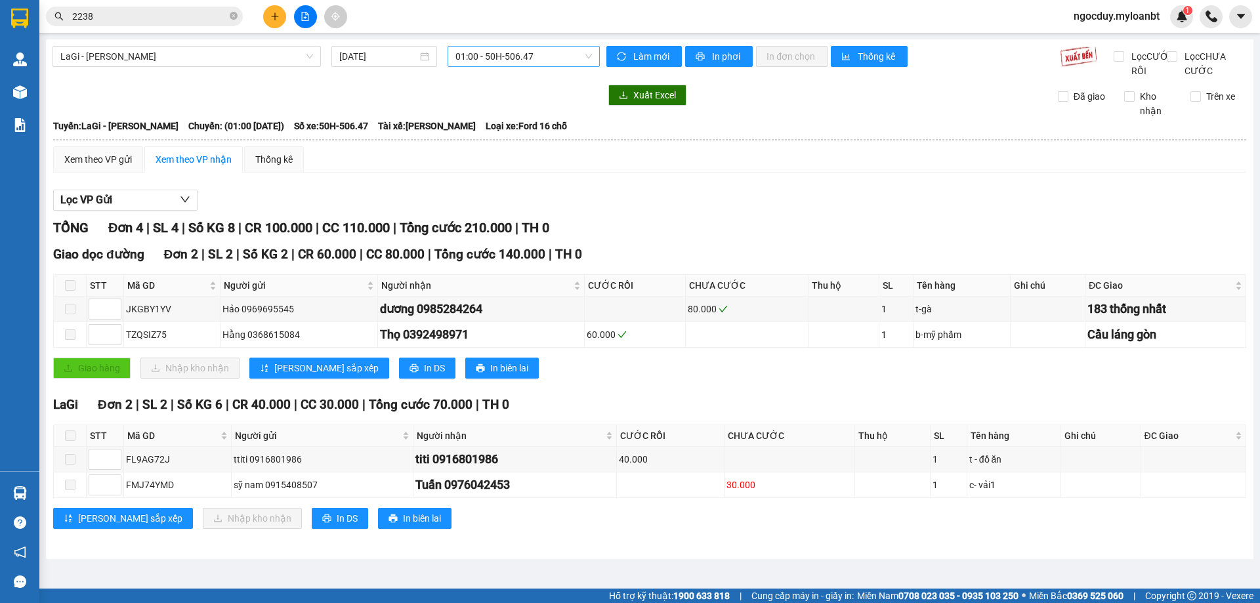
click at [474, 61] on span "01:00 - 50H-506.47" at bounding box center [523, 57] width 137 height 20
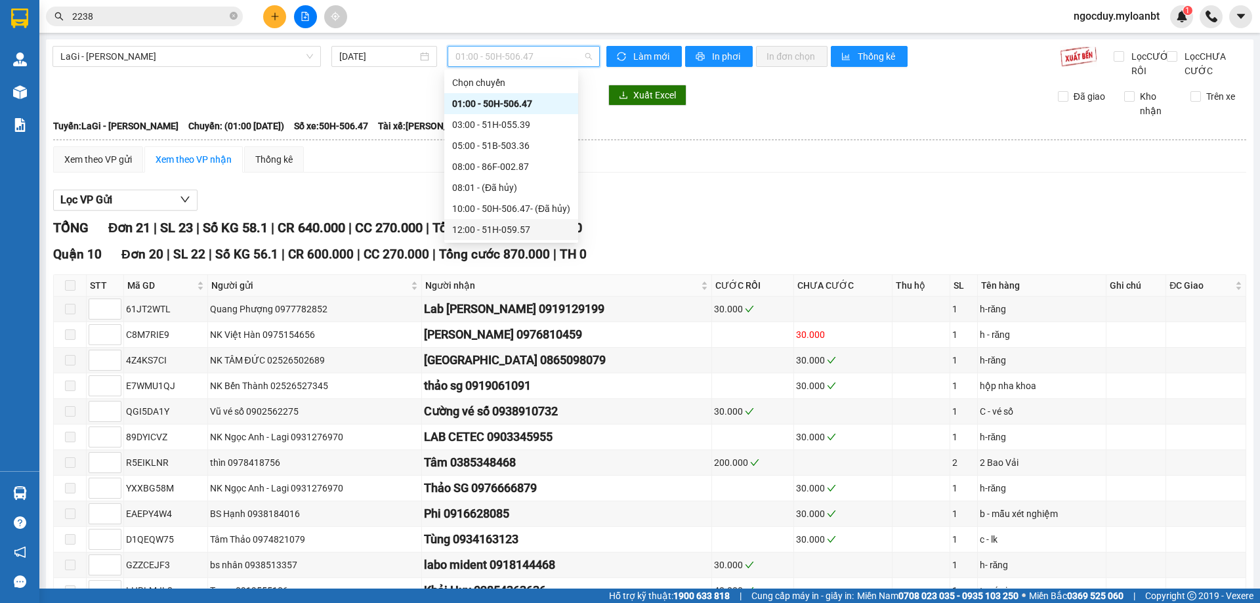
click at [492, 233] on div "12:00 - 51H-059.57" at bounding box center [511, 229] width 118 height 14
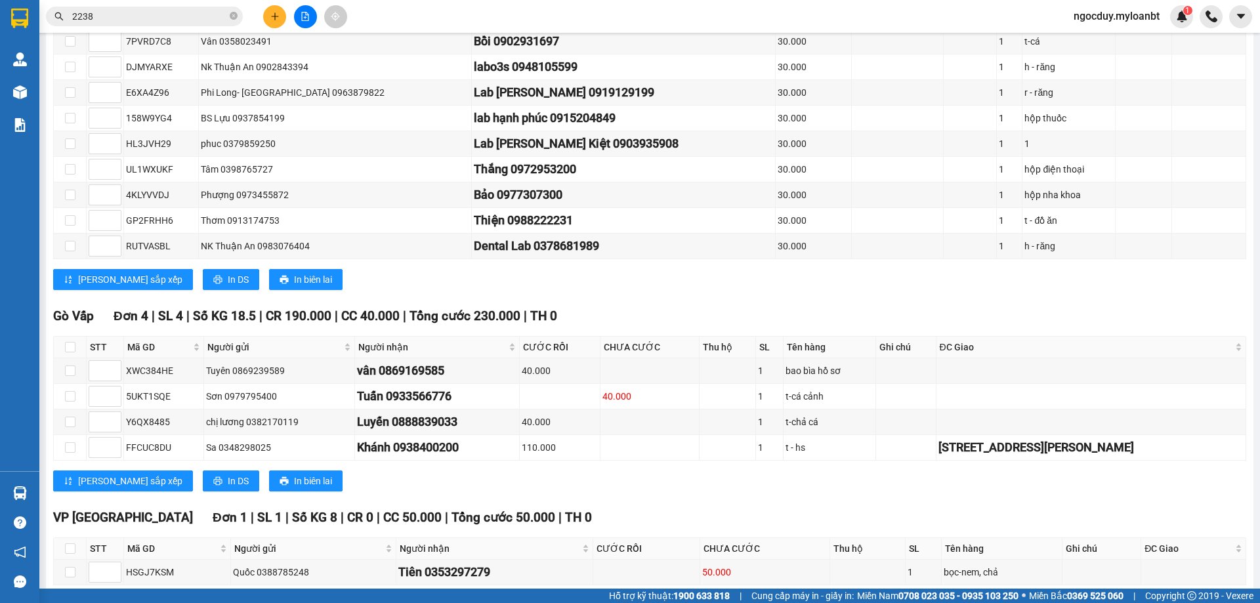
scroll to position [538, 0]
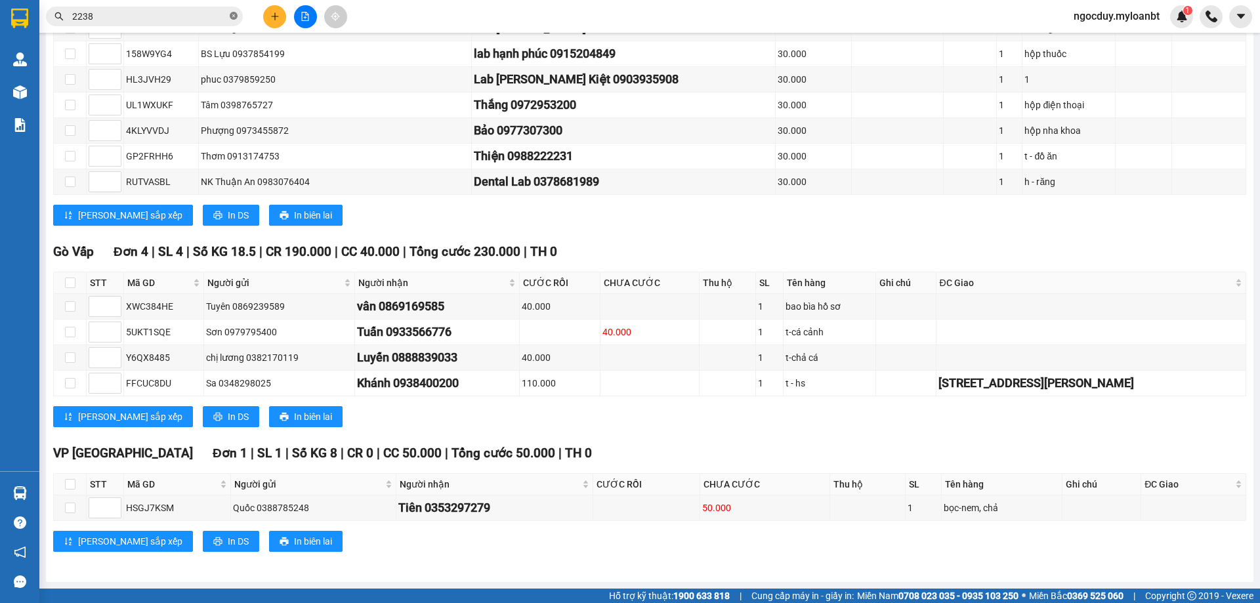
click at [231, 13] on icon "close-circle" at bounding box center [234, 16] width 8 height 8
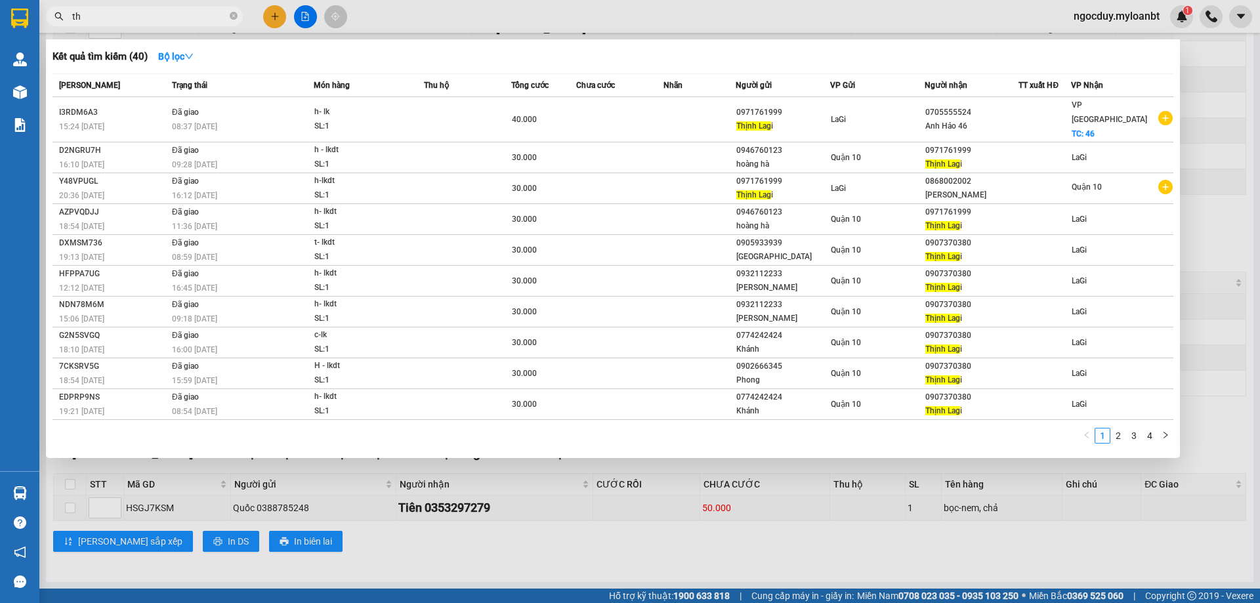
type input "t"
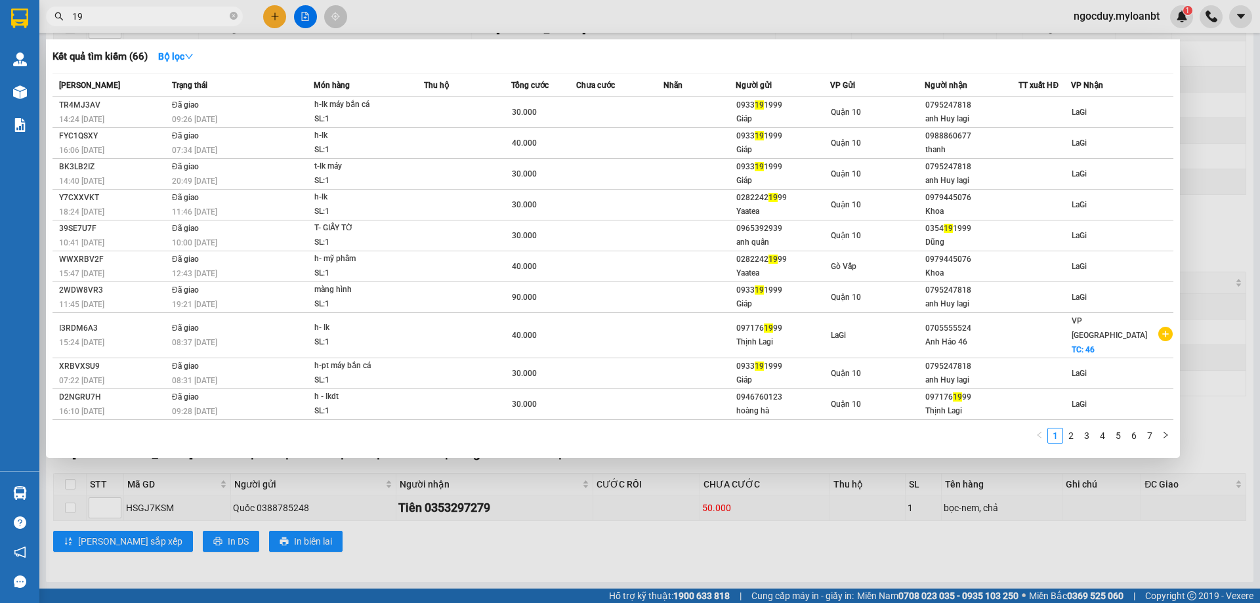
type input "1"
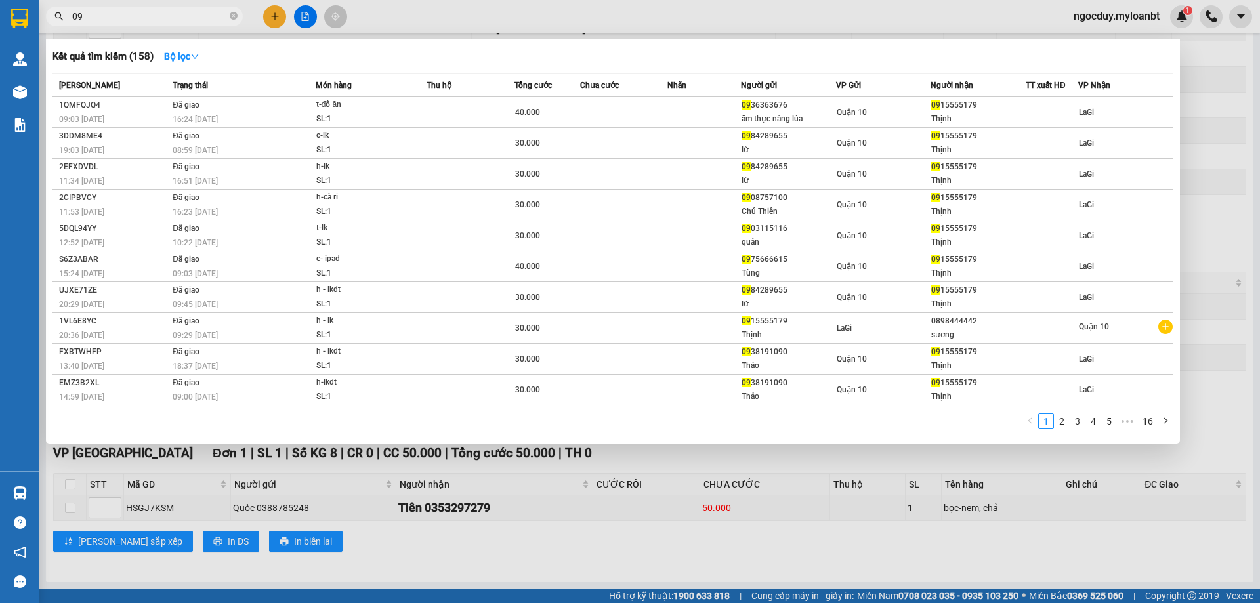
type input "0"
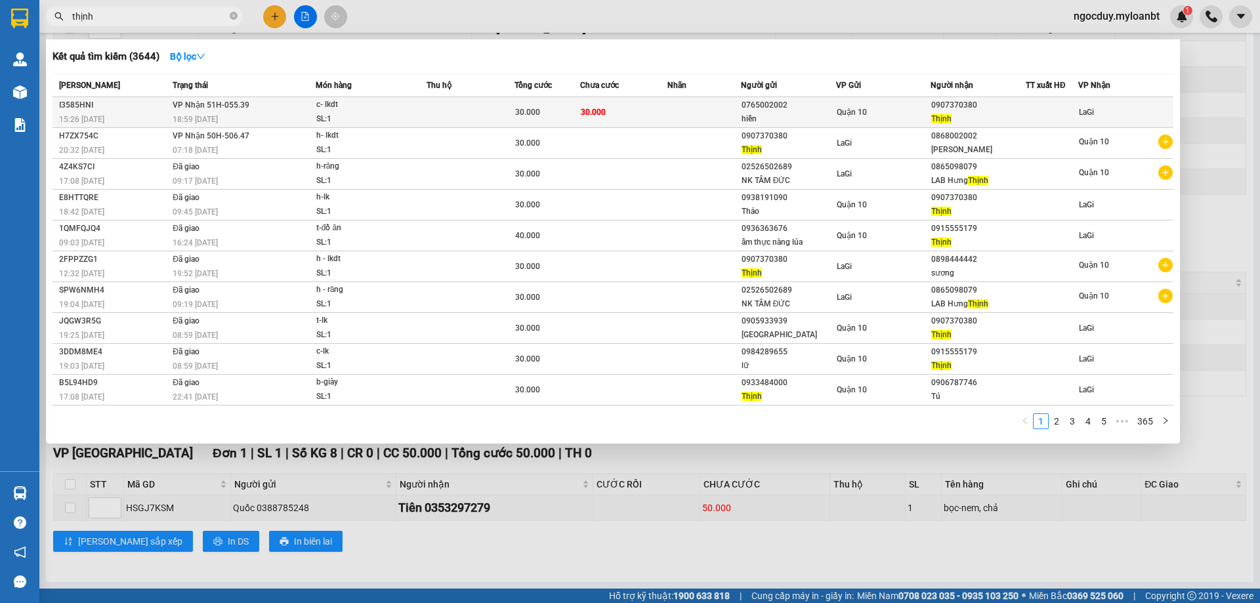
type input "thịnh"
click at [916, 111] on div "Quận 10" at bounding box center [884, 112] width 94 height 14
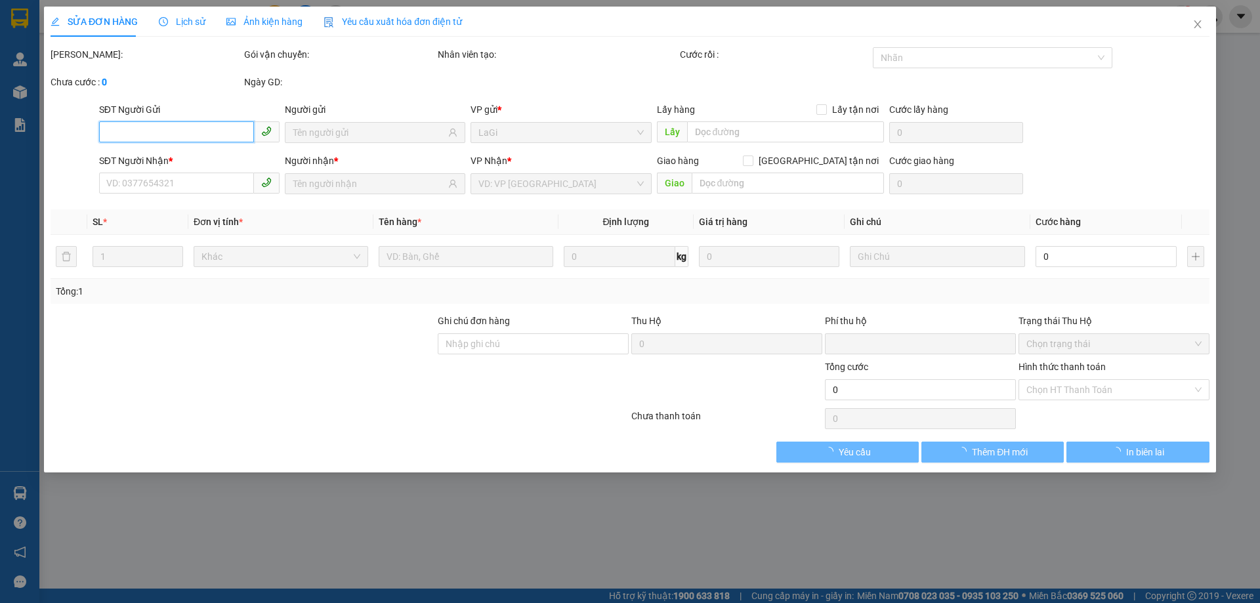
type input "0765002002"
type input "hiền"
type input "0907370380"
type input "Thịnh"
type input "0"
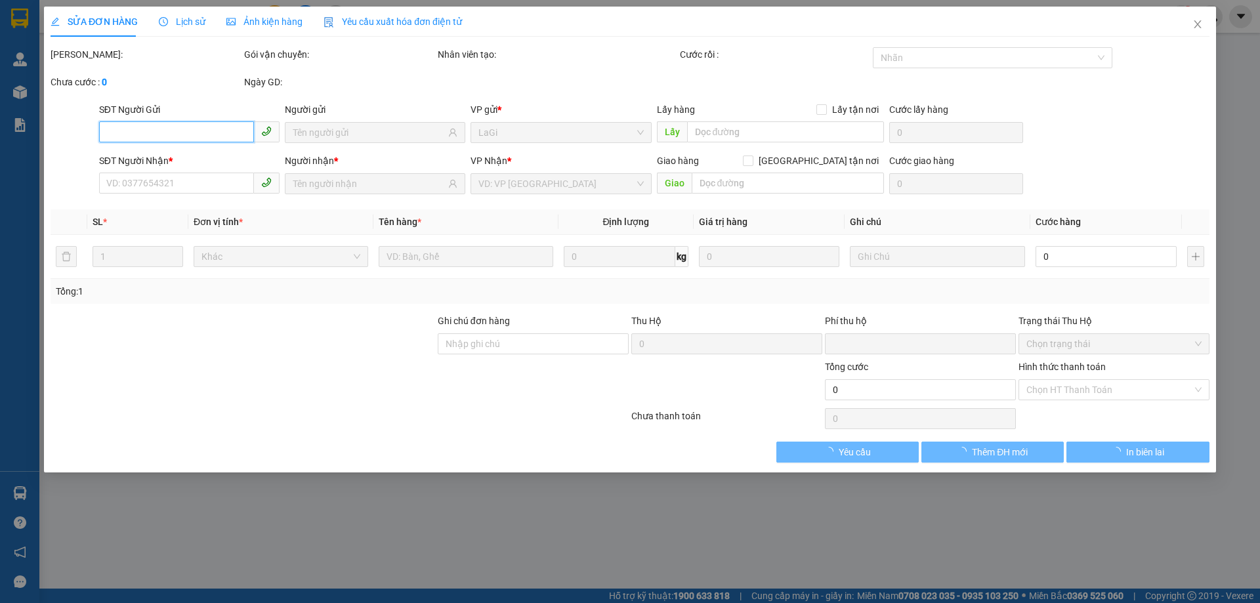
type input "30.000"
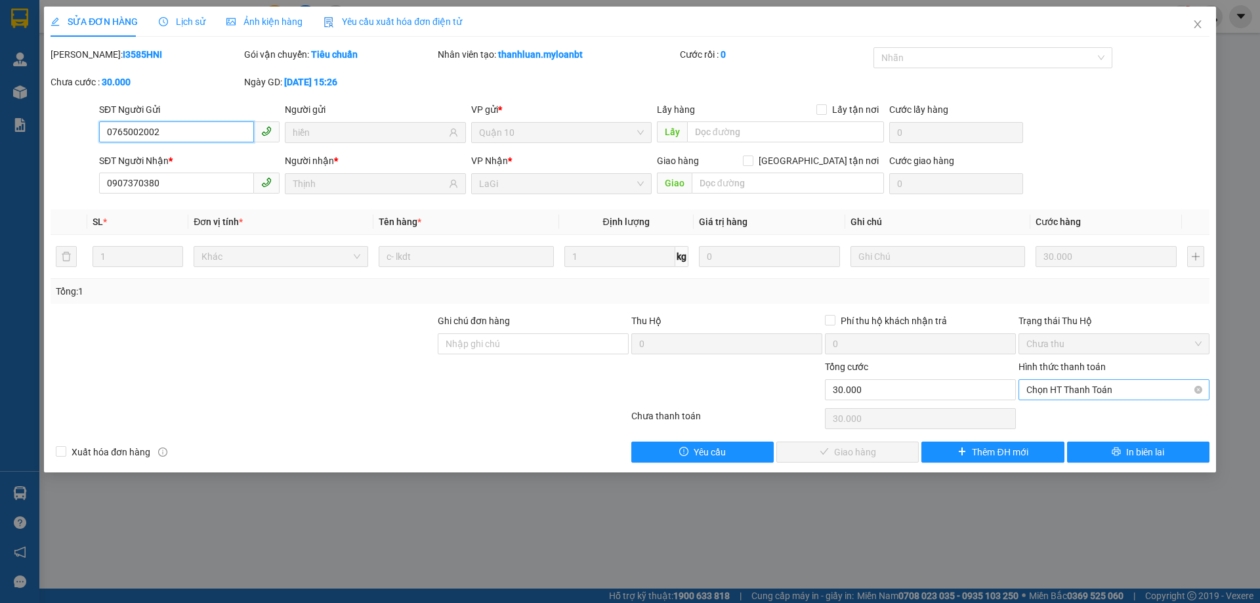
click at [1090, 389] on span "Chọn HT Thanh Toán" at bounding box center [1113, 390] width 175 height 20
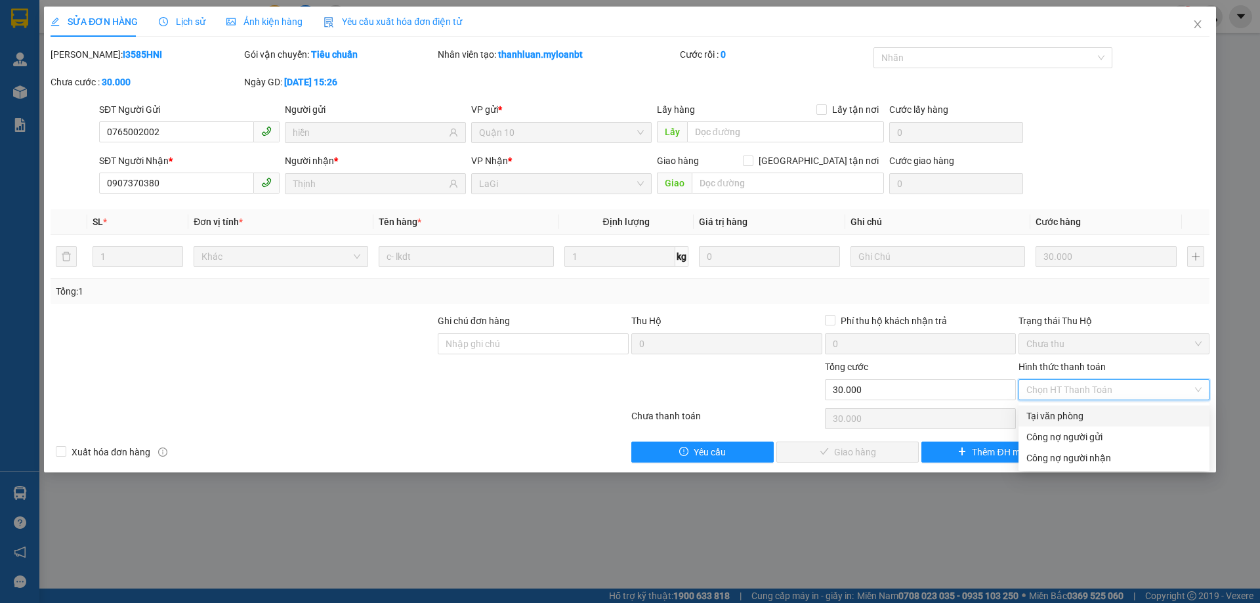
click at [1090, 411] on div "Tại văn phòng" at bounding box center [1113, 416] width 175 height 14
type input "0"
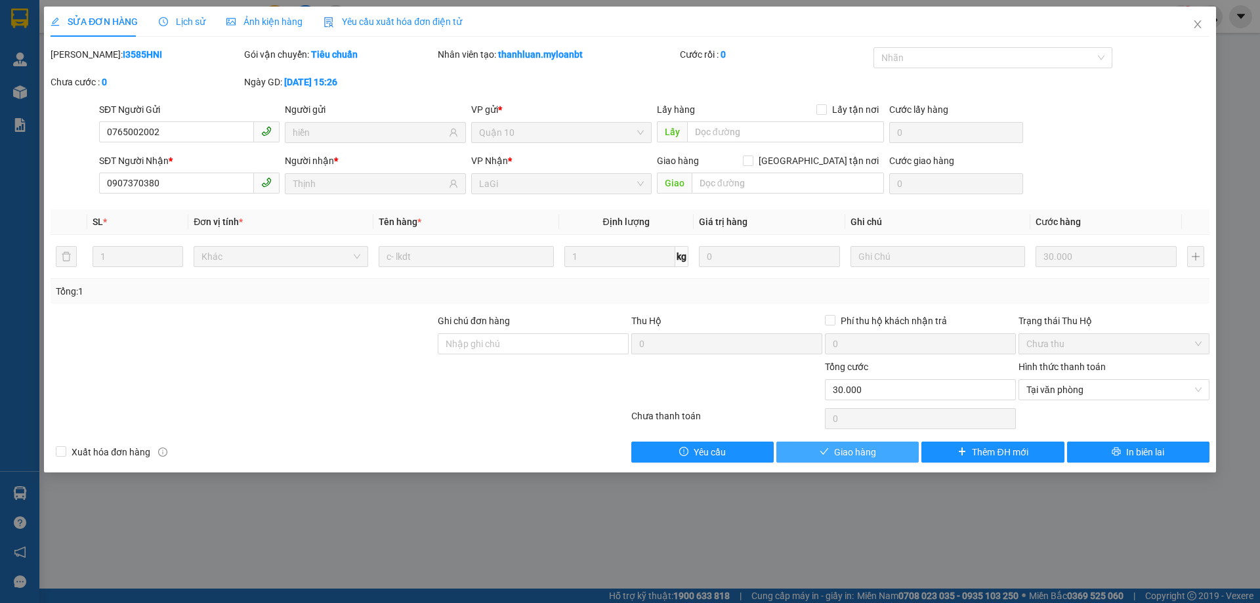
click at [905, 448] on button "Giao hàng" at bounding box center [847, 452] width 142 height 21
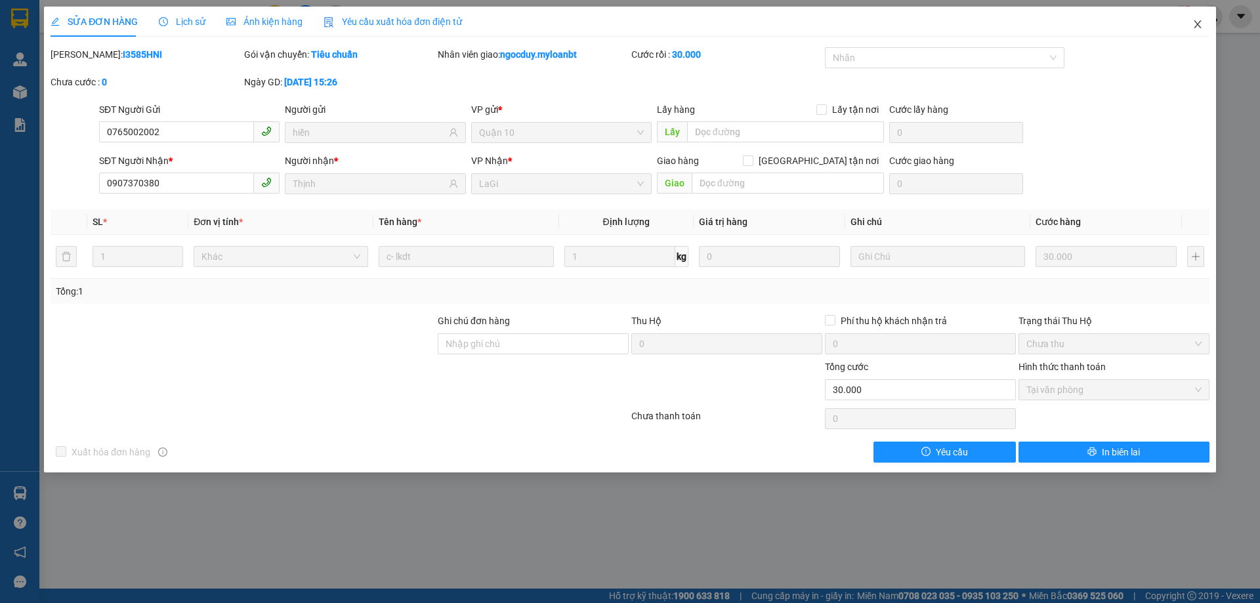
click at [1191, 21] on span "Close" at bounding box center [1197, 25] width 37 height 37
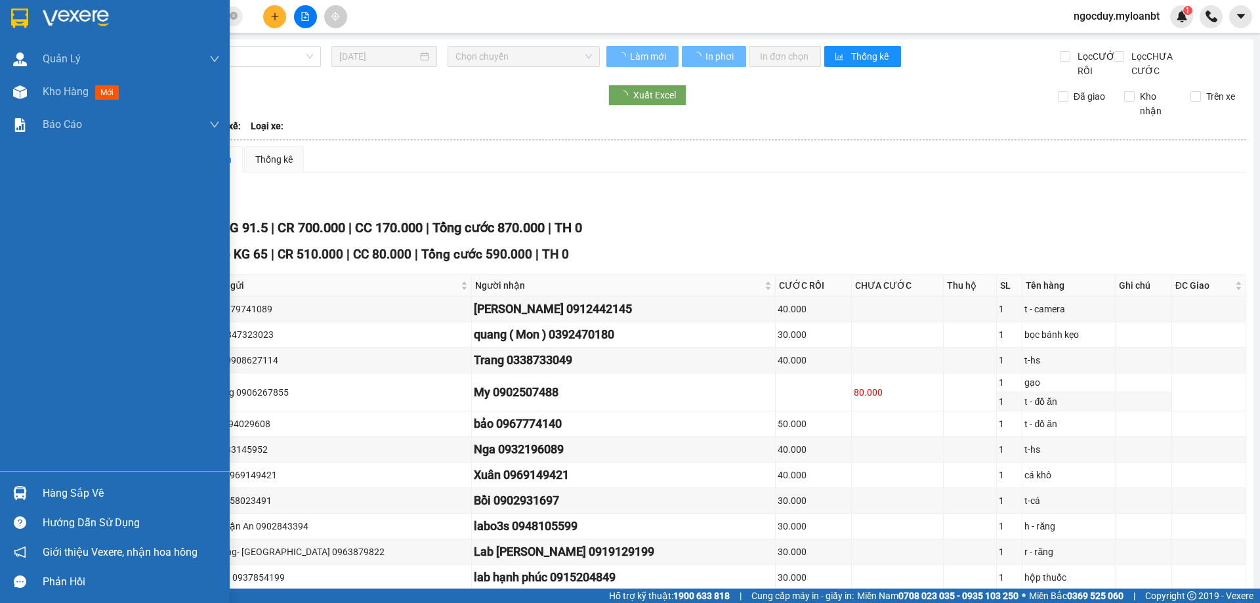
click at [96, 485] on input at bounding box center [105, 475] width 32 height 20
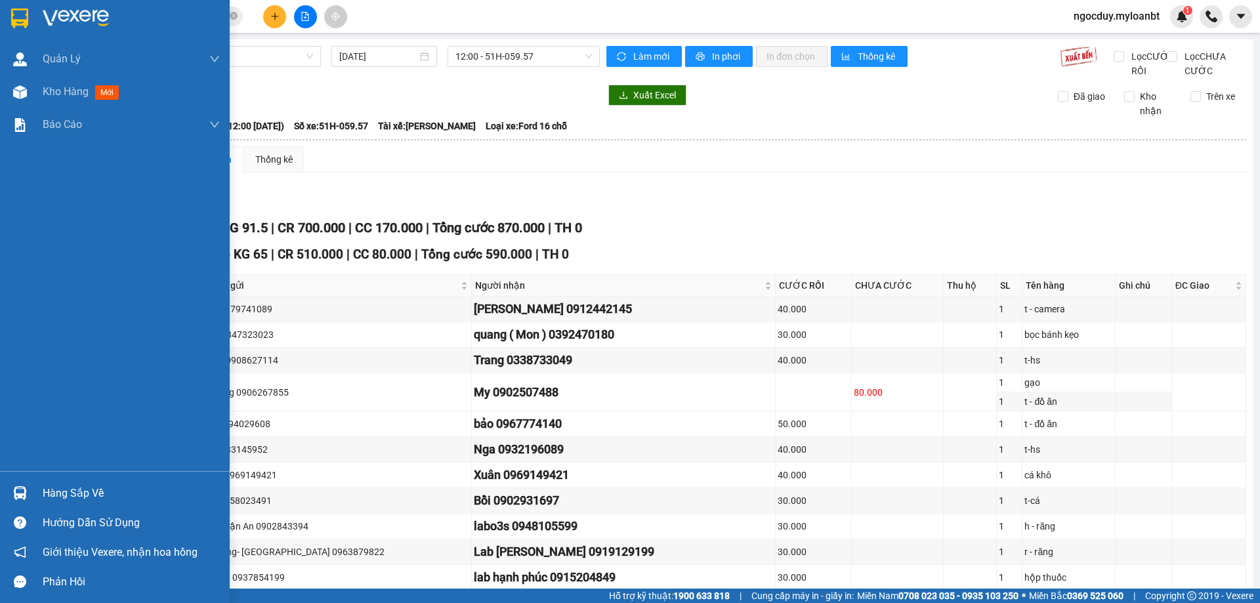
click at [16, 495] on img at bounding box center [20, 493] width 14 height 14
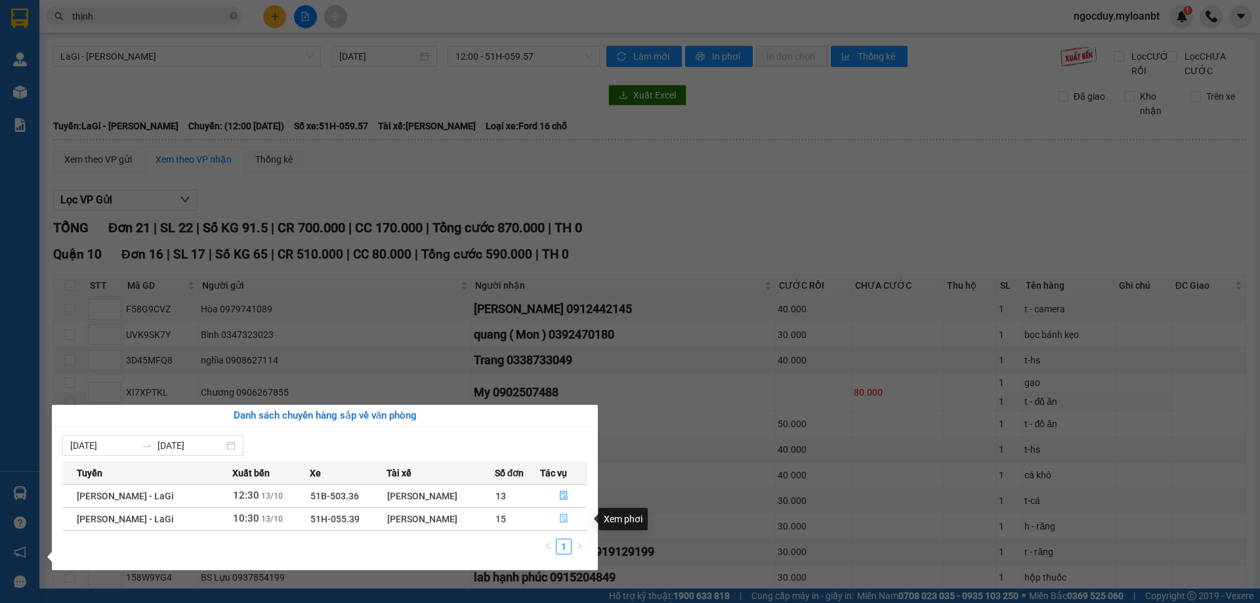
click at [562, 518] on icon "file-done" at bounding box center [563, 518] width 9 height 9
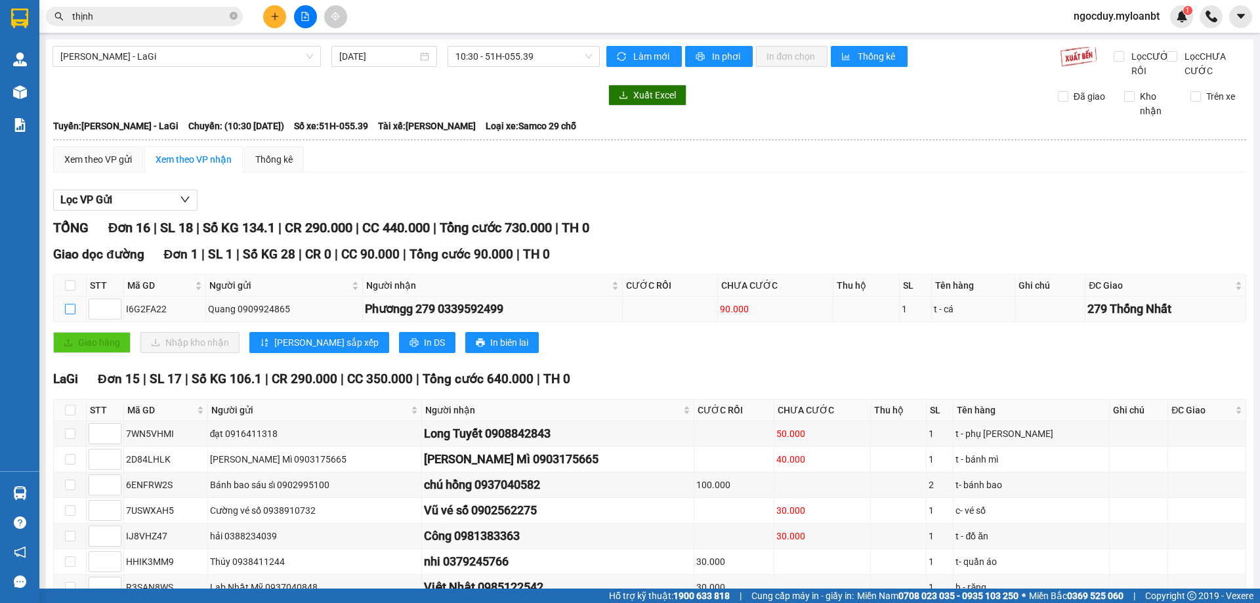
click at [65, 314] on input "checkbox" at bounding box center [70, 309] width 11 height 11
checkbox input "true"
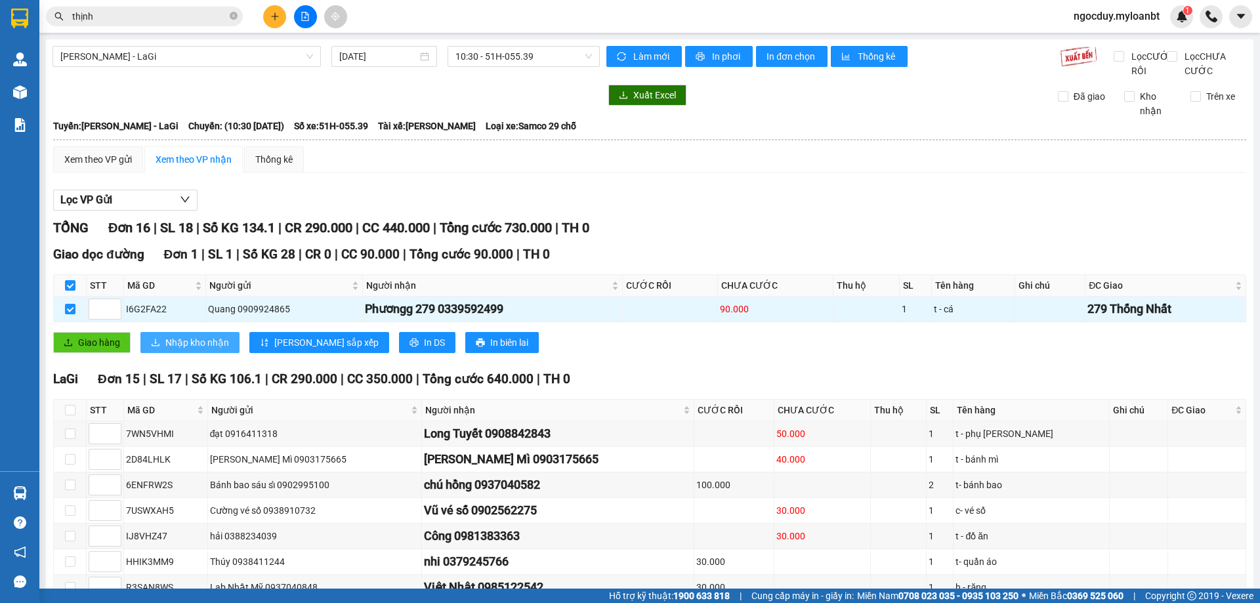
click at [169, 350] on span "Nhập kho nhận" at bounding box center [197, 342] width 64 height 14
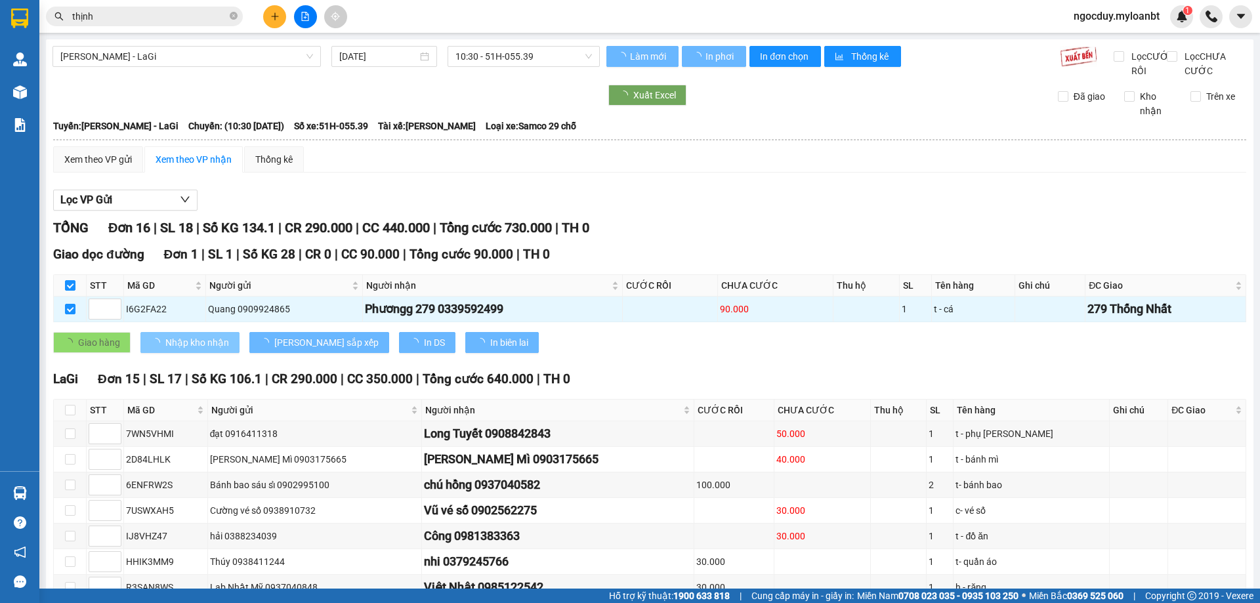
checkbox input "false"
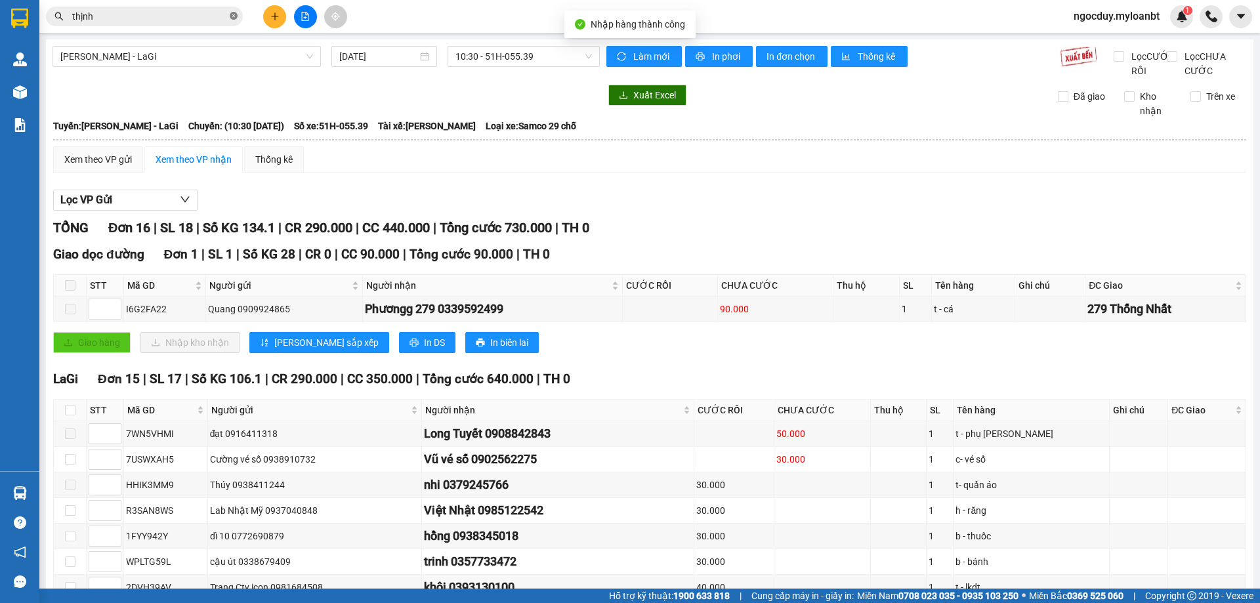
click at [230, 11] on span at bounding box center [234, 17] width 8 height 12
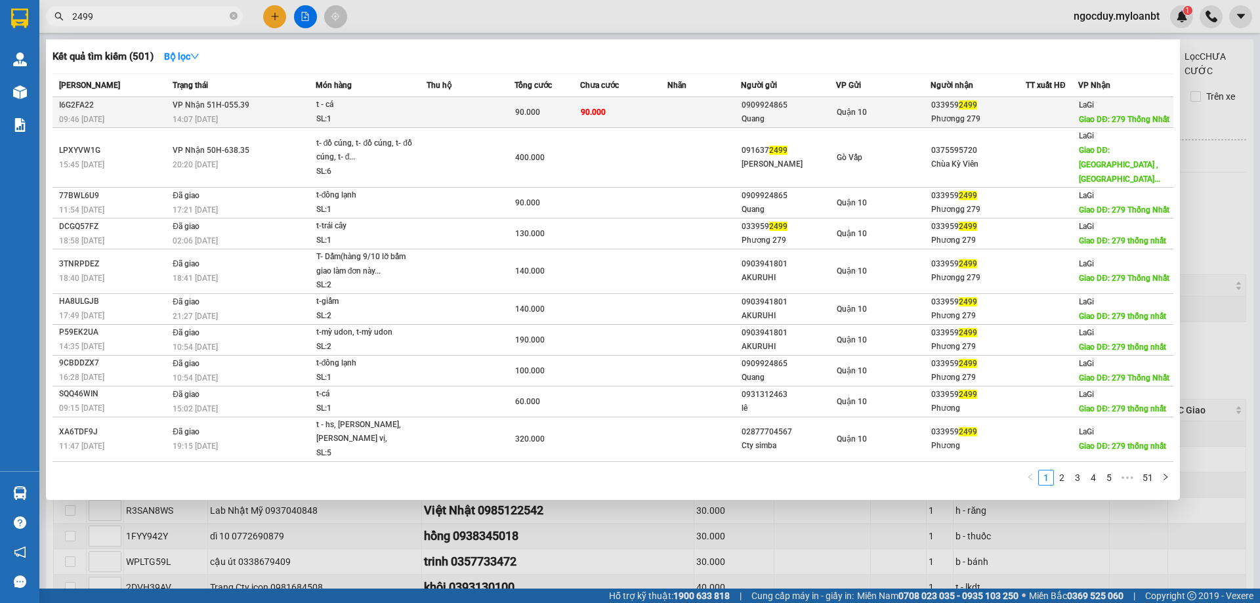
type input "2499"
click at [320, 119] on div "SL: 1" at bounding box center [365, 119] width 98 height 14
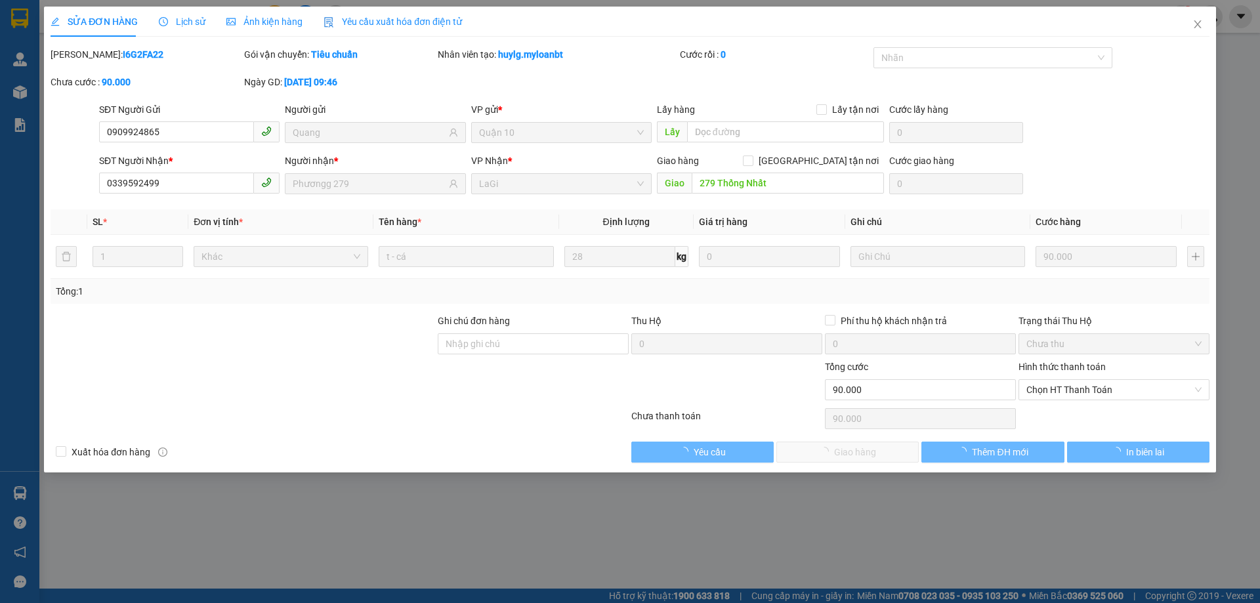
type input "0909924865"
type input "Quang"
type input "0339592499"
type input "Phươngg 279"
type input "279 Thống Nhất"
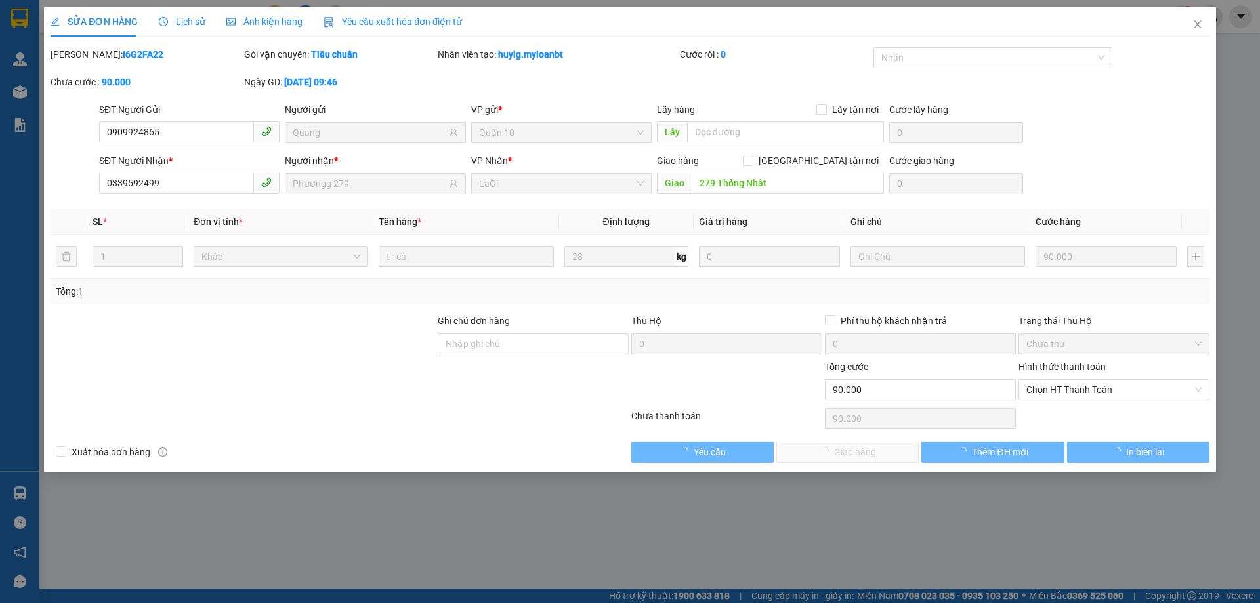
type input "0"
type input "90.000"
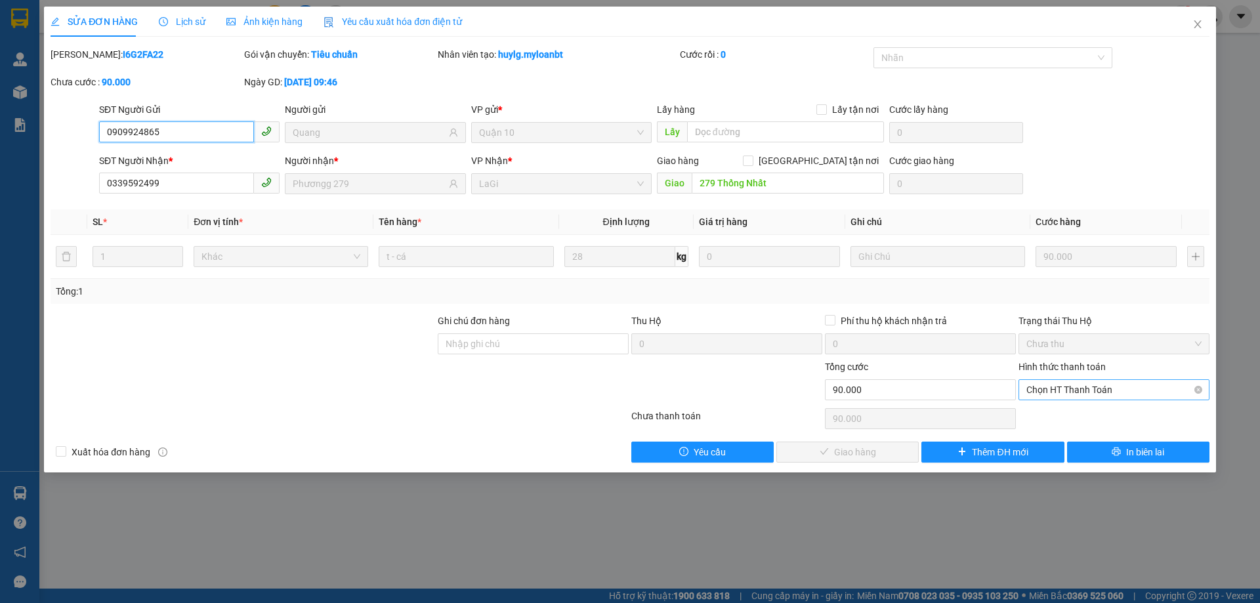
click at [1072, 394] on span "Chọn HT Thanh Toán" at bounding box center [1113, 390] width 175 height 20
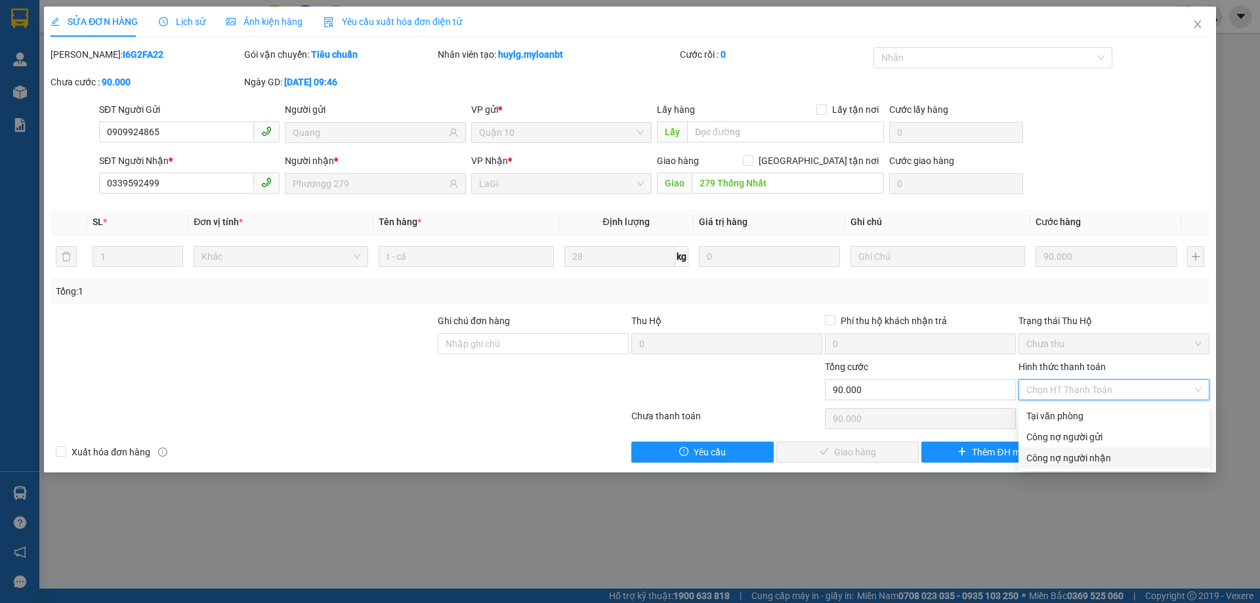
click at [1076, 458] on div "Công nợ người nhận" at bounding box center [1113, 458] width 175 height 14
type input "0"
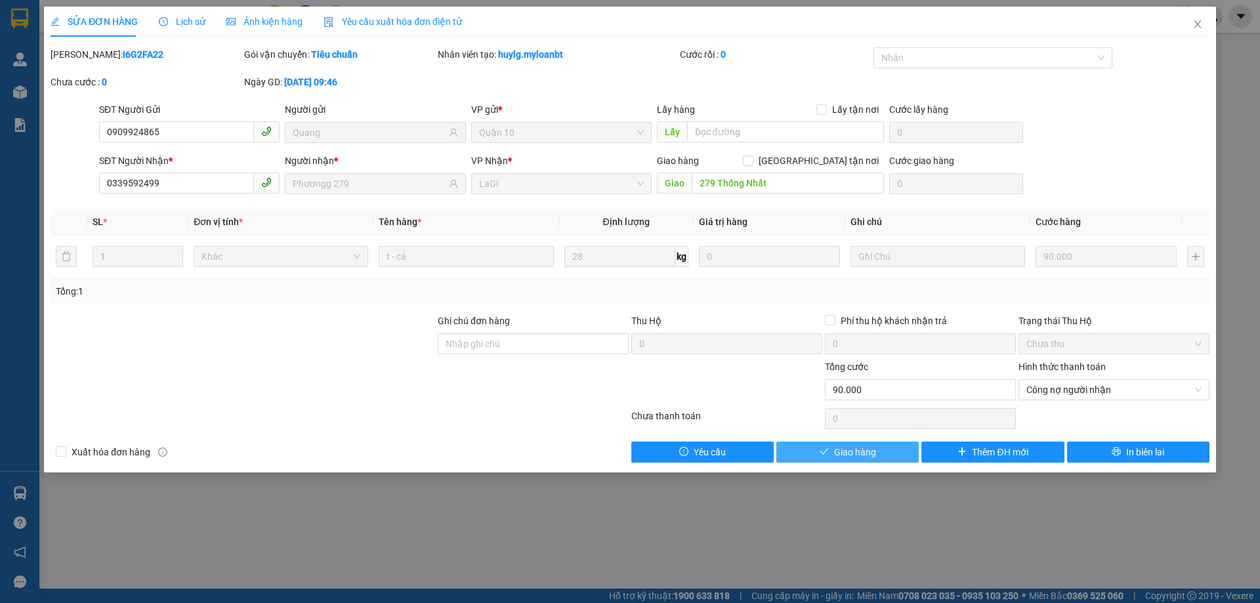
click at [907, 459] on button "Giao hàng" at bounding box center [847, 452] width 142 height 21
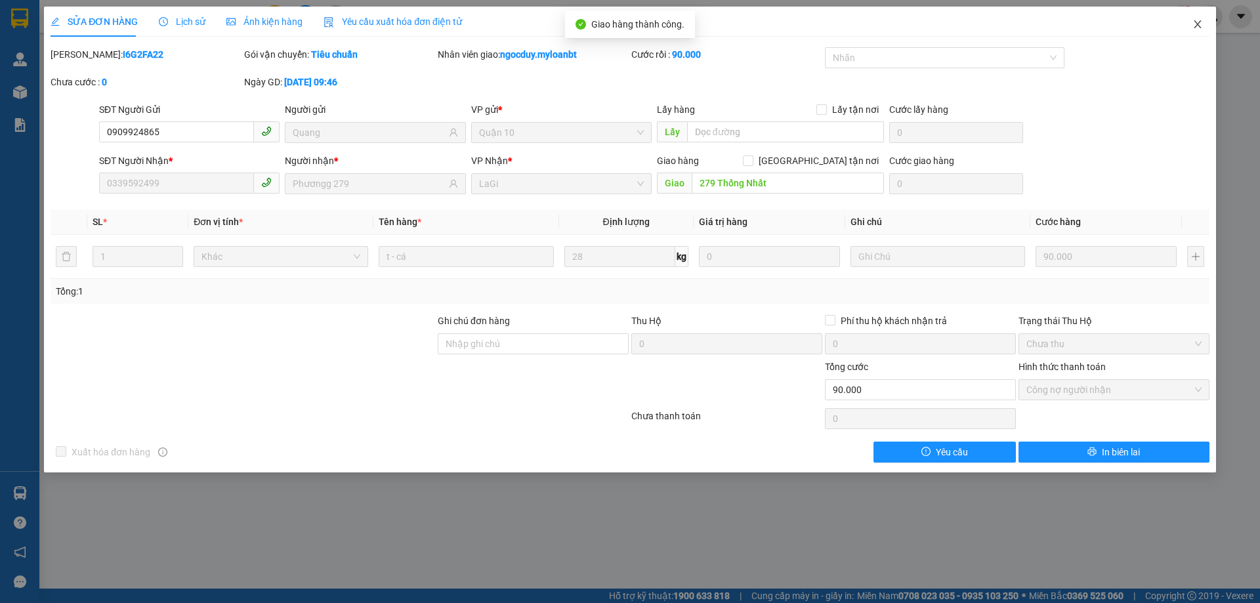
click at [1198, 21] on icon "close" at bounding box center [1197, 24] width 11 height 11
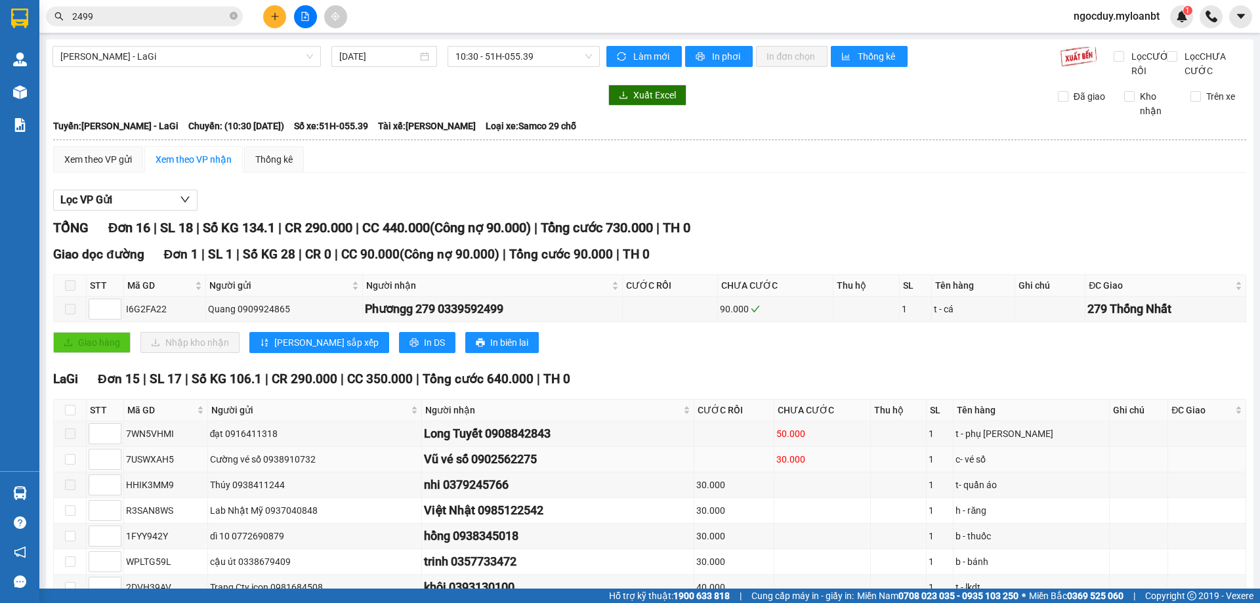
scroll to position [311, 0]
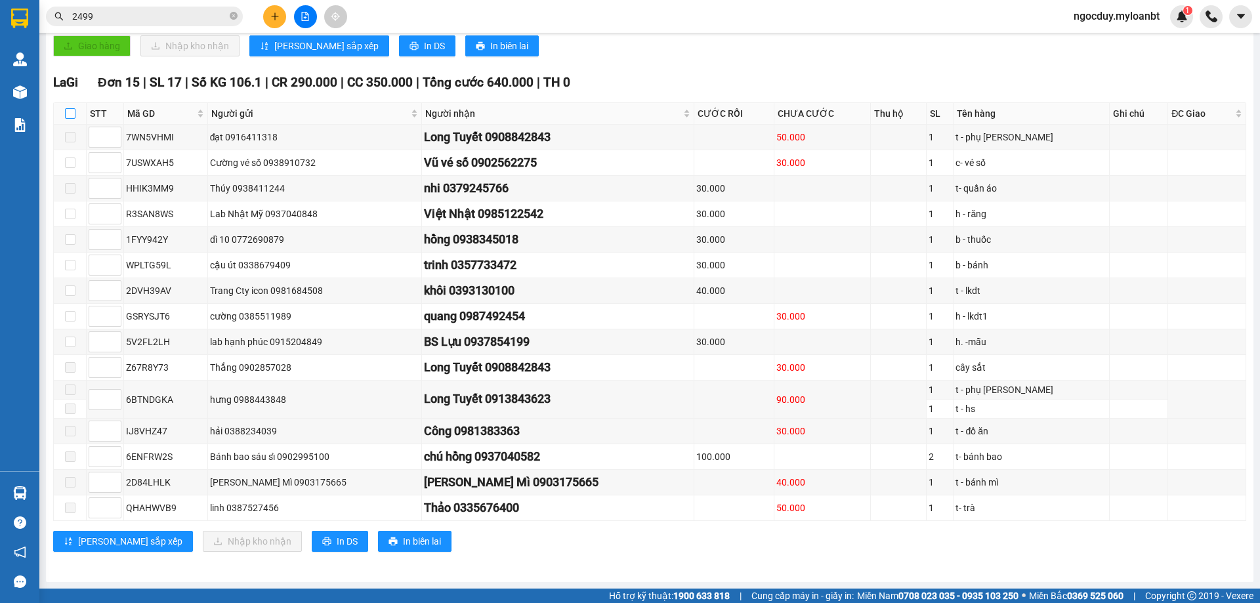
click at [71, 108] on input "checkbox" at bounding box center [70, 113] width 11 height 11
checkbox input "true"
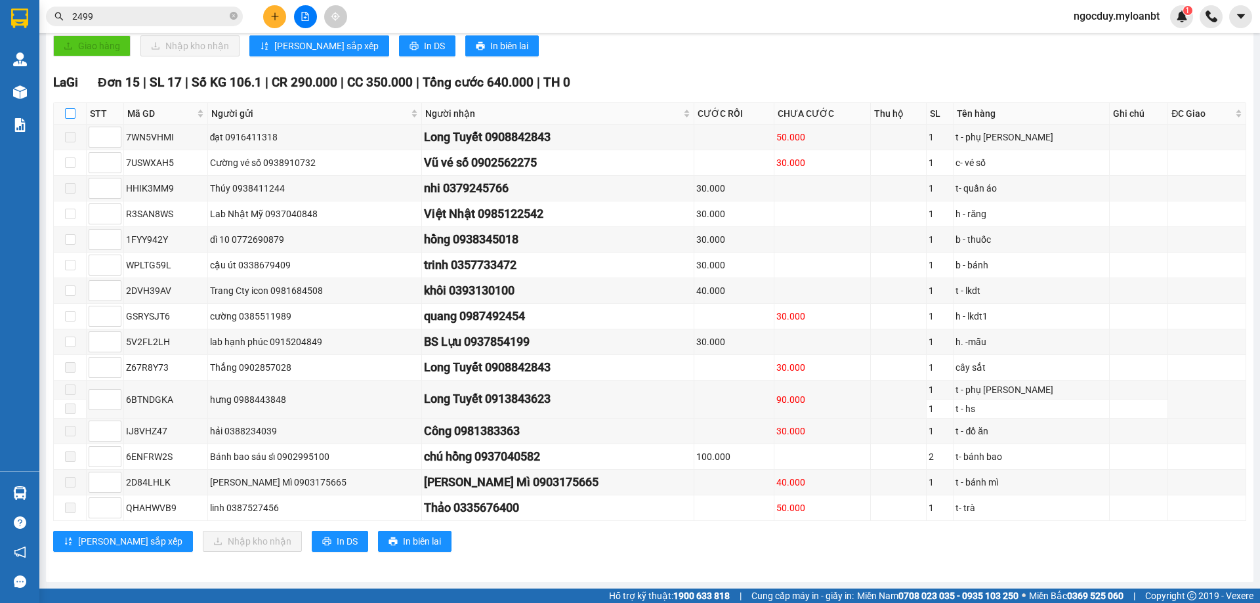
checkbox input "true"
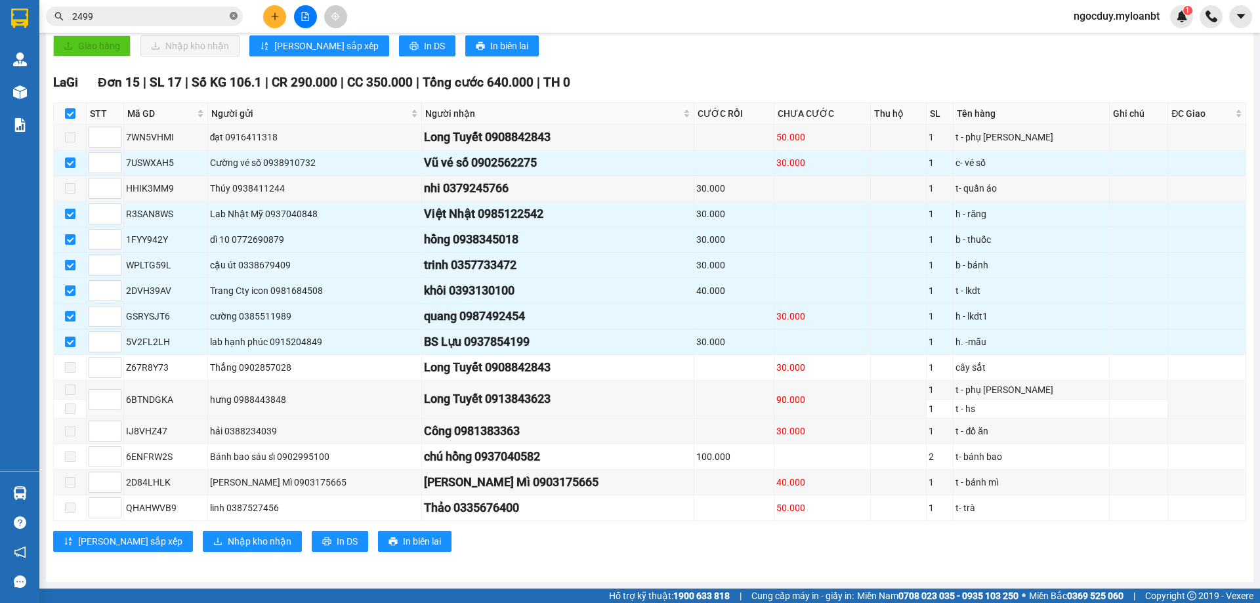
click at [233, 18] on icon "close-circle" at bounding box center [234, 16] width 8 height 8
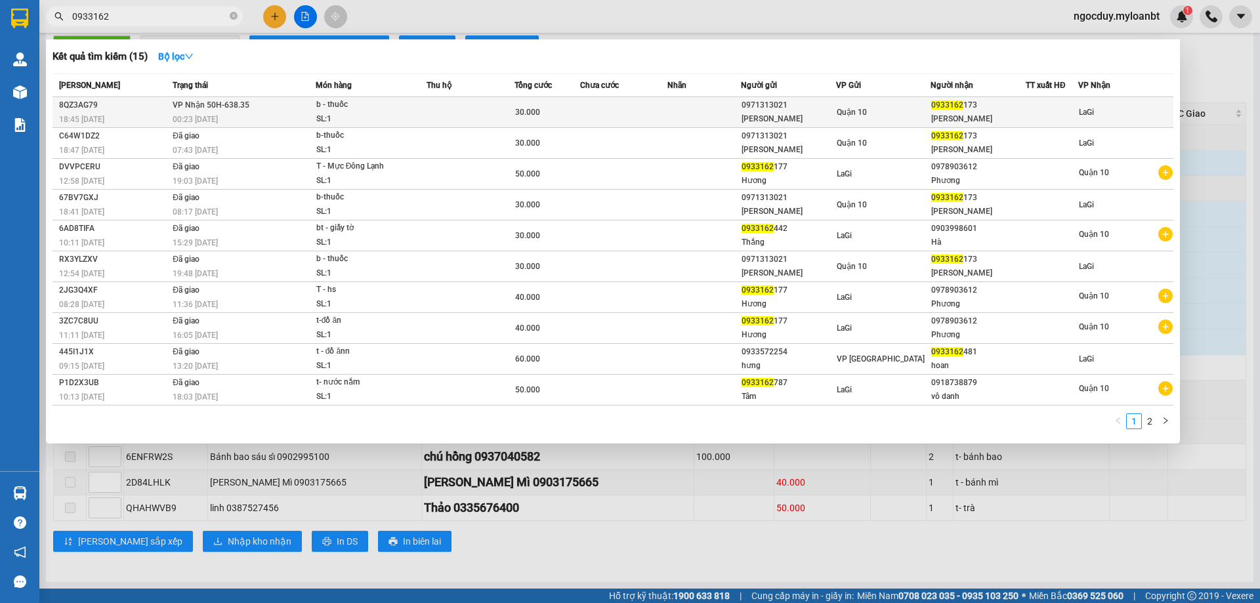
type input "0933162"
click at [1051, 108] on div at bounding box center [1051, 113] width 51 height 14
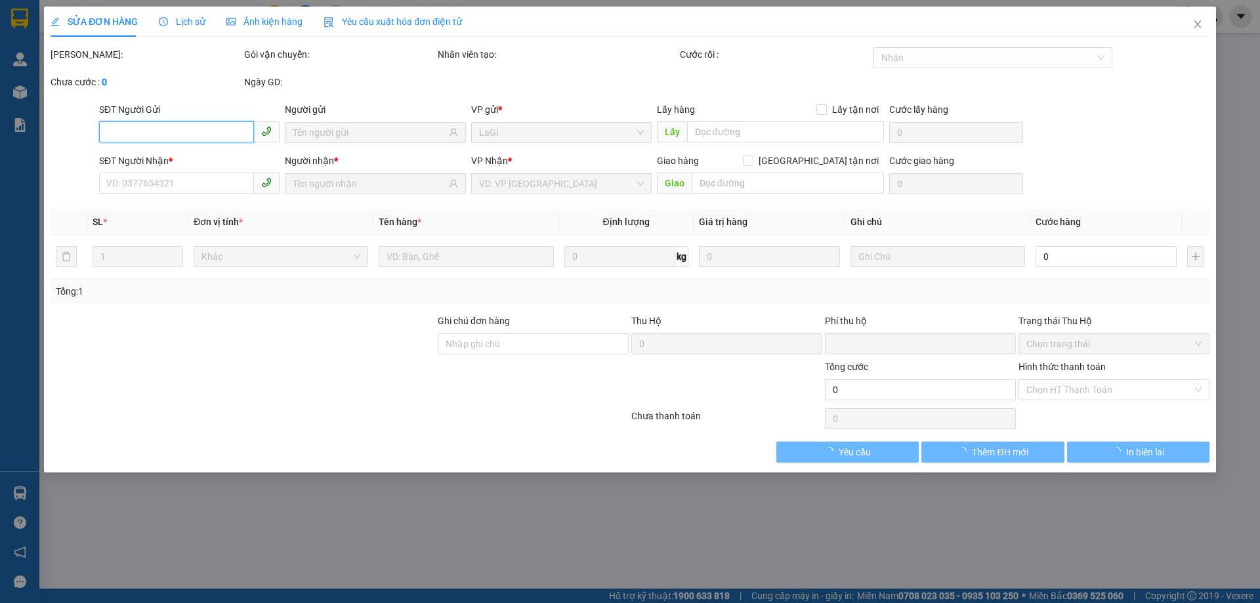
type input "0971313021"
type input "Thanh Ngọc"
type input "0933162173"
type input "lê phú thụ"
type input "0"
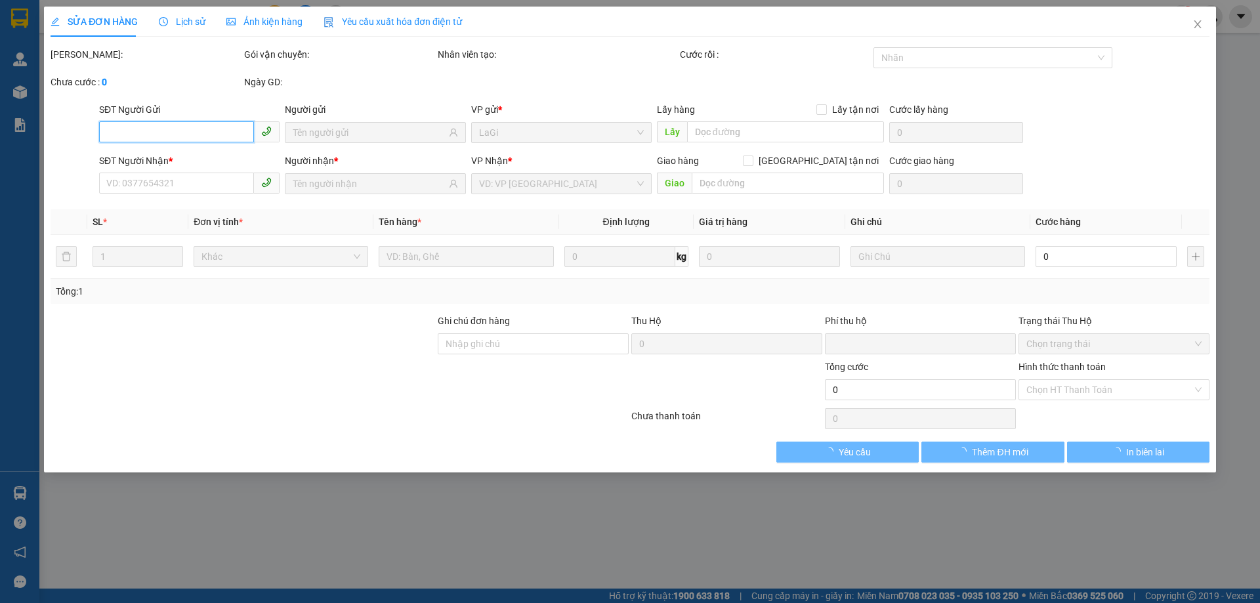
type input "30.000"
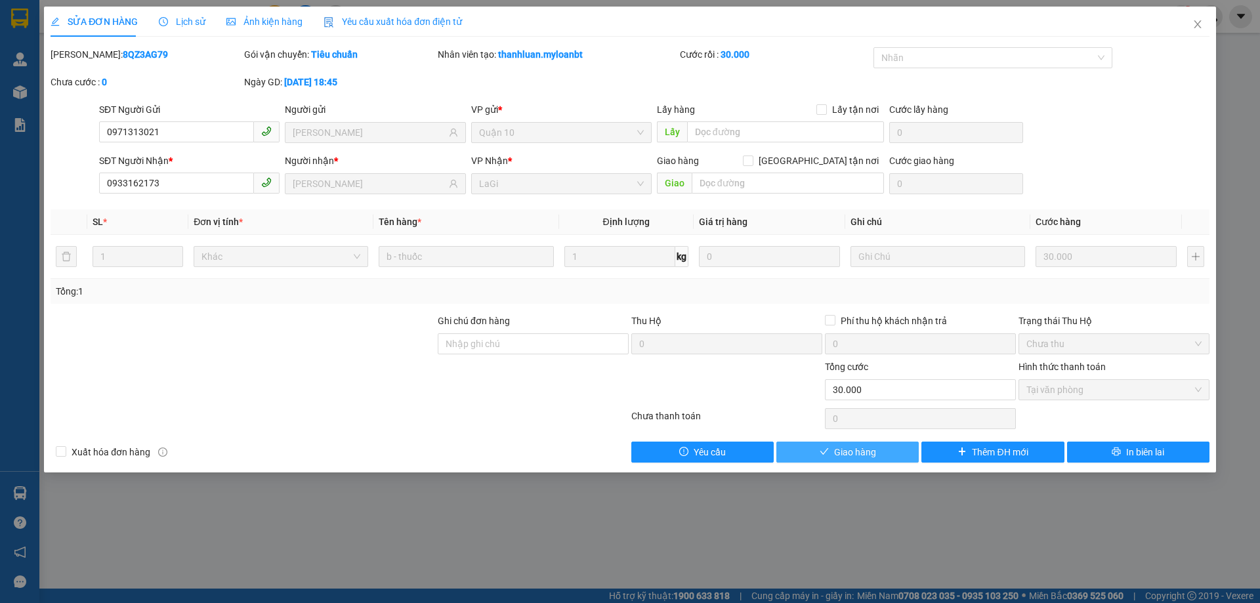
click at [803, 445] on button "Giao hàng" at bounding box center [847, 452] width 142 height 21
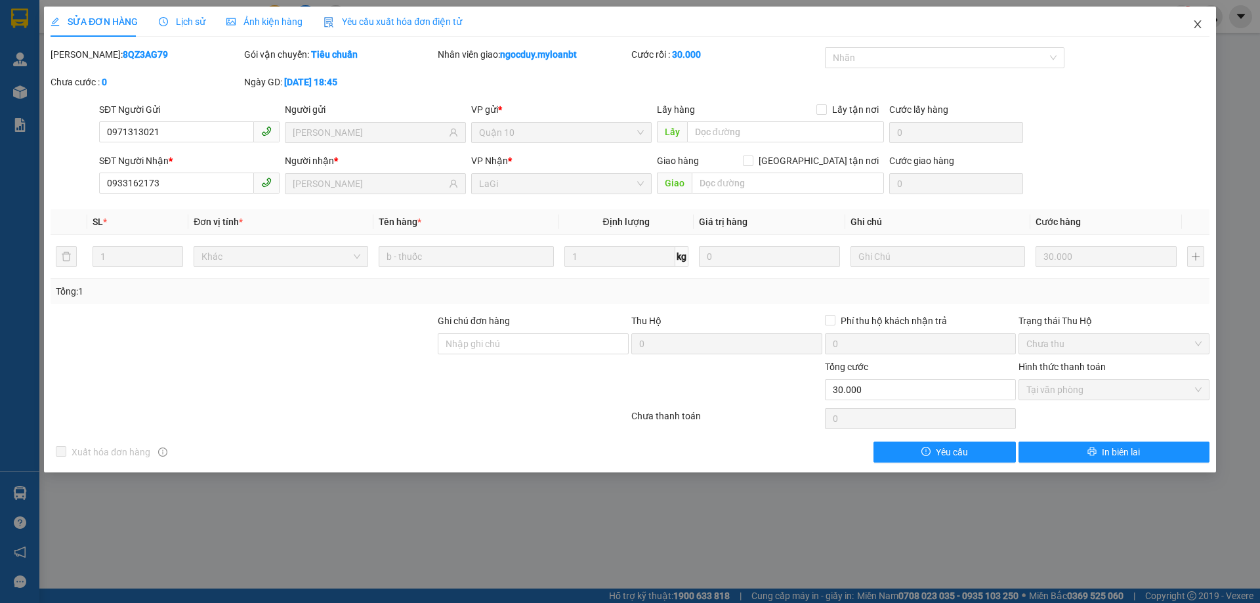
click at [1198, 32] on span "Close" at bounding box center [1197, 25] width 37 height 37
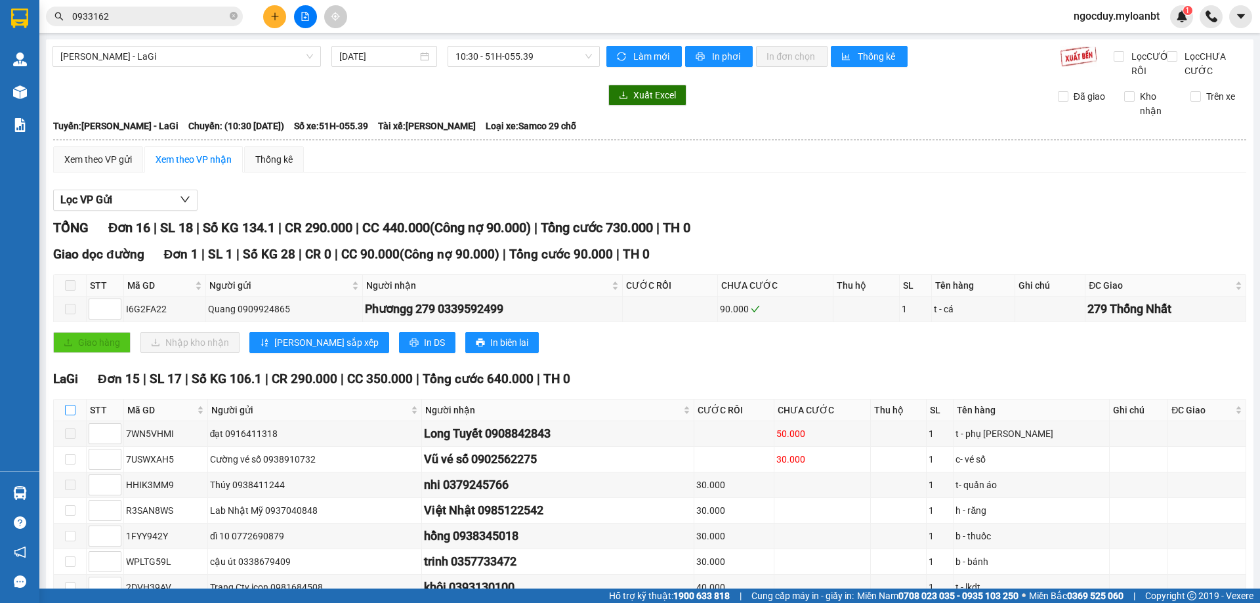
click at [67, 417] on label at bounding box center [70, 410] width 11 height 14
click at [67, 415] on input "checkbox" at bounding box center [70, 410] width 11 height 11
checkbox input "true"
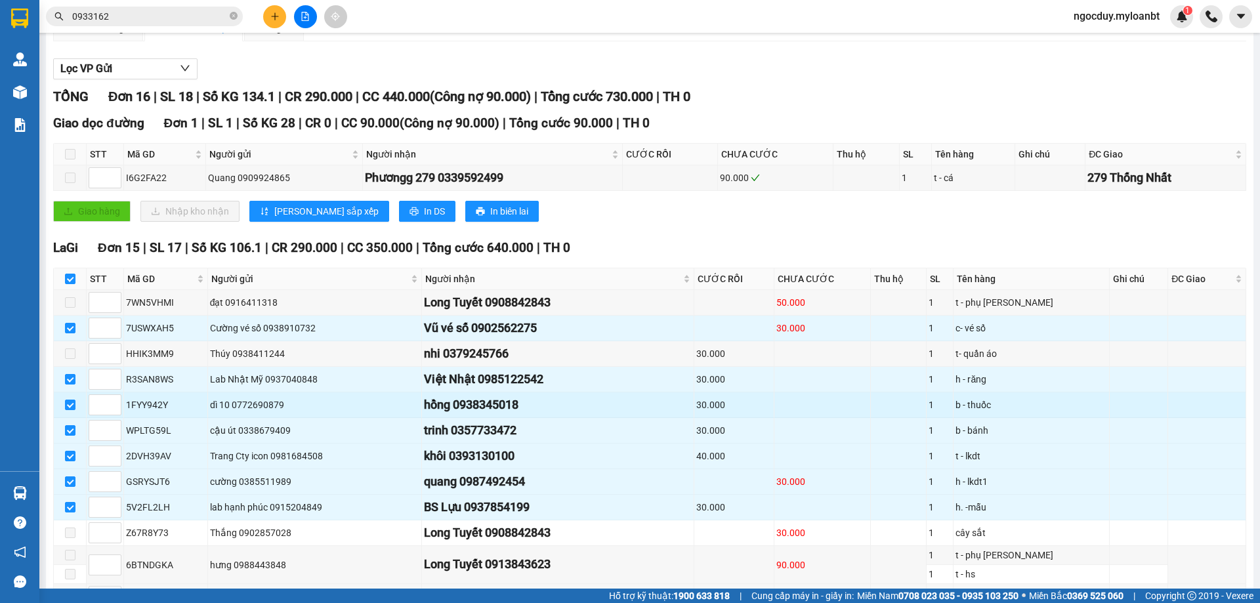
scroll to position [311, 0]
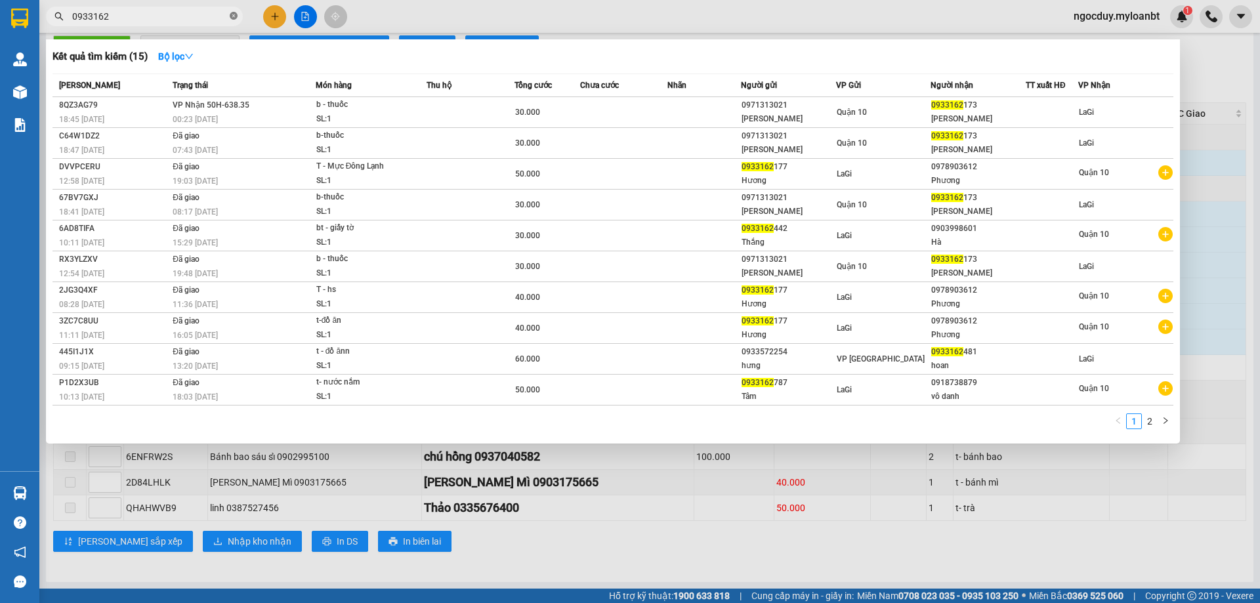
click at [232, 16] on icon "close-circle" at bounding box center [234, 16] width 8 height 8
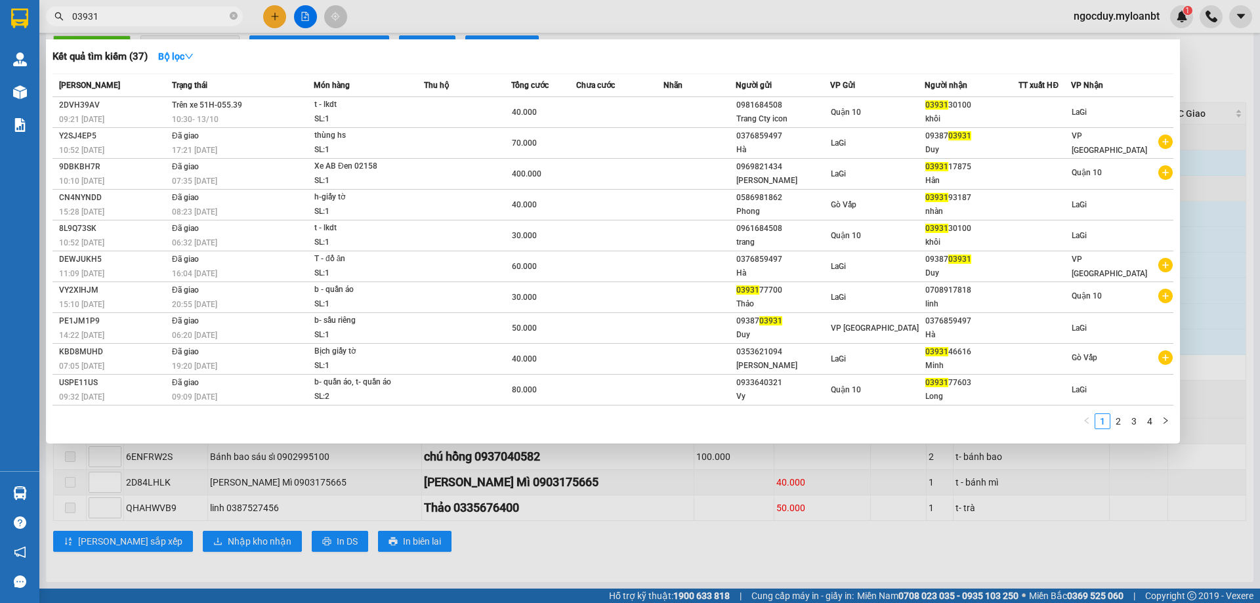
click at [615, 19] on div at bounding box center [630, 301] width 1260 height 603
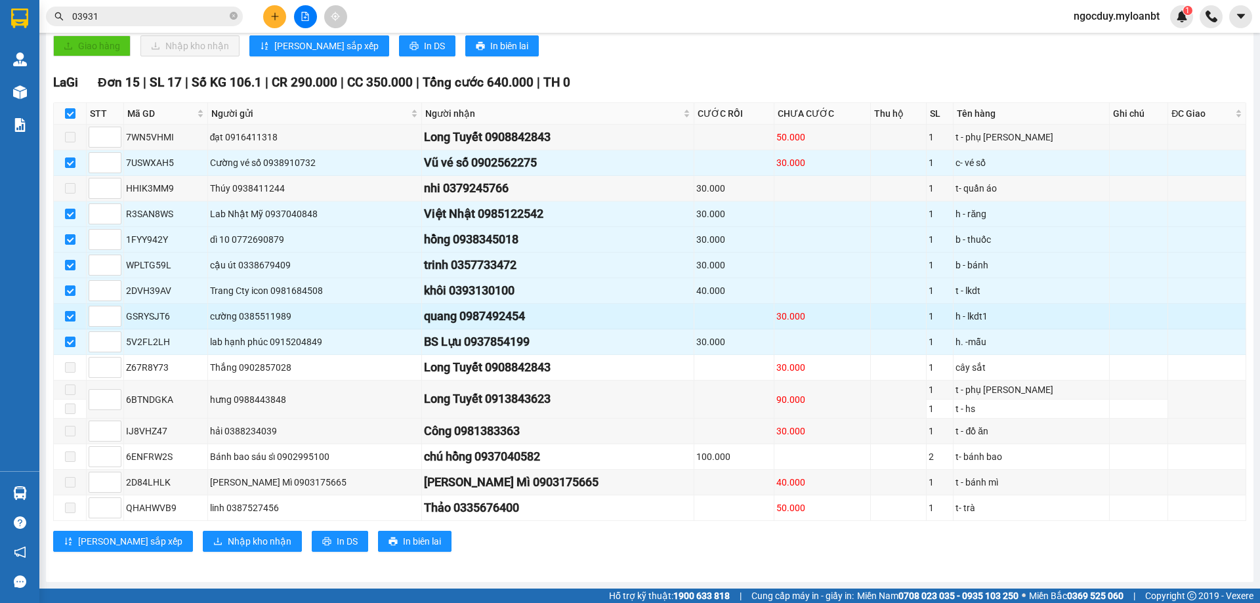
click at [70, 318] on input "checkbox" at bounding box center [70, 316] width 11 height 11
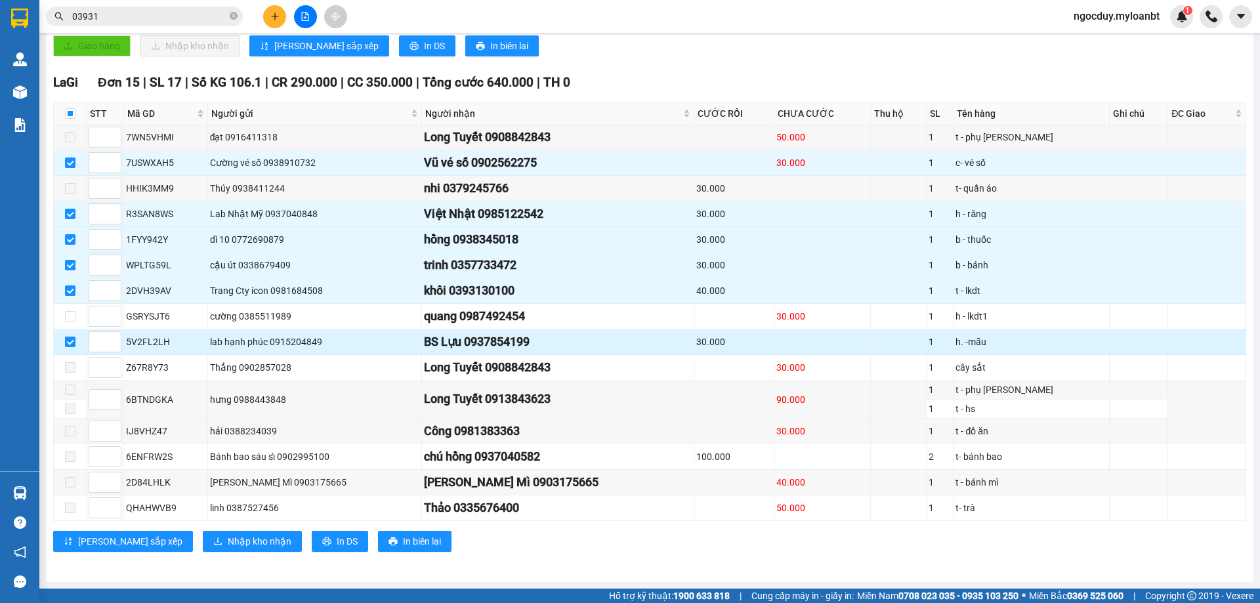
click at [70, 342] on input "checkbox" at bounding box center [70, 342] width 11 height 11
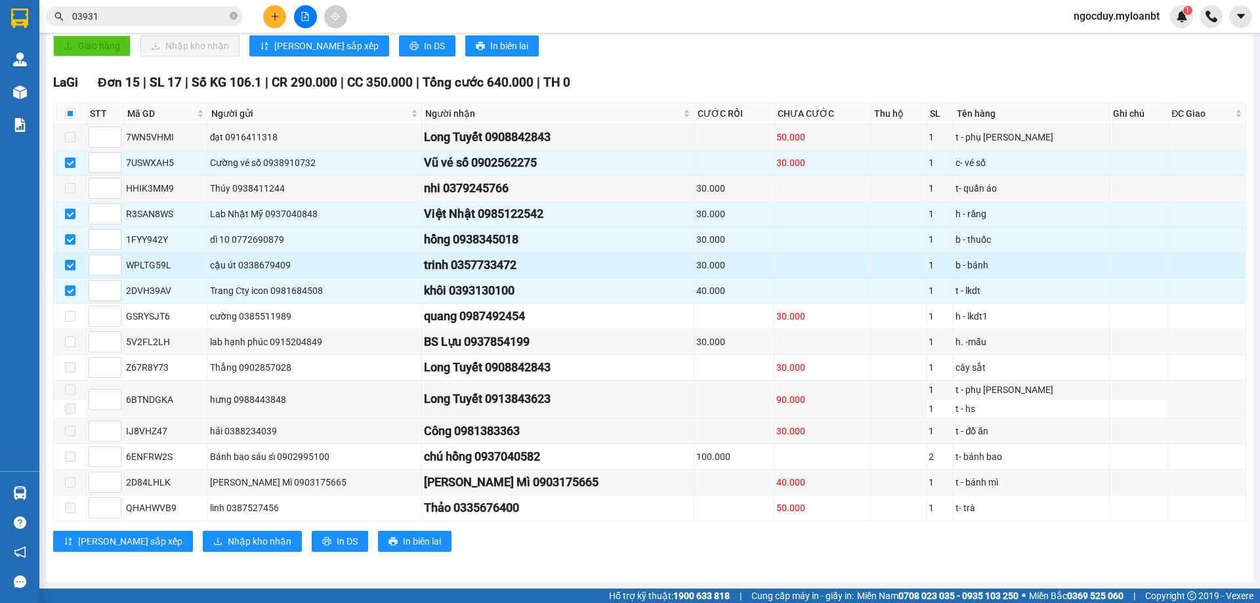
click at [72, 263] on input "checkbox" at bounding box center [70, 265] width 11 height 11
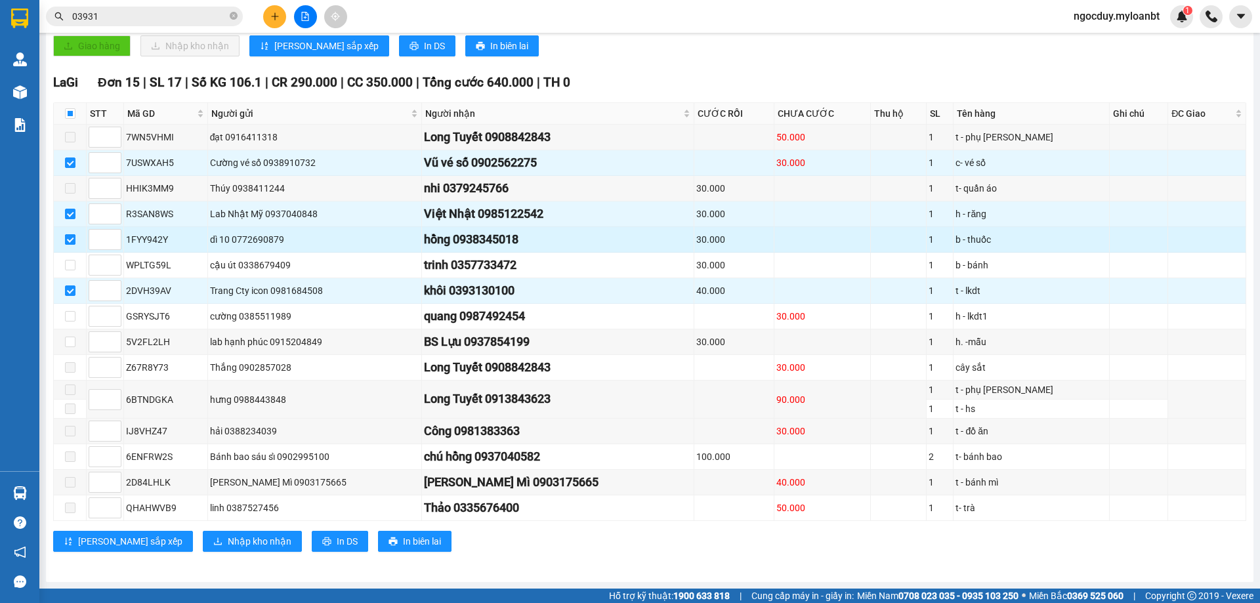
click at [71, 232] on label at bounding box center [70, 239] width 11 height 14
click at [71, 234] on input "checkbox" at bounding box center [70, 239] width 11 height 11
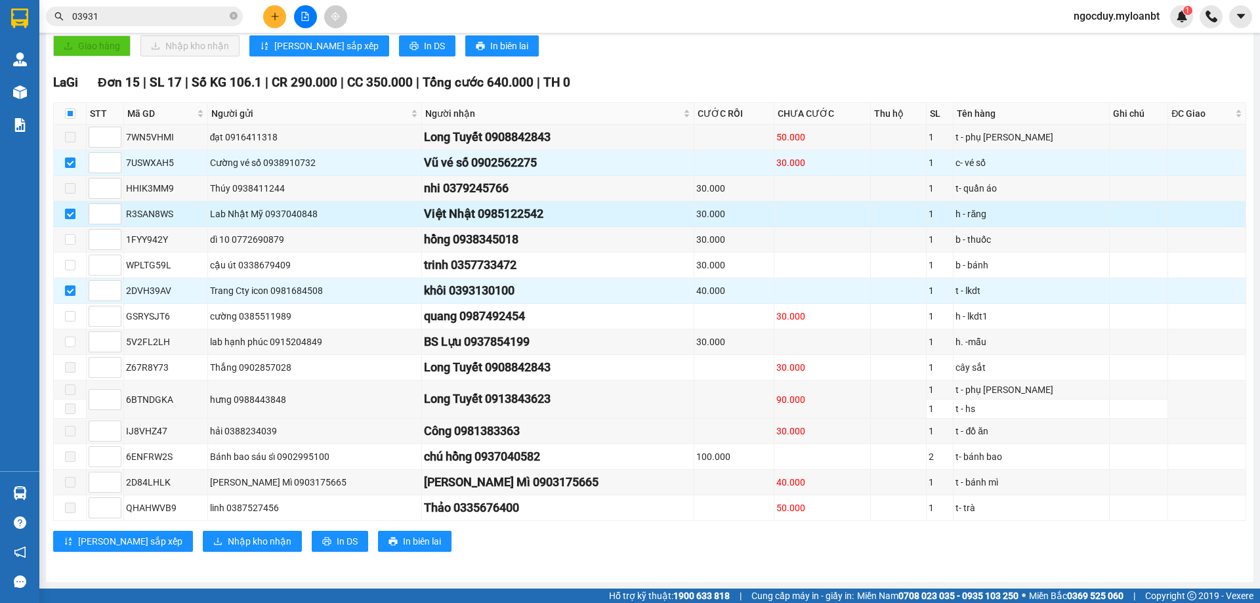
click at [75, 210] on input "checkbox" at bounding box center [70, 214] width 11 height 11
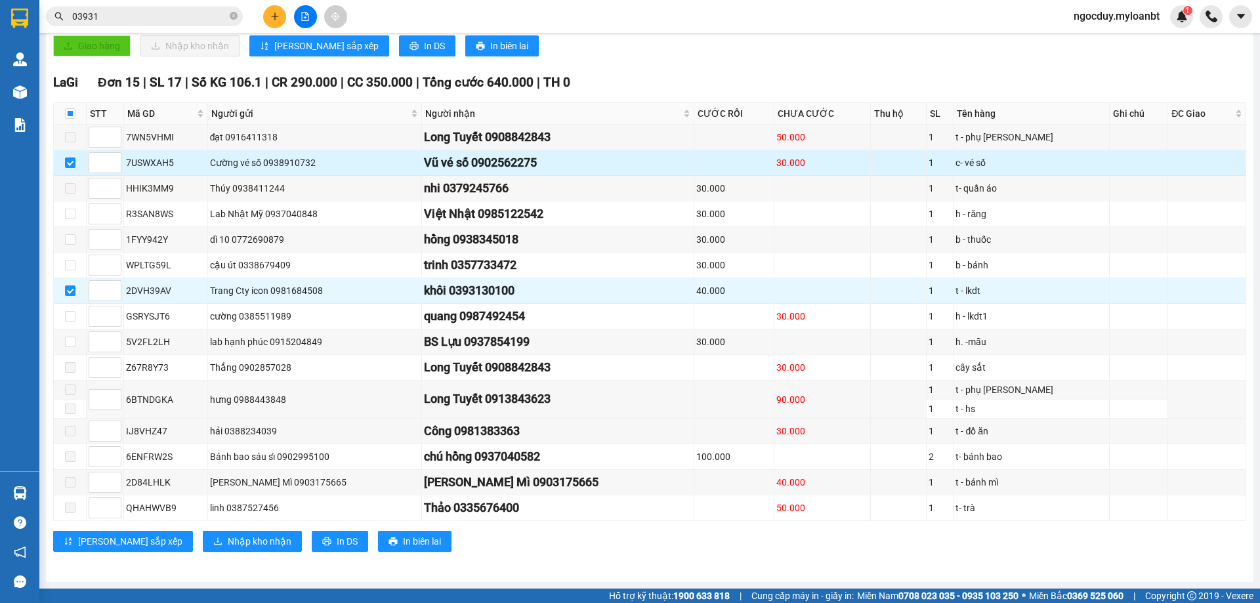
click at [68, 173] on td at bounding box center [70, 163] width 33 height 26
click at [67, 171] on td at bounding box center [70, 163] width 33 height 26
click at [69, 166] on input "checkbox" at bounding box center [70, 163] width 11 height 11
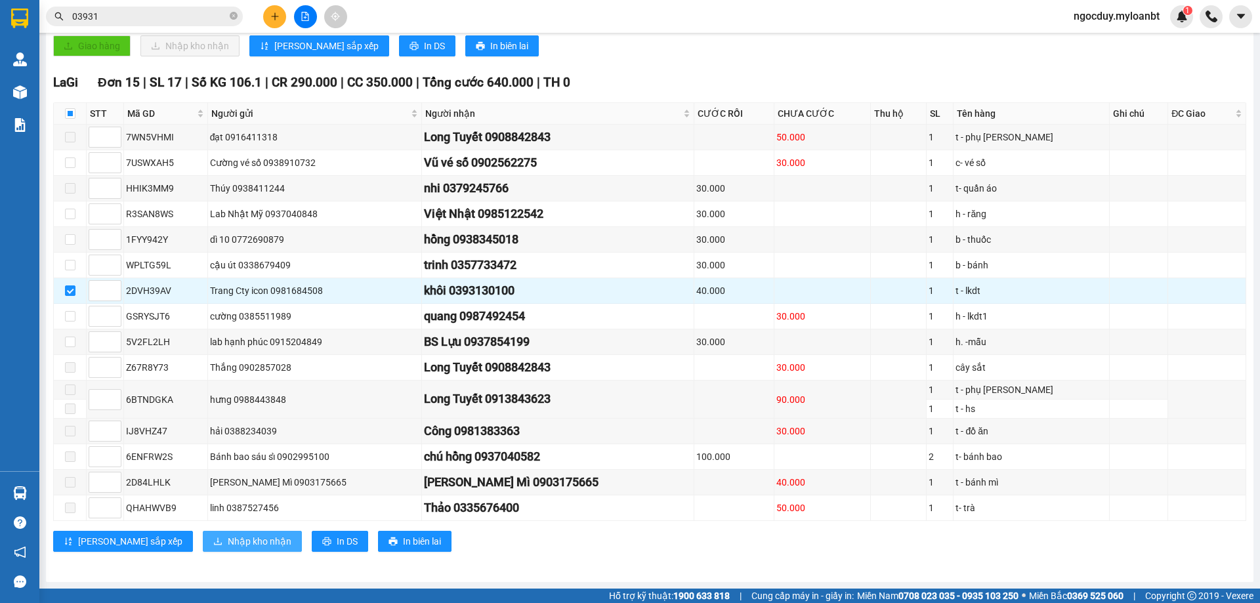
click at [228, 545] on span "Nhập kho nhận" at bounding box center [260, 541] width 64 height 14
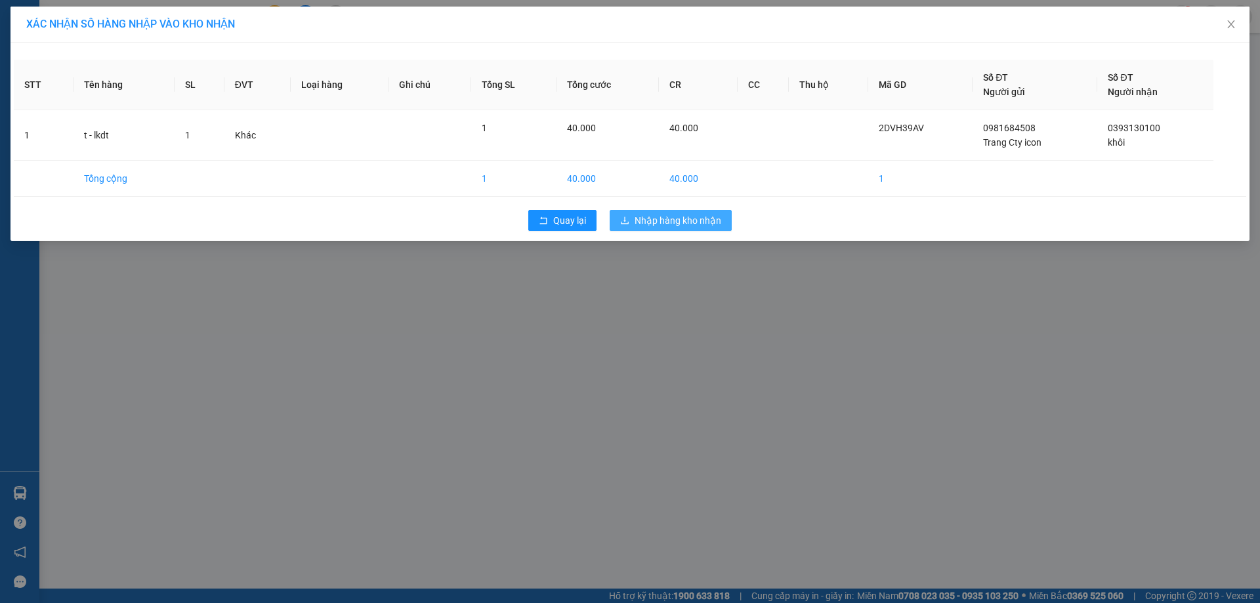
click at [664, 219] on span "Nhập hàng kho nhận" at bounding box center [678, 220] width 87 height 14
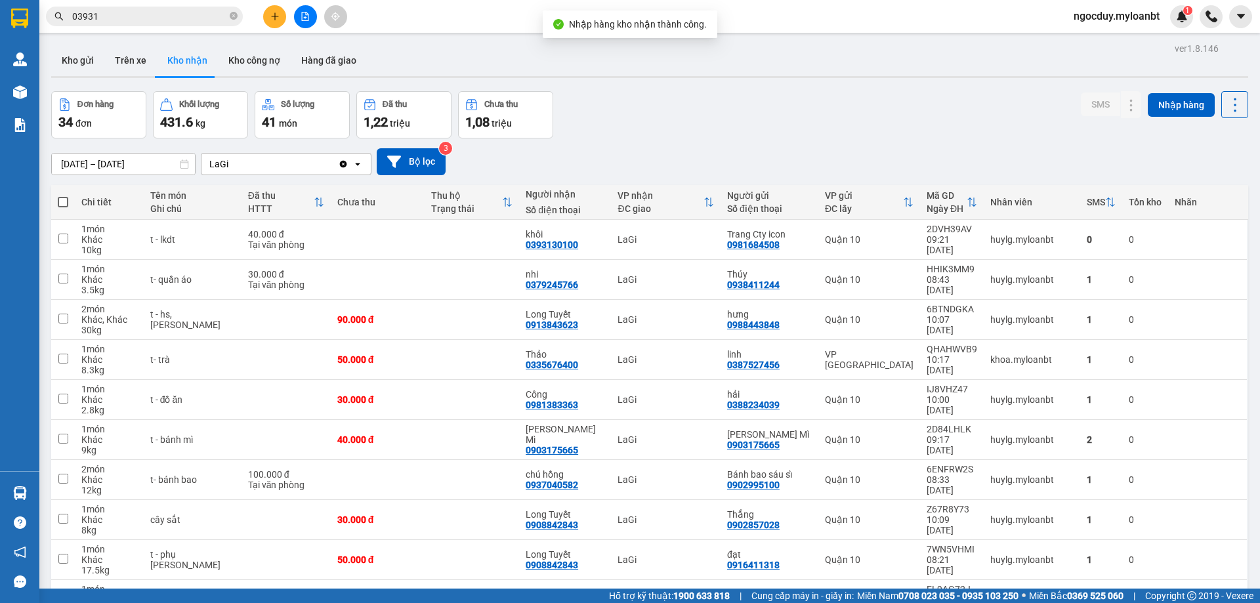
click at [194, 11] on input "03931" at bounding box center [149, 16] width 155 height 14
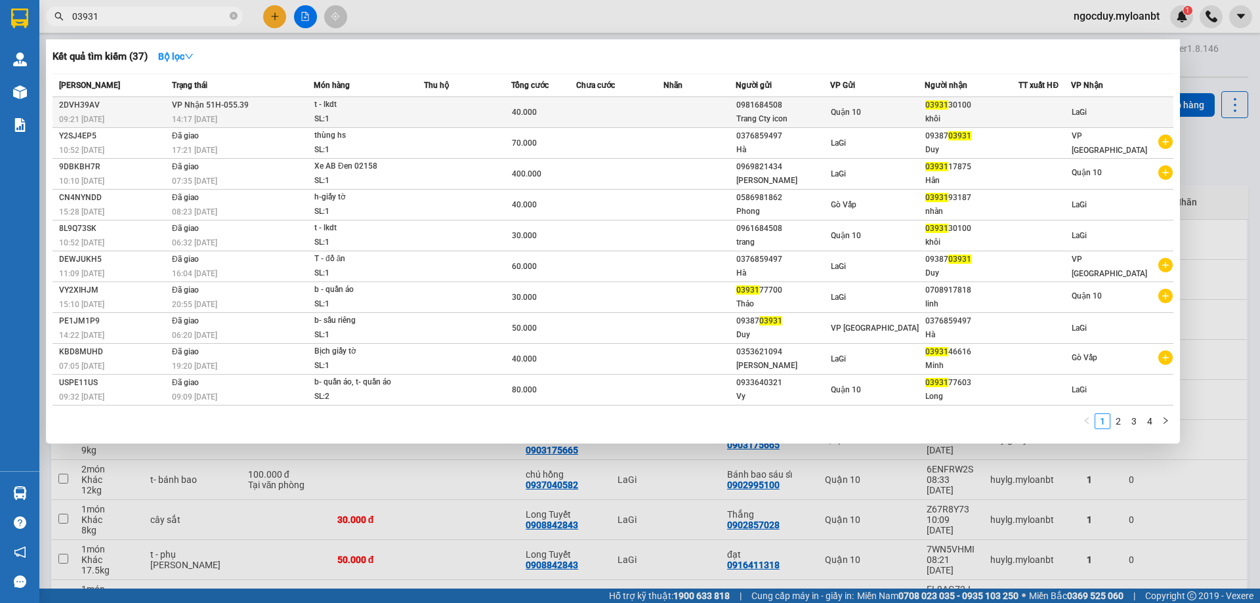
click at [317, 110] on div "t - lkdt" at bounding box center [363, 105] width 98 height 14
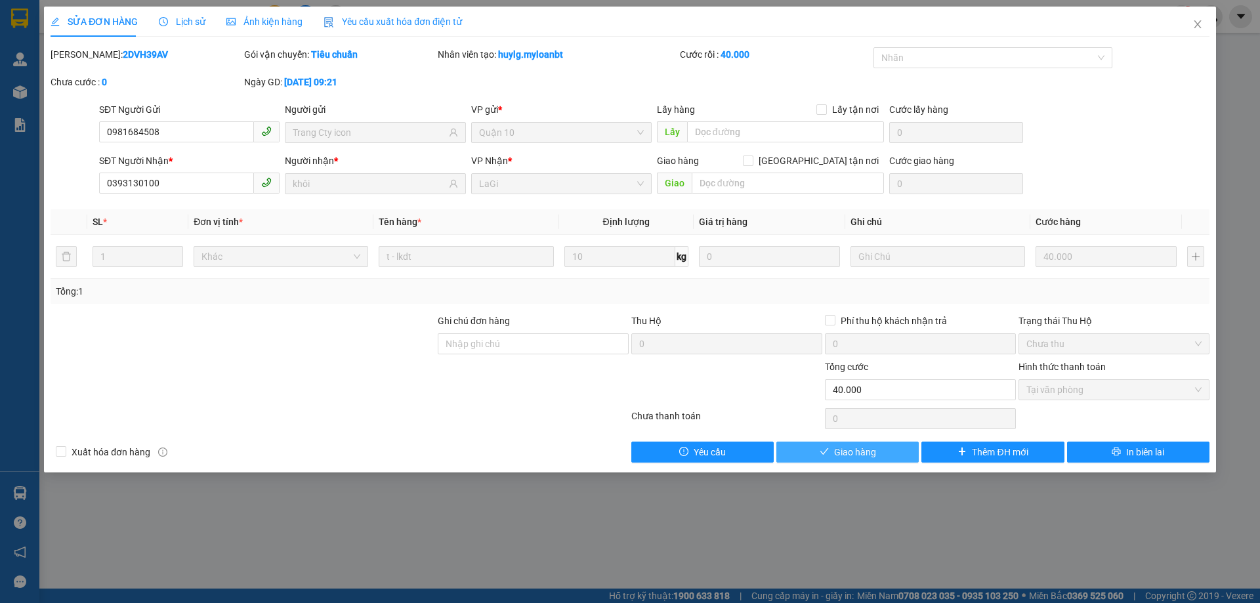
click at [868, 455] on span "Giao hàng" at bounding box center [855, 452] width 42 height 14
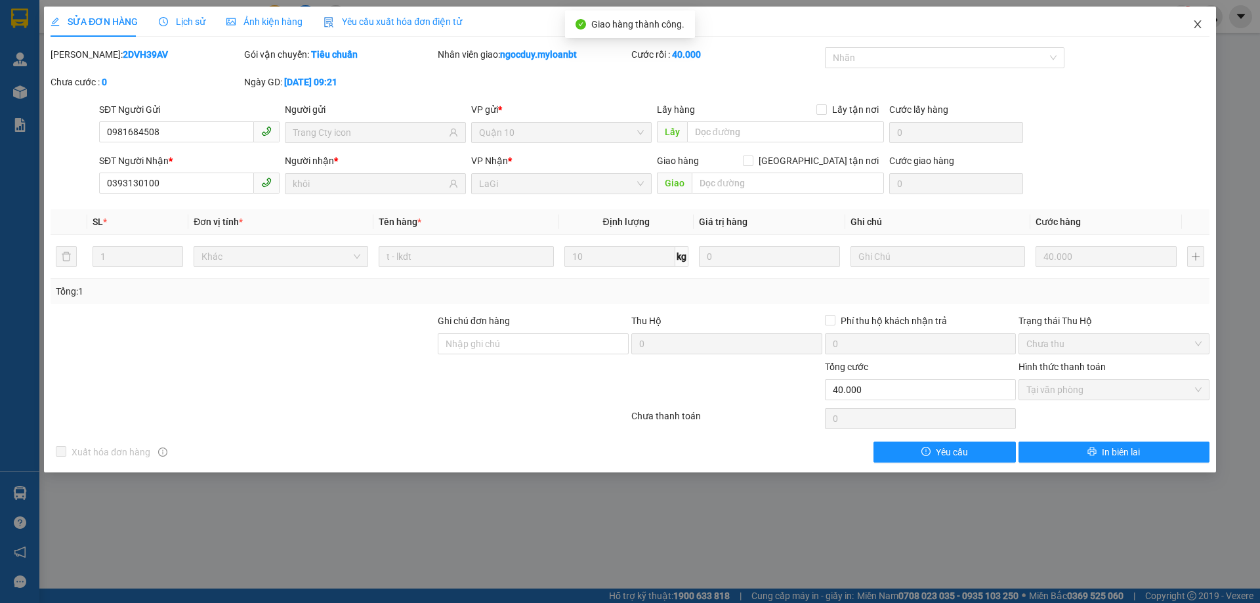
click at [1196, 24] on icon "close" at bounding box center [1197, 24] width 7 height 8
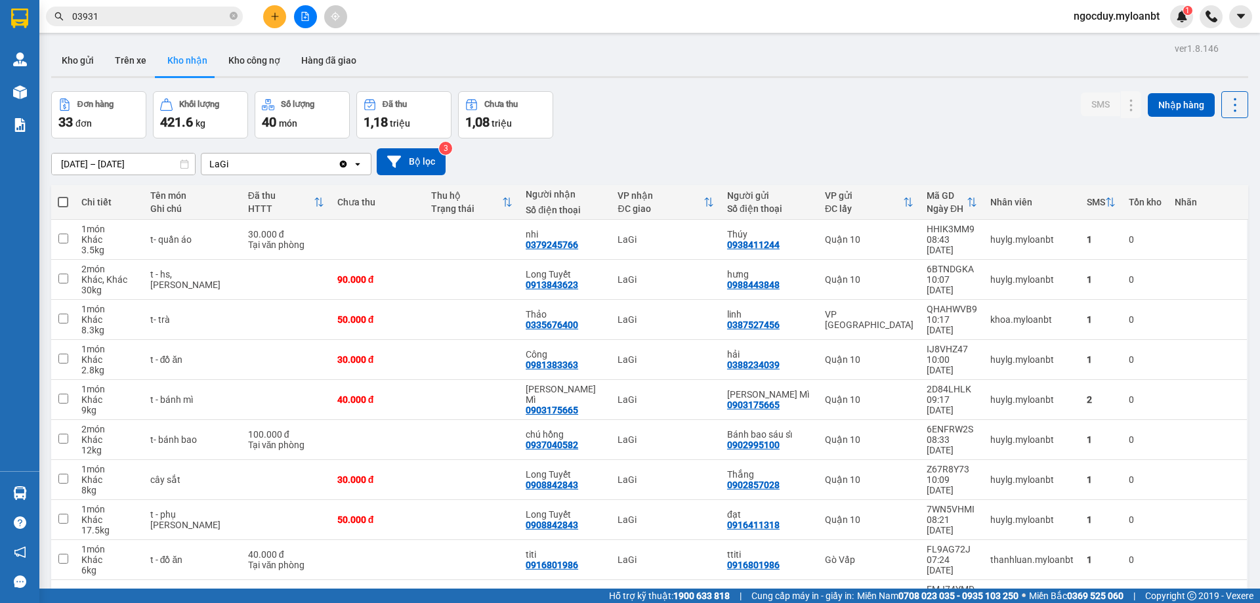
click at [305, 16] on icon "file-add" at bounding box center [305, 16] width 9 height 9
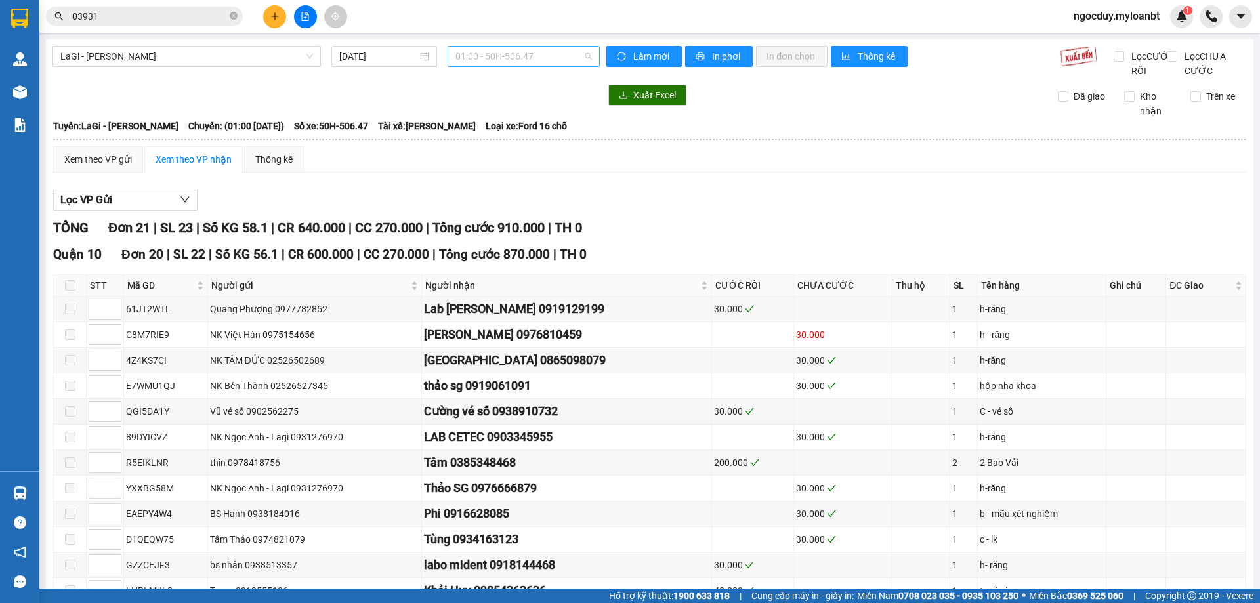
click at [469, 56] on span "01:00 - 50H-506.47" at bounding box center [523, 57] width 137 height 20
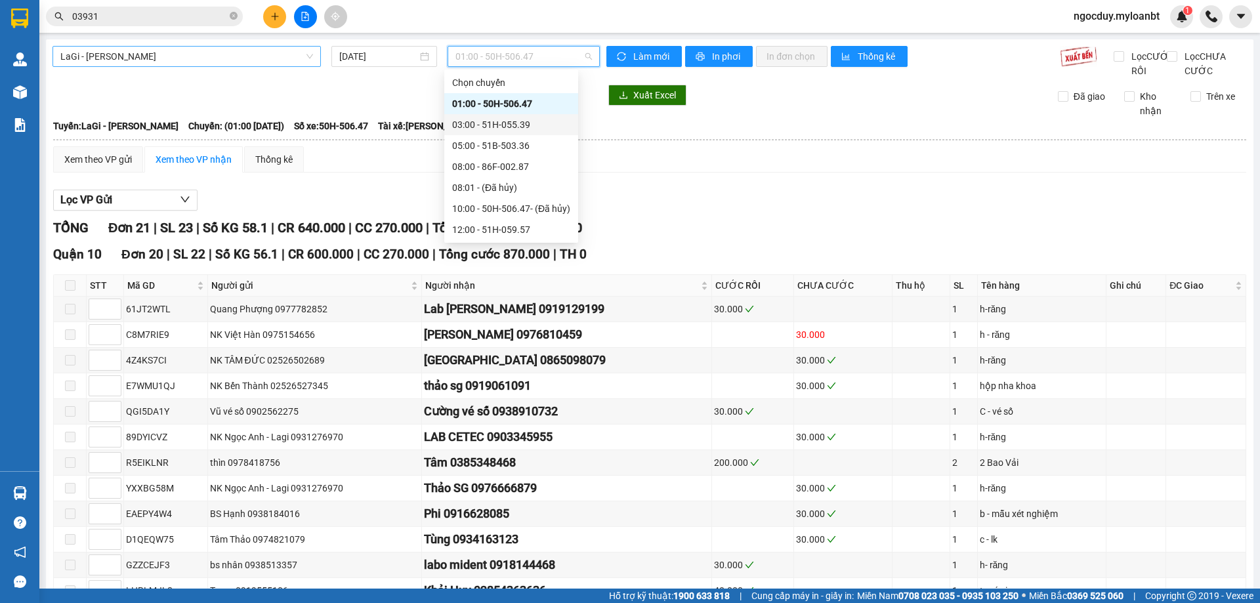
click at [297, 57] on span "LaGi - Hồ Chí Minh" at bounding box center [186, 57] width 253 height 20
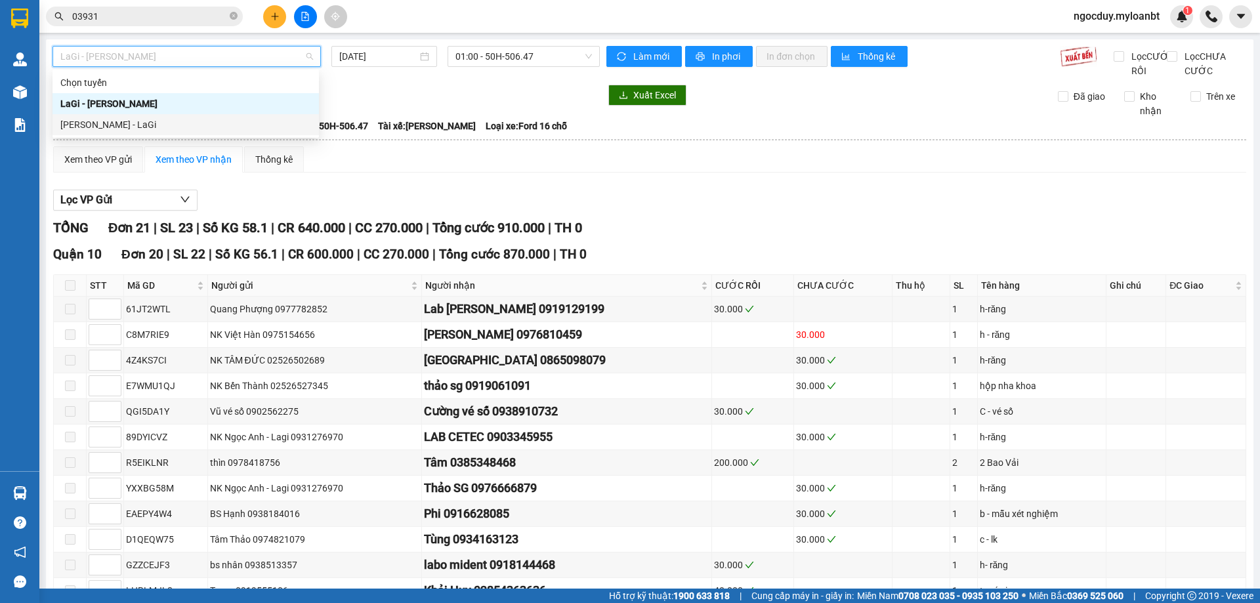
click at [194, 121] on div "[PERSON_NAME] - LaGi" at bounding box center [185, 124] width 251 height 14
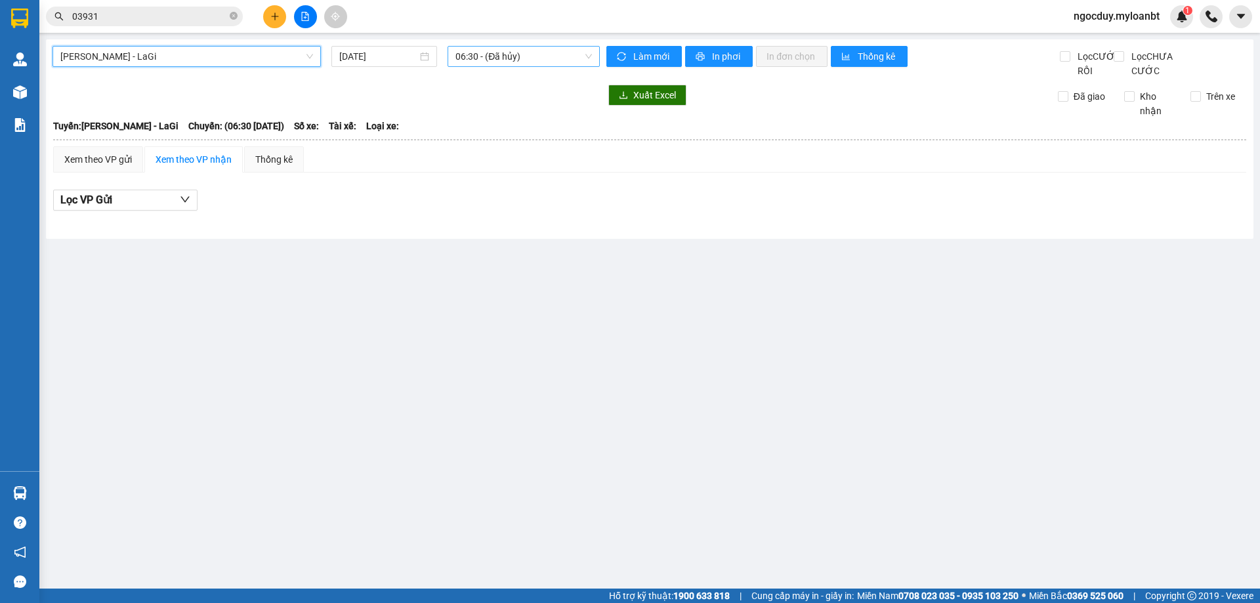
click at [566, 53] on span "06:30 - (Đã hủy)" at bounding box center [523, 57] width 137 height 20
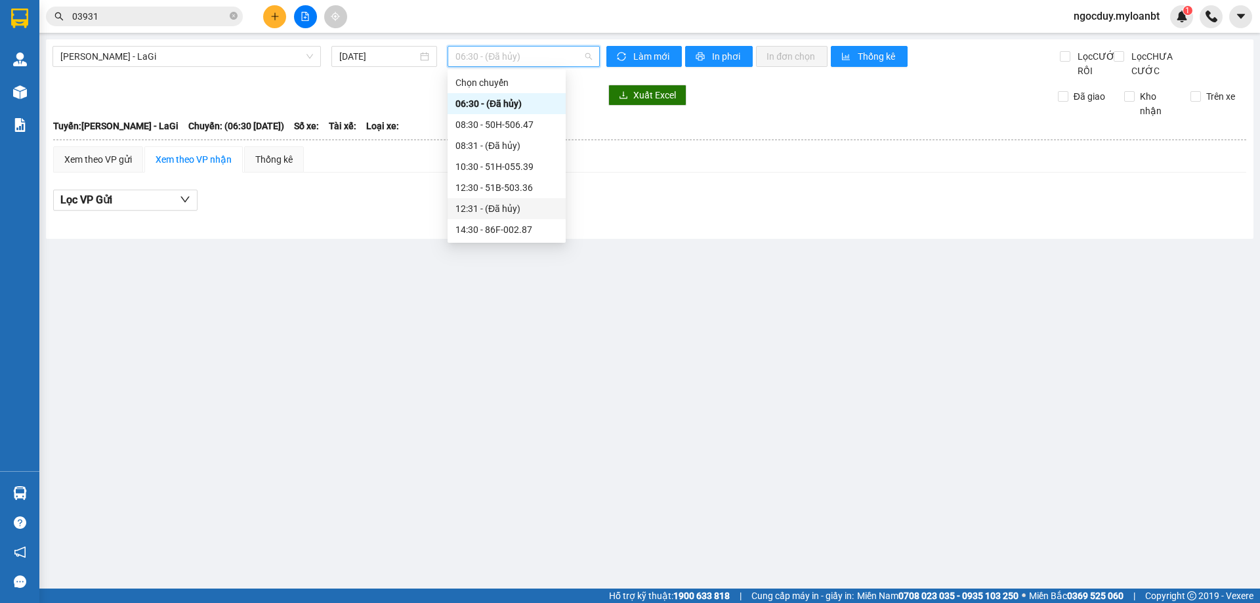
scroll to position [66, 0]
click at [514, 100] on div "10:30 - 51H-055.39" at bounding box center [506, 101] width 102 height 14
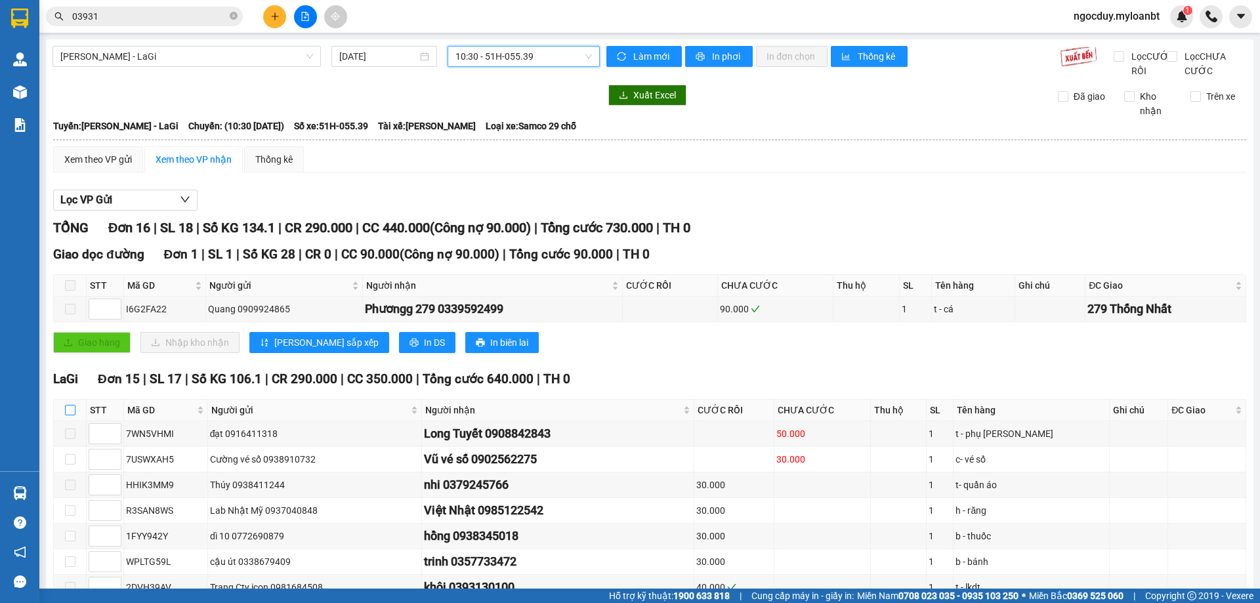
click at [72, 415] on input "checkbox" at bounding box center [70, 410] width 11 height 11
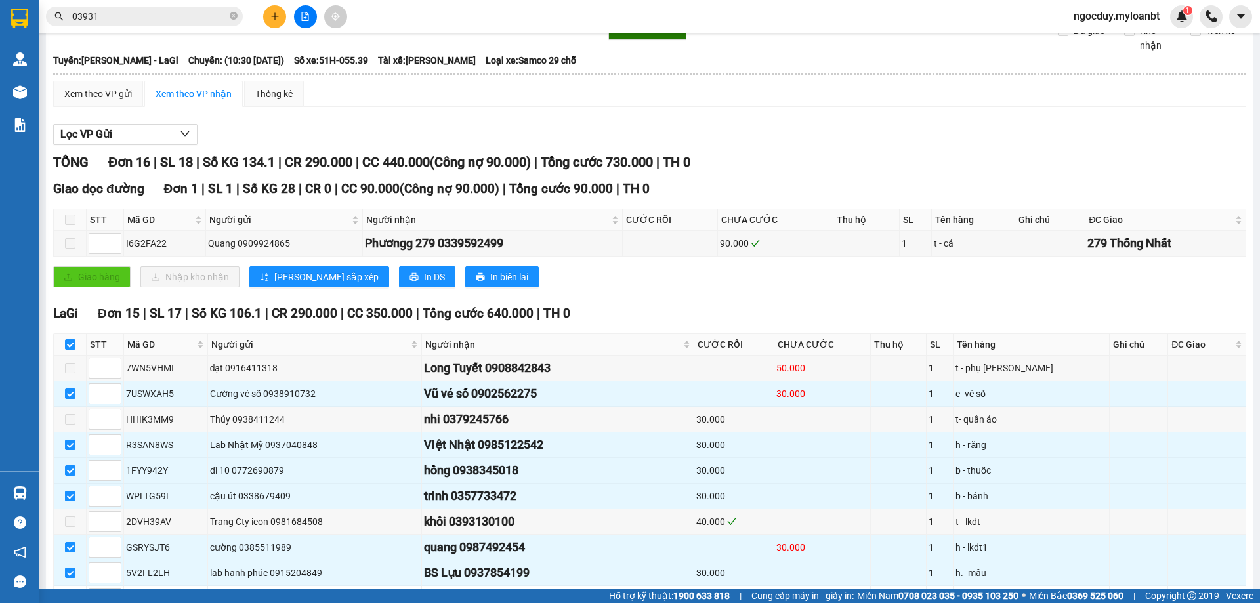
scroll to position [197, 0]
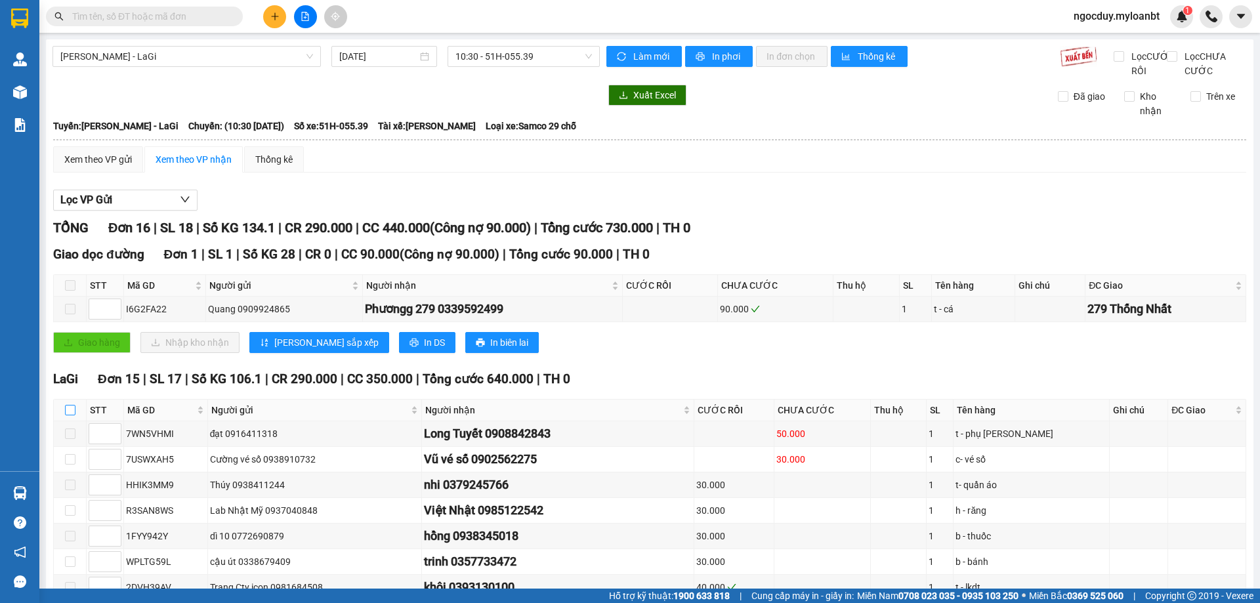
click at [73, 415] on input "checkbox" at bounding box center [70, 410] width 11 height 11
checkbox input "true"
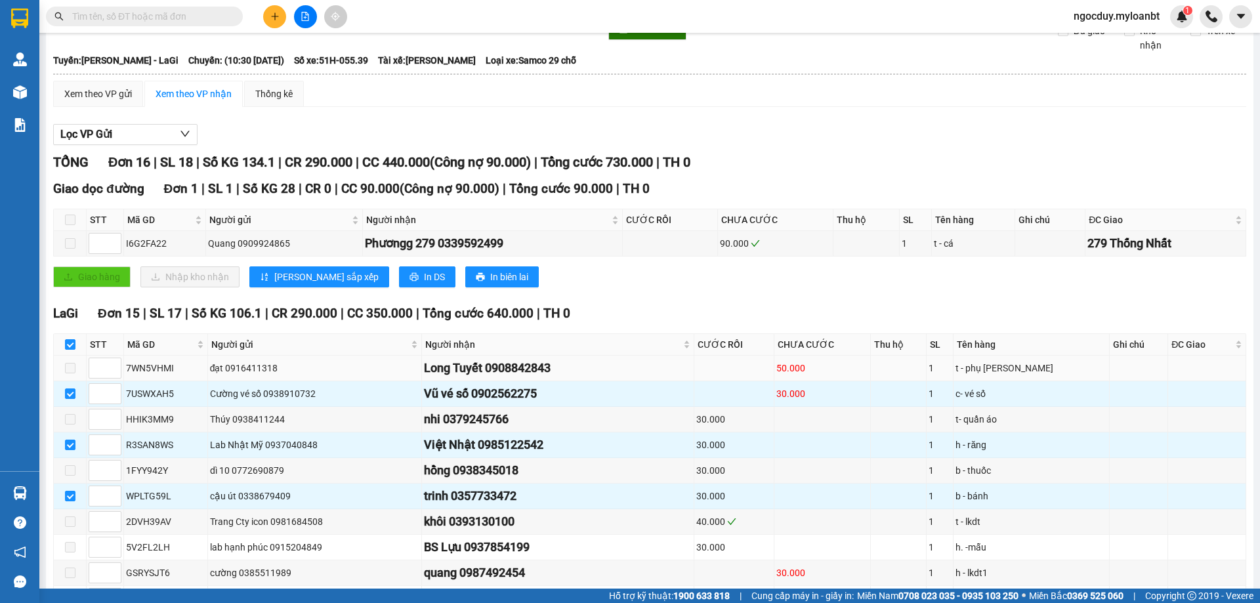
scroll to position [131, 0]
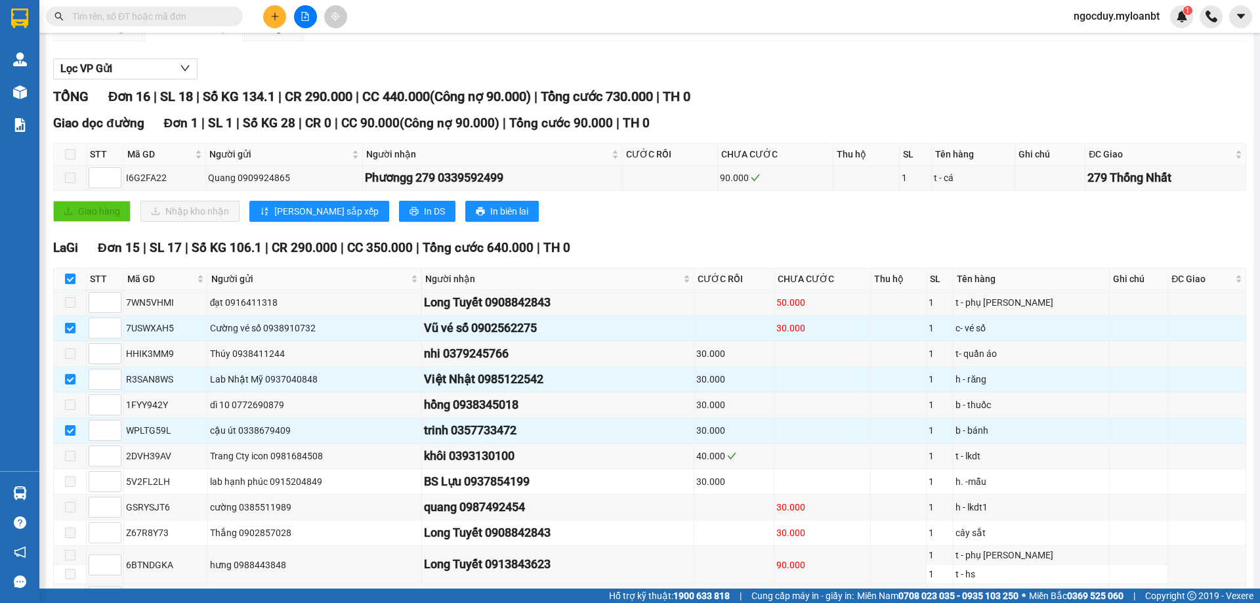
click at [110, 41] on div "Xem theo VP gửi" at bounding box center [98, 28] width 90 height 26
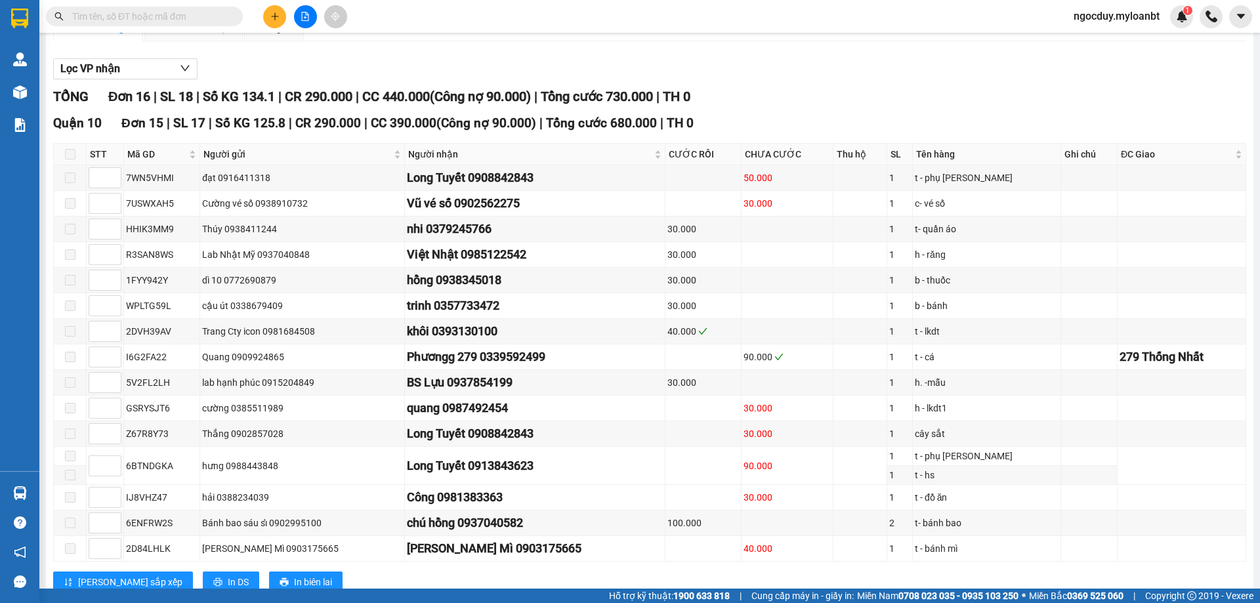
click at [74, 159] on span at bounding box center [70, 154] width 11 height 11
click at [169, 35] on div "Xem theo VP nhận" at bounding box center [194, 28] width 76 height 14
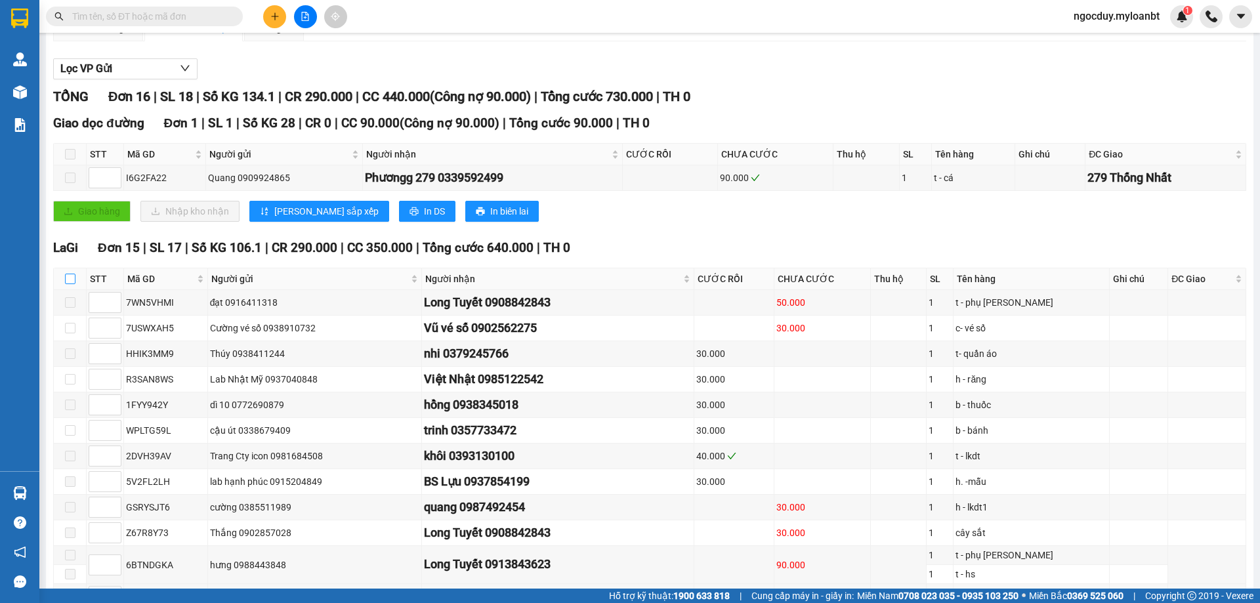
click at [74, 284] on input "checkbox" at bounding box center [70, 279] width 11 height 11
checkbox input "true"
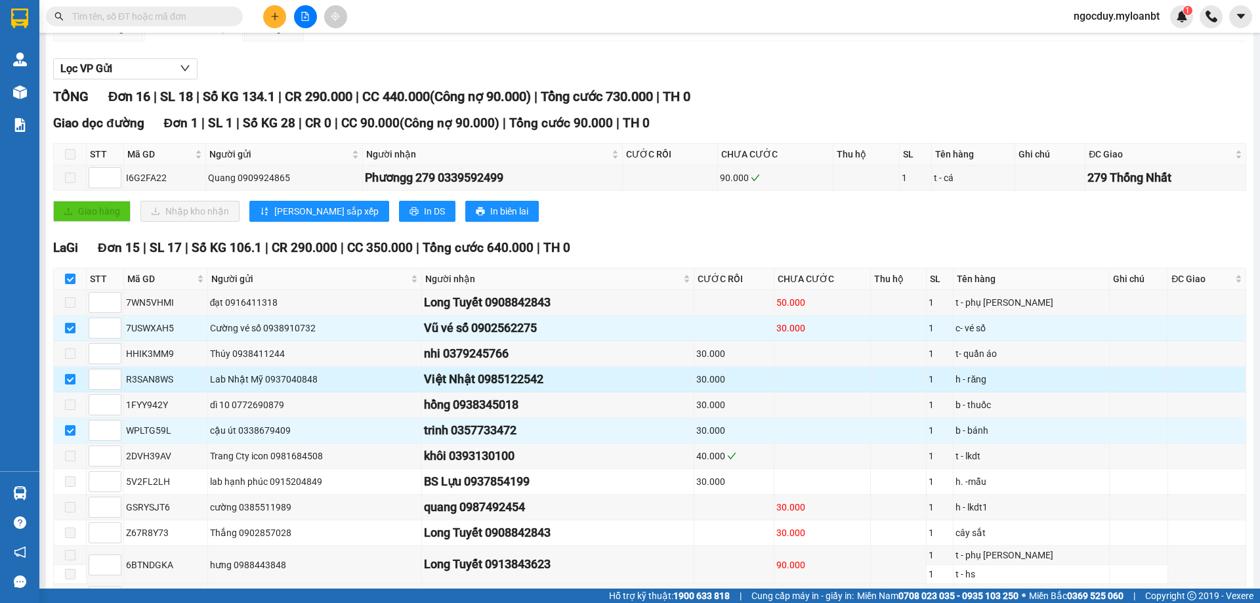
click at [70, 385] on input "checkbox" at bounding box center [70, 379] width 11 height 11
checkbox input "false"
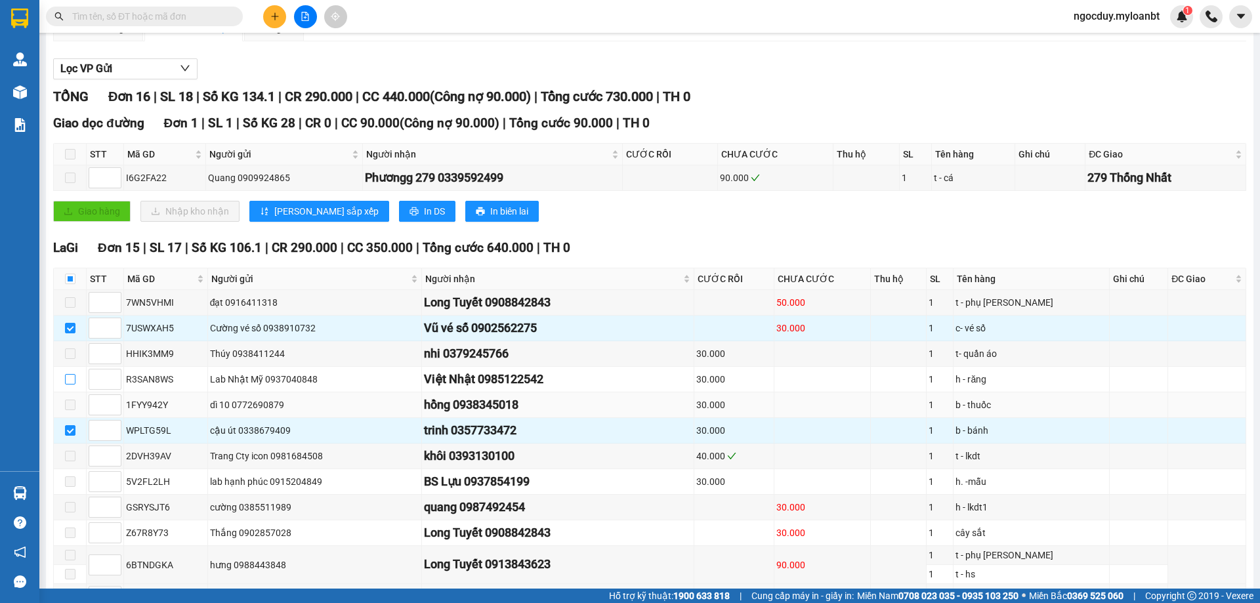
checkbox input "false"
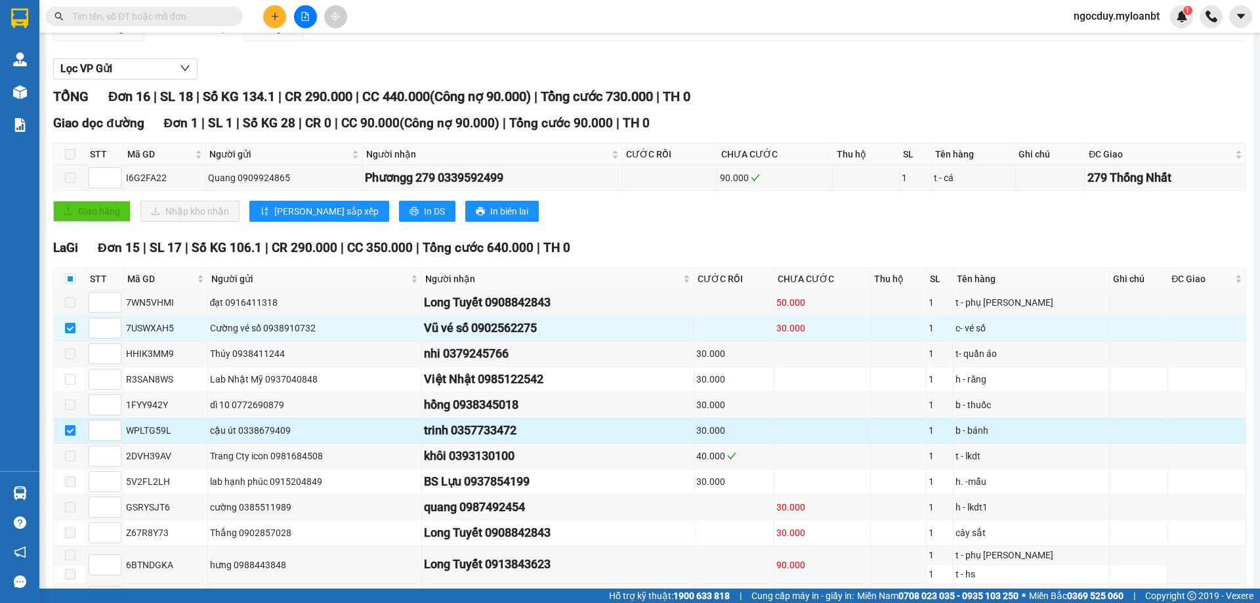
click at [73, 436] on input "checkbox" at bounding box center [70, 430] width 11 height 11
checkbox input "false"
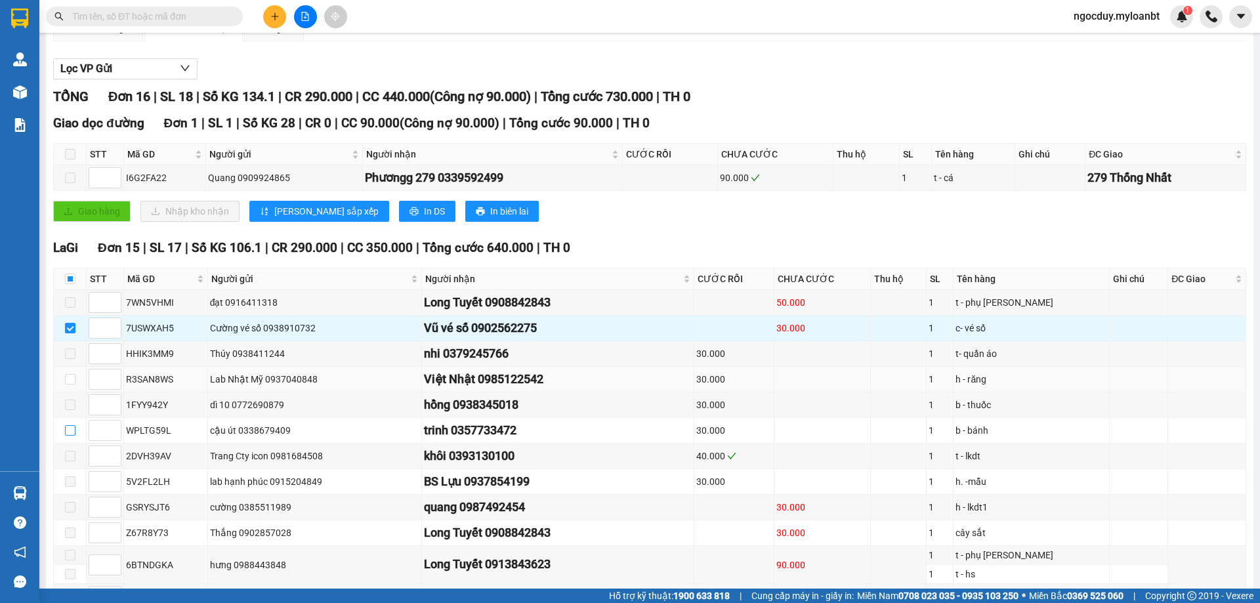
scroll to position [311, 0]
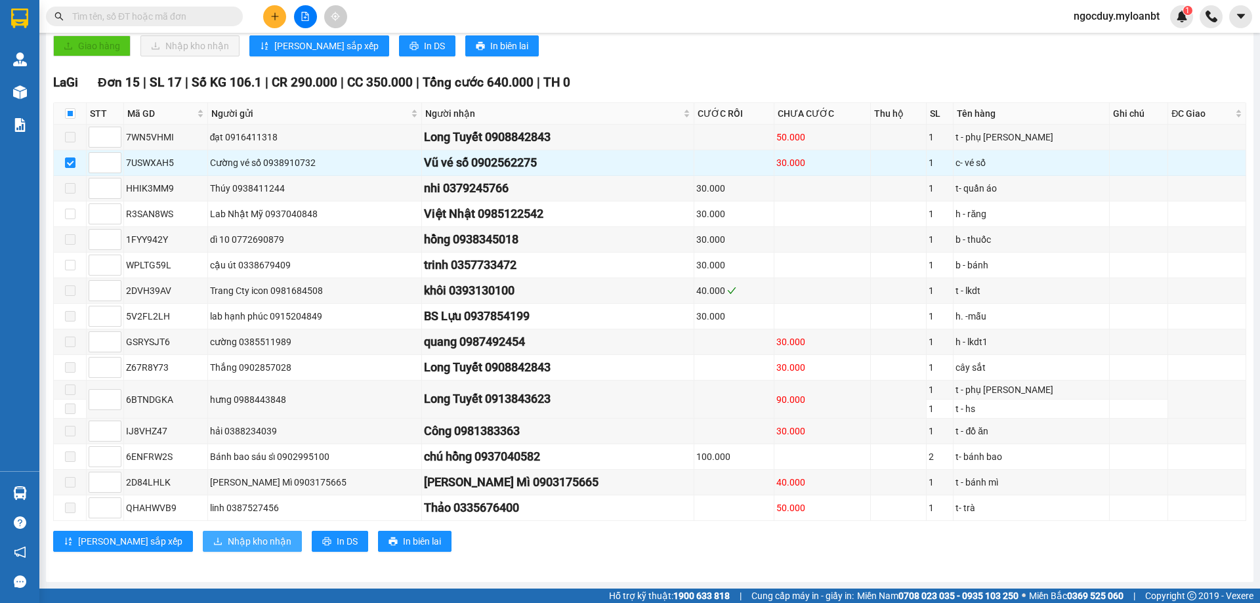
click at [228, 545] on span "Nhập kho nhận" at bounding box center [260, 541] width 64 height 14
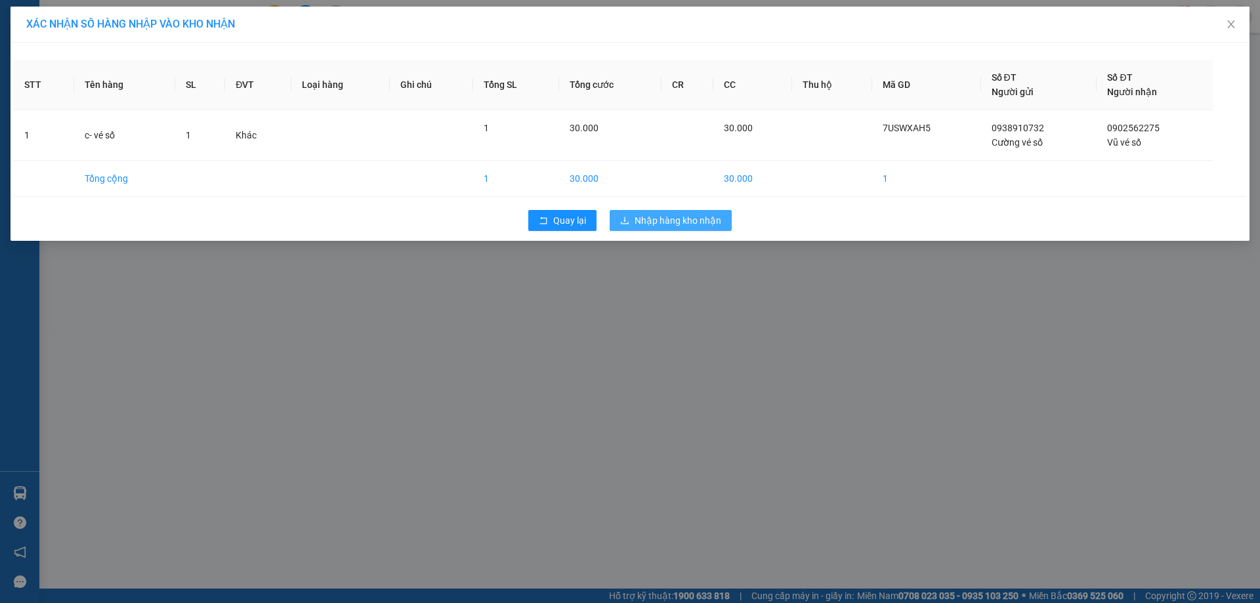
click at [649, 223] on span "Nhập hàng kho nhận" at bounding box center [678, 220] width 87 height 14
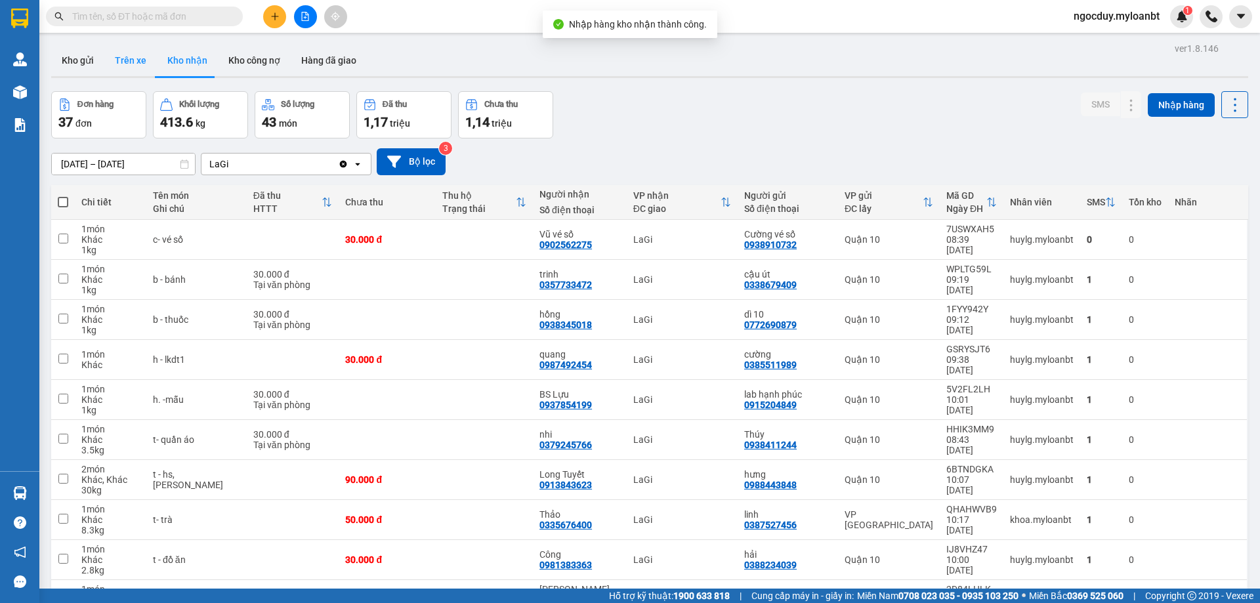
click at [121, 68] on button "Trên xe" at bounding box center [130, 61] width 53 height 32
type input "[DATE] – [DATE]"
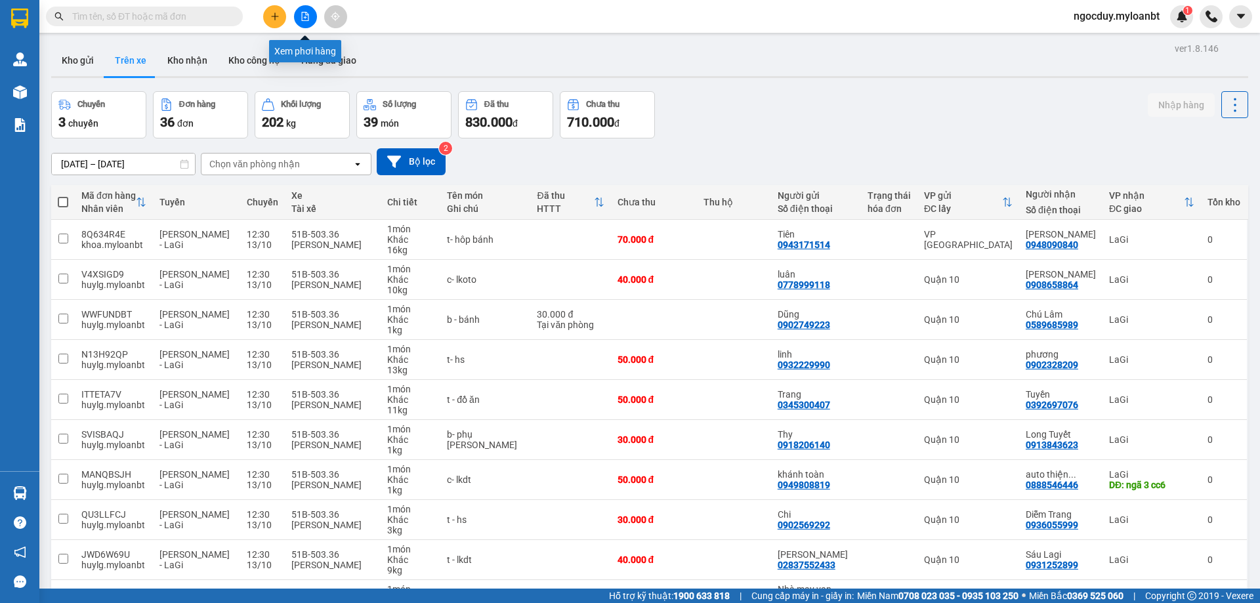
click at [311, 16] on button at bounding box center [305, 16] width 23 height 23
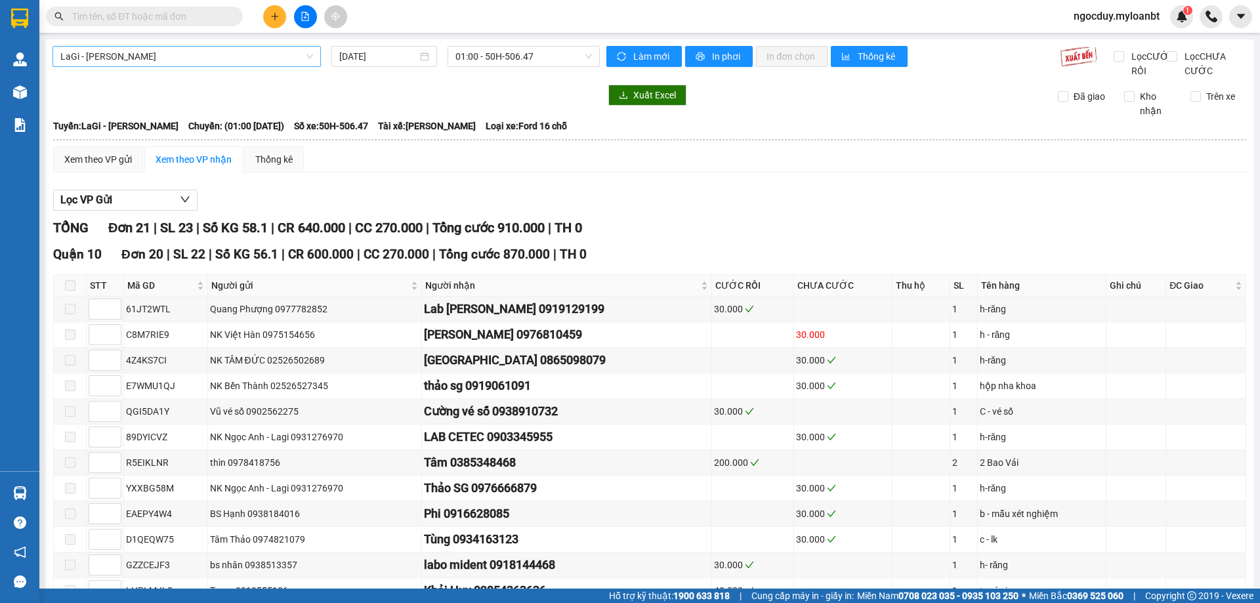
click at [265, 64] on span "LaGi - [PERSON_NAME]" at bounding box center [186, 57] width 253 height 20
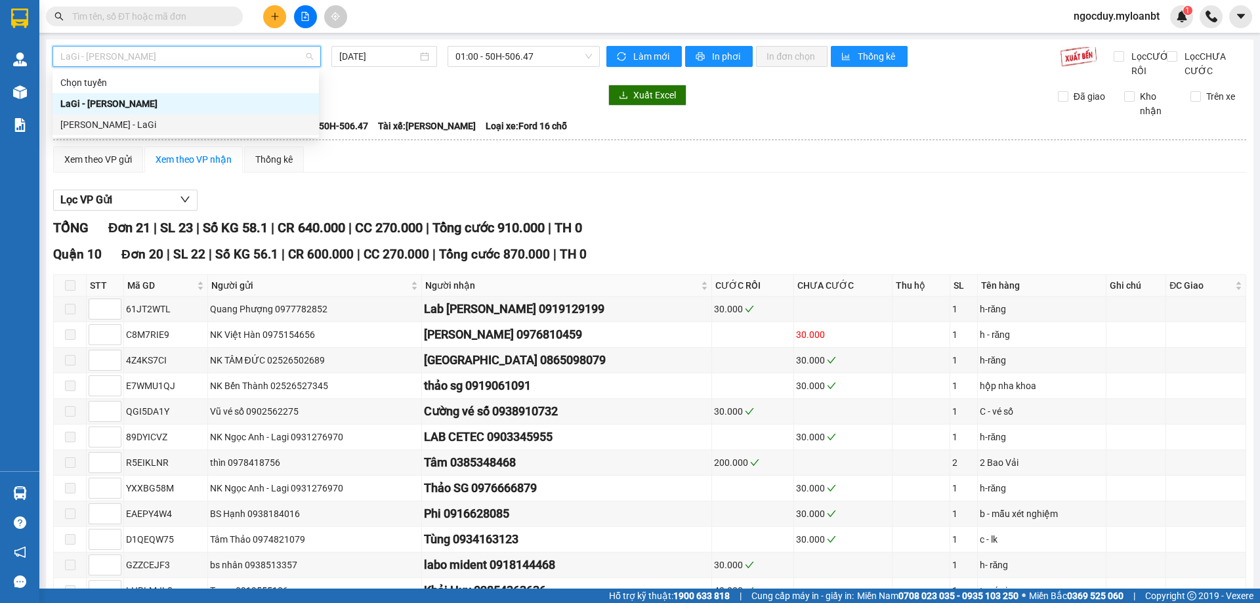
click at [172, 118] on div "[PERSON_NAME] - LaGi" at bounding box center [185, 124] width 251 height 14
type input "[DATE]"
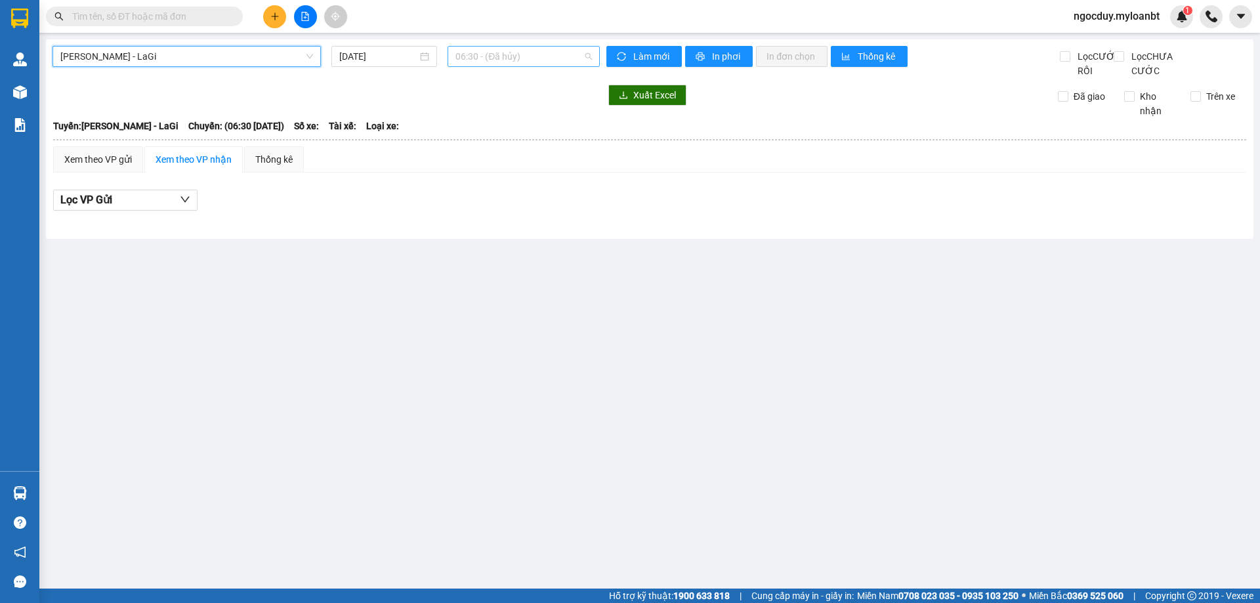
click at [547, 57] on span "06:30 - (Đã hủy)" at bounding box center [523, 57] width 137 height 20
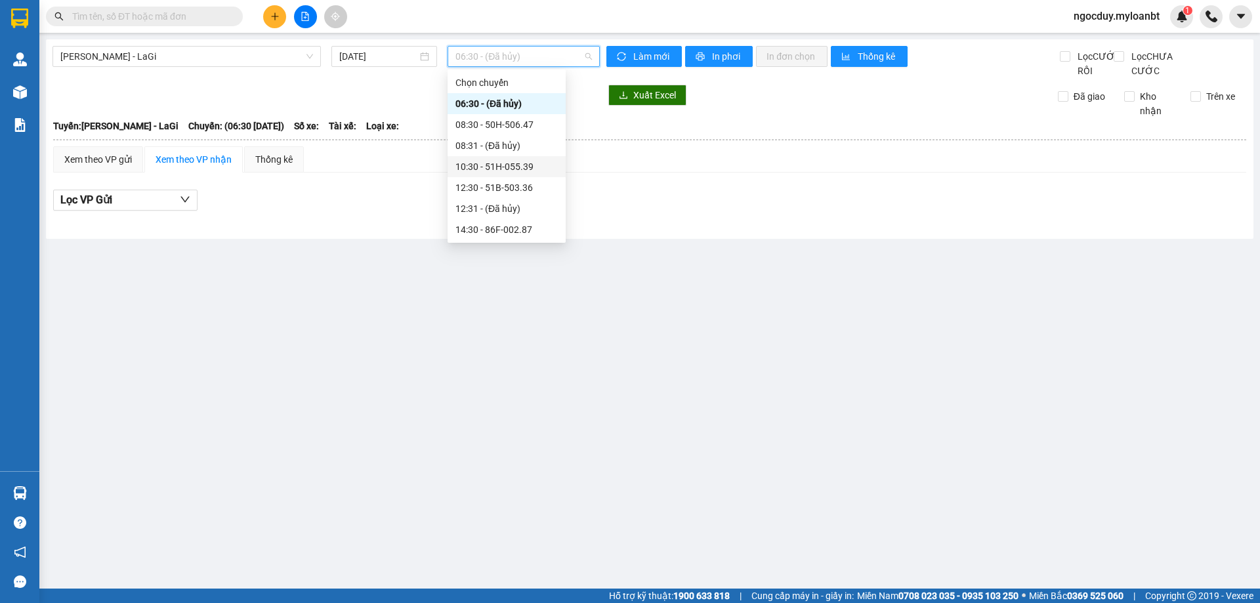
click at [509, 160] on div "10:30 - 51H-055.39" at bounding box center [506, 166] width 102 height 14
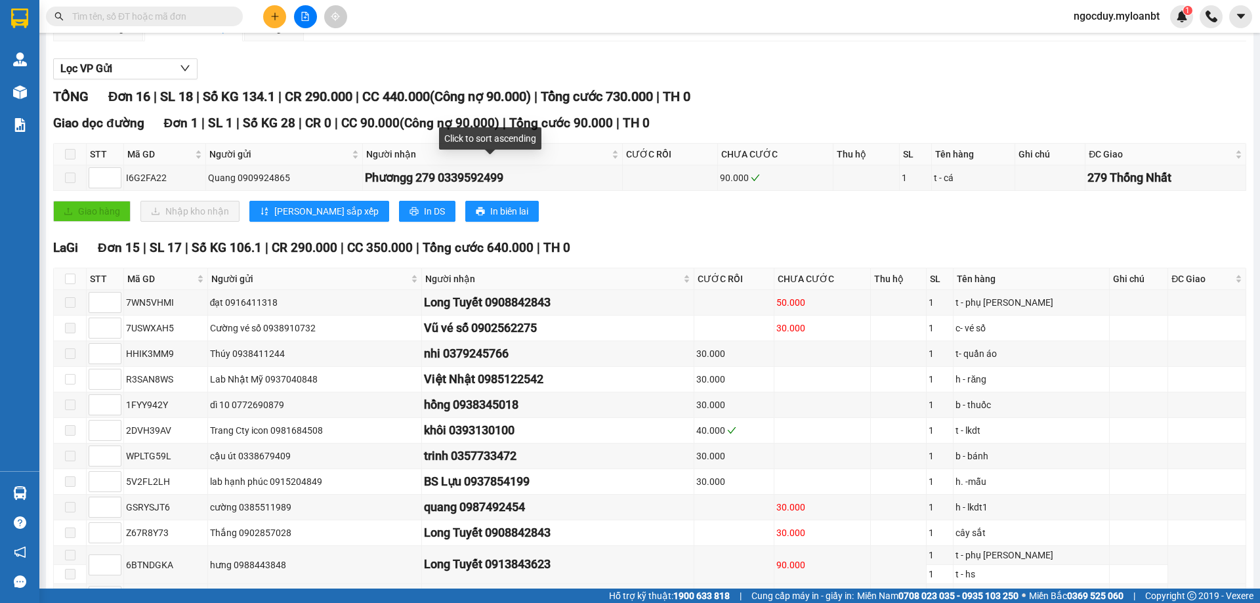
scroll to position [311, 0]
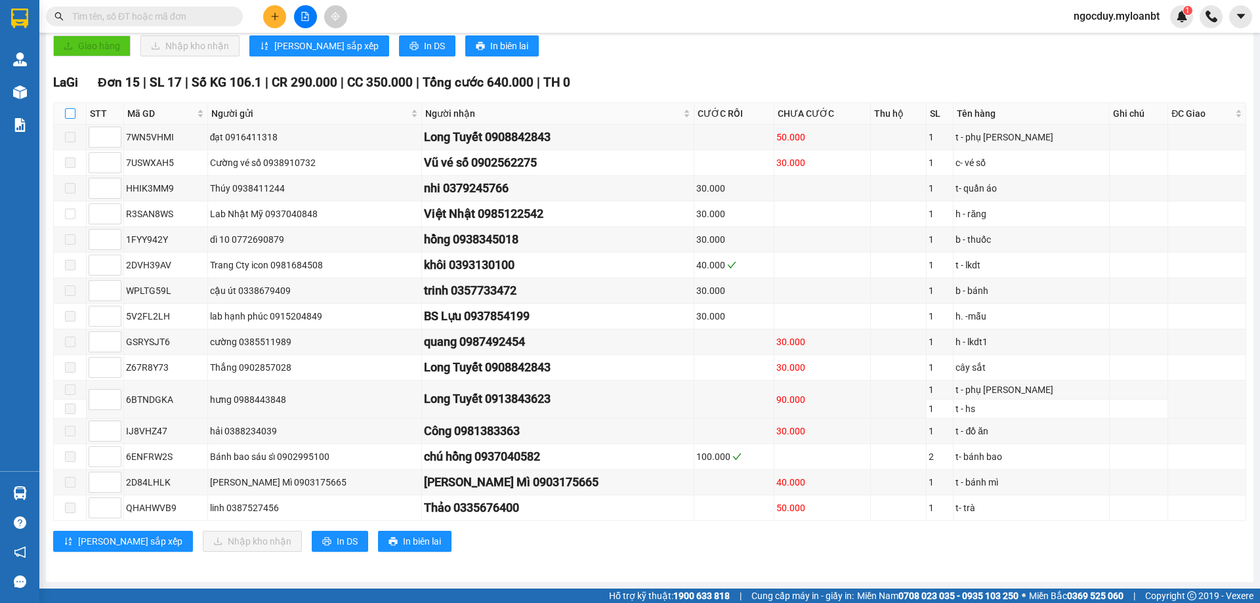
click at [70, 116] on input "checkbox" at bounding box center [70, 113] width 11 height 11
checkbox input "true"
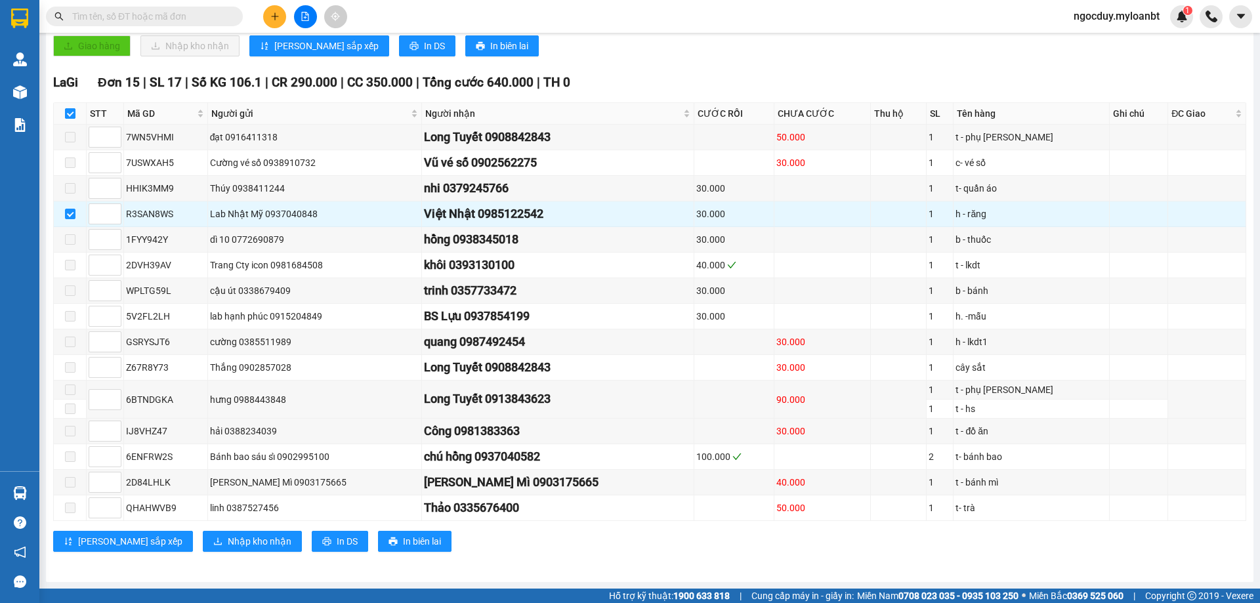
click at [70, 116] on input "checkbox" at bounding box center [70, 113] width 11 height 11
checkbox input "false"
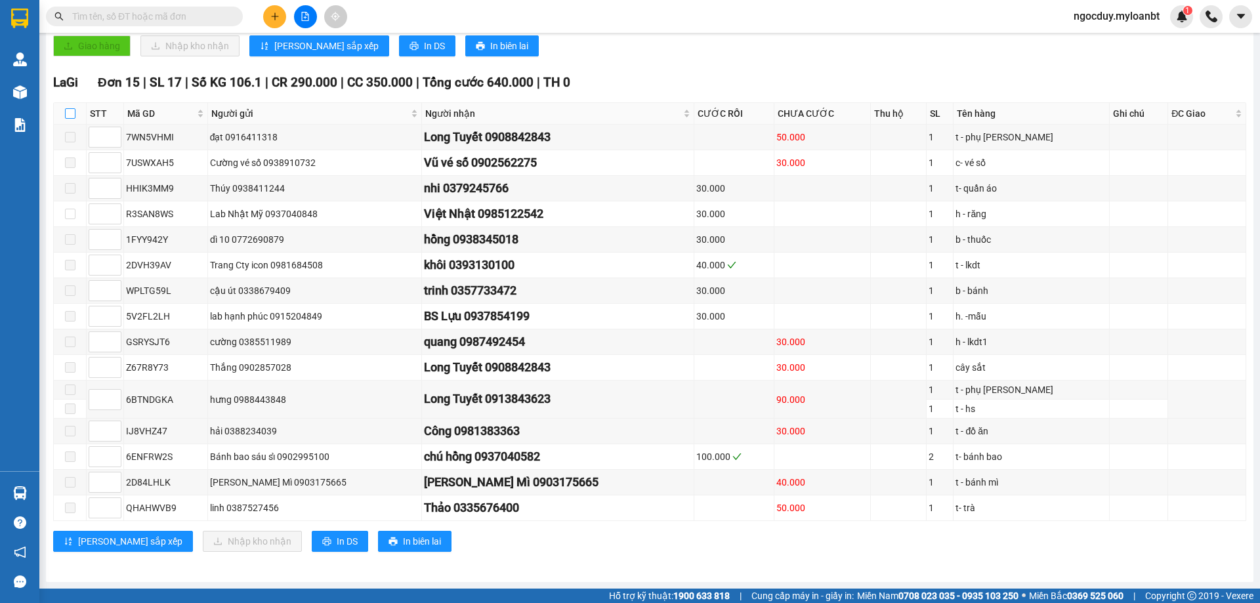
click at [70, 108] on input "checkbox" at bounding box center [70, 113] width 11 height 11
checkbox input "true"
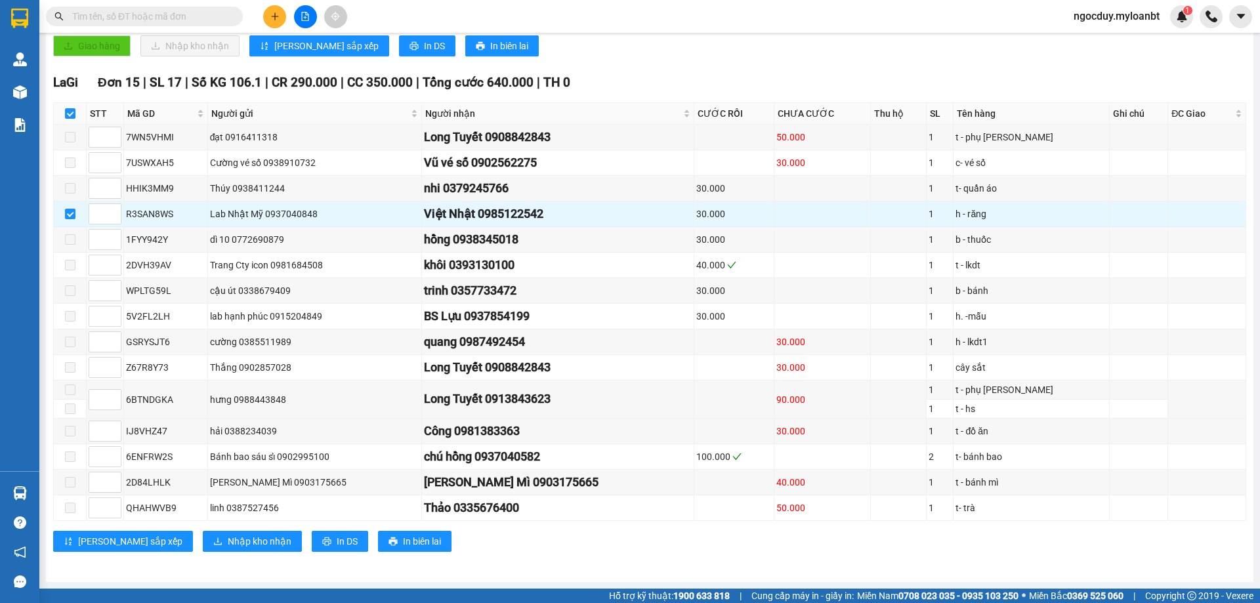
click at [215, 16] on input "text" at bounding box center [149, 16] width 155 height 14
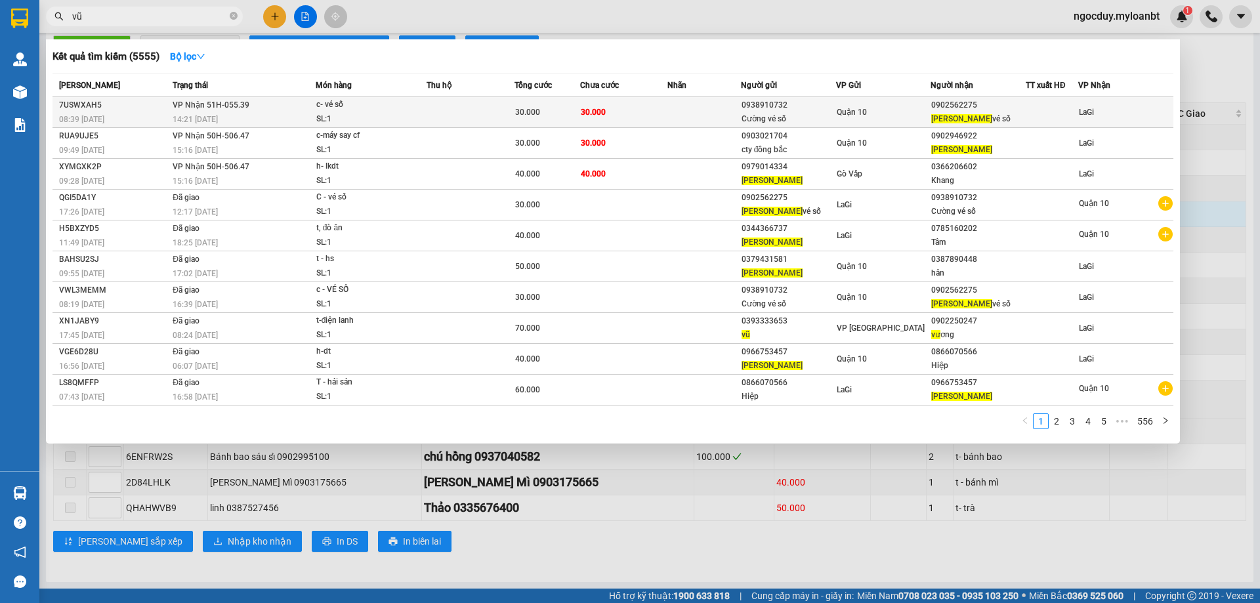
type input "vũ"
click at [915, 117] on div "Quận 10" at bounding box center [884, 112] width 94 height 14
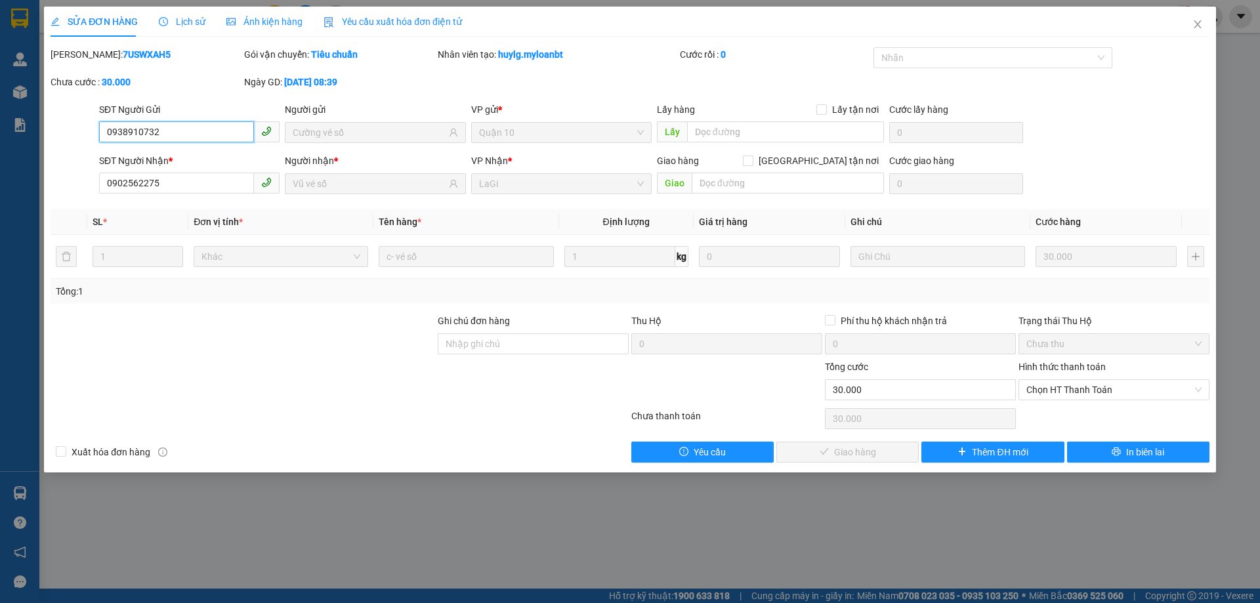
type input "0938910732"
type input "Cường vé số"
type input "0902562275"
type input "Vũ vé số"
type input "0"
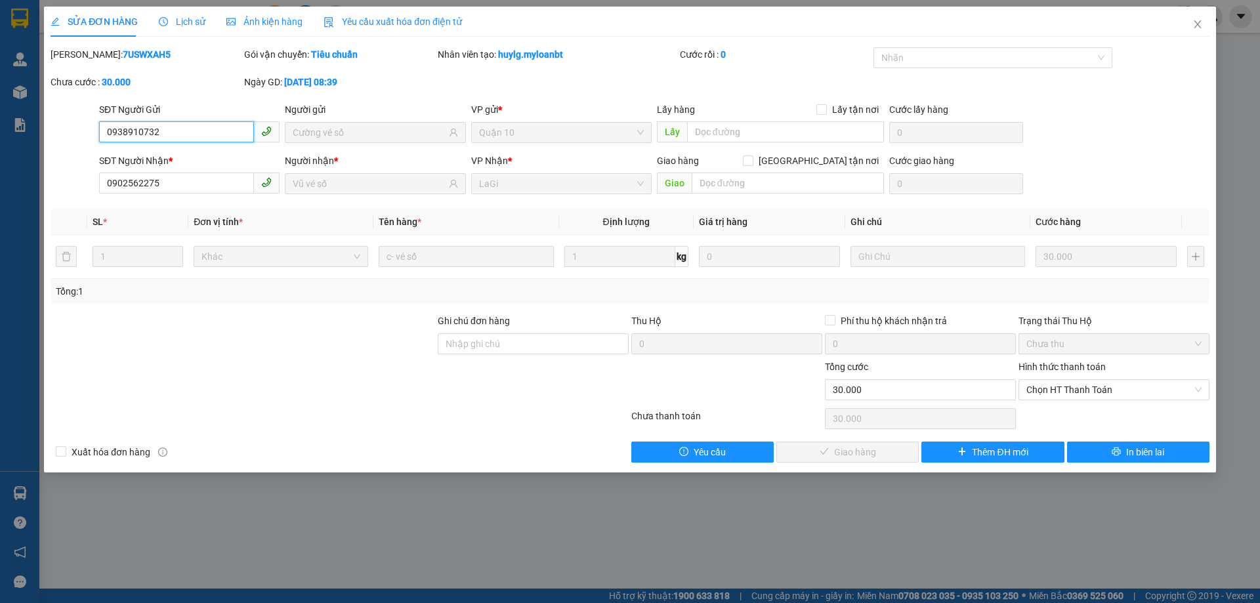
type input "30.000"
click at [1139, 385] on span "Chọn HT Thanh Toán" at bounding box center [1113, 390] width 175 height 20
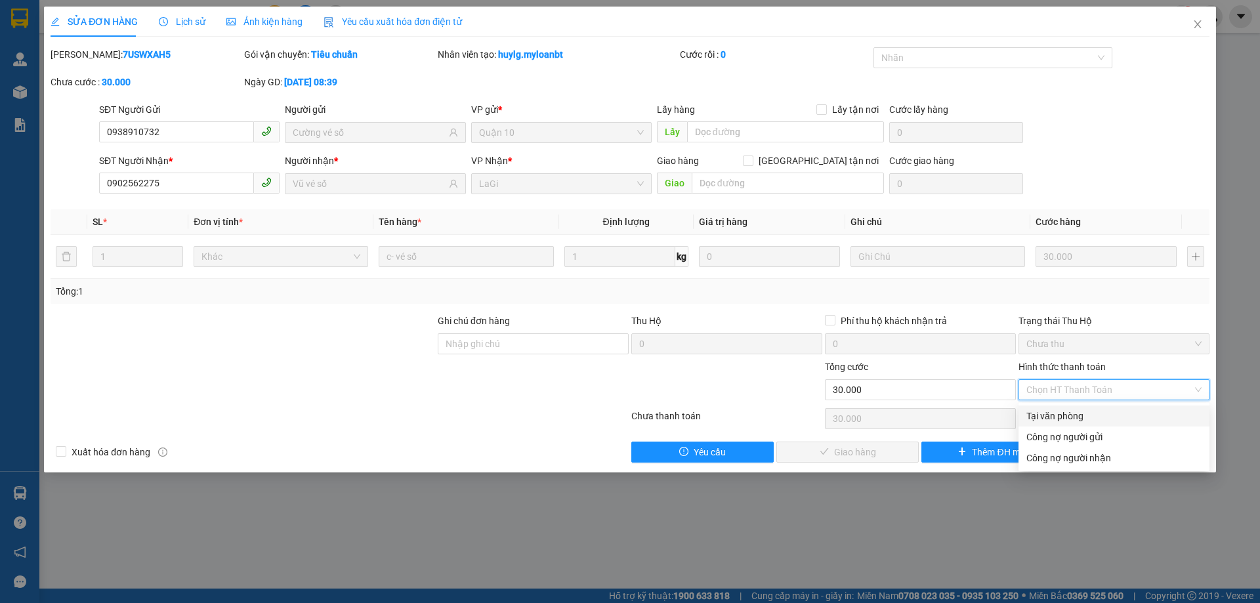
click at [1072, 411] on div "Tại văn phòng" at bounding box center [1113, 416] width 175 height 14
type input "0"
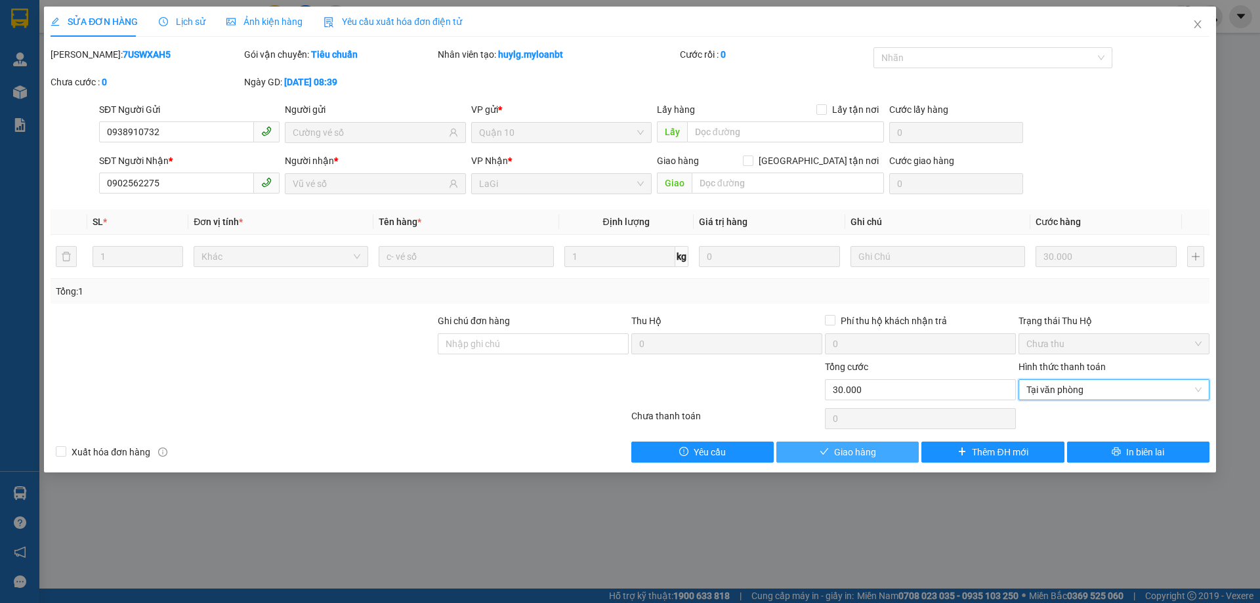
click at [881, 451] on button "Giao hàng" at bounding box center [847, 452] width 142 height 21
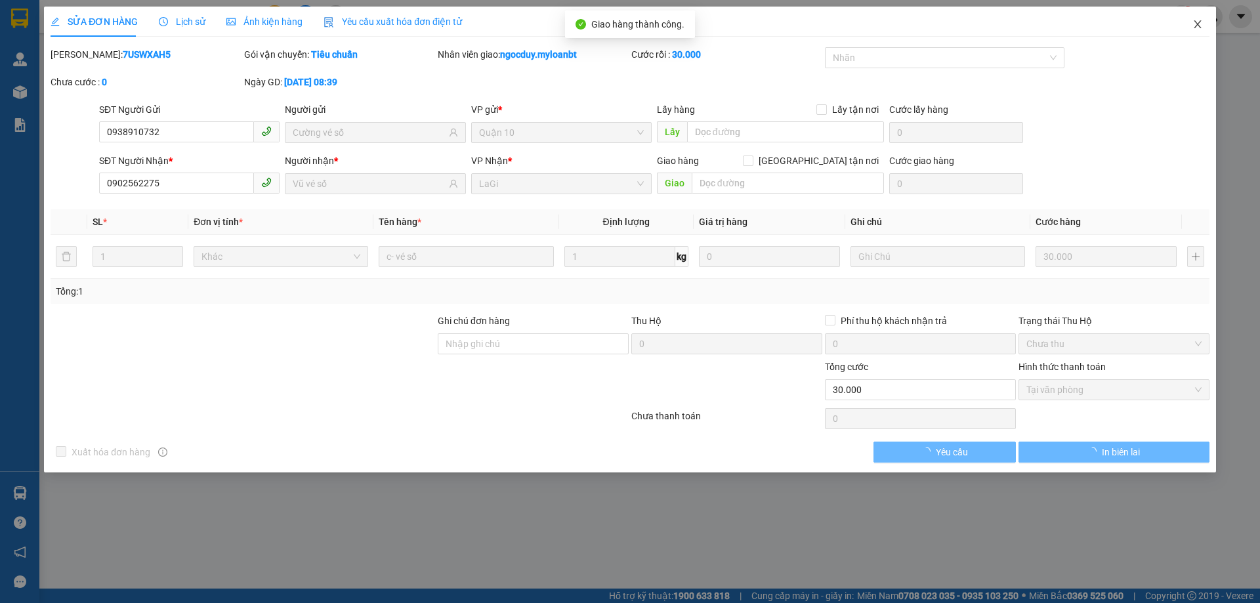
click at [1194, 28] on icon "close" at bounding box center [1197, 24] width 11 height 11
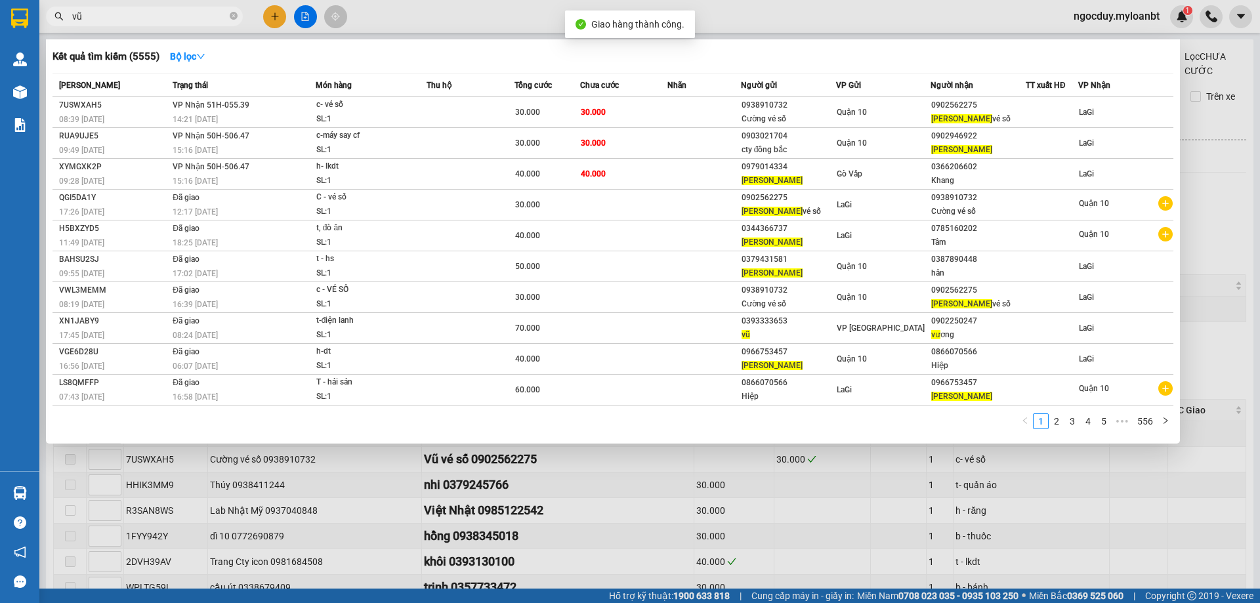
click at [238, 14] on span "vũ" at bounding box center [144, 17] width 197 height 20
click at [233, 9] on span at bounding box center [234, 16] width 8 height 14
click at [234, 15] on icon "close-circle" at bounding box center [234, 16] width 8 height 8
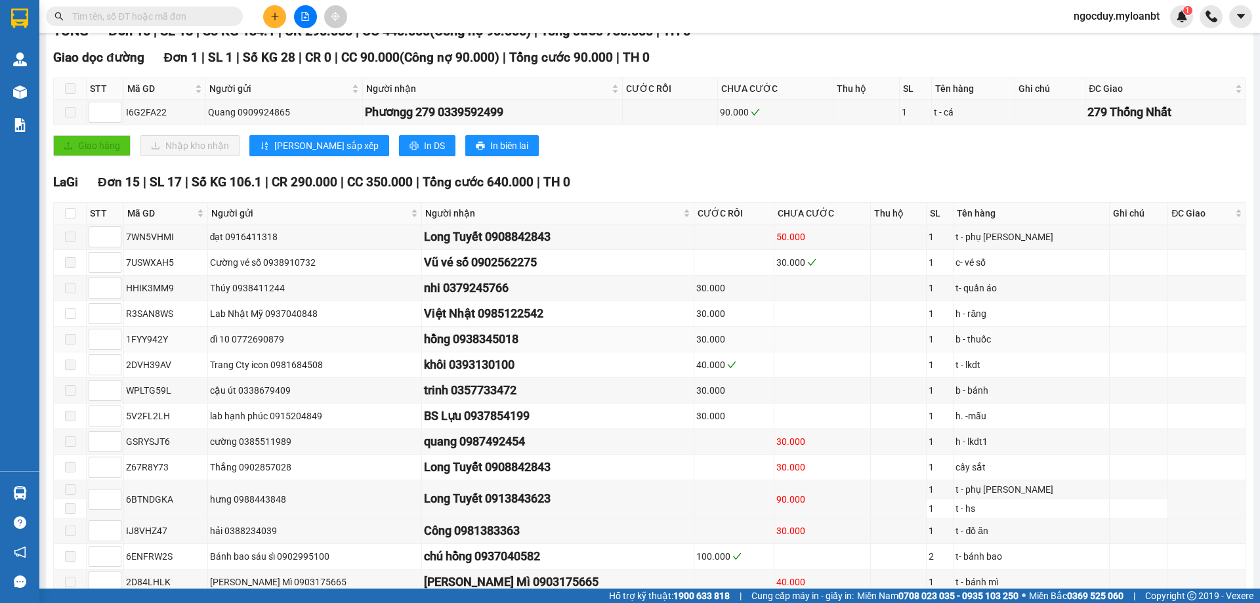
scroll to position [263, 0]
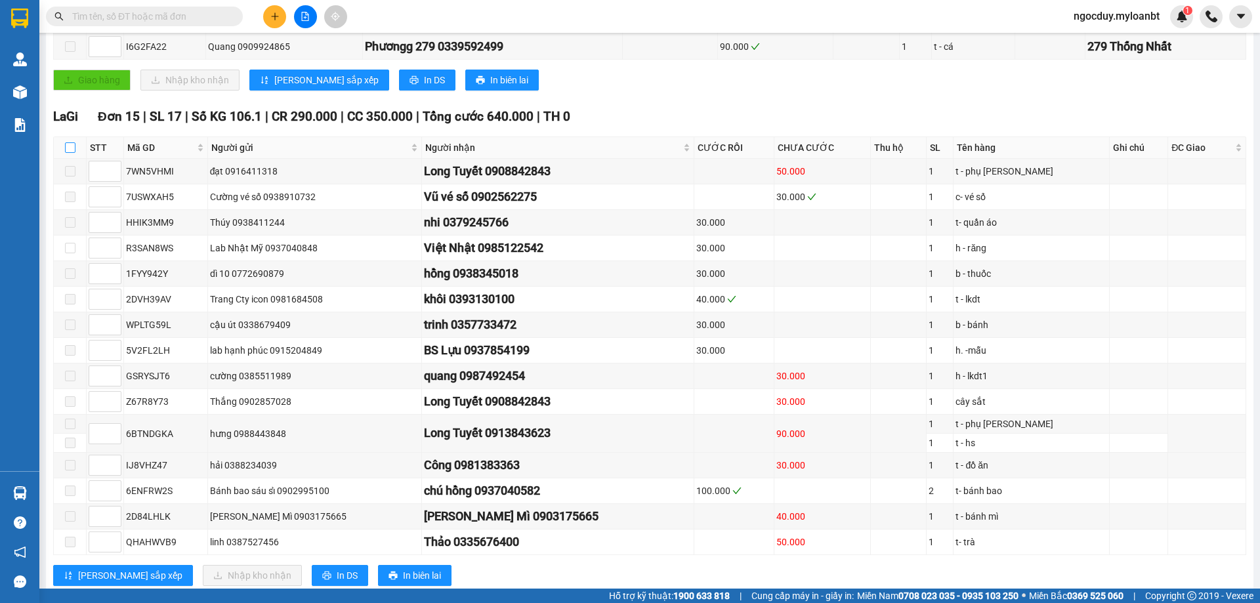
click at [71, 153] on input "checkbox" at bounding box center [70, 147] width 11 height 11
checkbox input "true"
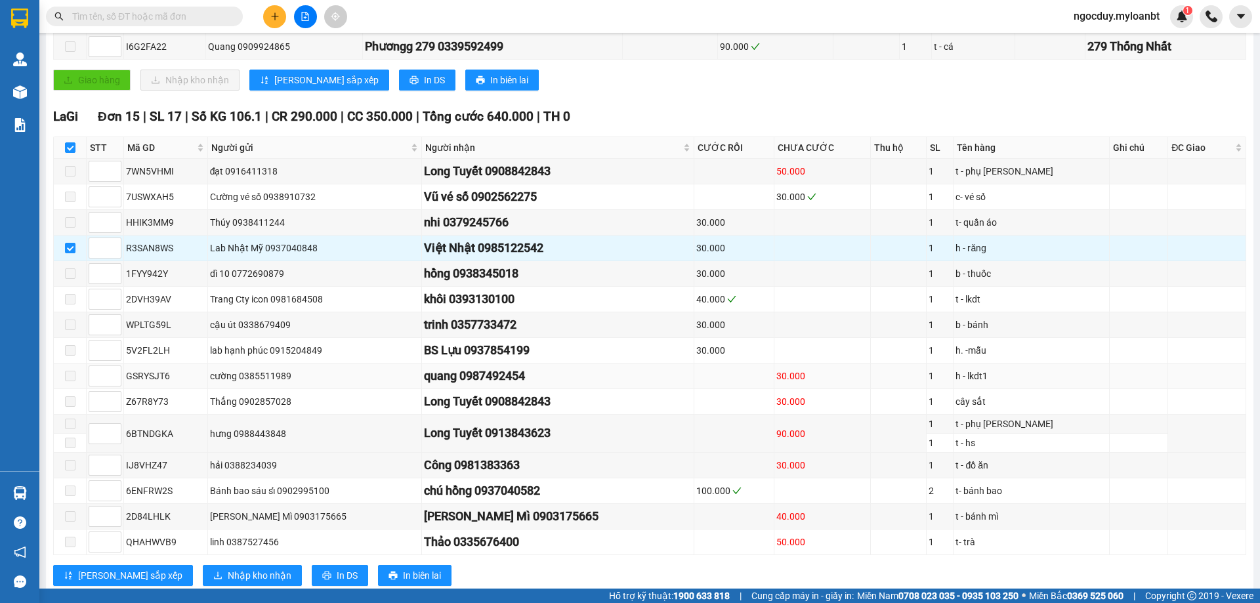
scroll to position [311, 0]
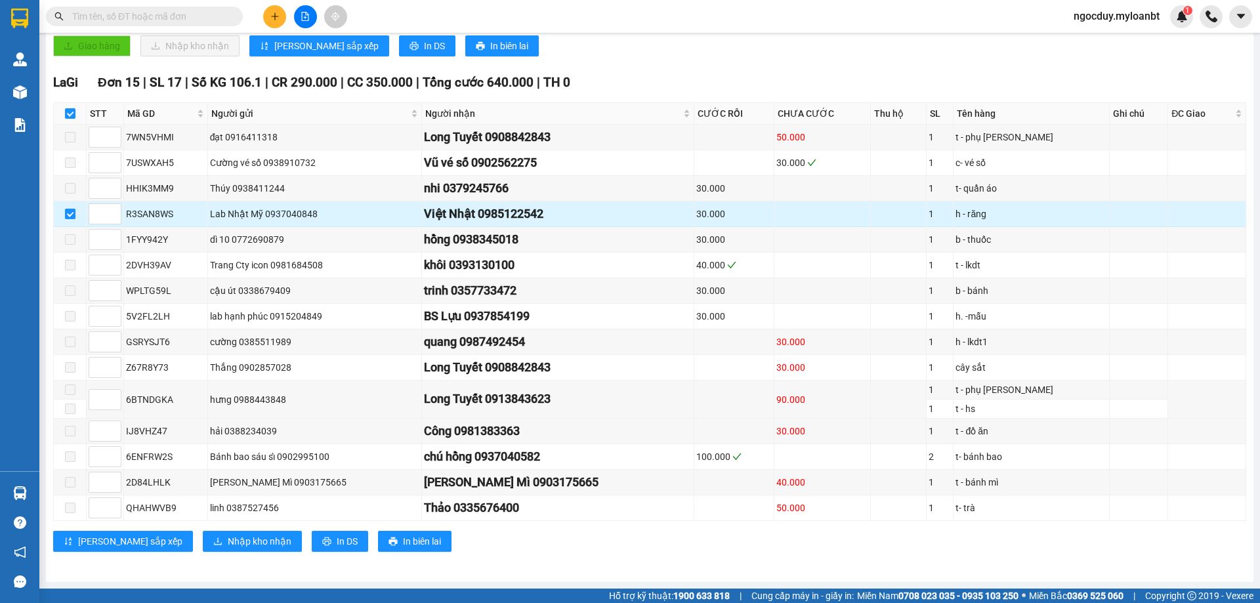
click at [68, 219] on label at bounding box center [70, 214] width 11 height 14
click at [68, 219] on input "checkbox" at bounding box center [70, 214] width 11 height 11
checkbox input "false"
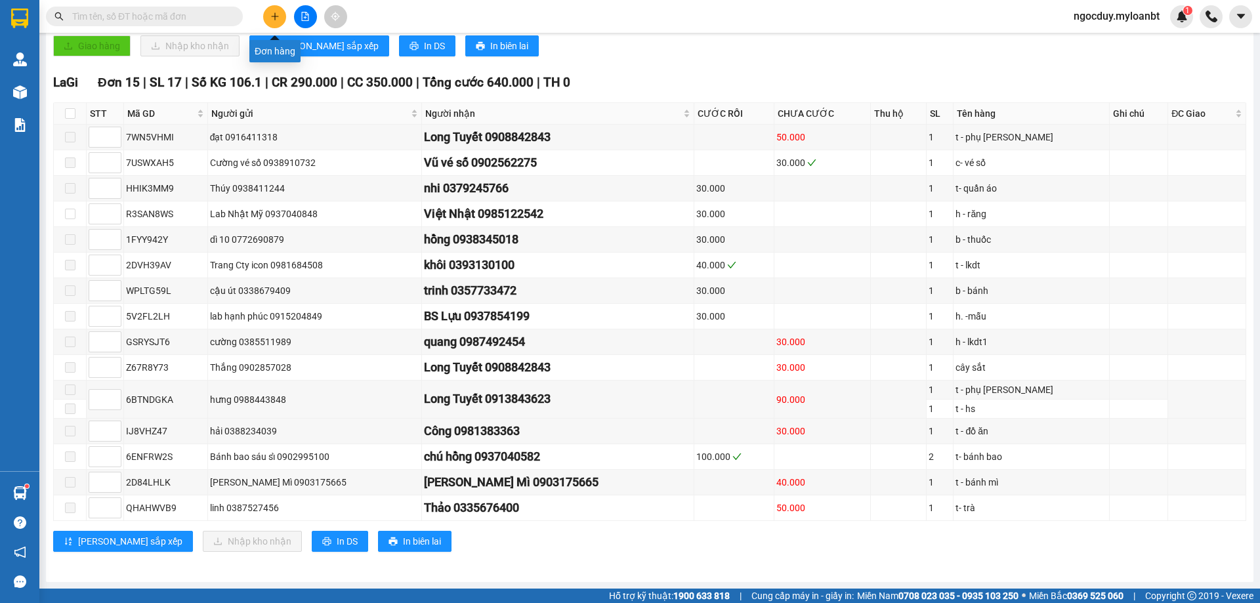
click at [275, 12] on icon "plus" at bounding box center [274, 16] width 9 height 9
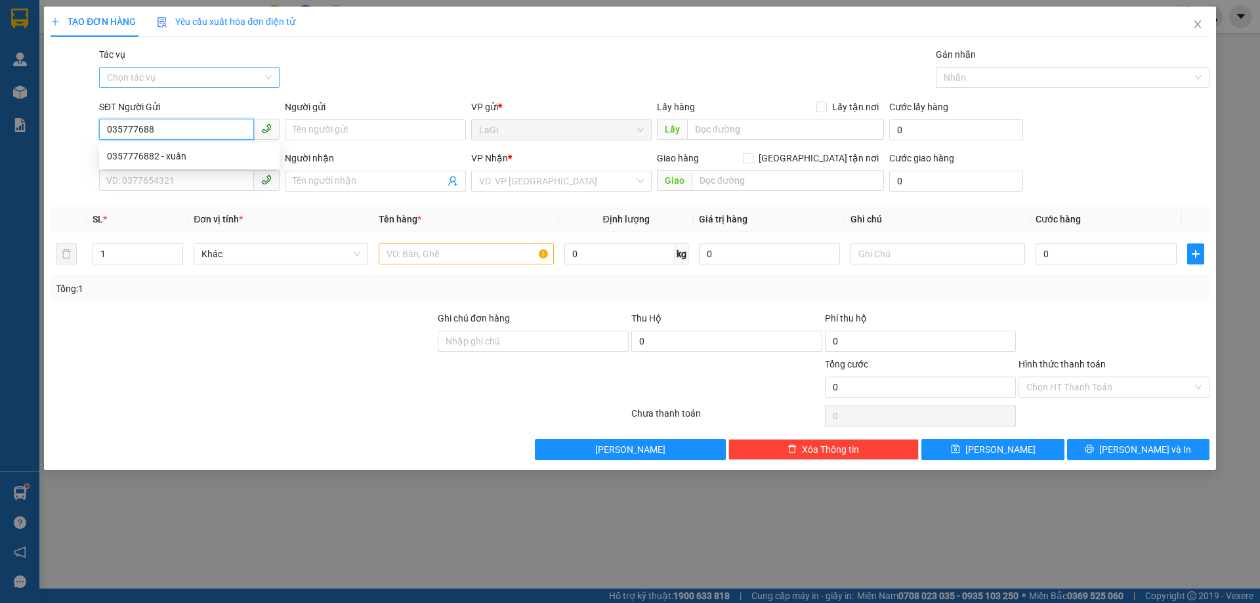
type input "0357776882"
click at [224, 153] on div "0357776882 - xuân" at bounding box center [189, 156] width 165 height 14
type input "xuân"
type input "0376903879"
type input "hồng"
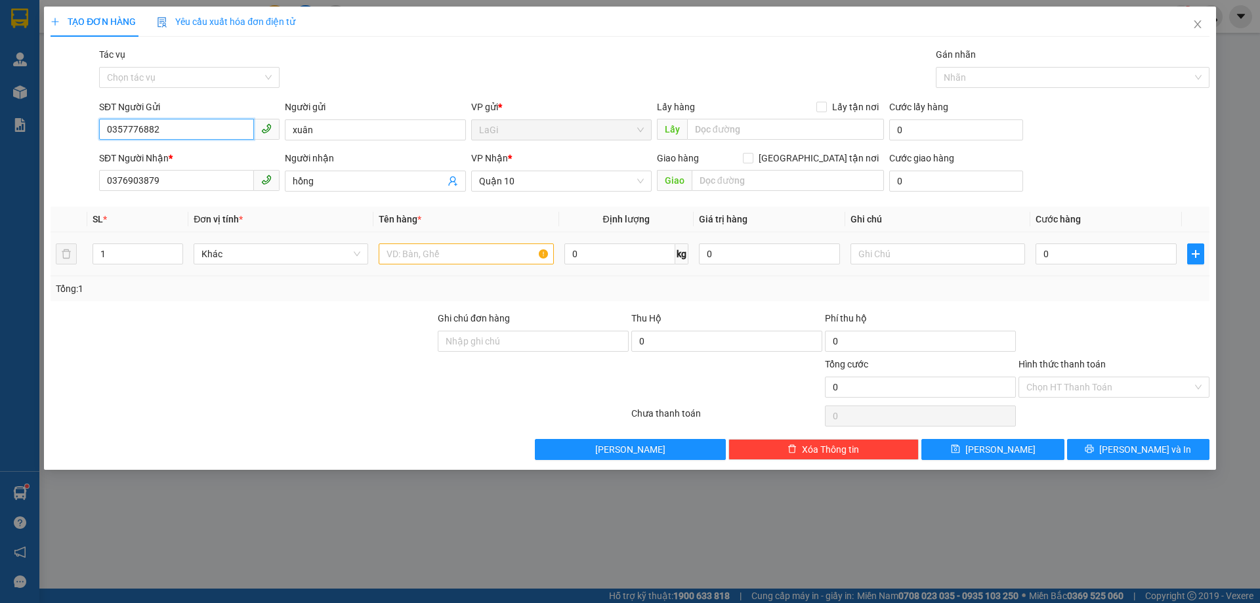
type input "0357776882"
click at [429, 251] on input "text" at bounding box center [466, 253] width 175 height 21
type input "tủ lạnh"
click at [1111, 259] on input "0" at bounding box center [1106, 253] width 141 height 21
type input "1"
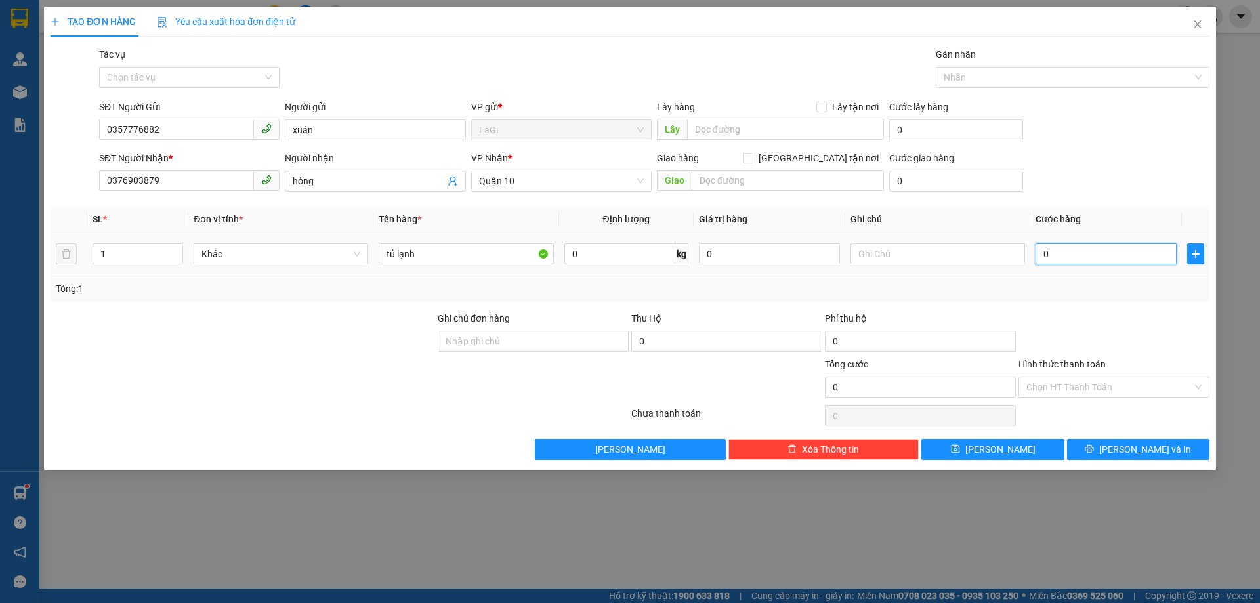
type input "1"
type input "15"
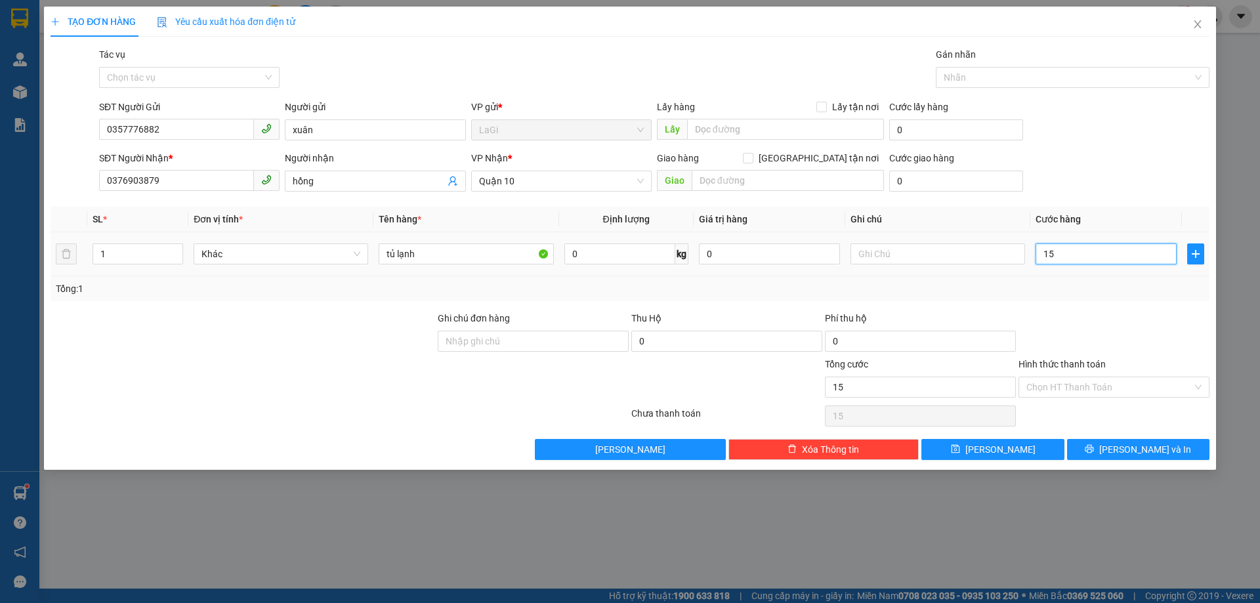
type input "150"
type input "1.500"
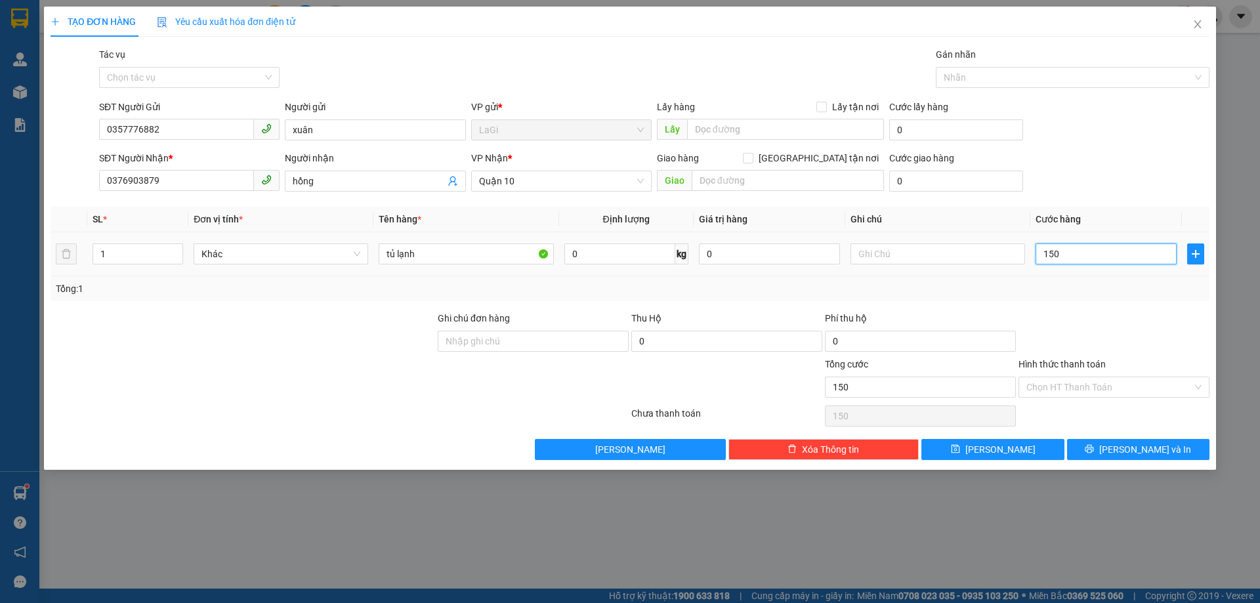
type input "1.500"
type input "15.000"
type input "150.000"
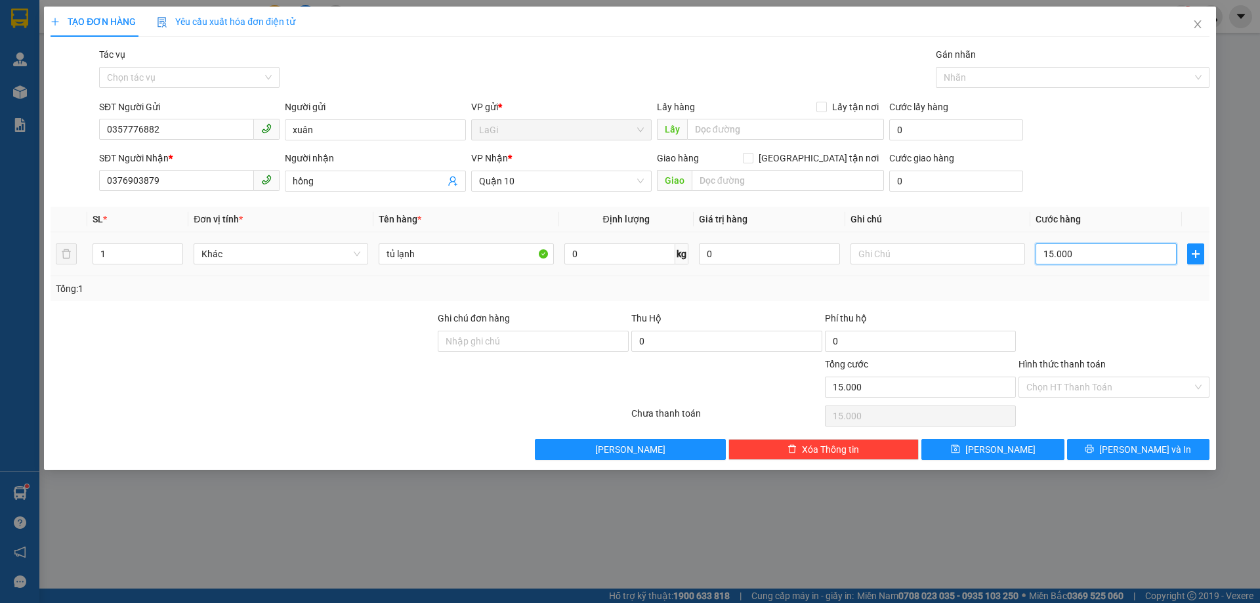
type input "150.000"
click at [1093, 322] on div at bounding box center [1114, 334] width 194 height 46
click at [1079, 389] on input "Hình thức thanh toán" at bounding box center [1109, 387] width 166 height 20
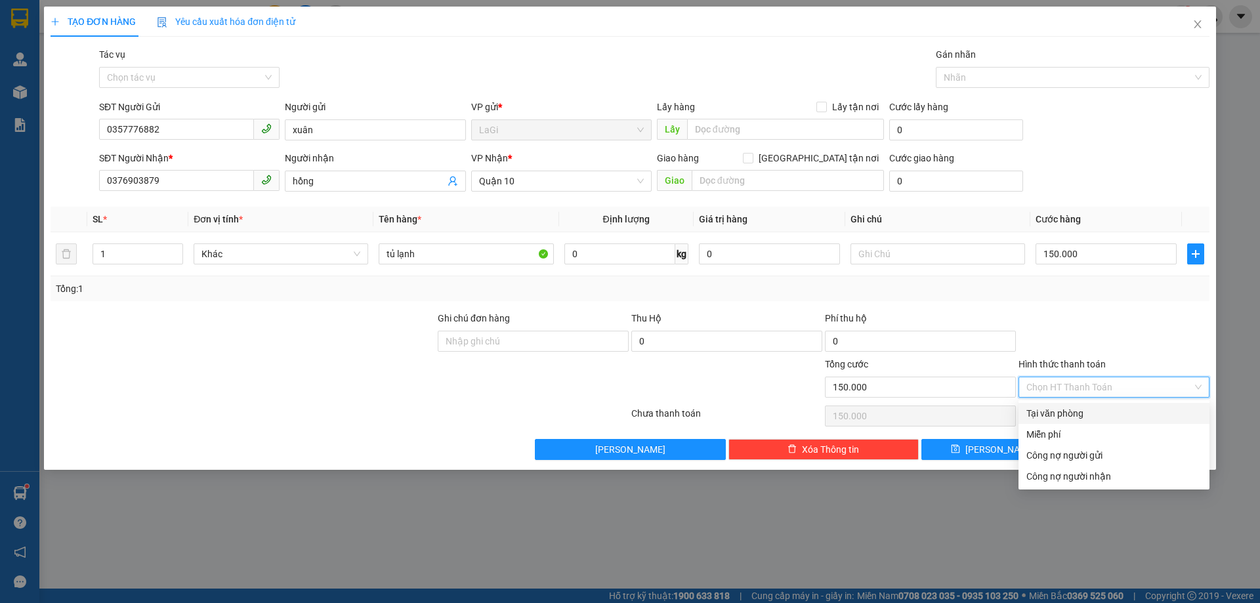
click at [1075, 413] on div "Tại văn phòng" at bounding box center [1113, 413] width 175 height 14
type input "0"
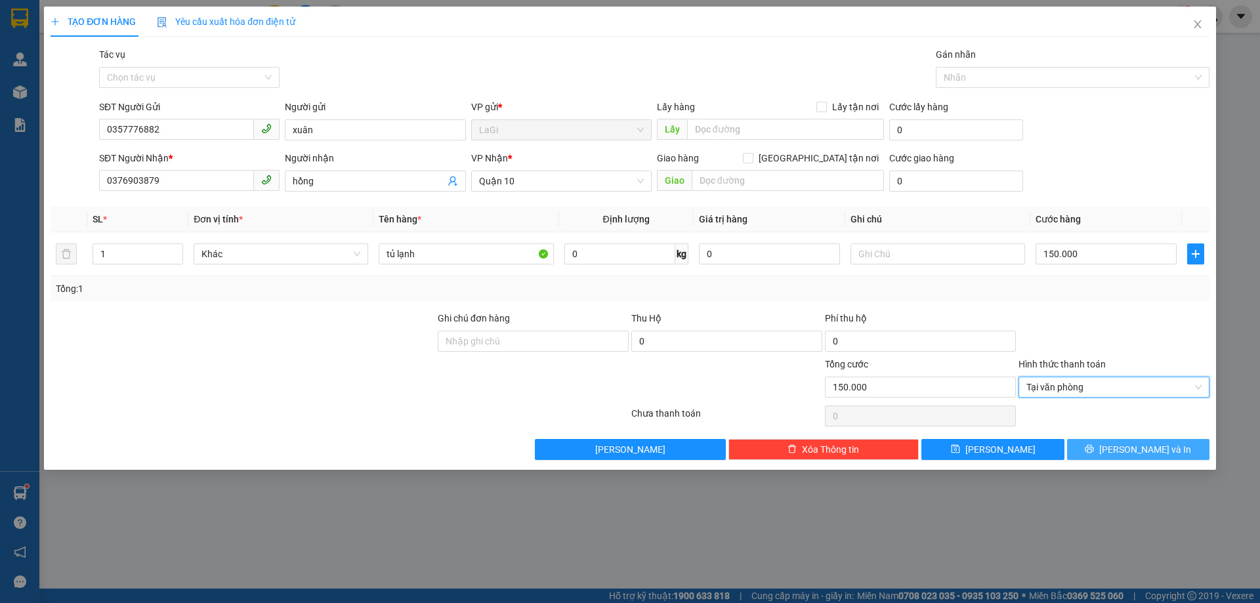
click at [1091, 459] on button "Lưu và In" at bounding box center [1138, 449] width 142 height 21
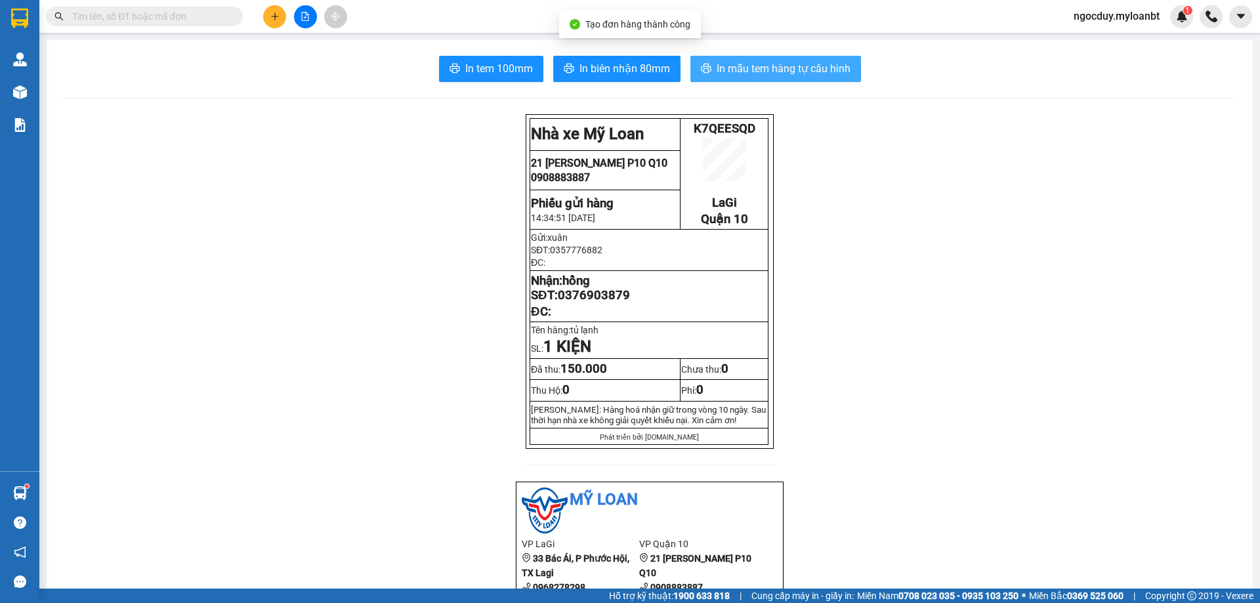
click at [786, 71] on span "In mẫu tem hàng tự cấu hình" at bounding box center [784, 68] width 134 height 16
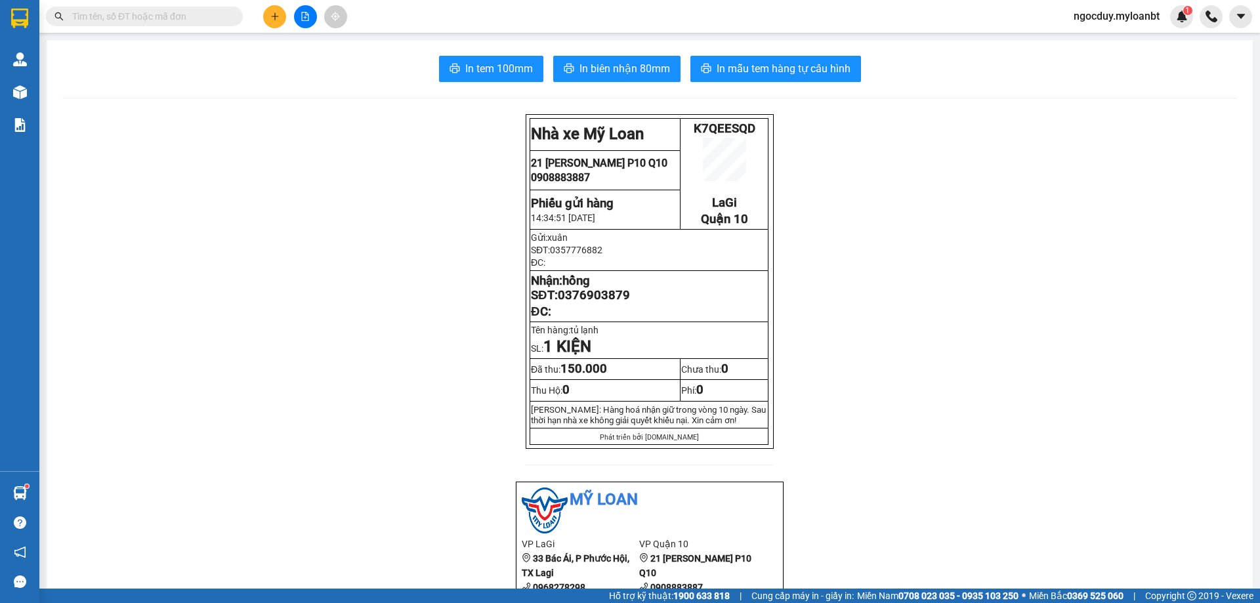
click at [163, 19] on input "text" at bounding box center [149, 16] width 155 height 14
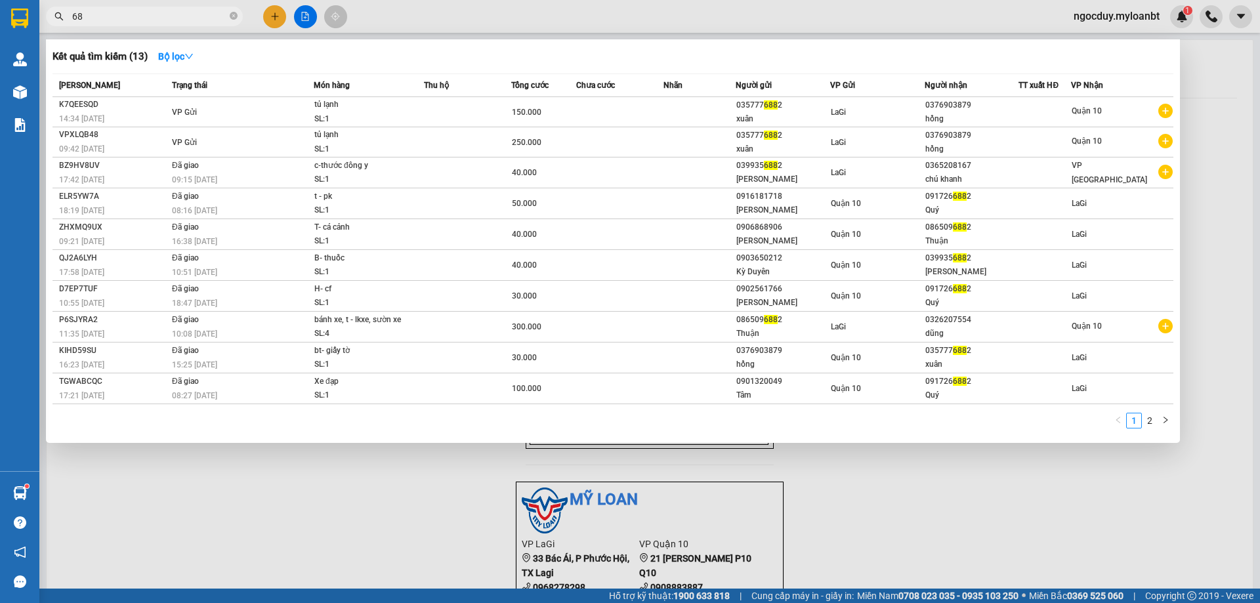
type input "6"
type input "6882"
click at [232, 15] on icon "close-circle" at bounding box center [234, 16] width 8 height 8
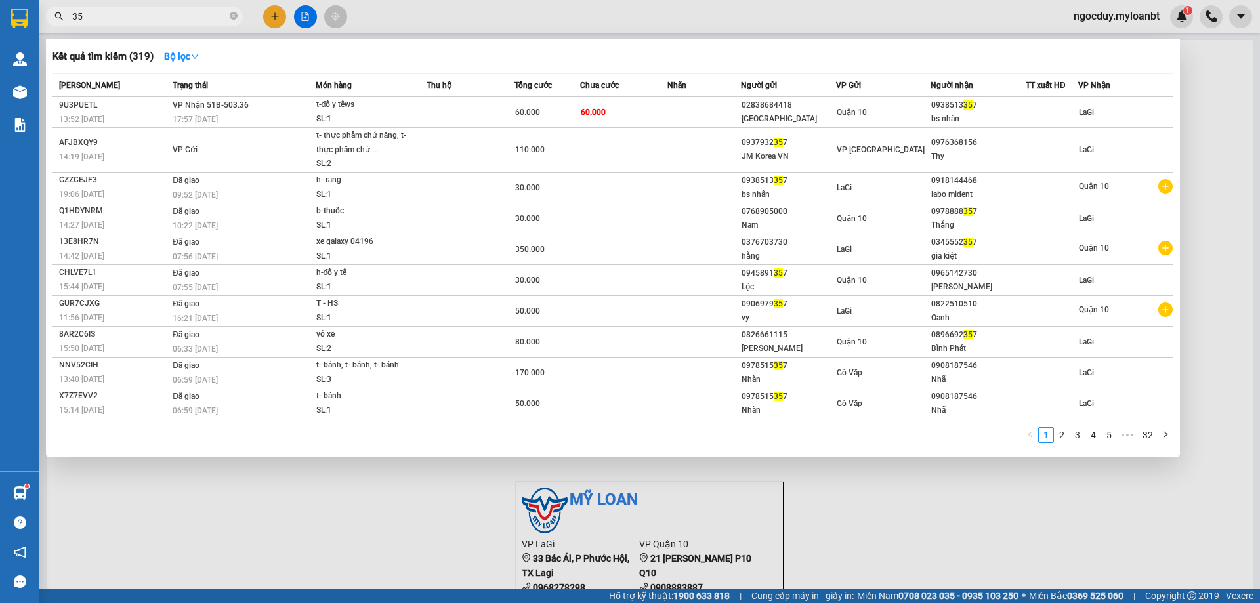
type input "3"
type input "357"
click at [233, 17] on icon "close-circle" at bounding box center [234, 16] width 8 height 8
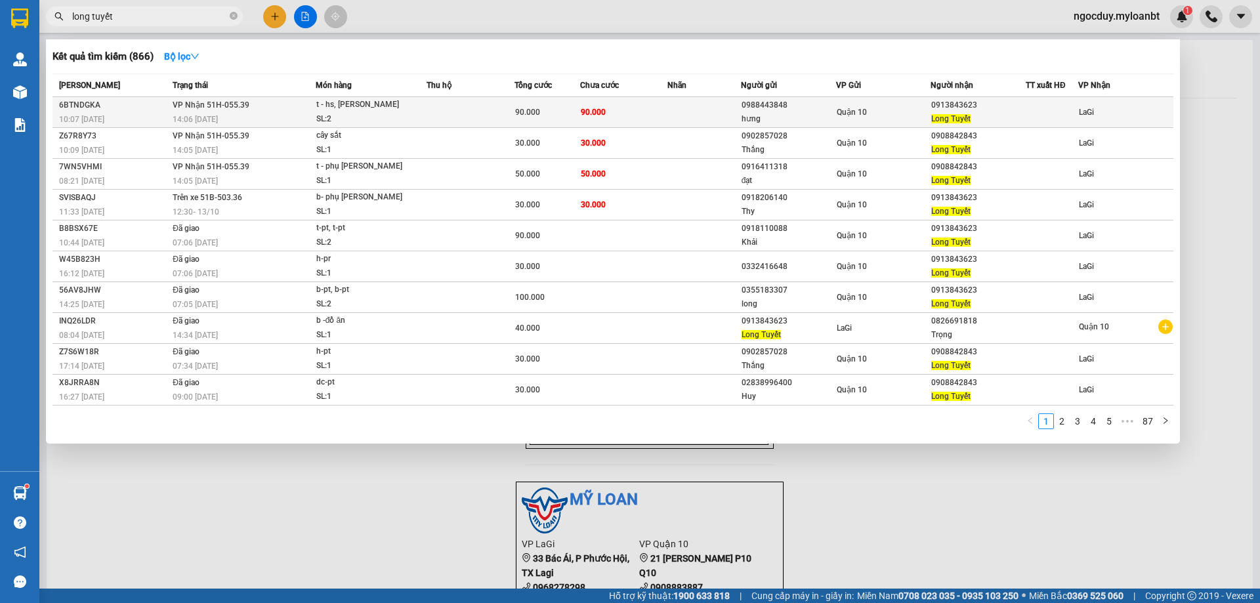
type input "long tuyết"
click at [381, 102] on div "t - hs, t - phụ tùng" at bounding box center [365, 105] width 98 height 14
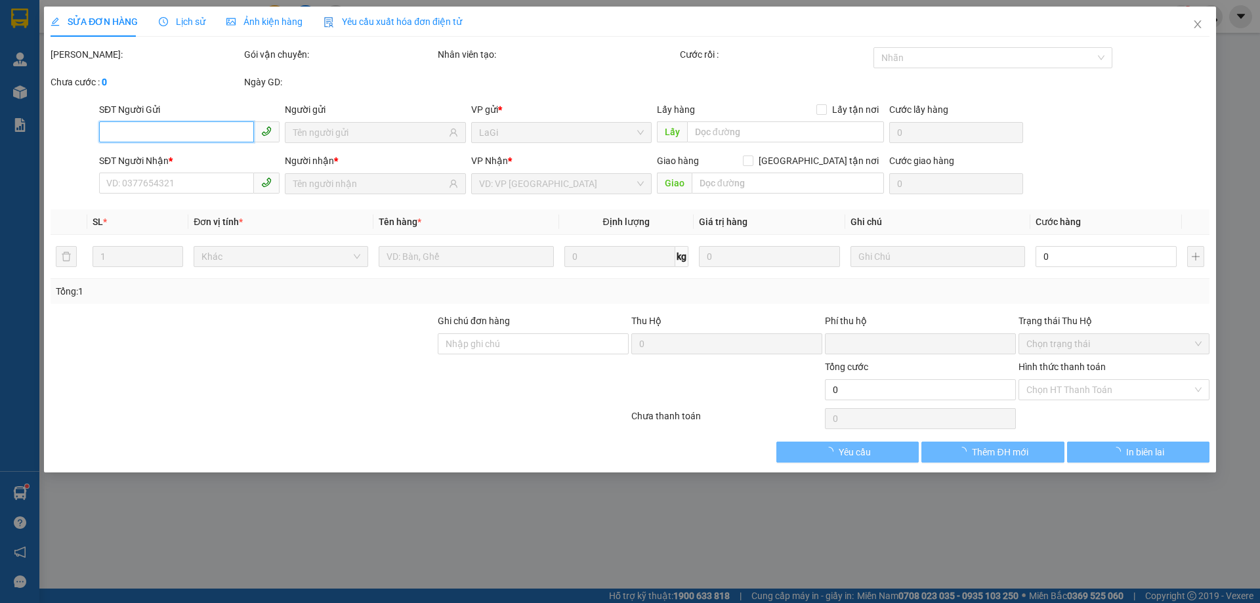
type input "0988443848"
type input "hưng"
type input "0913843623"
type input "Long Tuyết"
type input "0"
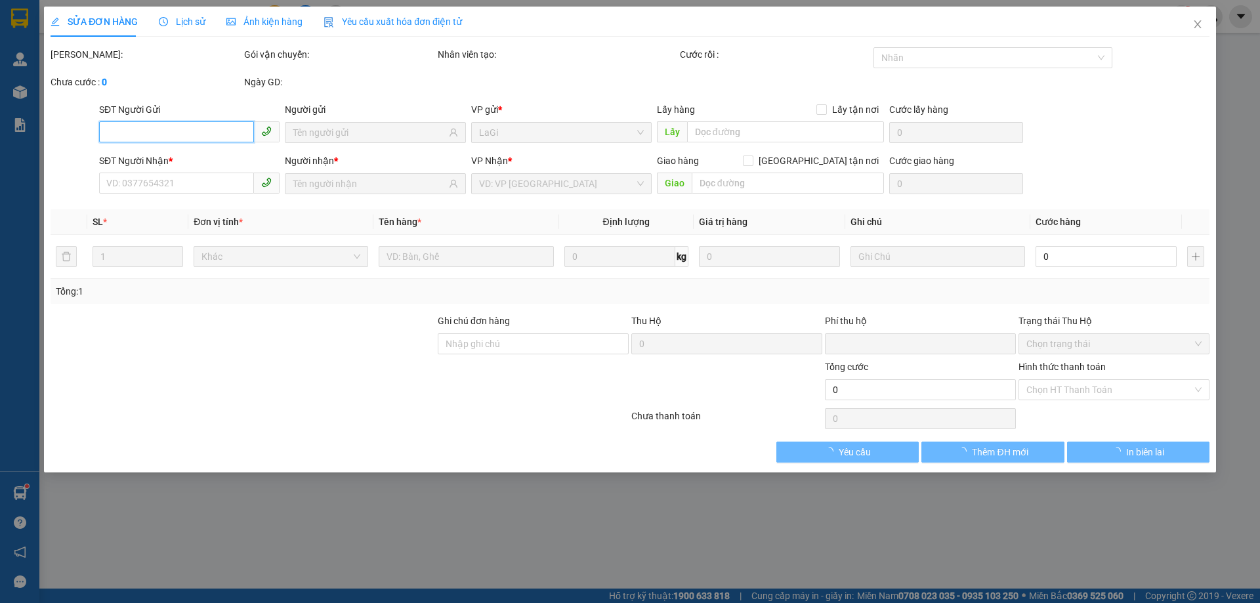
type input "90.000"
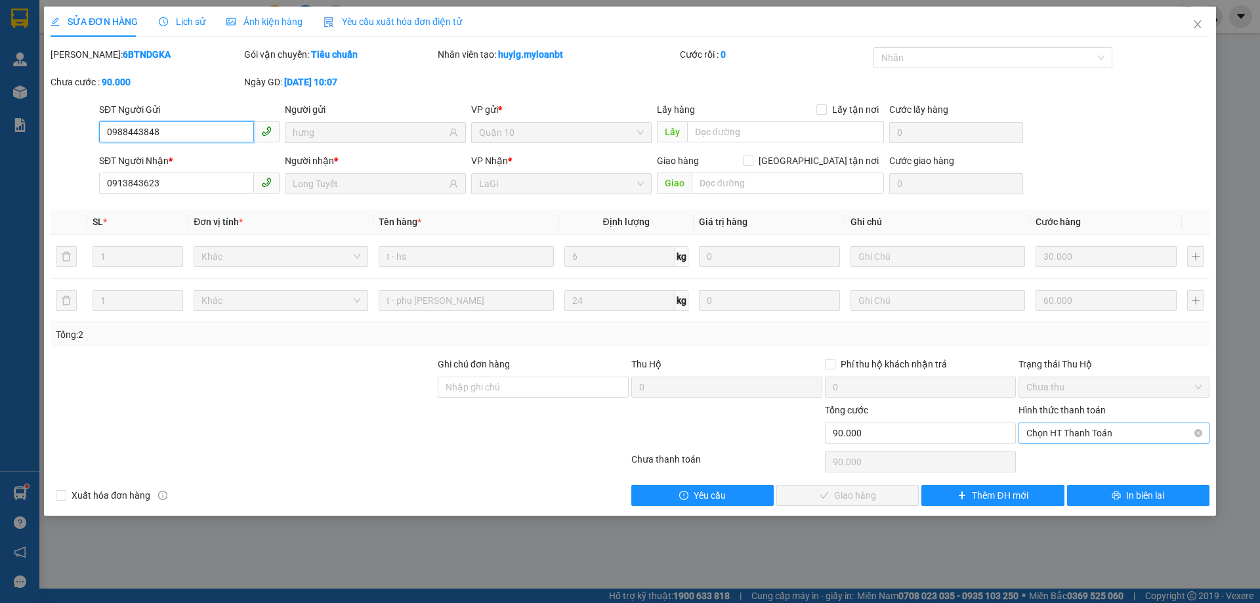
click at [1034, 430] on span "Chọn HT Thanh Toán" at bounding box center [1113, 433] width 175 height 20
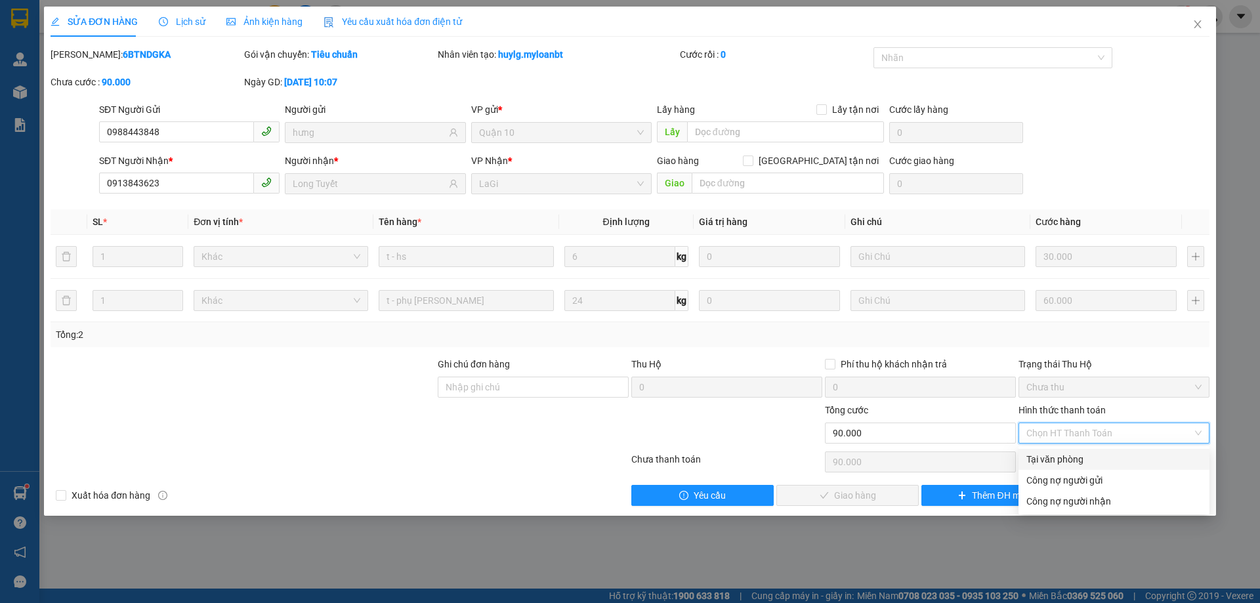
click at [1039, 456] on div "Tại văn phòng" at bounding box center [1113, 459] width 175 height 14
type input "0"
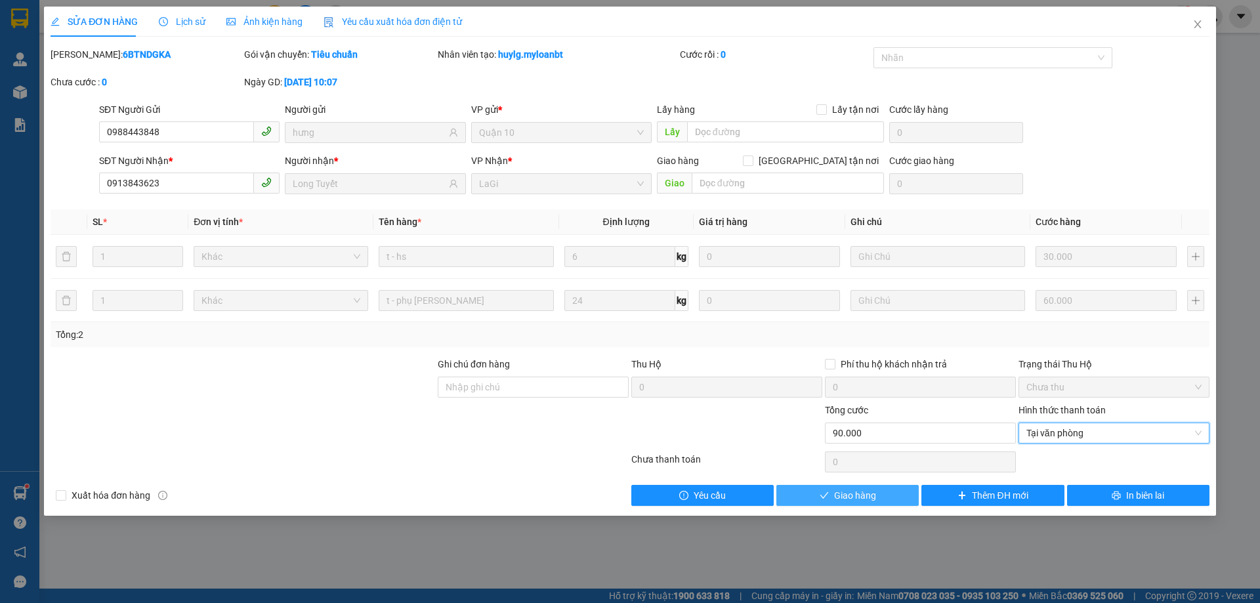
click at [895, 494] on button "Giao hàng" at bounding box center [847, 495] width 142 height 21
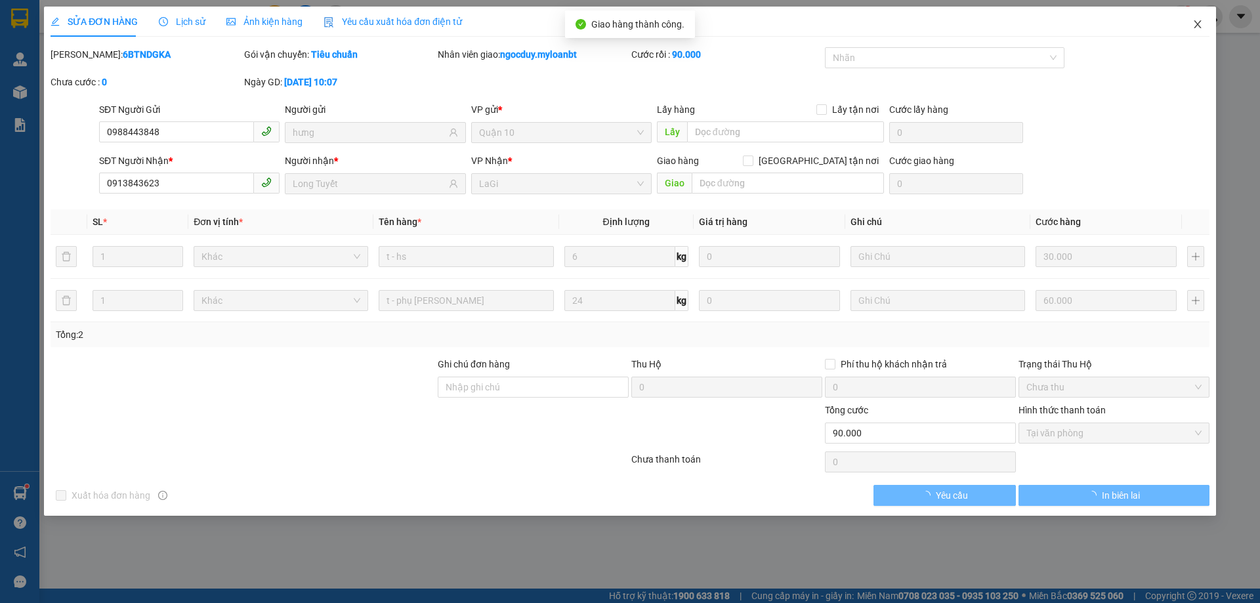
click at [1200, 24] on icon "close" at bounding box center [1197, 24] width 11 height 11
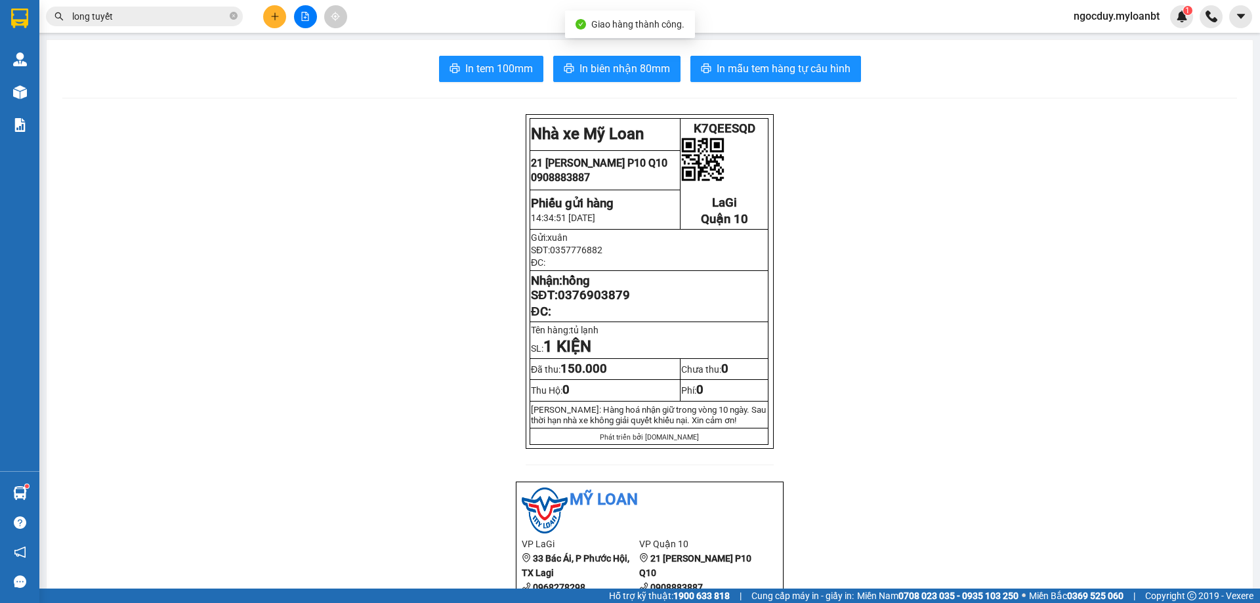
click at [166, 20] on input "long tuyết" at bounding box center [149, 16] width 155 height 14
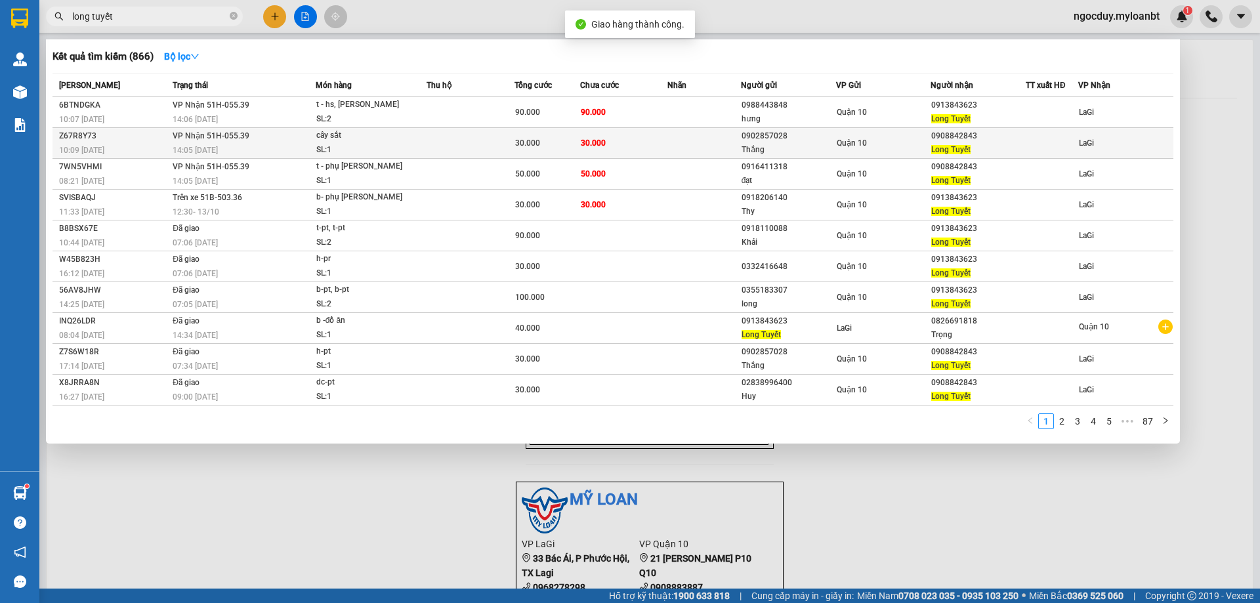
click at [758, 147] on div "Thắng" at bounding box center [789, 150] width 94 height 14
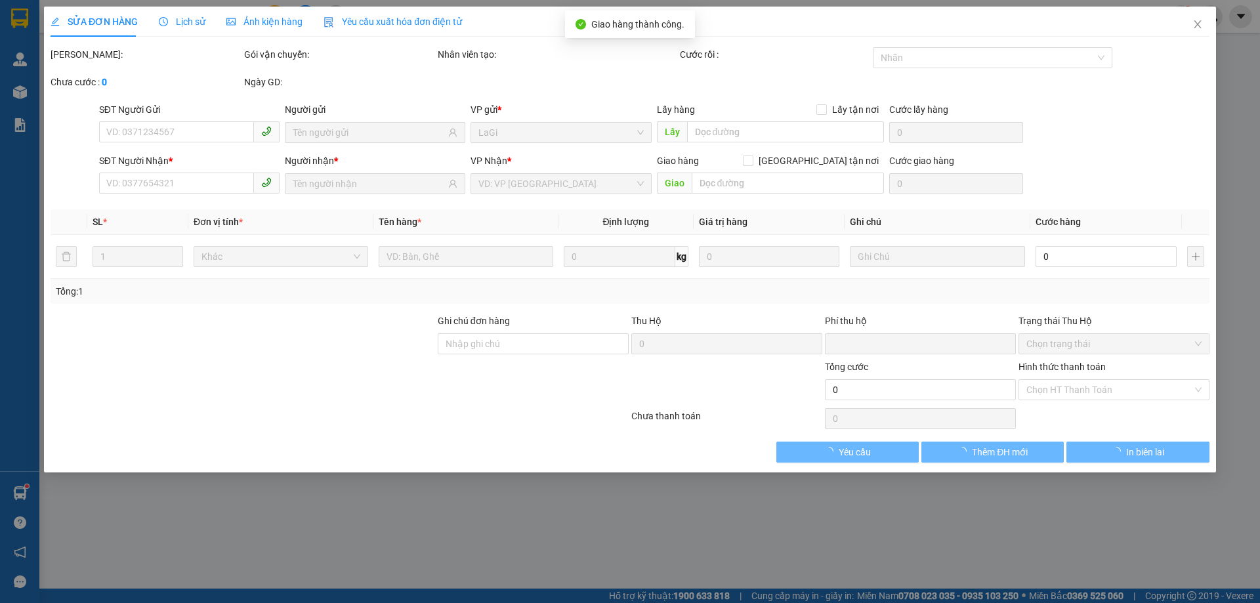
type input "0902857028"
type input "Thắng"
type input "0908842843"
type input "Long Tuyết"
type input "0"
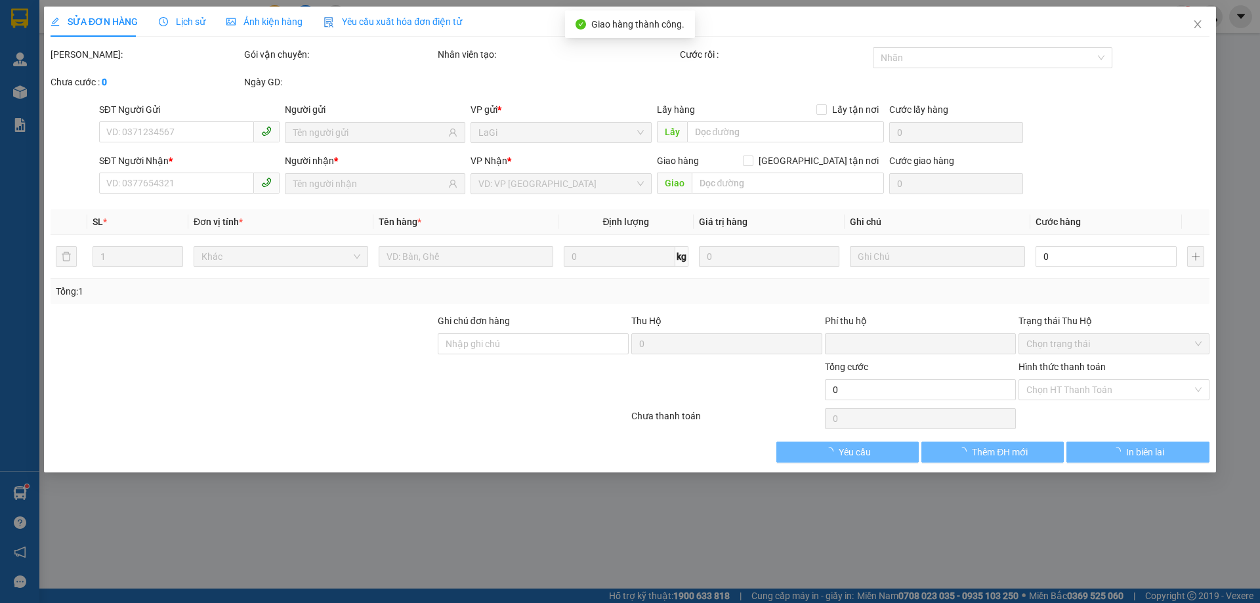
type input "30.000"
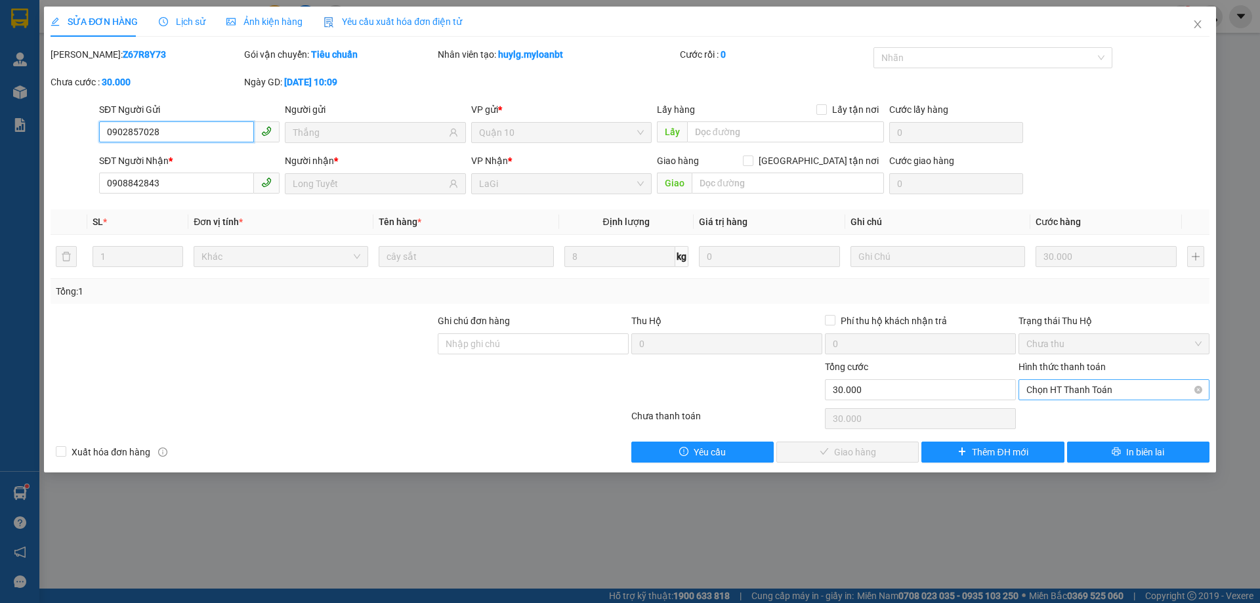
click at [1041, 389] on span "Chọn HT Thanh Toán" at bounding box center [1113, 390] width 175 height 20
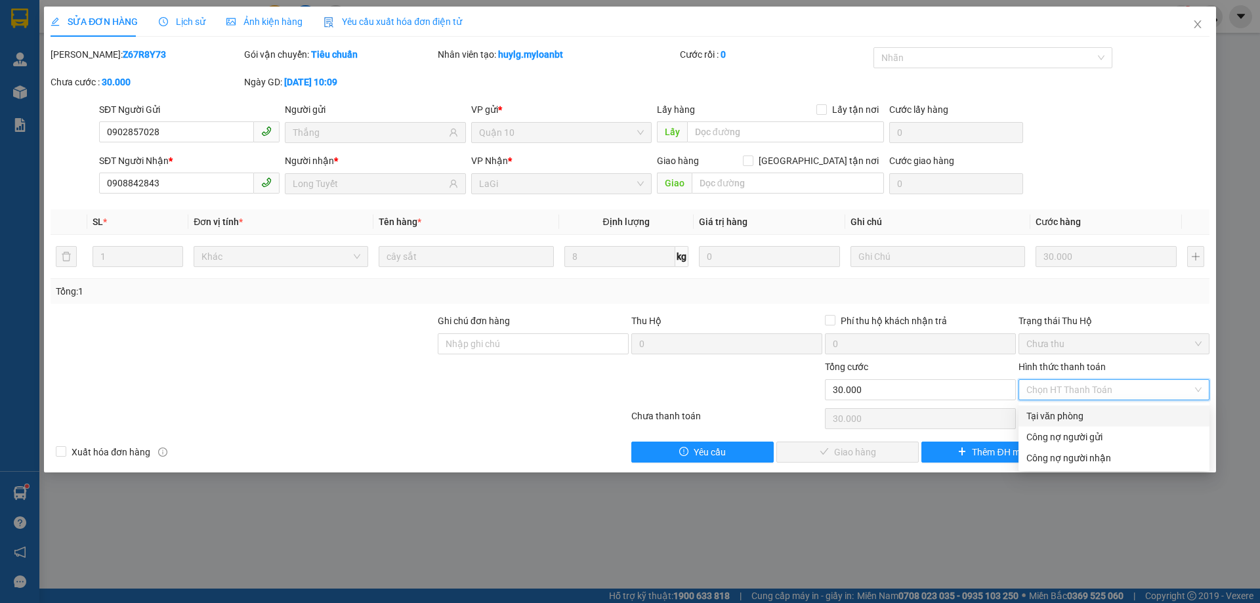
click at [1052, 415] on div "Tại văn phòng" at bounding box center [1113, 416] width 175 height 14
type input "0"
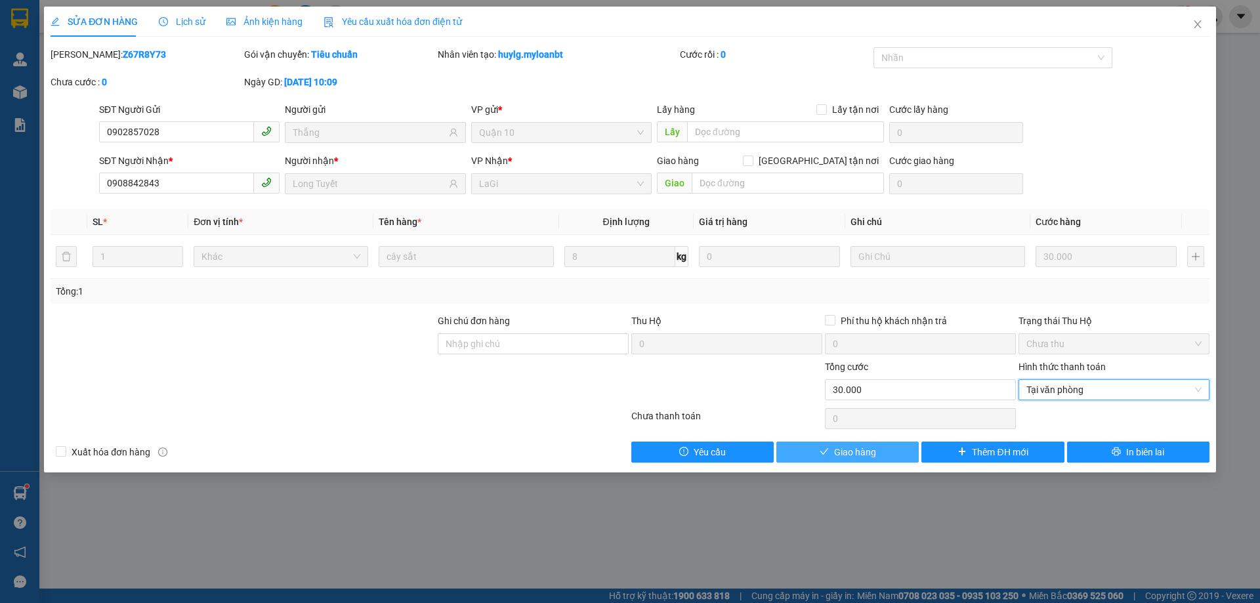
click at [913, 451] on button "Giao hàng" at bounding box center [847, 452] width 142 height 21
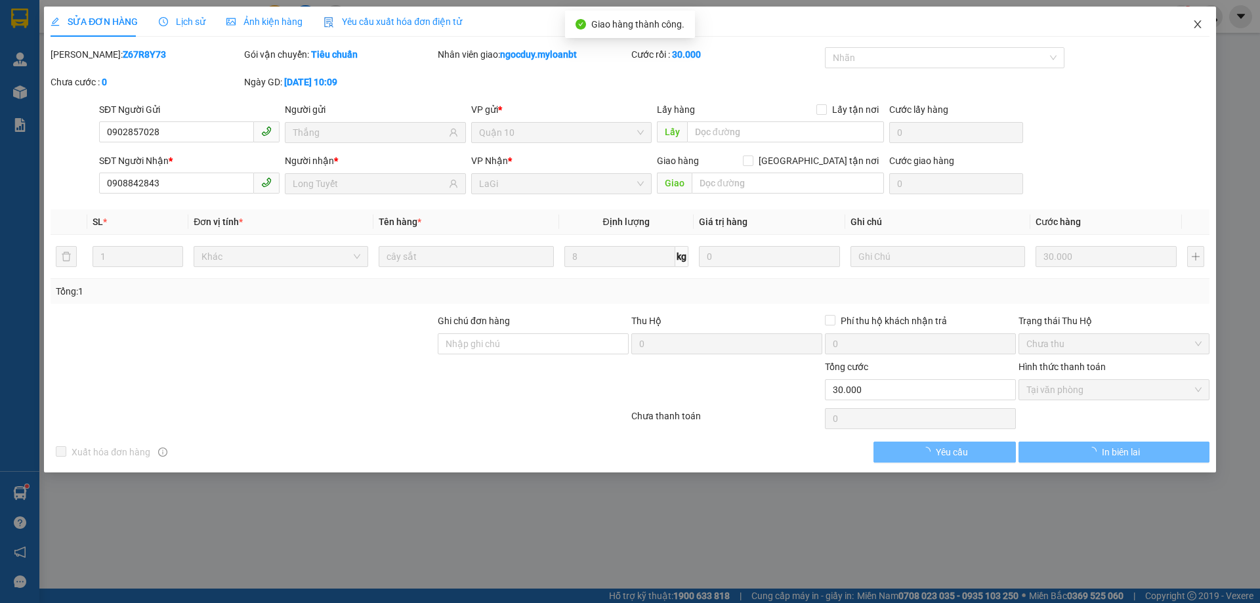
click at [1198, 21] on icon "close" at bounding box center [1197, 24] width 11 height 11
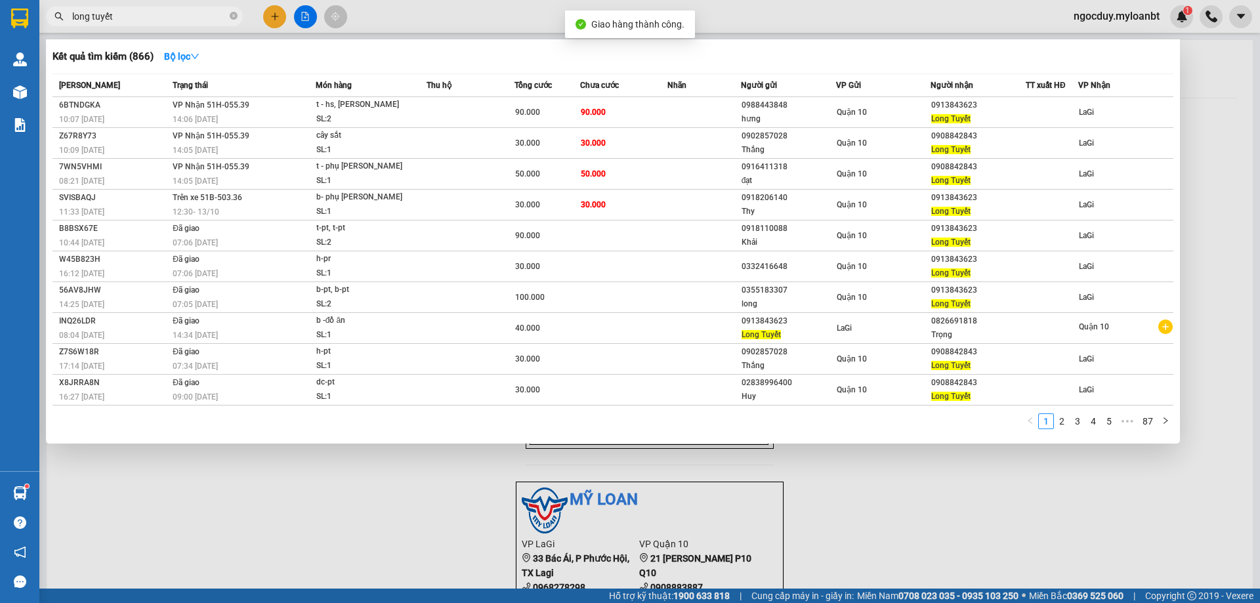
click at [201, 15] on input "long tuyết" at bounding box center [149, 16] width 155 height 14
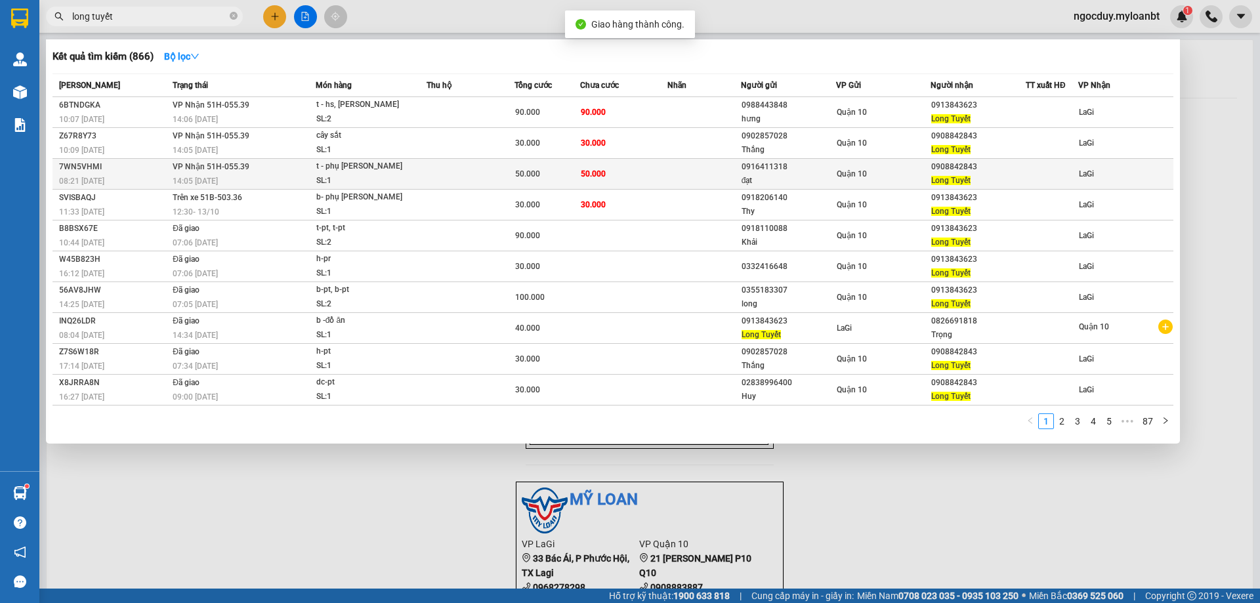
click at [362, 169] on div "t - phụ [PERSON_NAME]" at bounding box center [365, 166] width 98 height 14
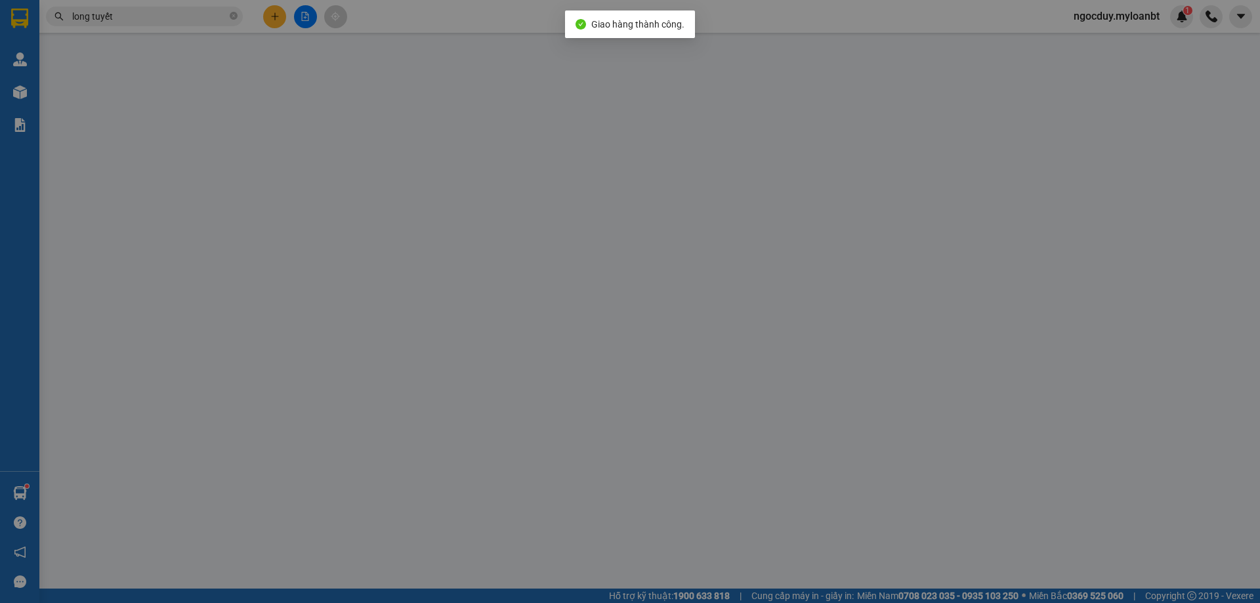
type input "0916411318"
type input "đạt"
type input "0908842843"
type input "Long Tuyết"
type input "0"
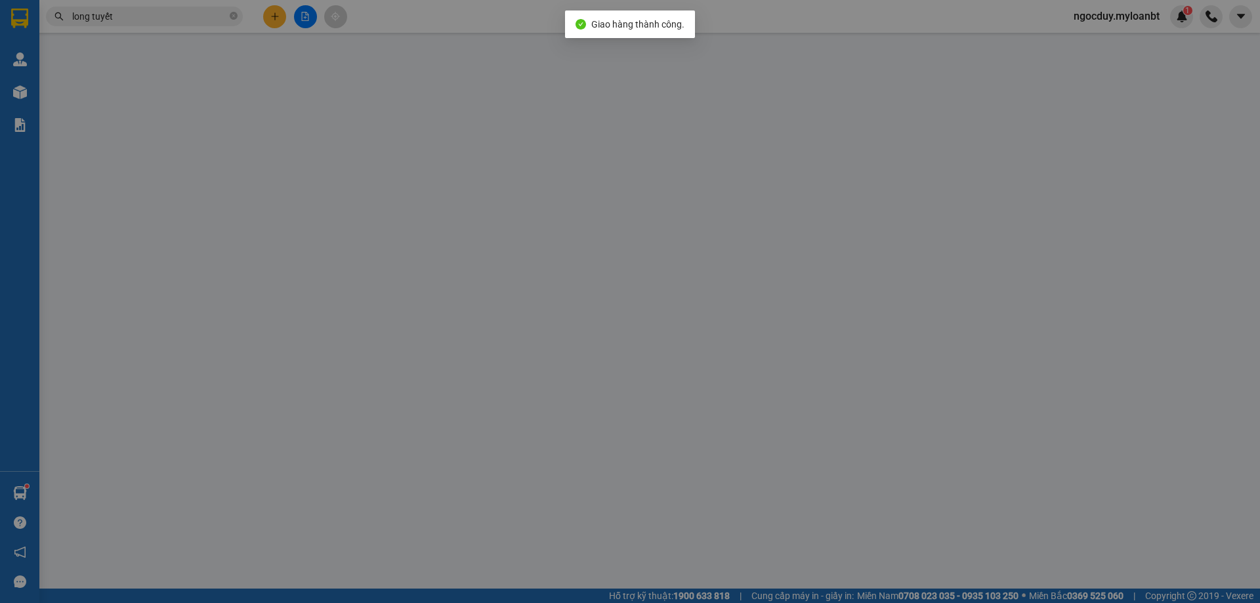
type input "50.000"
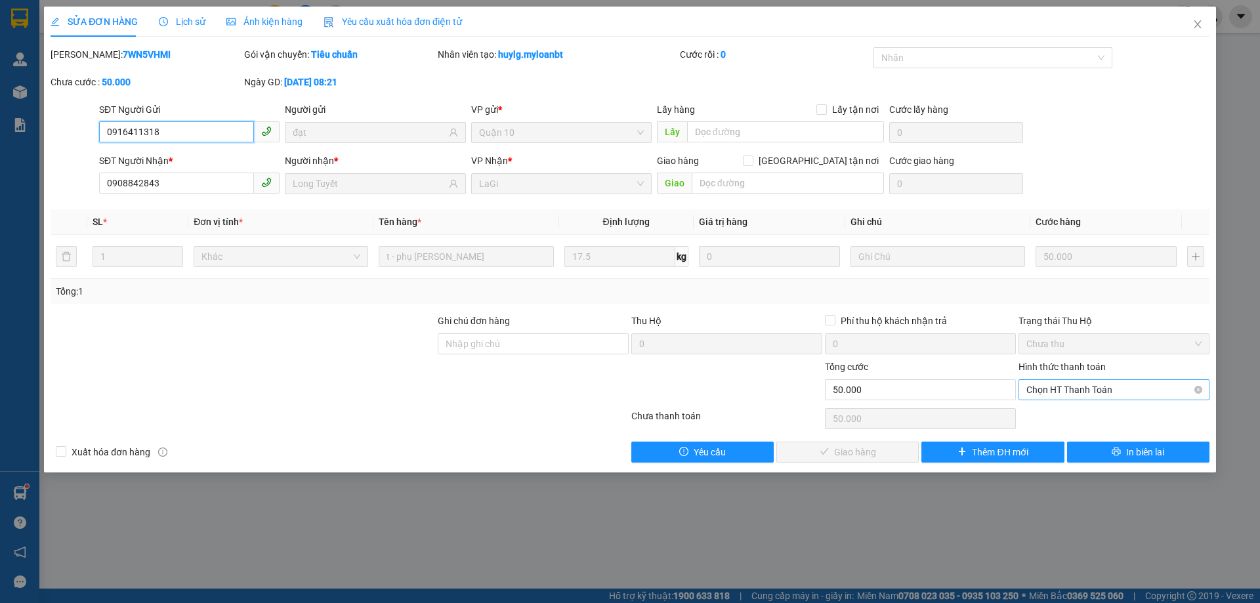
click at [1097, 388] on span "Chọn HT Thanh Toán" at bounding box center [1113, 390] width 175 height 20
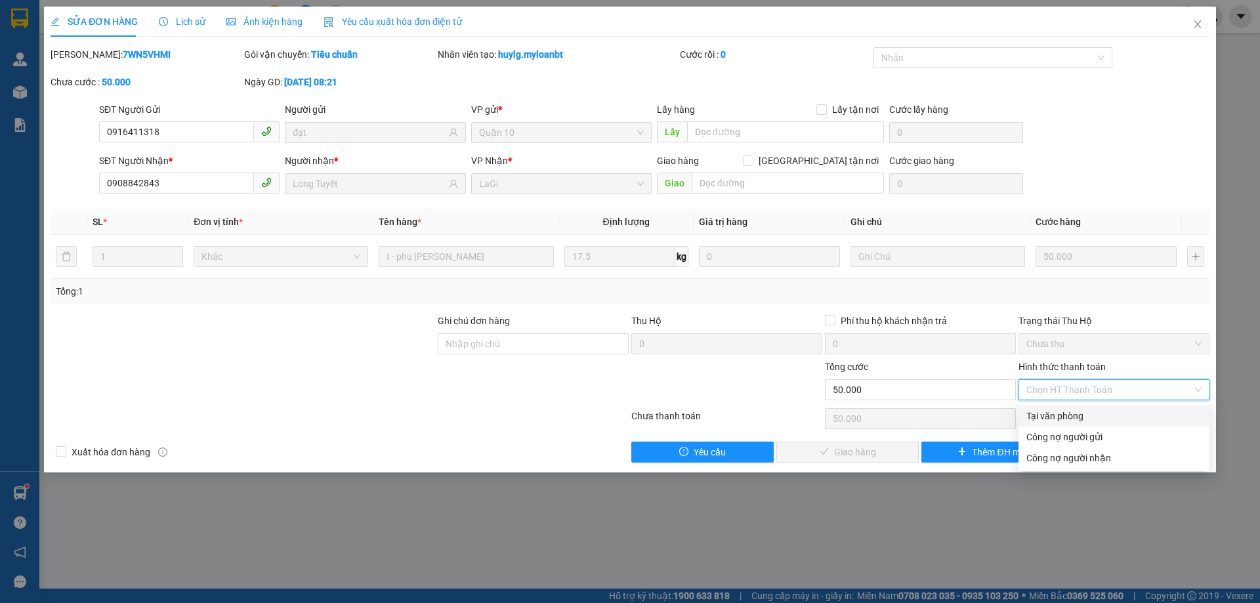
click at [1076, 412] on div "Tại văn phòng" at bounding box center [1113, 416] width 175 height 14
type input "0"
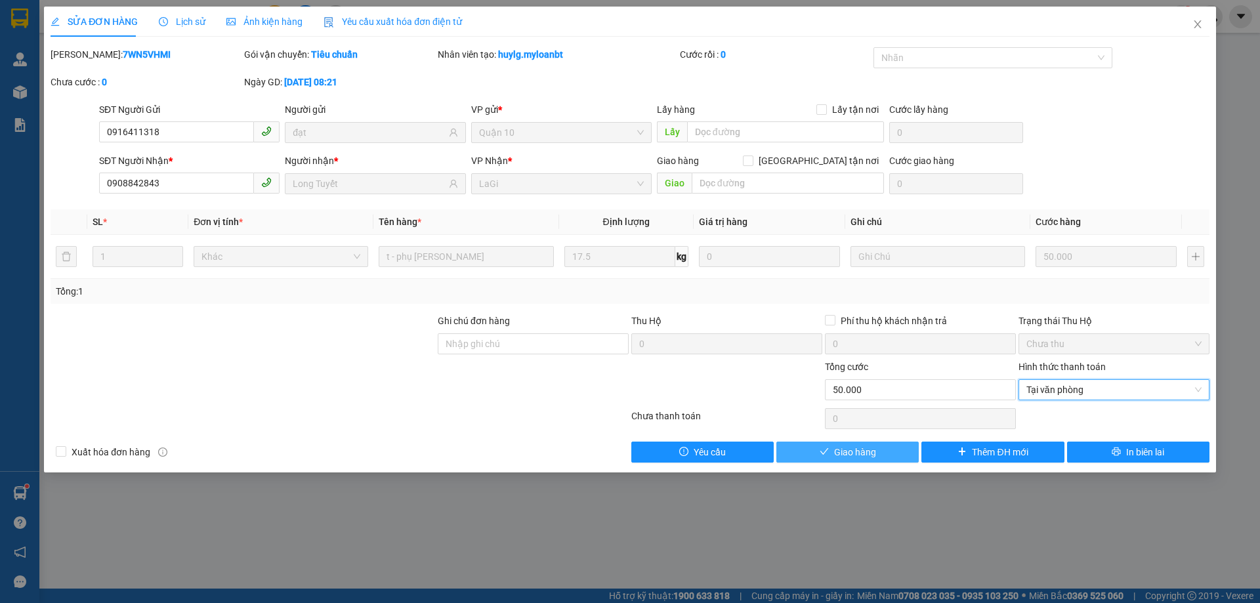
click at [864, 450] on span "Giao hàng" at bounding box center [855, 452] width 42 height 14
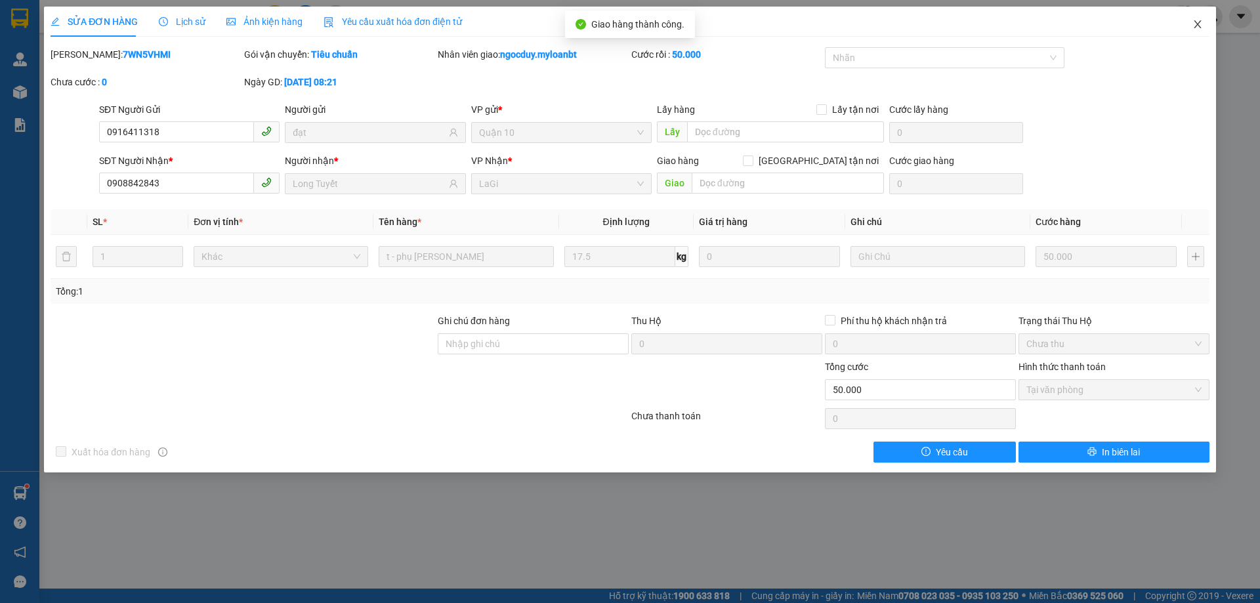
click at [1200, 28] on icon "close" at bounding box center [1197, 24] width 7 height 8
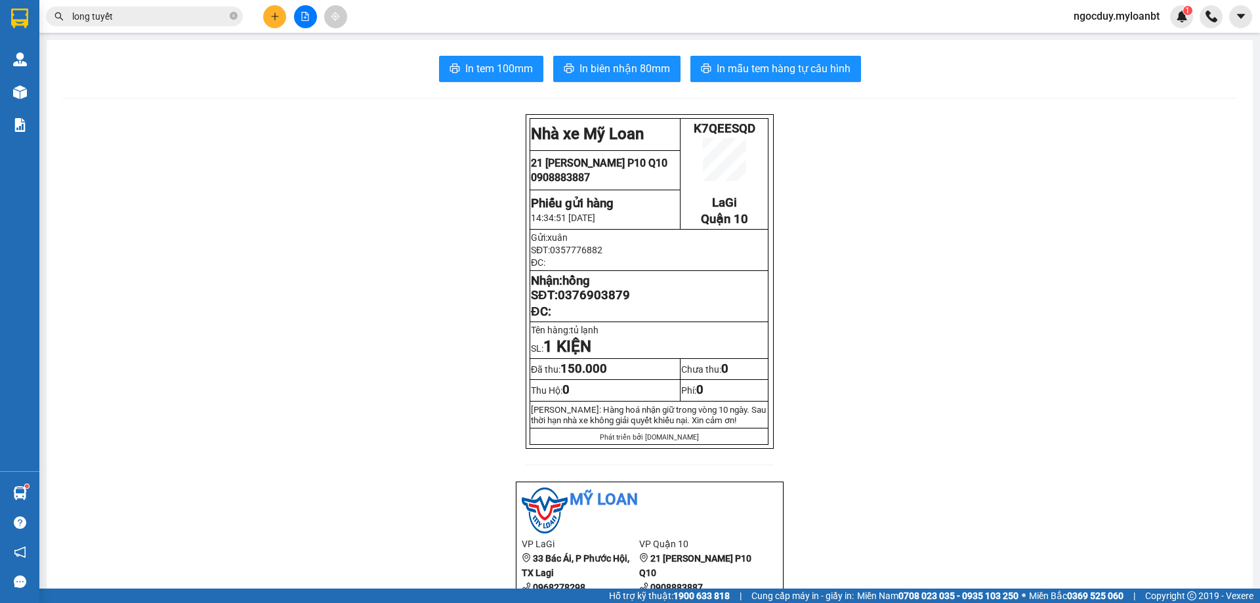
click at [208, 7] on span "long tuyết" at bounding box center [144, 17] width 197 height 20
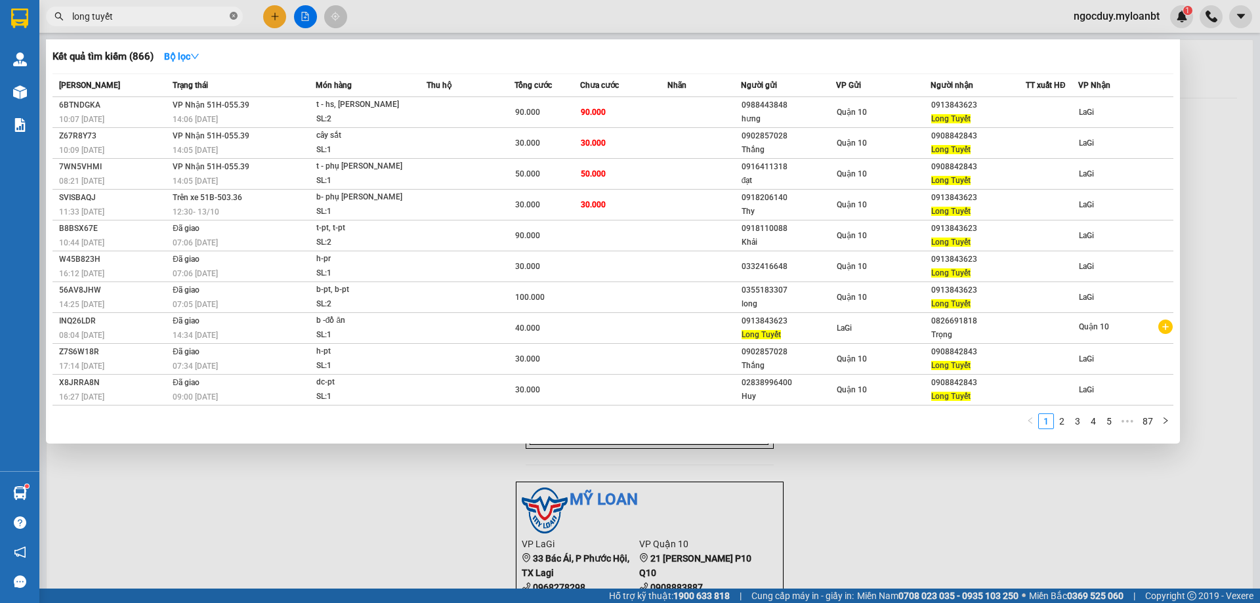
click at [232, 15] on icon "close-circle" at bounding box center [234, 16] width 8 height 8
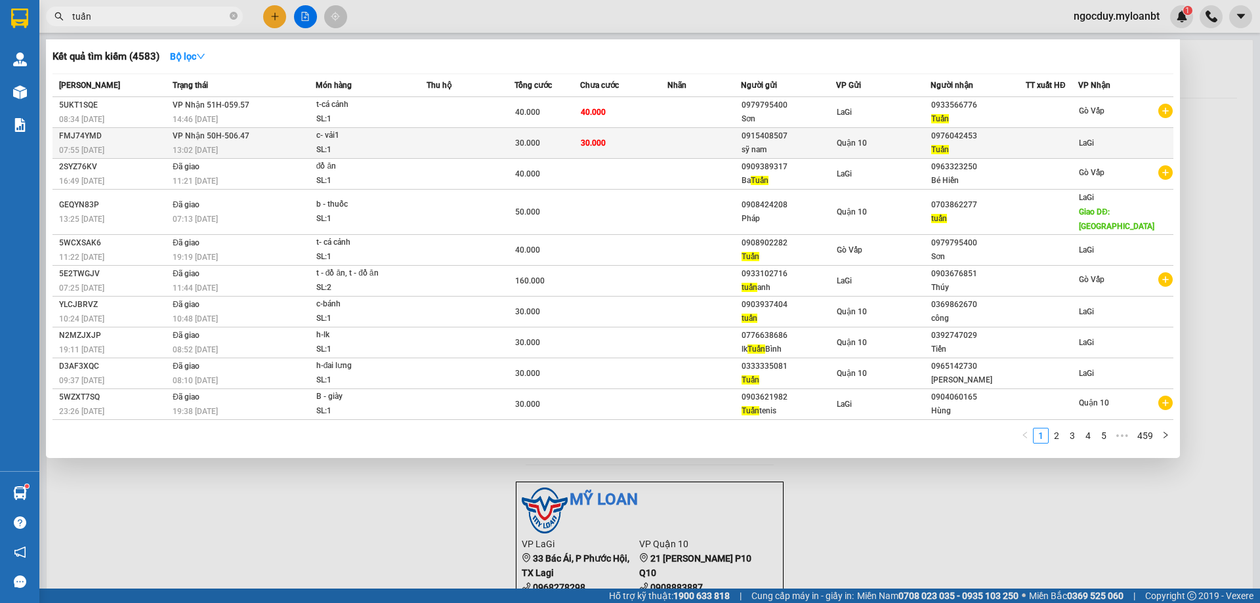
type input "tuấn"
click at [629, 153] on td "30.000" at bounding box center [624, 143] width 88 height 31
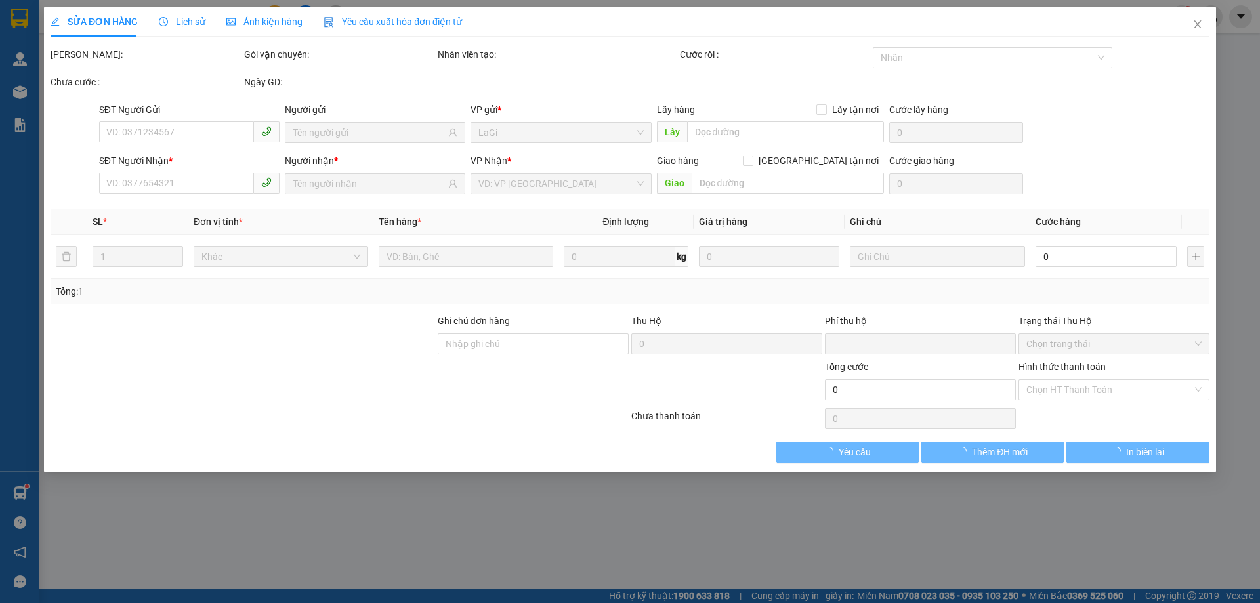
type input "0915408507"
type input "sỹ nam"
type input "0976042453"
type input "Tuấn"
type input "0"
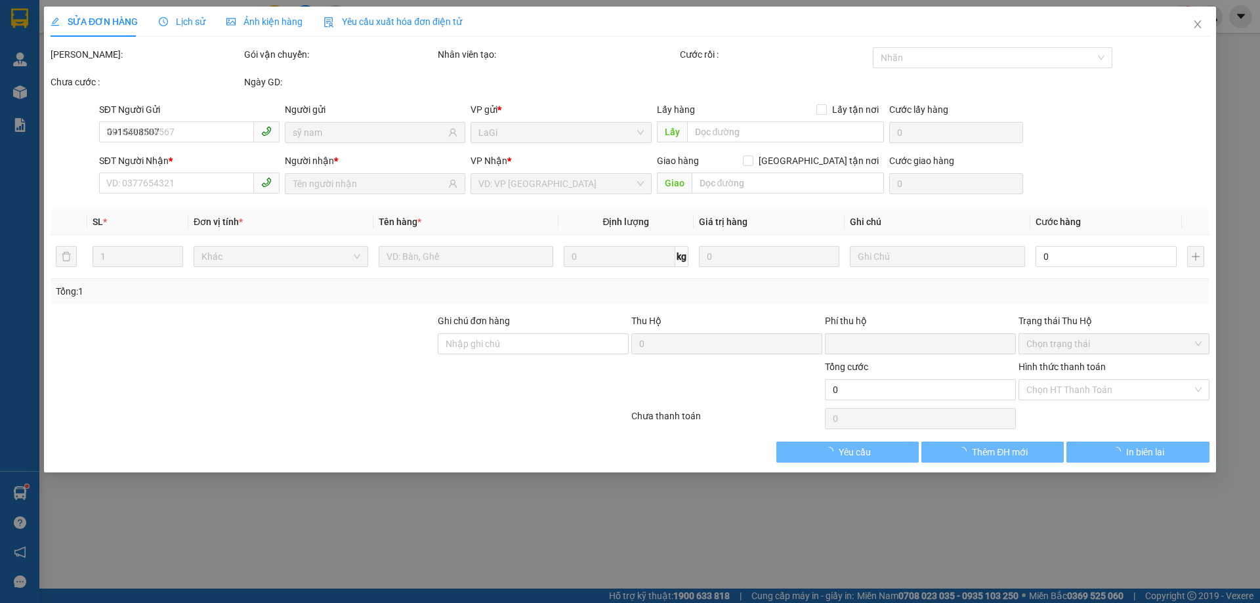
type input "30.000"
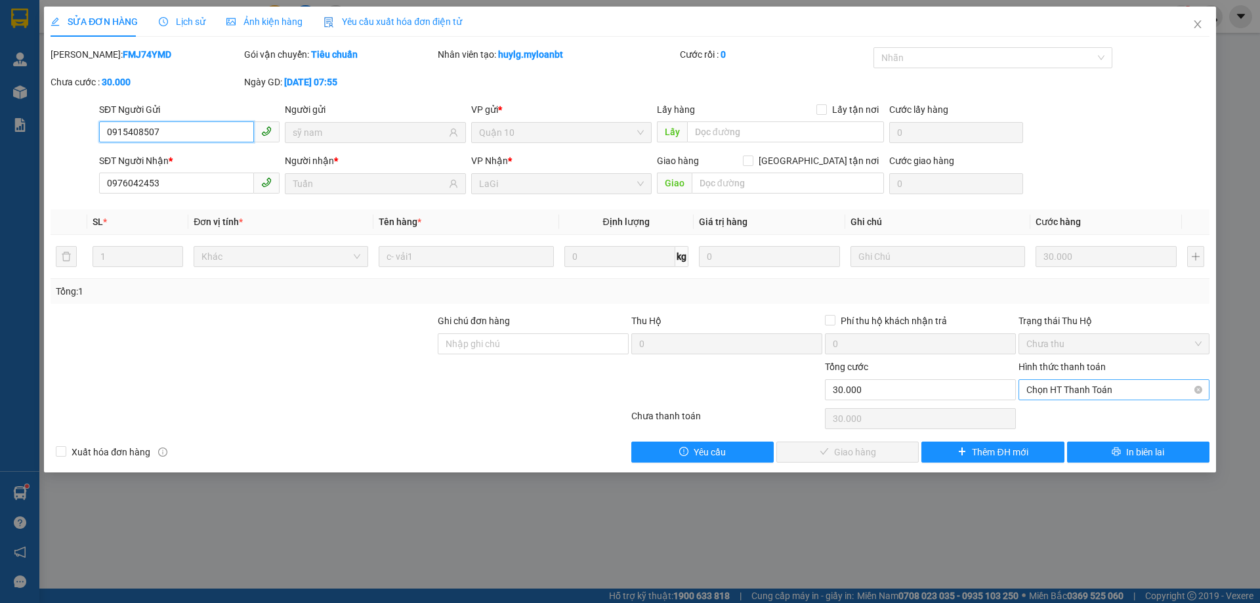
click at [1060, 387] on span "Chọn HT Thanh Toán" at bounding box center [1113, 390] width 175 height 20
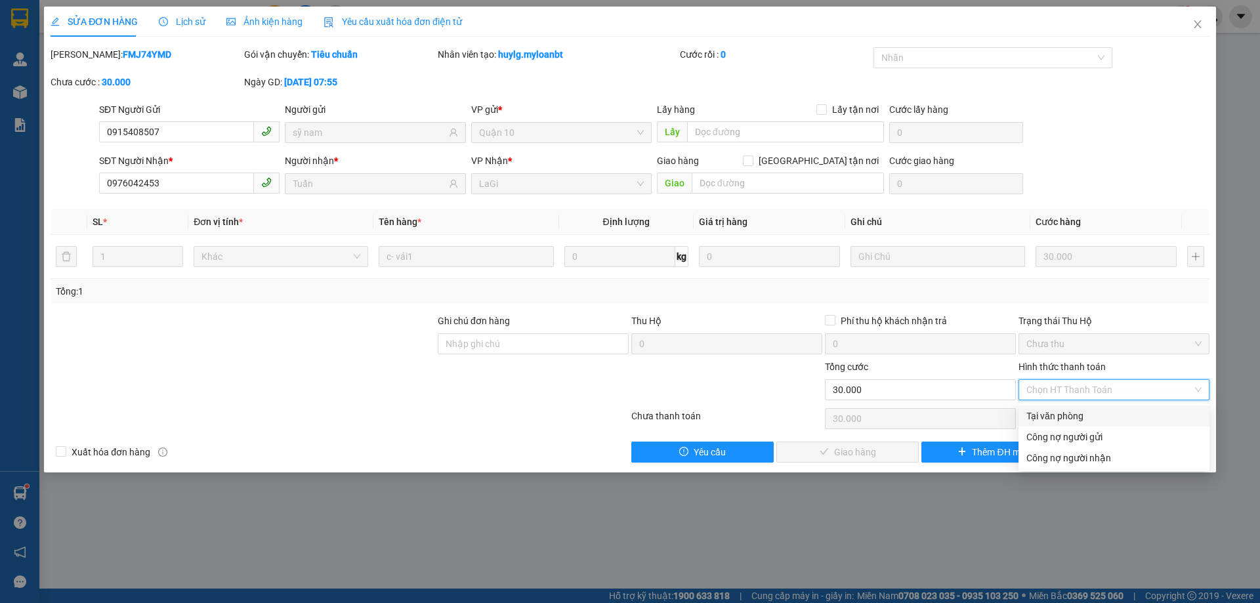
click at [1062, 415] on div "Tại văn phòng" at bounding box center [1113, 416] width 175 height 14
type input "0"
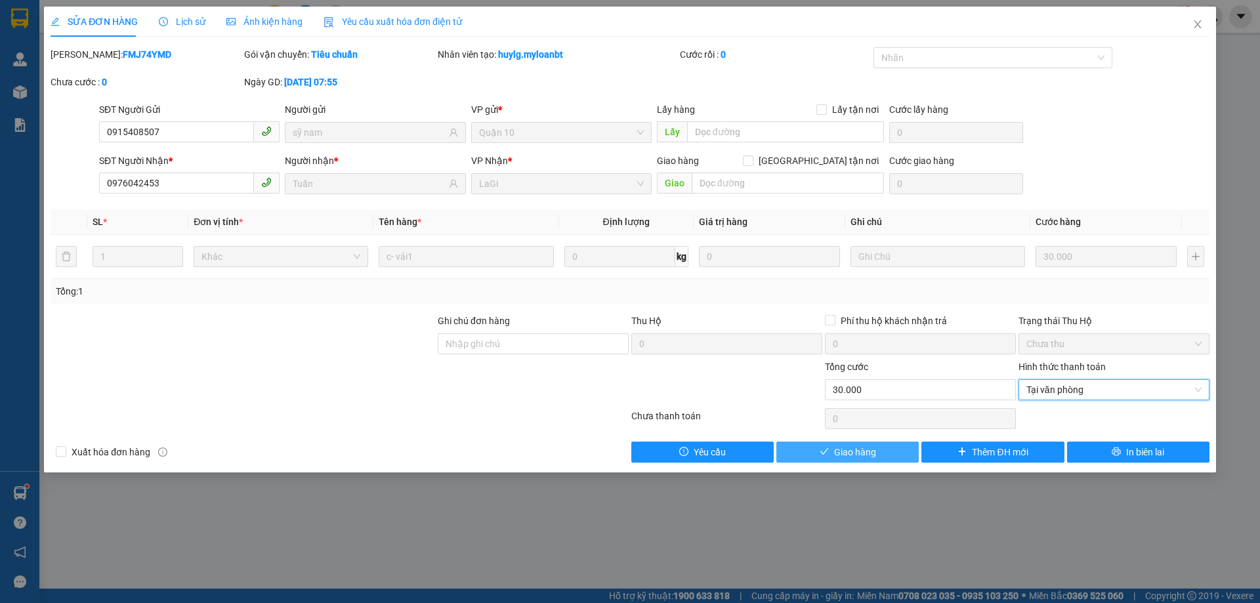
click at [914, 449] on button "Giao hàng" at bounding box center [847, 452] width 142 height 21
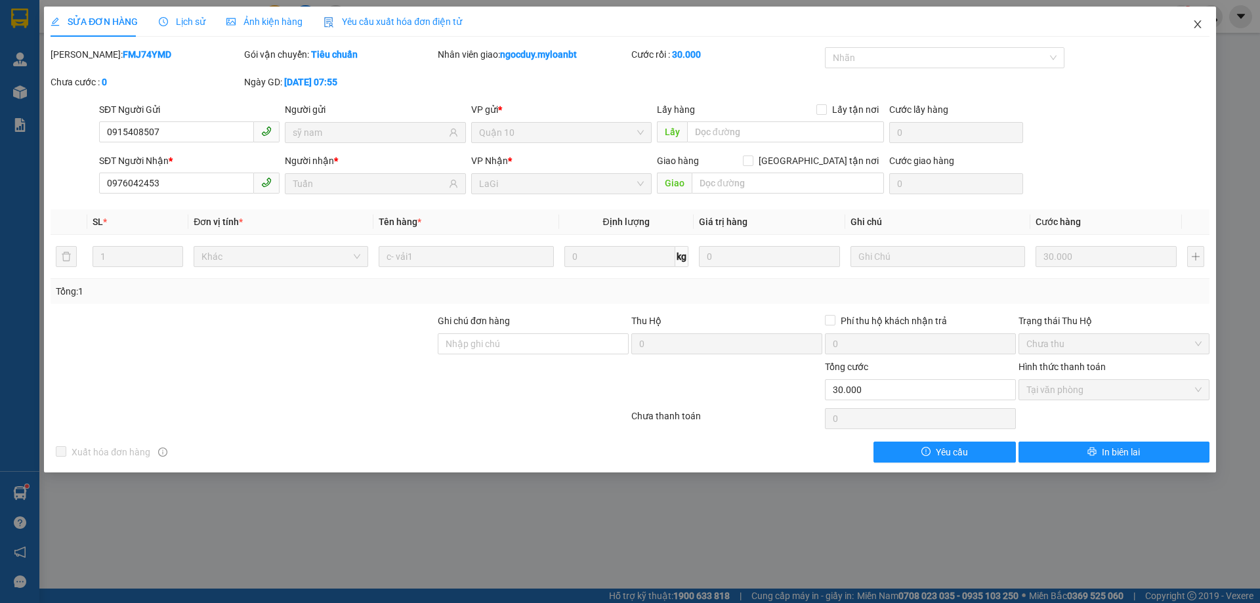
click at [1204, 30] on span "Close" at bounding box center [1197, 25] width 37 height 37
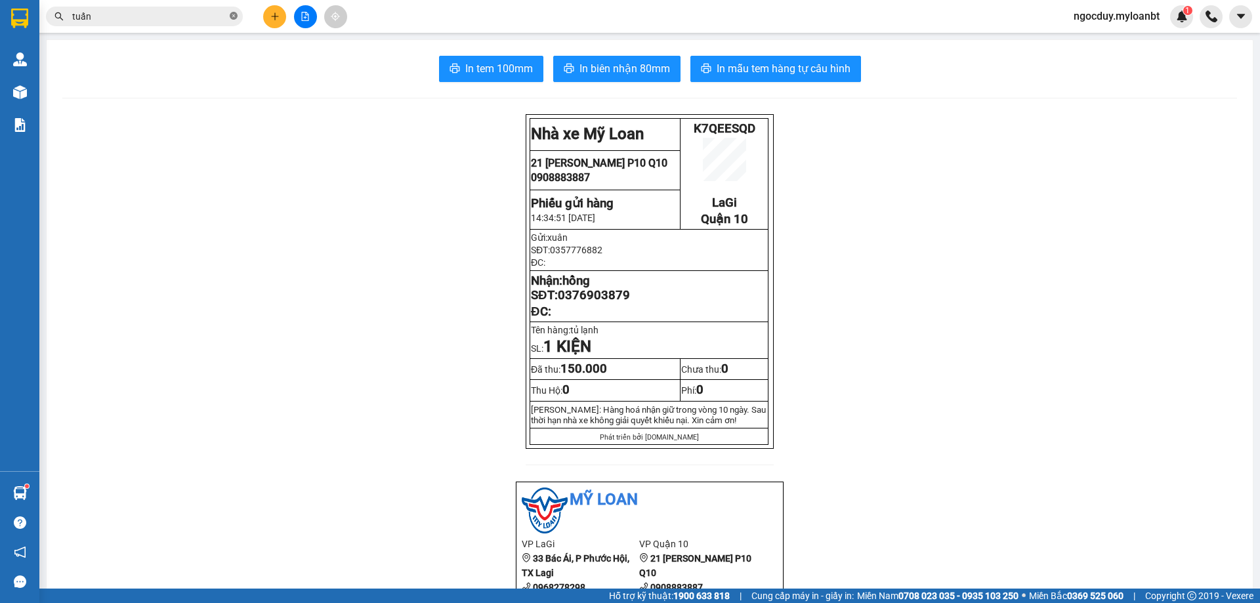
click at [236, 18] on icon "close-circle" at bounding box center [234, 16] width 8 height 8
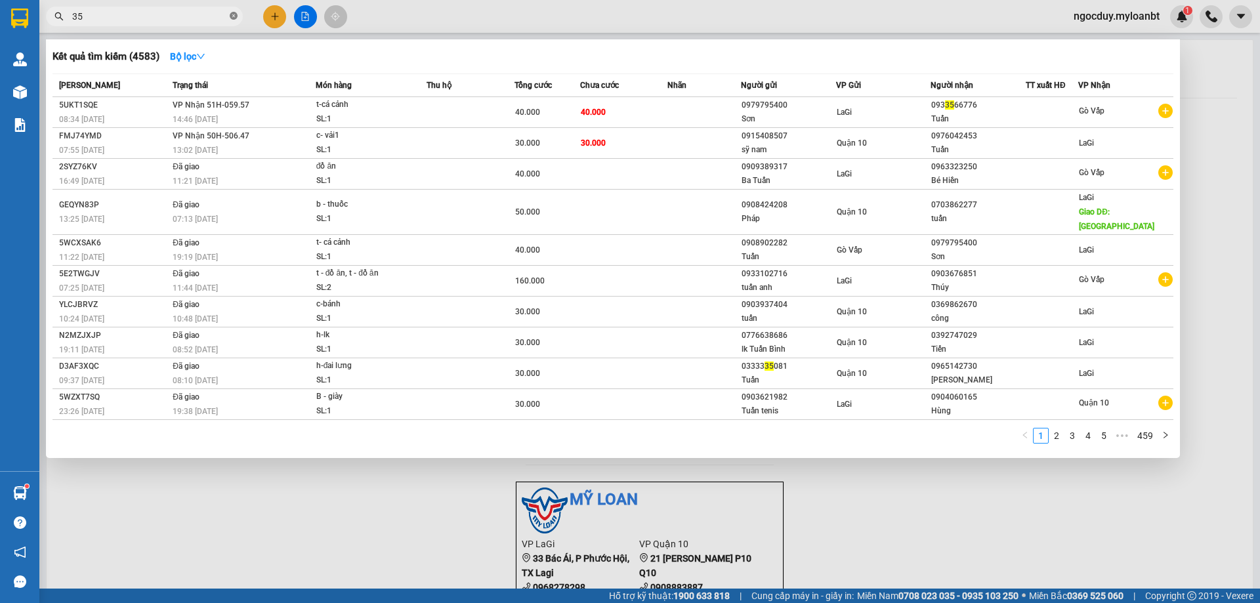
type input "357"
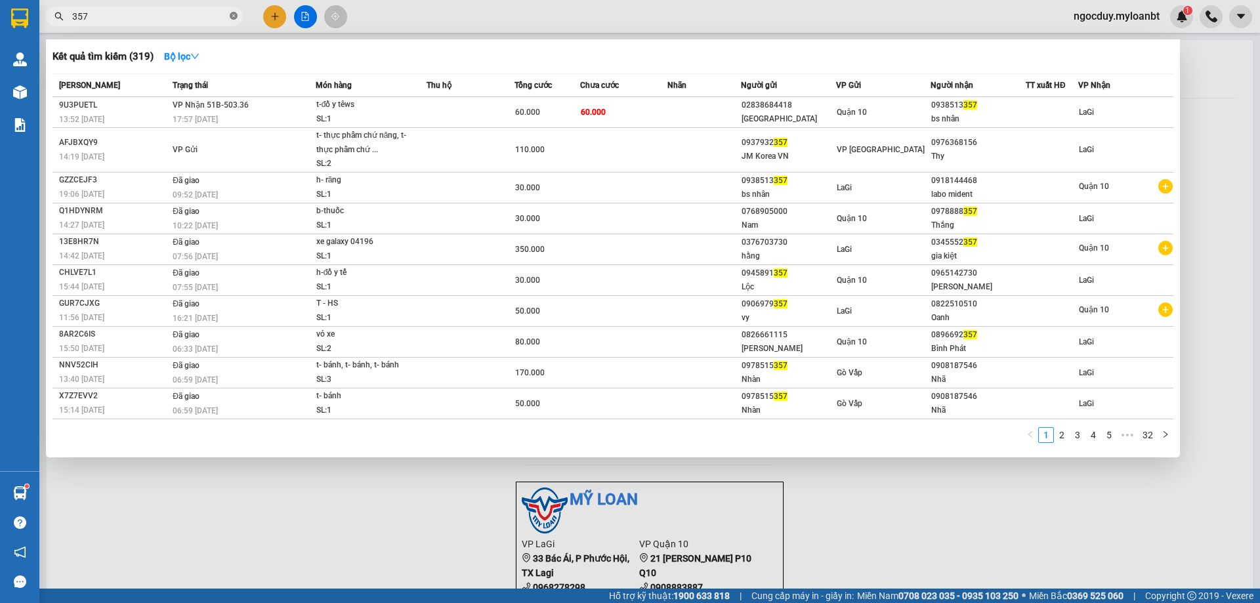
click at [234, 16] on icon "close-circle" at bounding box center [234, 16] width 8 height 8
type input "hồng"
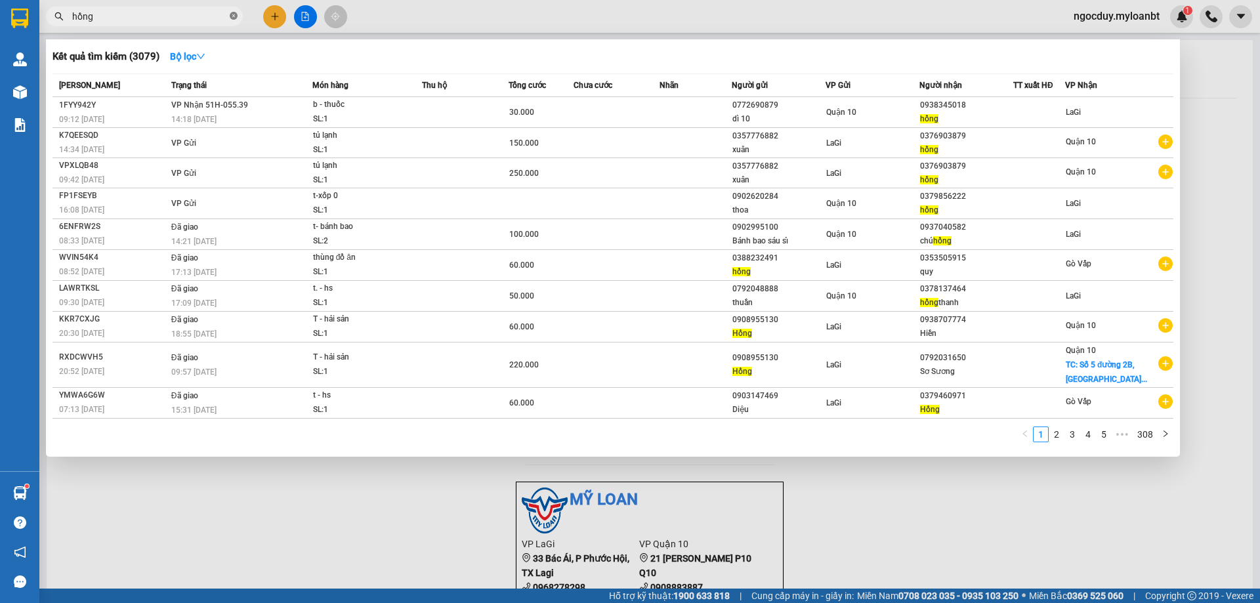
click at [232, 12] on span at bounding box center [234, 17] width 8 height 12
type input "hồng"
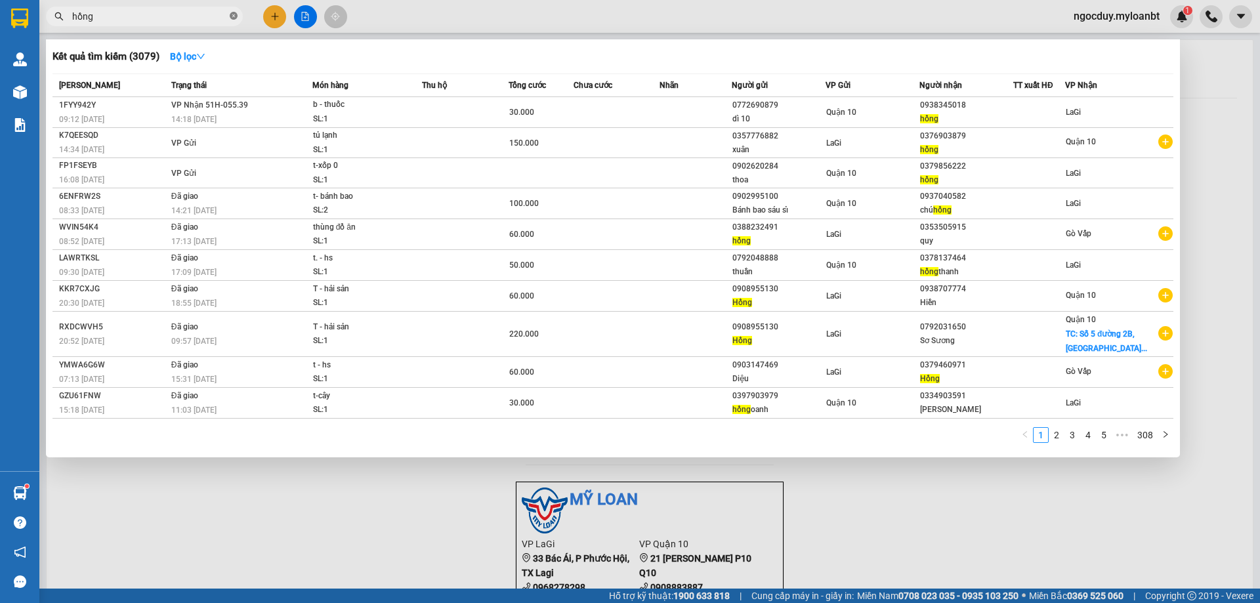
click at [237, 14] on icon "close-circle" at bounding box center [234, 16] width 8 height 8
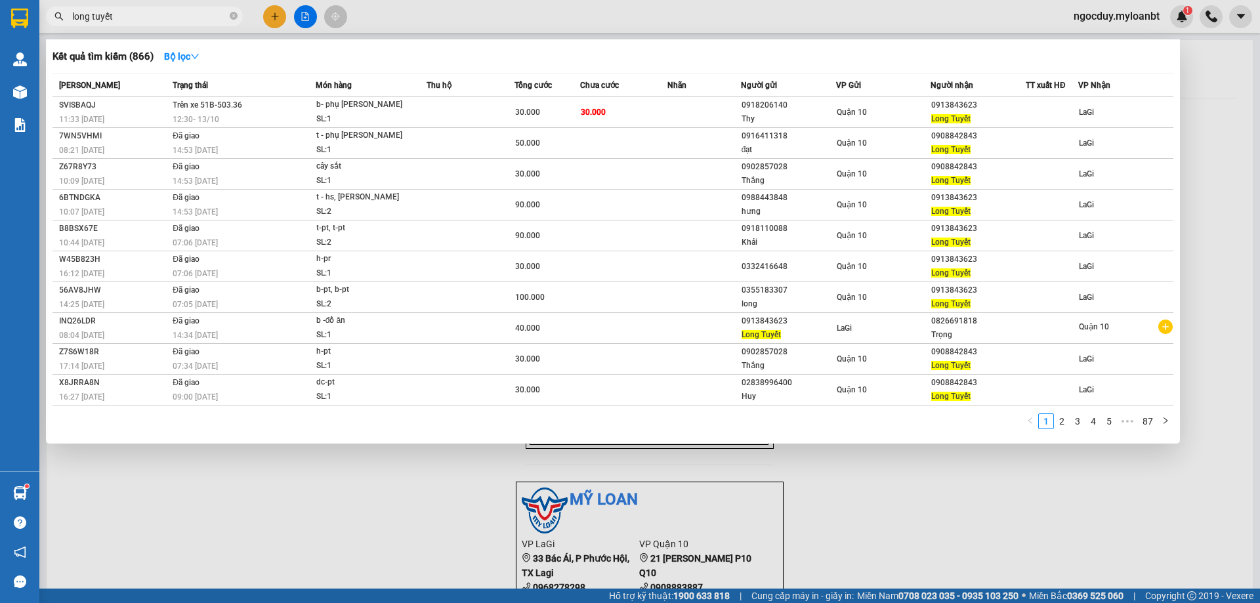
type input "long tuyết"
click at [270, 15] on div at bounding box center [630, 301] width 1260 height 603
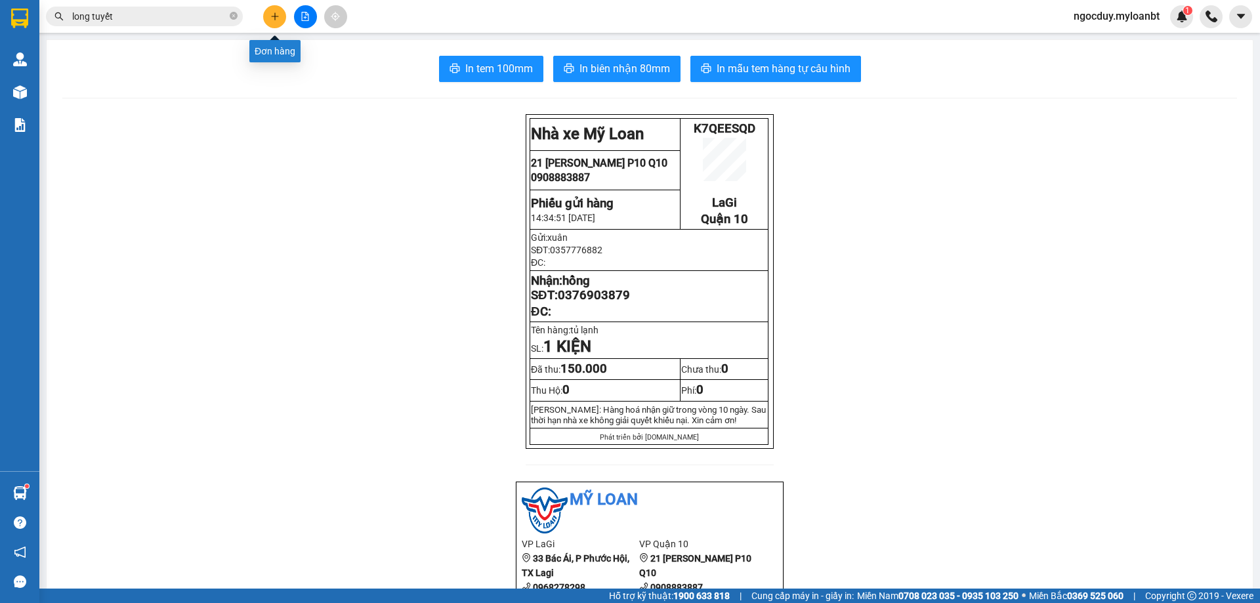
click at [270, 15] on icon "plus" at bounding box center [274, 16] width 9 height 9
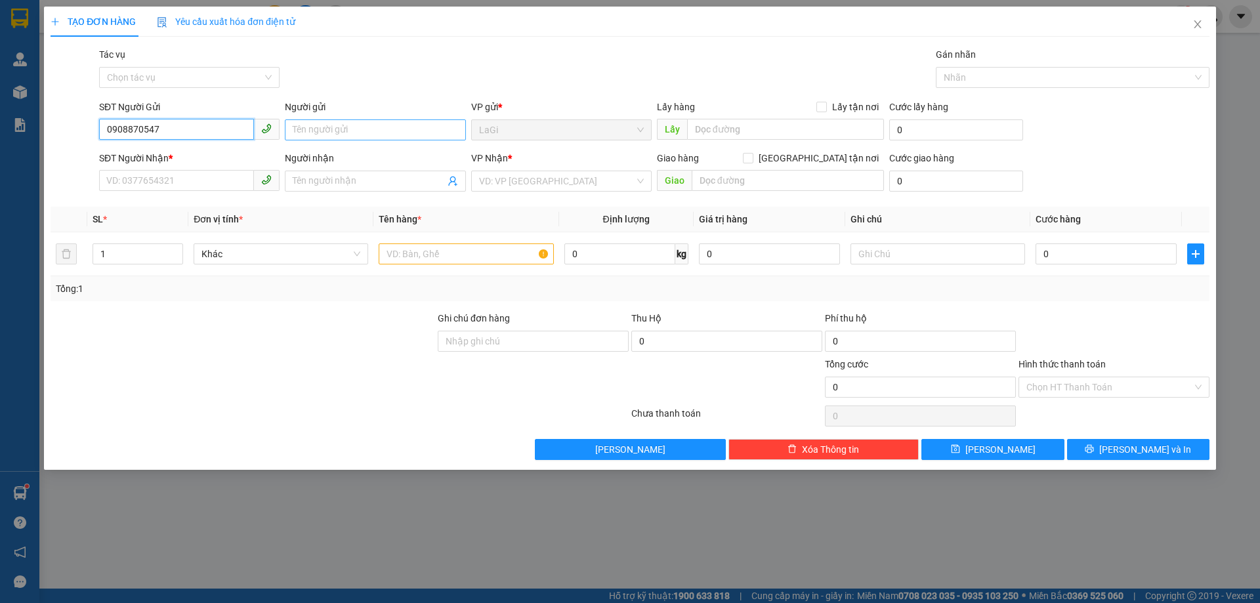
type input "0908870547"
click at [330, 123] on input "Người gửi" at bounding box center [375, 129] width 180 height 21
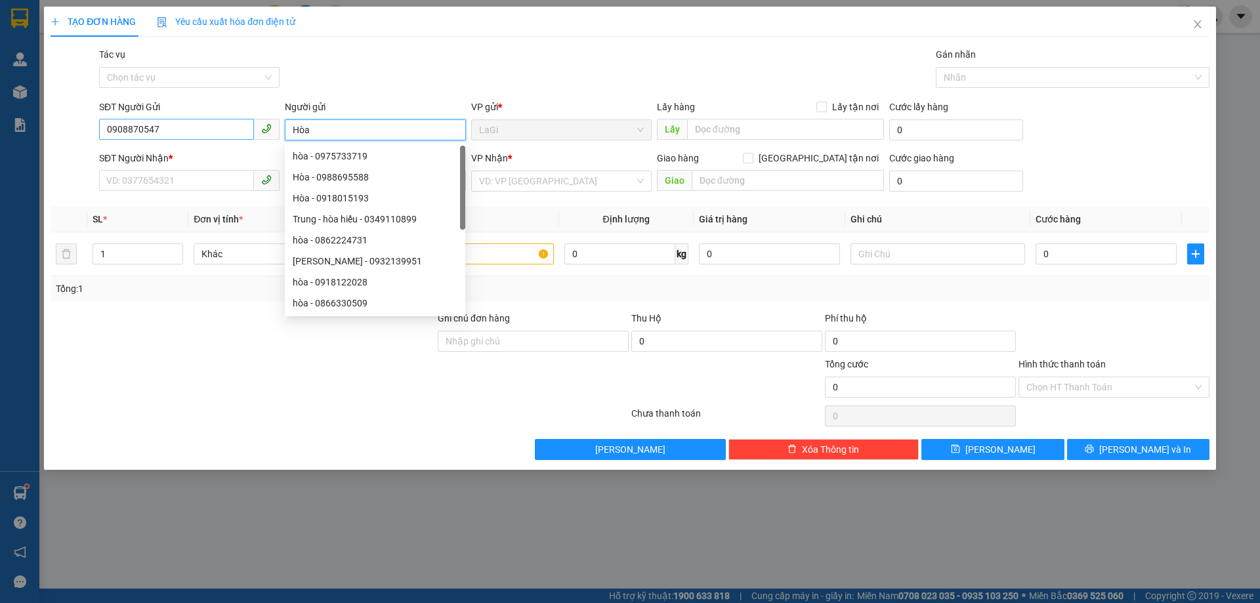
type input "Hòa"
click at [211, 130] on input "0908870547" at bounding box center [176, 129] width 155 height 21
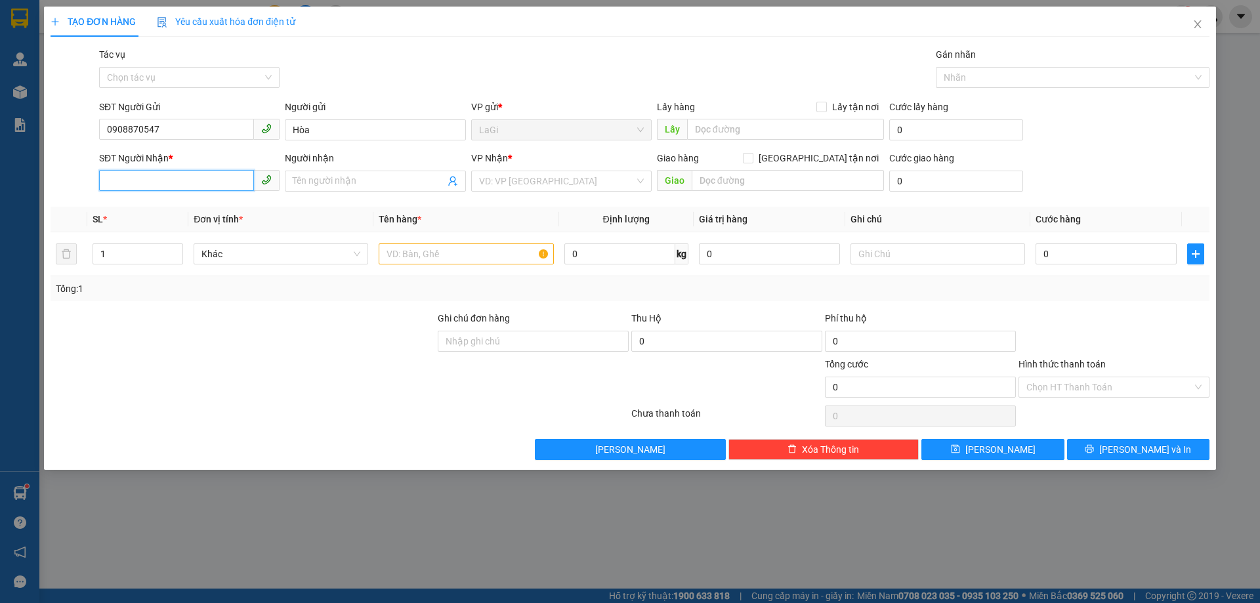
click at [183, 171] on input "SĐT Người Nhận *" at bounding box center [176, 180] width 155 height 21
paste input "0908870547"
type input "0908870547"
click at [342, 179] on input "Người nhận" at bounding box center [369, 181] width 152 height 14
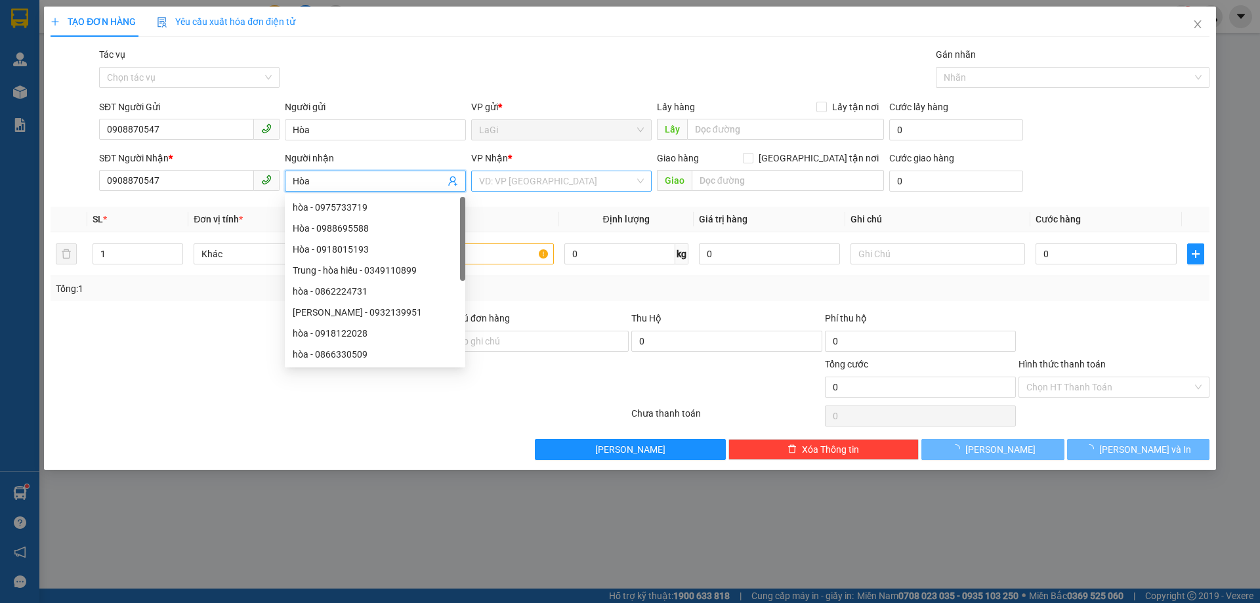
type input "Hòa"
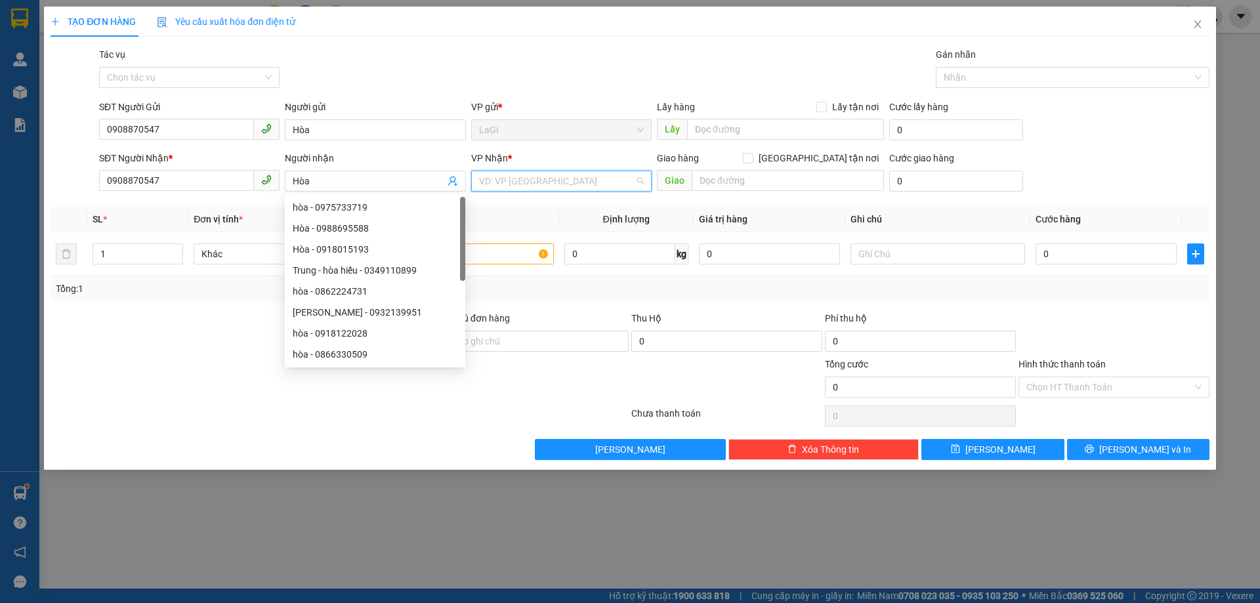
click at [532, 187] on input "search" at bounding box center [557, 181] width 156 height 20
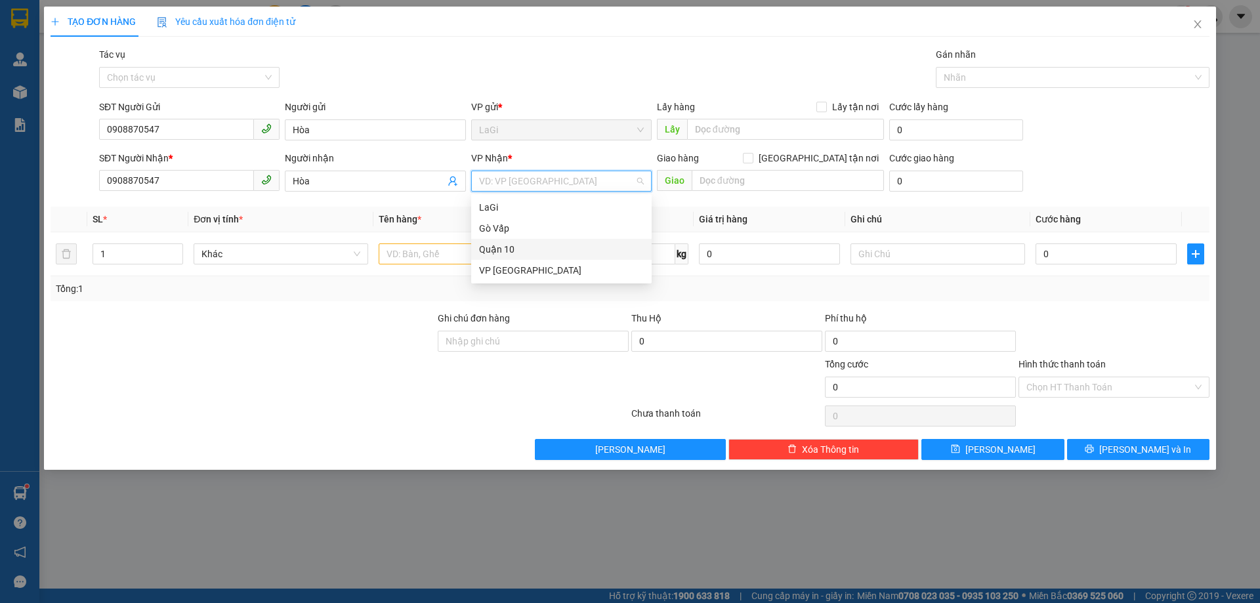
click at [551, 241] on div "Quận 10" at bounding box center [561, 249] width 180 height 21
click at [497, 250] on input "text" at bounding box center [466, 253] width 175 height 21
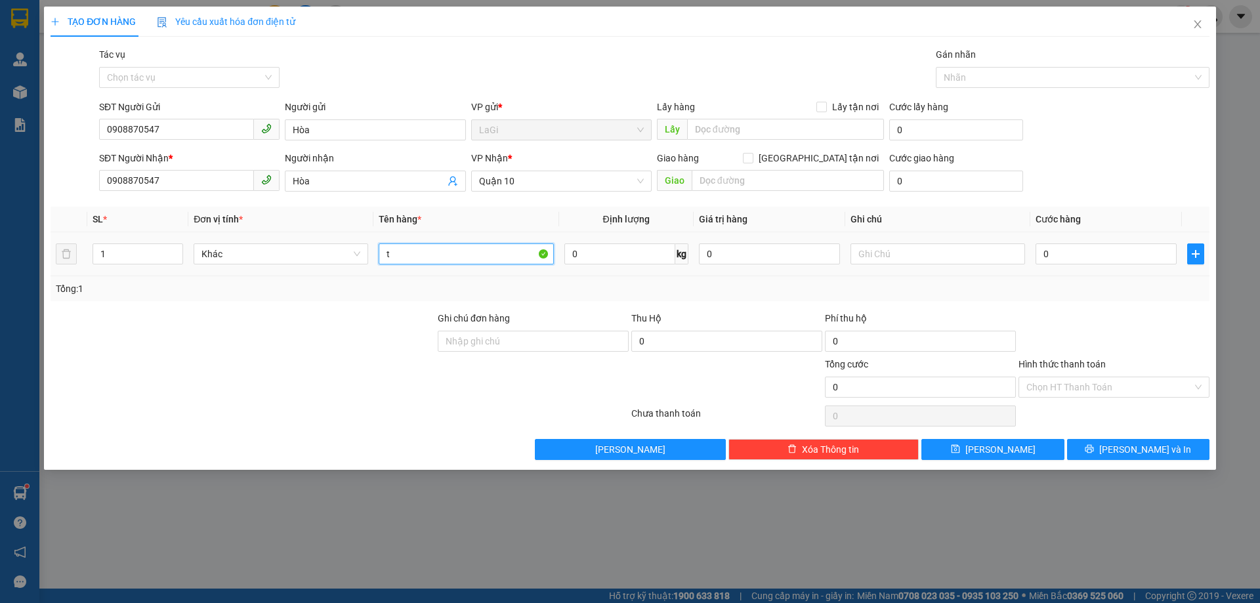
type input "t"
type input "máy thẩm mỹ"
click at [1093, 261] on input "0" at bounding box center [1106, 253] width 141 height 21
type input "3"
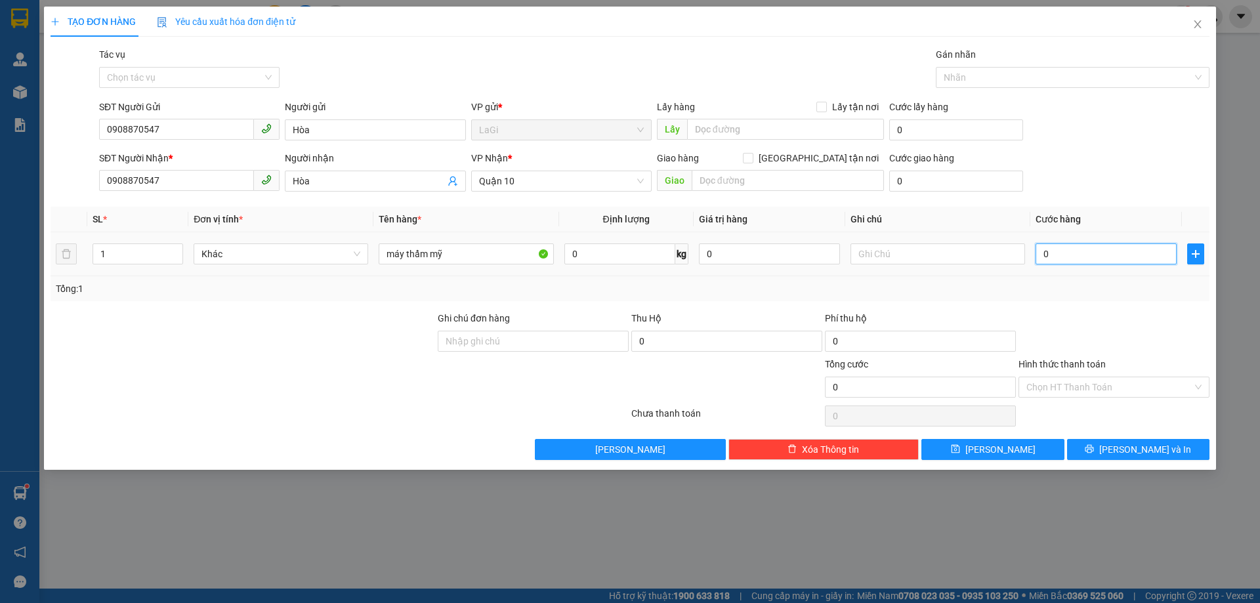
type input "3"
type input "35"
type input "350"
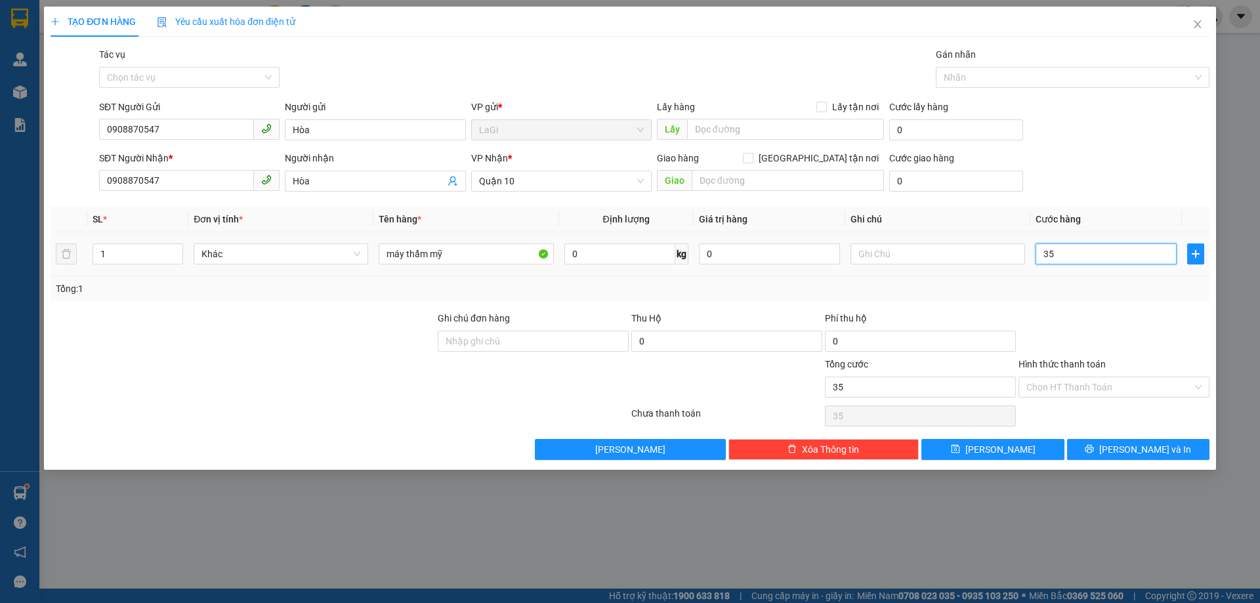
type input "350"
type input "3.500"
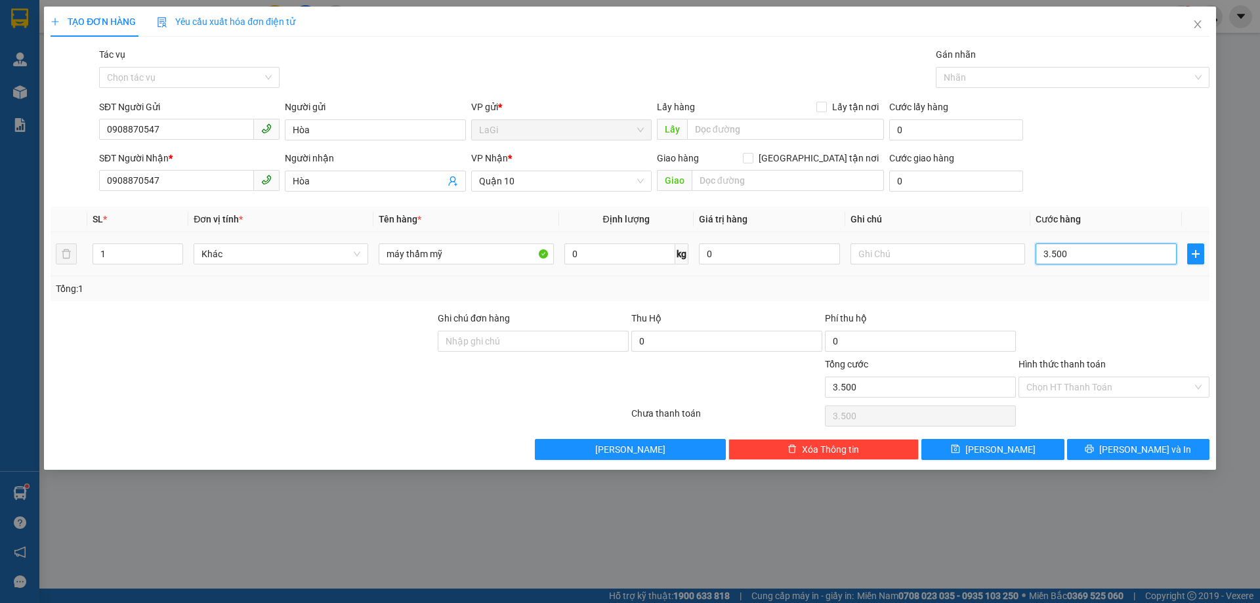
type input "35.000"
type input "350.000"
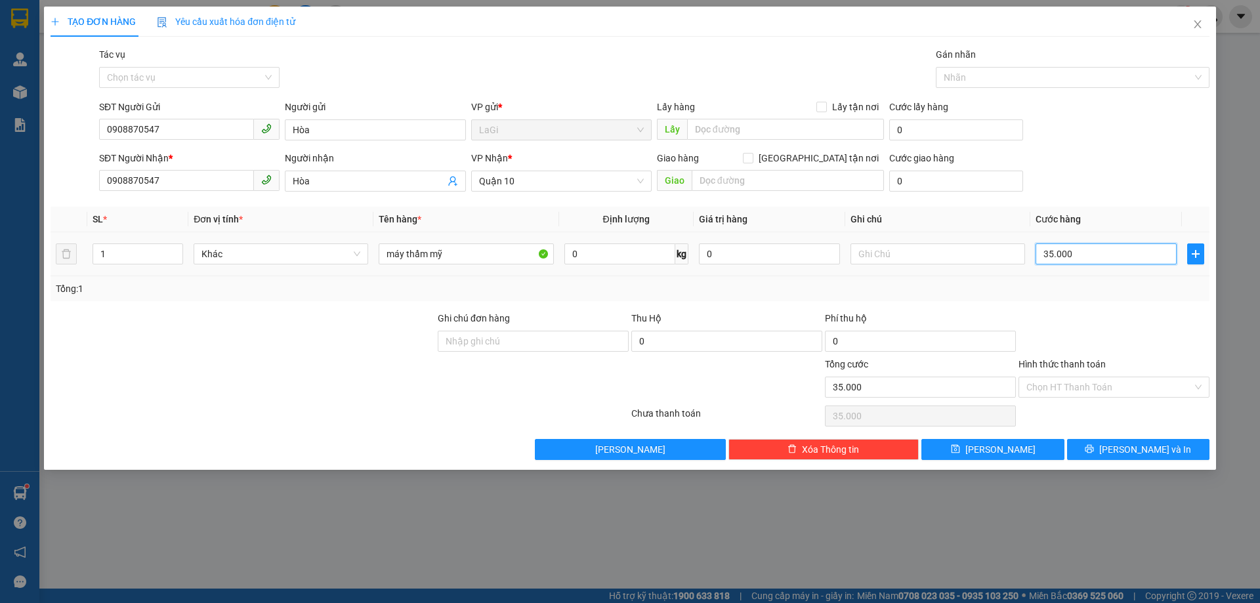
type input "350.000"
click at [1108, 452] on button "[PERSON_NAME] và In" at bounding box center [1138, 449] width 142 height 21
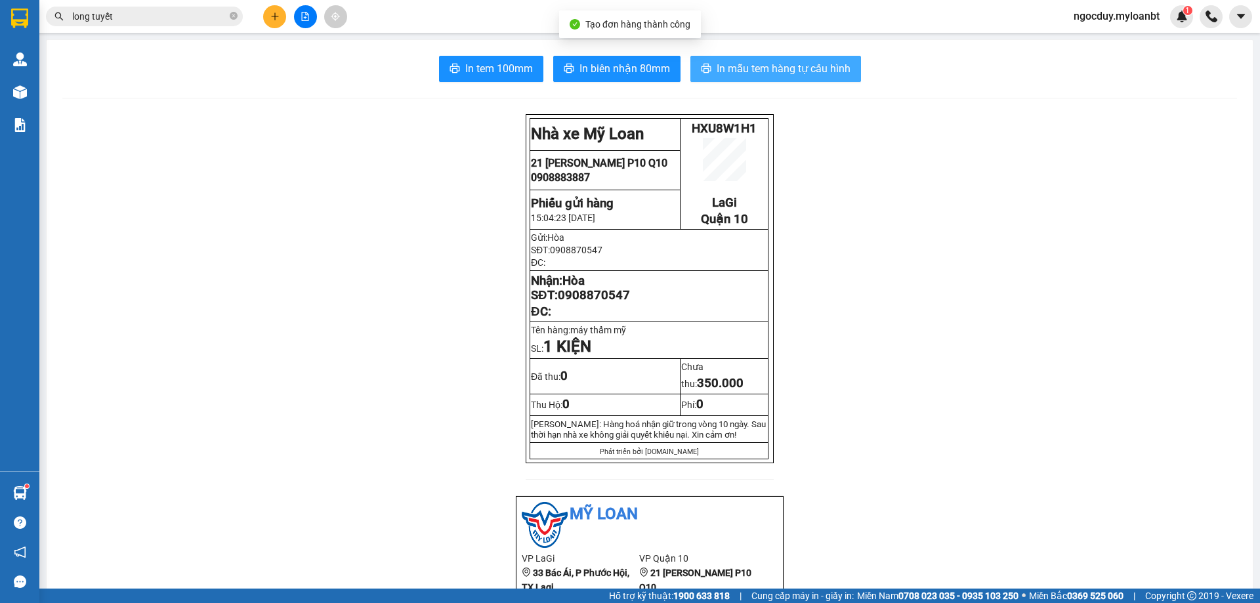
click at [786, 66] on span "In mẫu tem hàng tự cấu hình" at bounding box center [784, 68] width 134 height 16
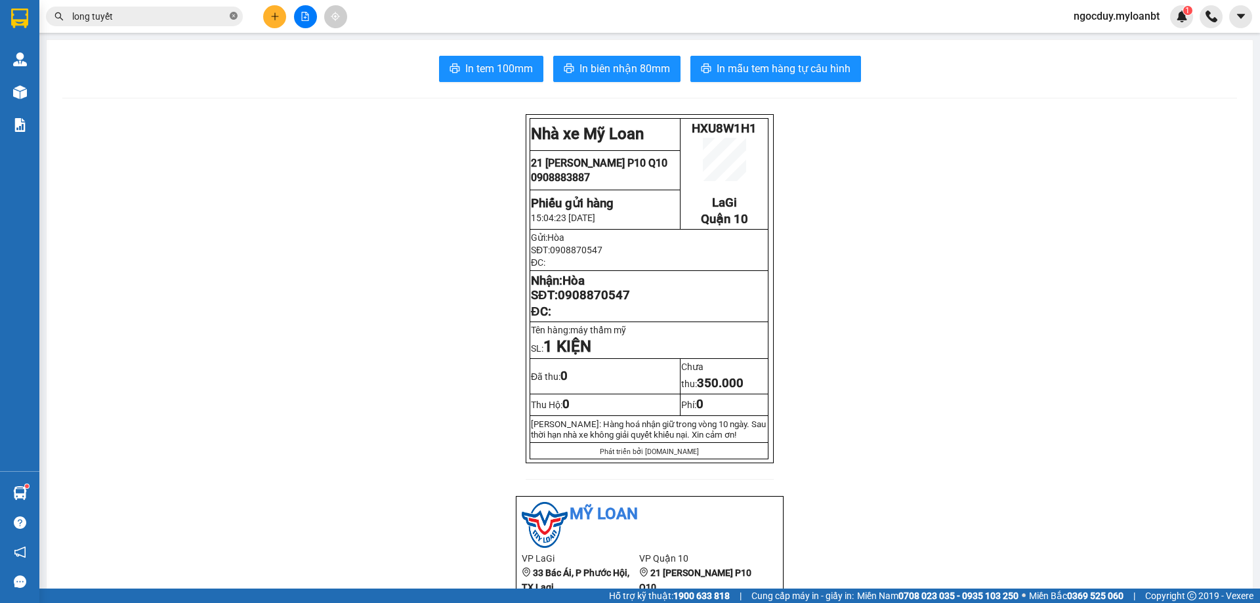
click at [236, 18] on icon "close-circle" at bounding box center [234, 16] width 8 height 8
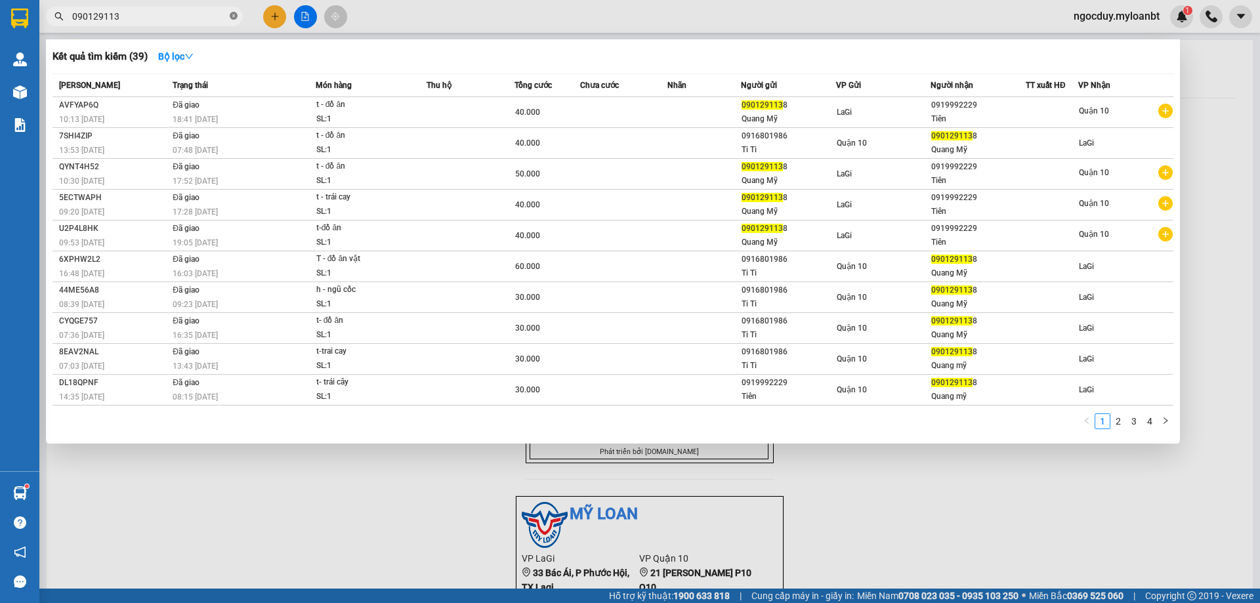
type input "0901291138"
click at [233, 20] on icon "close-circle" at bounding box center [234, 16] width 8 height 8
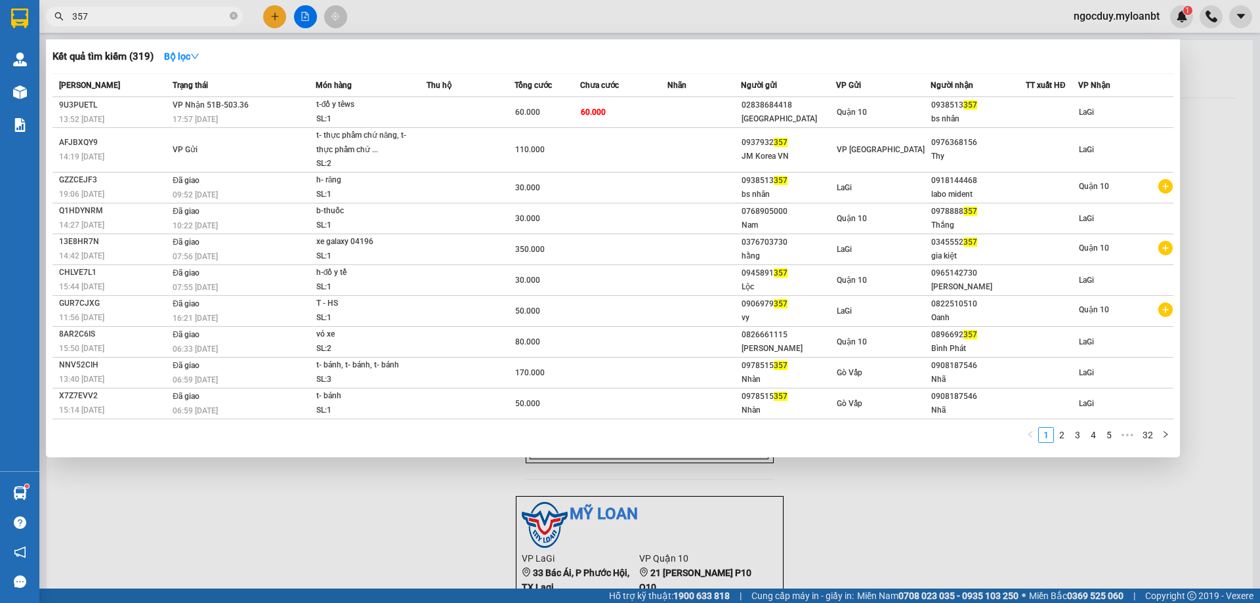
type input "357"
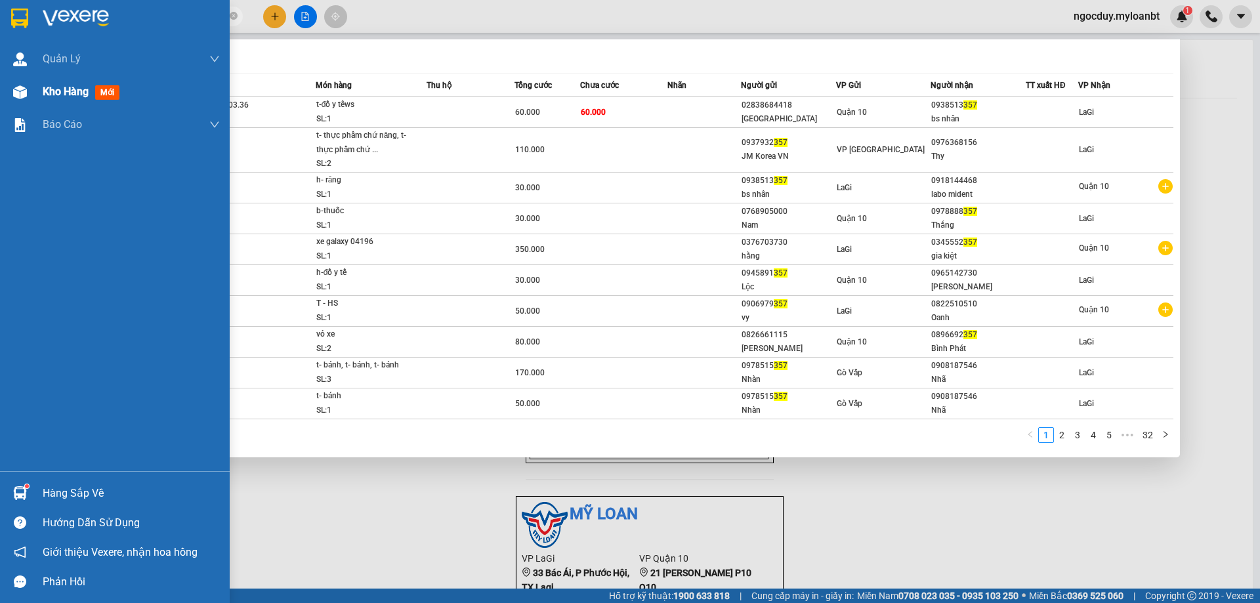
click at [20, 92] on img at bounding box center [20, 92] width 14 height 14
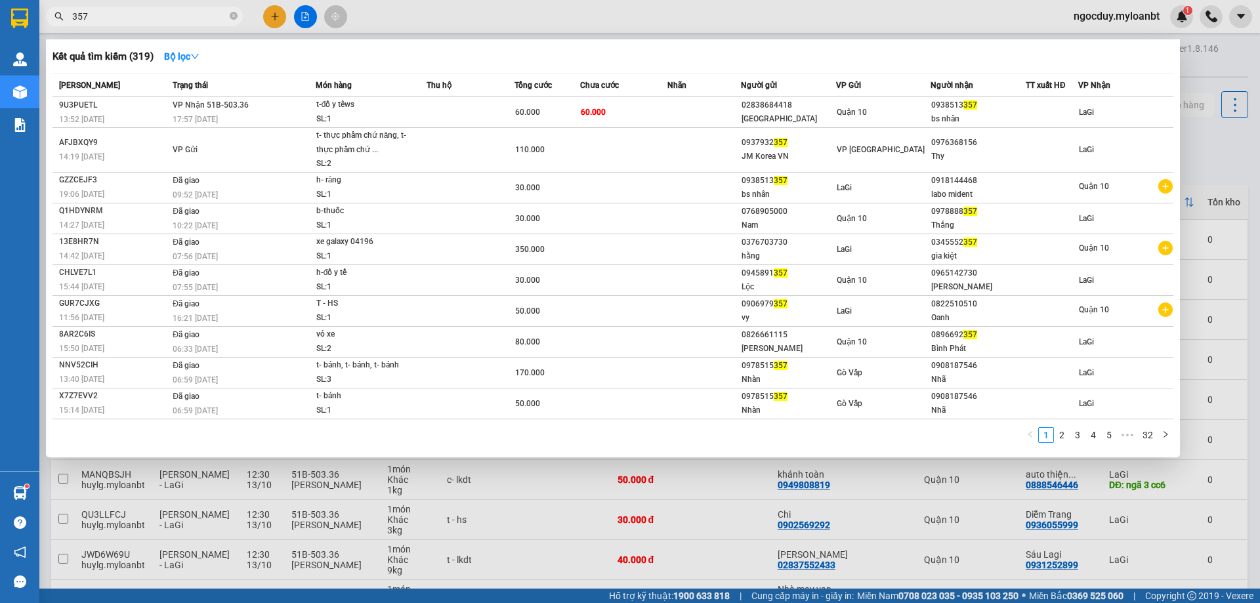
click at [472, 31] on div at bounding box center [630, 301] width 1260 height 603
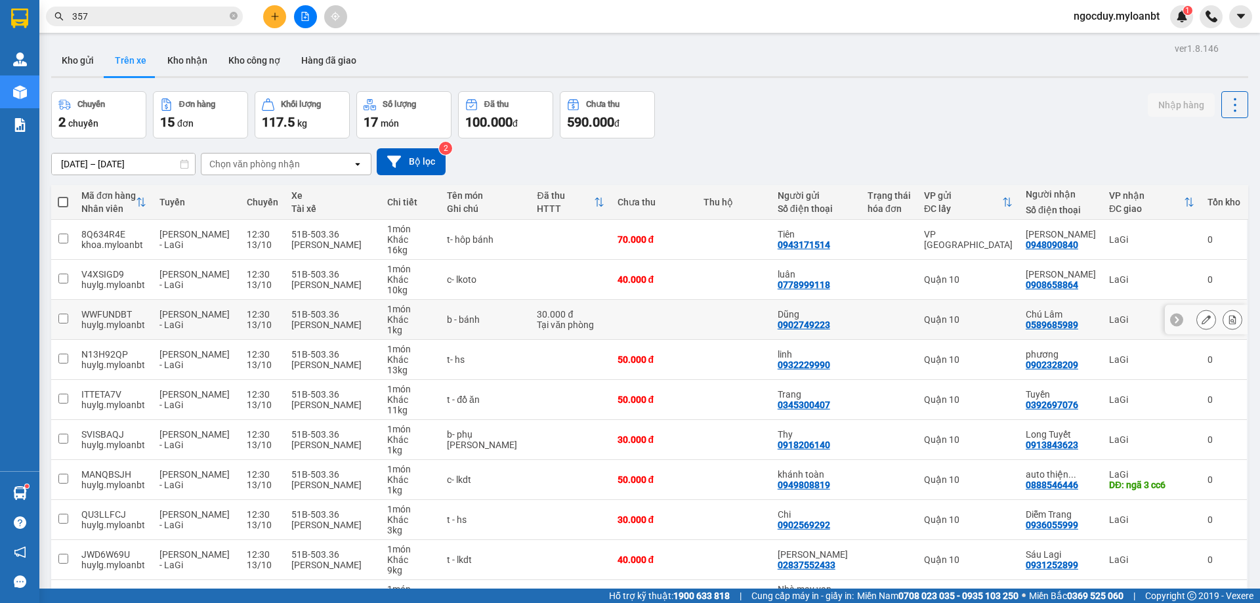
scroll to position [66, 0]
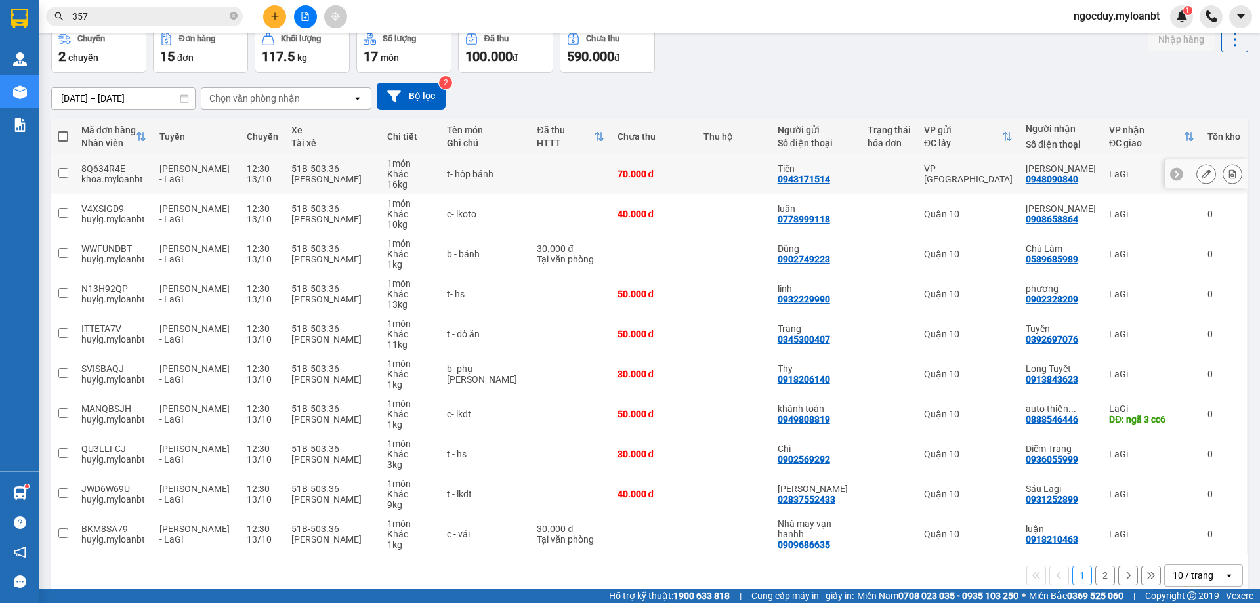
click at [62, 176] on input "checkbox" at bounding box center [63, 173] width 10 height 10
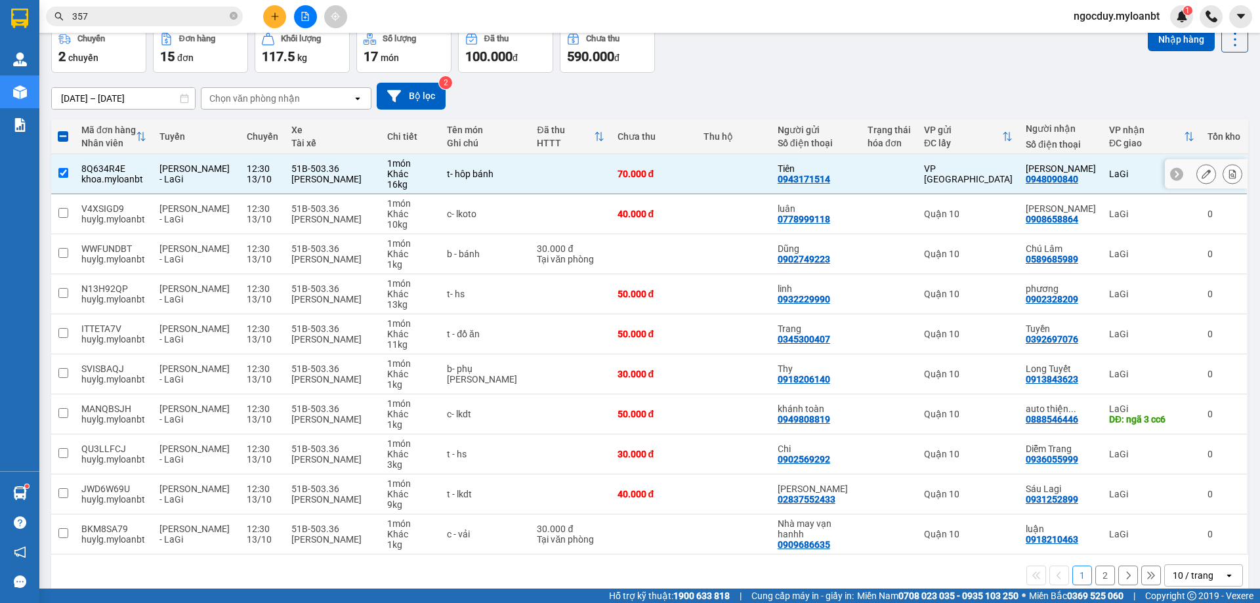
click at [62, 176] on input "checkbox" at bounding box center [63, 173] width 10 height 10
checkbox input "false"
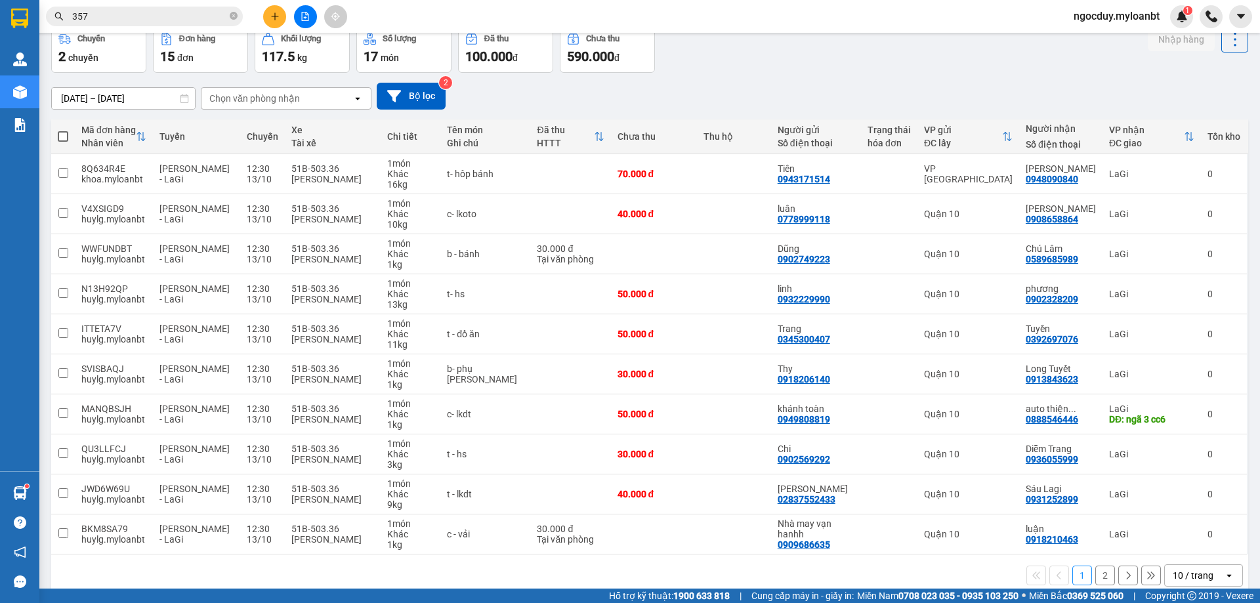
scroll to position [0, 0]
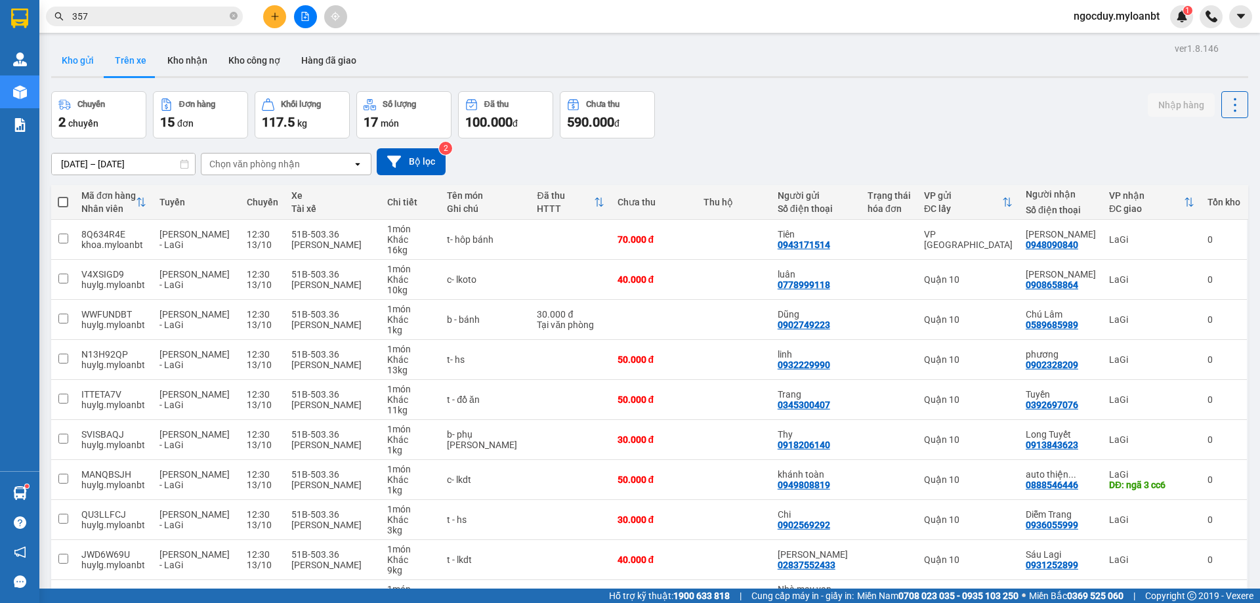
click at [79, 58] on button "Kho gửi" at bounding box center [77, 61] width 53 height 32
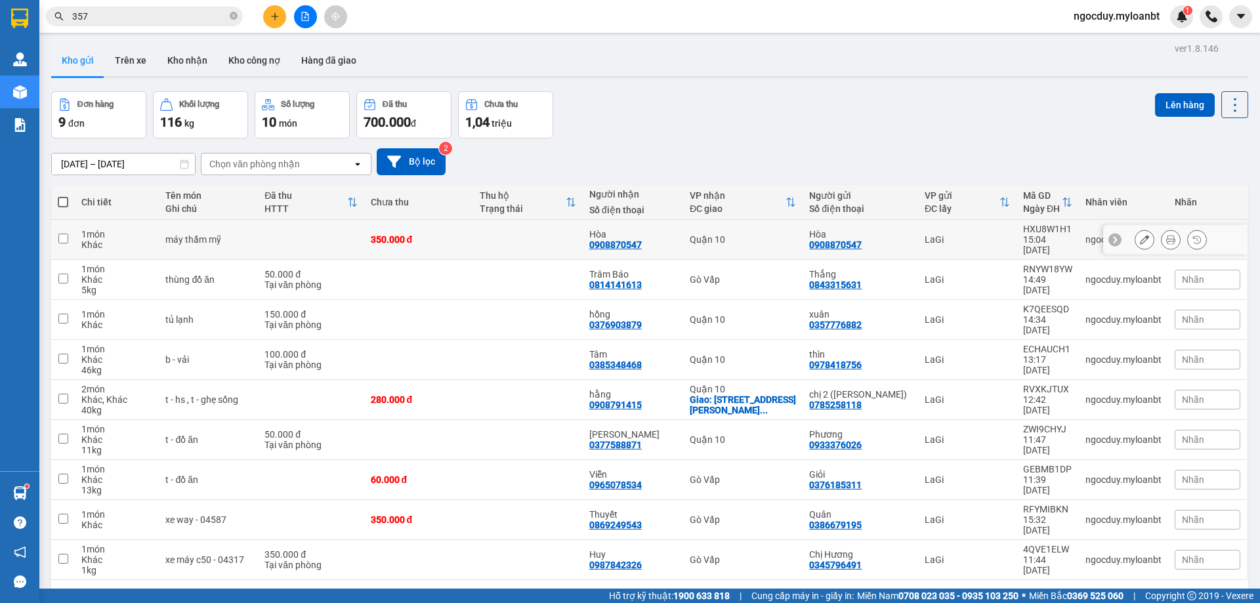
click at [66, 236] on input "checkbox" at bounding box center [63, 239] width 10 height 10
checkbox input "true"
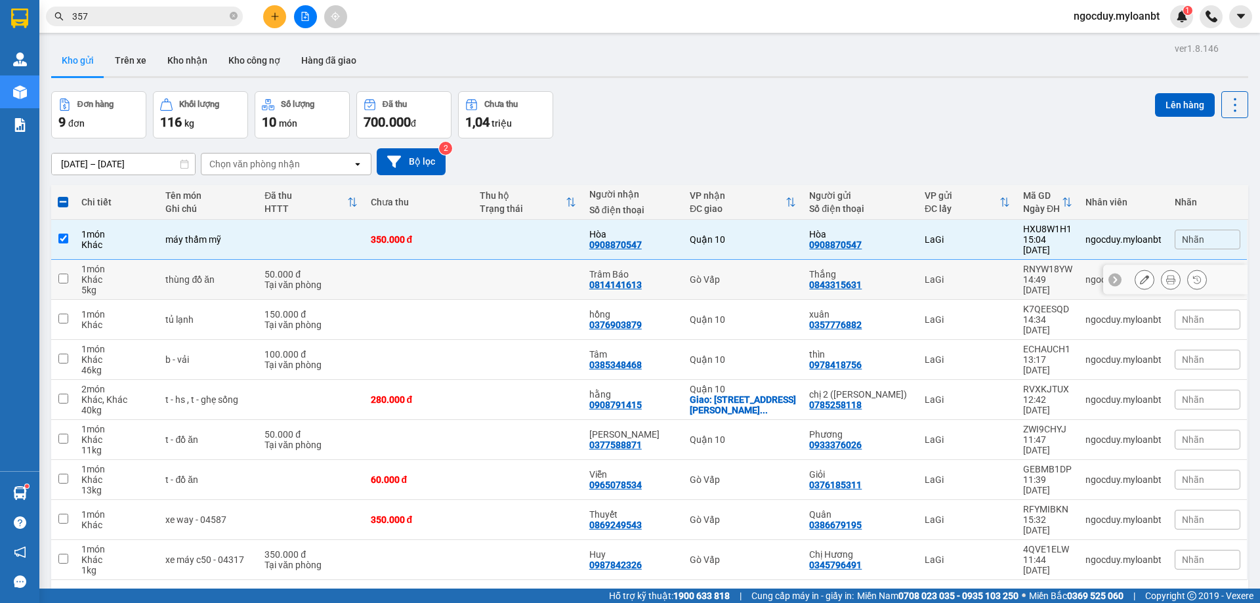
click at [64, 274] on input "checkbox" at bounding box center [63, 279] width 10 height 10
checkbox input "true"
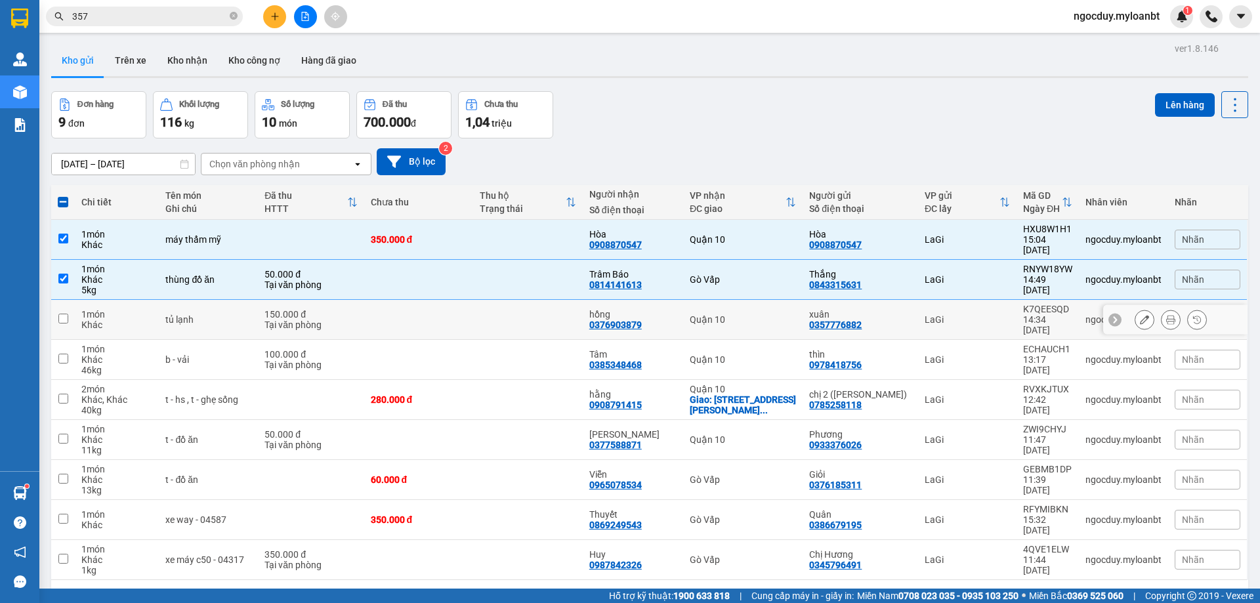
click at [65, 314] on input "checkbox" at bounding box center [63, 319] width 10 height 10
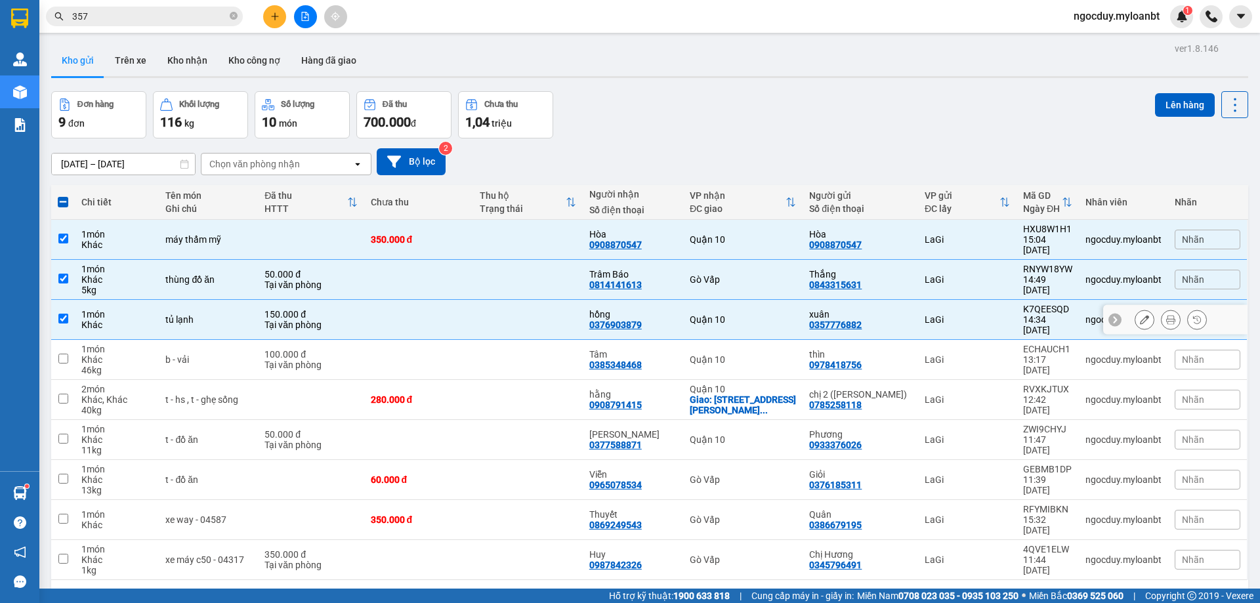
click at [65, 314] on input "checkbox" at bounding box center [63, 319] width 10 height 10
checkbox input "false"
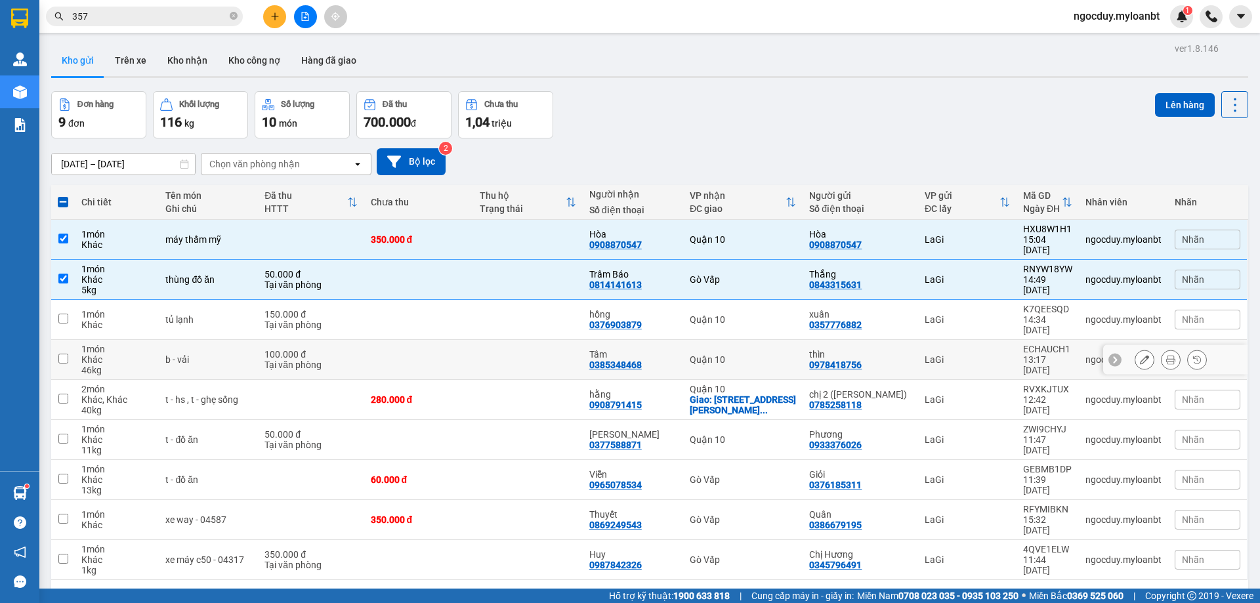
click at [66, 345] on td at bounding box center [63, 360] width 24 height 40
checkbox input "true"
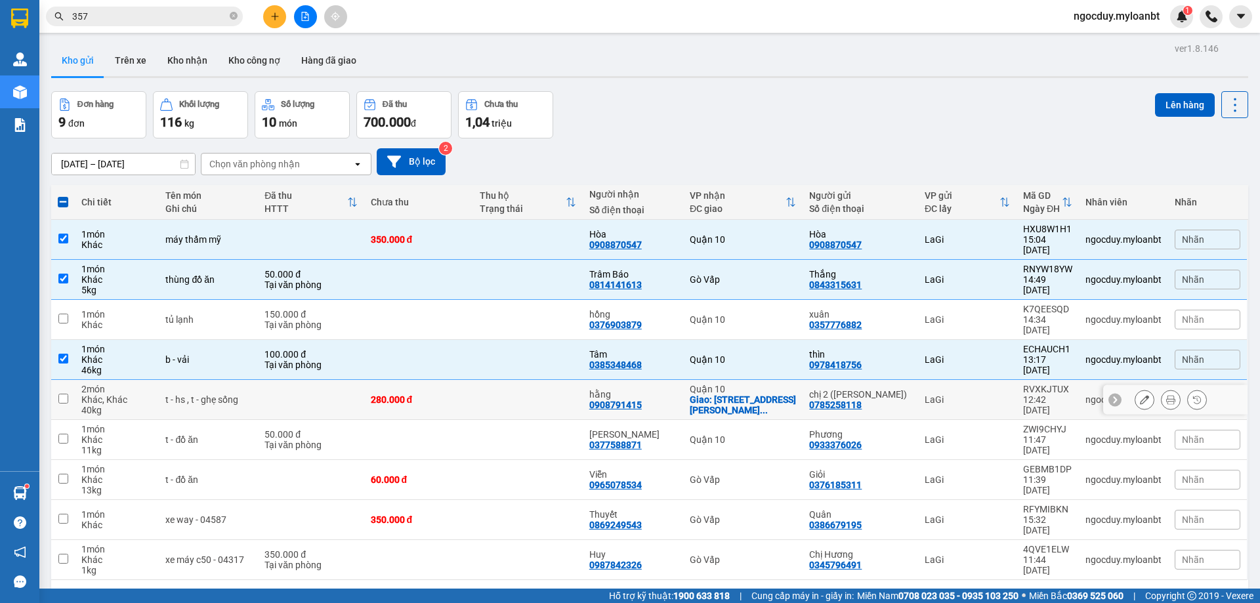
click at [68, 394] on input "checkbox" at bounding box center [63, 399] width 10 height 10
checkbox input "true"
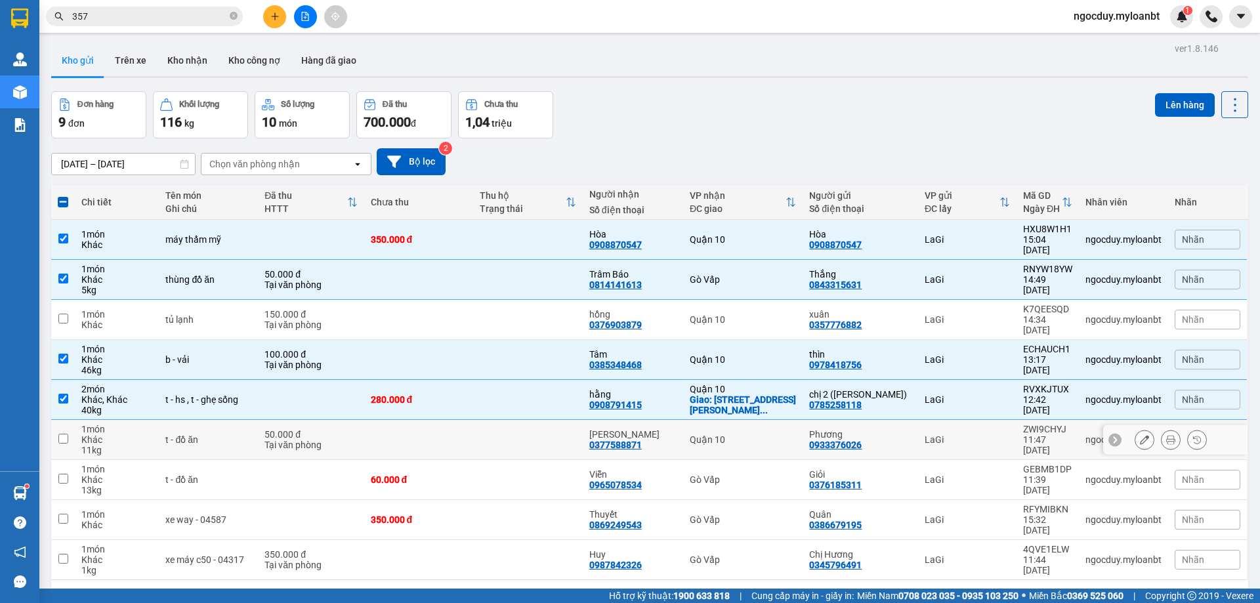
click at [72, 420] on td at bounding box center [63, 440] width 24 height 40
checkbox input "true"
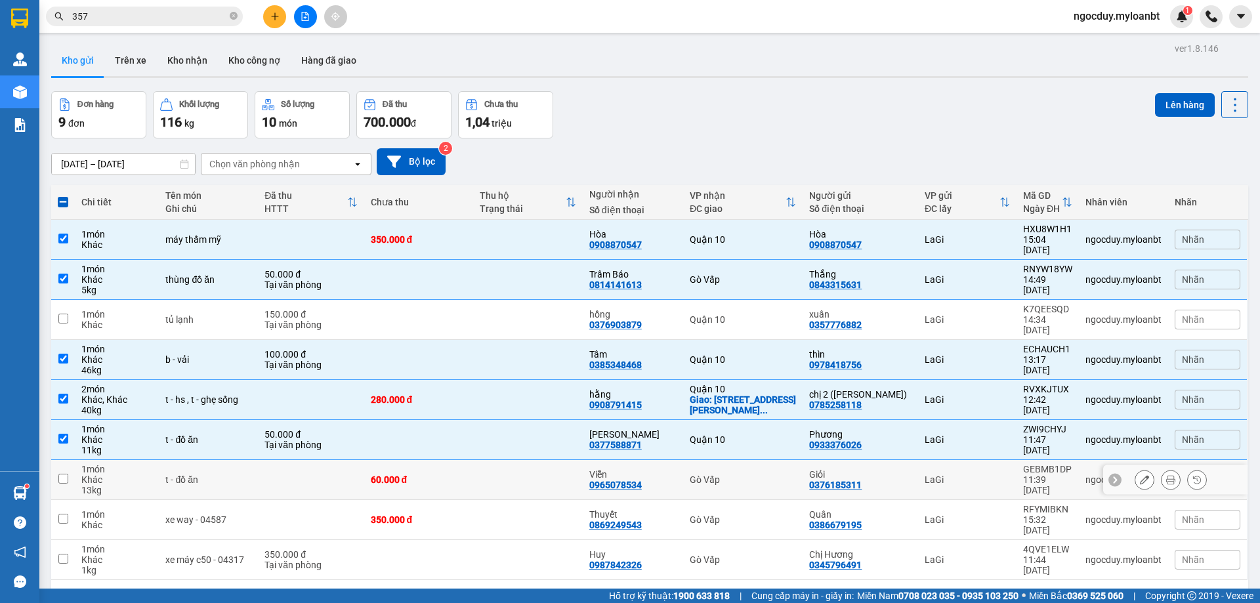
click at [61, 471] on td at bounding box center [63, 480] width 24 height 40
checkbox input "true"
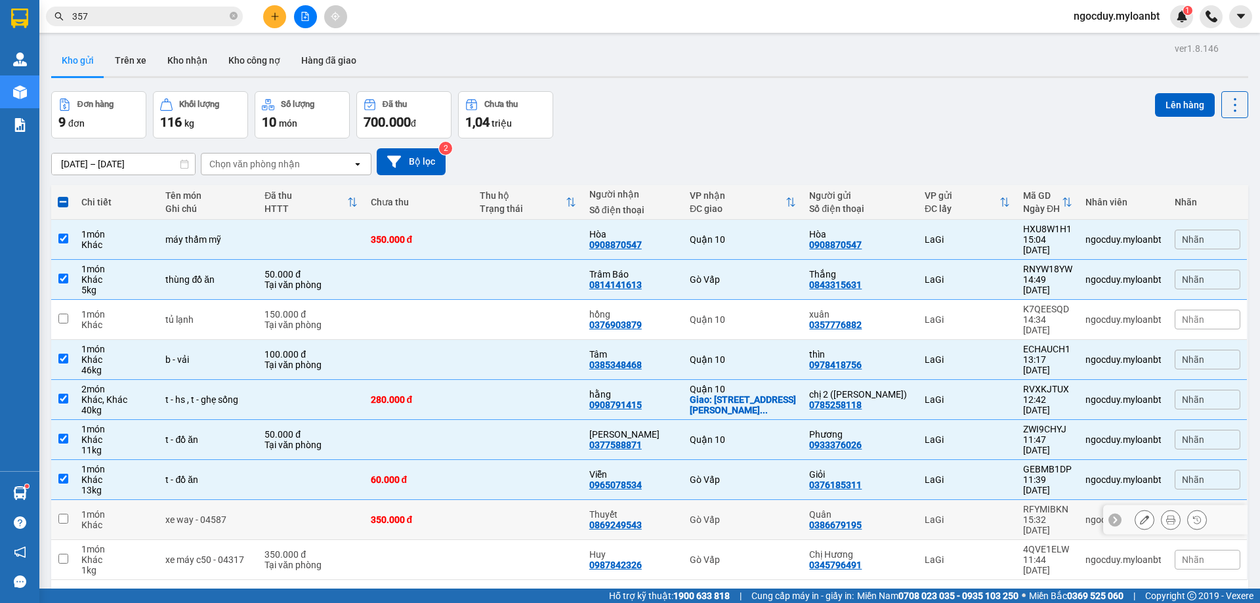
click at [66, 514] on input "checkbox" at bounding box center [63, 519] width 10 height 10
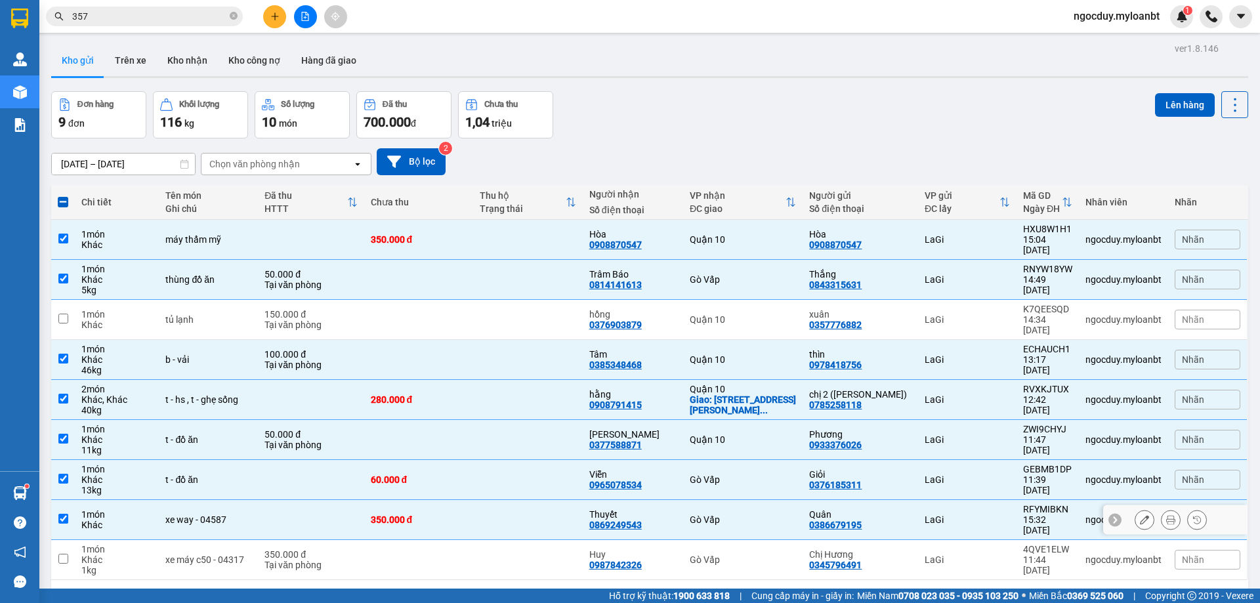
click at [63, 514] on input "checkbox" at bounding box center [63, 519] width 10 height 10
checkbox input "false"
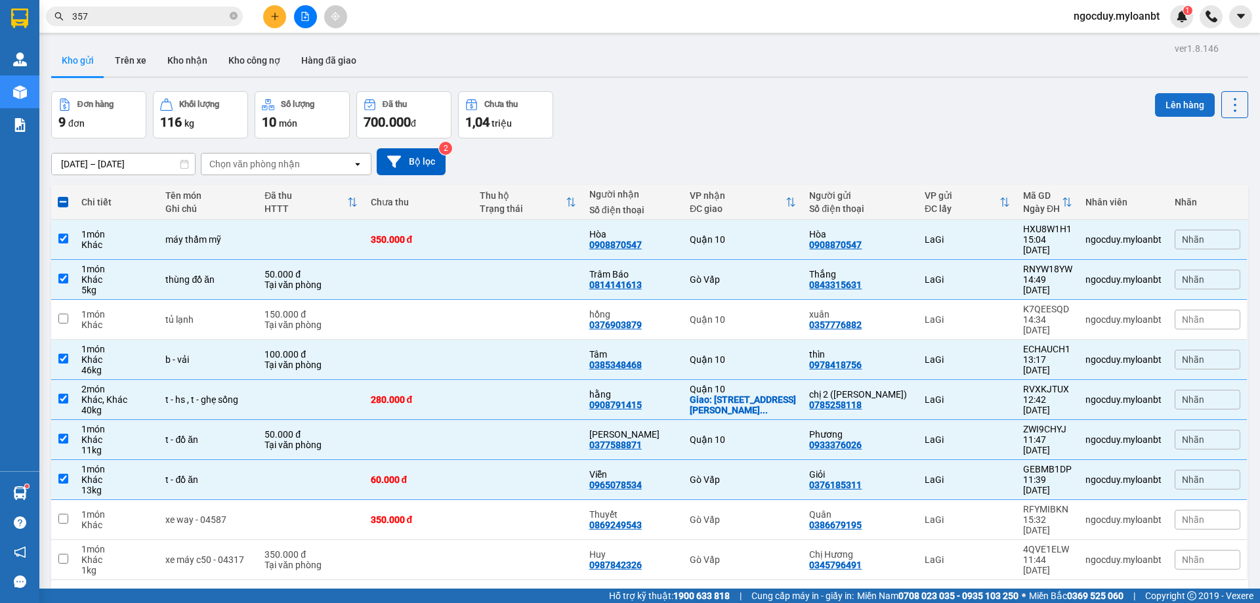
click at [1167, 102] on button "Lên hàng" at bounding box center [1185, 105] width 60 height 24
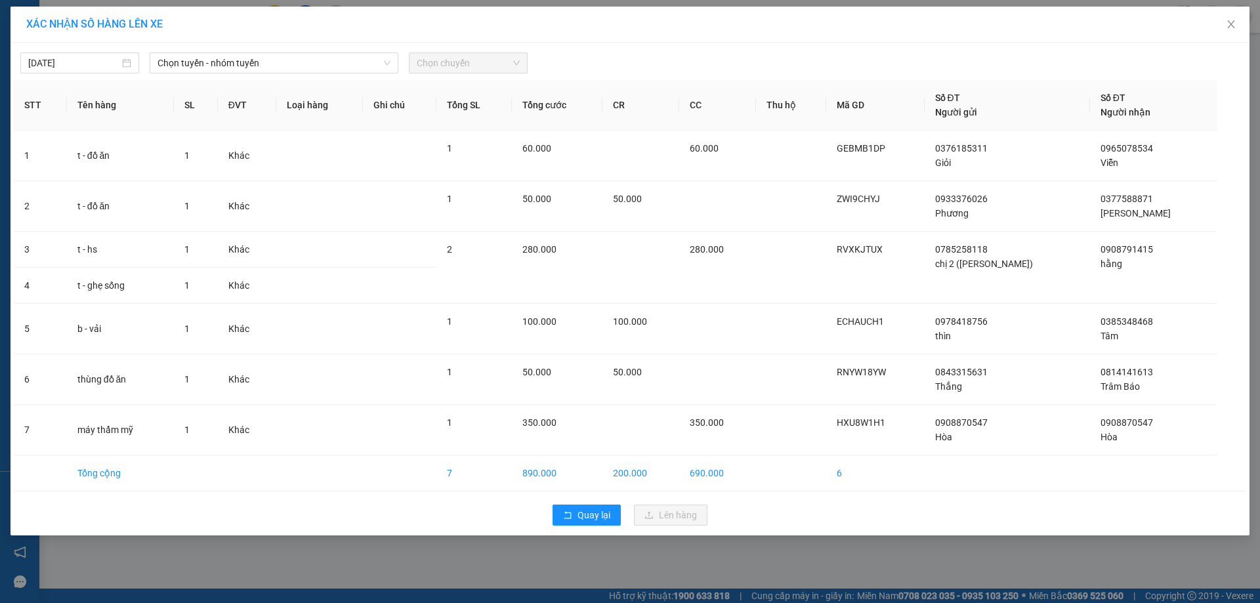
click at [312, 48] on div "13/10/2025 Chọn tuyến - nhóm tuyến Chọn chuyến" at bounding box center [630, 60] width 1232 height 28
click at [318, 57] on span "Chọn tuyến - nhóm tuyến" at bounding box center [274, 63] width 233 height 20
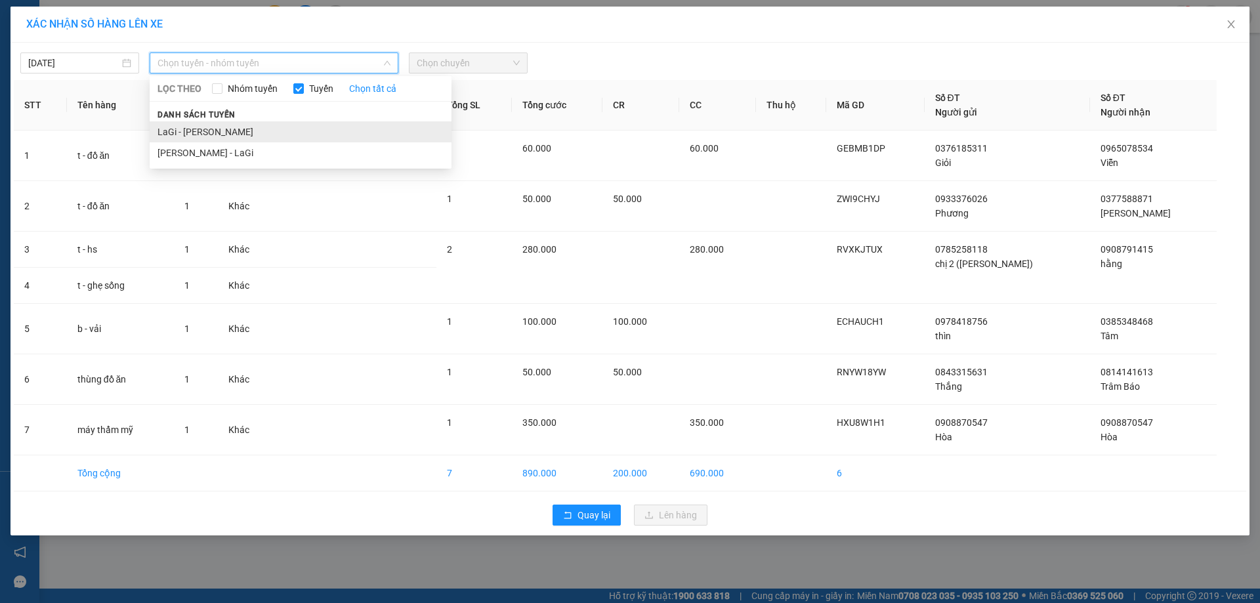
click at [273, 124] on li "LaGi - Hồ Chí Minh" at bounding box center [301, 131] width 302 height 21
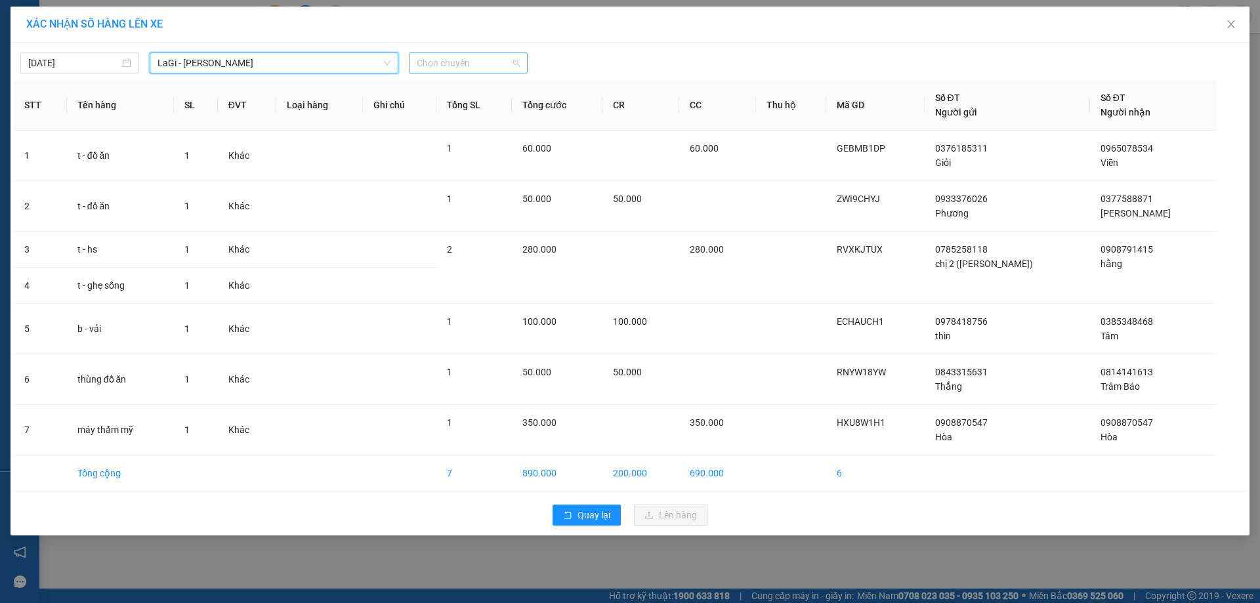
click at [483, 58] on span "Chọn chuyến" at bounding box center [468, 63] width 103 height 20
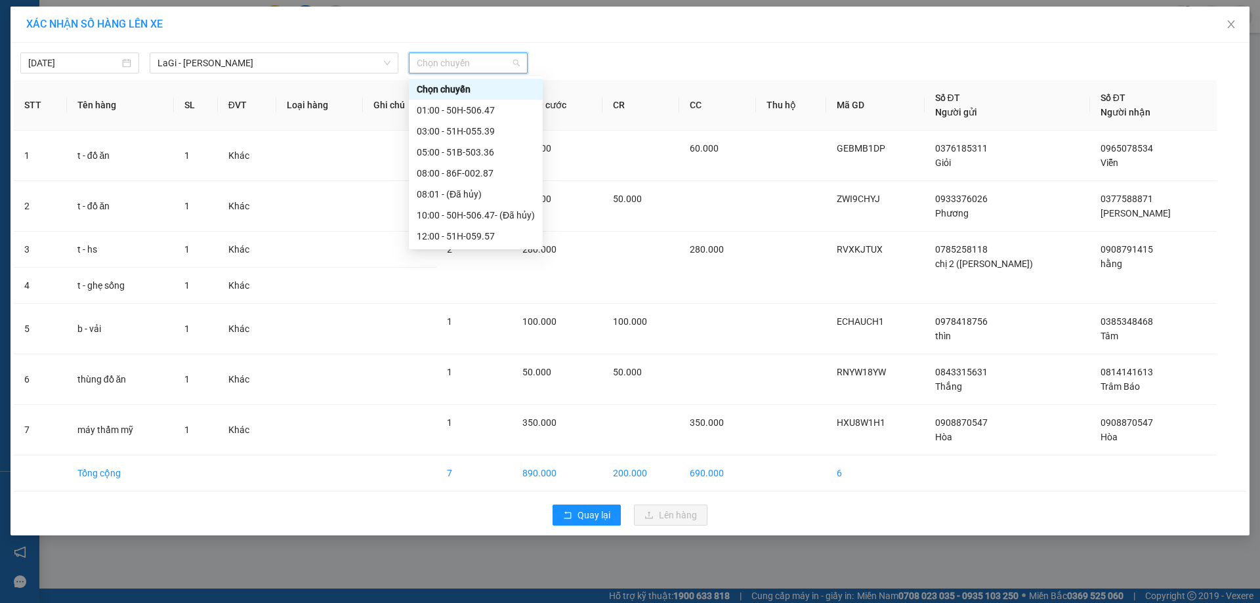
scroll to position [63, 0]
click at [462, 221] on div "16:00 - 86F-001.38" at bounding box center [476, 215] width 118 height 14
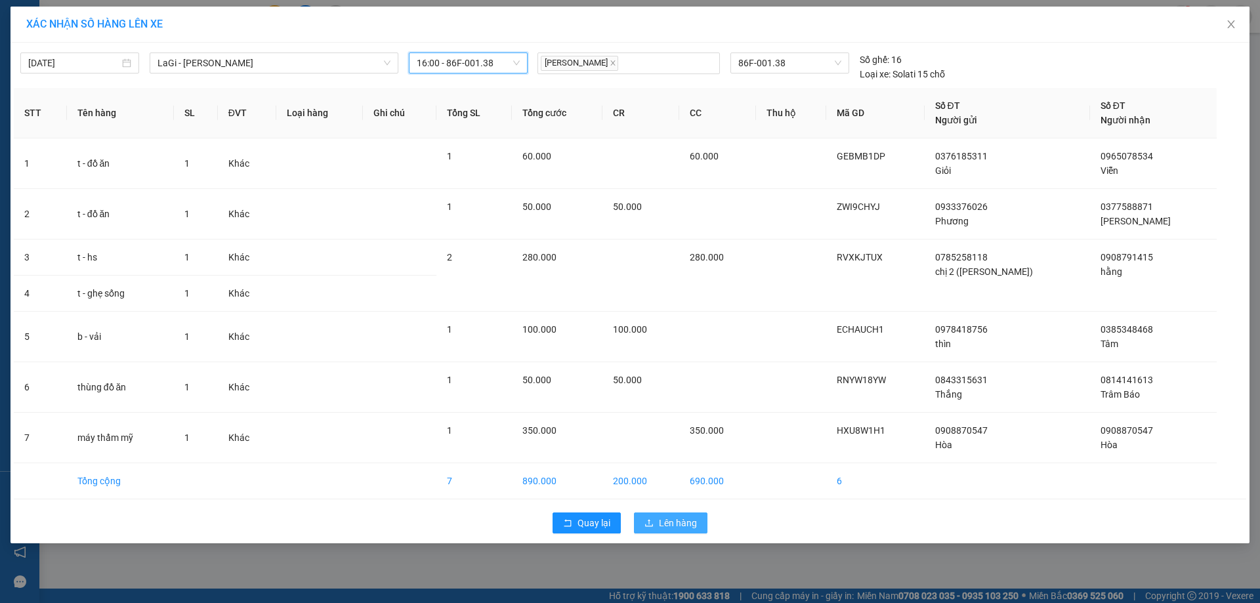
click at [669, 526] on span "Lên hàng" at bounding box center [678, 523] width 38 height 14
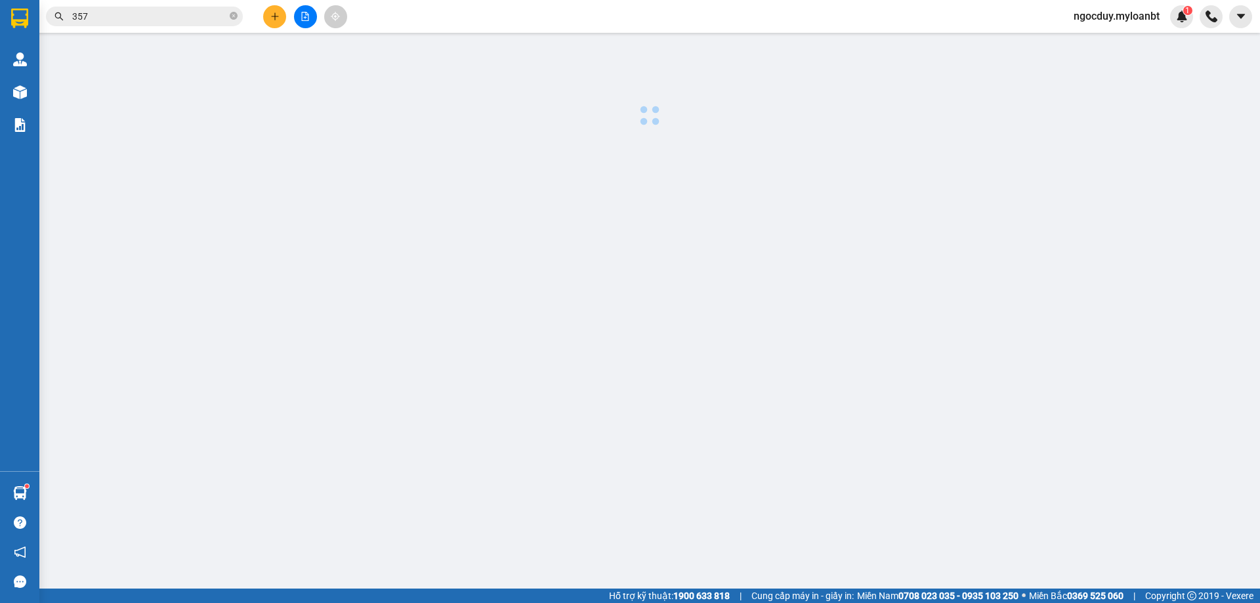
click at [192, 16] on input "357" at bounding box center [149, 16] width 155 height 14
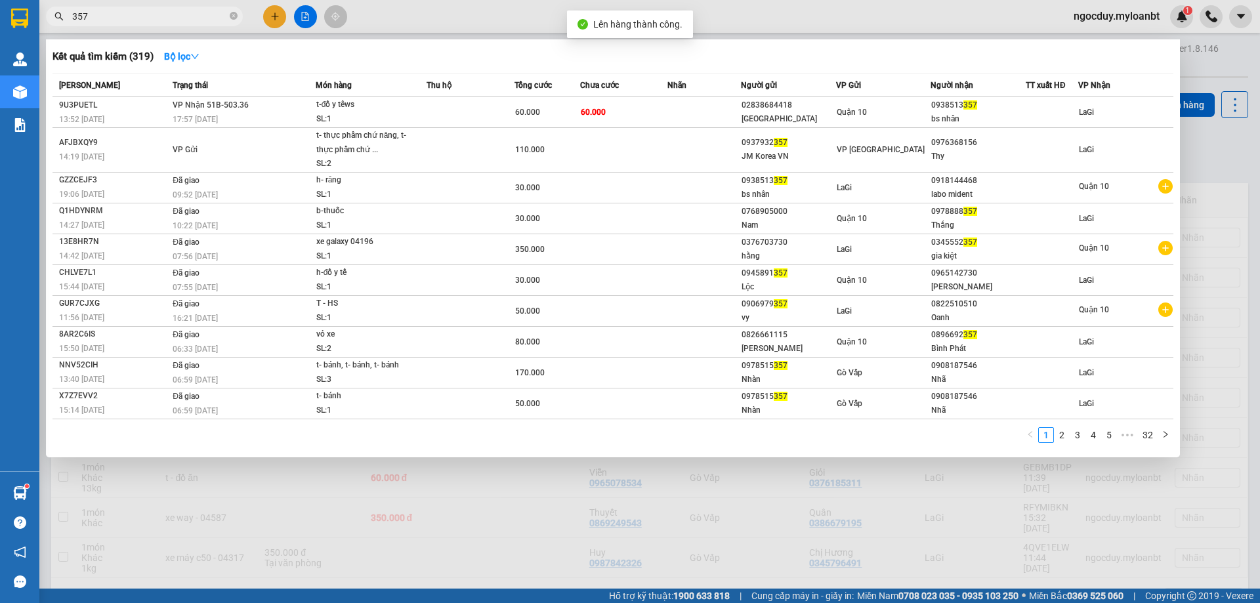
click at [192, 16] on input "357" at bounding box center [149, 16] width 155 height 14
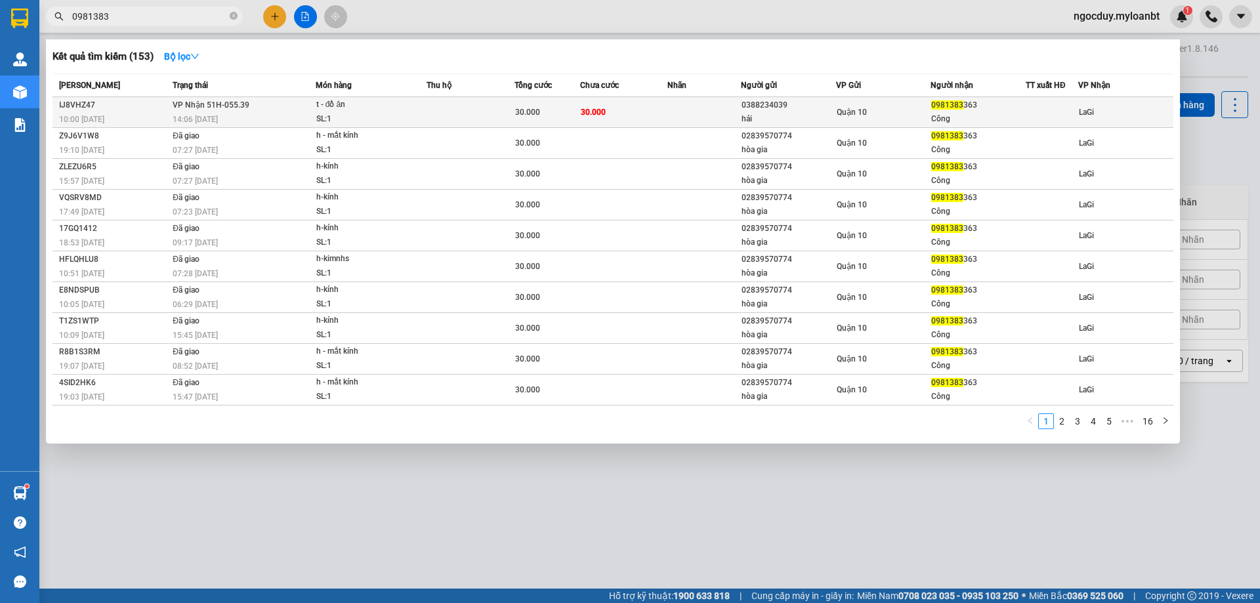
type input "0981383"
click at [572, 106] on div "30.000" at bounding box center [547, 112] width 64 height 14
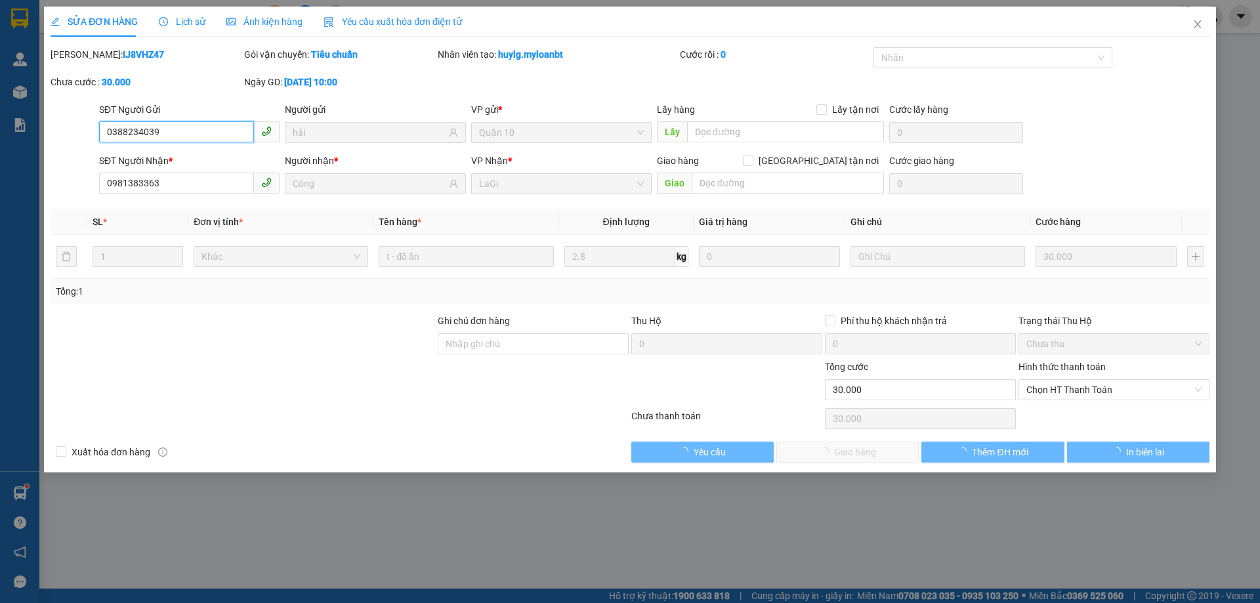
type input "0388234039"
type input "hải"
type input "0981383363"
type input "Công"
type input "0"
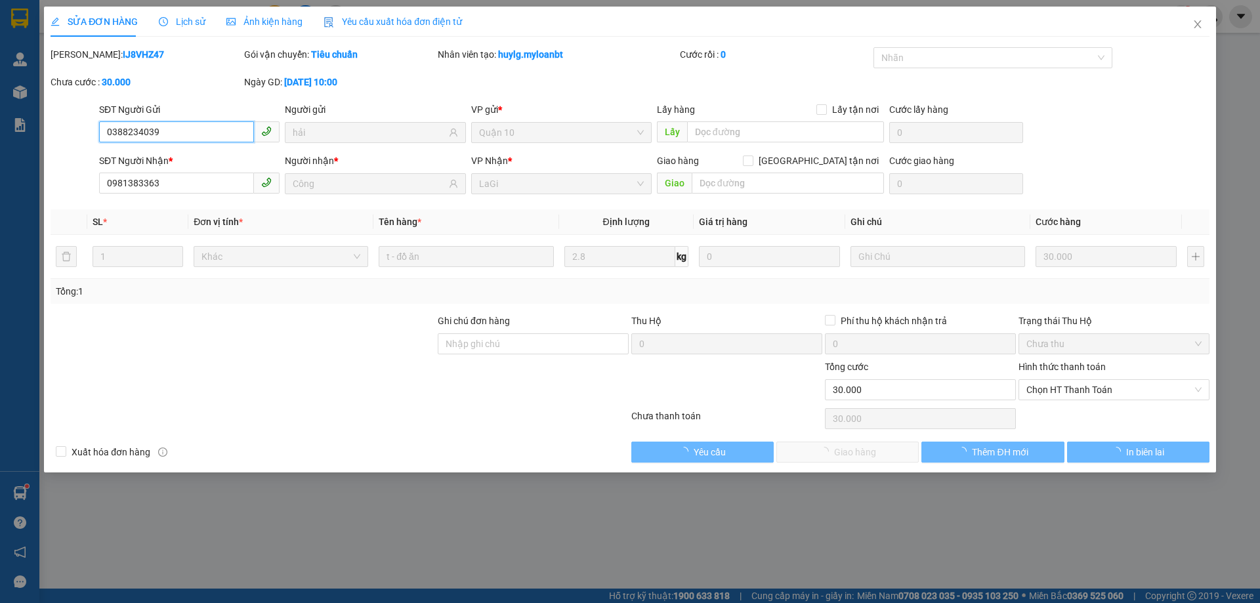
type input "30.000"
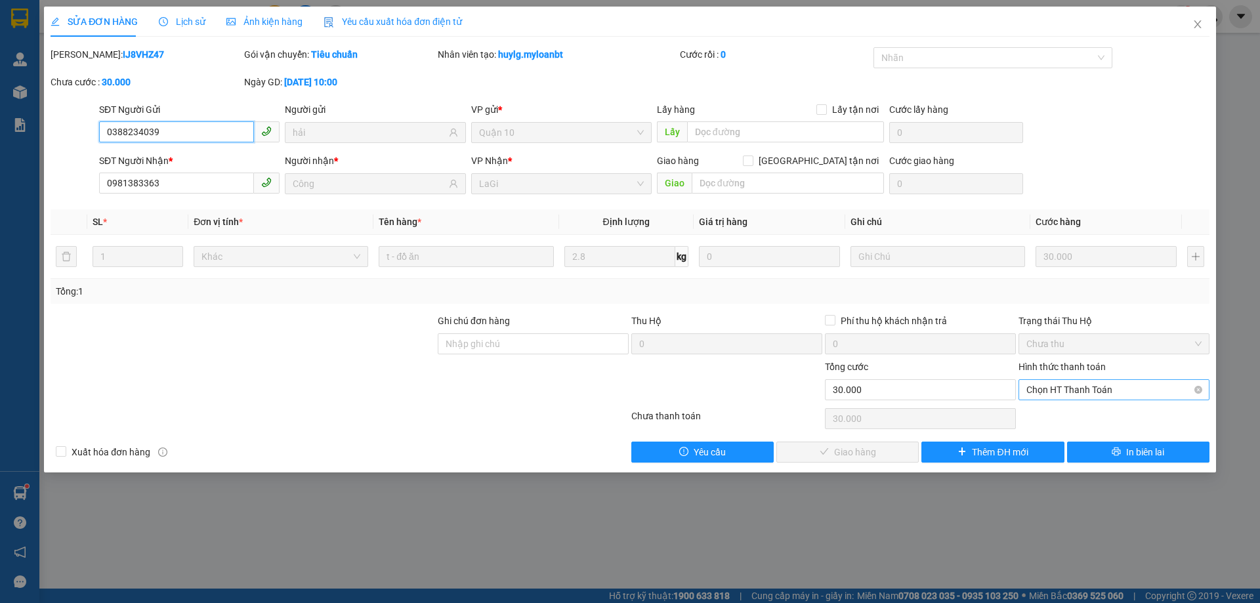
click at [1089, 394] on span "Chọn HT Thanh Toán" at bounding box center [1113, 390] width 175 height 20
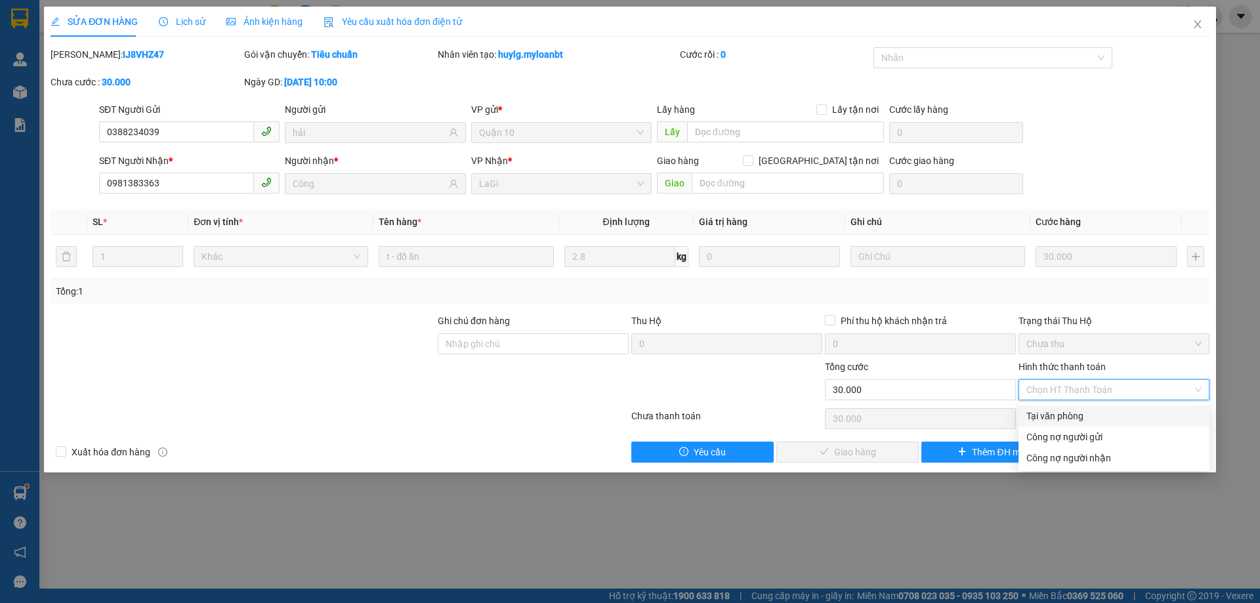
click at [1083, 415] on div "Tại văn phòng" at bounding box center [1113, 416] width 175 height 14
type input "0"
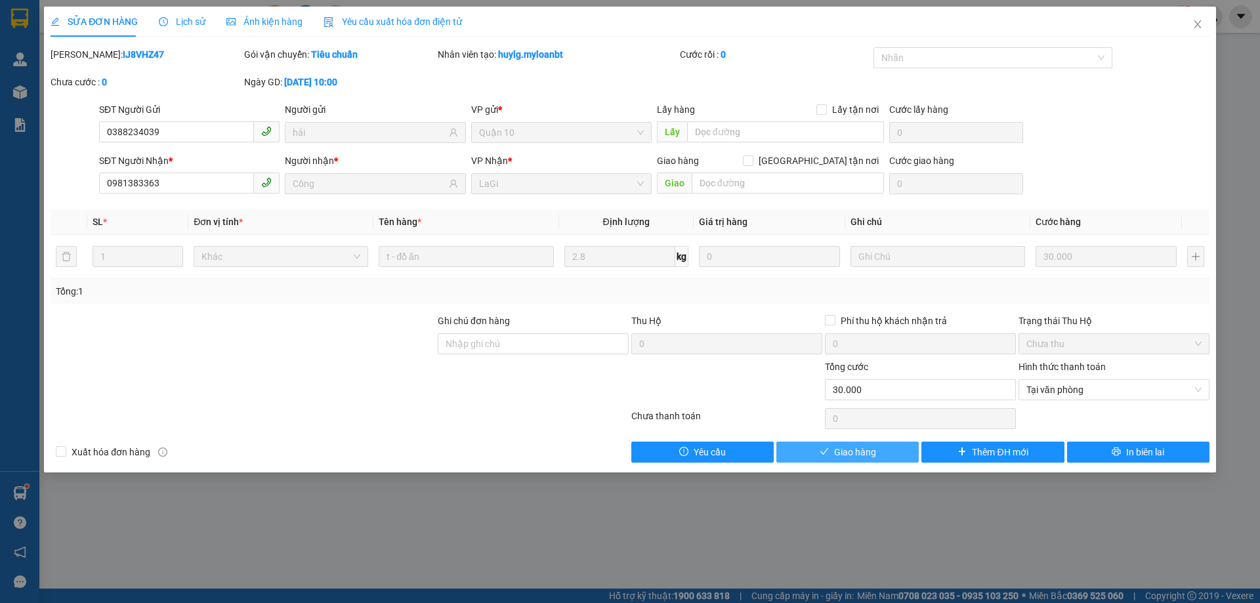
click at [843, 455] on span "Giao hàng" at bounding box center [855, 452] width 42 height 14
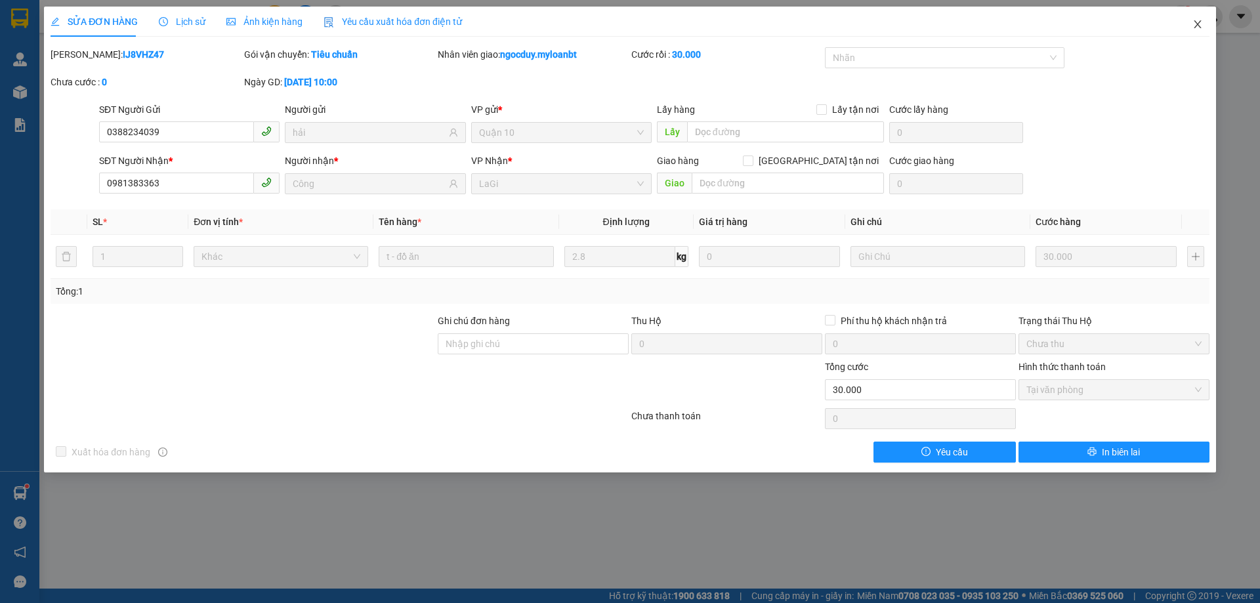
click at [1194, 18] on span "Close" at bounding box center [1197, 25] width 37 height 37
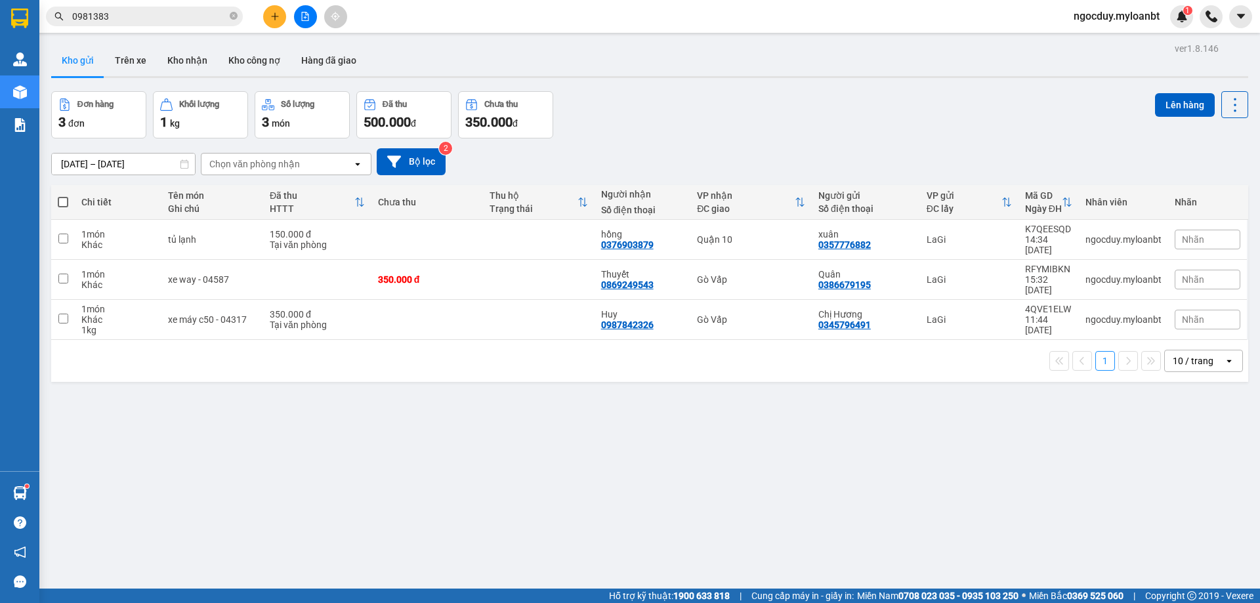
click at [303, 19] on icon "file-add" at bounding box center [305, 16] width 9 height 9
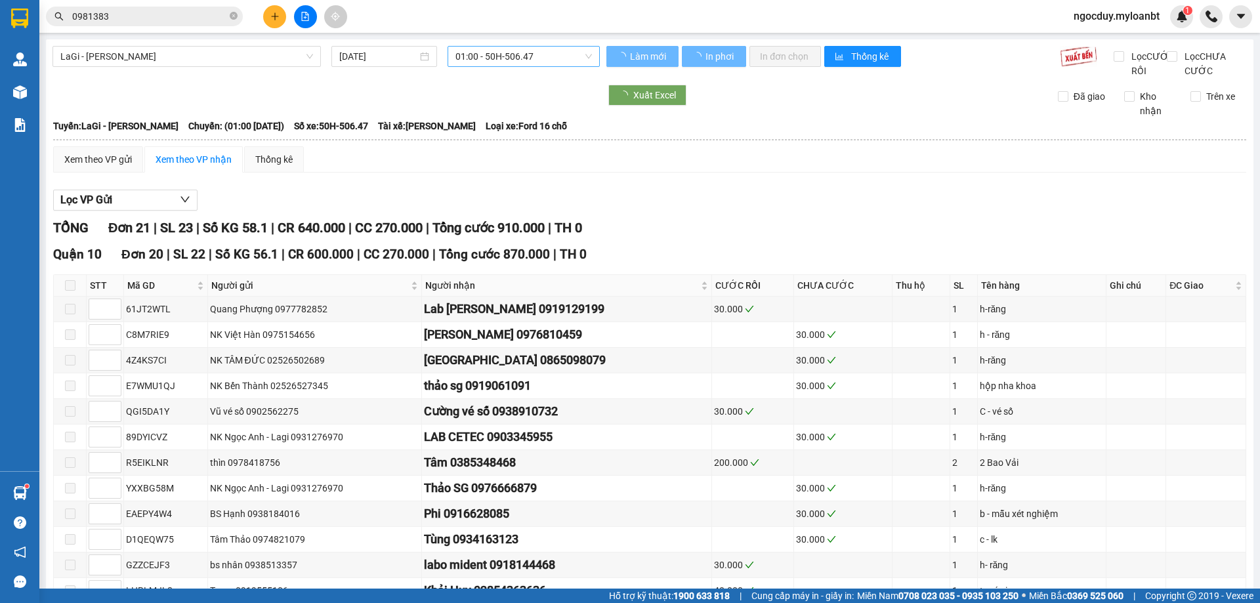
click at [480, 60] on span "01:00 - 50H-506.47" at bounding box center [523, 57] width 137 height 20
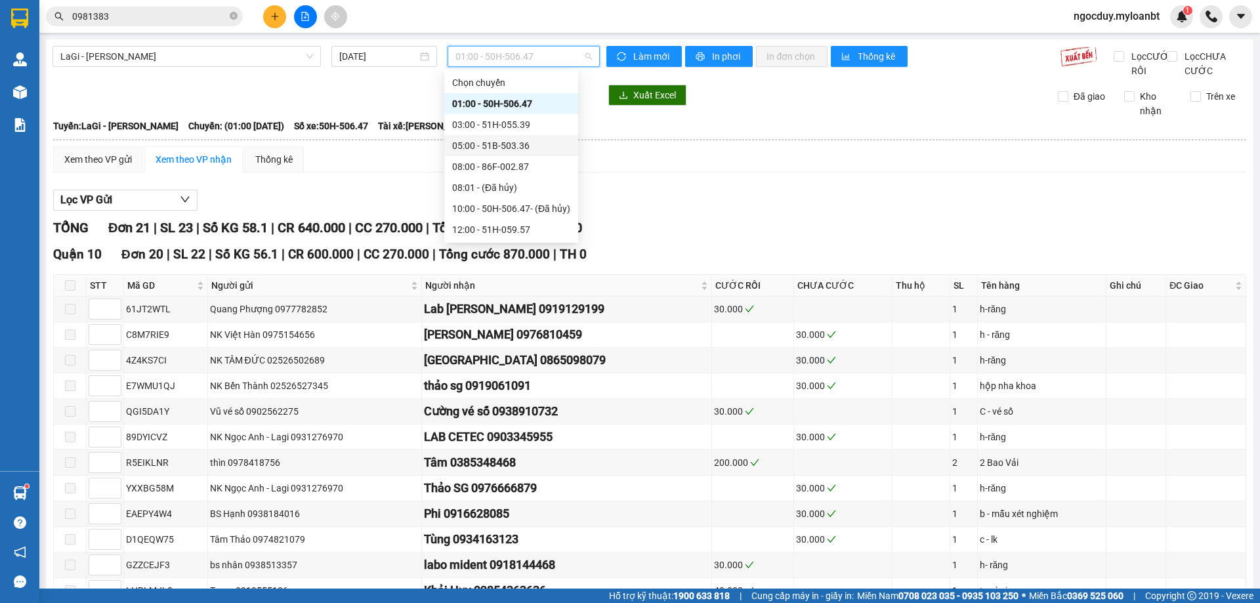
scroll to position [63, 0]
click at [494, 210] on div "16:00 - 86F-001.38" at bounding box center [511, 208] width 118 height 14
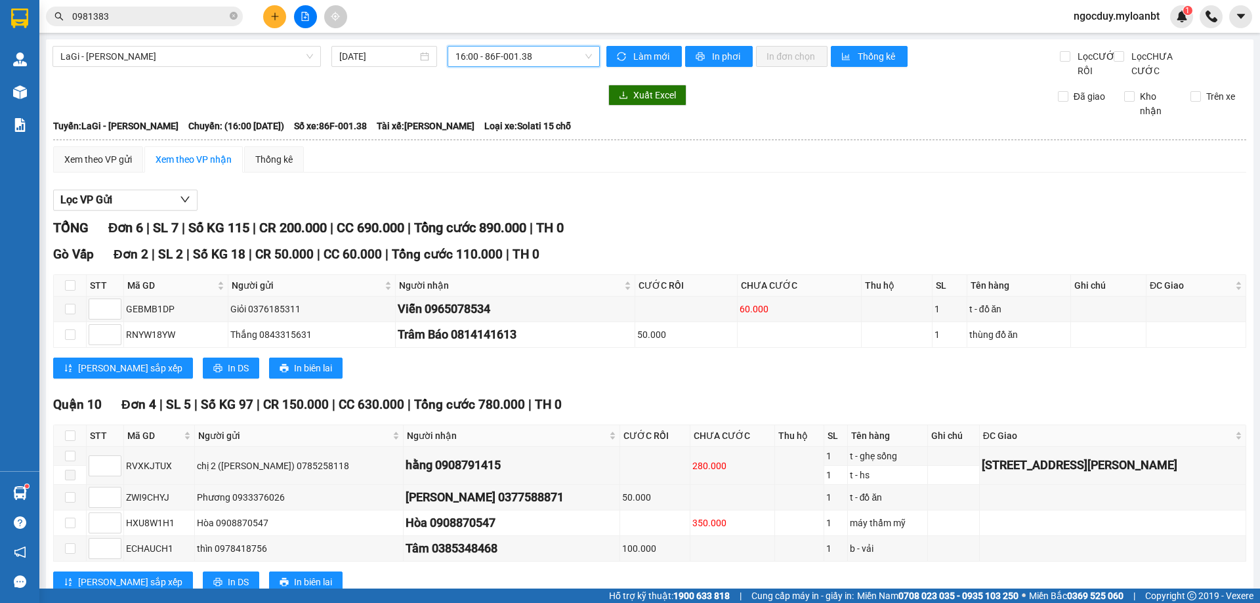
scroll to position [55, 0]
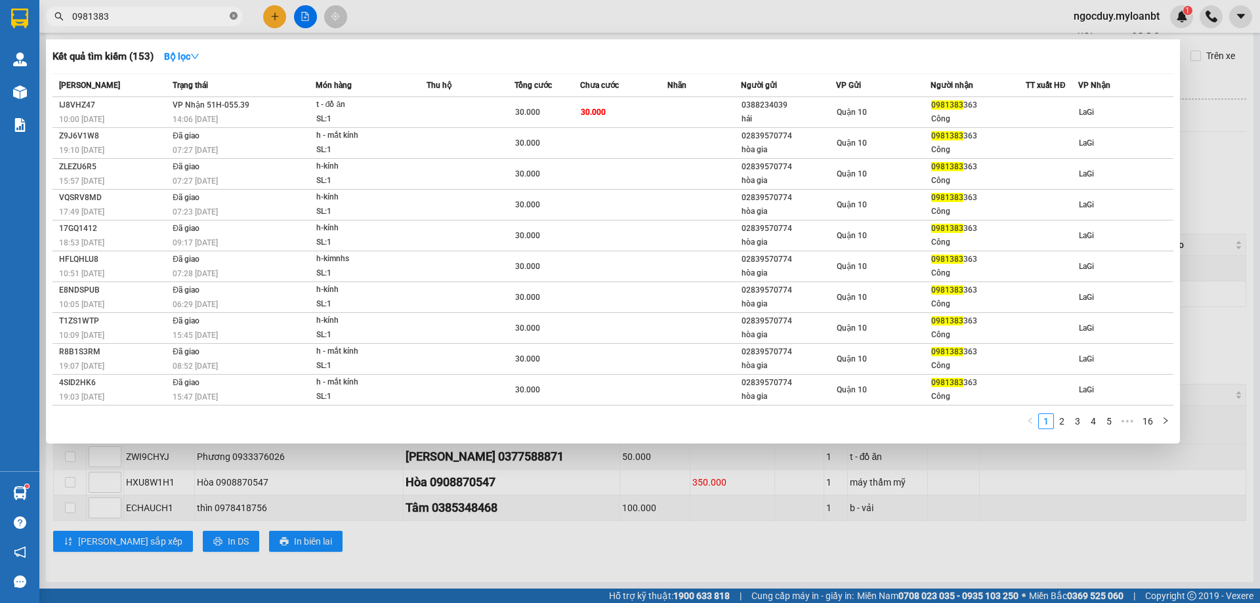
click at [234, 12] on icon "close-circle" at bounding box center [234, 16] width 8 height 8
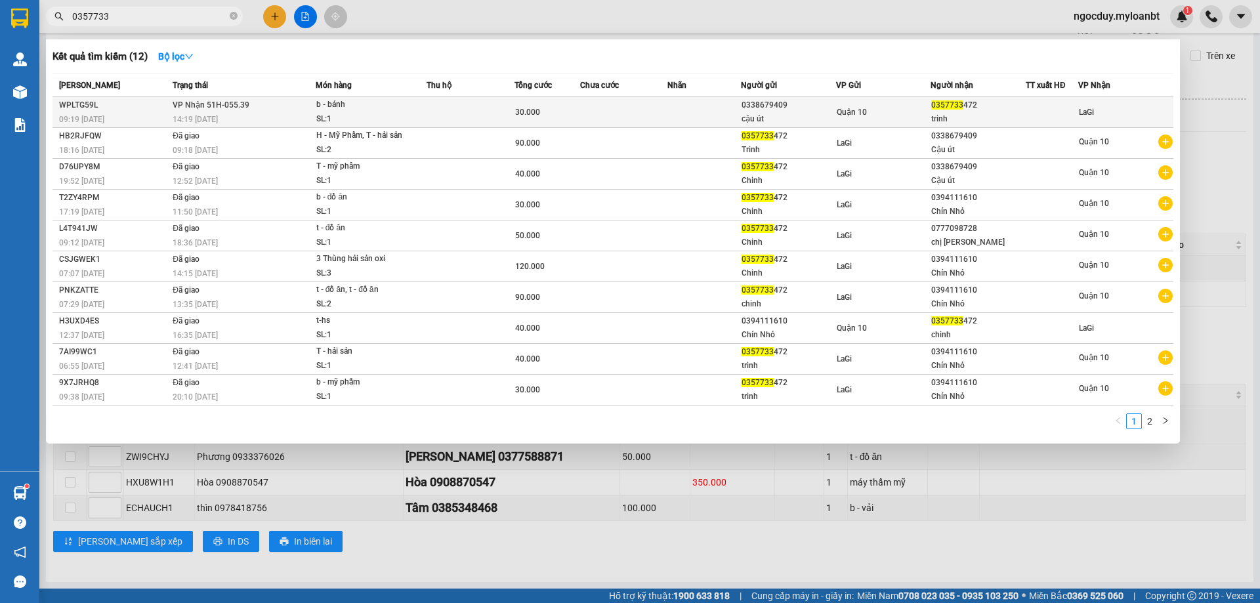
type input "0357733"
click at [284, 117] on div "14:19 - 13/10" at bounding box center [244, 119] width 142 height 14
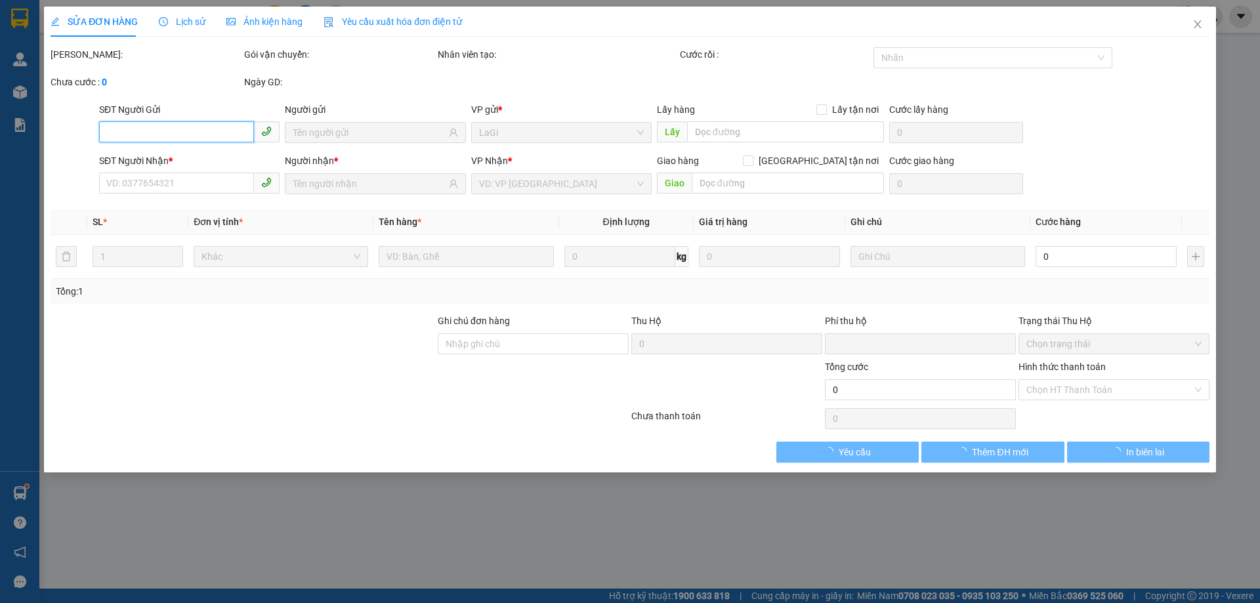
type input "0338679409"
type input "cậu út"
type input "0357733472"
type input "trinh"
type input "0"
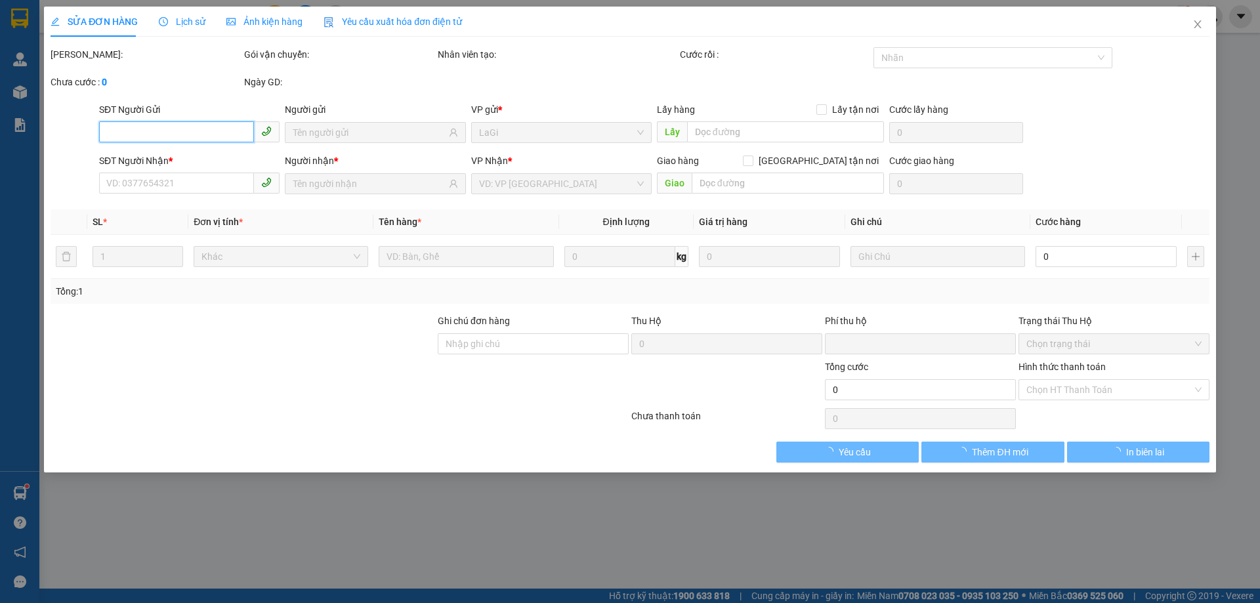
type input "30.000"
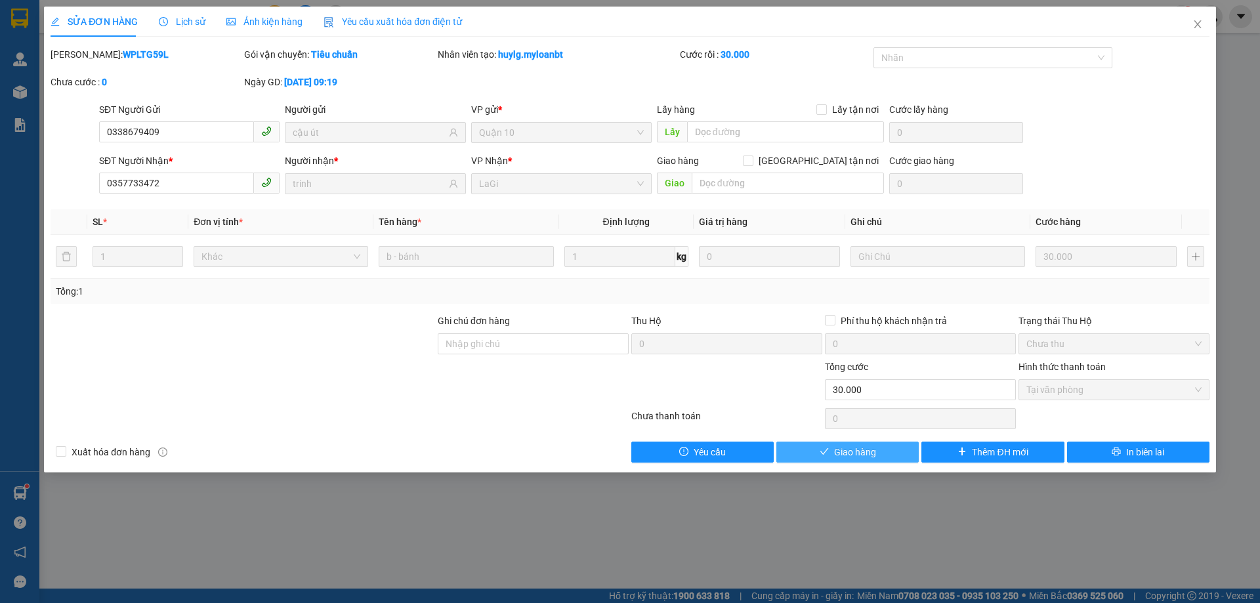
click at [891, 456] on button "Giao hàng" at bounding box center [847, 452] width 142 height 21
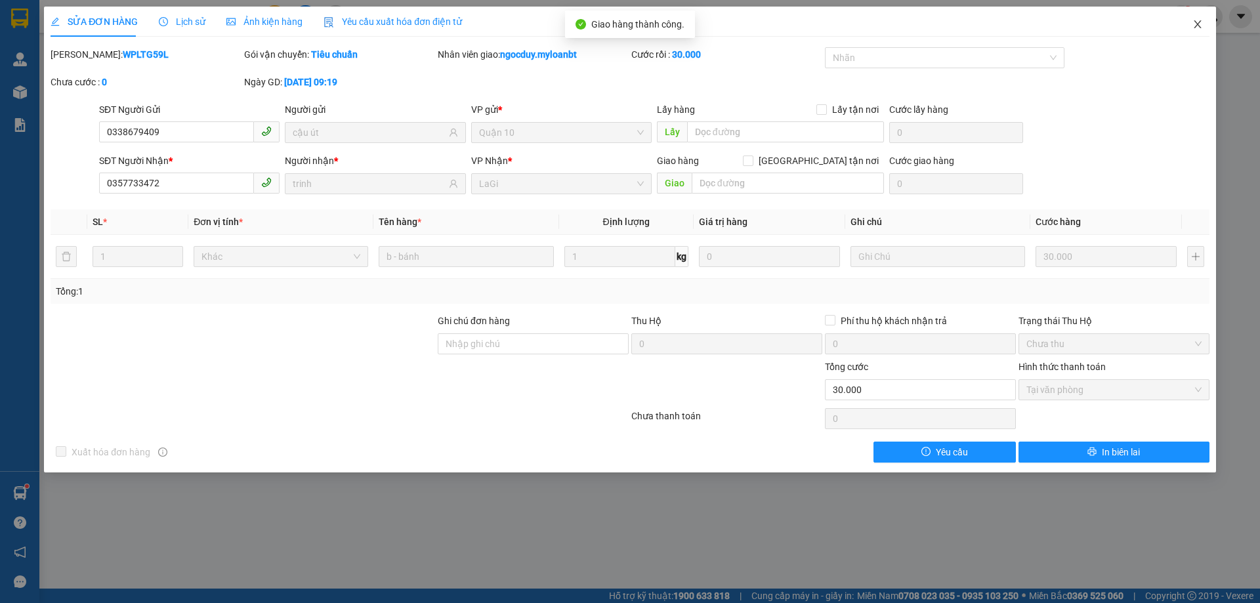
click at [1198, 24] on icon "close" at bounding box center [1197, 24] width 7 height 8
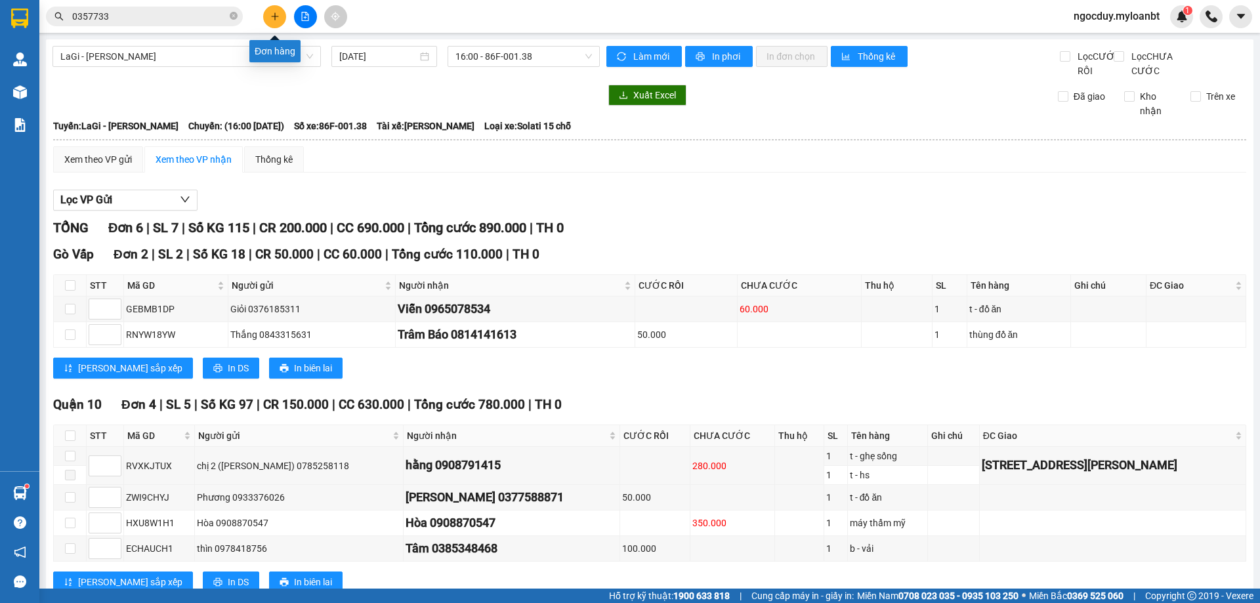
click at [275, 22] on button at bounding box center [274, 16] width 23 height 23
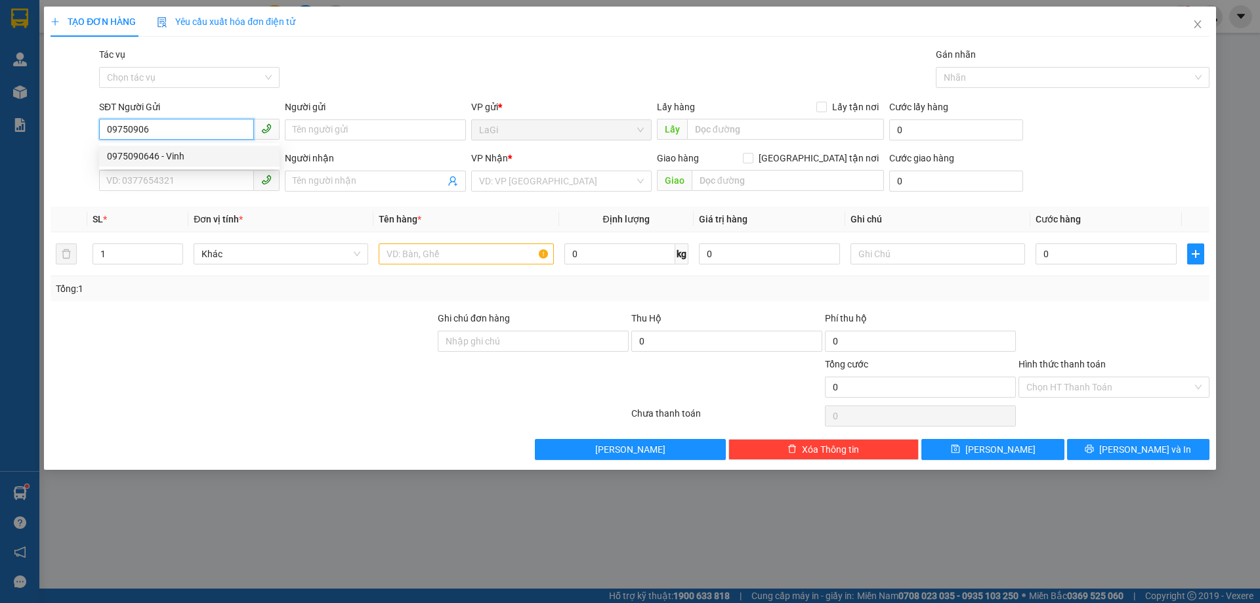
click at [195, 151] on div "0975090646 - Vinh" at bounding box center [189, 156] width 165 height 14
type input "0975090646"
type input "Vinh"
type input "0353322880"
type input "Vy"
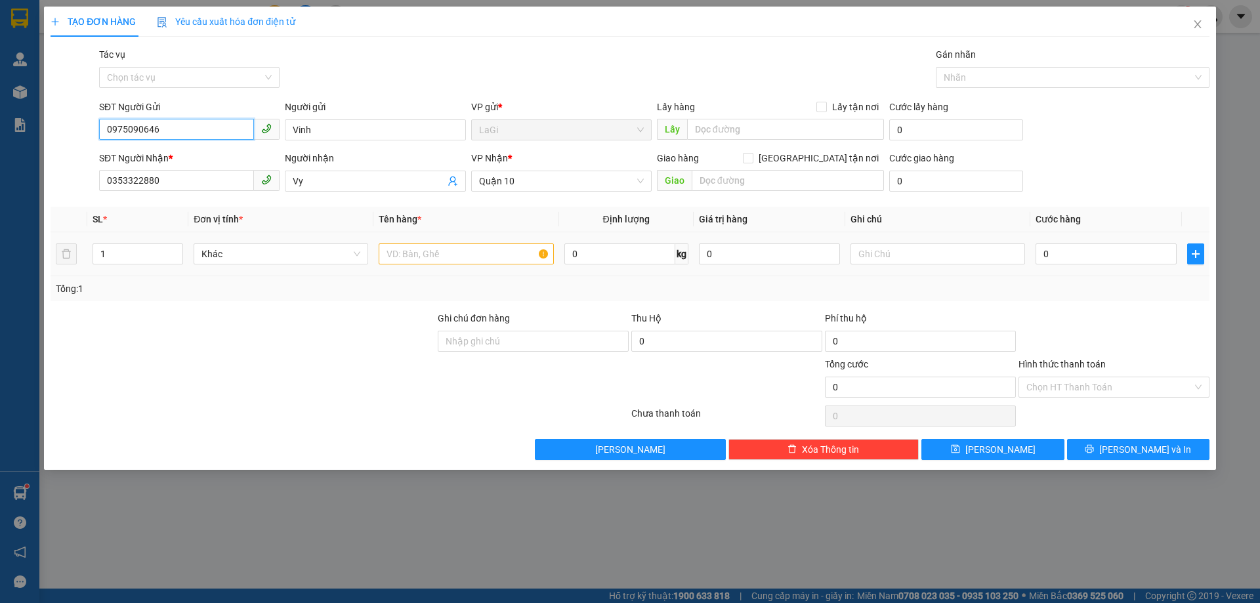
type input "0975090646"
click at [393, 256] on input "text" at bounding box center [466, 253] width 175 height 21
type input "t - quần áo"
click at [633, 255] on input "0" at bounding box center [619, 253] width 111 height 21
type input "9.4"
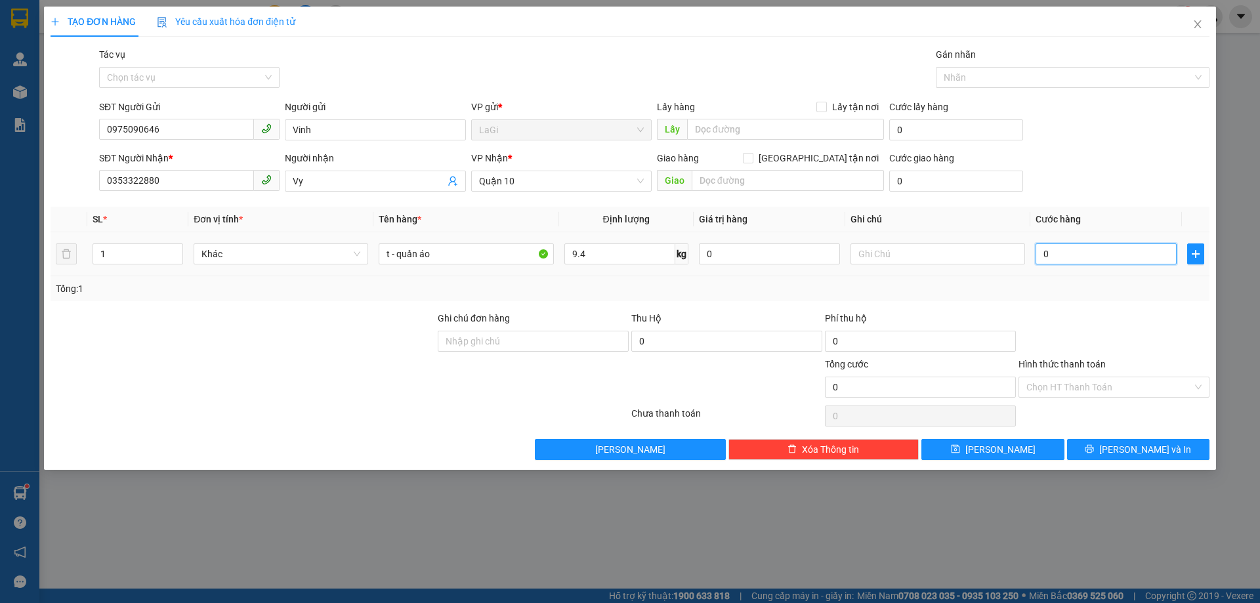
click at [1138, 249] on input "0" at bounding box center [1106, 253] width 141 height 21
type input "4"
type input "40"
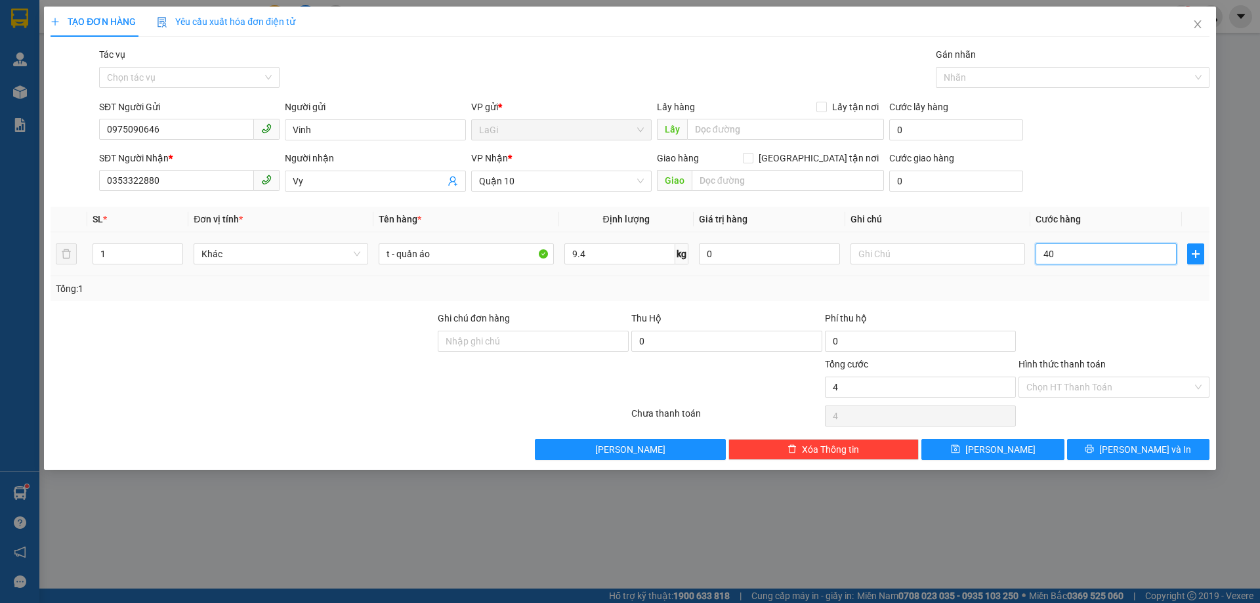
type input "40"
type input "400"
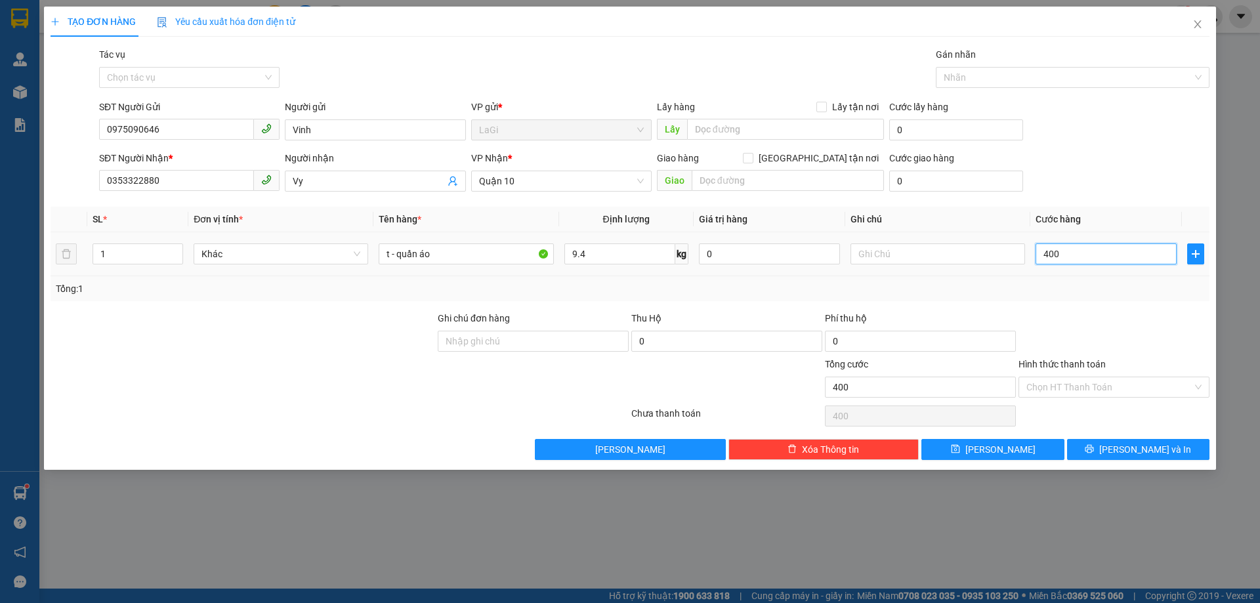
type input "4.000"
type input "40.000"
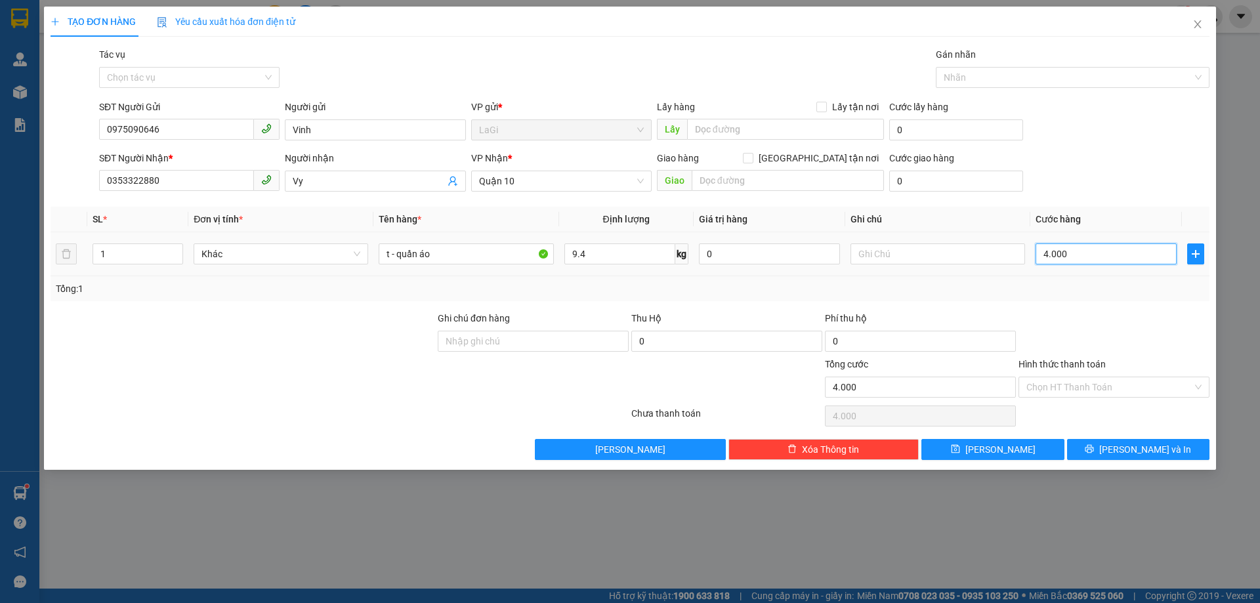
type input "40.000"
click at [1167, 444] on button "[PERSON_NAME] và In" at bounding box center [1138, 449] width 142 height 21
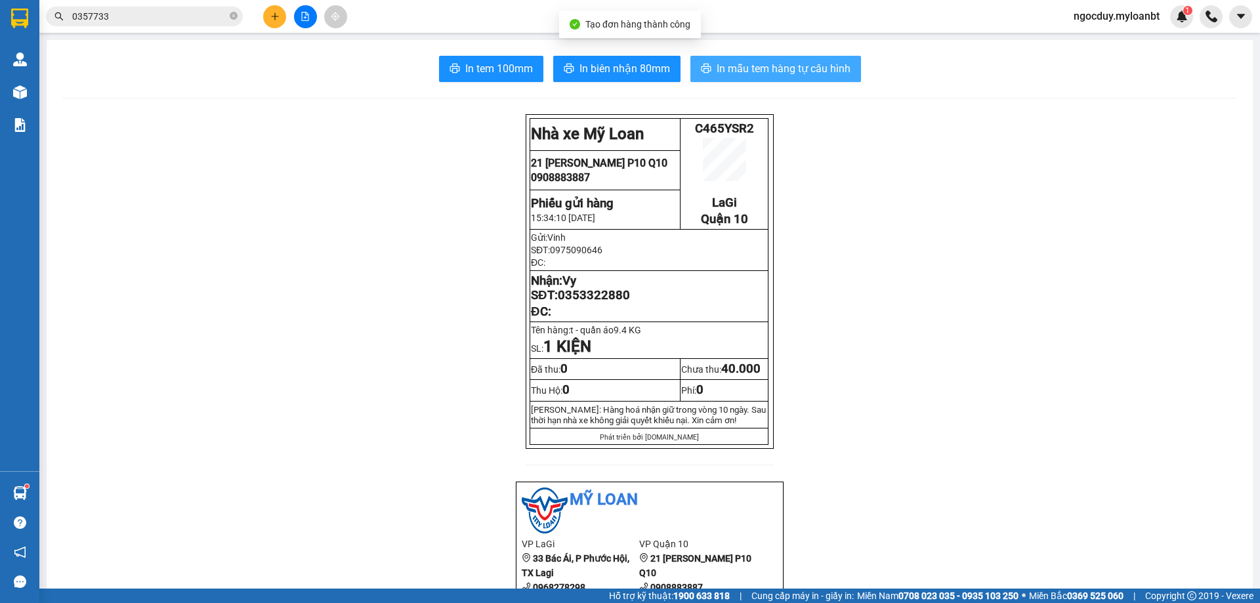
click at [753, 66] on span "In mẫu tem hàng tự cấu hình" at bounding box center [784, 68] width 134 height 16
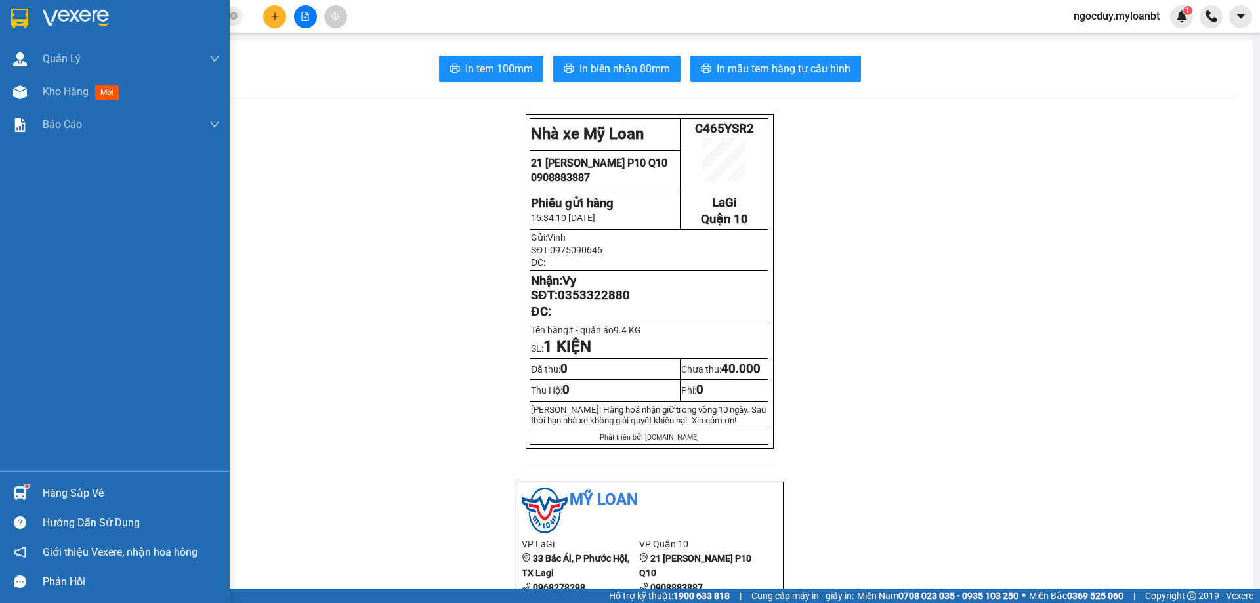
click at [100, 490] on div "Hàng sắp về" at bounding box center [131, 494] width 177 height 20
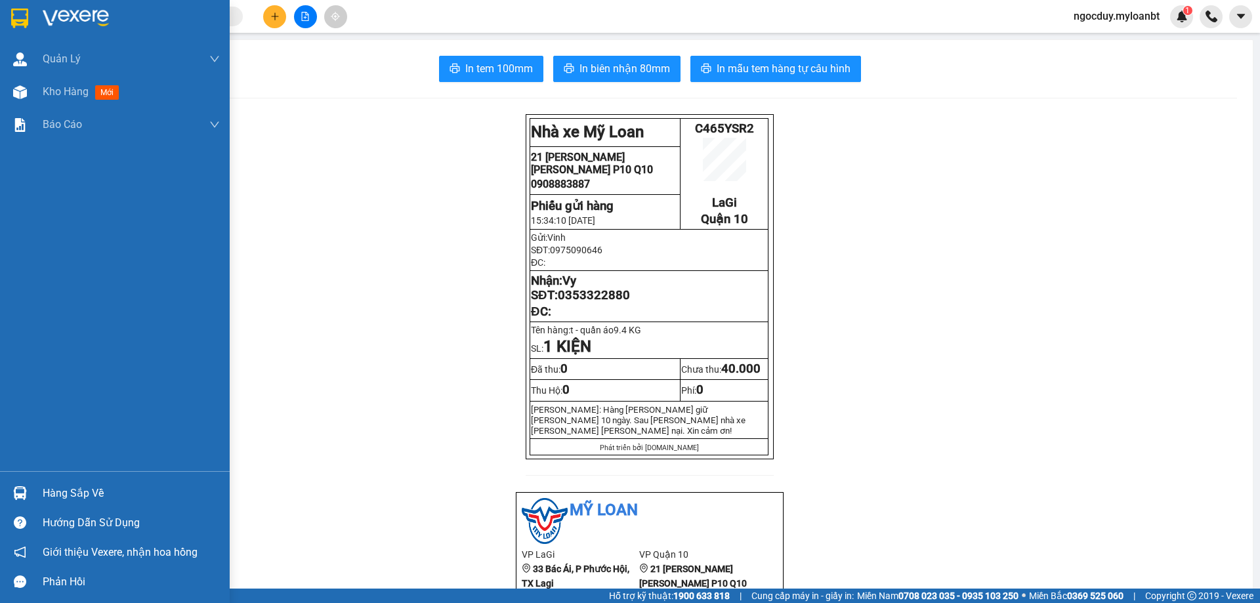
click at [89, 494] on div "Hàng sắp về" at bounding box center [131, 494] width 177 height 20
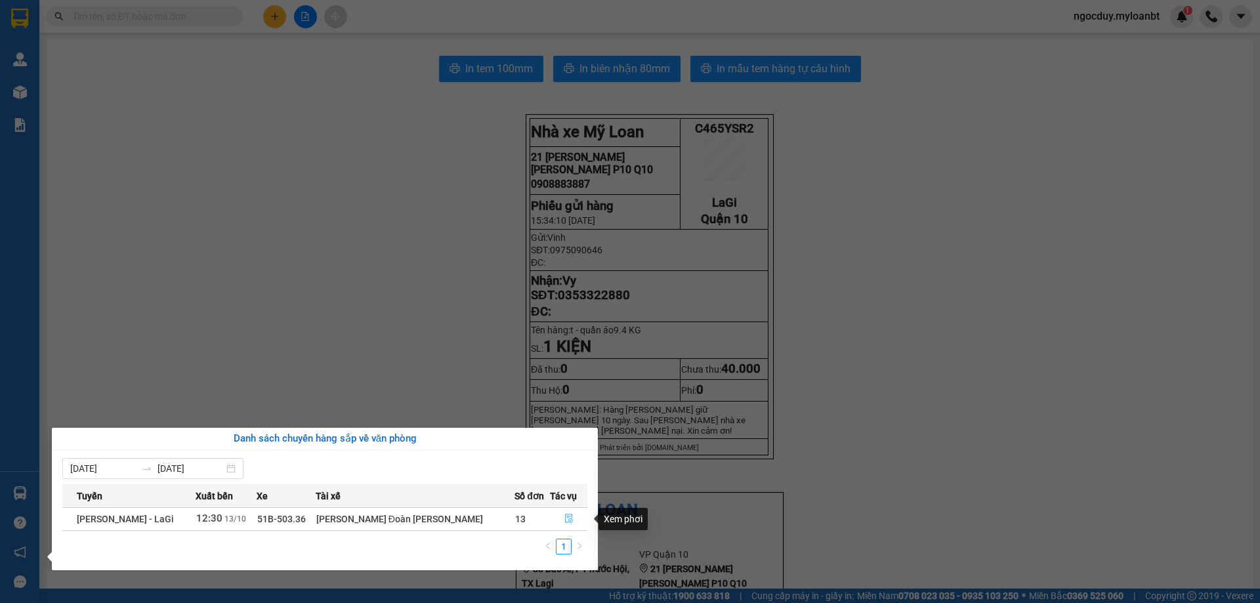
click at [564, 518] on icon "file-done" at bounding box center [568, 518] width 9 height 9
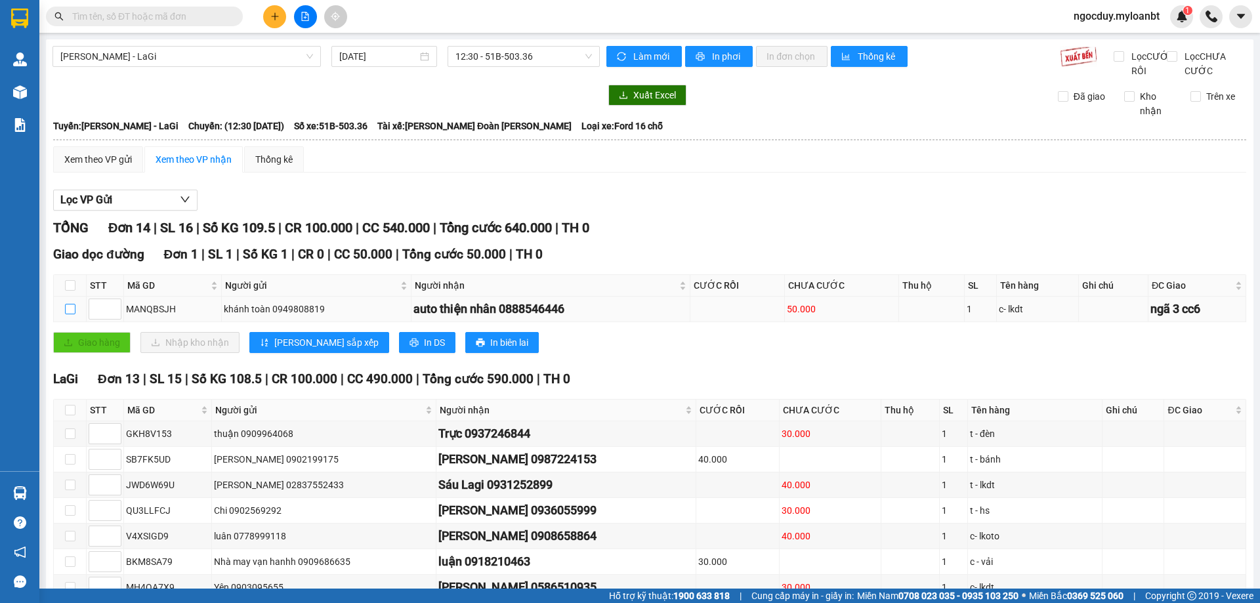
click at [68, 314] on input "checkbox" at bounding box center [70, 309] width 11 height 11
checkbox input "true"
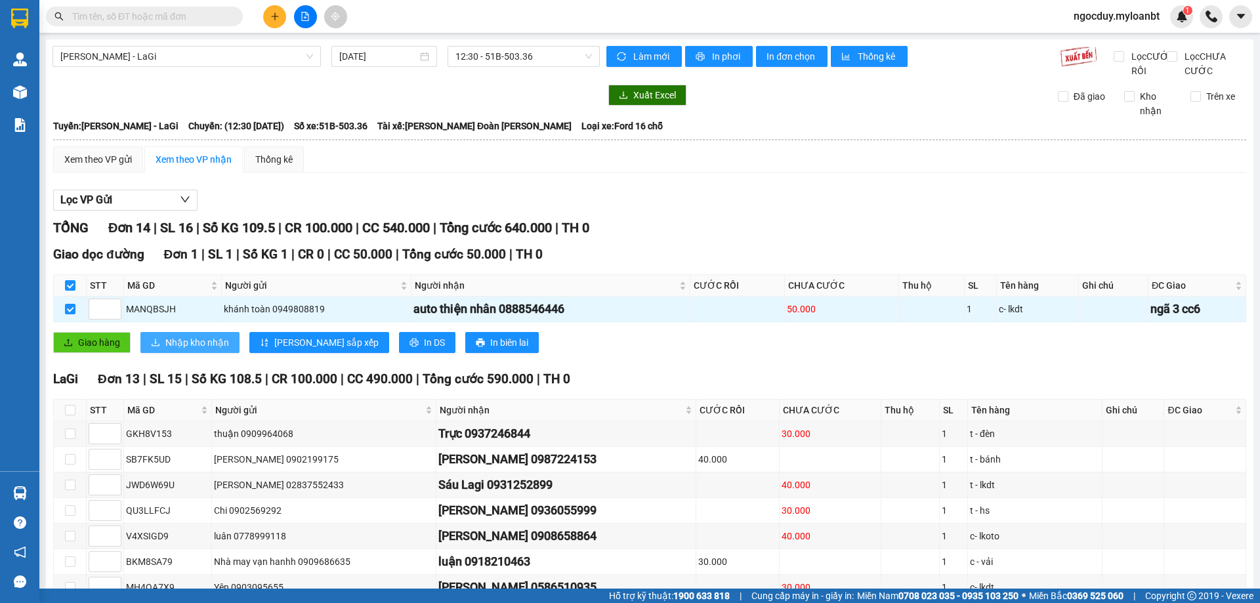
click at [203, 350] on span "Nhập kho nhận" at bounding box center [197, 342] width 64 height 14
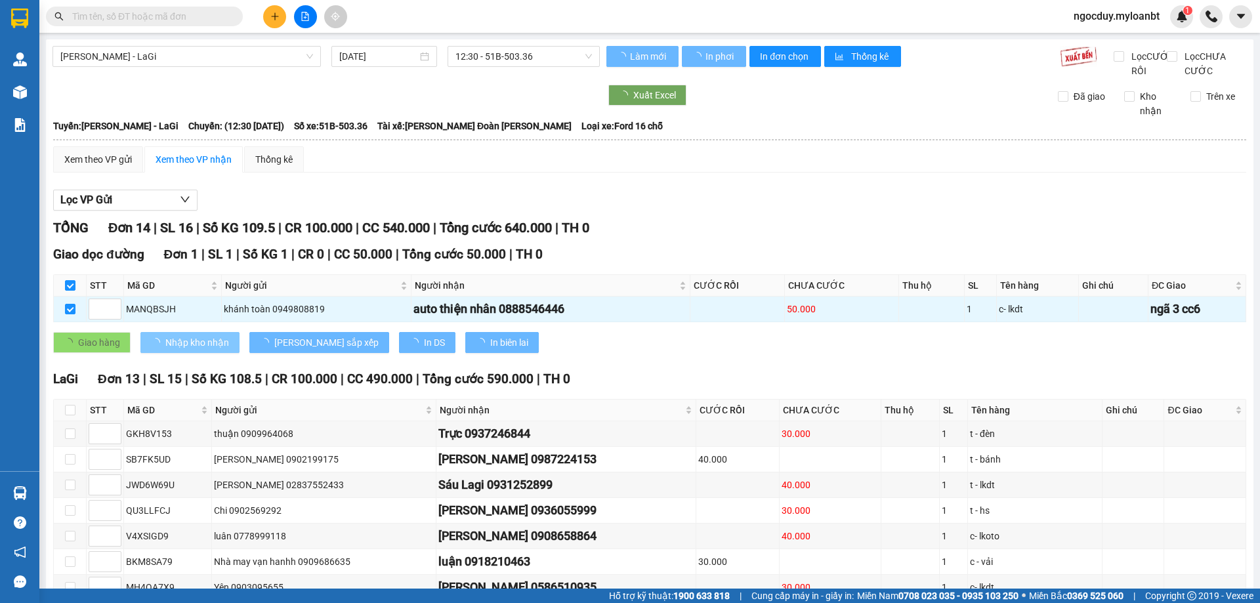
checkbox input "false"
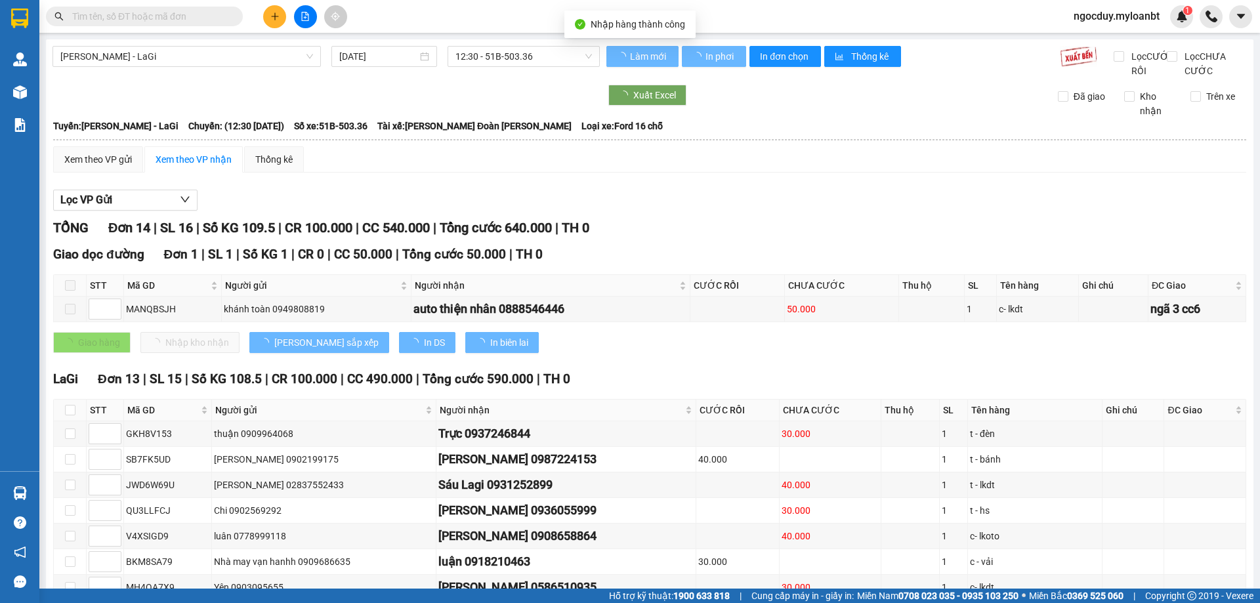
click at [196, 14] on input "text" at bounding box center [149, 16] width 155 height 14
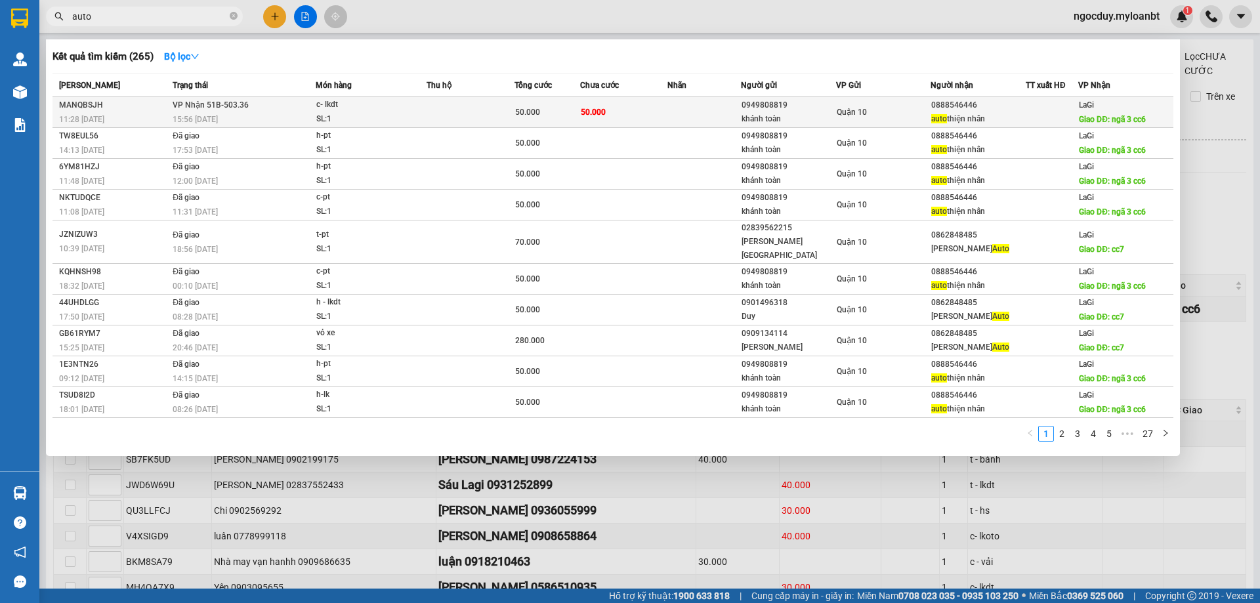
type input "auto"
click at [721, 102] on td at bounding box center [703, 112] width 73 height 31
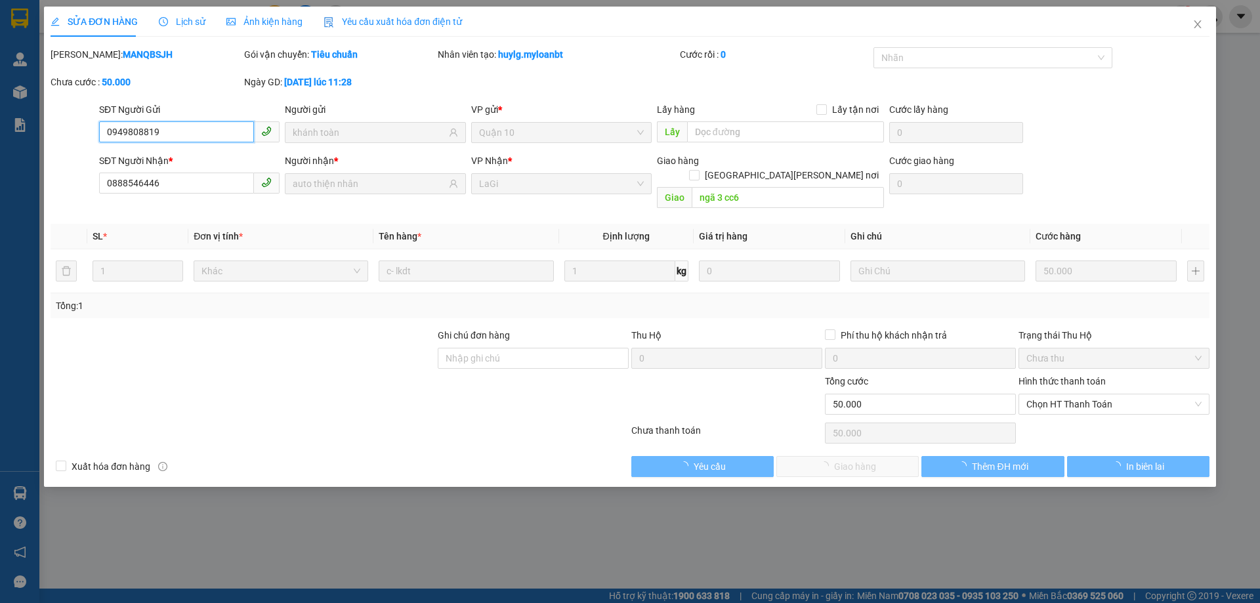
type input "0949808819"
type input "khánh toàn"
type input "0888546446"
type input "auto thiện nhân"
type input "ngã 3 cc6"
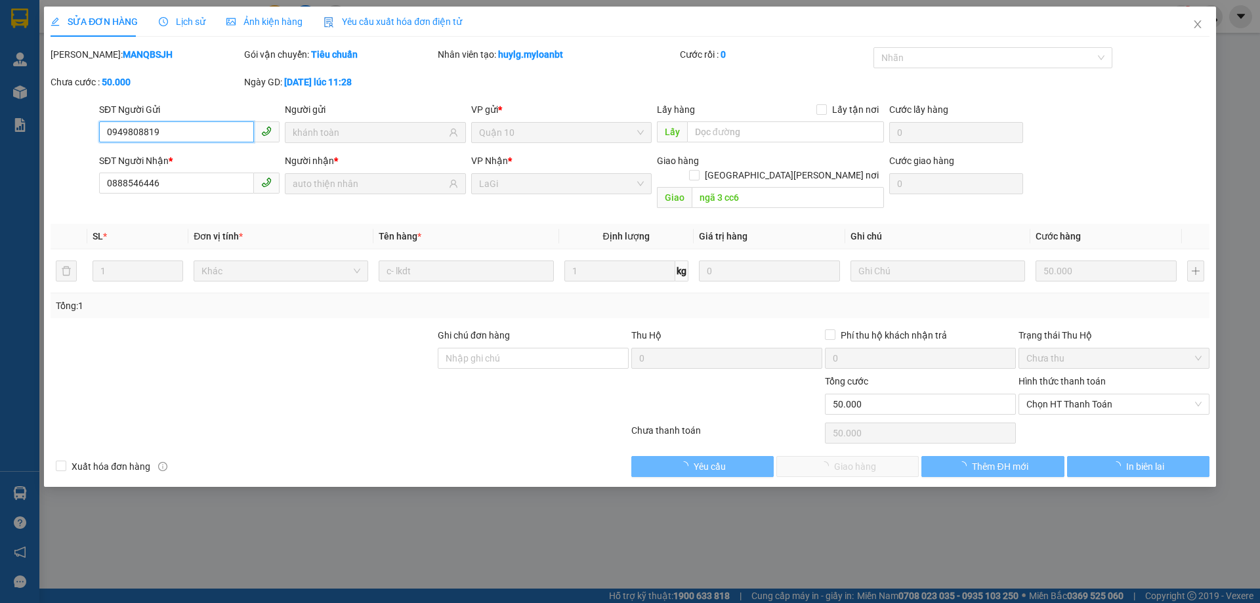
type input "0"
type input "50.000"
click at [1071, 394] on span "Chọn HT Thanh Toán" at bounding box center [1113, 404] width 175 height 20
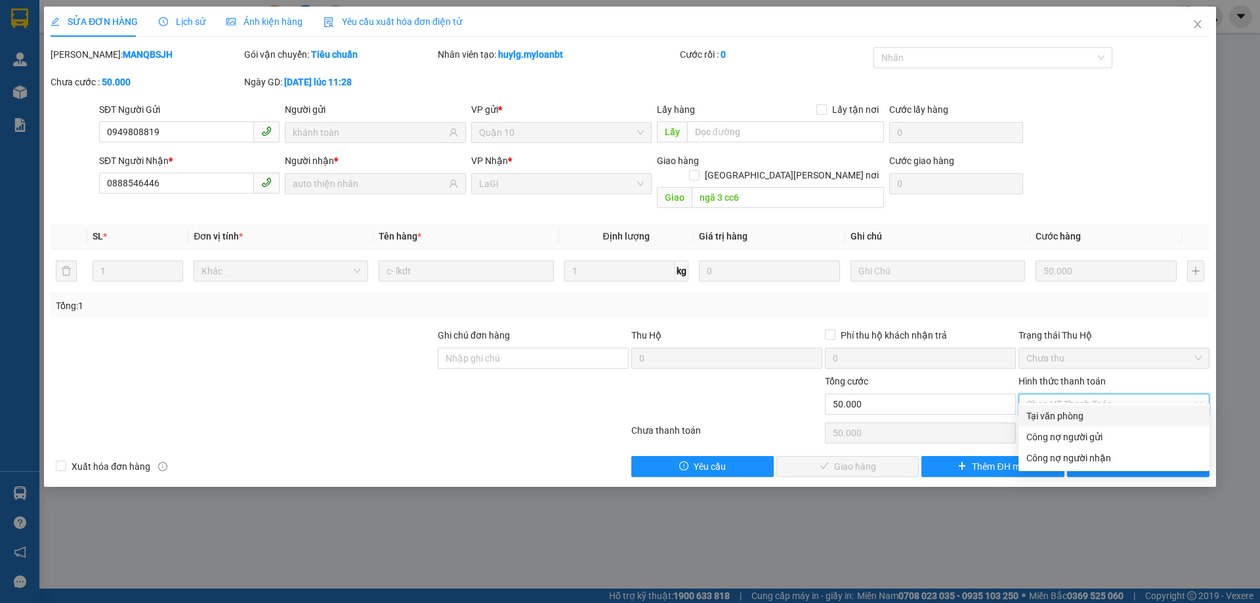
click at [1061, 411] on div "Tại văn phòng" at bounding box center [1113, 416] width 175 height 14
type input "0"
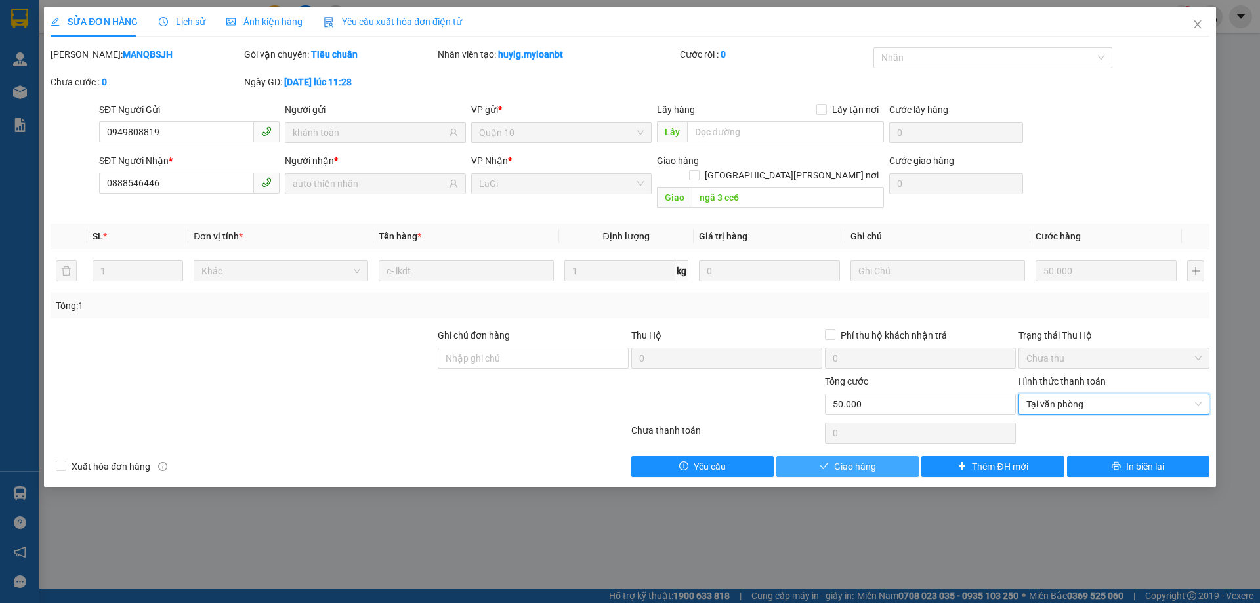
click at [891, 456] on button "Giao hàng" at bounding box center [847, 466] width 142 height 21
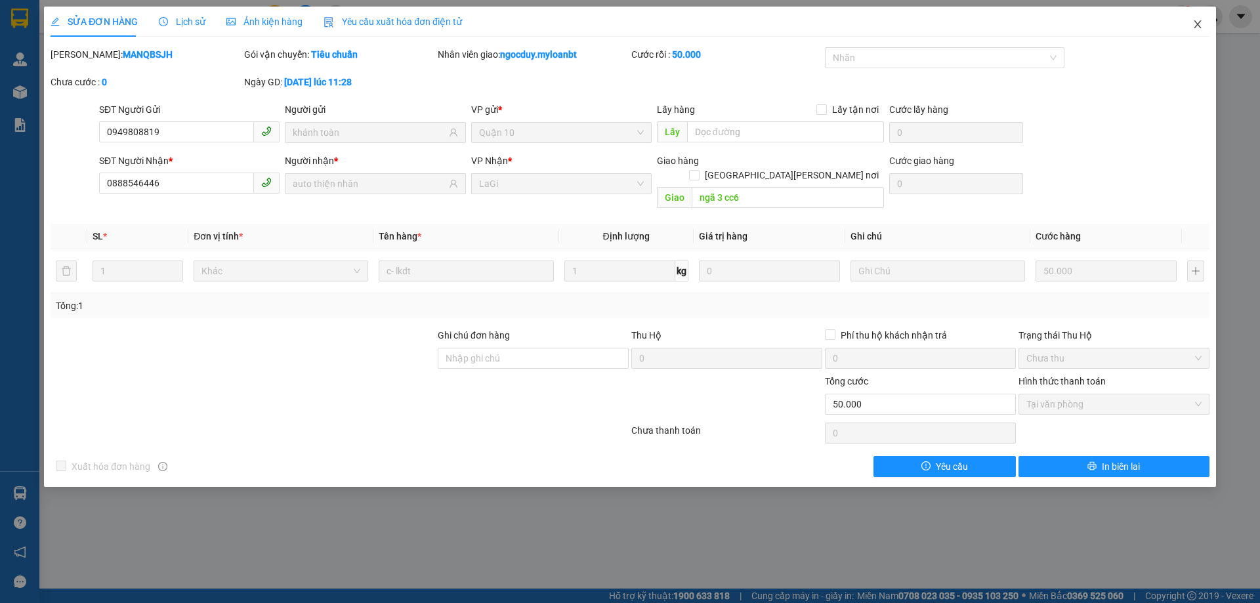
click at [1194, 21] on icon "close" at bounding box center [1197, 24] width 11 height 11
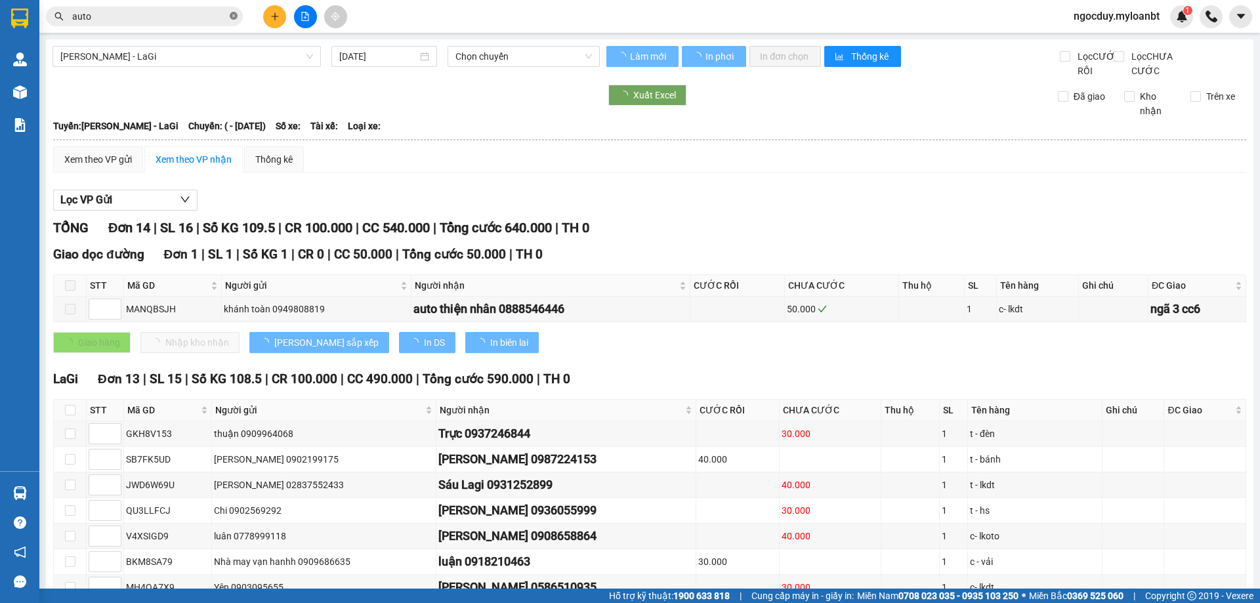
click at [234, 14] on icon "close-circle" at bounding box center [234, 16] width 8 height 8
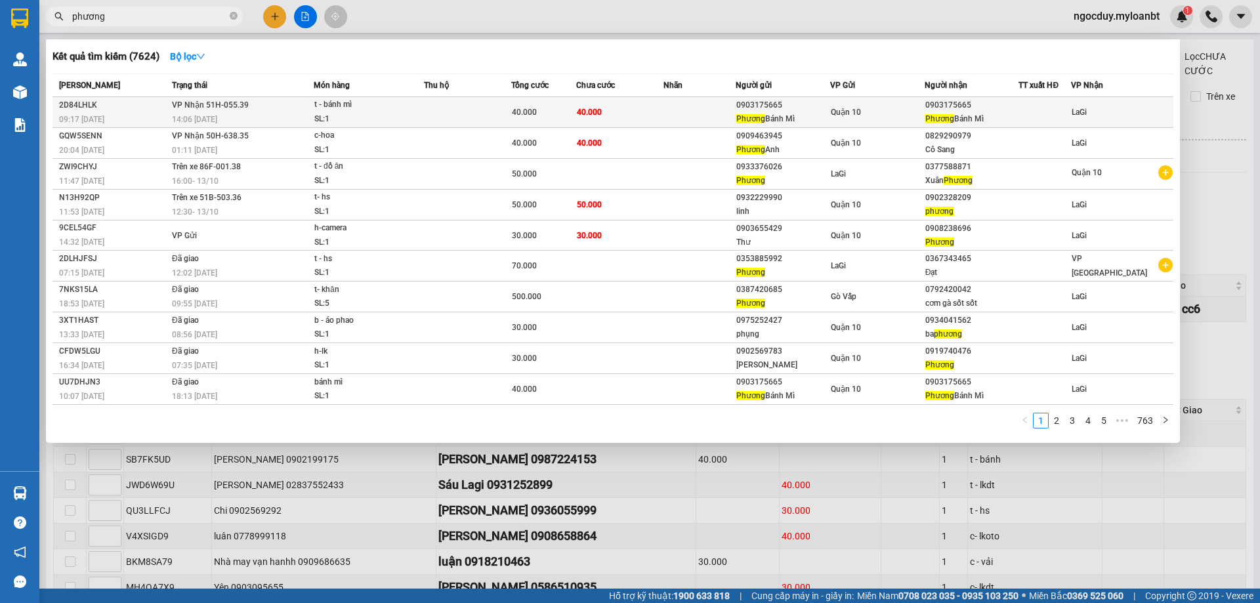
type input "phương"
click at [591, 108] on span "40.000" at bounding box center [589, 112] width 25 height 9
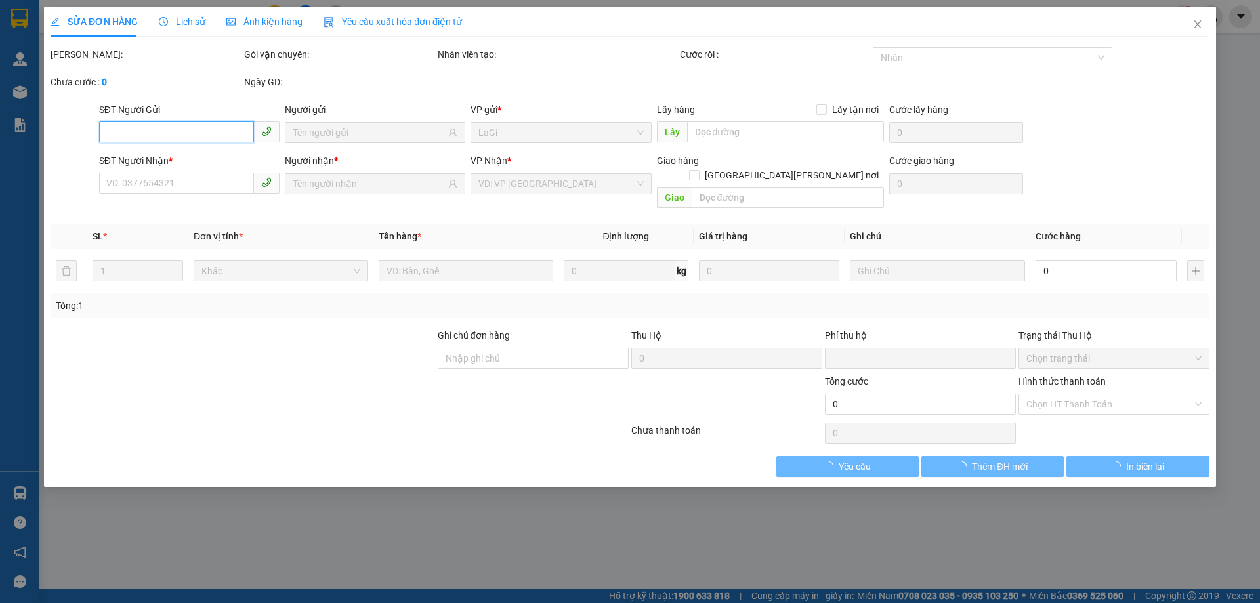
type input "0903175665"
type input "[PERSON_NAME] Mì"
type input "0903175665"
type input "[PERSON_NAME] Mì"
type input "0"
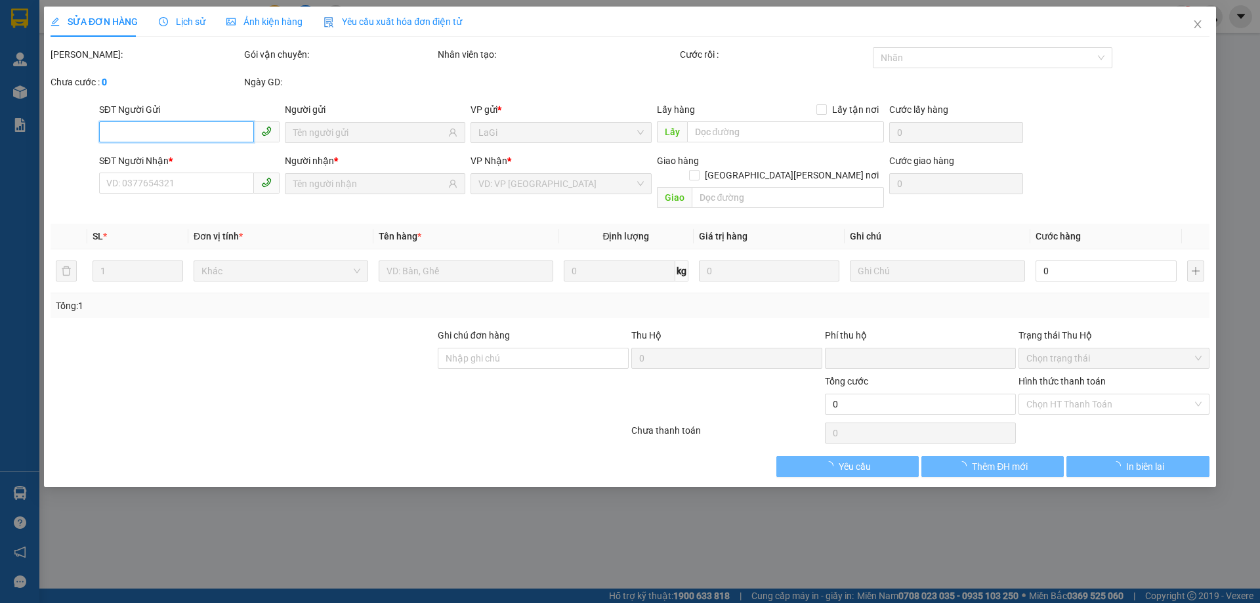
type input "40.000"
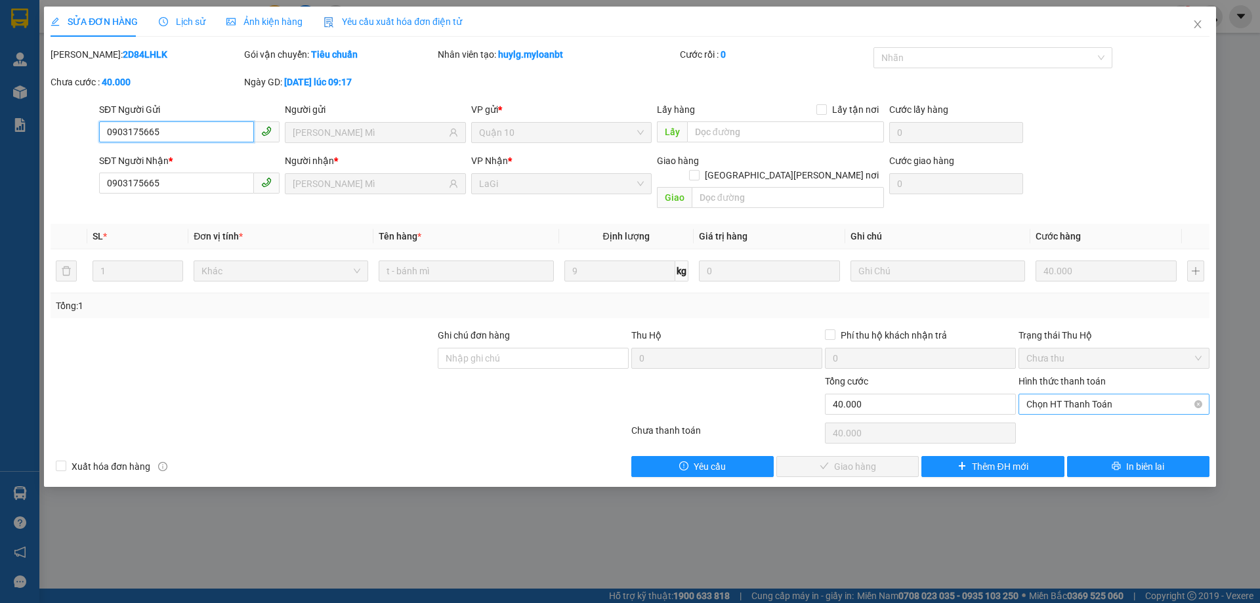
click at [1089, 396] on span "Chọn HT Thanh Toán" at bounding box center [1113, 404] width 175 height 20
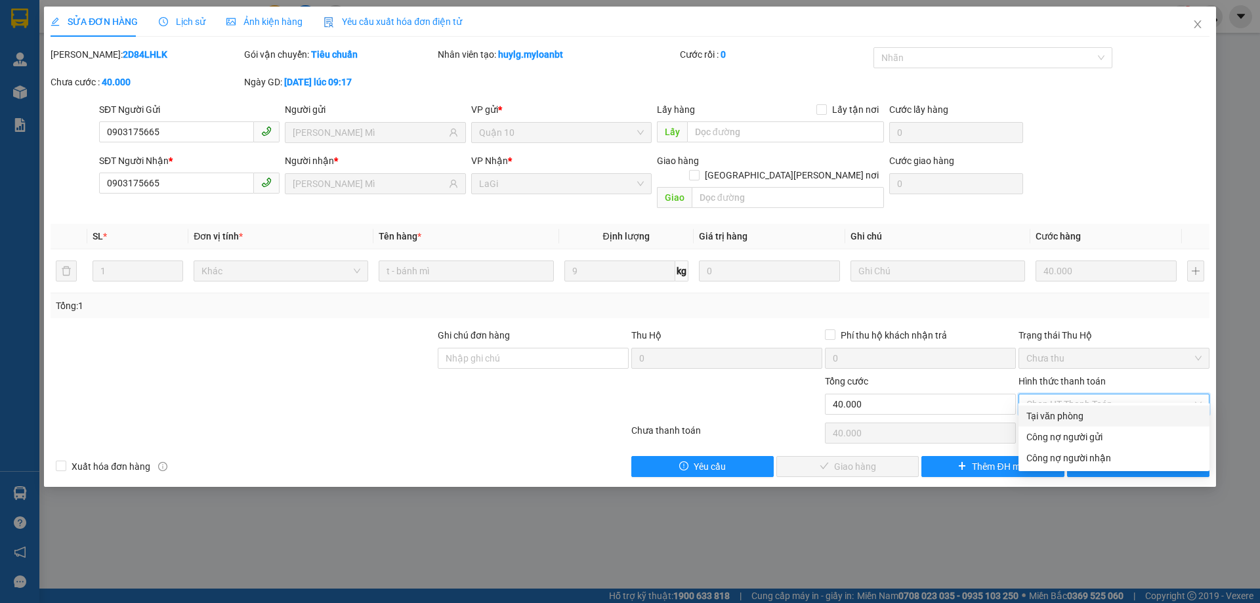
click at [1078, 411] on div "Tại văn phòng" at bounding box center [1113, 416] width 175 height 14
type input "0"
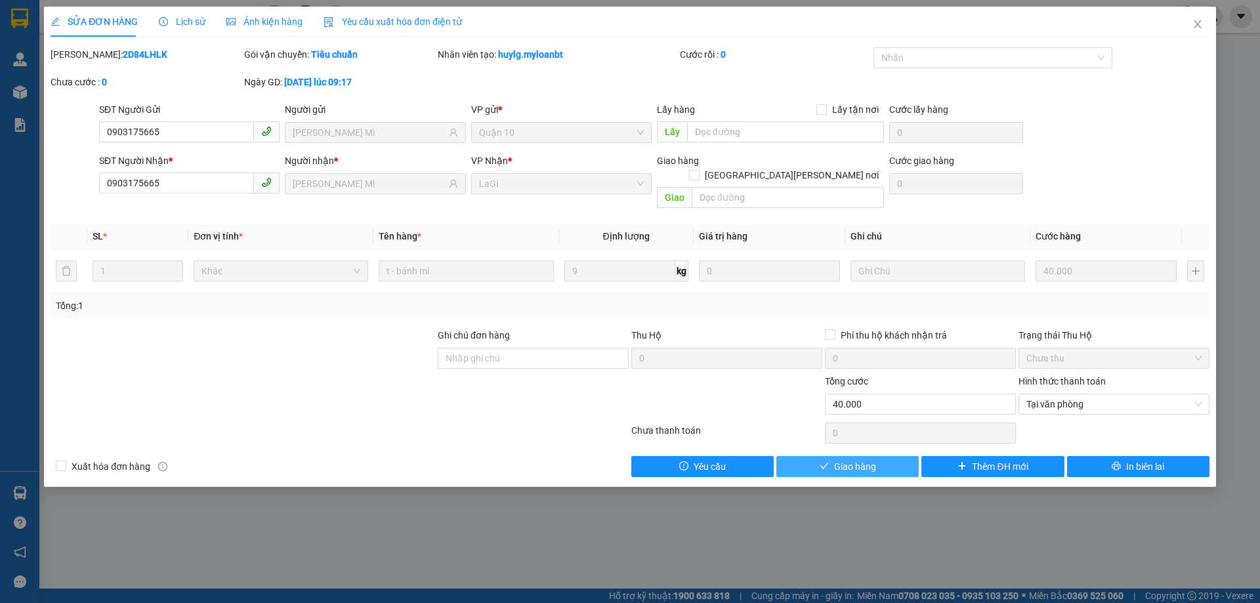
click at [862, 459] on span "Giao hàng" at bounding box center [855, 466] width 42 height 14
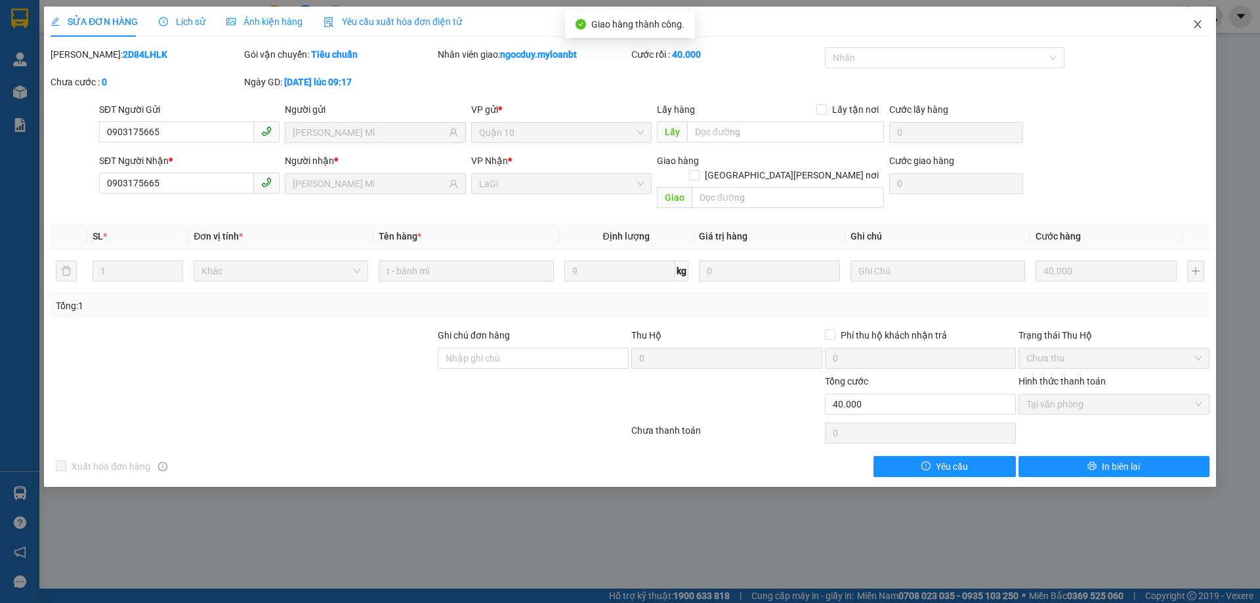
click at [1200, 29] on icon "close" at bounding box center [1197, 24] width 11 height 11
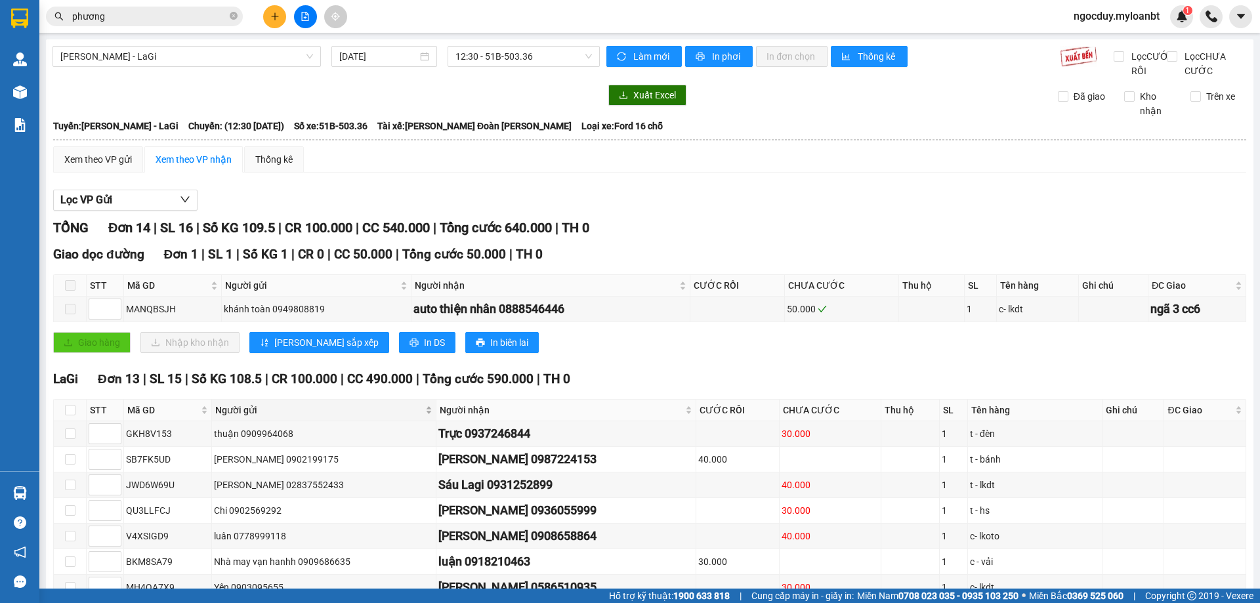
scroll to position [247, 0]
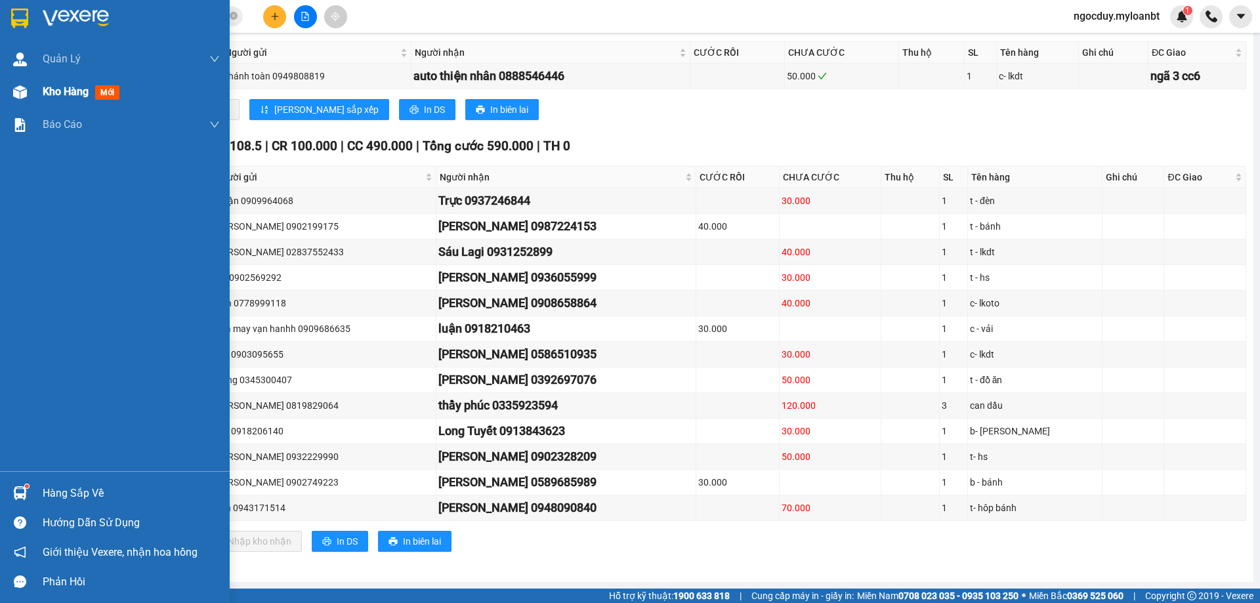
click at [53, 102] on div "Kho hàng mới" at bounding box center [131, 91] width 177 height 33
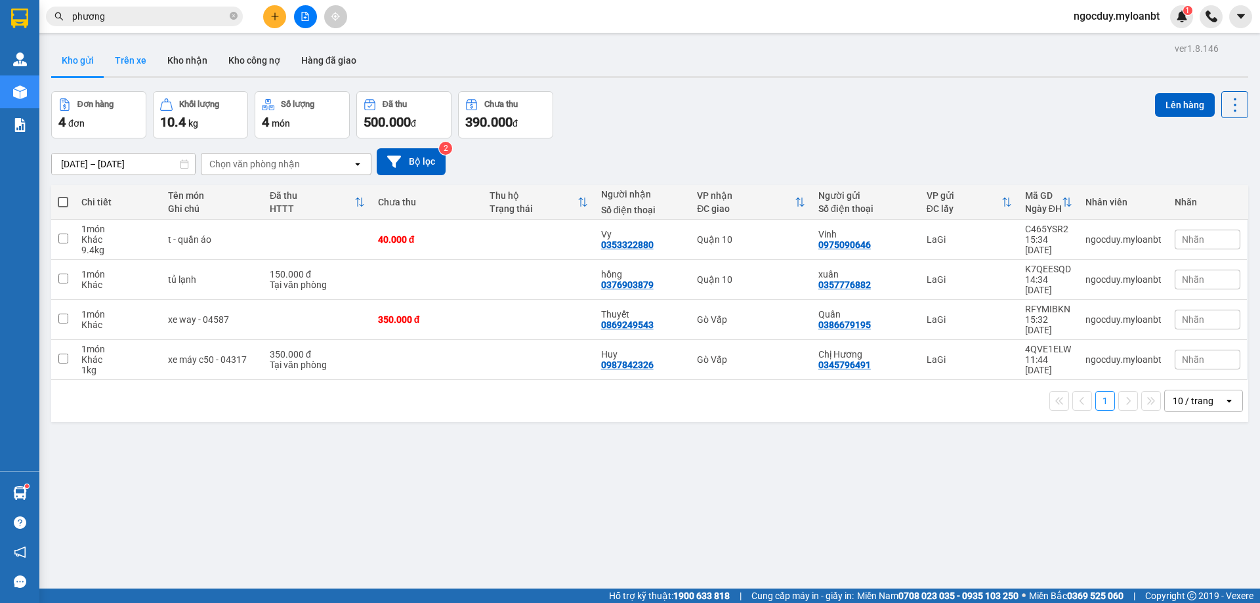
drag, startPoint x: 137, startPoint y: 60, endPoint x: 150, endPoint y: 75, distance: 19.1
click at [137, 61] on button "Trên xe" at bounding box center [130, 61] width 53 height 32
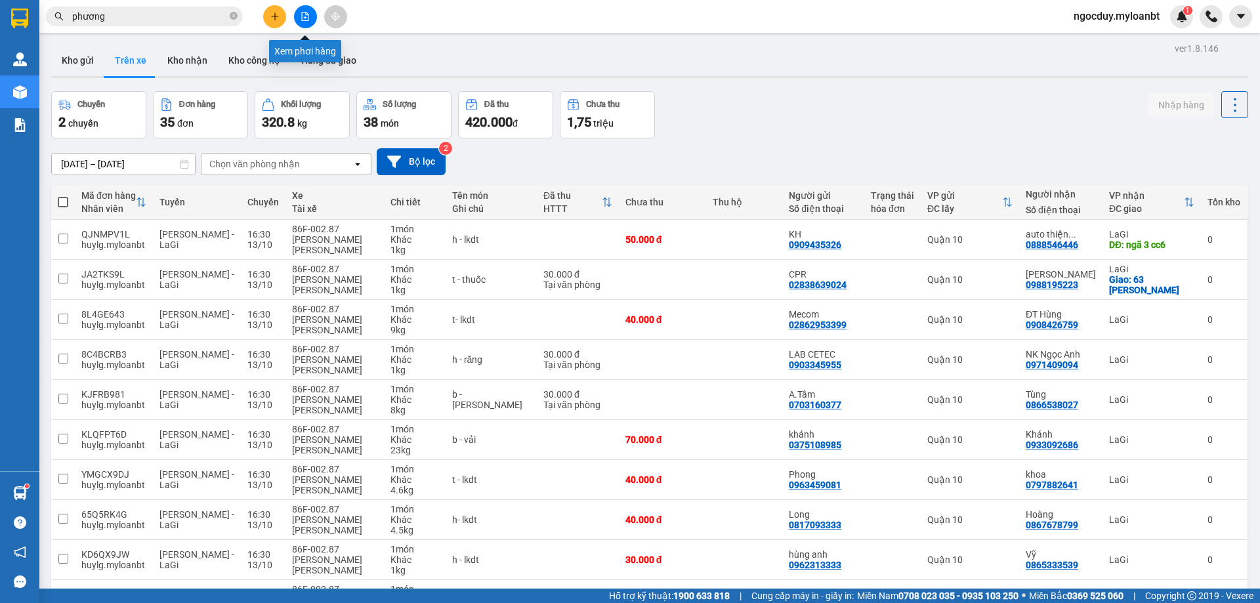
click at [313, 20] on button at bounding box center [305, 16] width 23 height 23
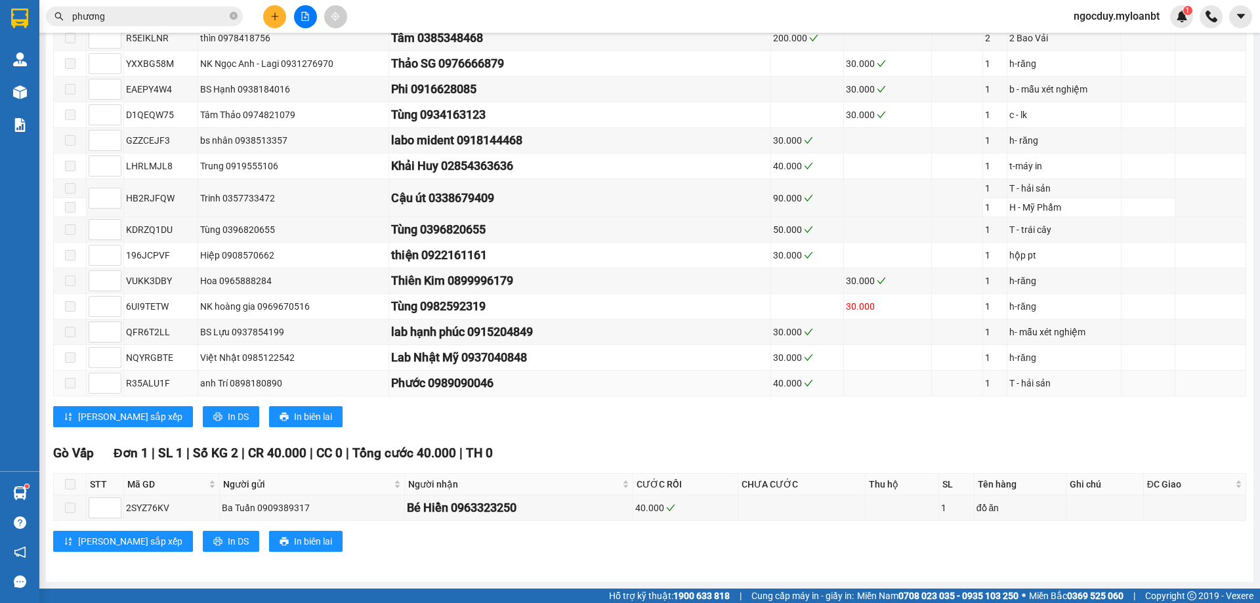
scroll to position [439, 0]
click at [190, 17] on input "phương" at bounding box center [149, 16] width 155 height 14
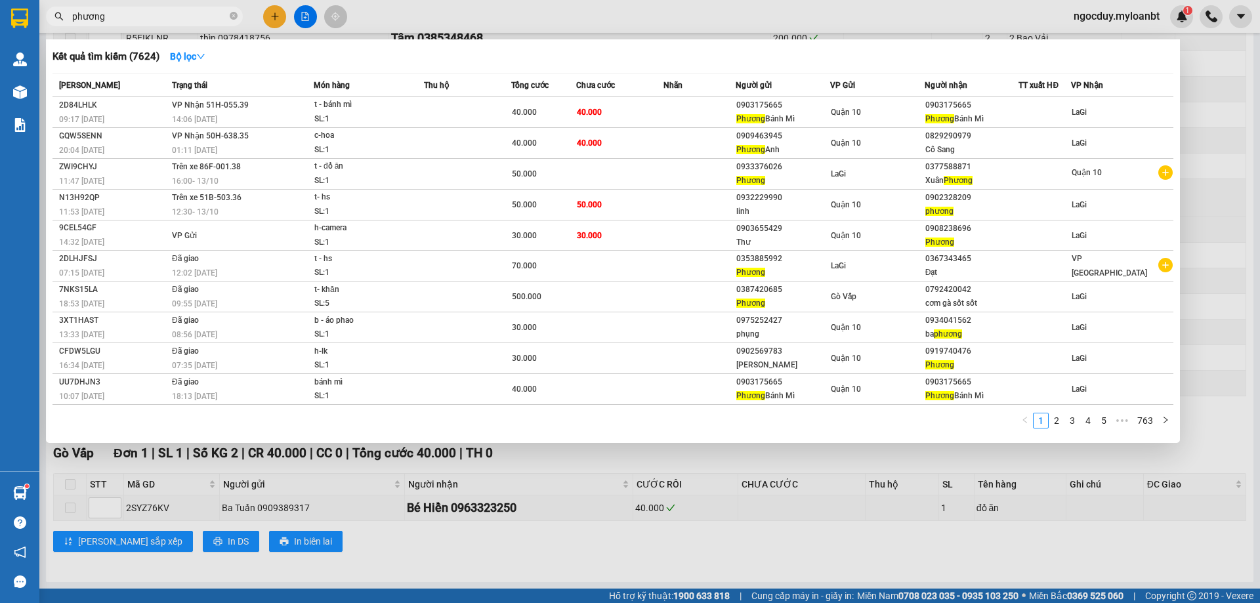
click at [190, 17] on input "phương" at bounding box center [149, 16] width 155 height 14
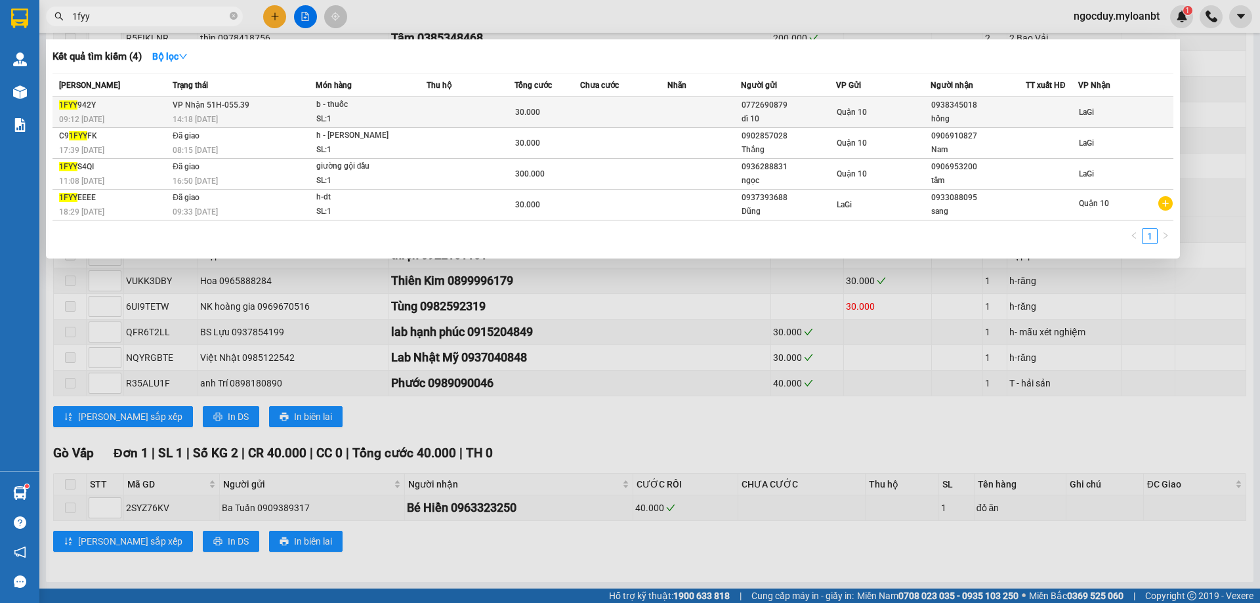
type input "1fyy"
click at [681, 121] on td at bounding box center [703, 112] width 73 height 31
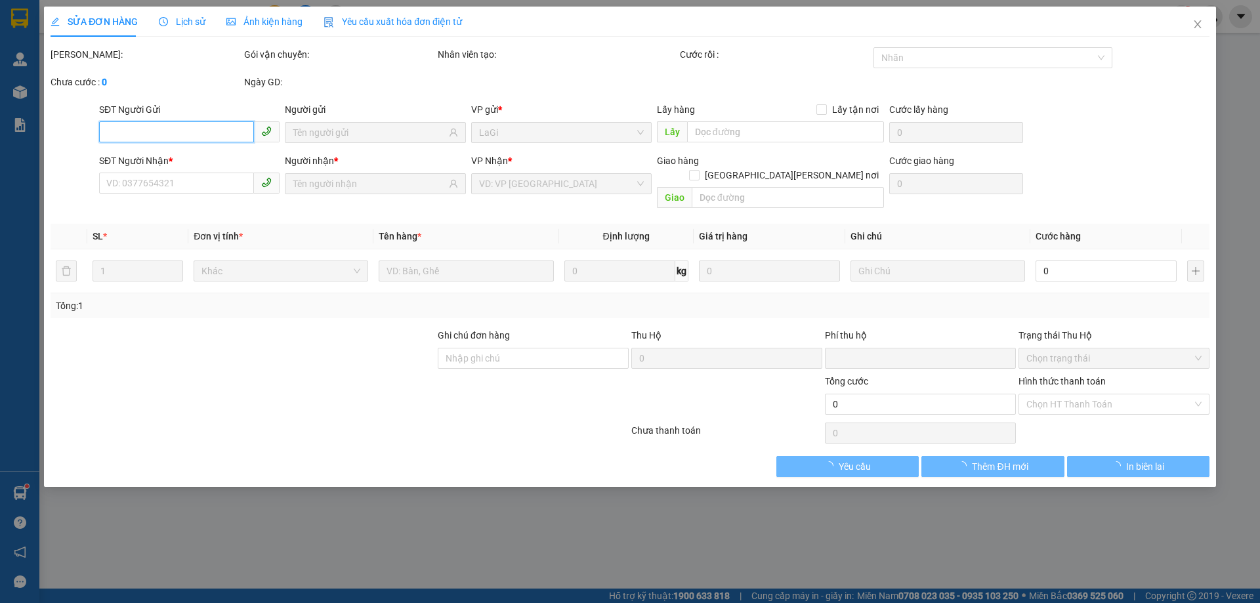
type input "0772690879"
type input "dì 10"
type input "0938345018"
type input "hồng"
type input "0"
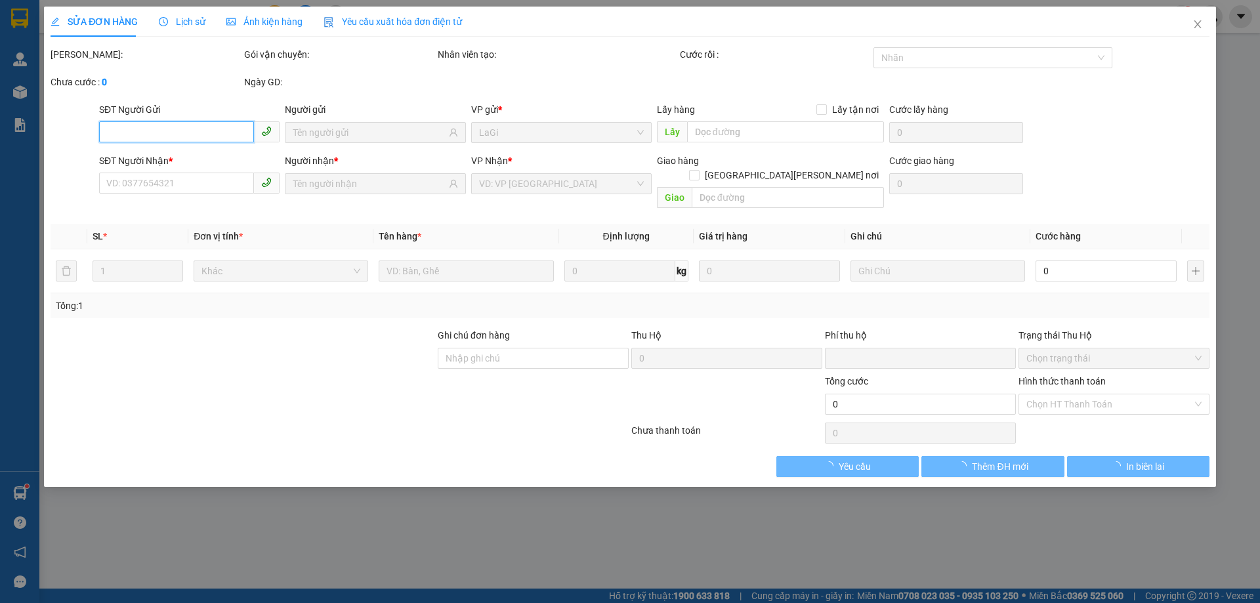
type input "30.000"
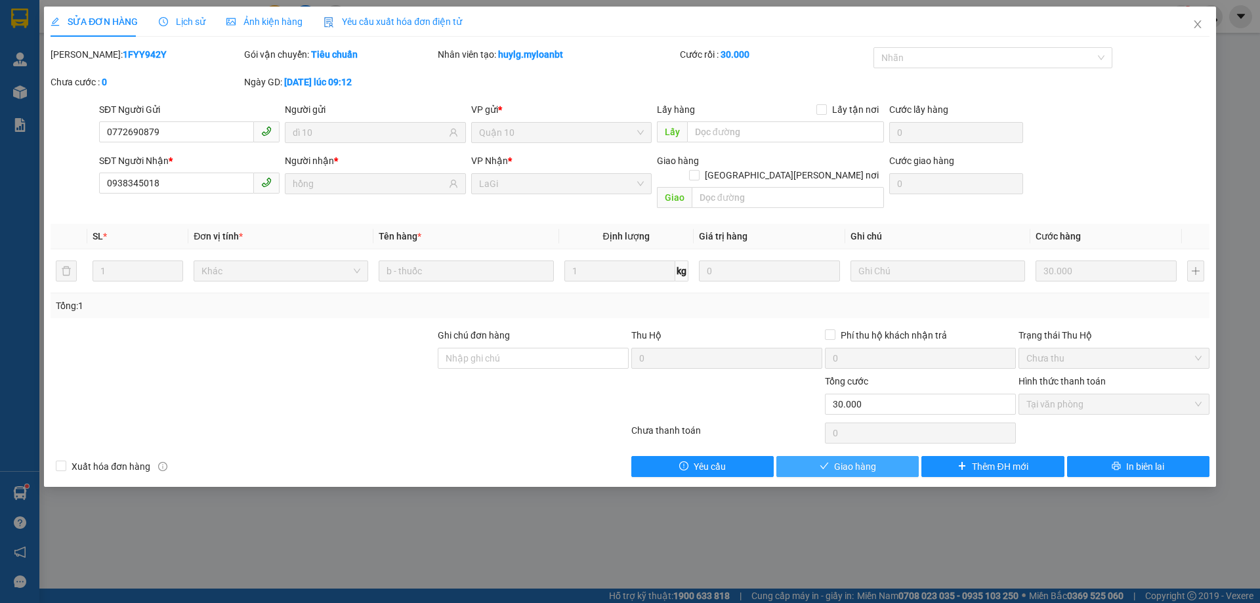
click at [854, 459] on span "Giao hàng" at bounding box center [855, 466] width 42 height 14
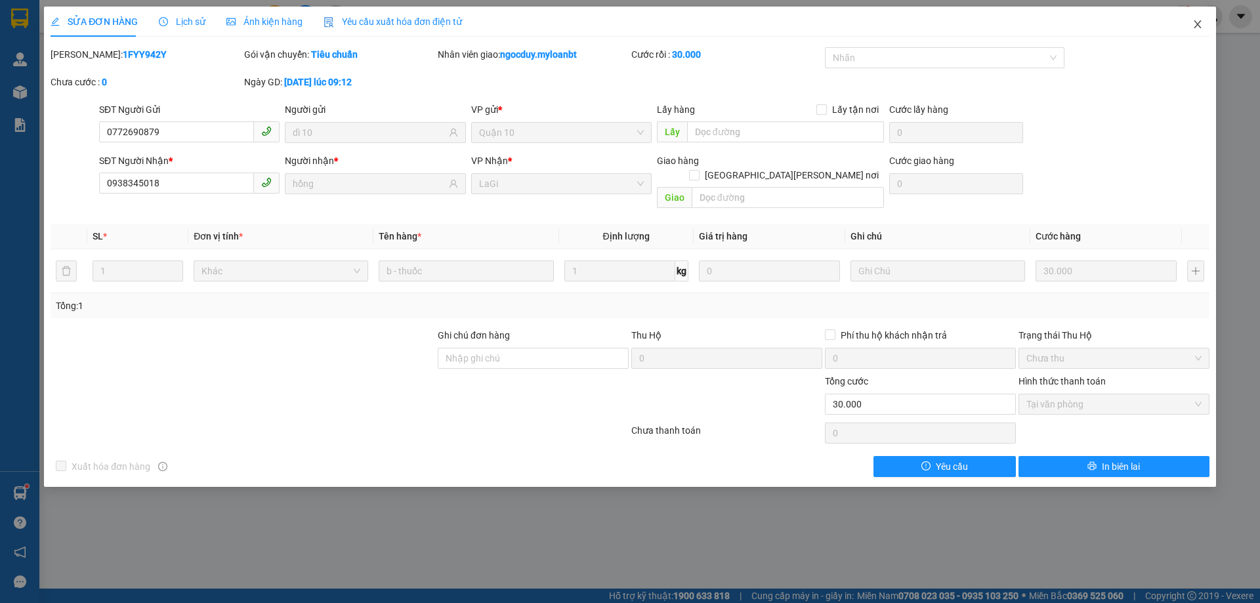
click at [1203, 30] on span "Close" at bounding box center [1197, 25] width 37 height 37
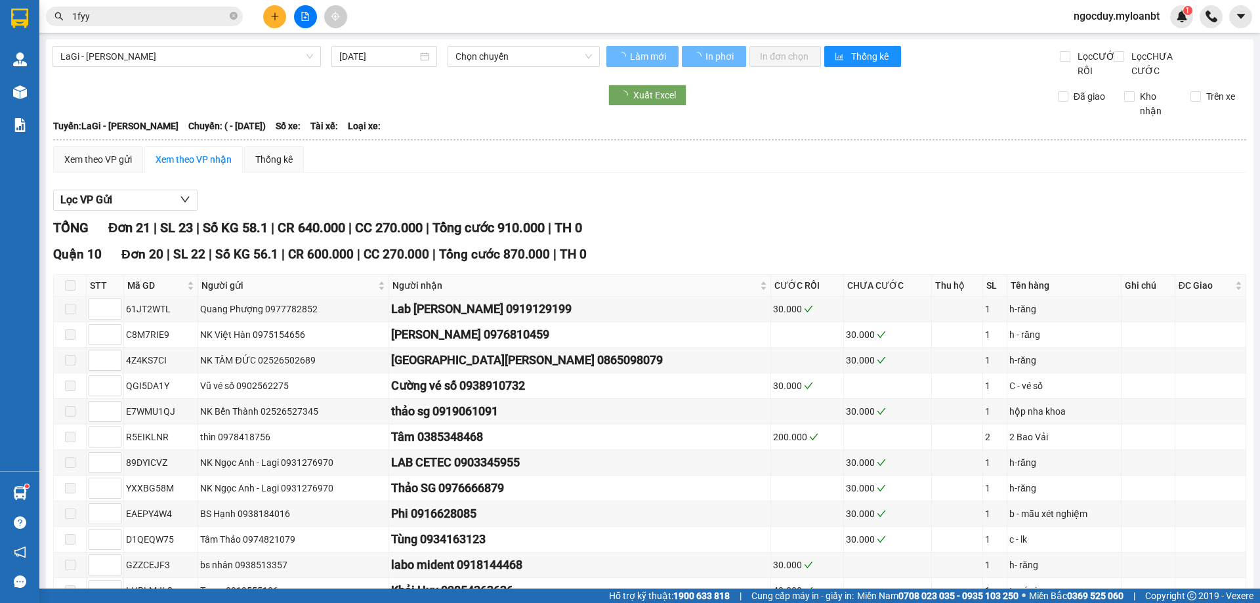
click at [213, 20] on input "1fyy" at bounding box center [149, 16] width 155 height 14
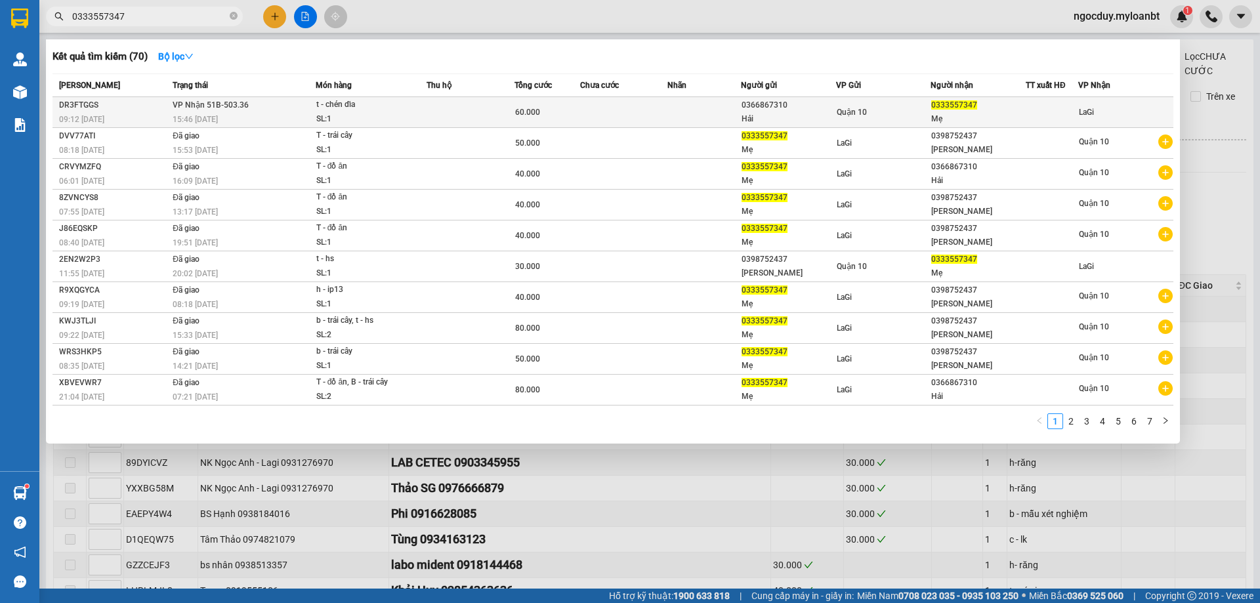
type input "0333557347"
click at [390, 114] on div "SL: 1" at bounding box center [365, 119] width 98 height 14
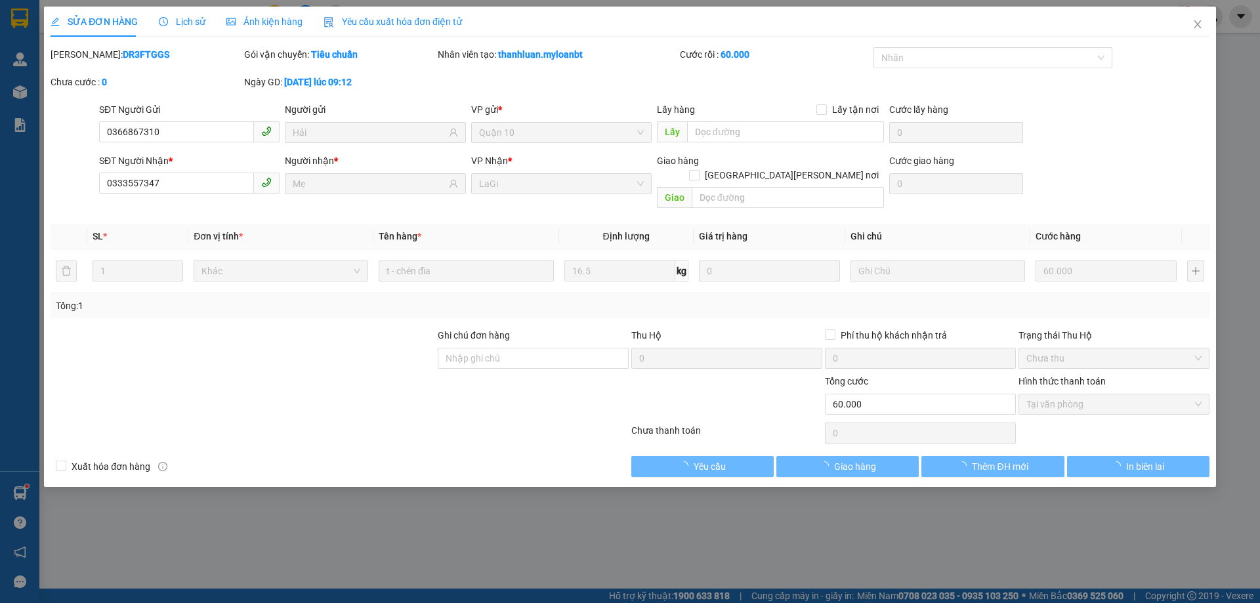
type input "0366867310"
type input "Hải"
type input "0333557347"
type input "Mẹ"
type input "0"
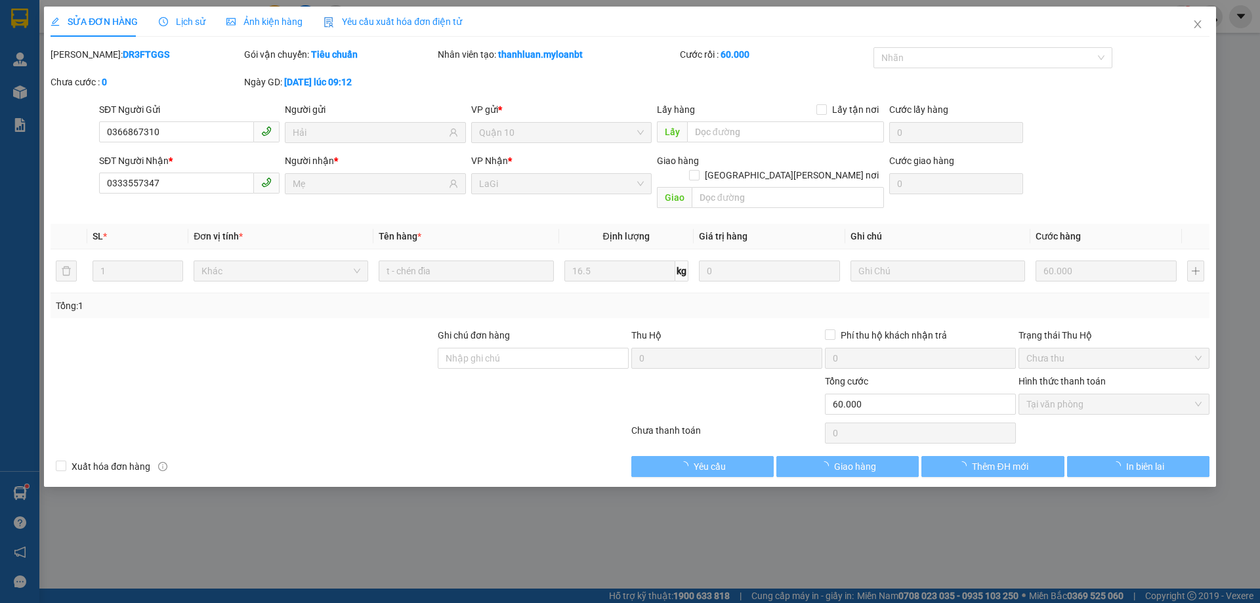
type input "60.000"
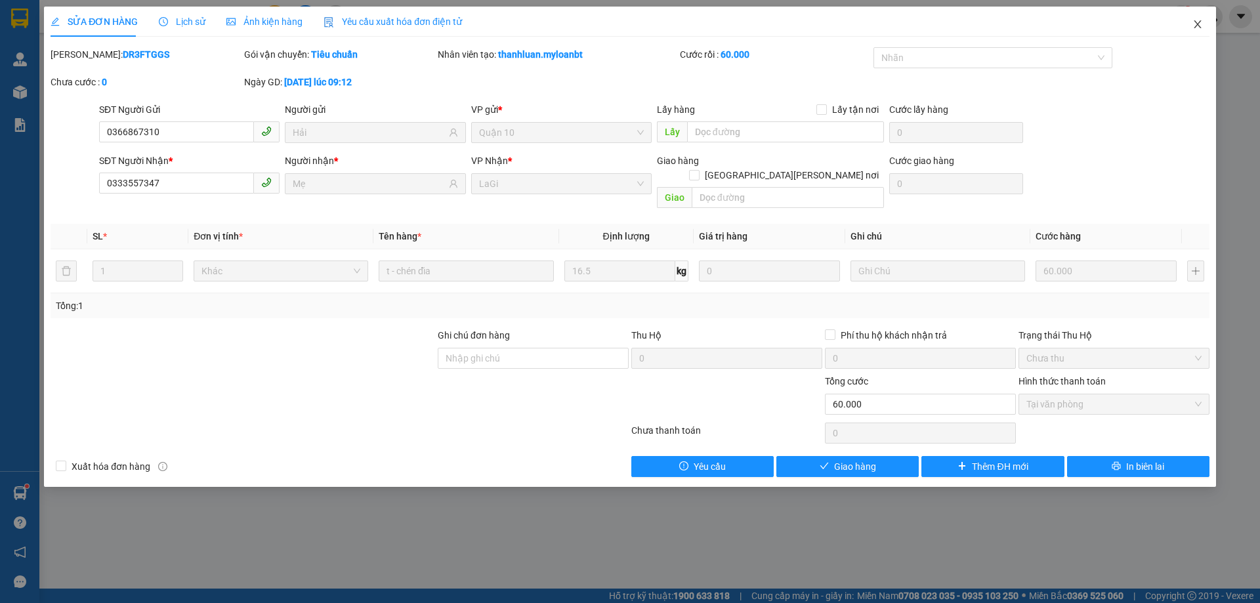
click at [1195, 24] on icon "close" at bounding box center [1197, 24] width 11 height 11
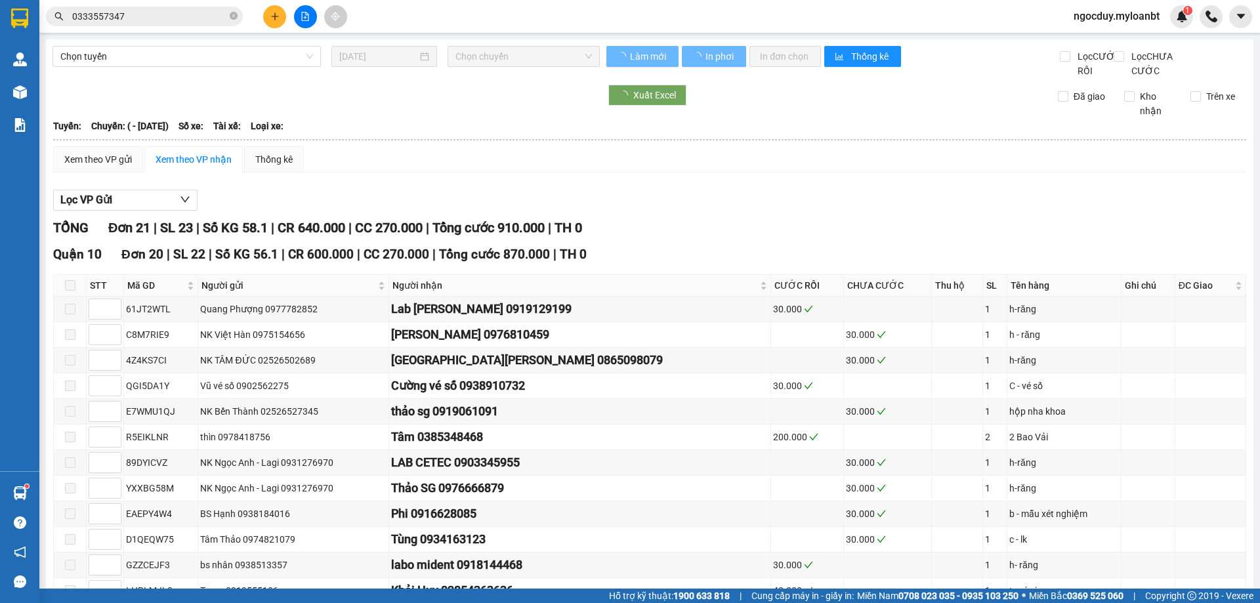
click at [159, 12] on input "0333557347" at bounding box center [149, 16] width 155 height 14
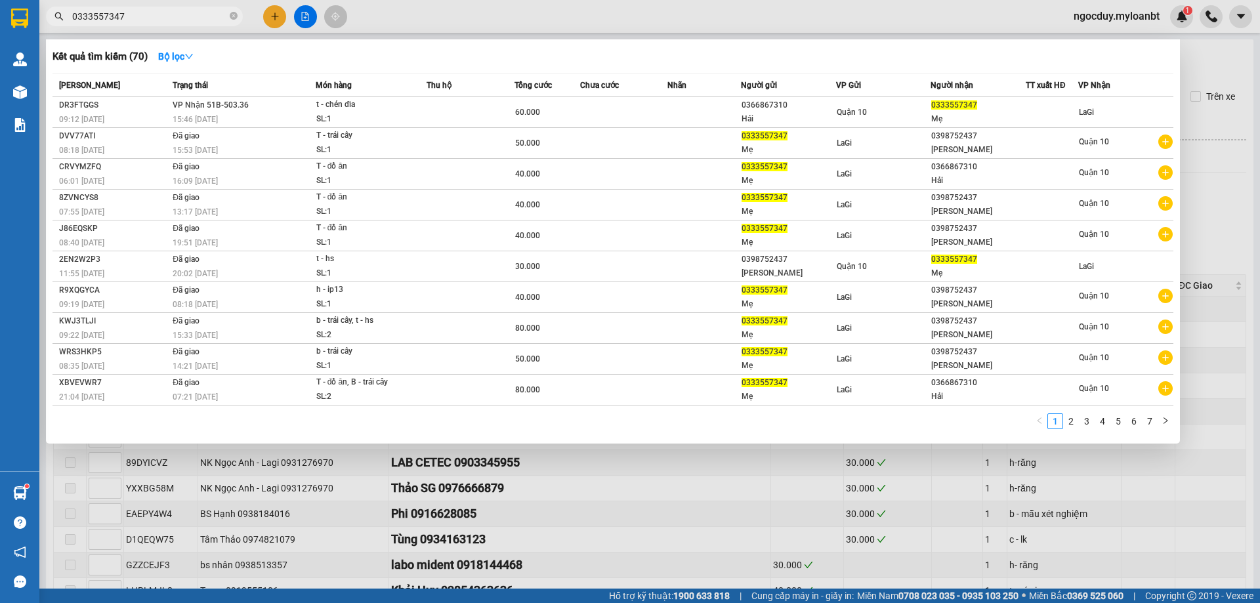
click at [159, 12] on input "0333557347" at bounding box center [149, 16] width 155 height 14
click at [469, 114] on td at bounding box center [471, 112] width 88 height 31
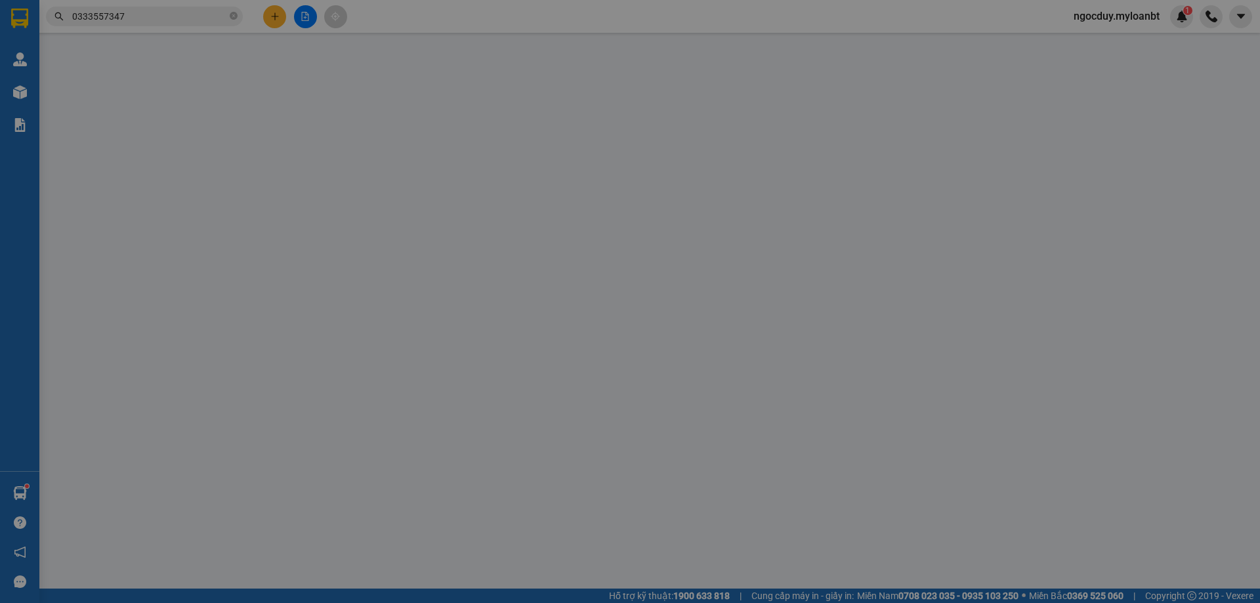
type input "0366867310"
type input "Hải"
type input "0333557347"
type input "Mẹ"
type input "0"
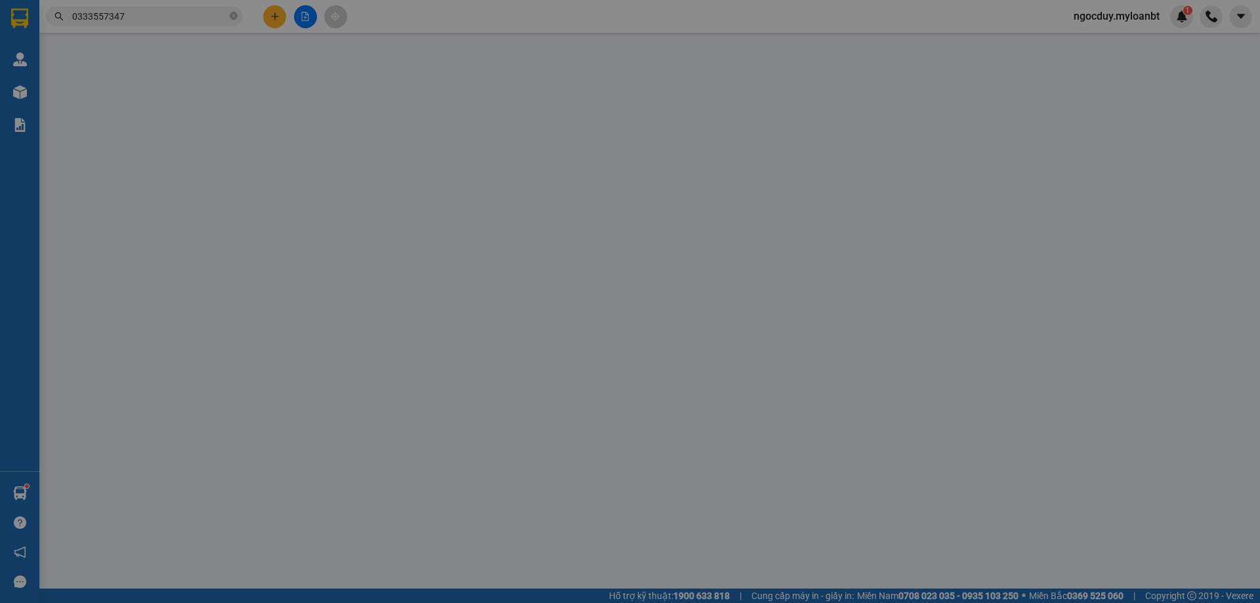
type input "60.000"
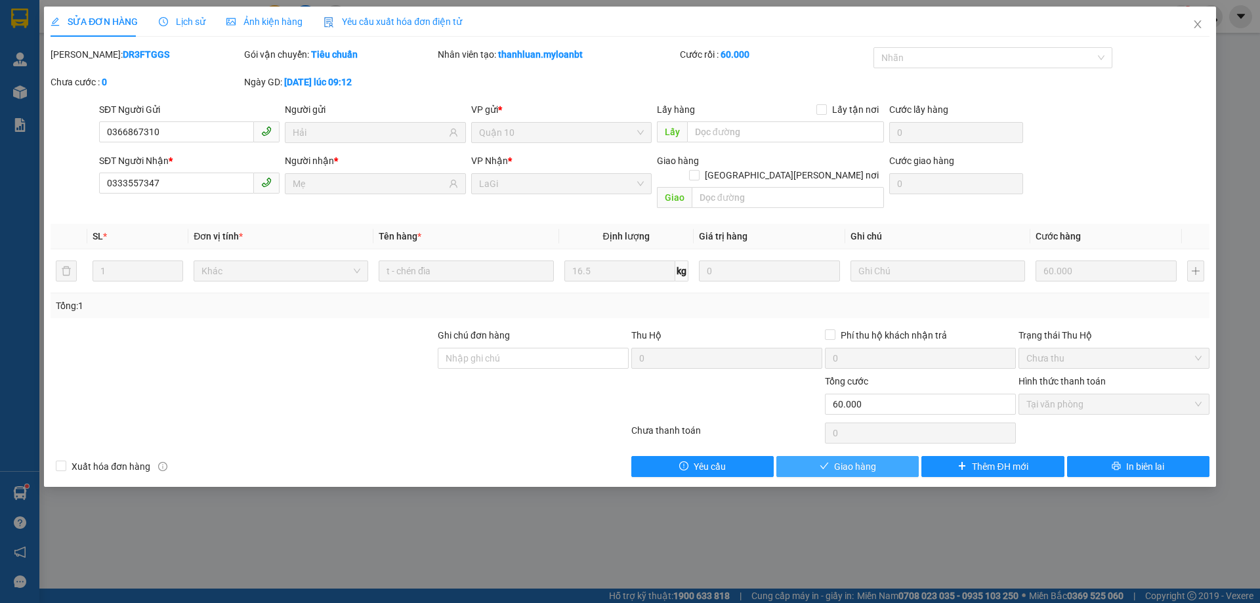
click at [858, 459] on span "Giao hàng" at bounding box center [855, 466] width 42 height 14
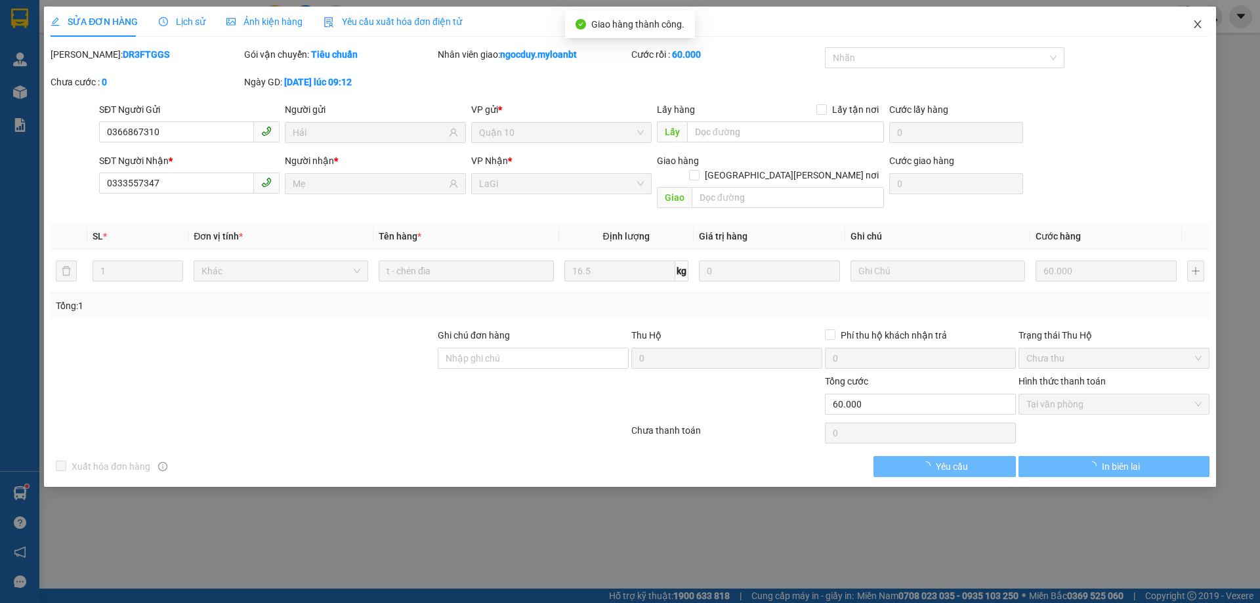
click at [1201, 30] on icon "close" at bounding box center [1197, 24] width 11 height 11
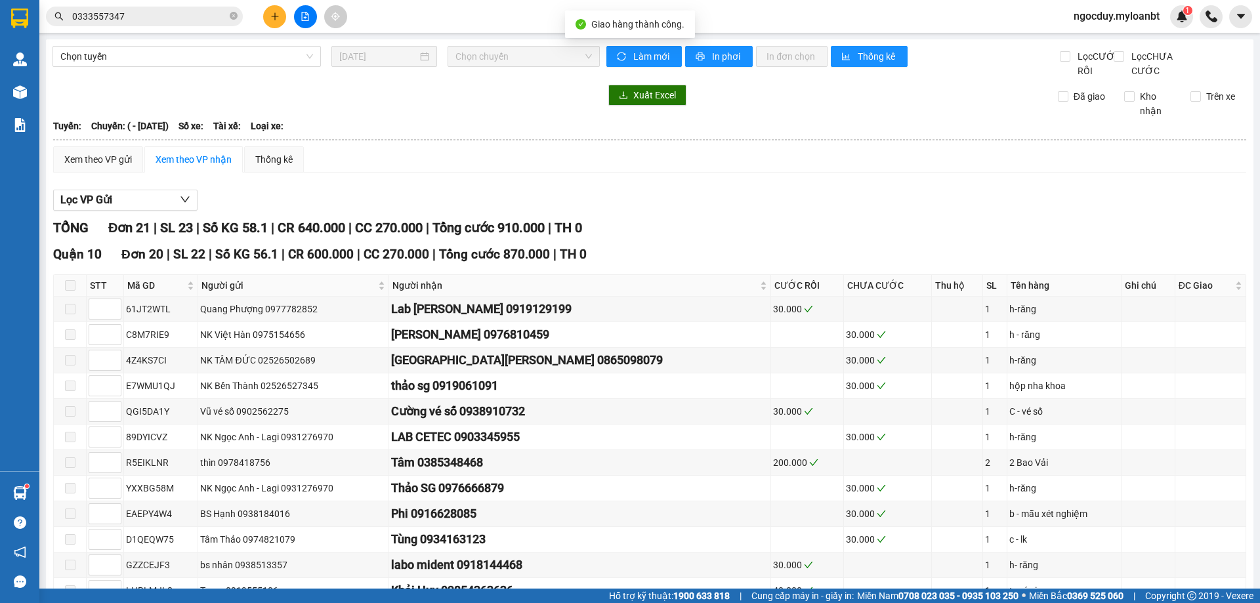
click at [184, 8] on span "0333557347" at bounding box center [144, 17] width 197 height 20
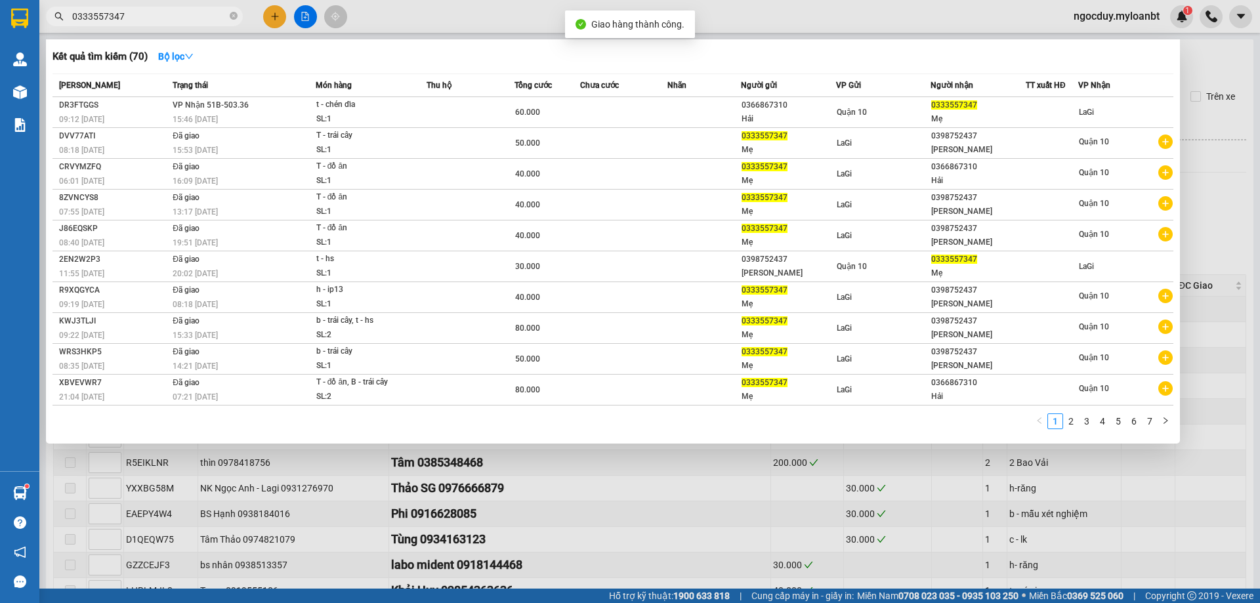
click at [156, 25] on span "0333557347" at bounding box center [144, 17] width 197 height 20
click at [158, 14] on input "0333557347" at bounding box center [149, 16] width 155 height 14
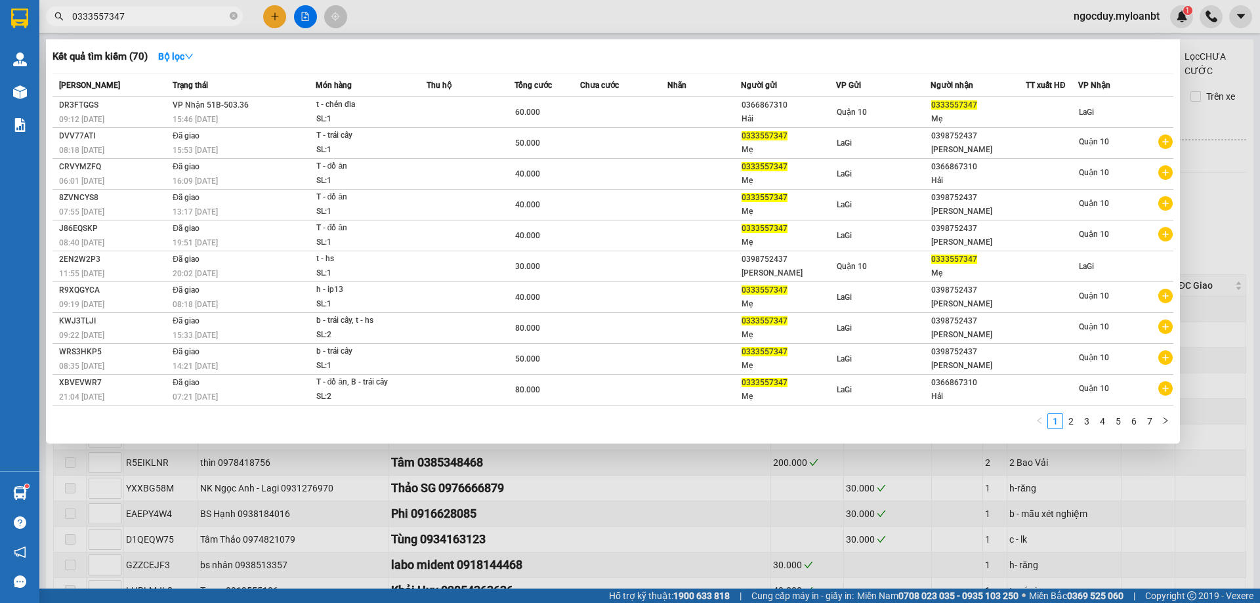
click at [158, 14] on input "0333557347" at bounding box center [149, 16] width 155 height 14
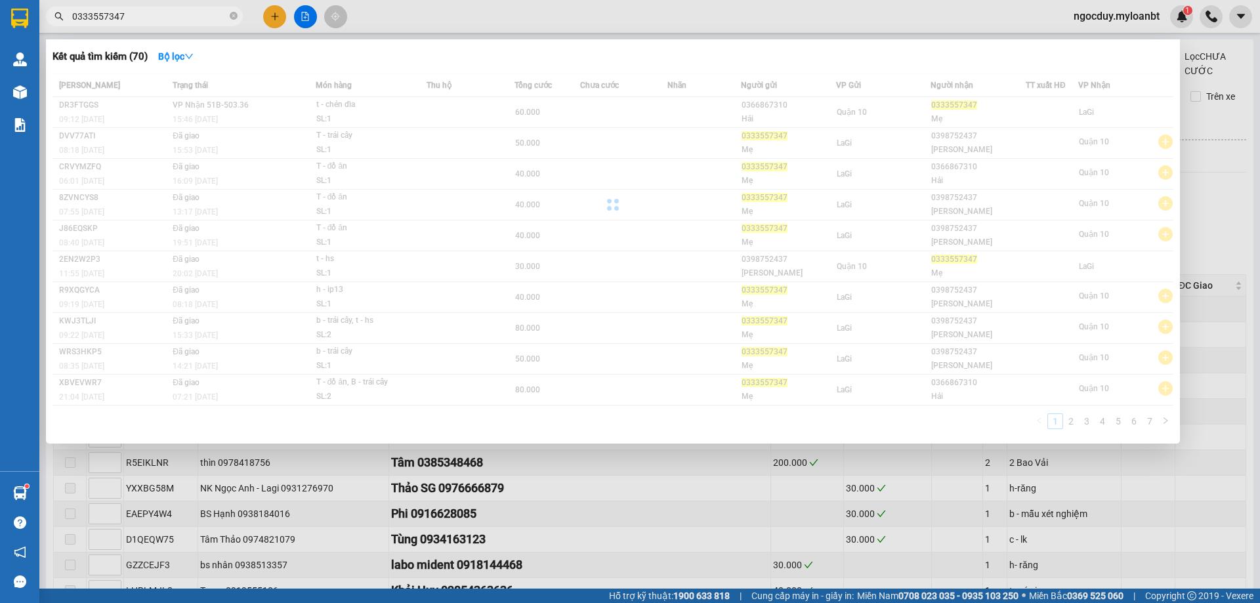
click at [158, 14] on input "0333557347" at bounding box center [149, 16] width 155 height 14
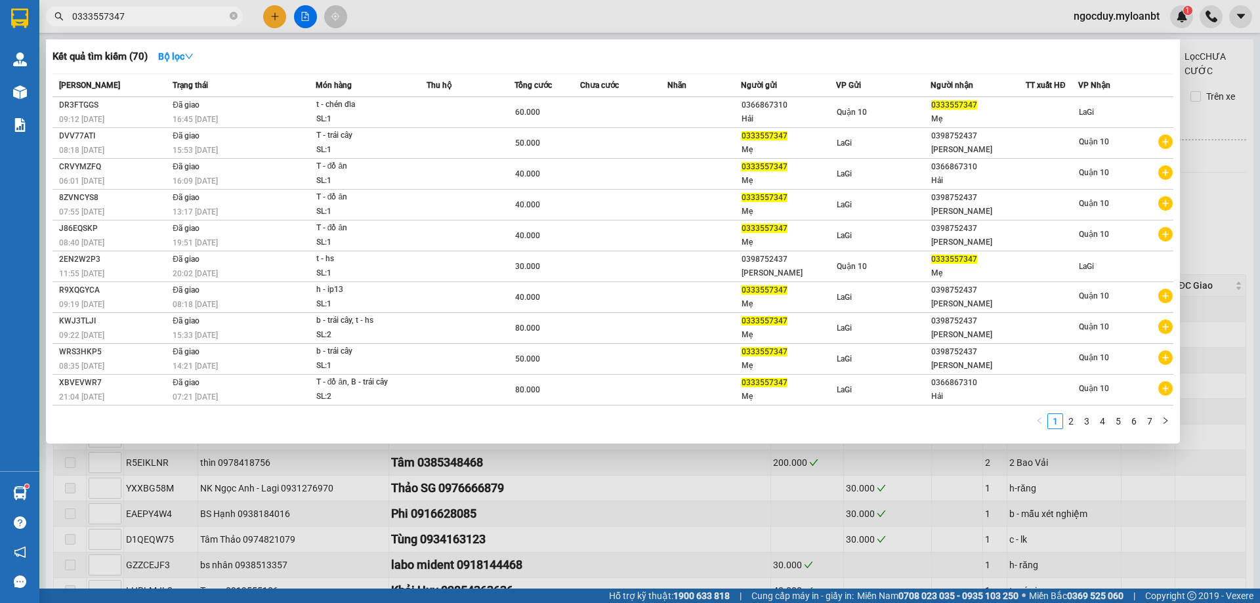
click at [158, 14] on input "0333557347" at bounding box center [149, 16] width 155 height 14
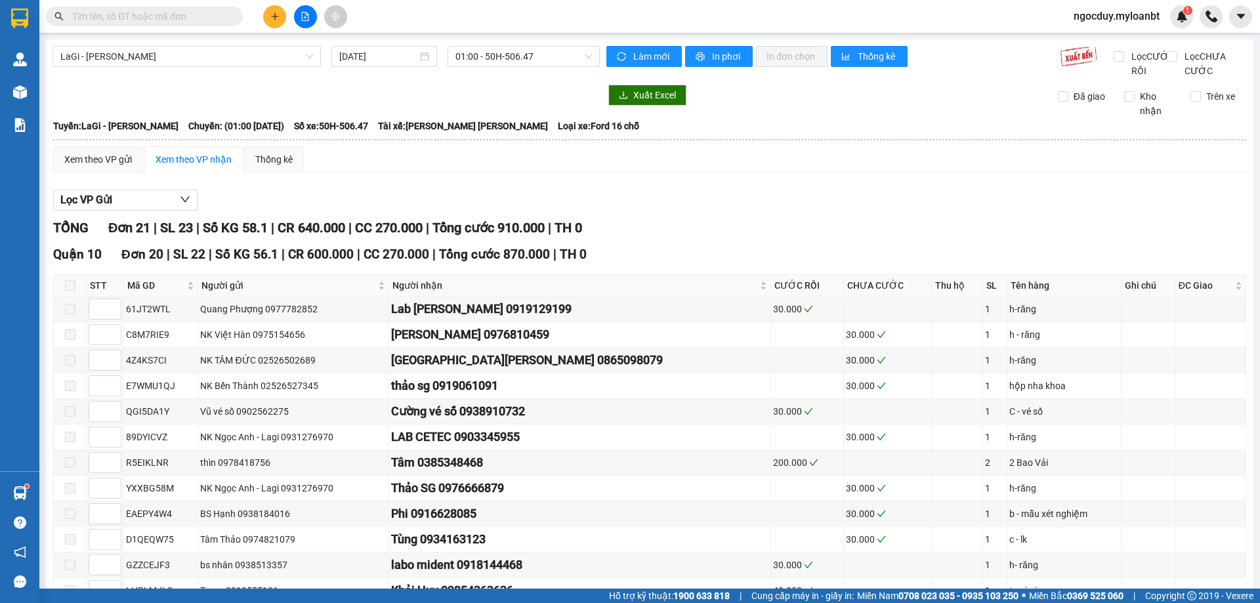
click at [514, 106] on div at bounding box center [326, 95] width 547 height 21
click at [396, 78] on div "LaGi - [PERSON_NAME] [DATE] 01:00 - 50H-506.47" at bounding box center [326, 62] width 547 height 32
click at [1089, 11] on span "ngocduy.myloanbt" at bounding box center [1116, 16] width 107 height 16
click at [1077, 37] on li "Đăng xuất" at bounding box center [1116, 40] width 110 height 21
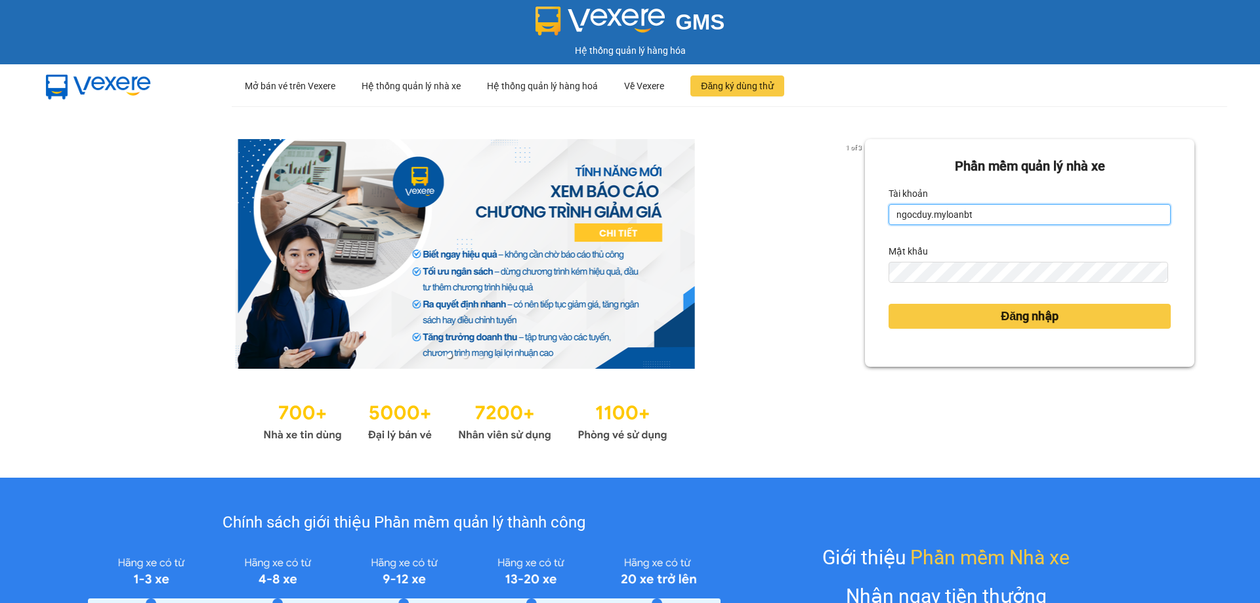
click at [1015, 222] on input "ngocduy.myloanbt" at bounding box center [1030, 214] width 282 height 21
type input "phantanthanh.myloanbt"
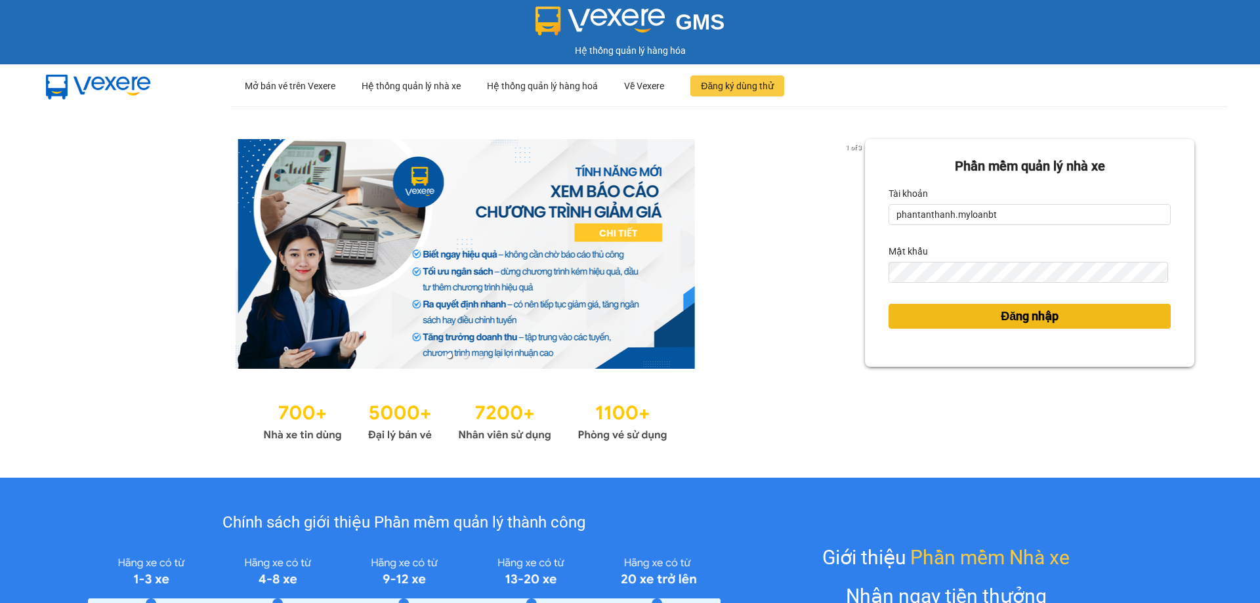
click at [983, 314] on button "Đăng nhập" at bounding box center [1030, 316] width 282 height 25
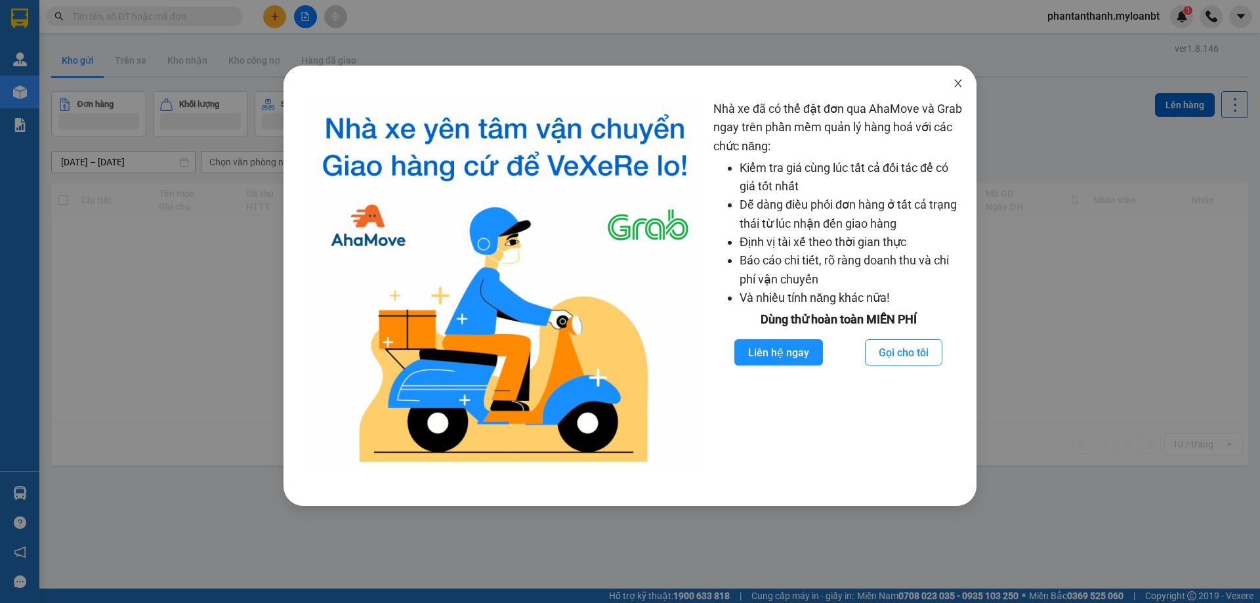
click at [959, 87] on icon "close" at bounding box center [958, 83] width 11 height 11
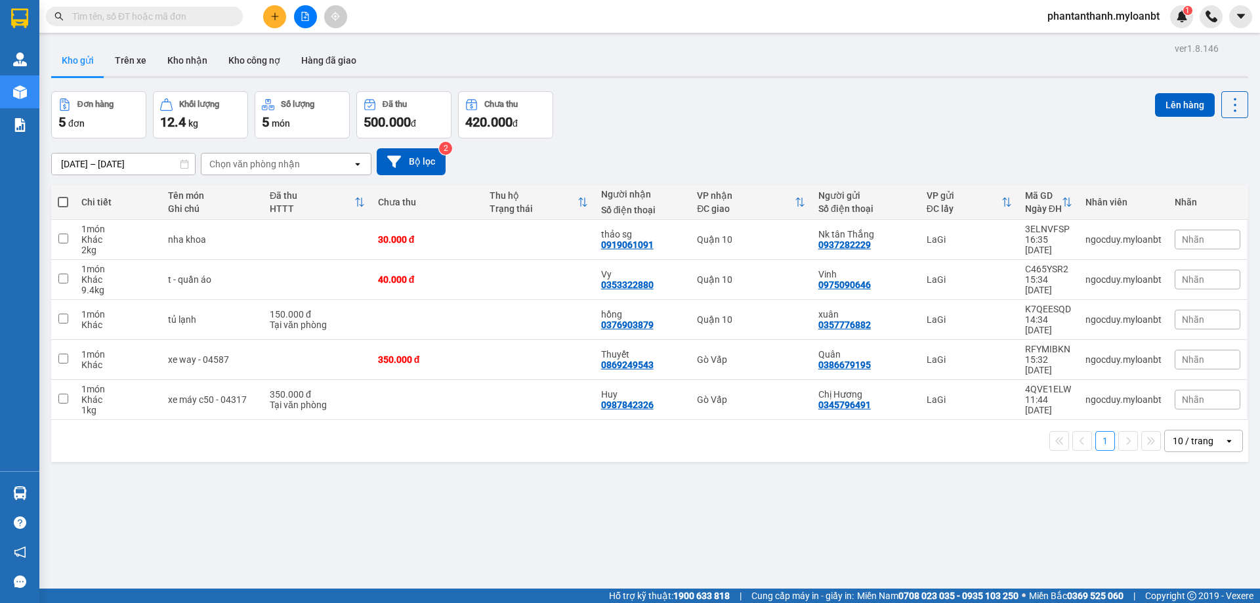
click at [646, 104] on div "Đơn hàng 5 đơn Khối lượng 12.4 kg Số lượng 5 món Đã thu 500.000 đ Chưa thu 420.…" at bounding box center [649, 114] width 1197 height 47
click at [688, 116] on div "Đơn hàng 5 đơn Khối lượng 12.4 kg Số lượng 5 món Đã thu 500.000 đ Chưa thu 420.…" at bounding box center [649, 114] width 1197 height 47
click at [595, 127] on div "Đơn hàng 5 đơn Khối lượng 12.4 kg Số lượng 5 món Đã thu 500.000 đ Chưa thu 420.…" at bounding box center [649, 114] width 1197 height 47
click at [632, 124] on div "Đơn hàng 5 đơn Khối lượng 12.4 kg Số lượng 5 món Đã thu 500.000 đ Chưa thu 420.…" at bounding box center [649, 114] width 1197 height 47
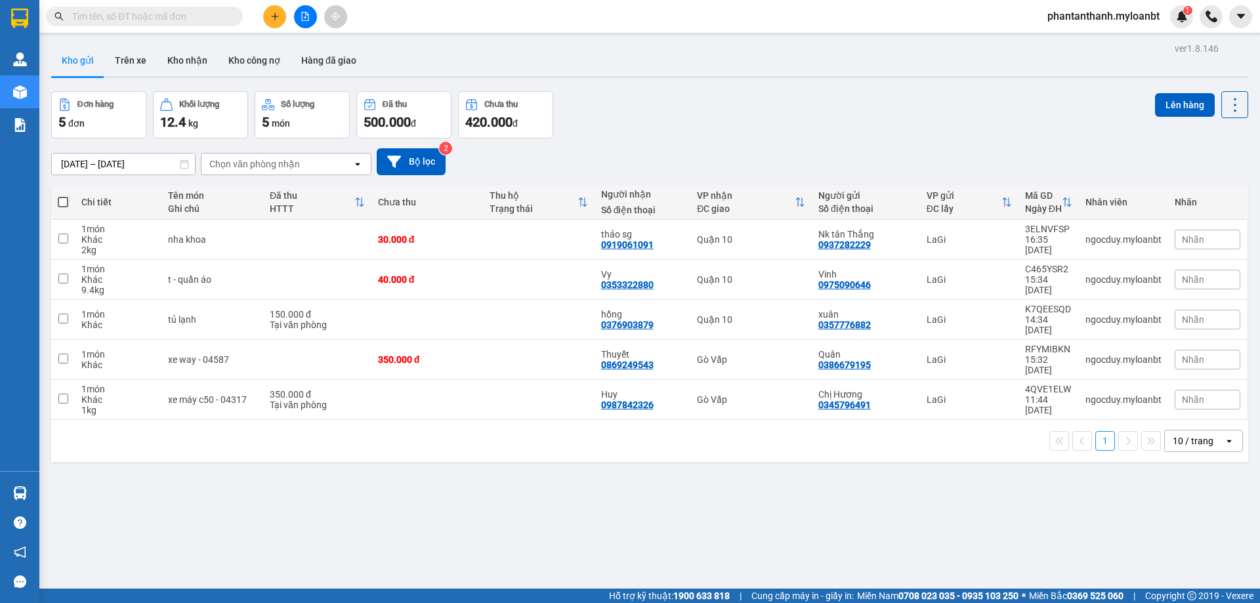
click at [632, 124] on div "Đơn hàng 5 đơn Khối lượng 12.4 kg Số lượng 5 món Đã thu 500.000 đ Chưa thu 420.…" at bounding box center [649, 114] width 1197 height 47
click at [631, 124] on div "Đơn hàng 5 đơn Khối lượng 12.4 kg Số lượng 5 món Đã thu 500.000 đ Chưa thu 420.…" at bounding box center [649, 114] width 1197 height 47
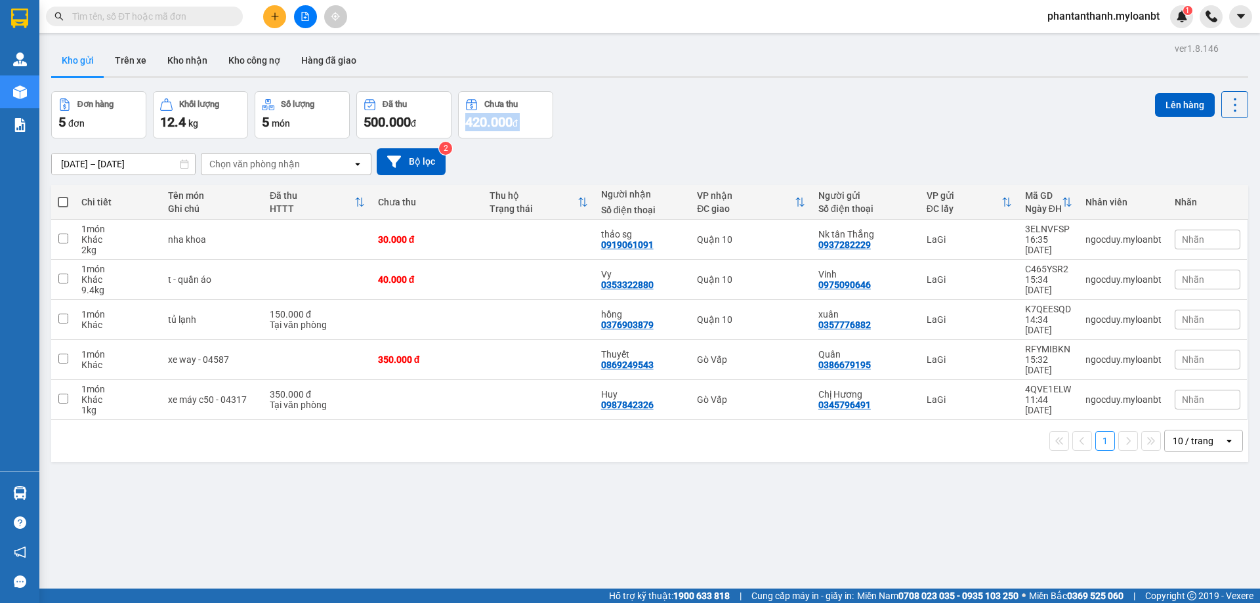
click at [631, 124] on div "Đơn hàng 5 đơn Khối lượng 12.4 kg Số lượng 5 món Đã thu 500.000 đ Chưa thu 420.…" at bounding box center [649, 114] width 1197 height 47
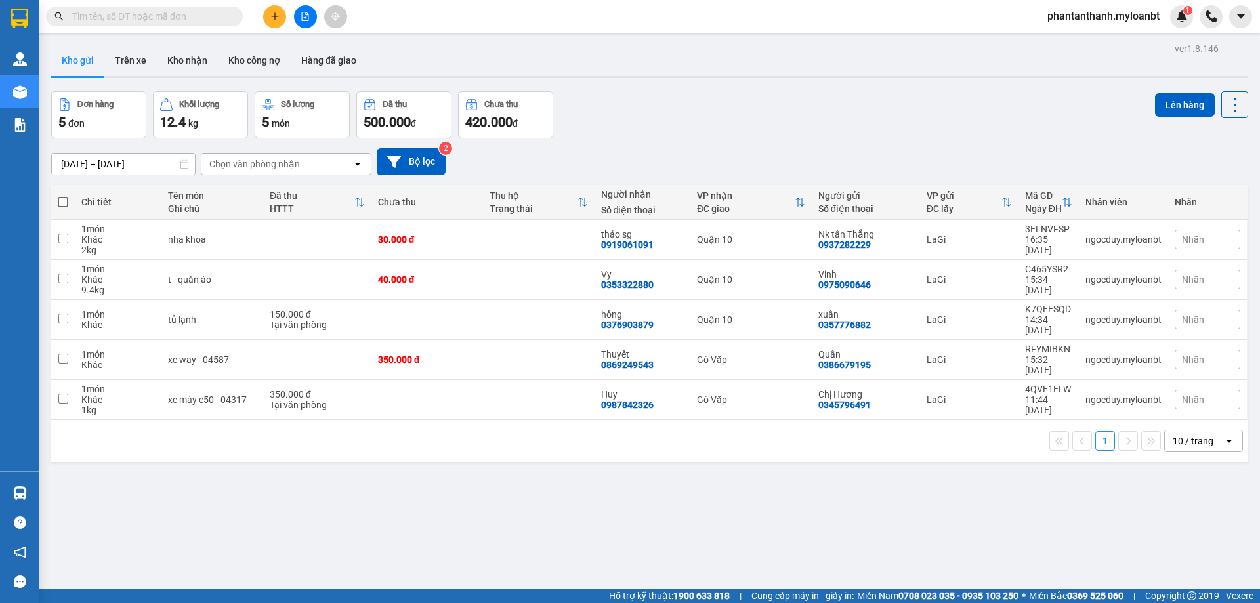
click at [593, 102] on div "Đơn hàng 5 đơn Khối lượng 12.4 kg Số lượng 5 món Đã thu 500.000 đ Chưa thu 420.…" at bounding box center [649, 114] width 1197 height 47
click at [161, 12] on input "text" at bounding box center [149, 16] width 155 height 14
click at [158, 10] on input "text" at bounding box center [149, 16] width 155 height 14
click at [198, 66] on button "Kho nhận" at bounding box center [187, 61] width 61 height 32
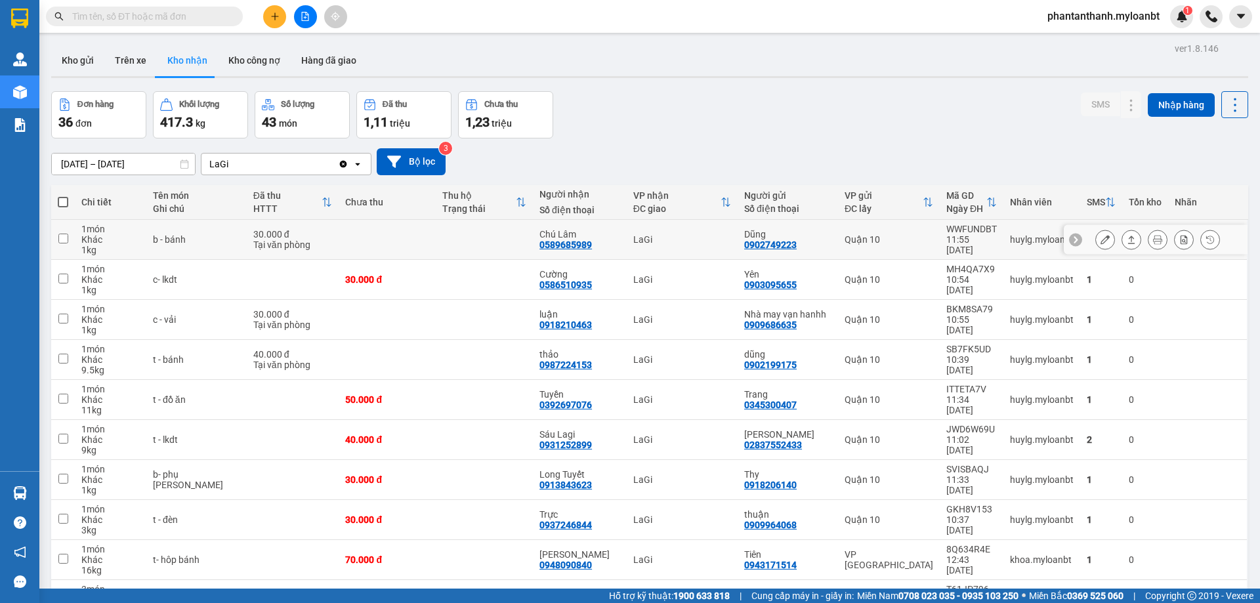
click at [786, 246] on div "0902749223" at bounding box center [770, 245] width 53 height 11
copy div "0902749223"
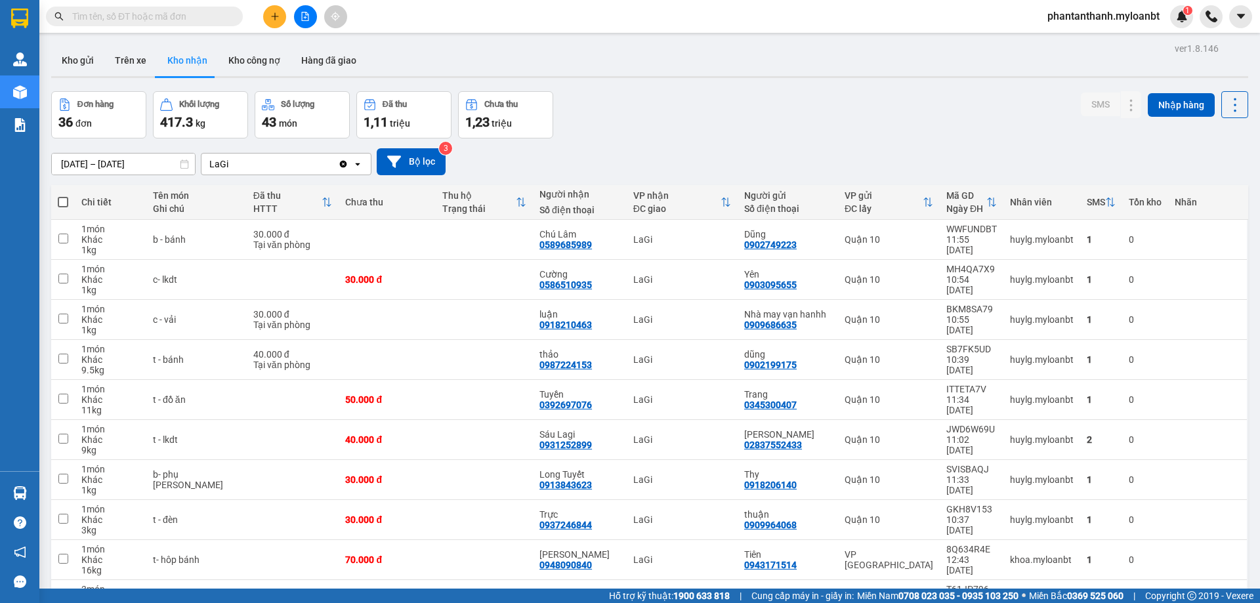
click at [131, 5] on div "Kết quả tìm kiếm ( 0 ) Bộ lọc No Data" at bounding box center [128, 16] width 256 height 23
click at [125, 16] on input "text" at bounding box center [149, 16] width 155 height 14
paste input "0902749223"
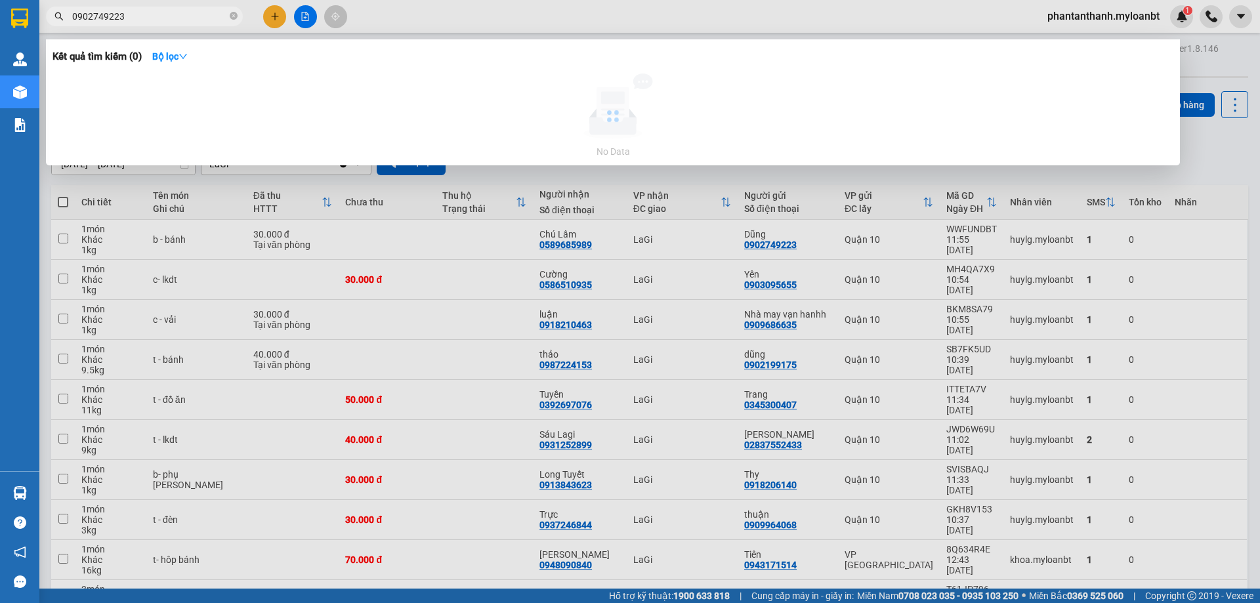
click at [127, 16] on input "0902749223" at bounding box center [149, 16] width 155 height 14
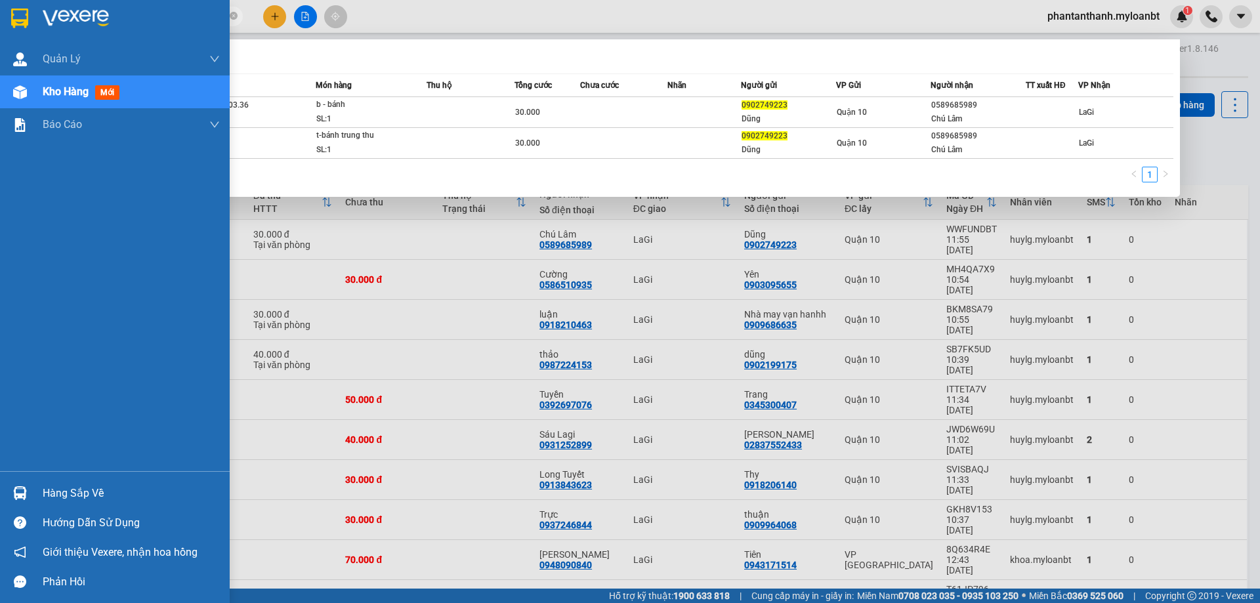
click at [30, 467] on div "Quản [PERSON_NAME] lý giao nhận mới Kho hàng mới Báo cáo Mẫu 1: Báo cáo dòng ti…" at bounding box center [115, 257] width 230 height 429
click at [31, 485] on div at bounding box center [20, 493] width 23 height 23
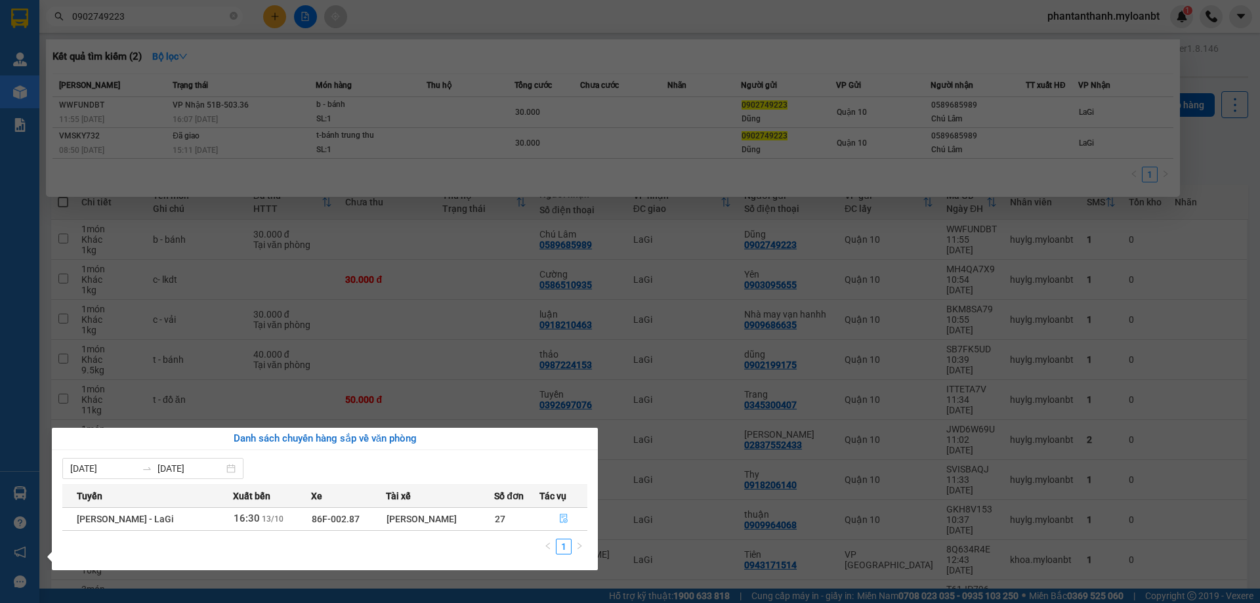
click at [567, 514] on button "button" at bounding box center [563, 519] width 47 height 21
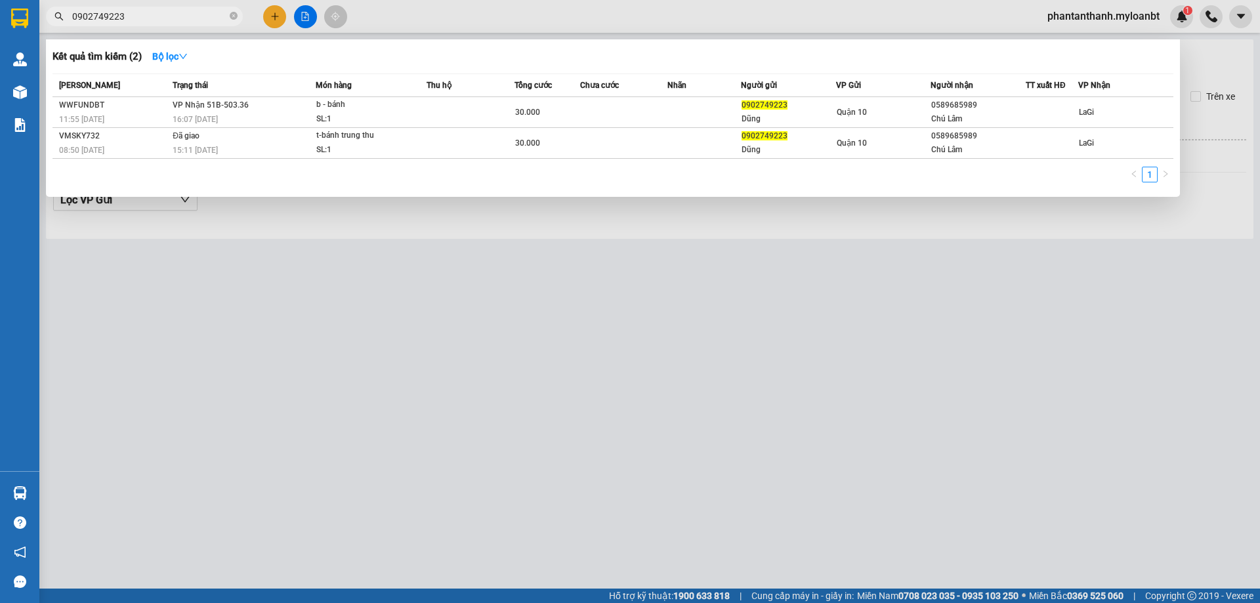
click at [770, 288] on div at bounding box center [630, 301] width 1260 height 603
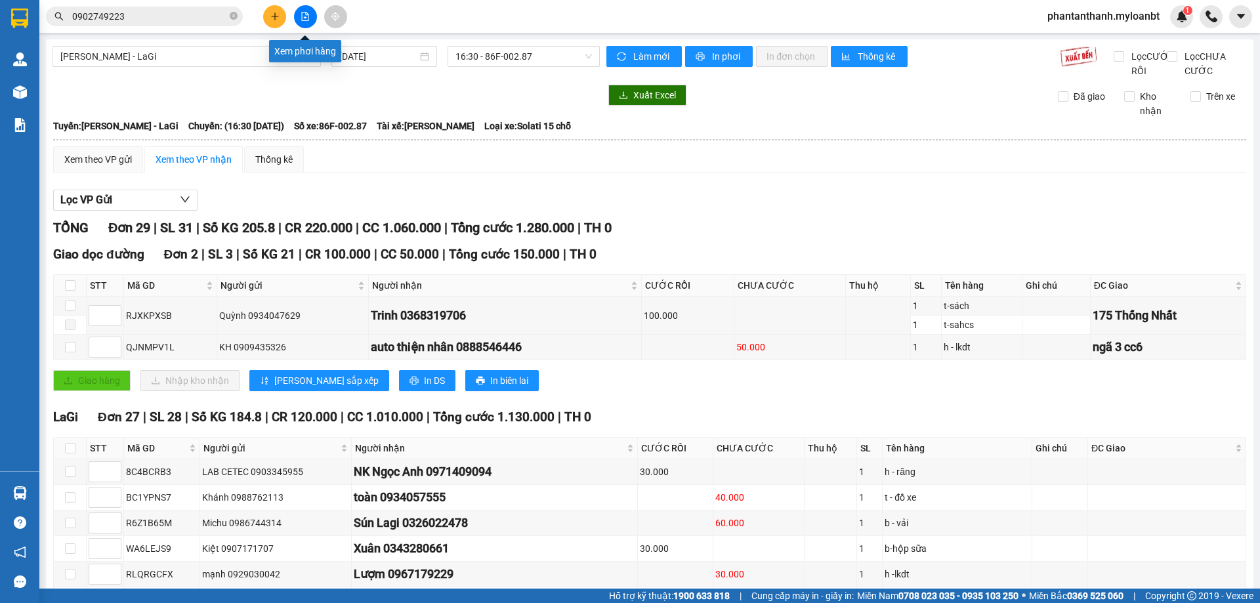
click at [304, 15] on icon "file-add" at bounding box center [305, 16] width 9 height 9
click at [484, 56] on span "16:30 - 86F-002.87" at bounding box center [523, 57] width 137 height 20
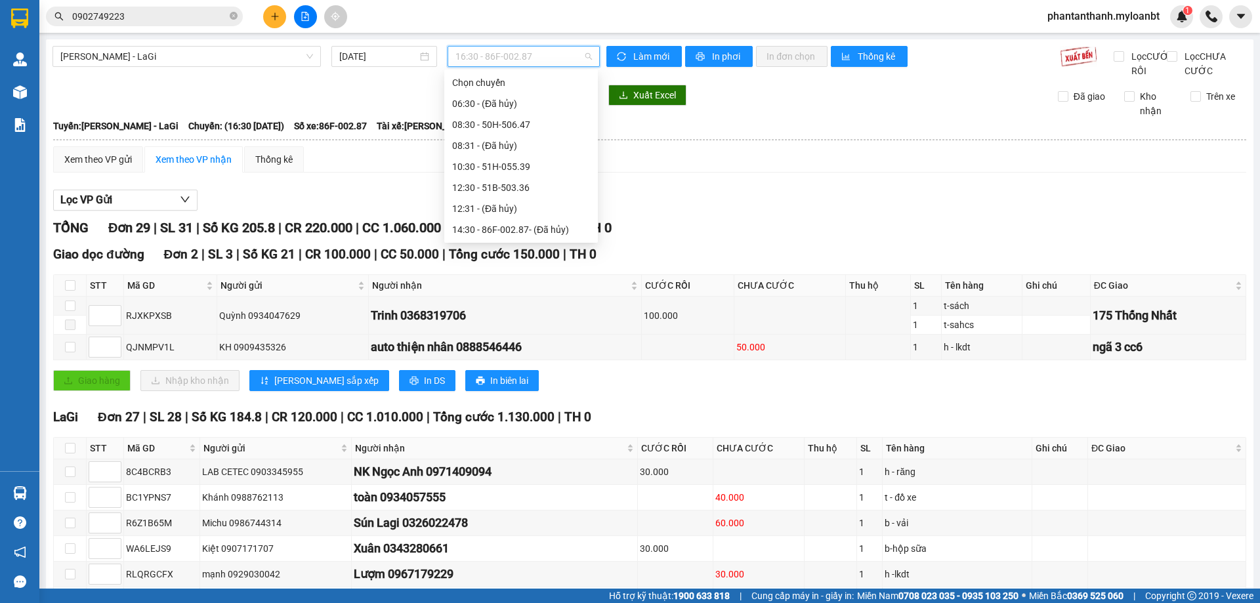
scroll to position [42, 0]
click at [480, 188] on div "14:30 - 86F-002.87 - (Đã hủy)" at bounding box center [521, 187] width 138 height 14
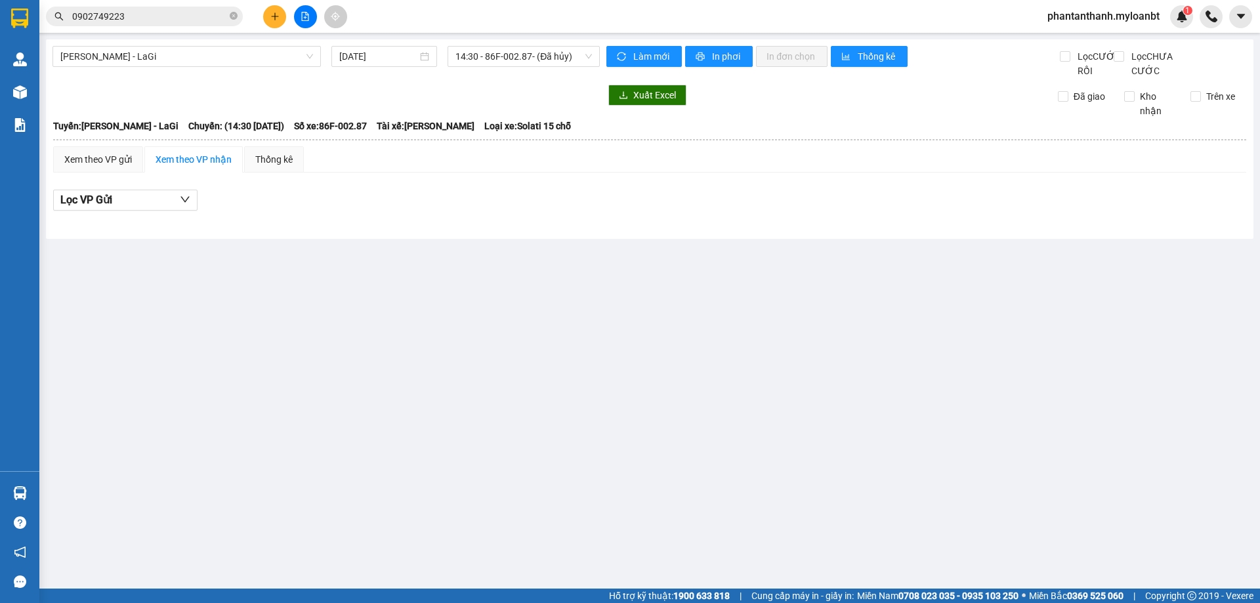
click at [484, 71] on div "[PERSON_NAME] - LaGi [DATE] 14:30 - 86F-002.87 - (Đã hủy)" at bounding box center [326, 62] width 547 height 32
click at [487, 60] on span "14:30 - 86F-002.87 - (Đã hủy)" at bounding box center [523, 57] width 137 height 20
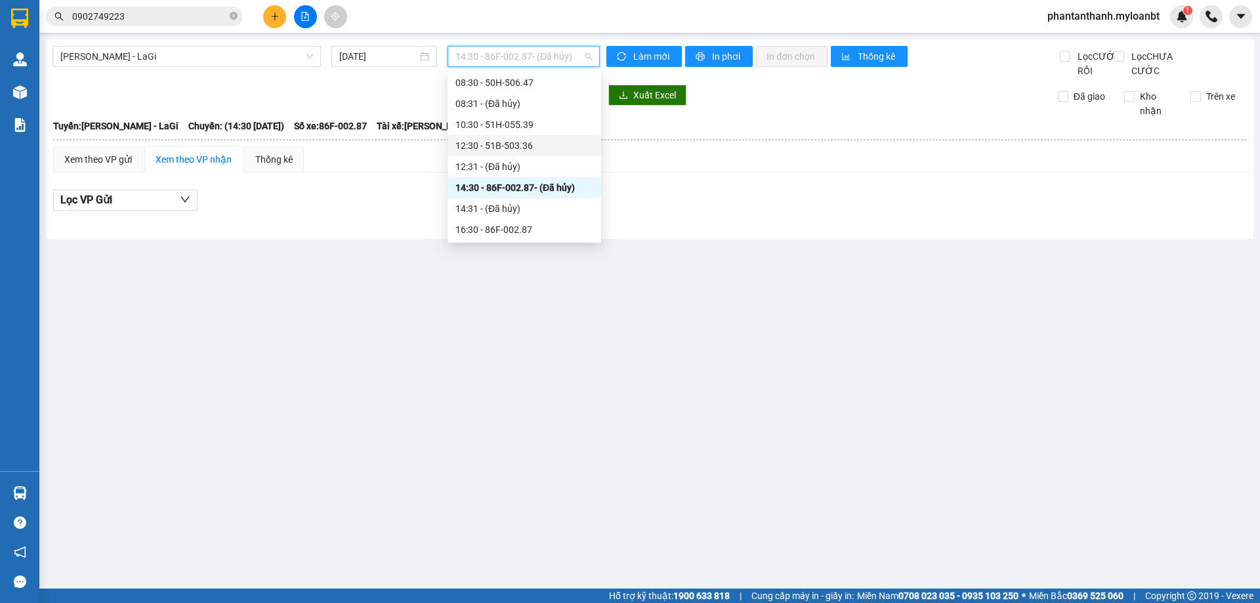
click at [489, 141] on div "12:30 - 51B-503.36" at bounding box center [524, 145] width 138 height 14
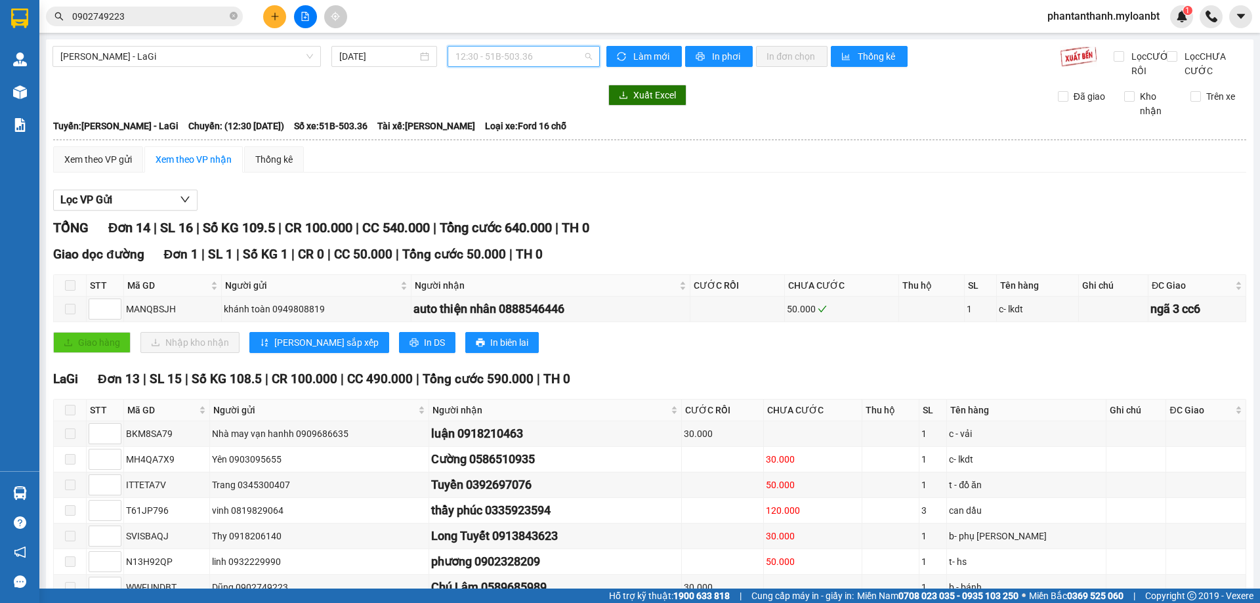
click at [545, 65] on span "12:30 - 51B-503.36" at bounding box center [523, 57] width 137 height 20
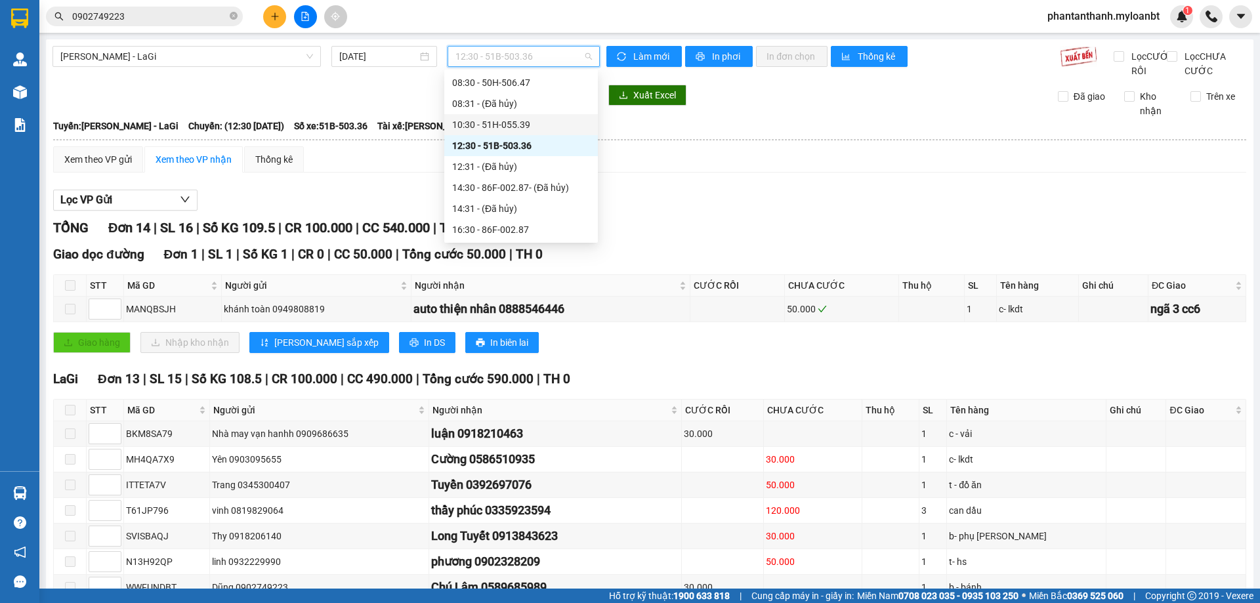
click at [516, 125] on div "10:30 - 51H-055.39" at bounding box center [521, 124] width 138 height 14
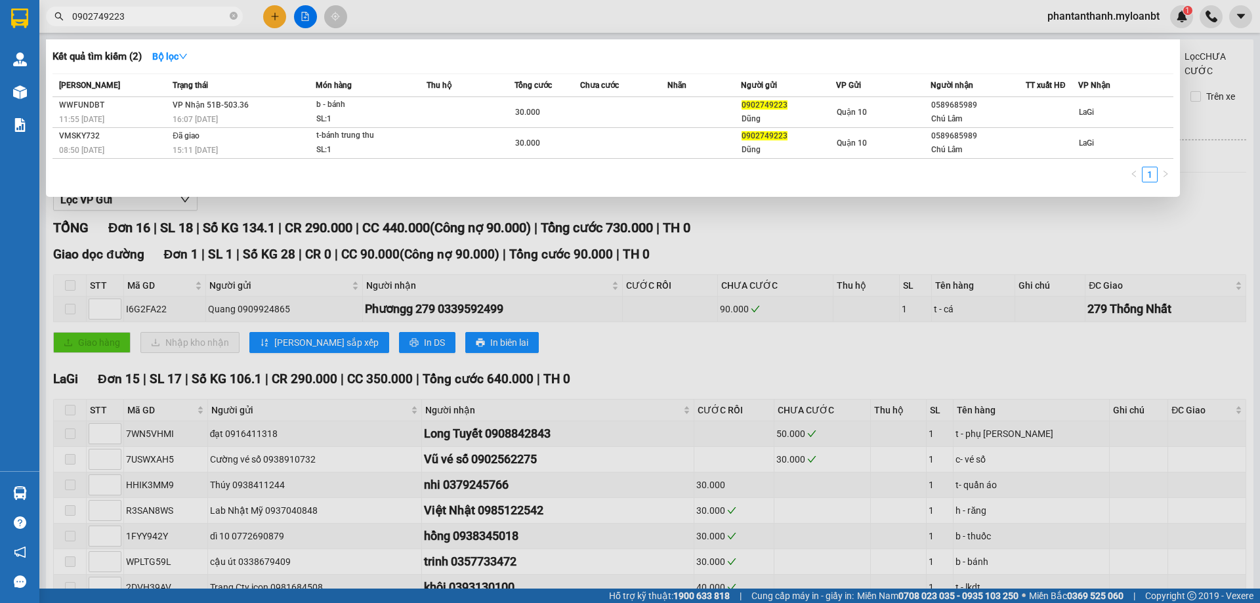
click at [140, 16] on input "0902749223" at bounding box center [149, 16] width 155 height 14
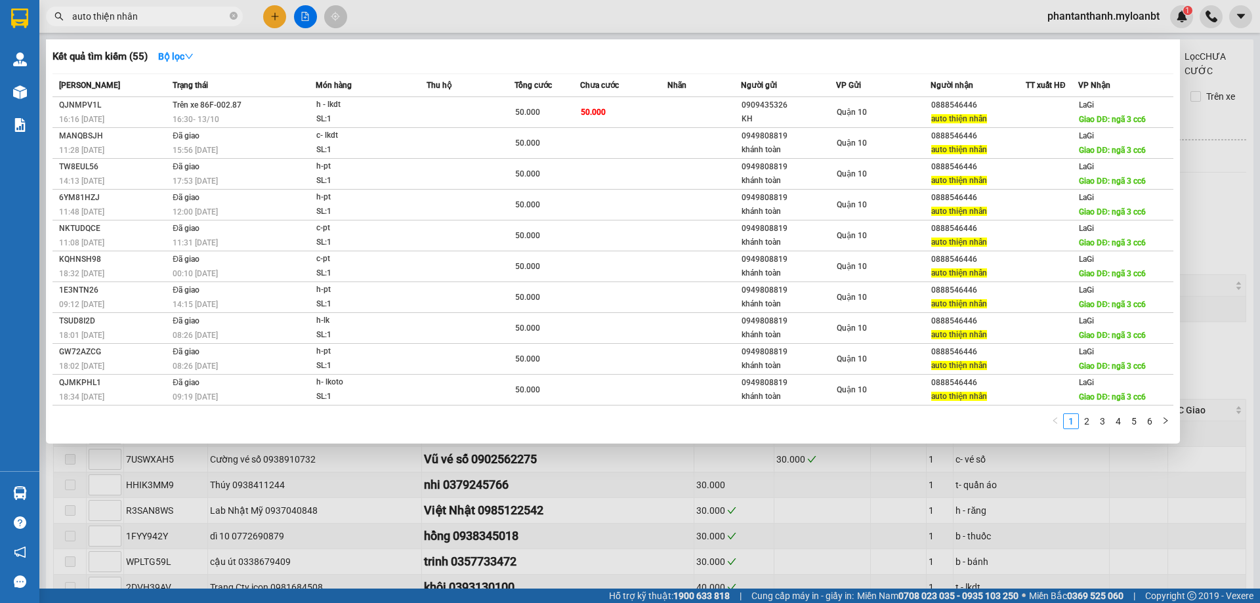
type input "auto thiện nhân"
click at [318, 66] on div "Kết quả tìm kiếm ( 55 ) Bộ lọc" at bounding box center [613, 56] width 1121 height 21
click at [470, 20] on div at bounding box center [630, 301] width 1260 height 603
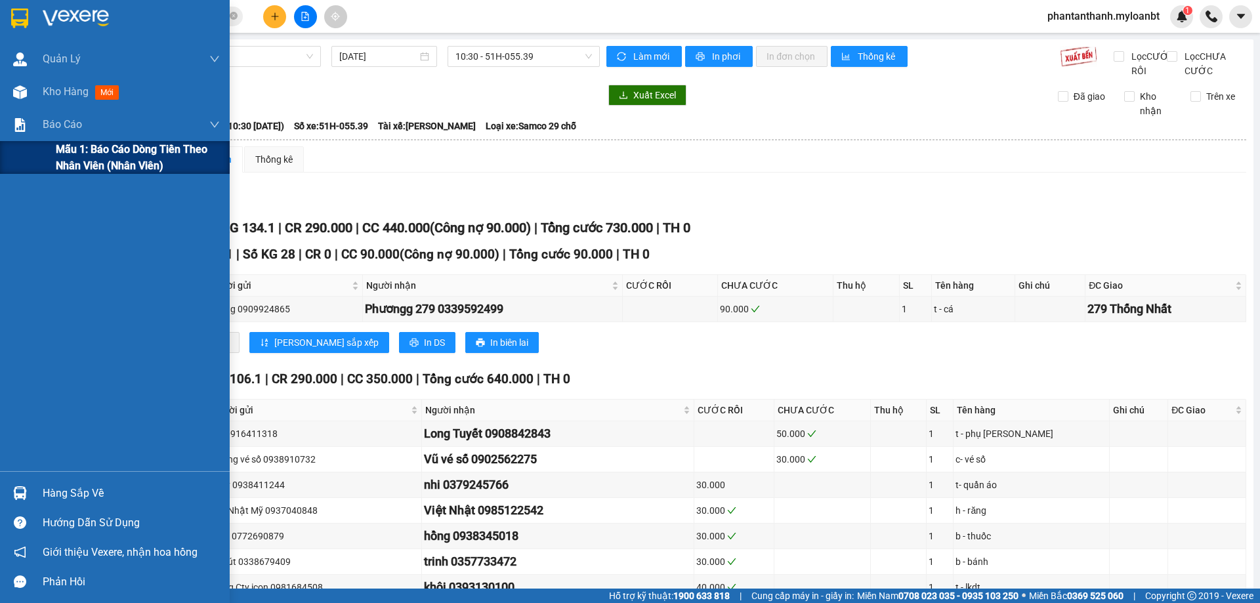
click at [87, 156] on span "Mẫu 1: Báo cáo dòng tiền theo nhân viên (Nhân viên)" at bounding box center [138, 157] width 164 height 33
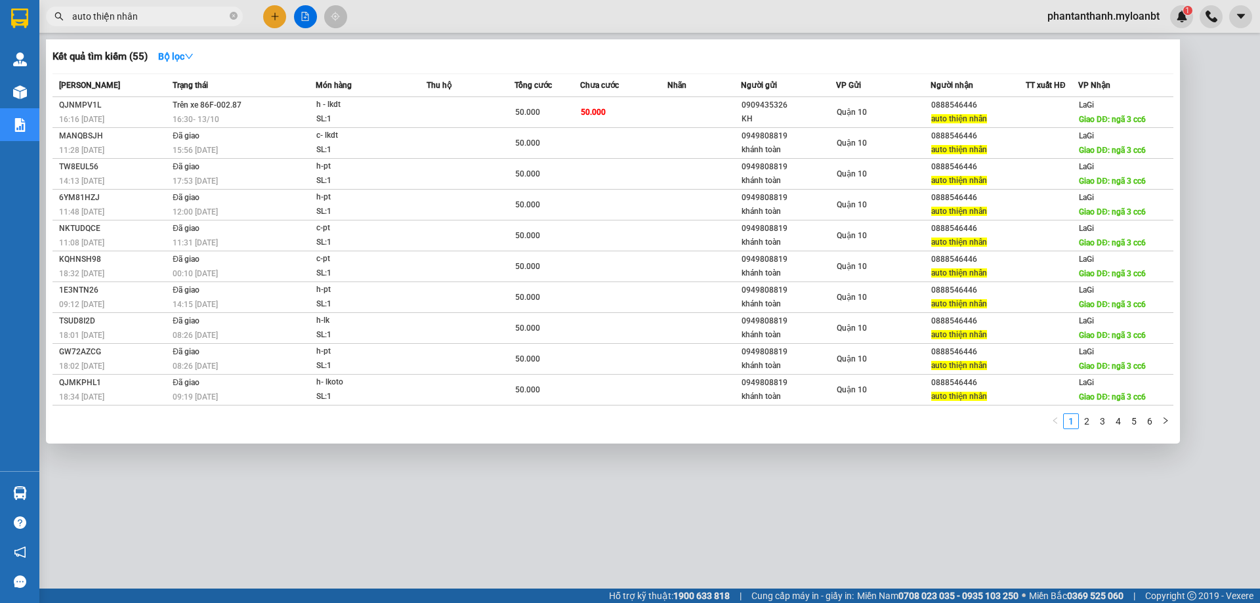
click at [228, 18] on span "auto thiện nhân" at bounding box center [144, 17] width 197 height 20
click at [236, 13] on icon "close-circle" at bounding box center [234, 16] width 8 height 8
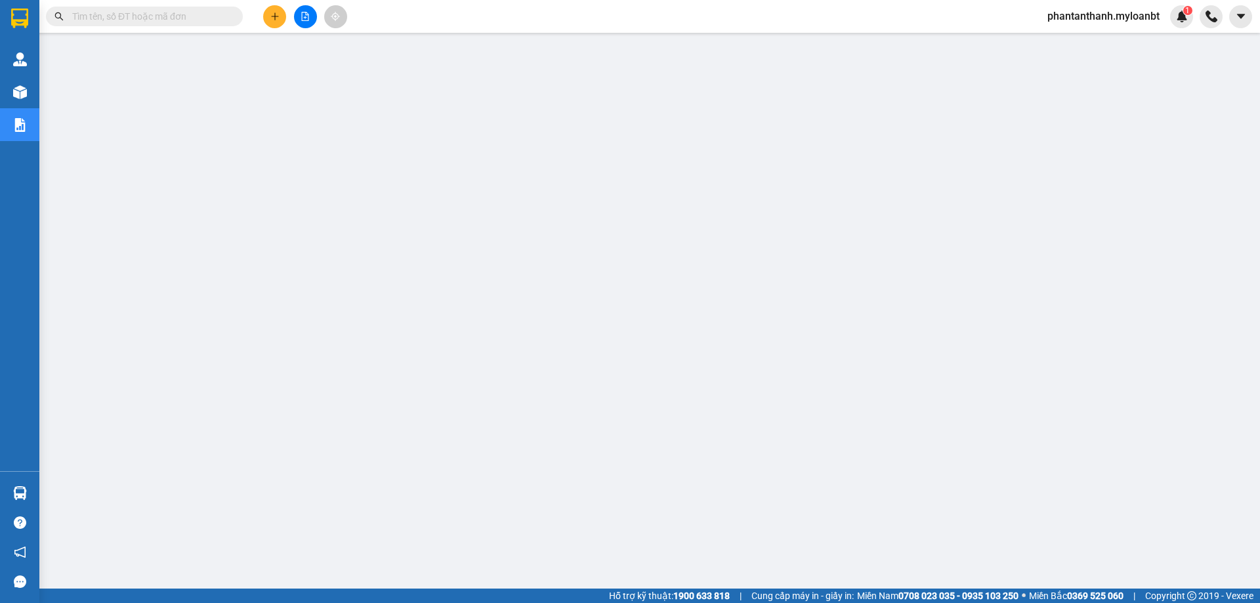
click at [179, 14] on input "text" at bounding box center [149, 16] width 155 height 14
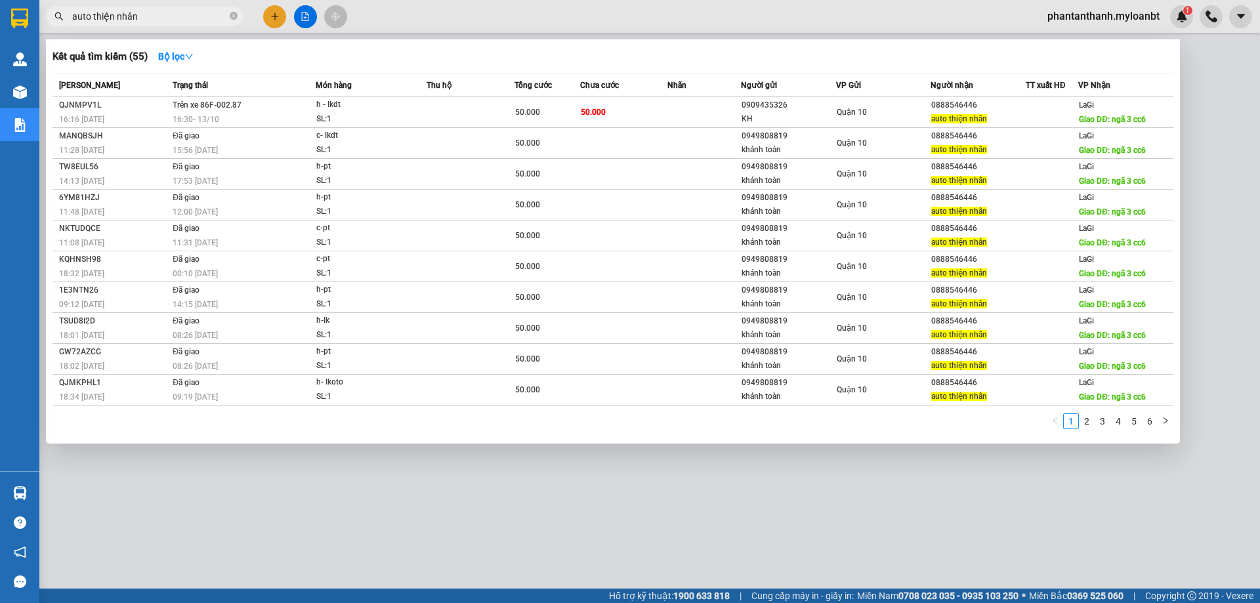
click at [147, 27] on div at bounding box center [630, 301] width 1260 height 603
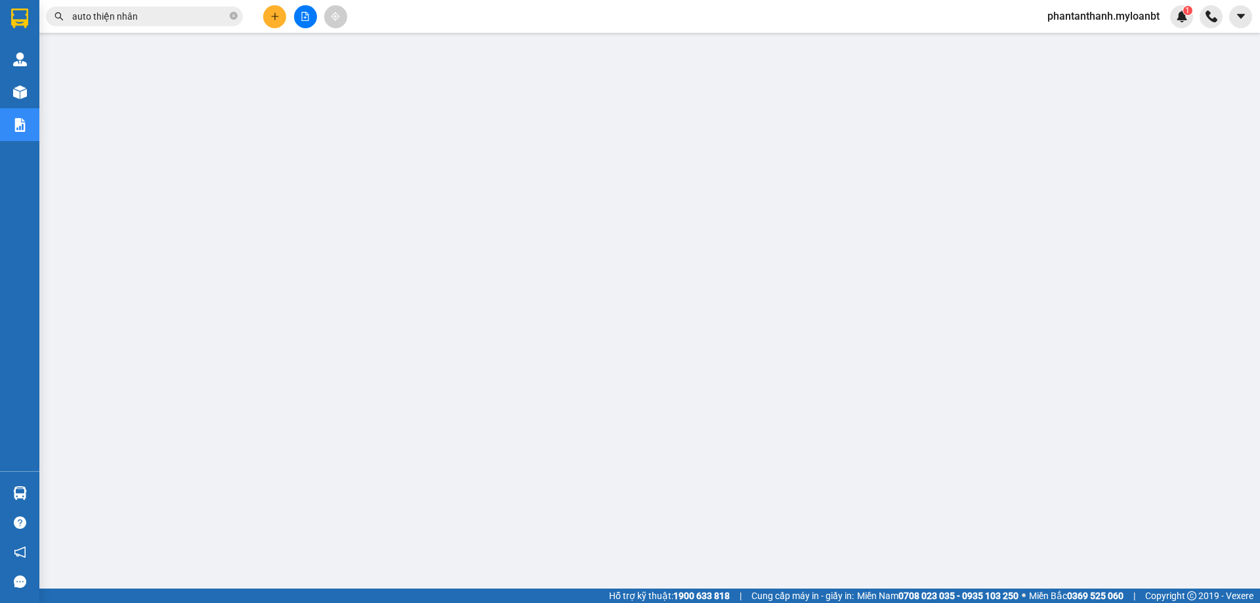
click at [153, 18] on input "auto thiện nhân" at bounding box center [149, 16] width 155 height 14
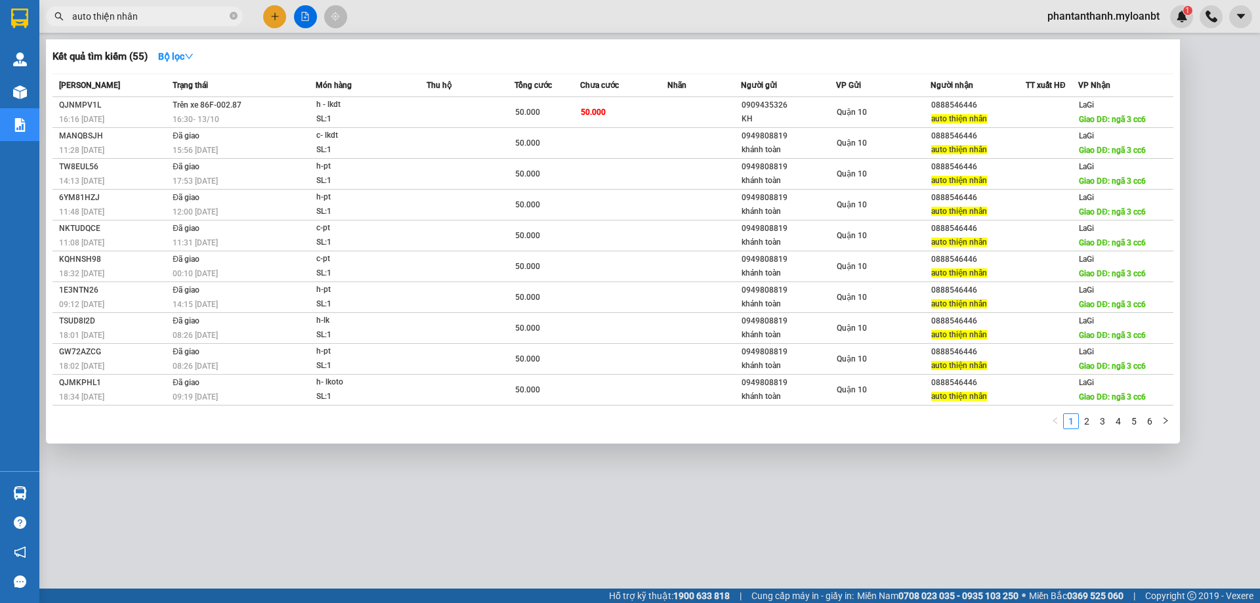
click at [153, 18] on input "auto thiện nhân" at bounding box center [149, 16] width 155 height 14
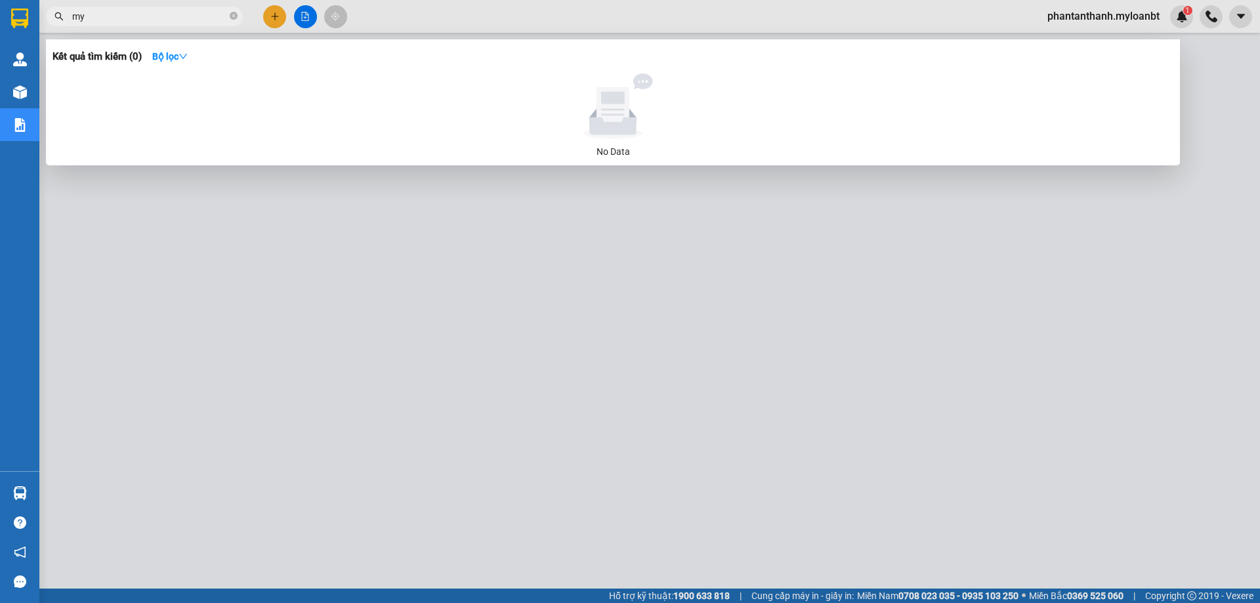
type input "m"
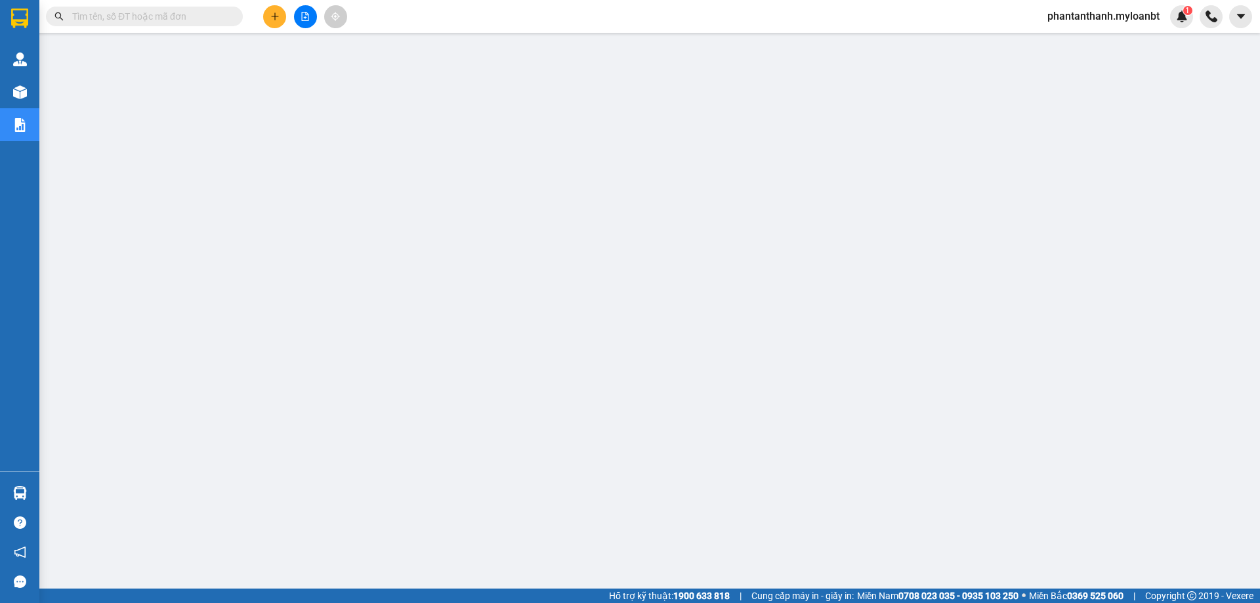
click at [270, 13] on icon "plus" at bounding box center [274, 16] width 9 height 9
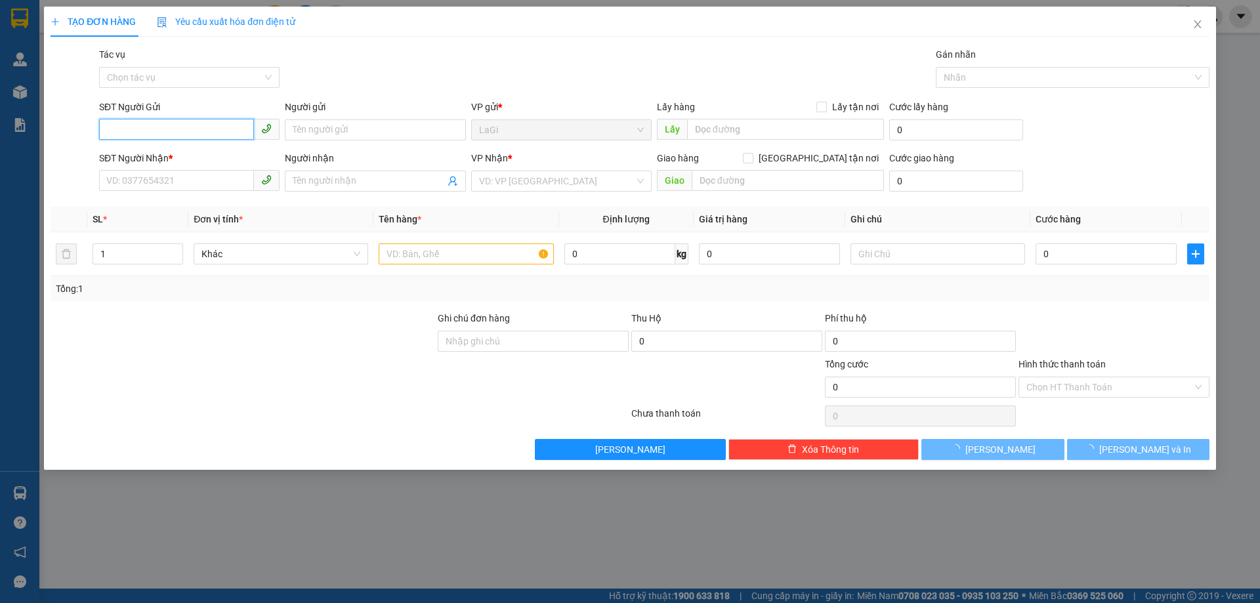
click at [175, 125] on input "SĐT Người Gửi" at bounding box center [176, 129] width 155 height 21
click at [175, 125] on input "275" at bounding box center [176, 129] width 155 height 21
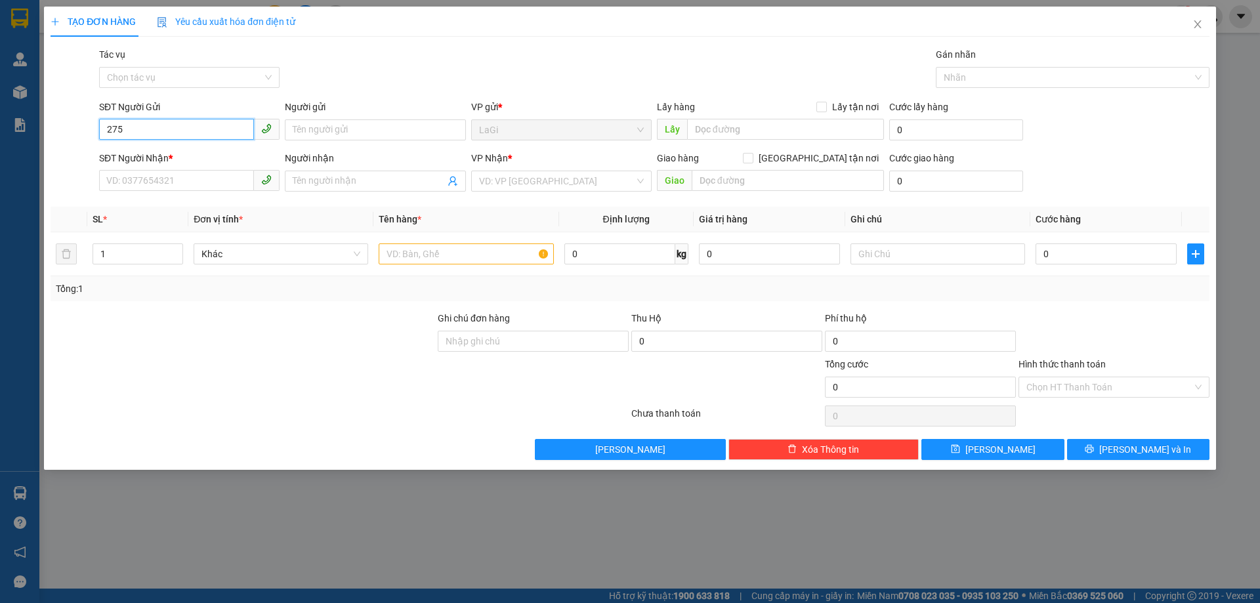
click at [175, 125] on input "275" at bounding box center [176, 129] width 155 height 21
click at [176, 125] on input "275" at bounding box center [176, 129] width 155 height 21
click at [215, 156] on div "0902562275 - Vũ vé số" at bounding box center [189, 156] width 165 height 14
type input "0902562275"
type input "Vũ vé số"
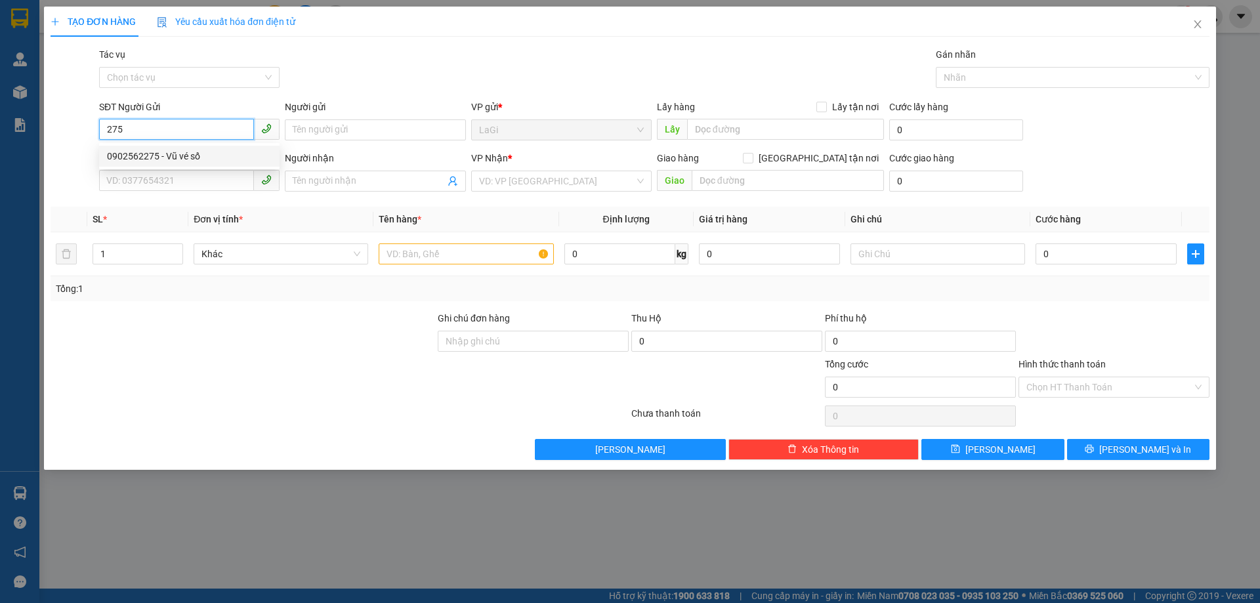
type input "0938910732"
type input "Cường vé số"
type input "0902562275"
drag, startPoint x: 461, startPoint y: 252, endPoint x: 448, endPoint y: 261, distance: 15.7
click at [457, 254] on input "text" at bounding box center [466, 253] width 175 height 21
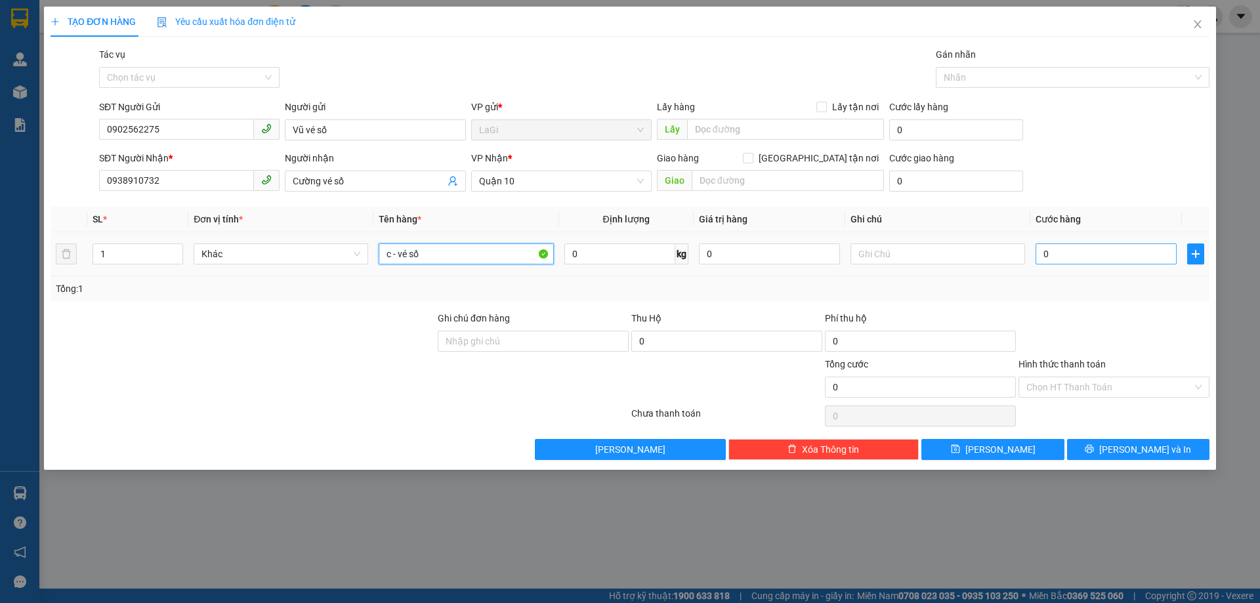
type input "c - vé số"
click at [1125, 264] on input "0" at bounding box center [1106, 253] width 141 height 21
type input "3"
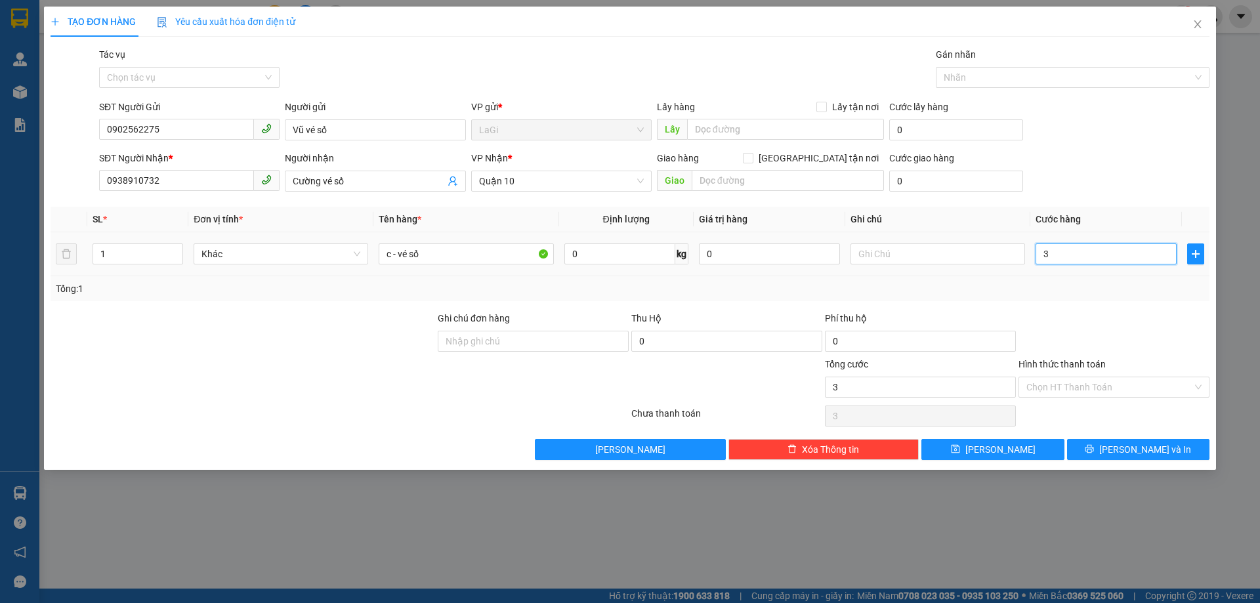
type input "30"
type input "30.000"
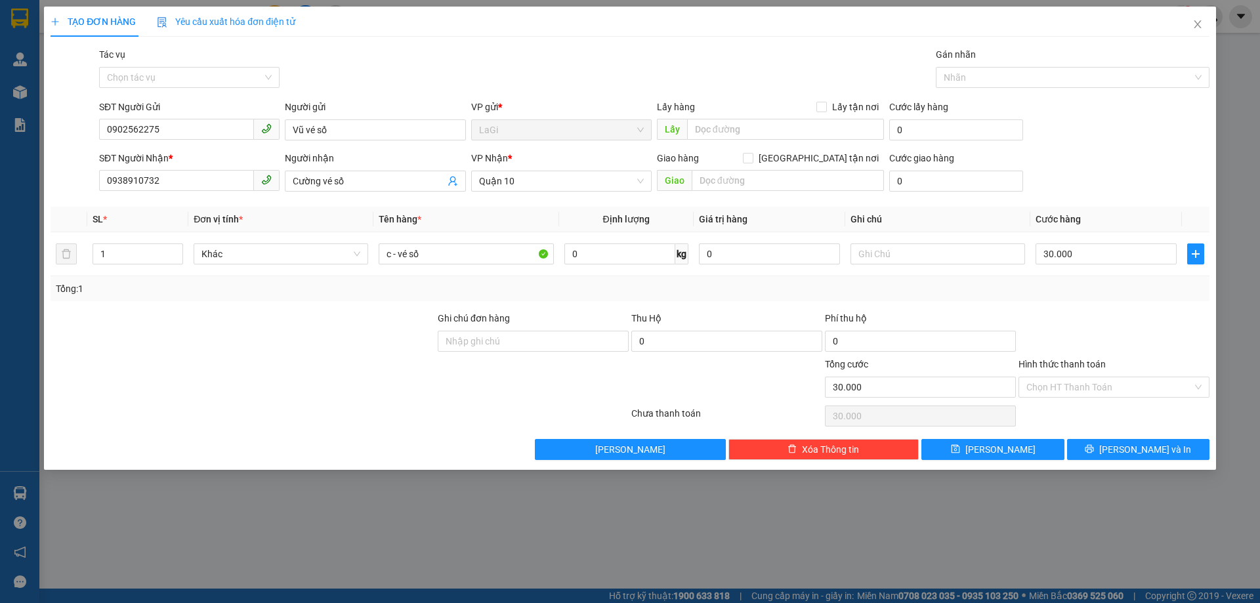
click at [1119, 320] on div at bounding box center [1114, 334] width 194 height 46
click at [1108, 379] on input "Hình thức thanh toán" at bounding box center [1109, 387] width 166 height 20
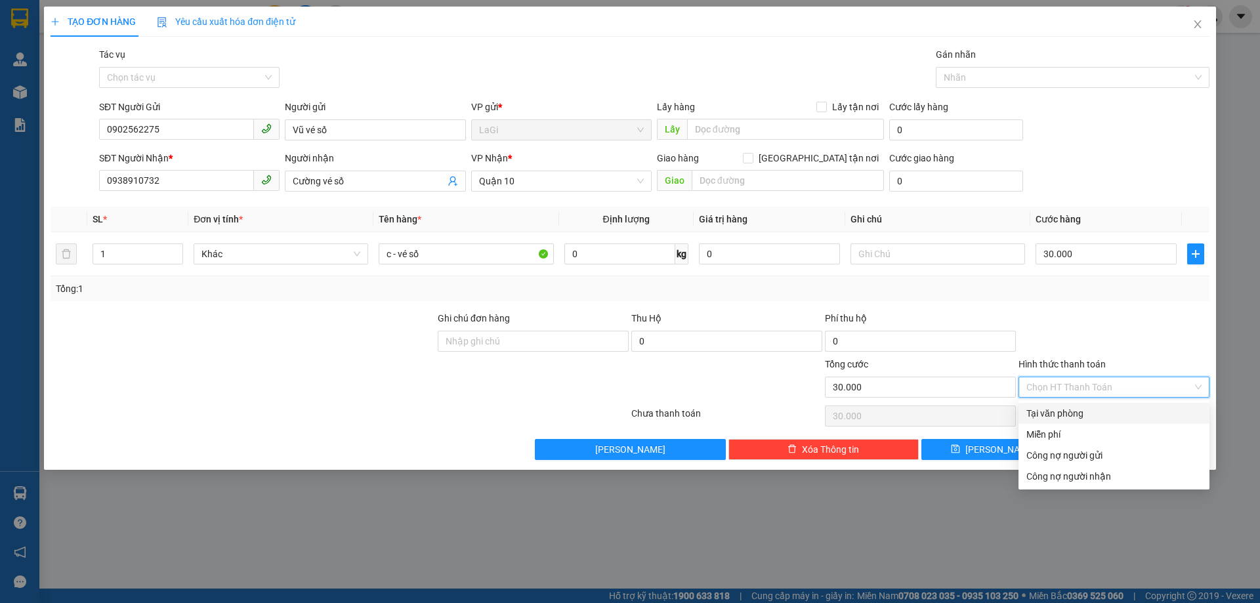
click at [1082, 406] on div "Tại văn phòng" at bounding box center [1114, 413] width 191 height 21
type input "0"
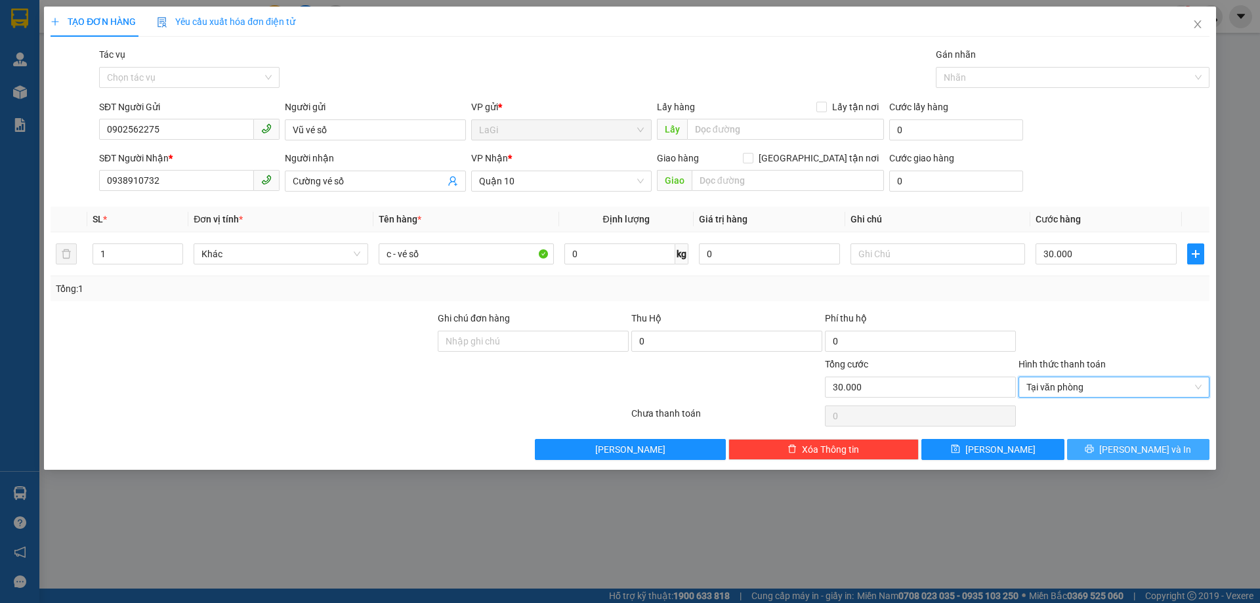
click at [1094, 451] on icon "printer" at bounding box center [1089, 448] width 9 height 9
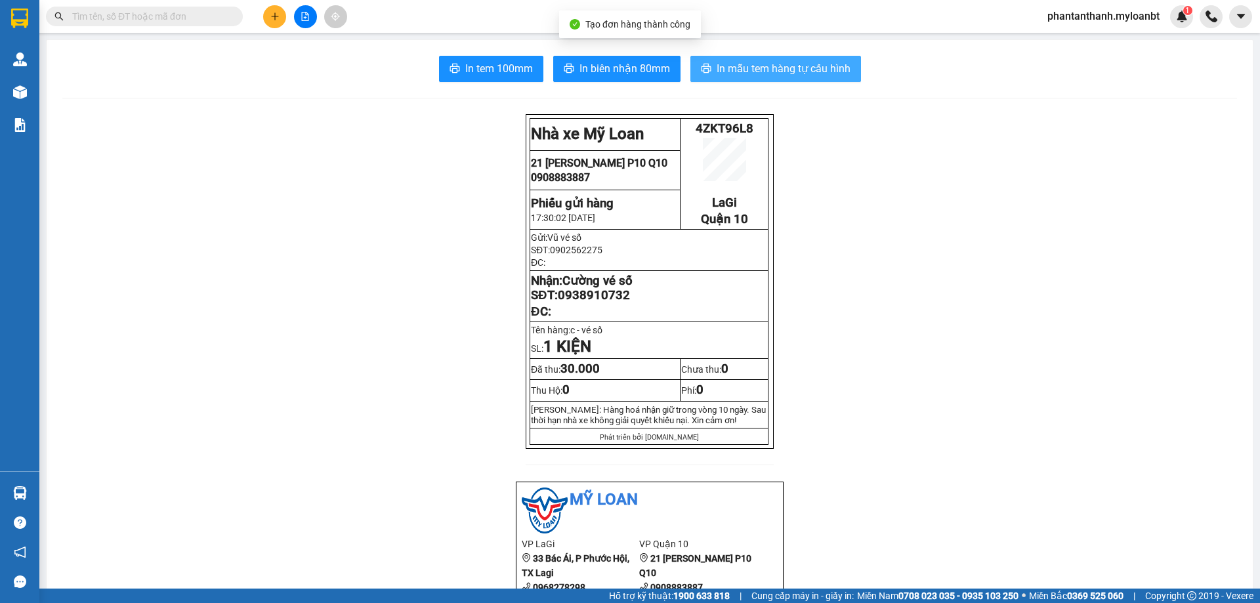
click at [755, 58] on button "In mẫu tem hàng tự cấu hình" at bounding box center [775, 69] width 171 height 26
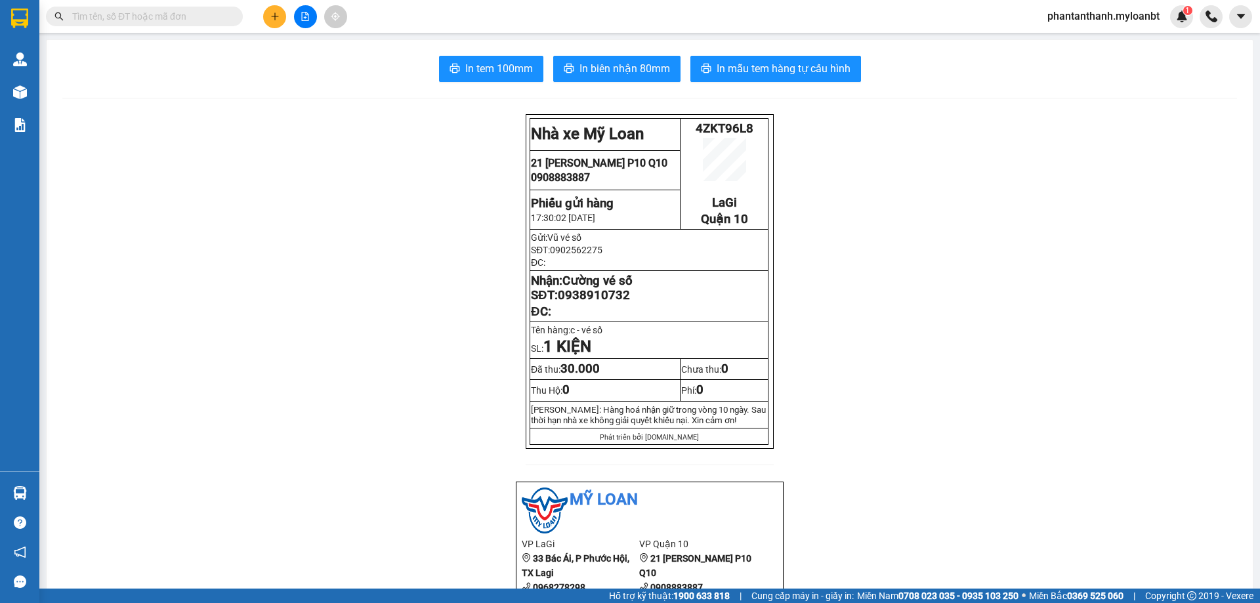
click at [151, 32] on div "Kết quả tìm kiếm ( 0 ) Bộ lọc No Data phantanthanh.myloanbt 1" at bounding box center [630, 16] width 1260 height 33
click at [161, 14] on input "text" at bounding box center [149, 16] width 155 height 14
click at [162, 14] on input "text" at bounding box center [149, 16] width 155 height 14
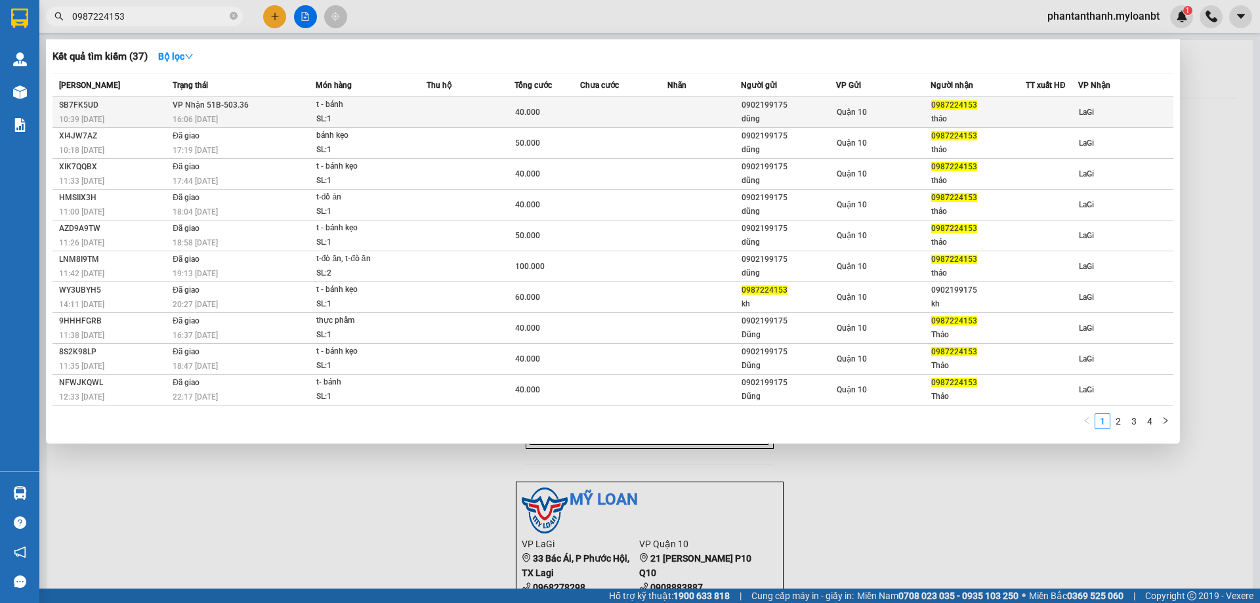
type input "0987224153"
click at [465, 102] on td at bounding box center [471, 112] width 88 height 31
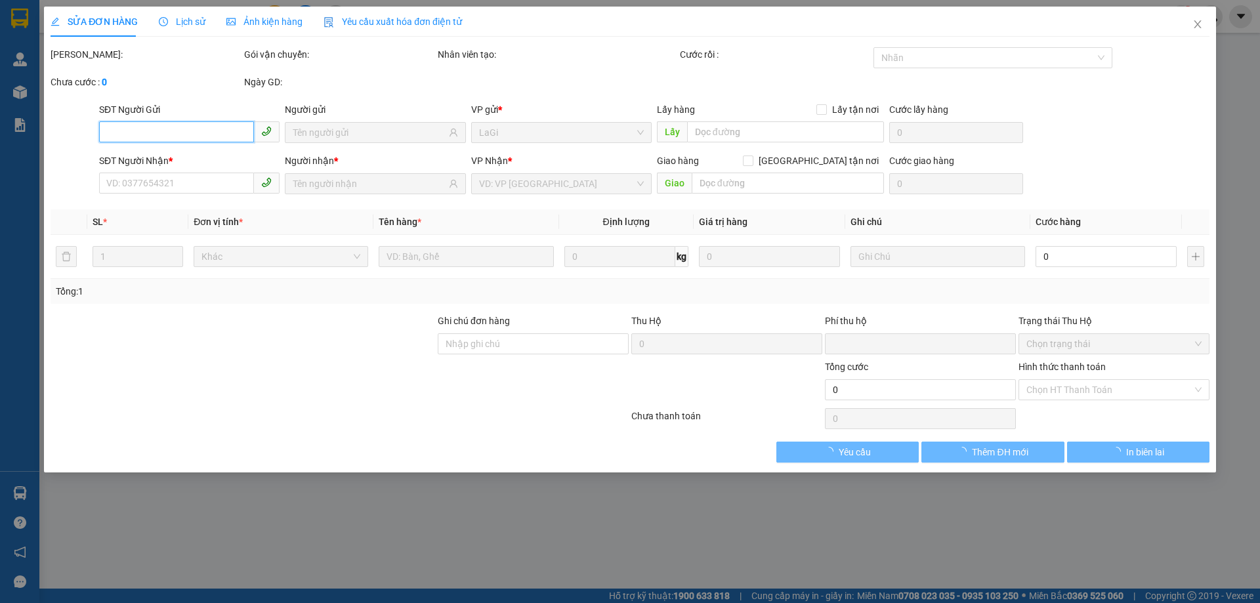
type input "0902199175"
type input "dũng"
type input "0987224153"
type input "thảo"
type input "0"
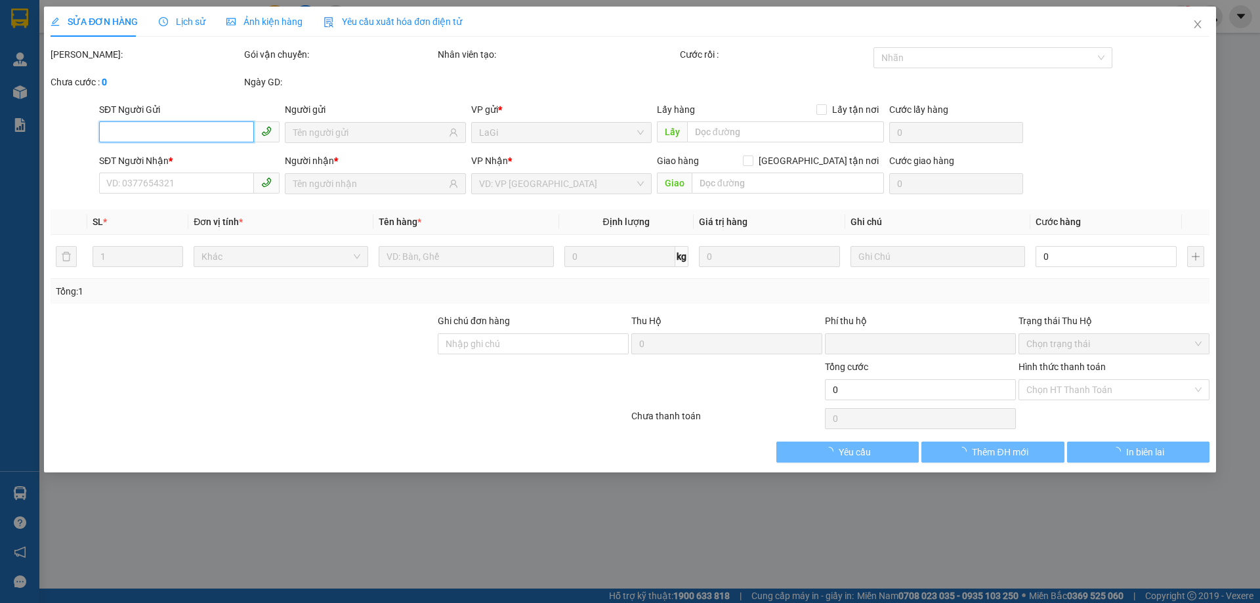
type input "40.000"
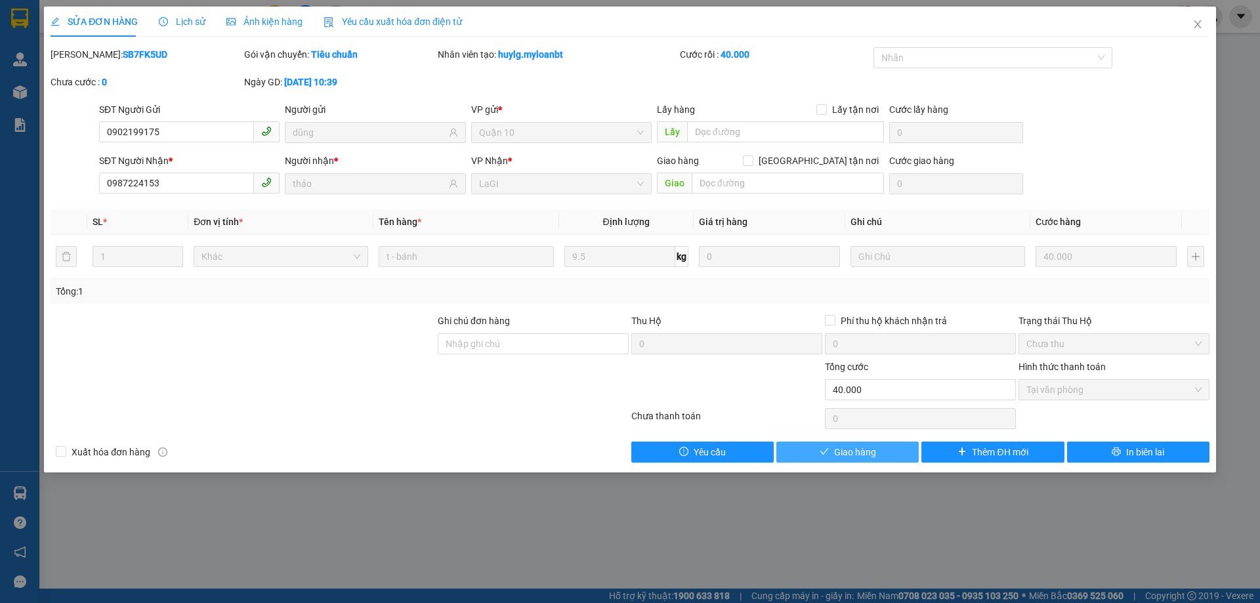
click at [866, 450] on span "Giao hàng" at bounding box center [855, 452] width 42 height 14
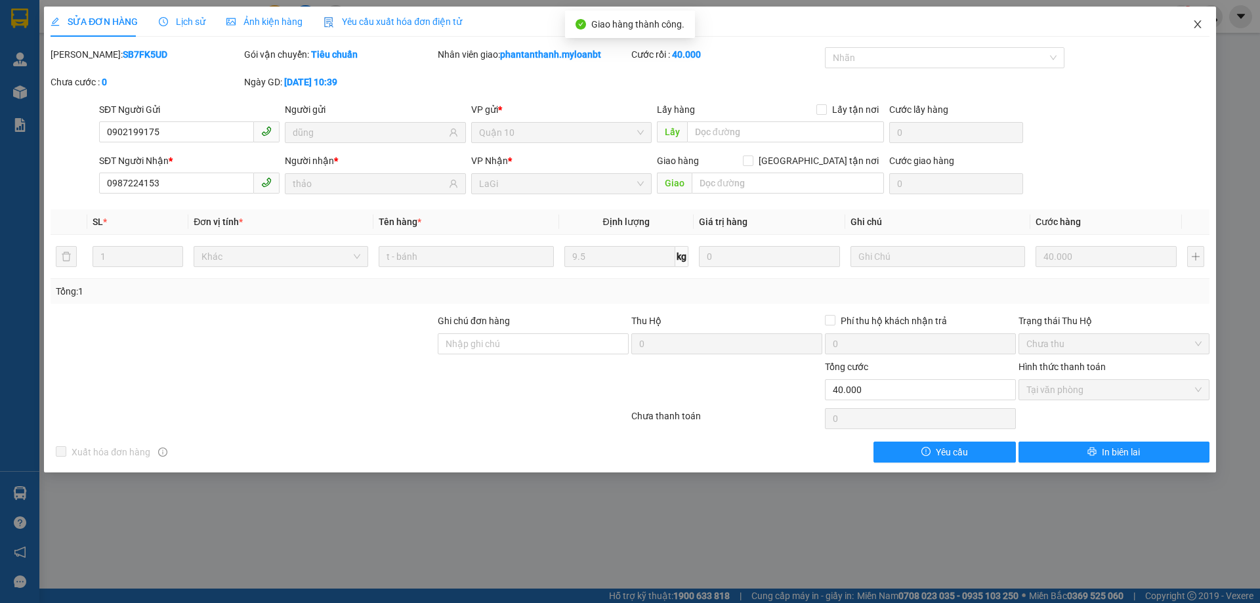
click at [1196, 25] on icon "close" at bounding box center [1197, 24] width 11 height 11
